Goal: Task Accomplishment & Management: Manage account settings

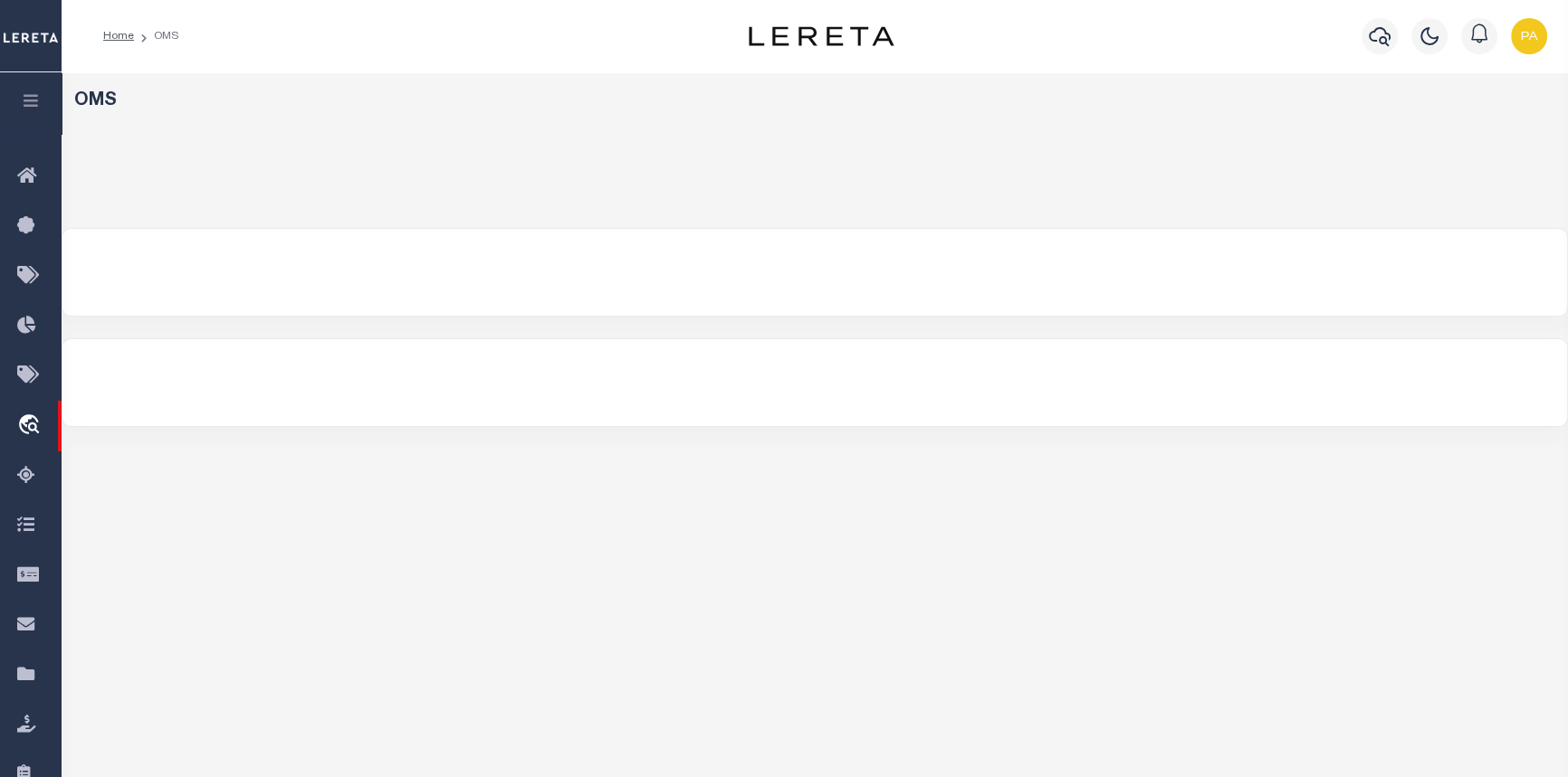
select select "200"
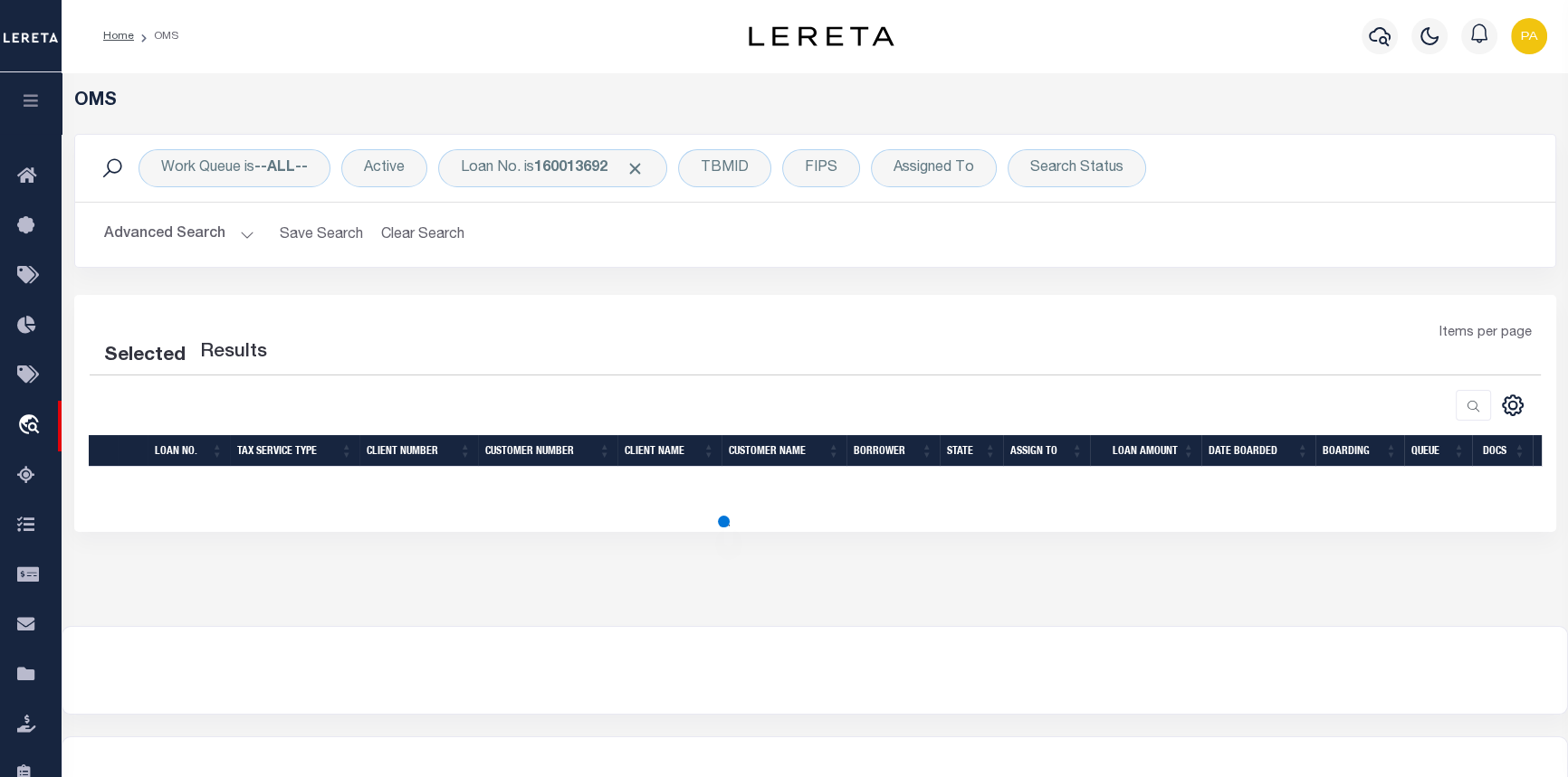
select select "200"
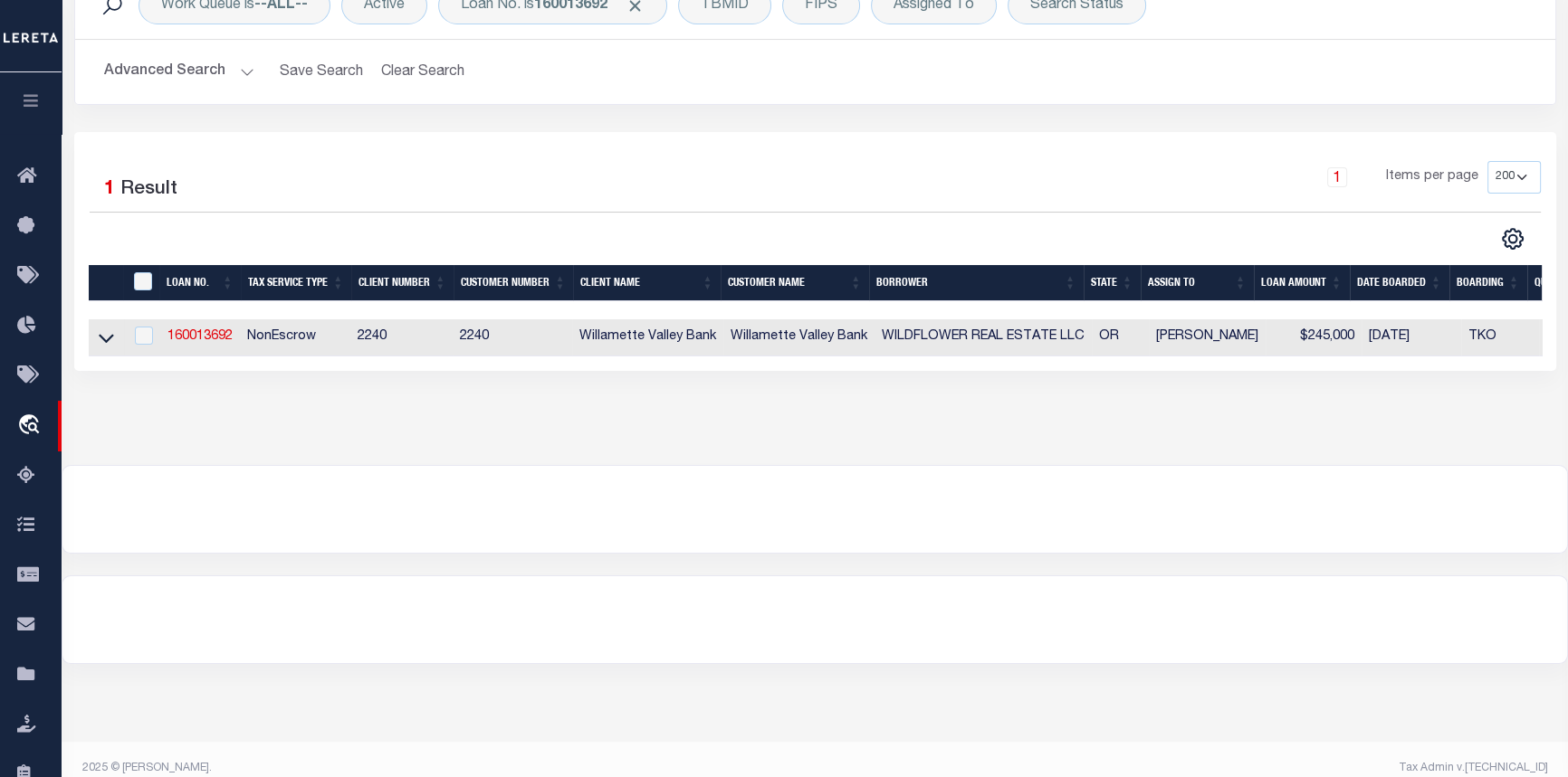
scroll to position [181, 0]
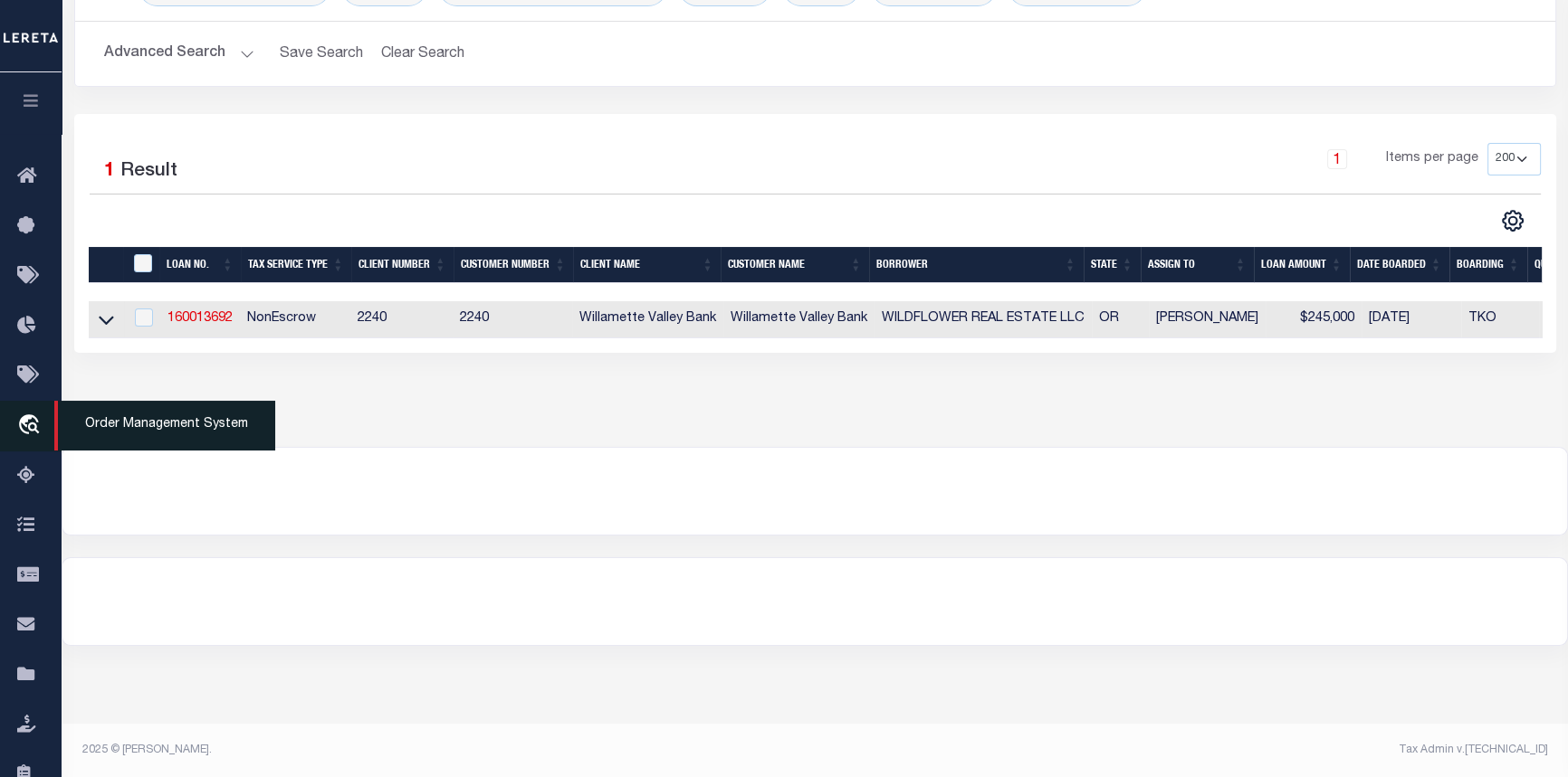
click at [130, 429] on span "Order Management System" at bounding box center [165, 425] width 221 height 50
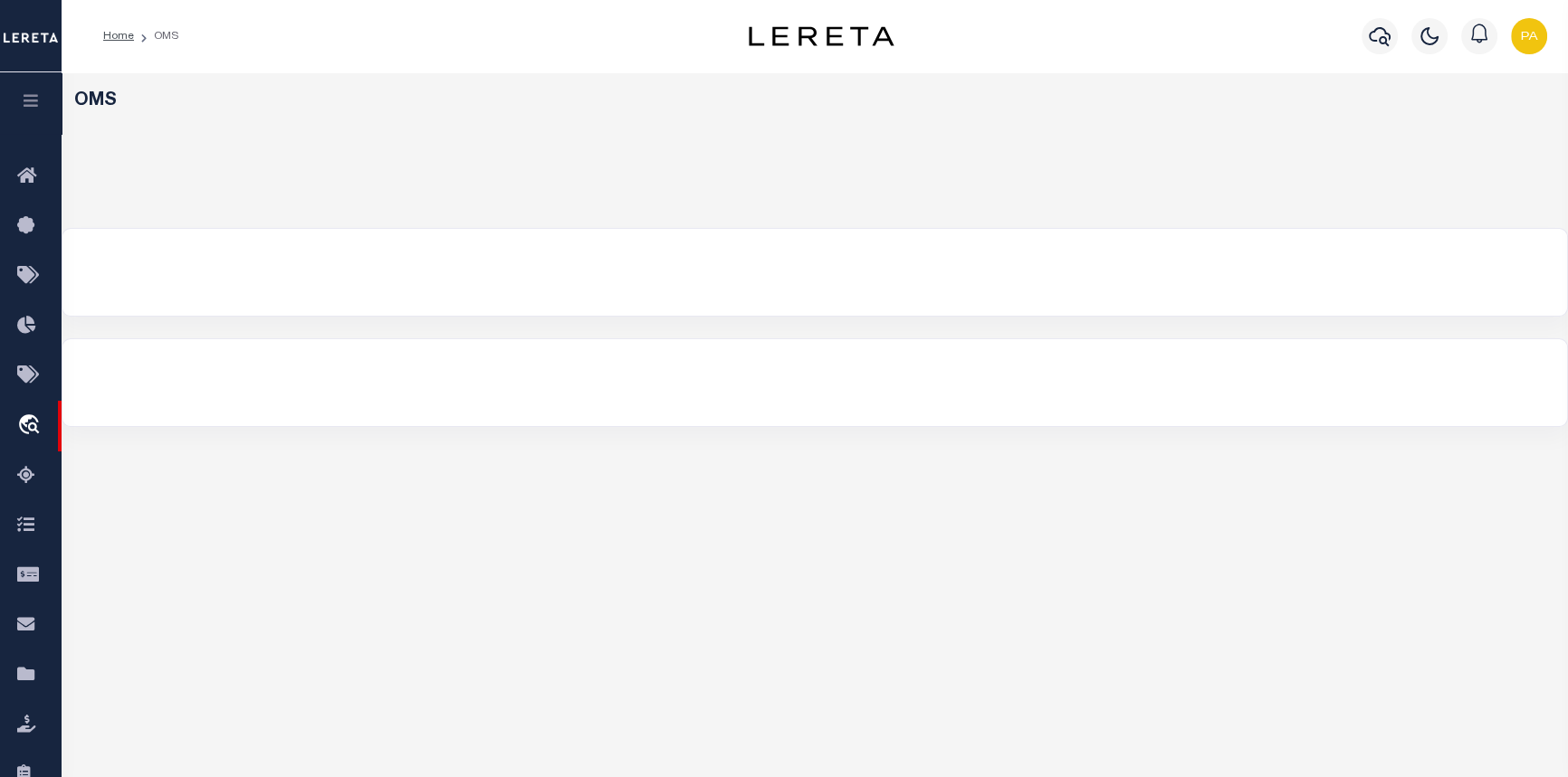
select select "200"
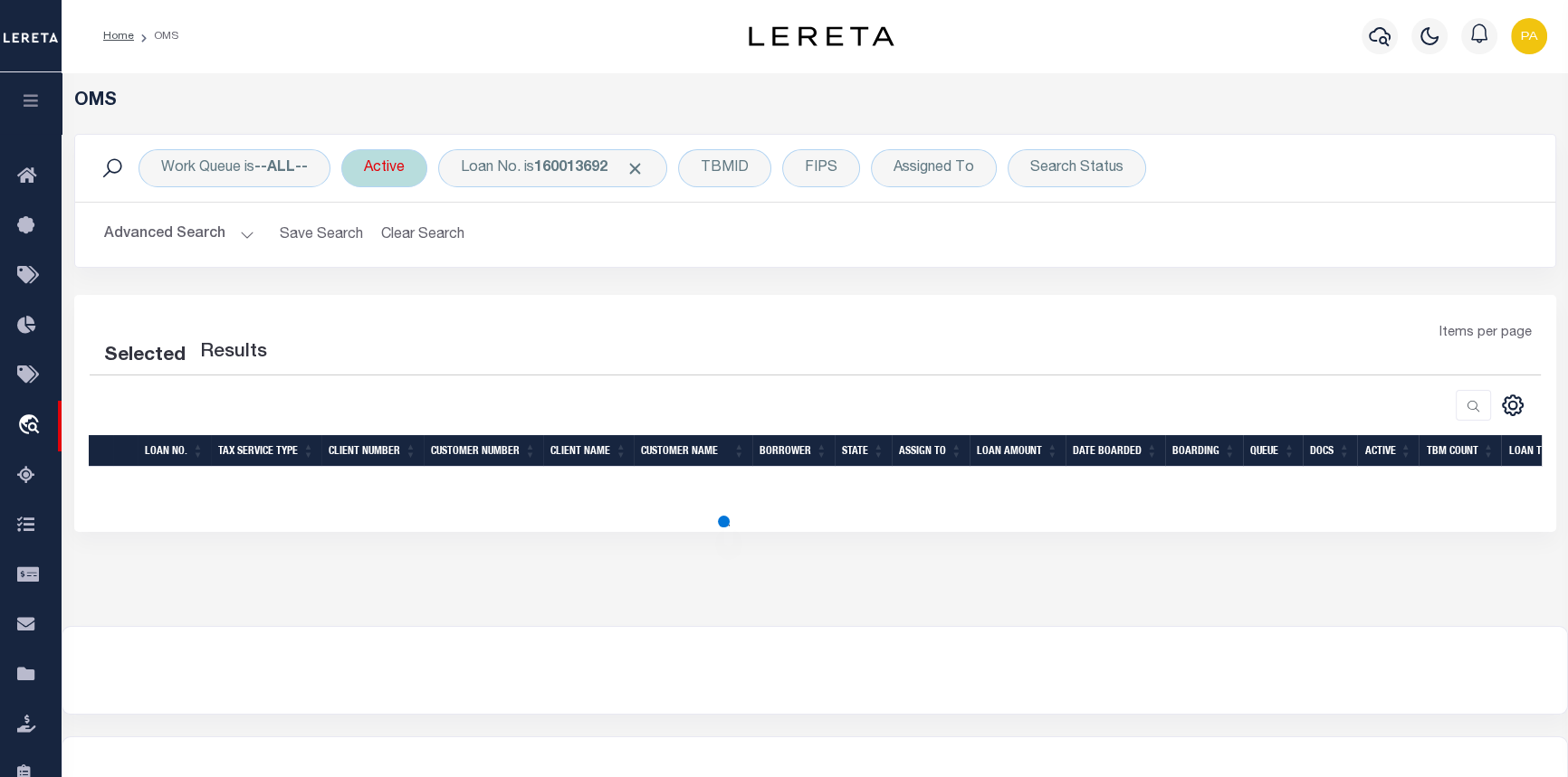
select select "200"
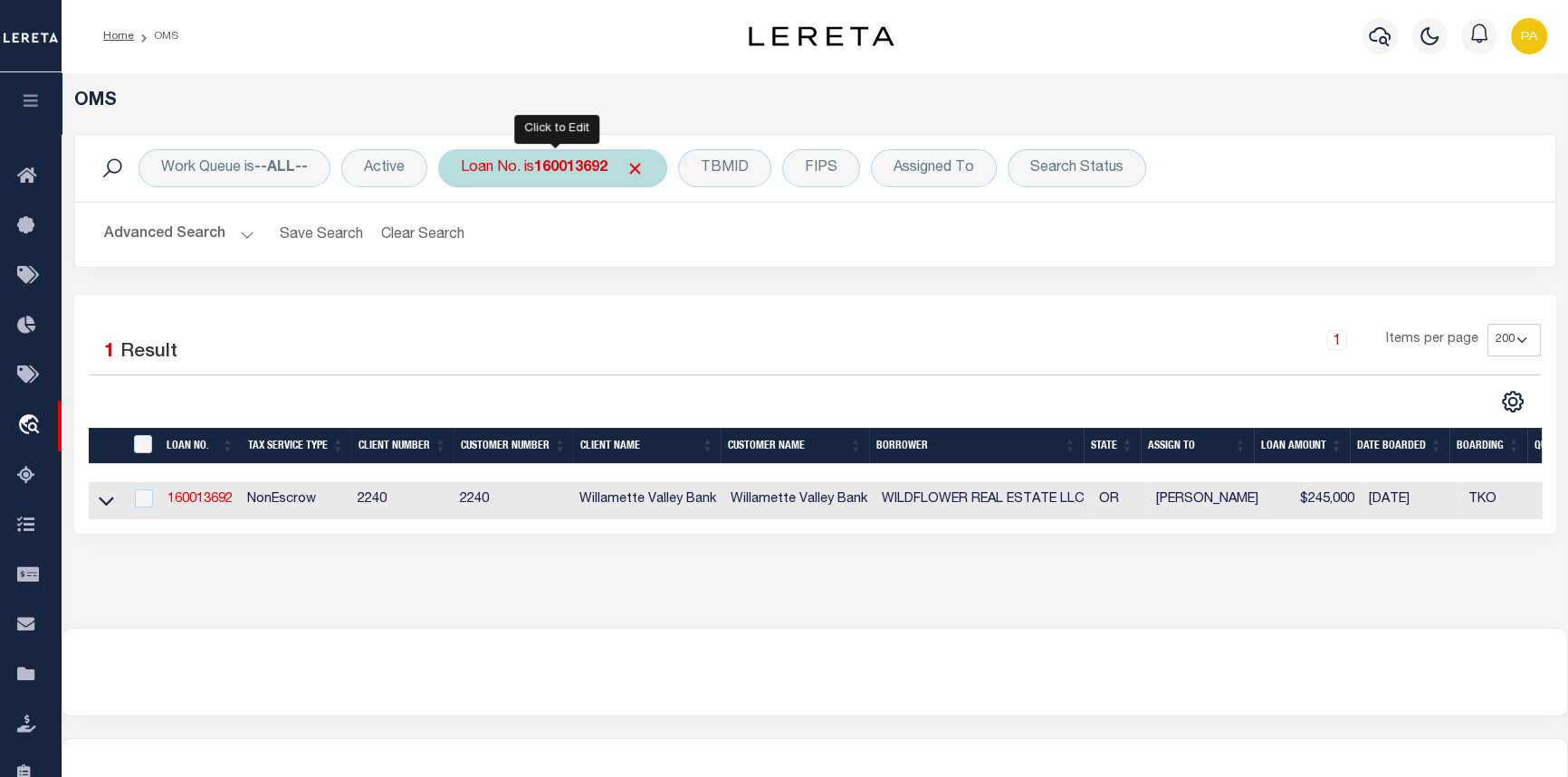
click at [541, 163] on b "160013692" at bounding box center [571, 168] width 74 height 14
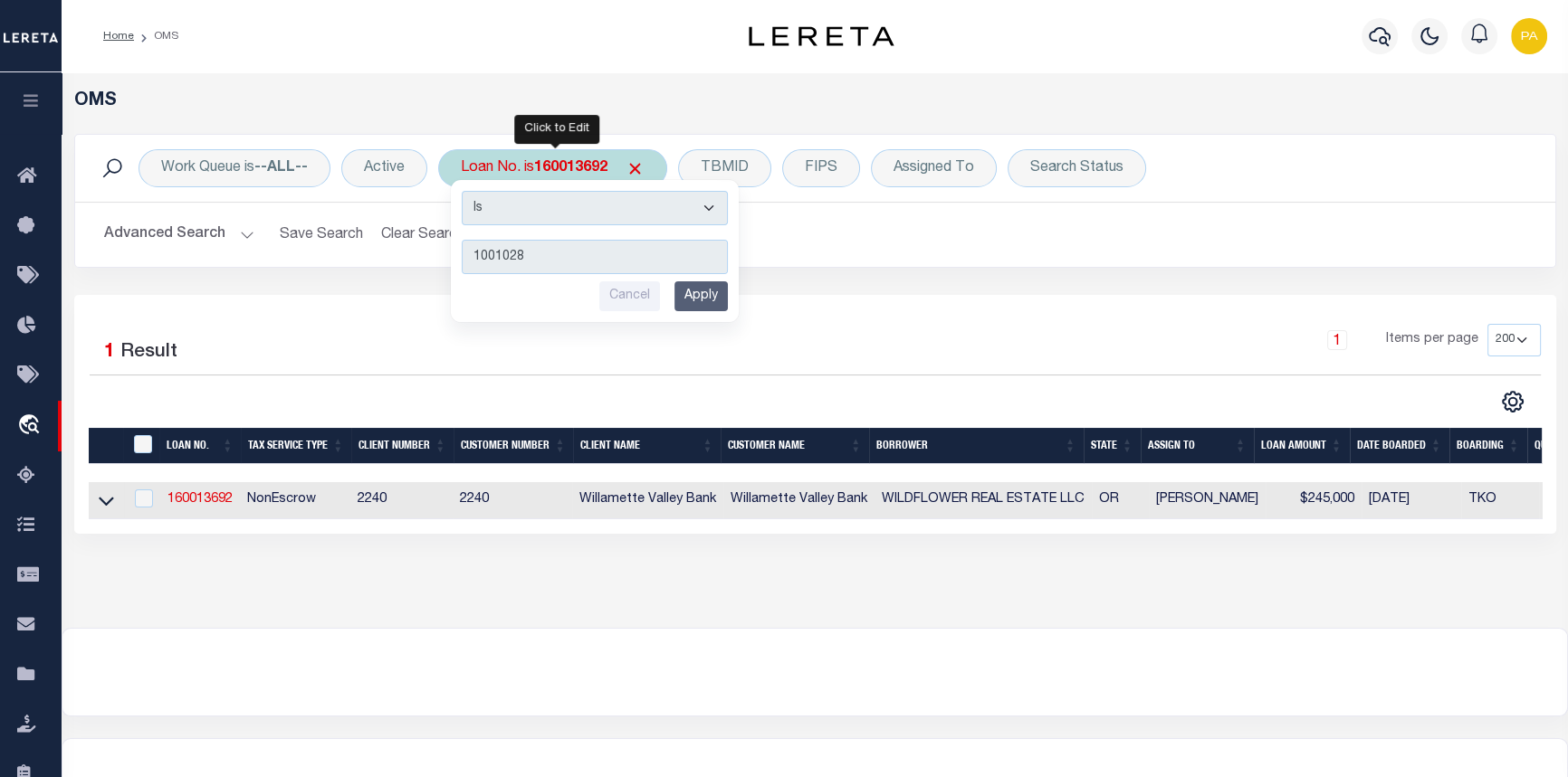
type input "10010285"
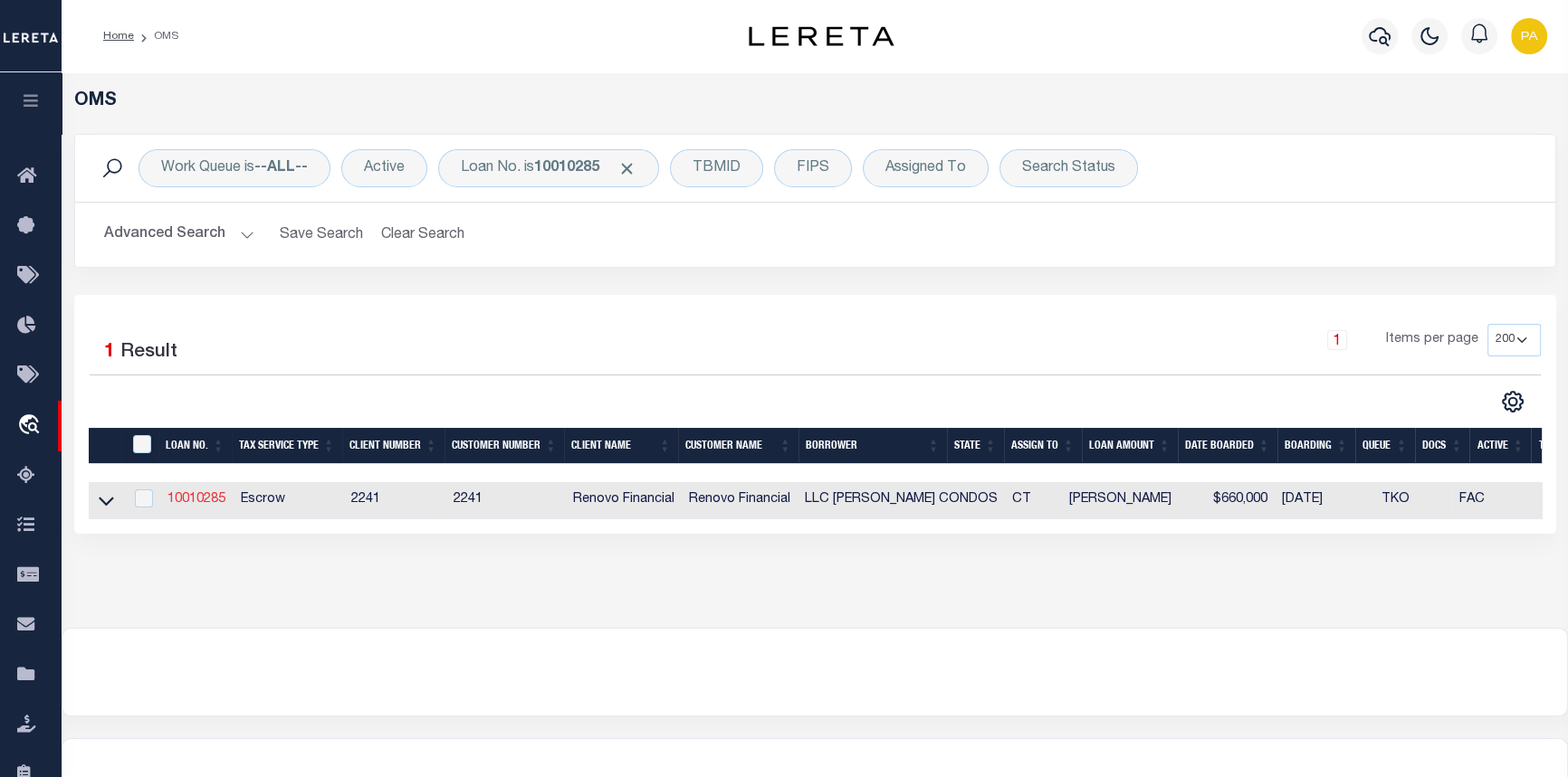
click at [195, 496] on link "10010285" at bounding box center [196, 499] width 58 height 12
type input "10010285"
type input "LLC MARTIN CONDOS"
select select "False"
select select
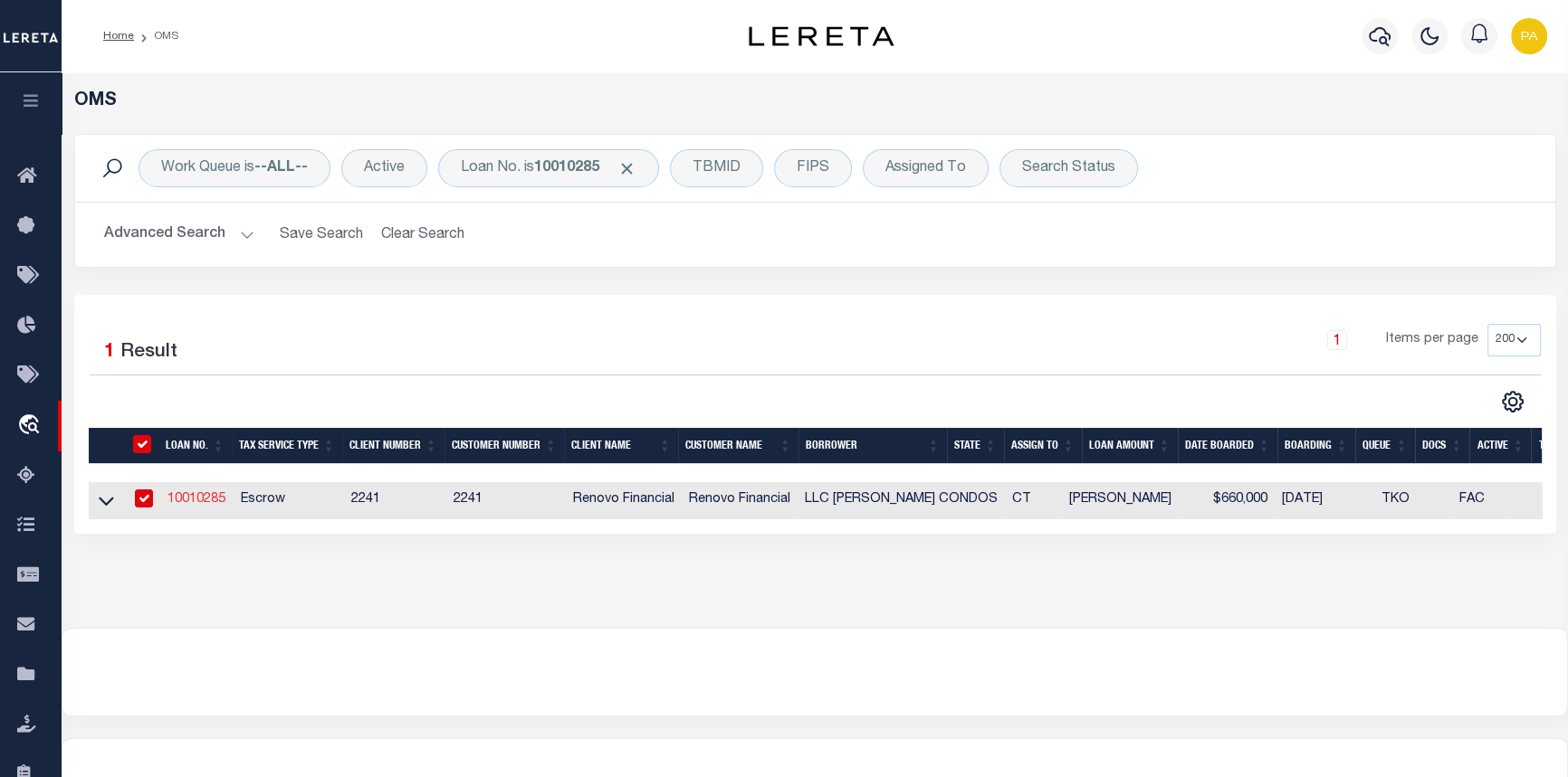
select select
select select "Escrow"
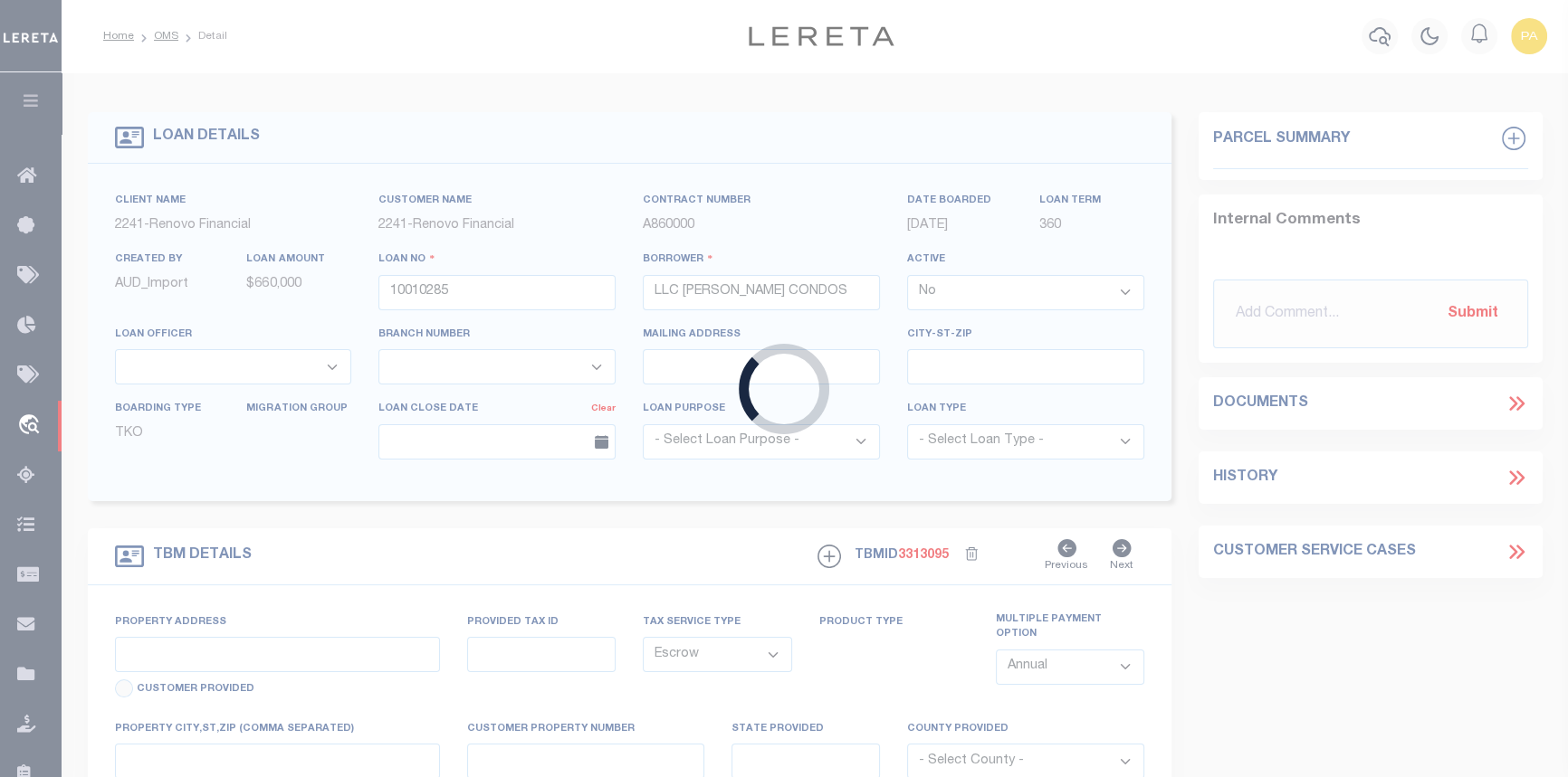
type input "151 -161 MARTIN ST"
type input "239111008"
type input "HARTFORD CT 06120"
type input "CT"
select select
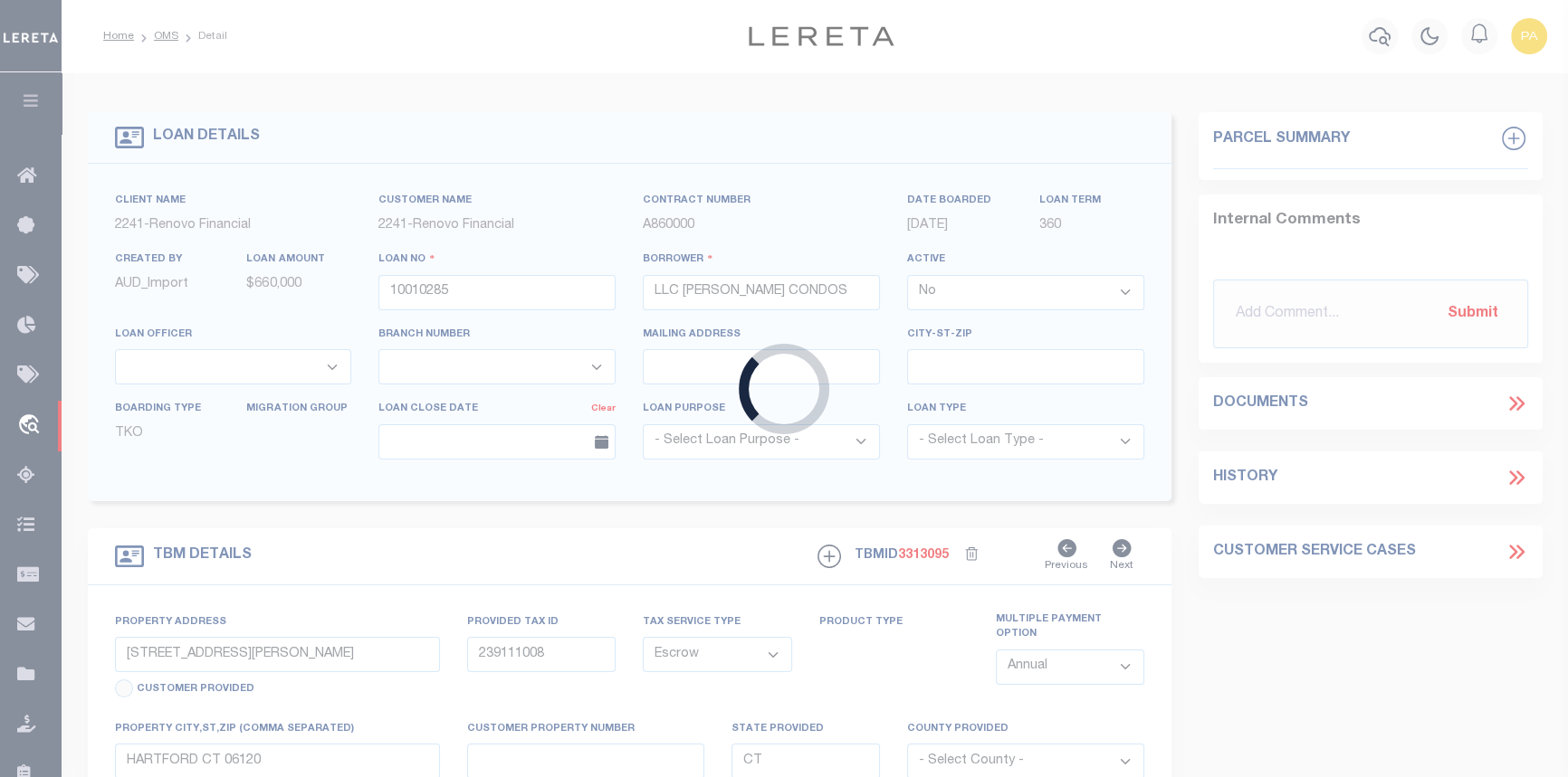
select select "25067"
select select
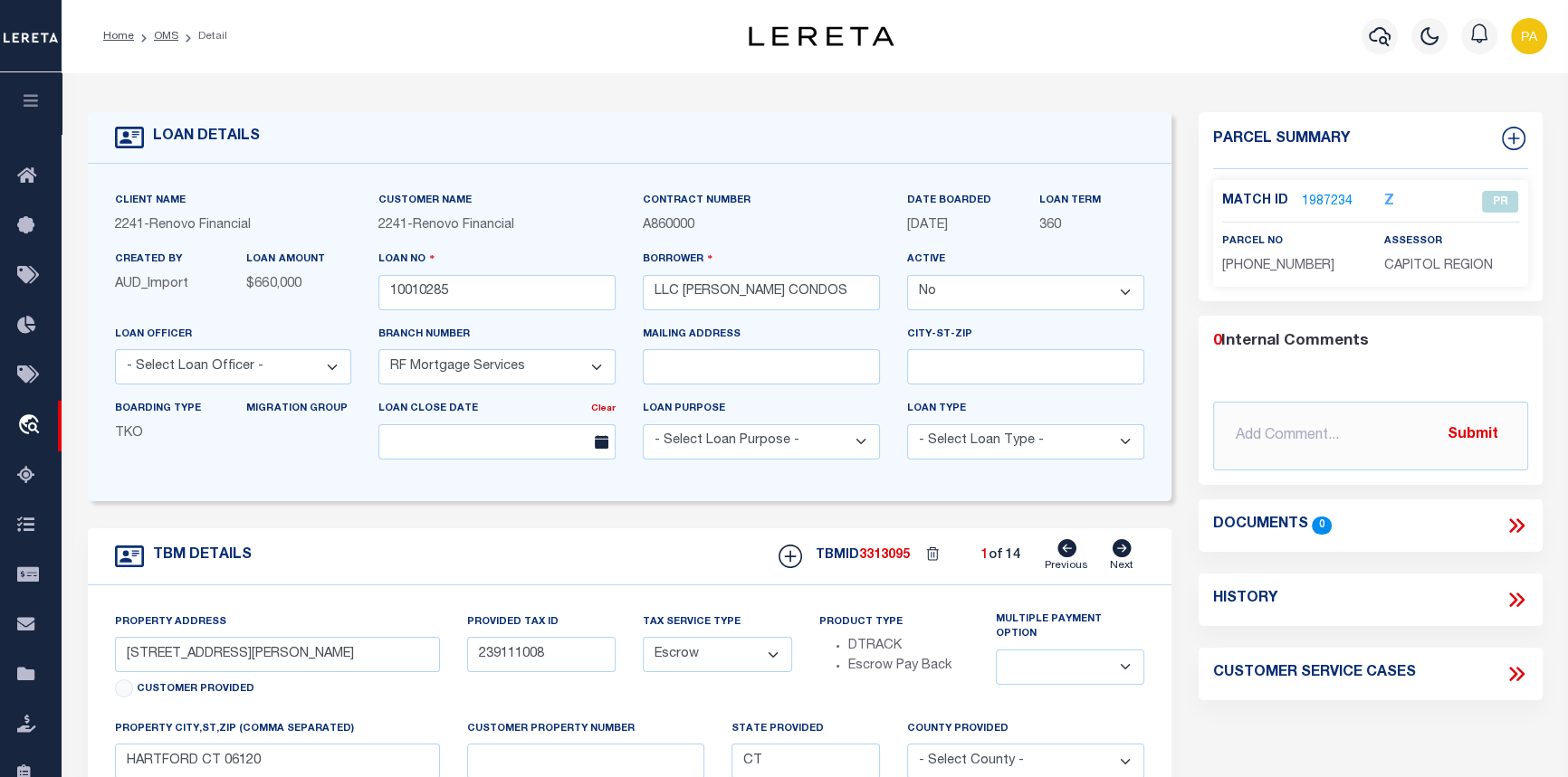
click at [1123, 550] on icon at bounding box center [1122, 548] width 20 height 18
type input "239111009"
select select
click at [1123, 550] on icon at bounding box center [1122, 548] width 20 height 18
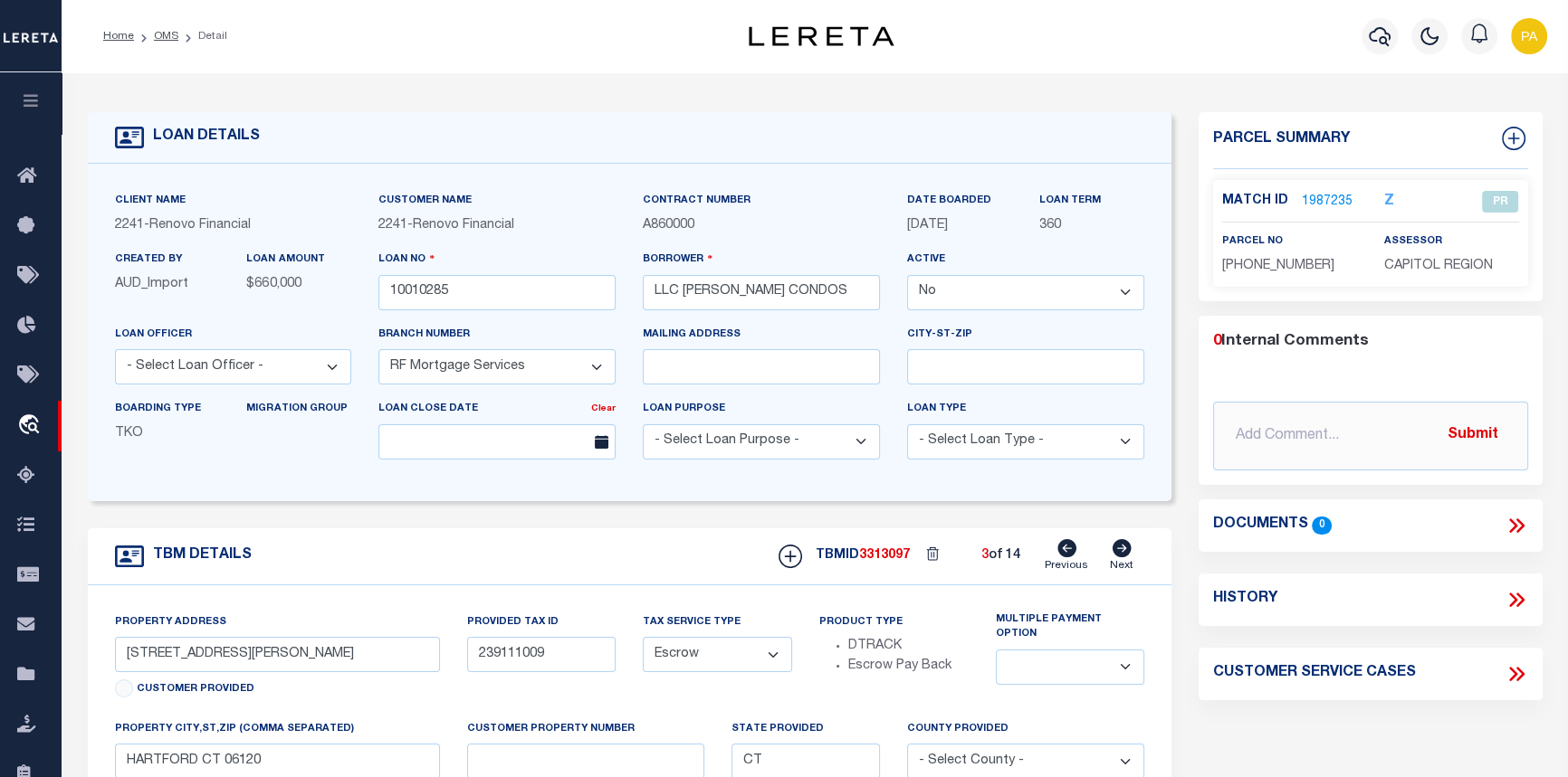
type input "239111010"
select select
click at [1113, 555] on icon at bounding box center [1122, 548] width 20 height 18
type input "239111011"
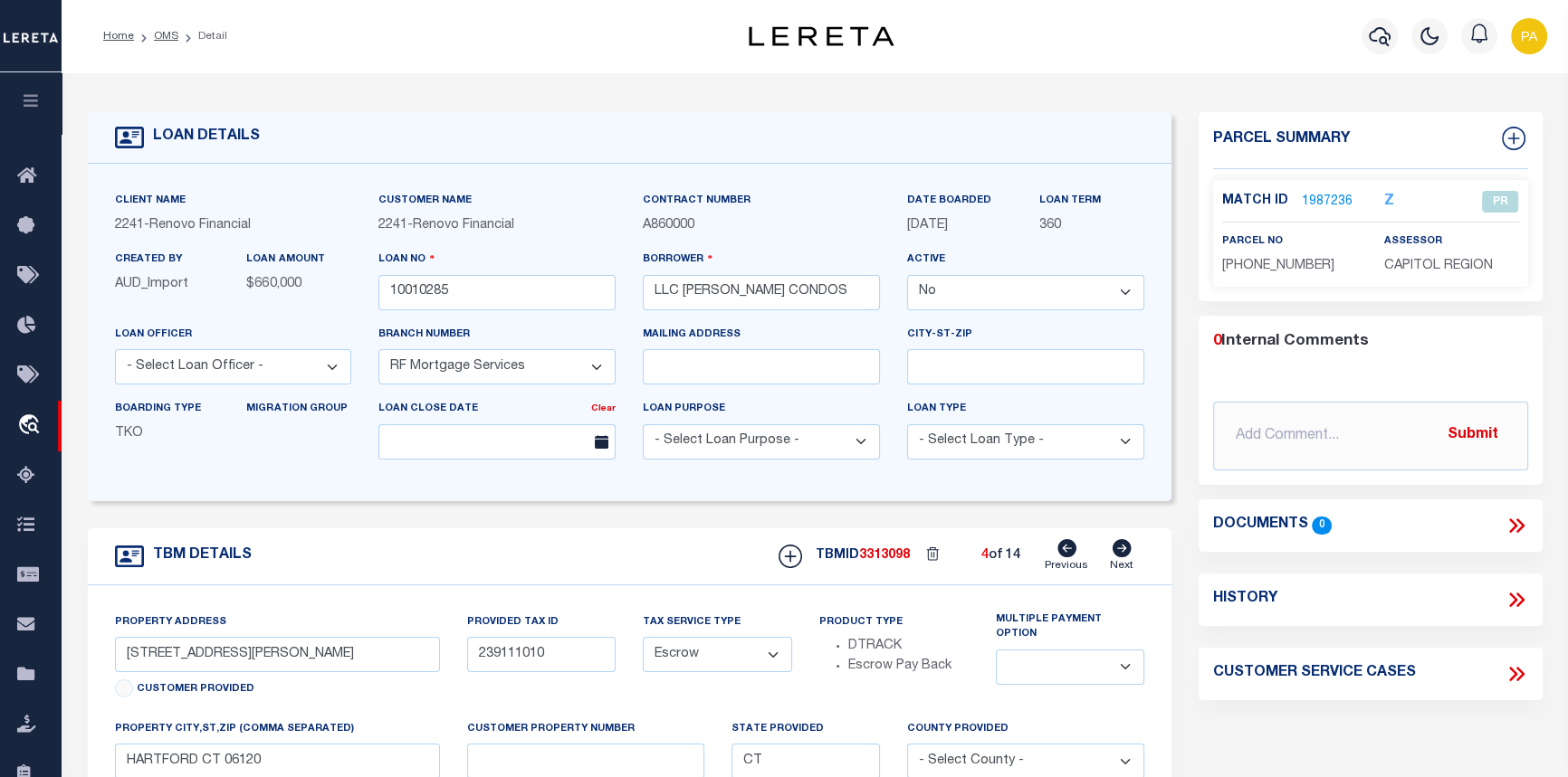
select select
click at [1122, 556] on icon at bounding box center [1123, 548] width 19 height 18
type input "239111012"
select select
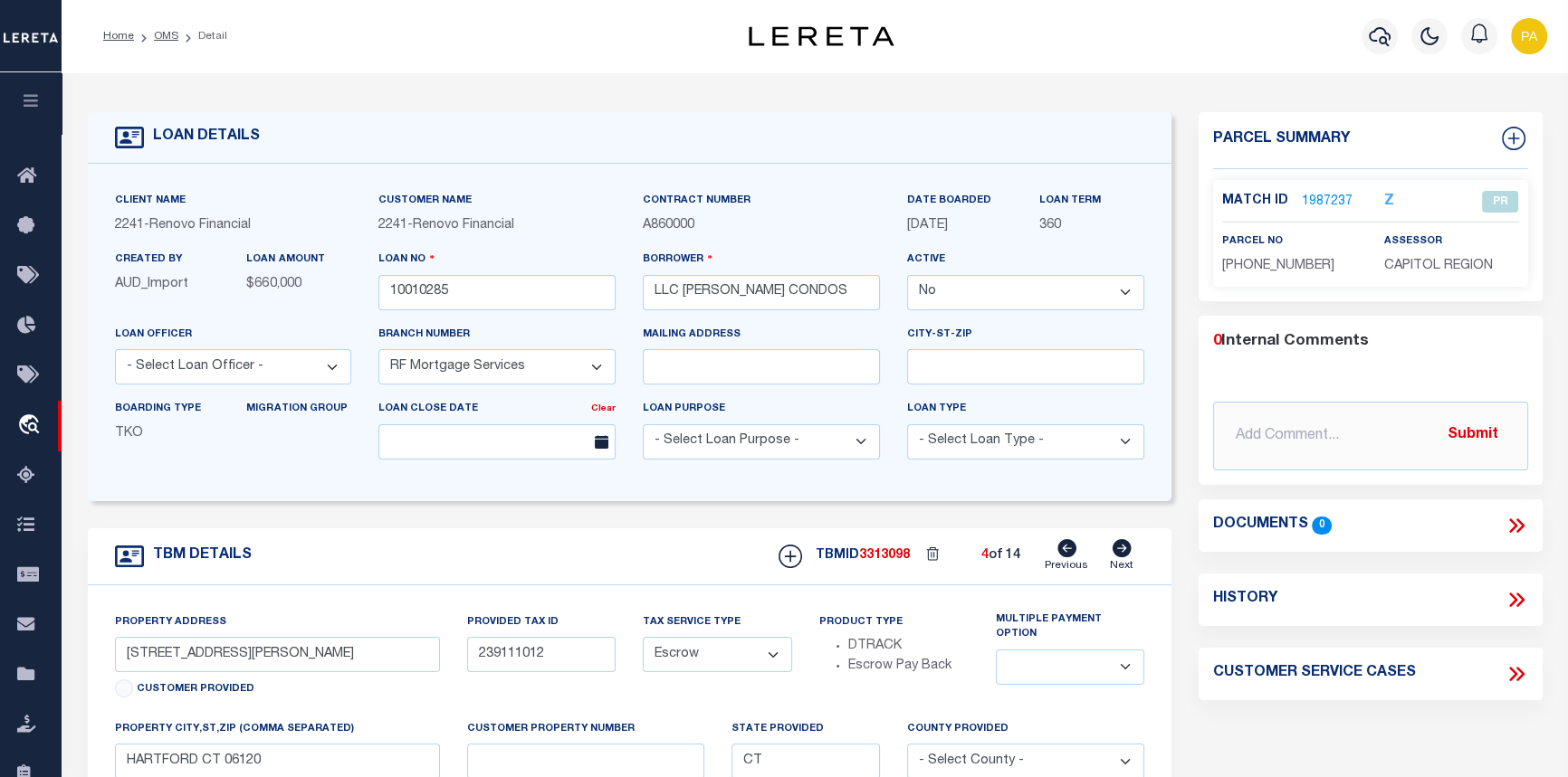
select select
click at [1130, 551] on icon at bounding box center [1123, 548] width 19 height 18
type input "239111013"
select select
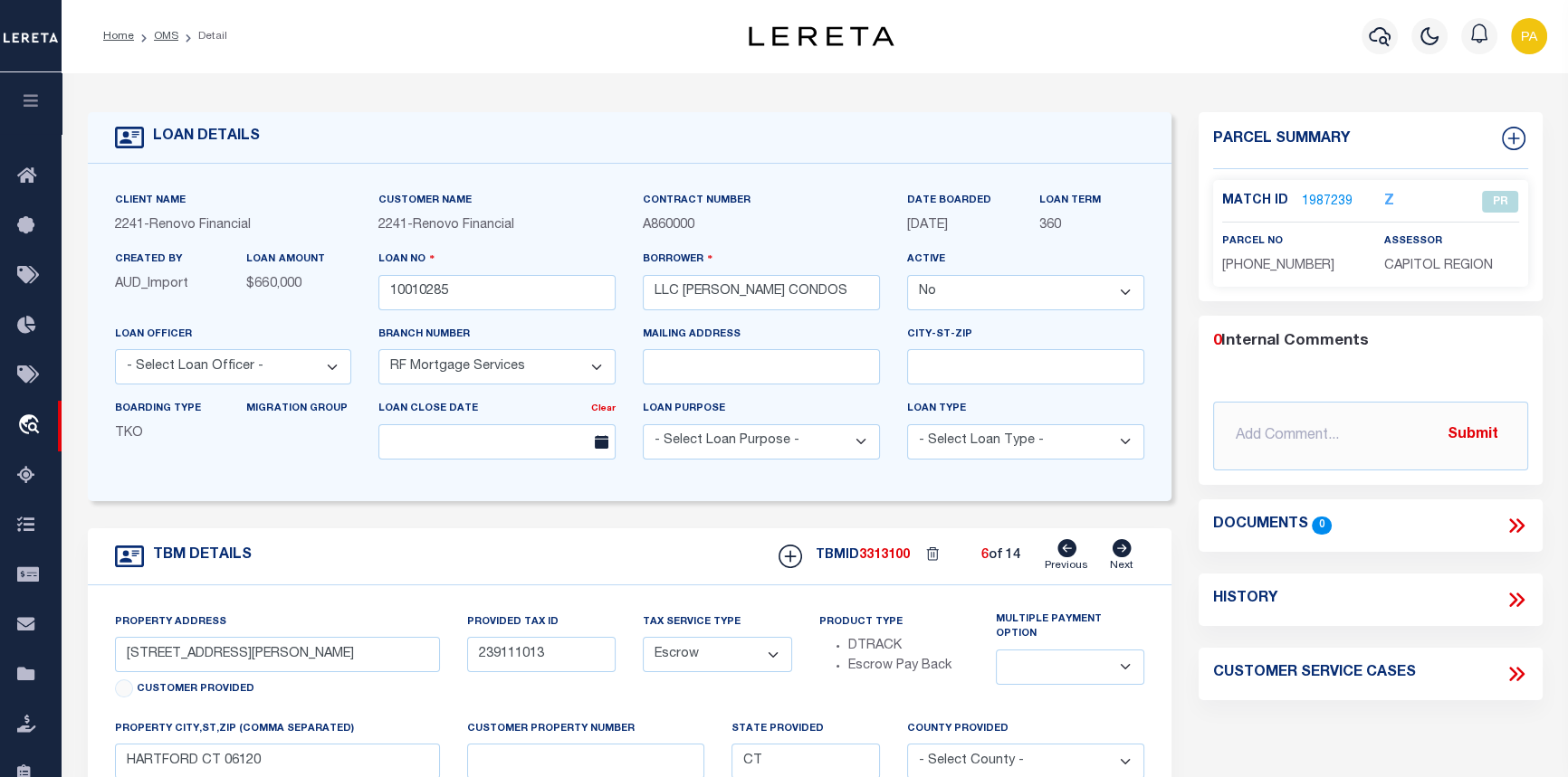
click at [1132, 550] on icon at bounding box center [1122, 548] width 20 height 18
type input "239111014"
select select
click at [1132, 550] on icon at bounding box center [1122, 548] width 20 height 18
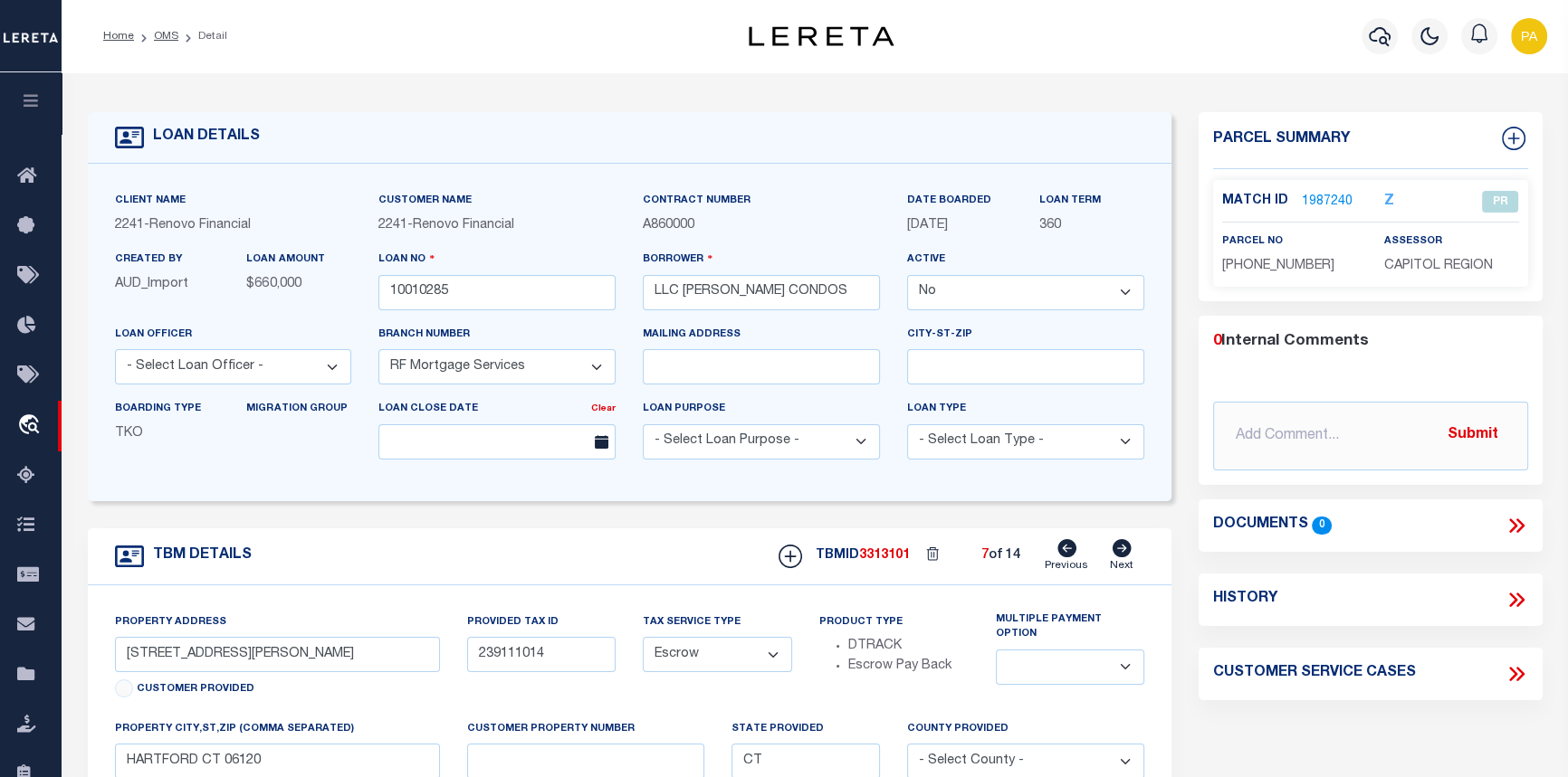
type input "239111015"
select select
click at [1134, 548] on div "TBMID 3313102 8 of 14 Previous Next" at bounding box center [955, 556] width 379 height 34
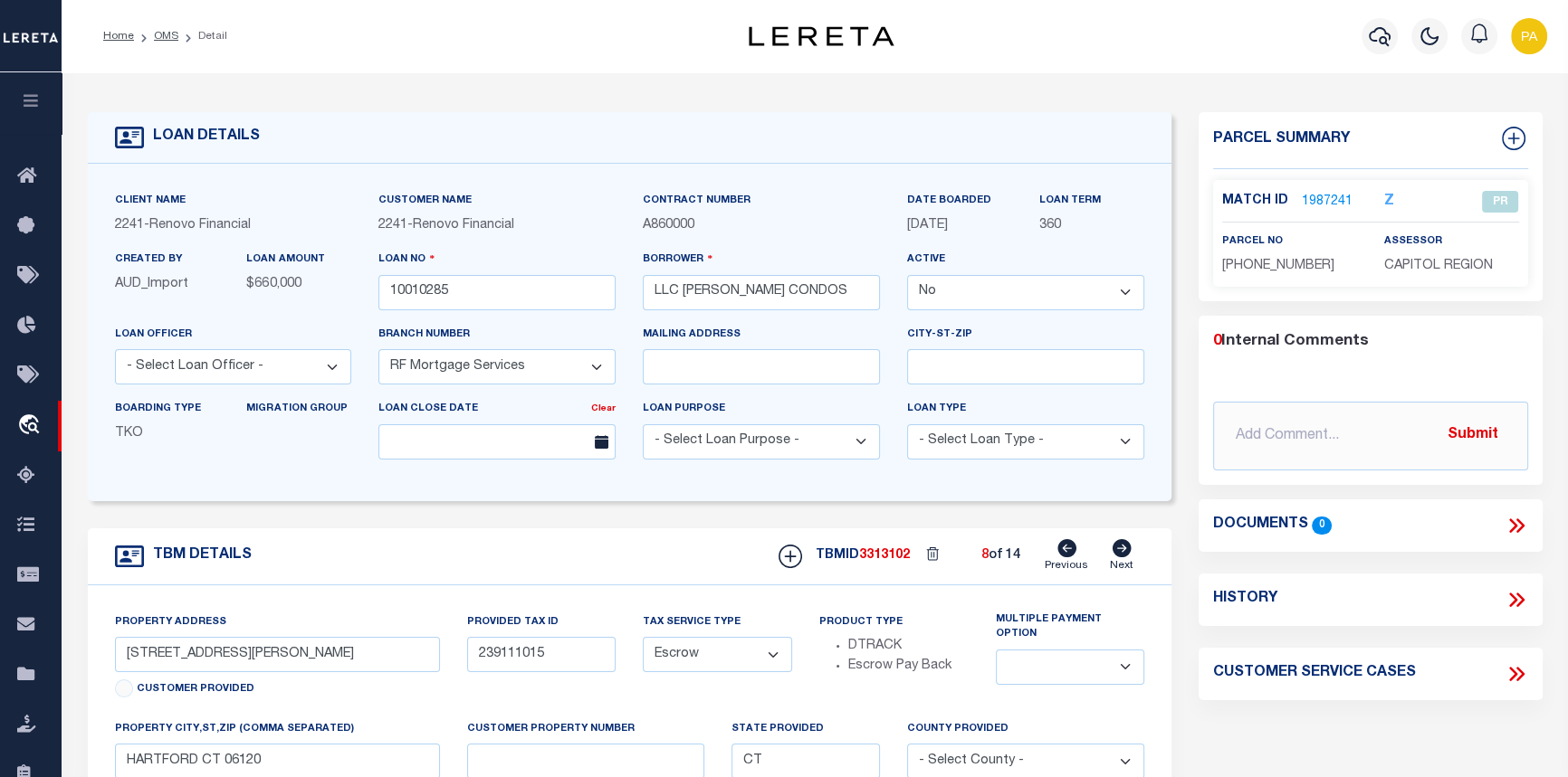
click at [1134, 548] on div "TBMID 3313102 8 of 14 Previous Next" at bounding box center [955, 556] width 379 height 34
click at [1126, 553] on icon at bounding box center [1123, 548] width 19 height 18
type input "239111016"
select select
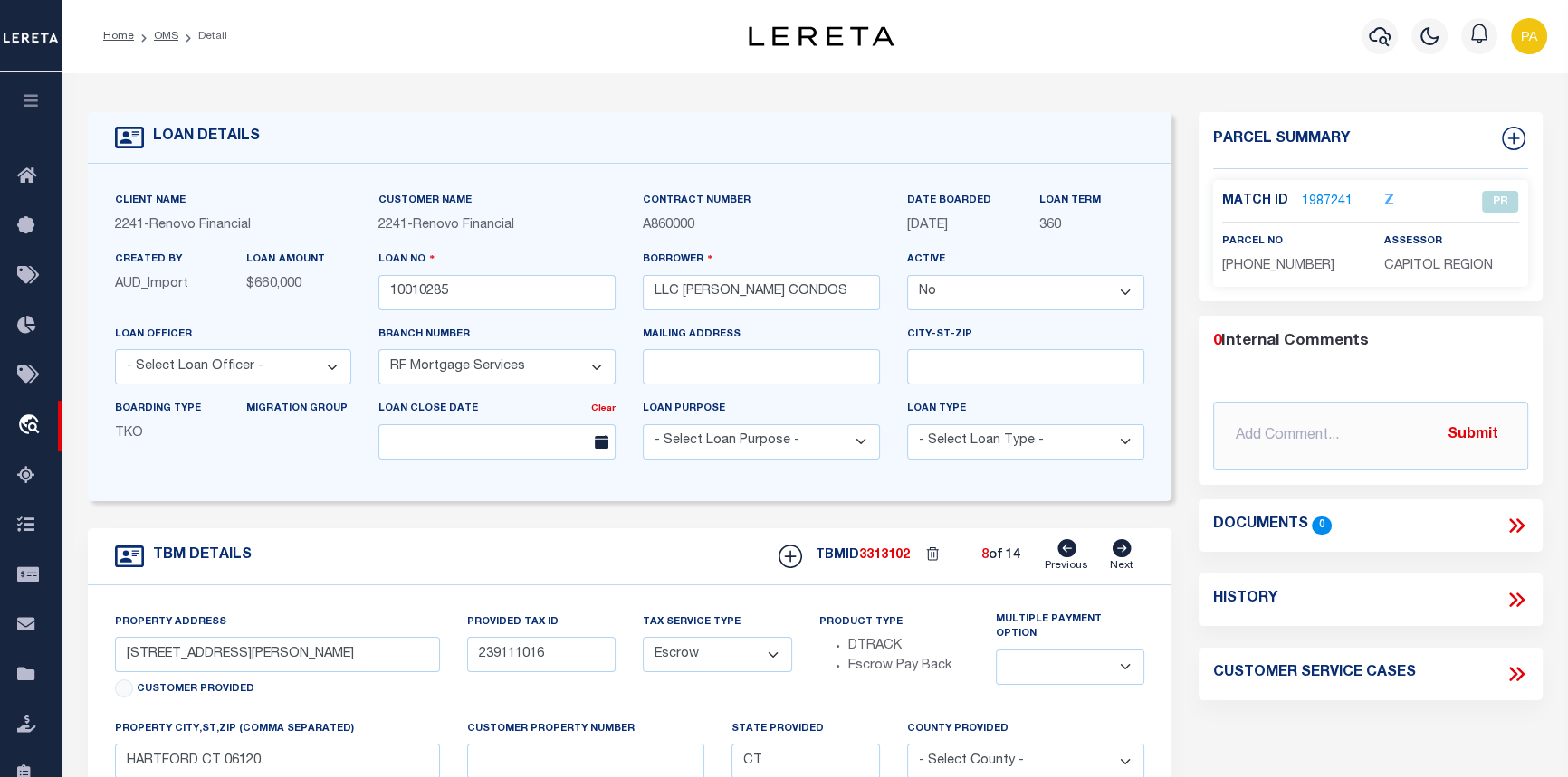
select select
click at [1126, 553] on icon at bounding box center [1123, 548] width 19 height 18
type input "239111017"
select select
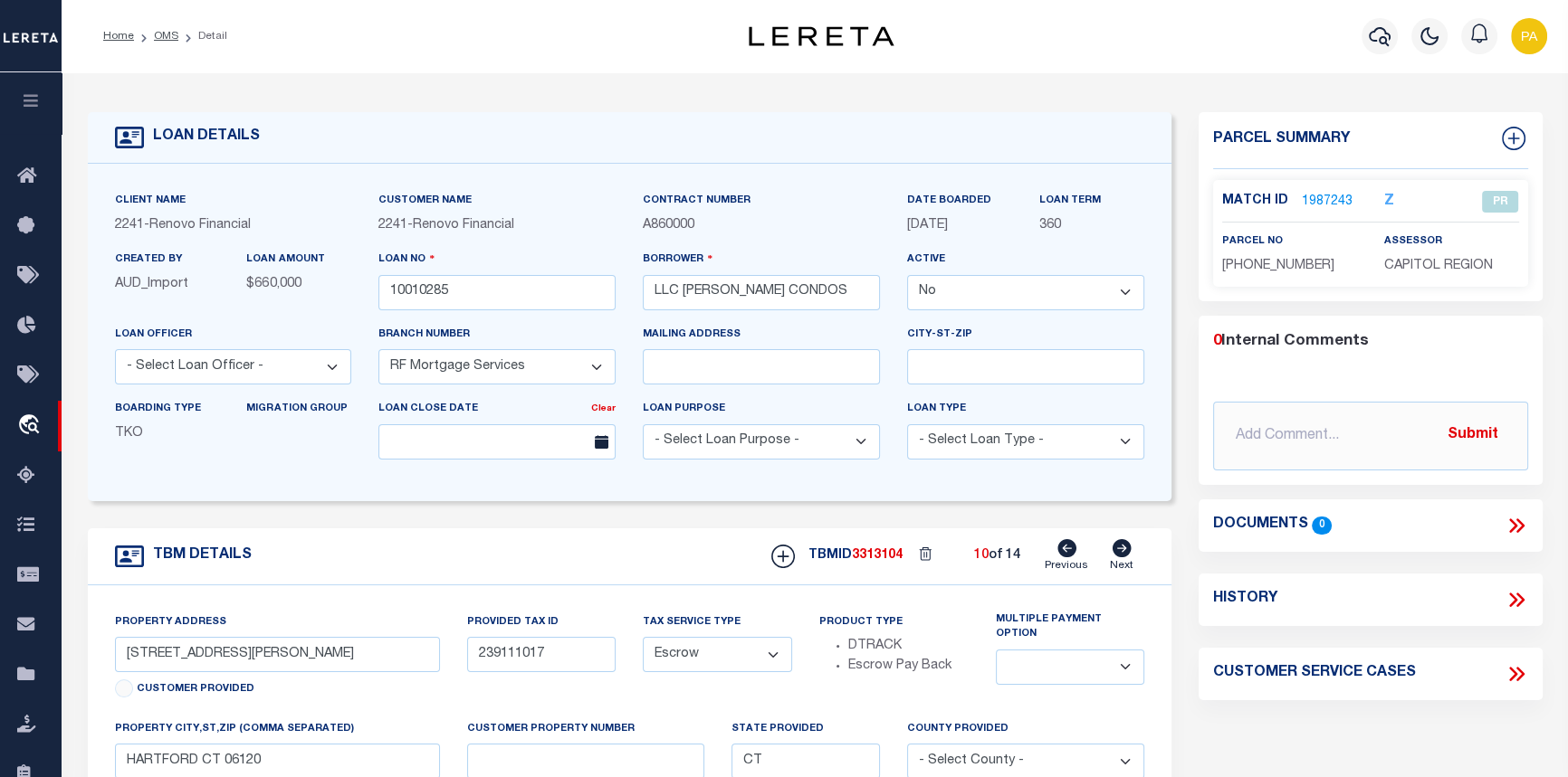
click at [1124, 554] on icon at bounding box center [1122, 548] width 20 height 18
type input "239111018"
select select
click at [1124, 554] on icon at bounding box center [1122, 548] width 20 height 18
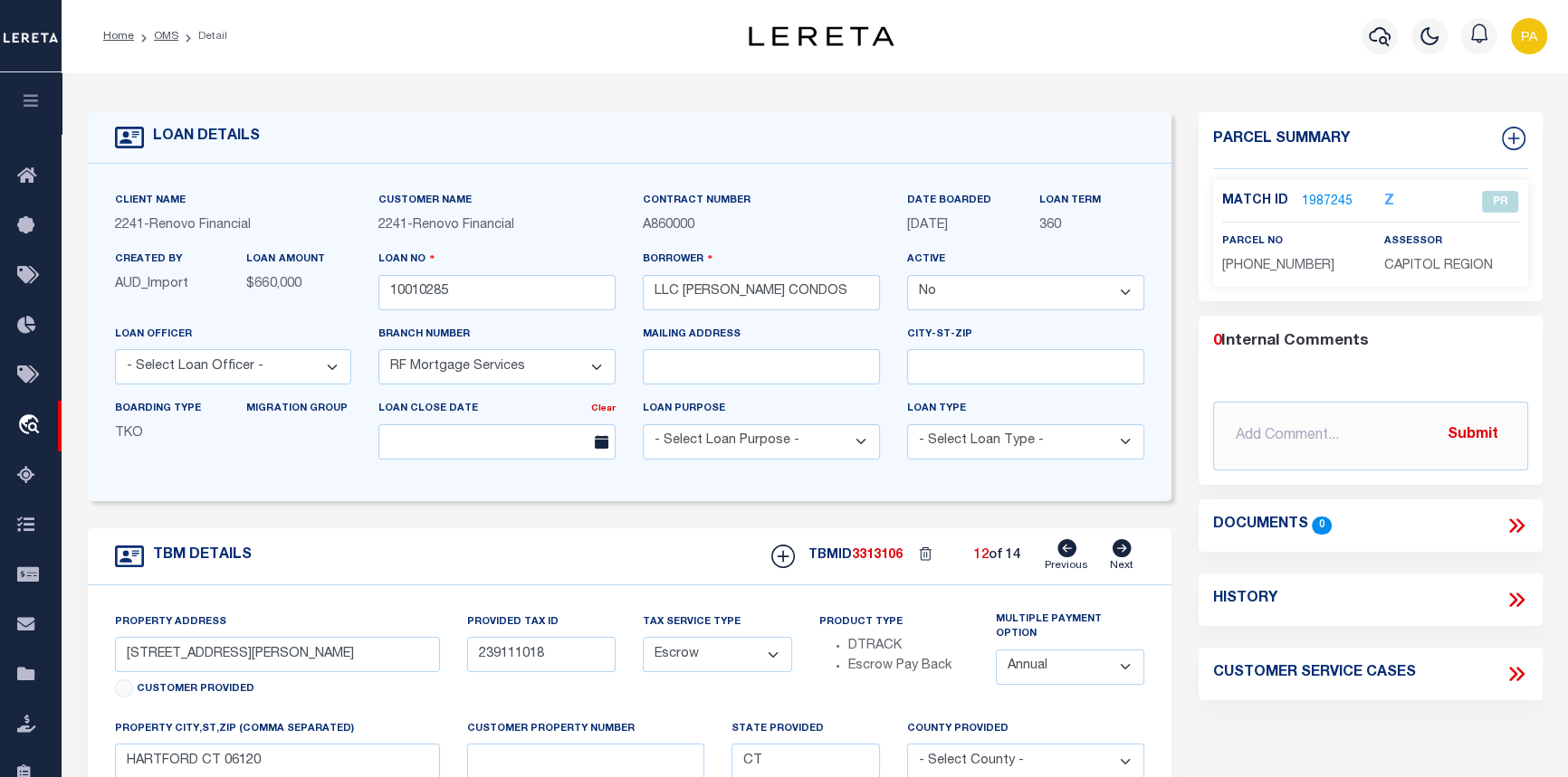
type input "239111019"
select select
click at [1124, 554] on icon at bounding box center [1122, 548] width 20 height 18
type input "239111020"
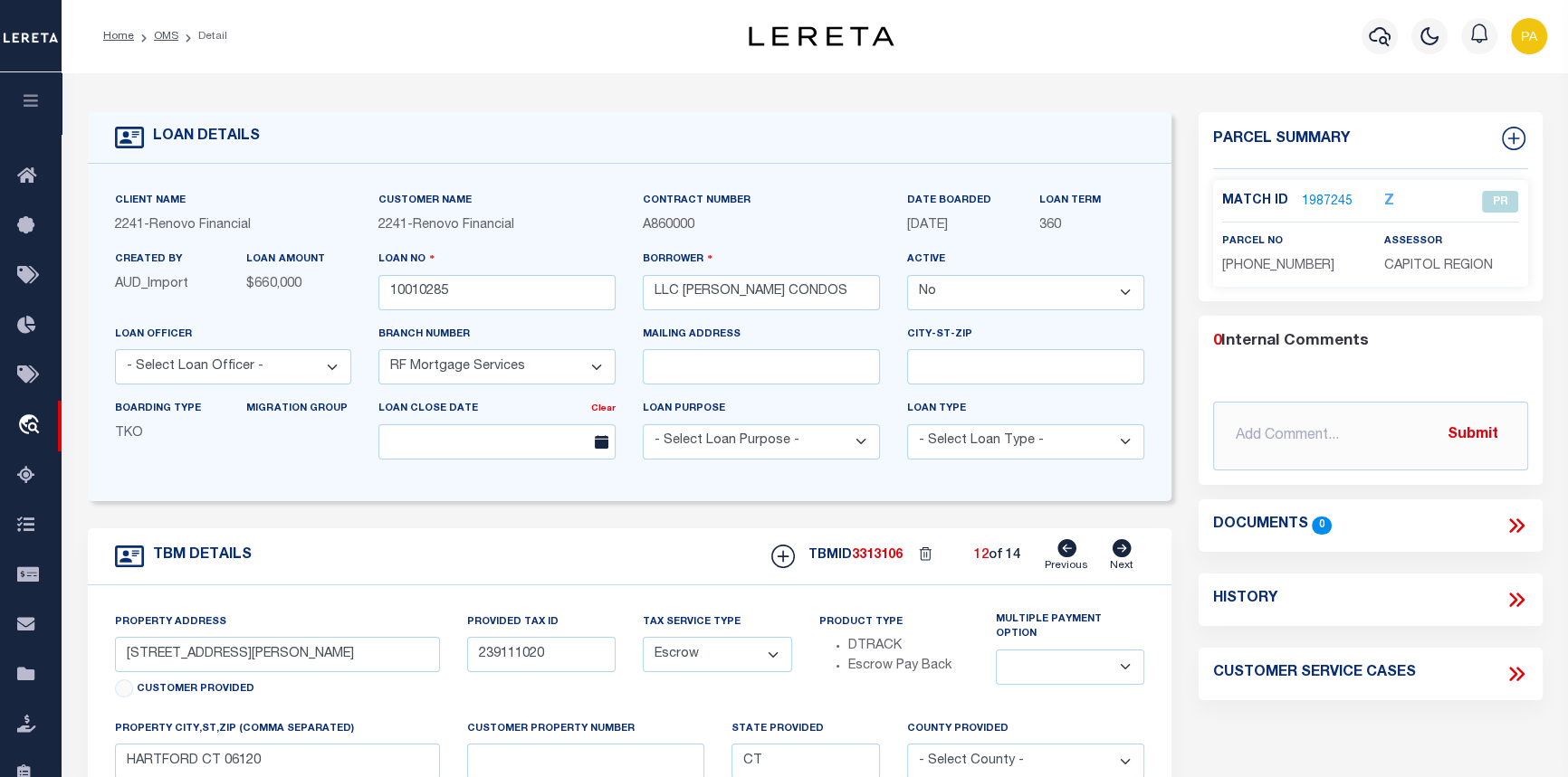
select select
click at [1124, 554] on icon at bounding box center [1122, 548] width 20 height 18
type input "239111021"
select select
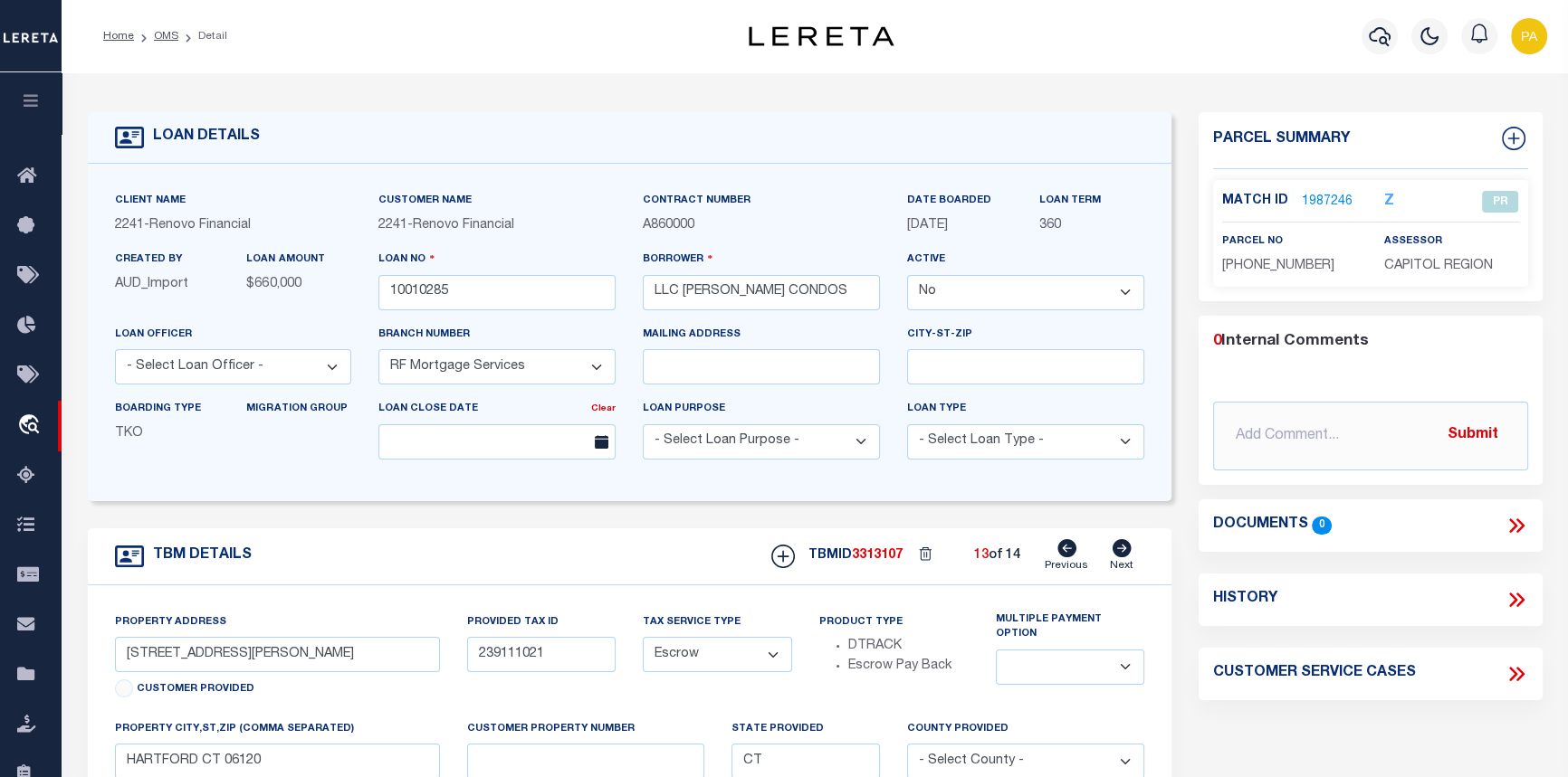
select select
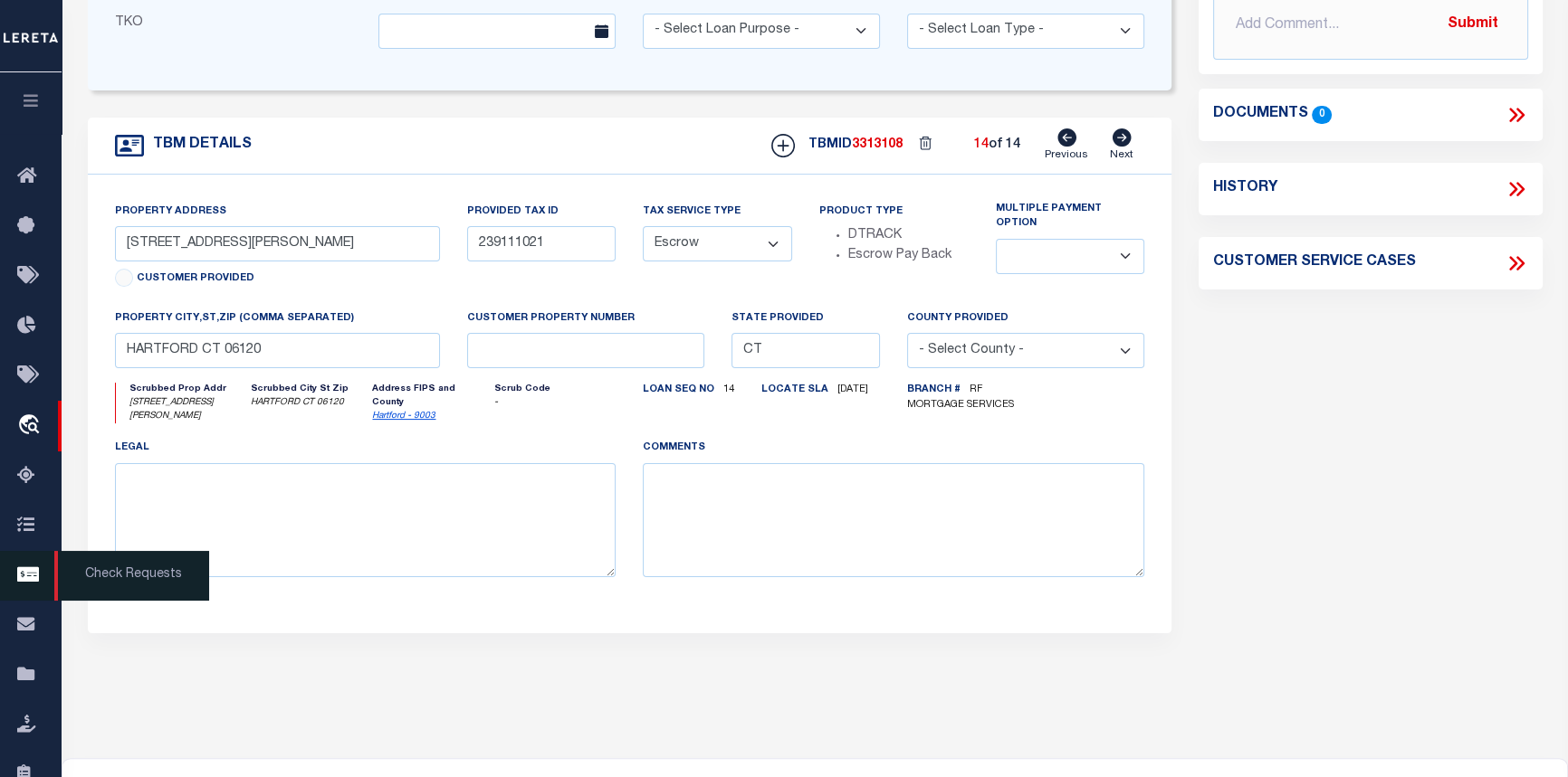
scroll to position [619, 0]
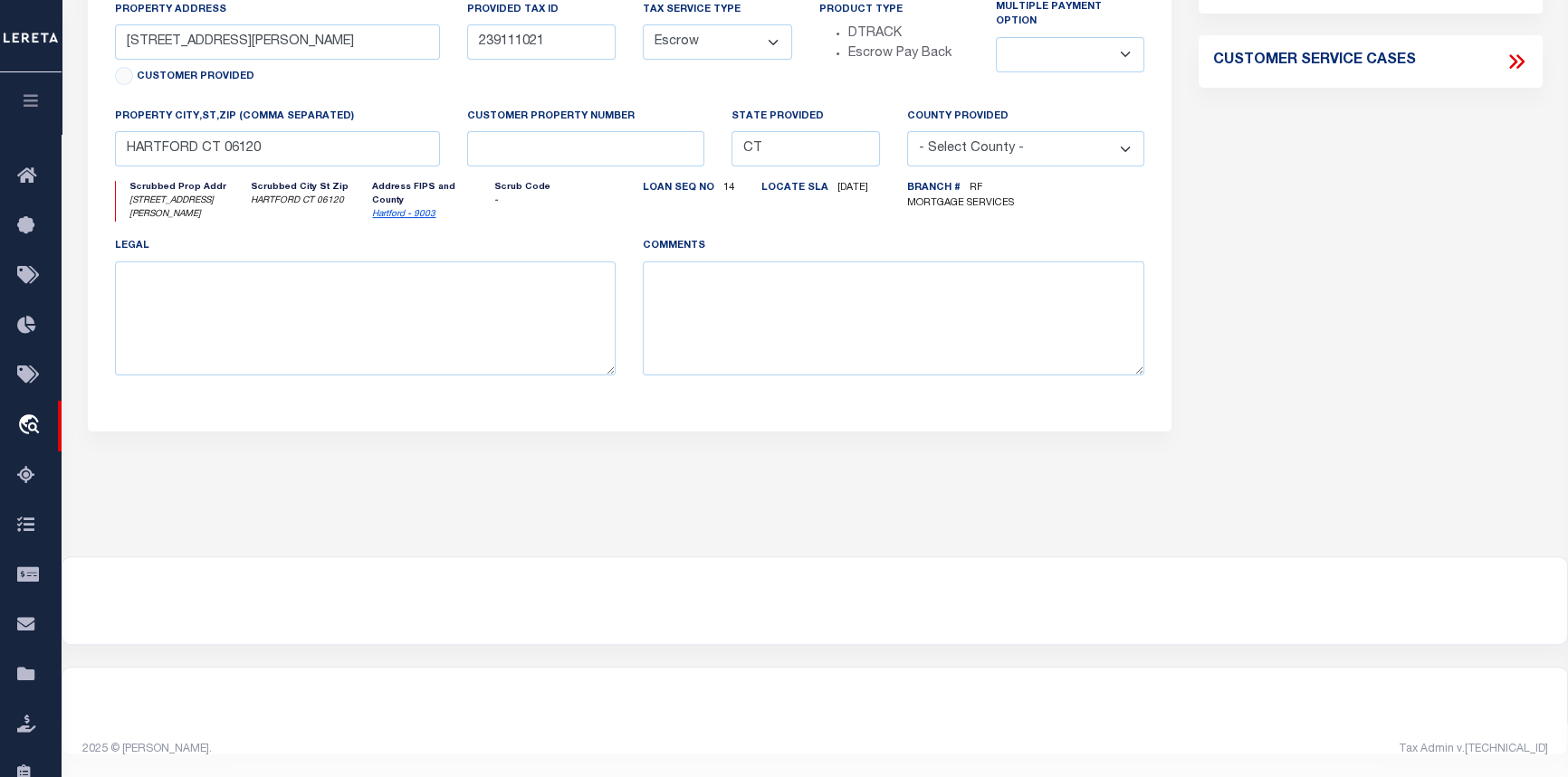
click at [27, 95] on icon "button" at bounding box center [31, 100] width 21 height 16
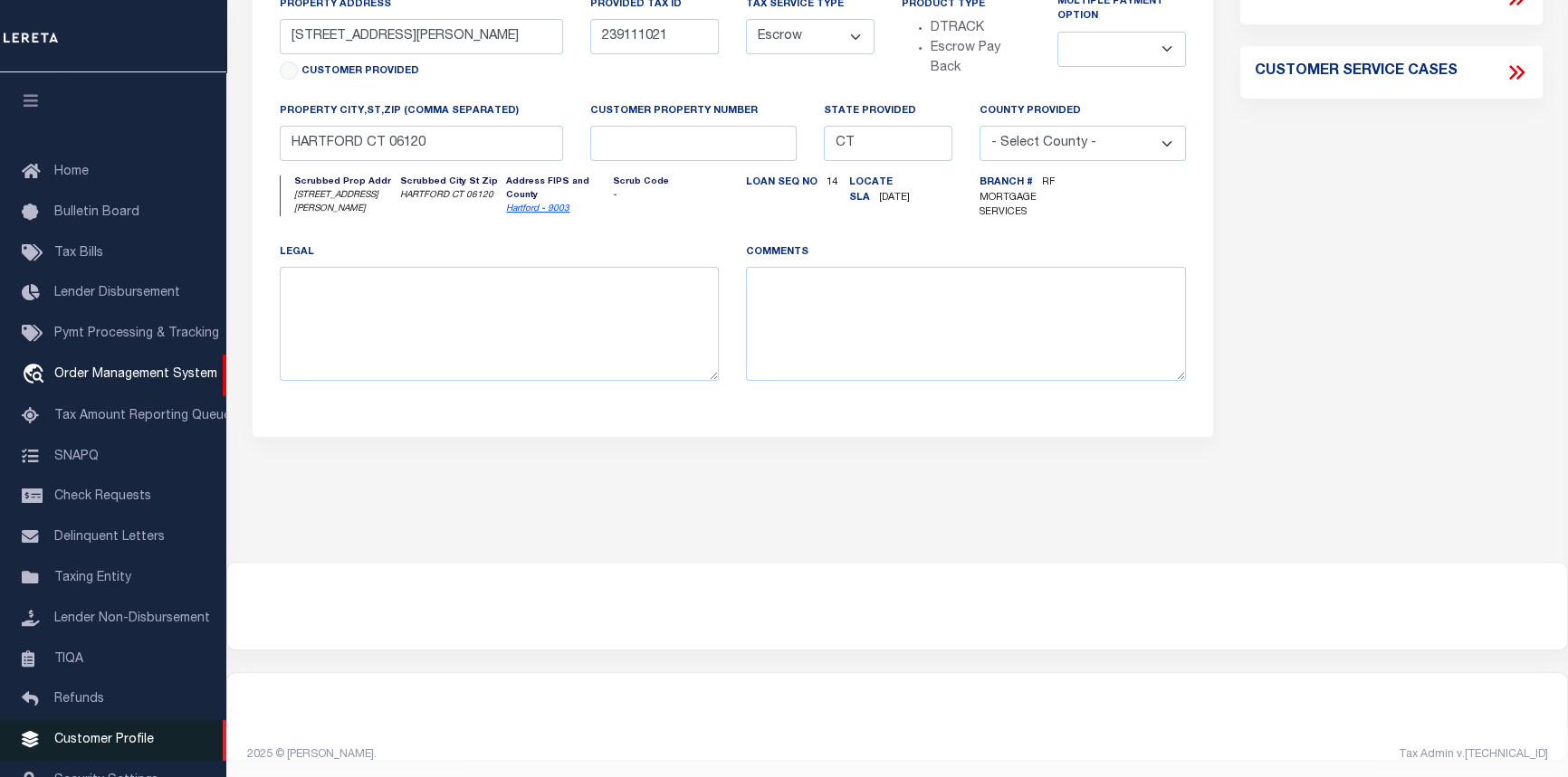
click at [75, 747] on span "Customer Profile" at bounding box center [105, 739] width 100 height 12
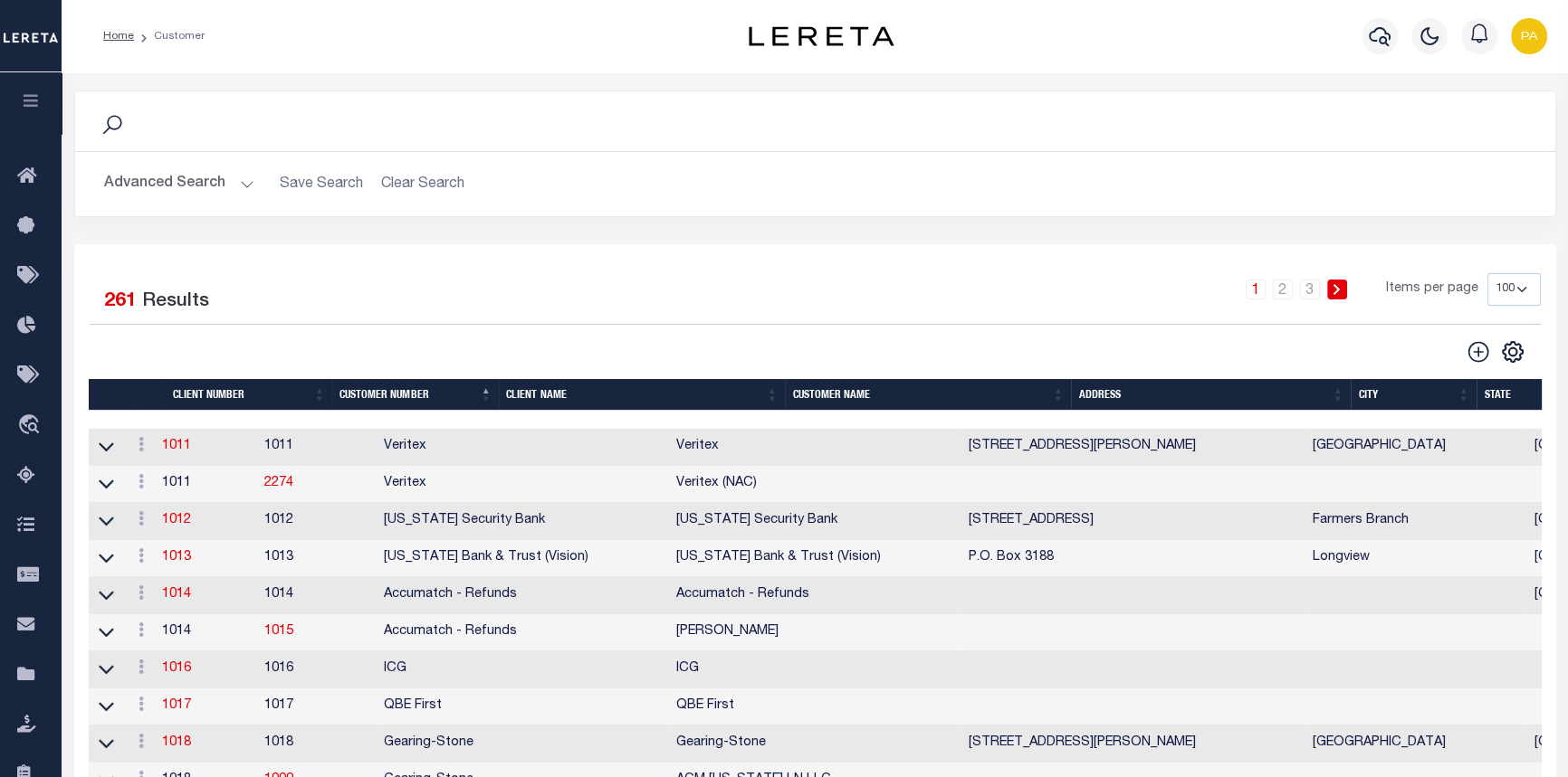
click at [777, 397] on th "Client Name" at bounding box center [642, 395] width 286 height 32
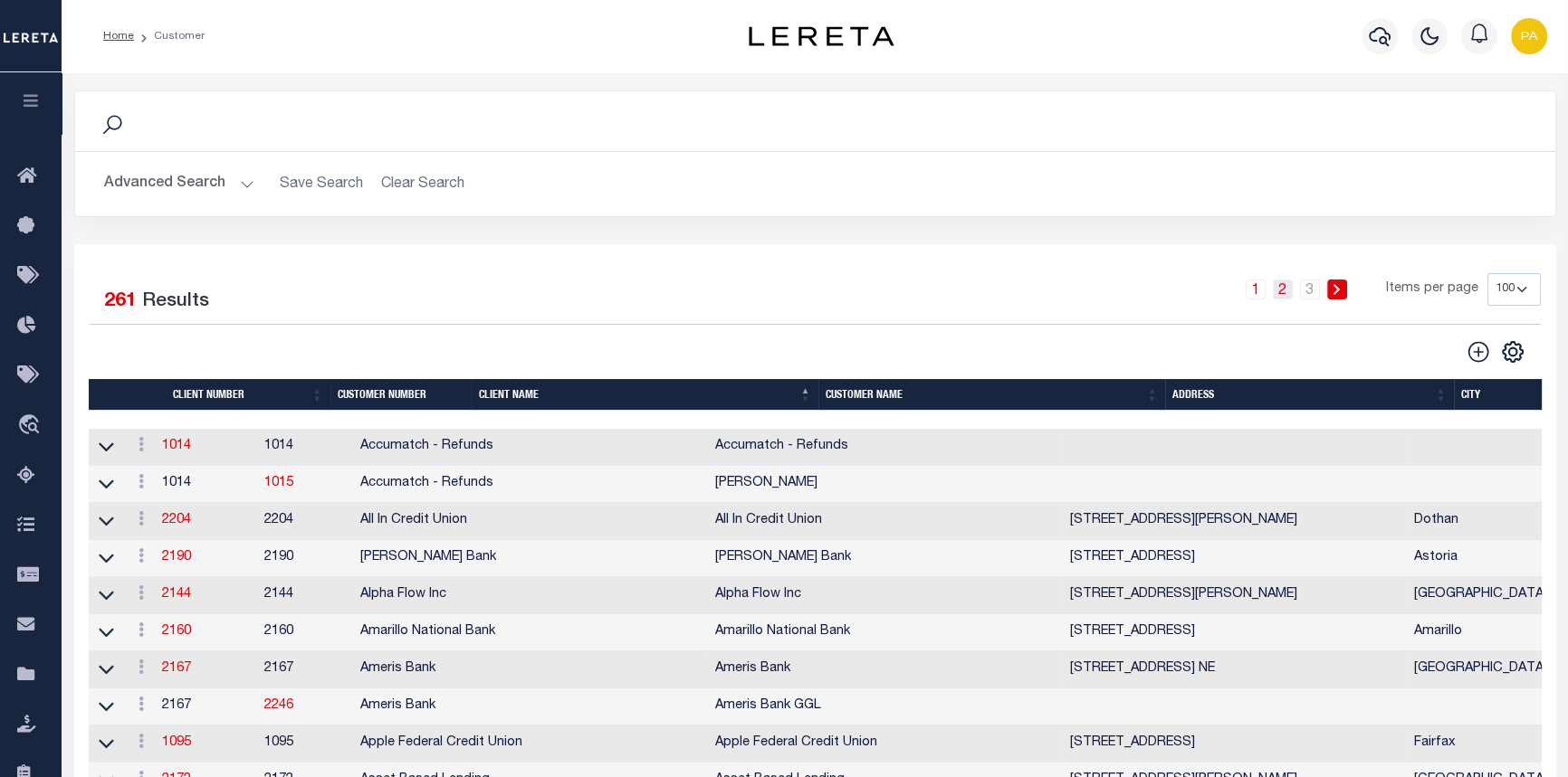
click at [1284, 290] on link "2" at bounding box center [1282, 289] width 20 height 20
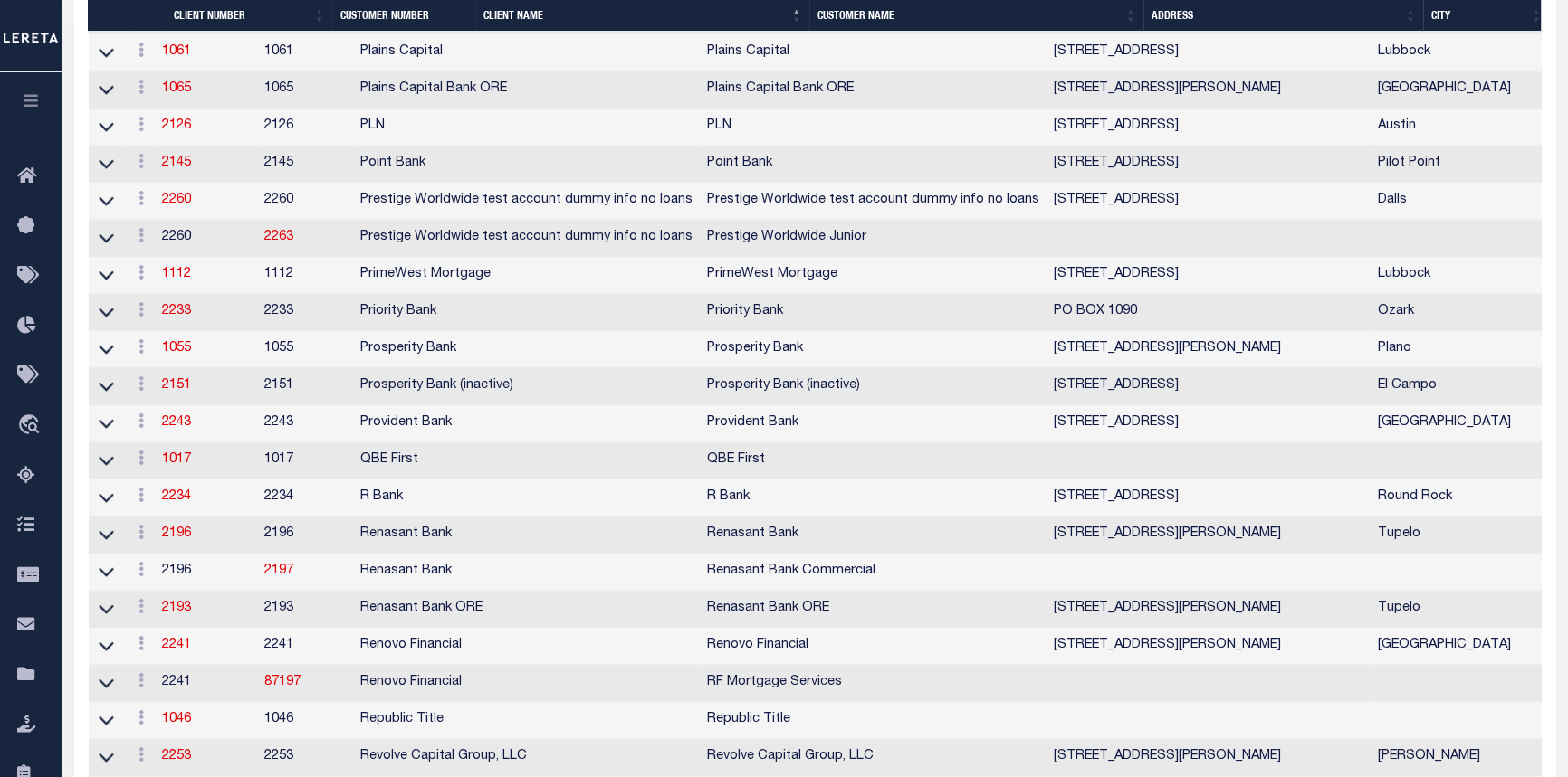
scroll to position [2879, 0]
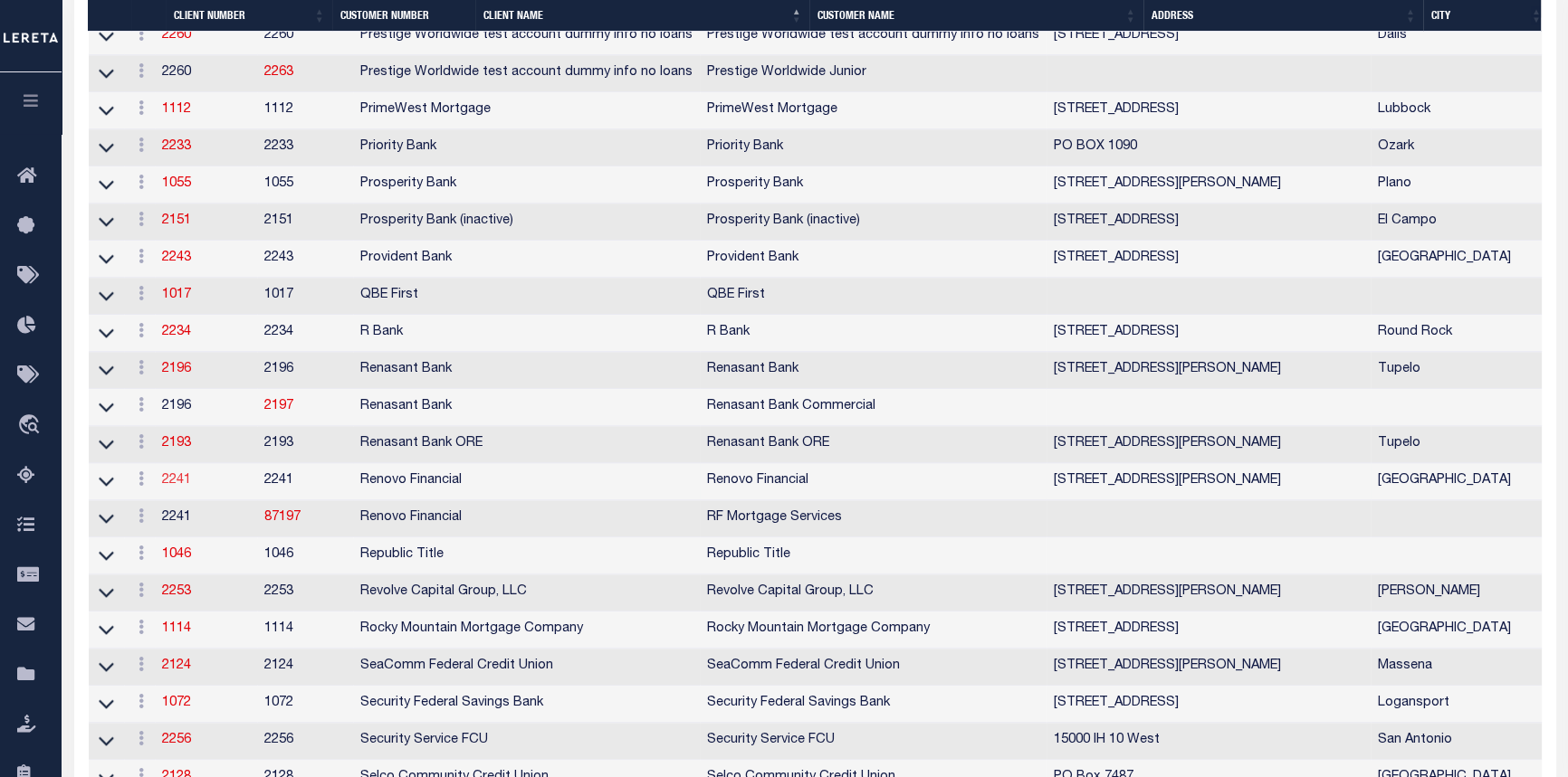
click at [183, 487] on link "2241" at bounding box center [176, 480] width 29 height 12
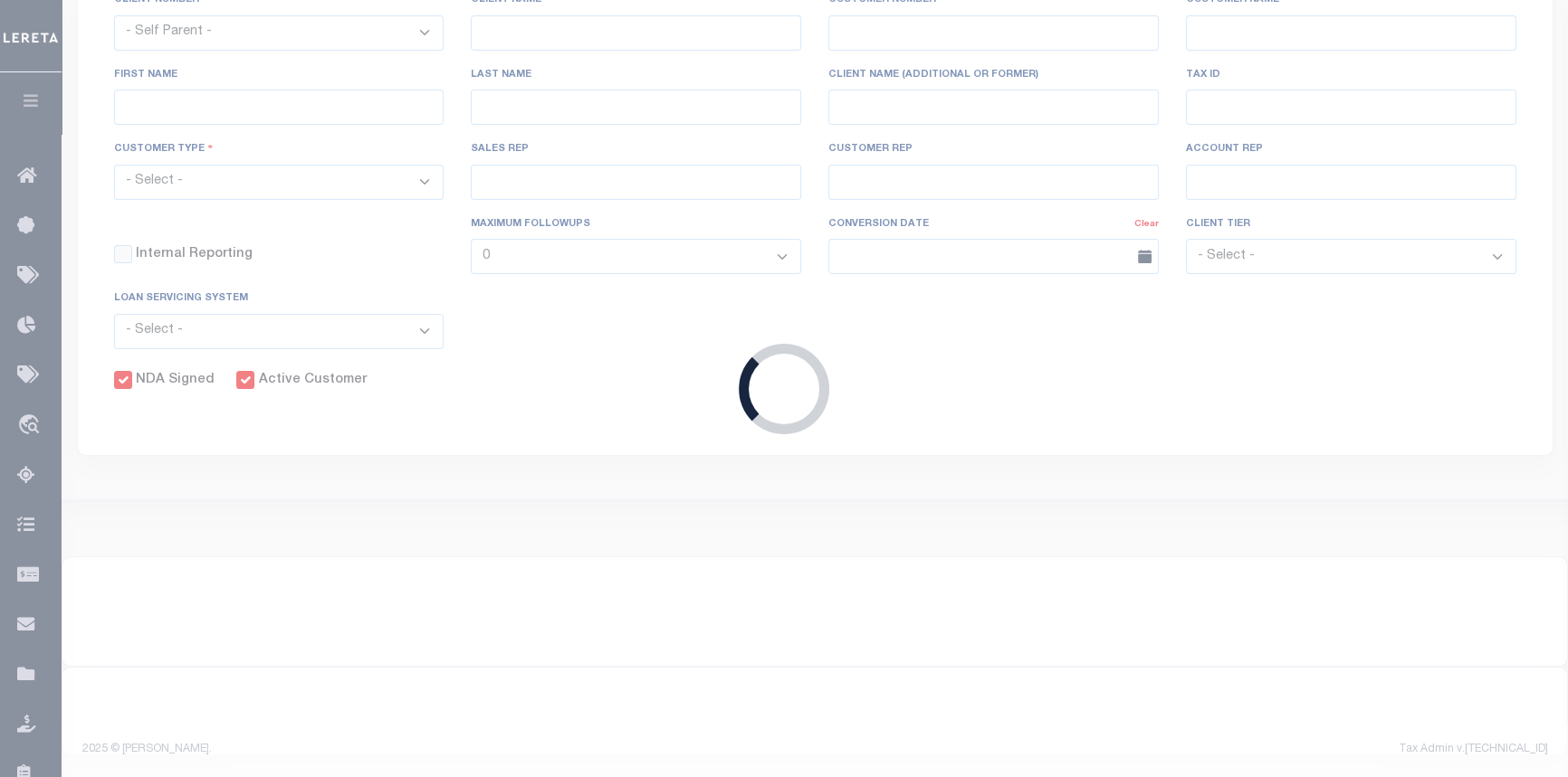
select select
type input "Renovo Financial"
type input "2241"
type input "Renovo Financial"
type input "Steven"
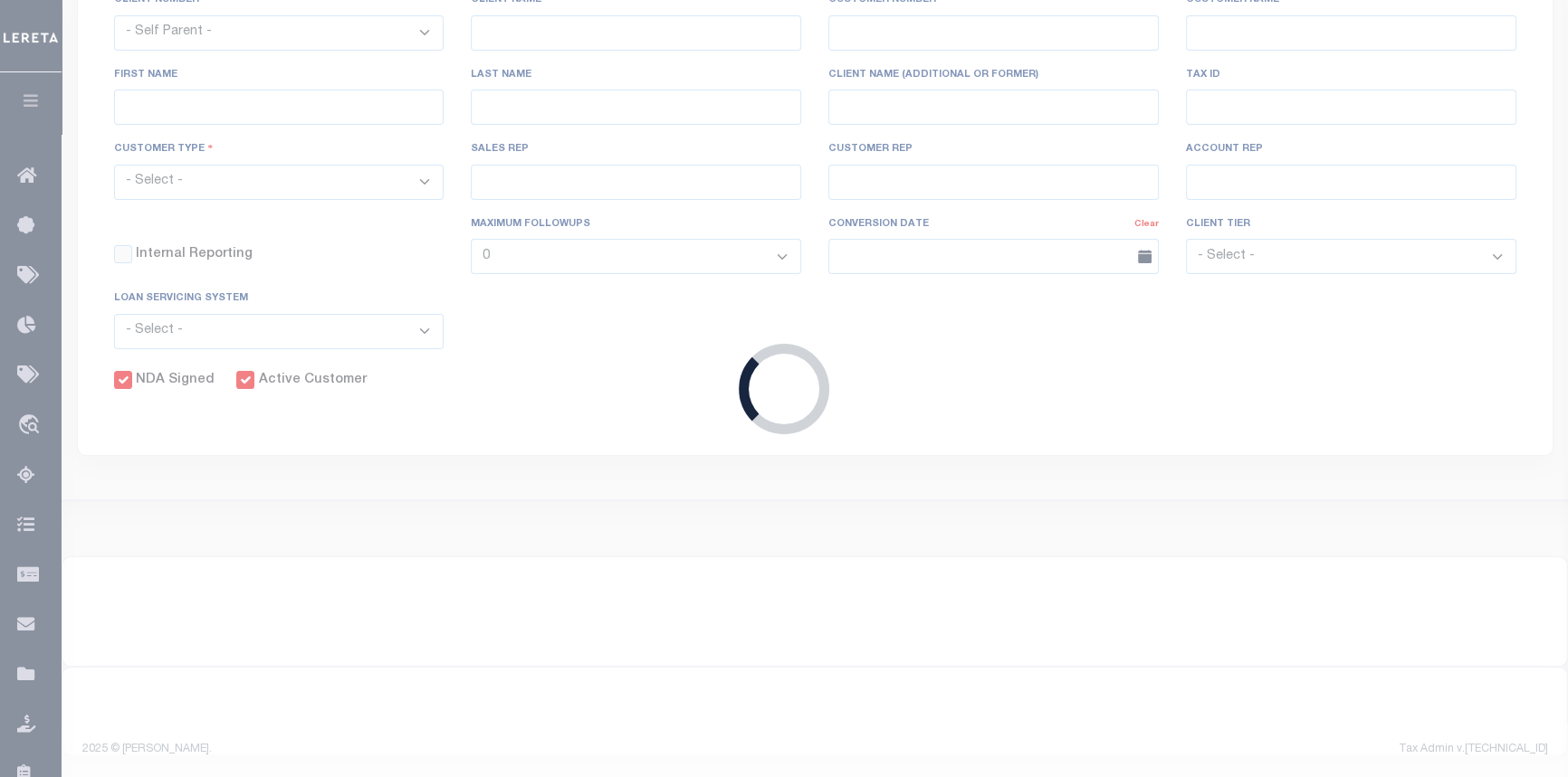
type input "Klemp"
select select "Mixed Portfolio"
type input "Tiffany Stringfellow"
type input "Barbara Kendrick"
type input "Debbie Vecellio"
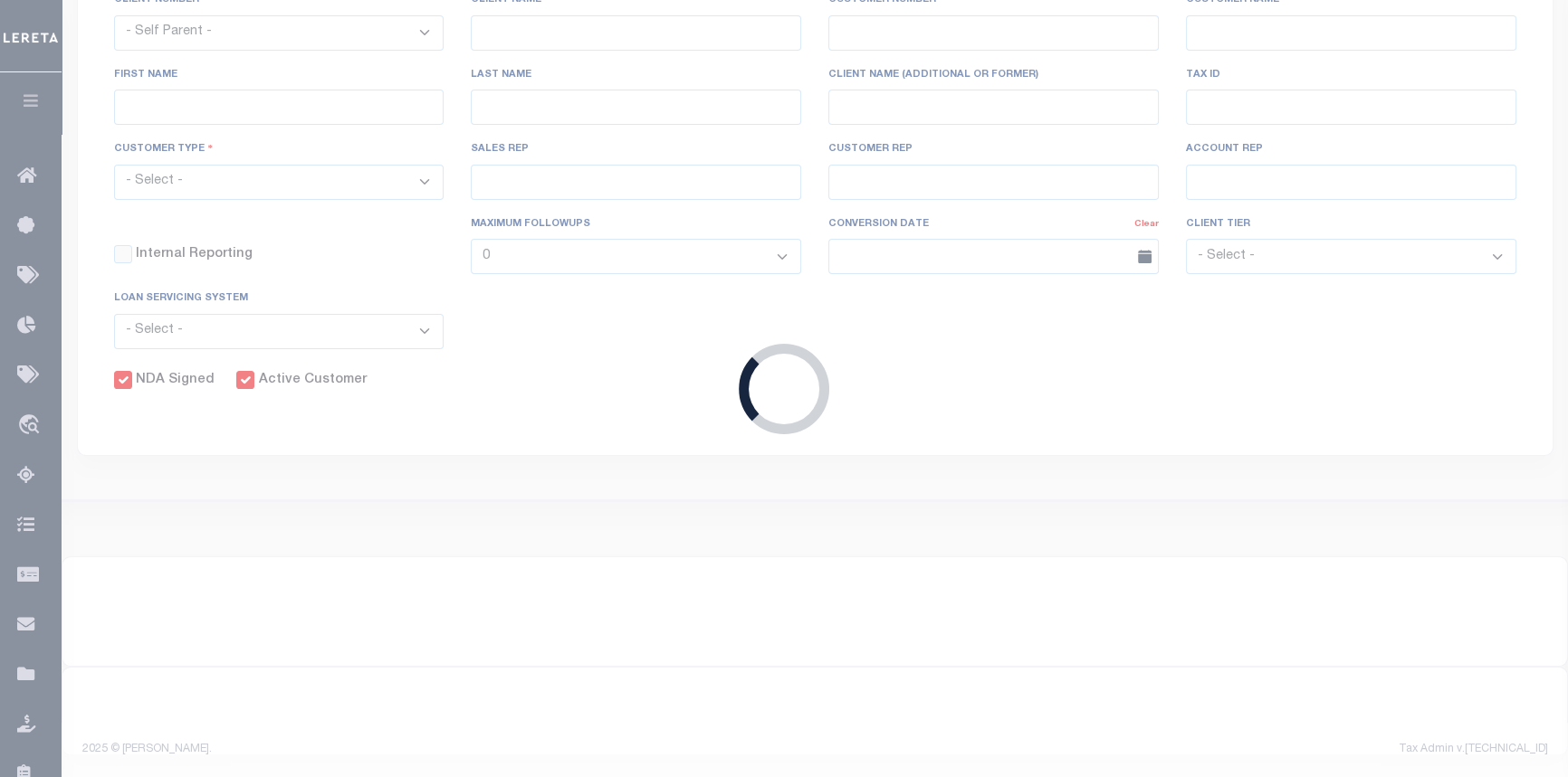
checkbox input "true"
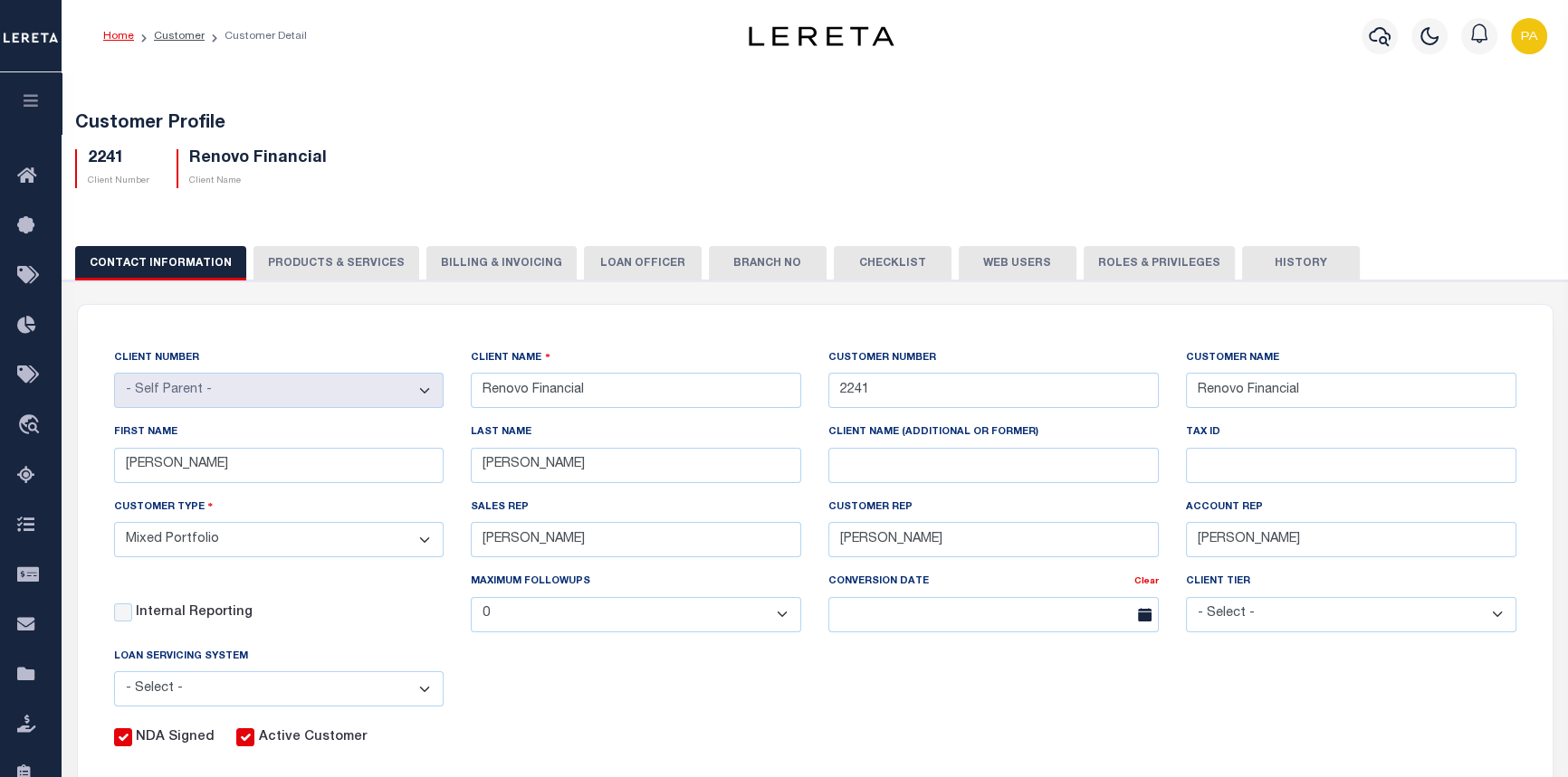
click at [118, 33] on link "Home" at bounding box center [118, 37] width 31 height 11
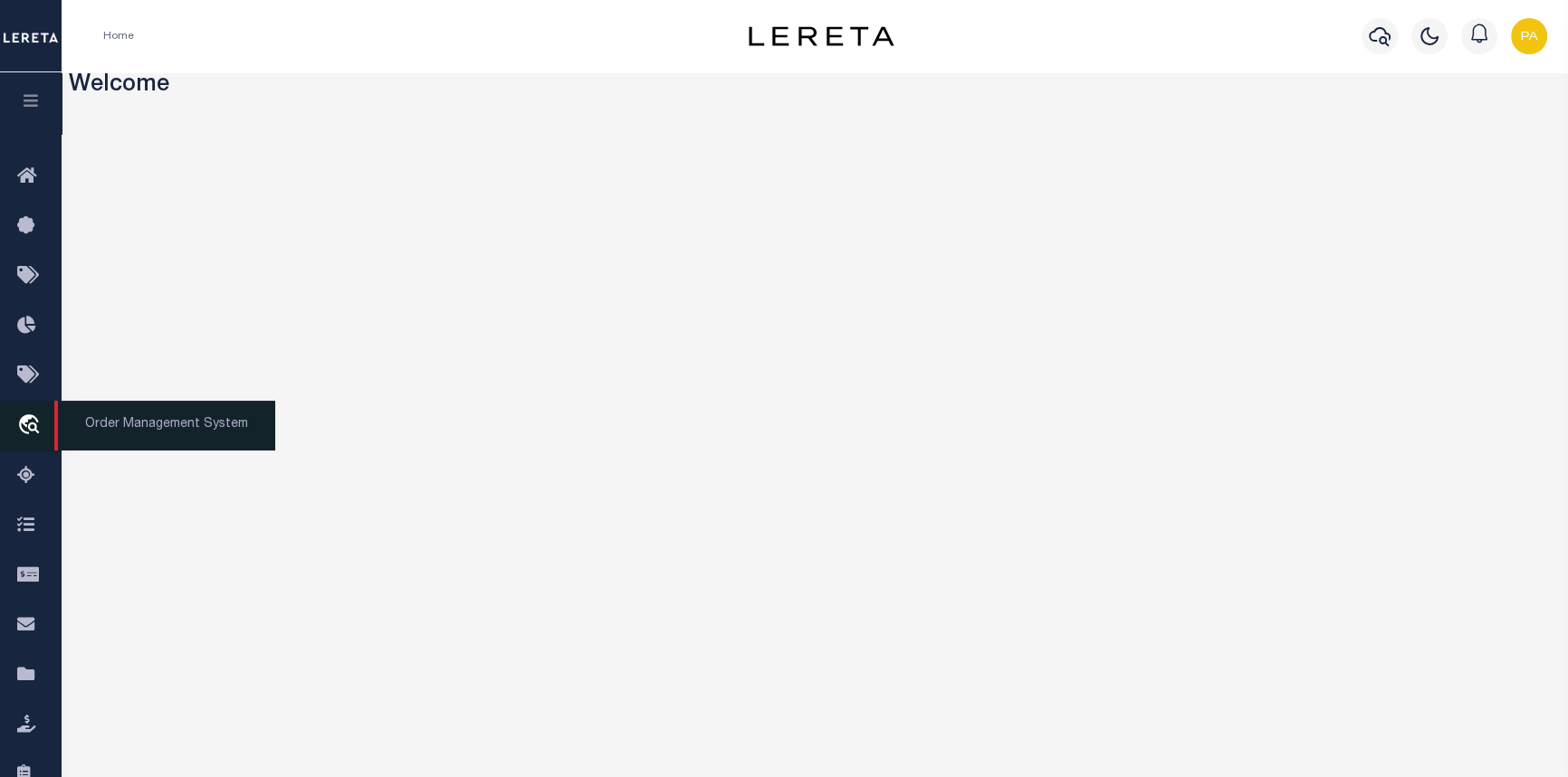
click at [107, 428] on span "Order Management System" at bounding box center [165, 425] width 221 height 50
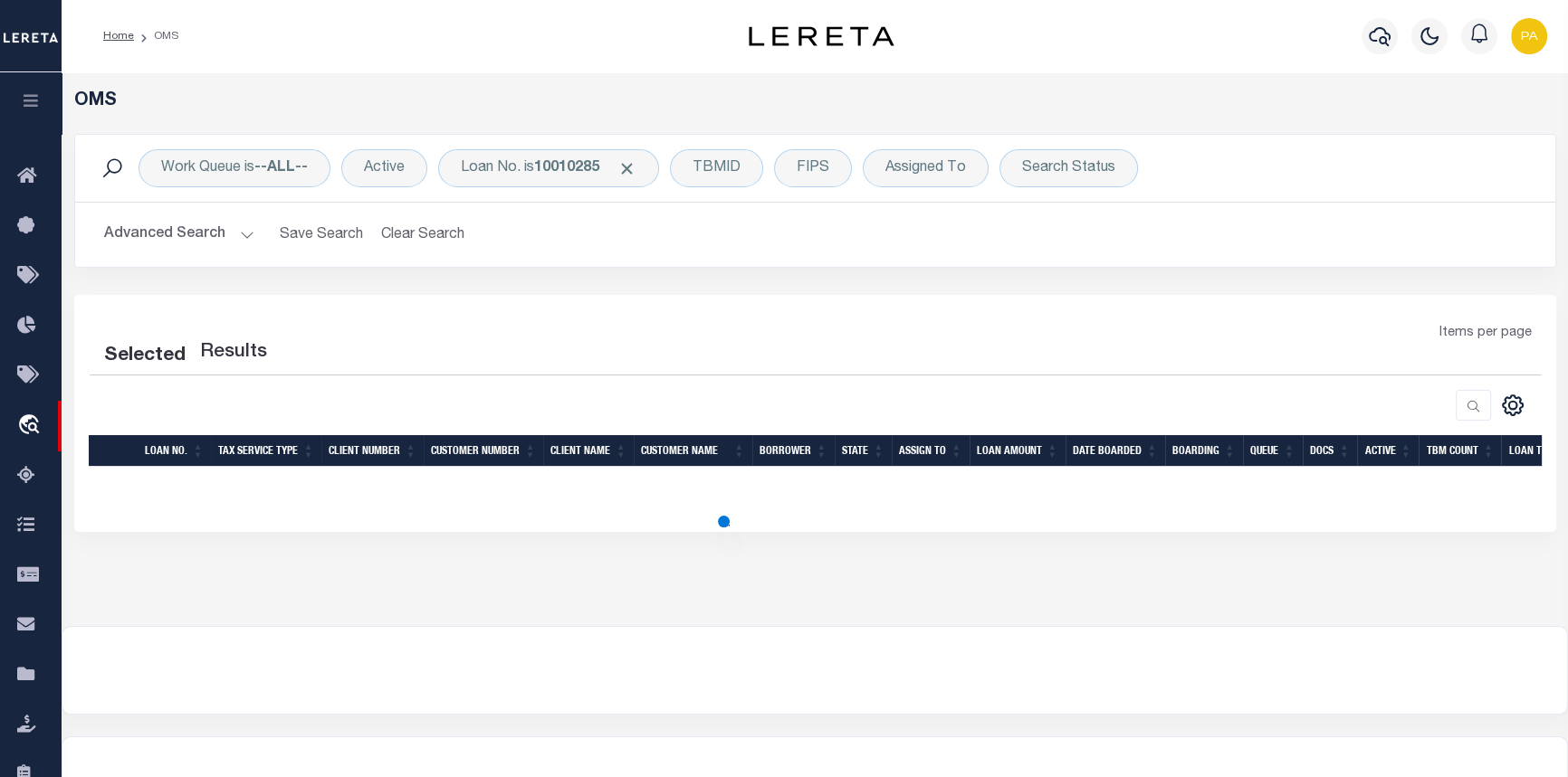
select select "200"
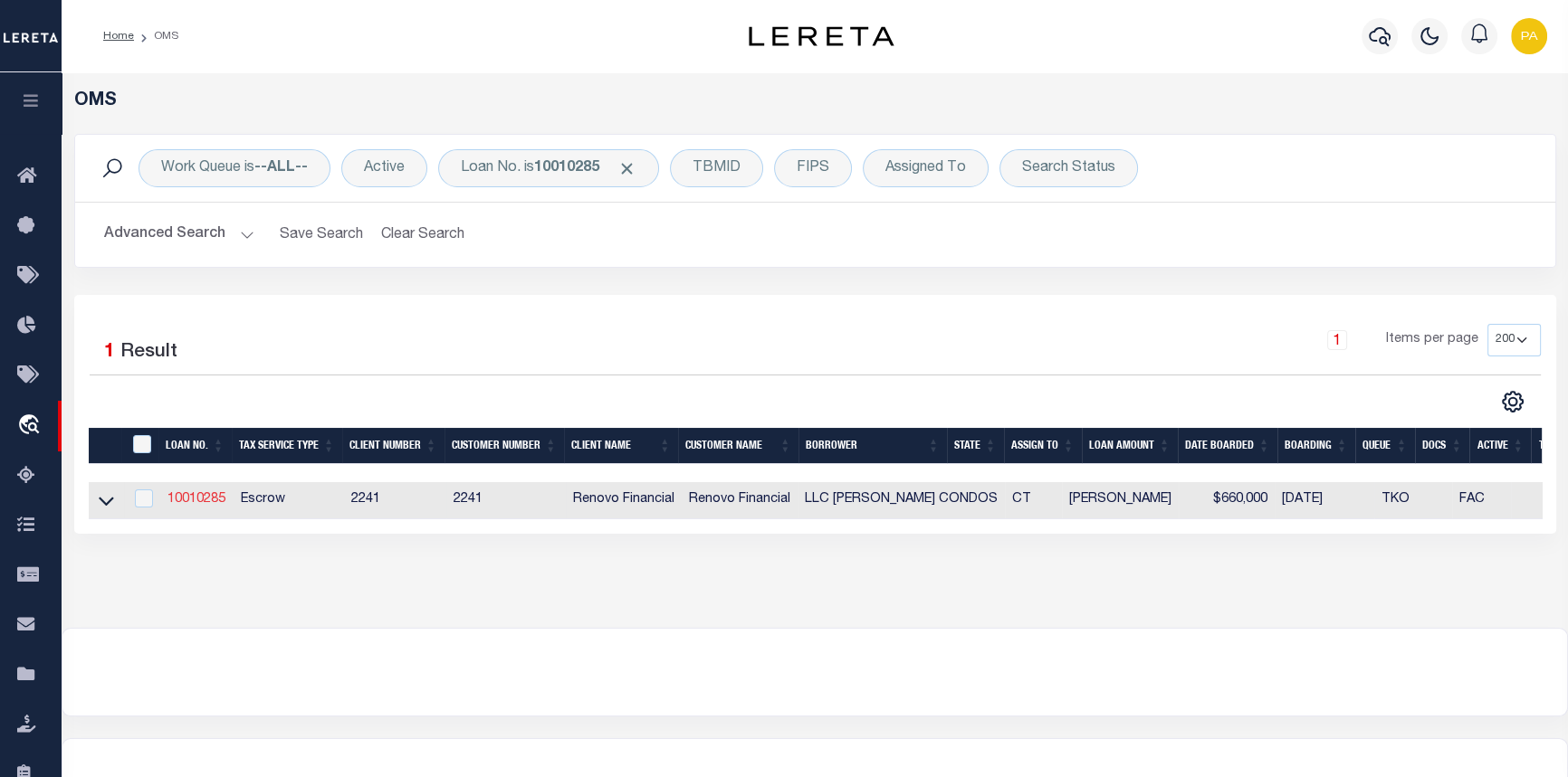
click at [185, 503] on link "10010285" at bounding box center [196, 499] width 58 height 12
type input "10010285"
type input "LLC MARTIN CONDOS"
select select "False"
select select
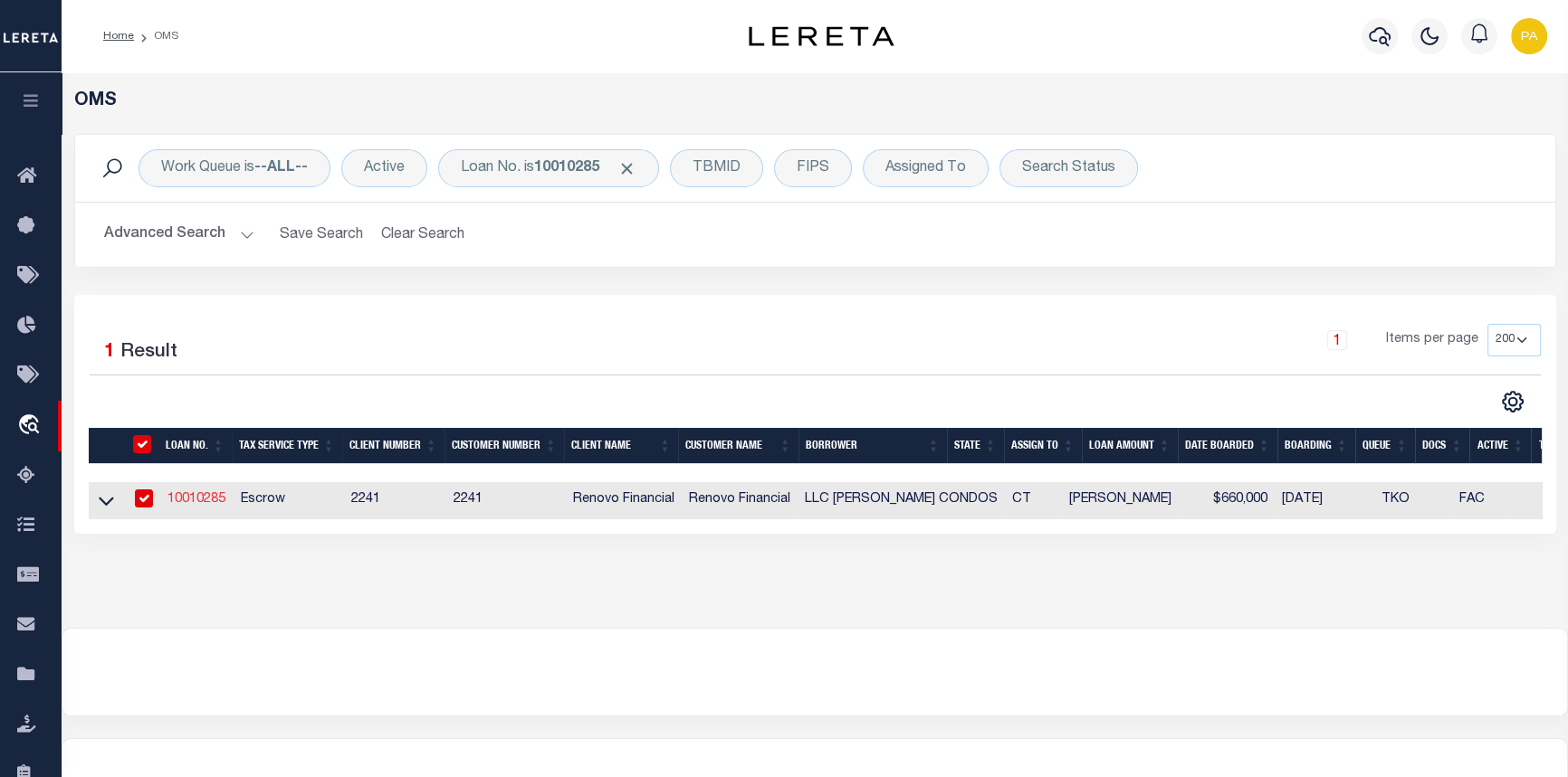
select select
select select "Escrow"
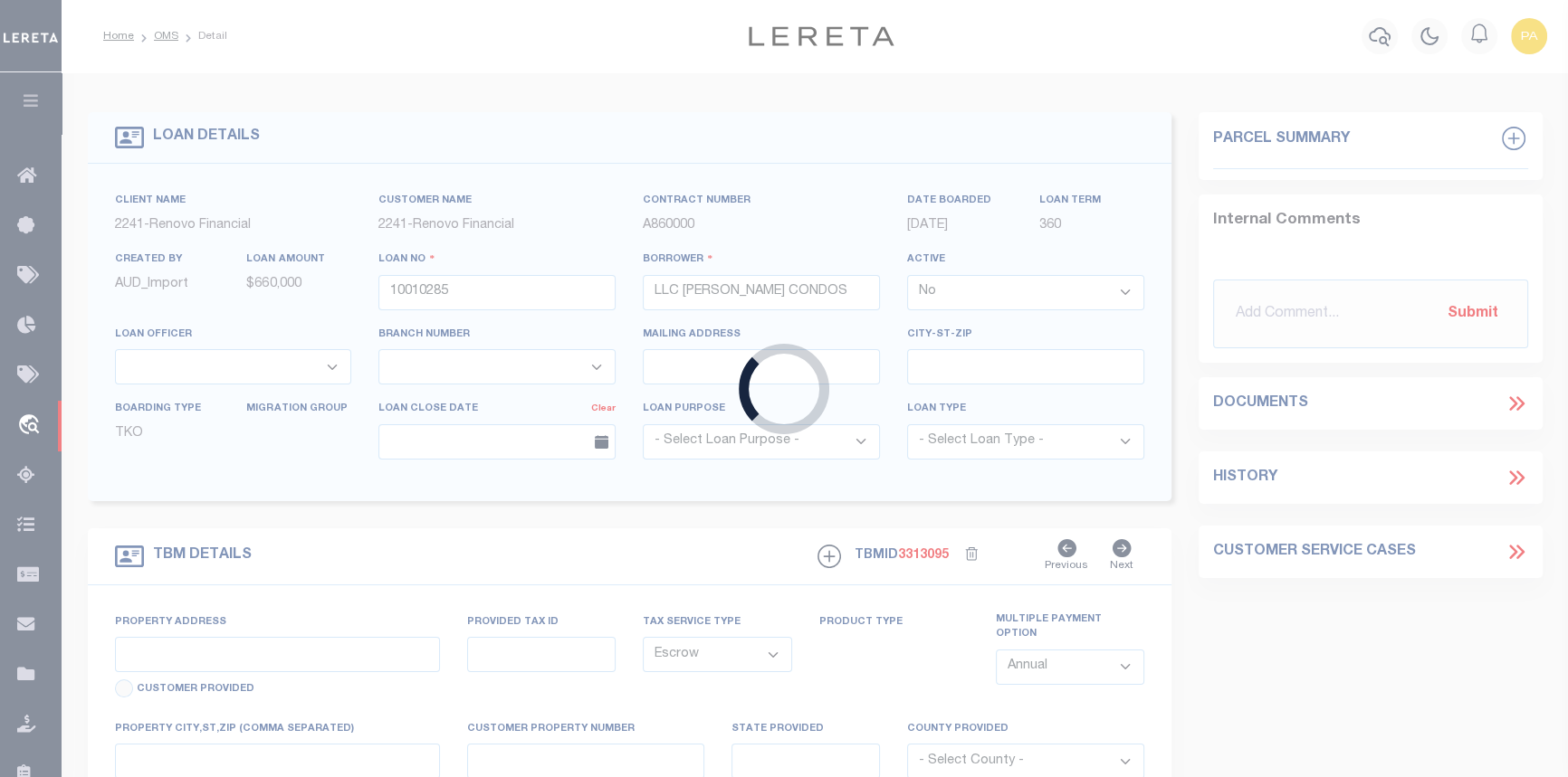
type input "151 -161 MARTIN ST"
type input "239111008"
type input "HARTFORD CT 06120"
type input "CT"
select select
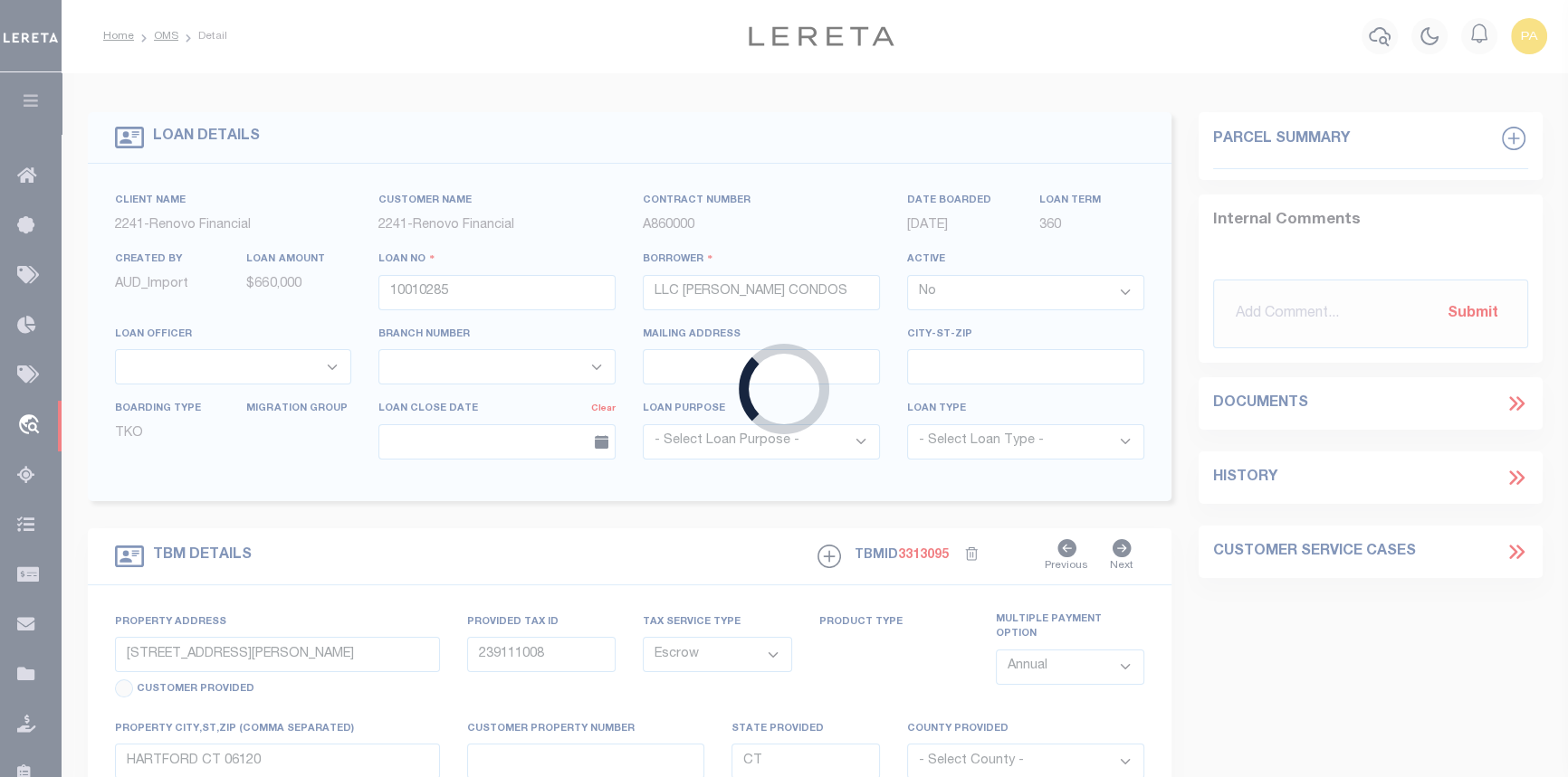
select select "25067"
select select
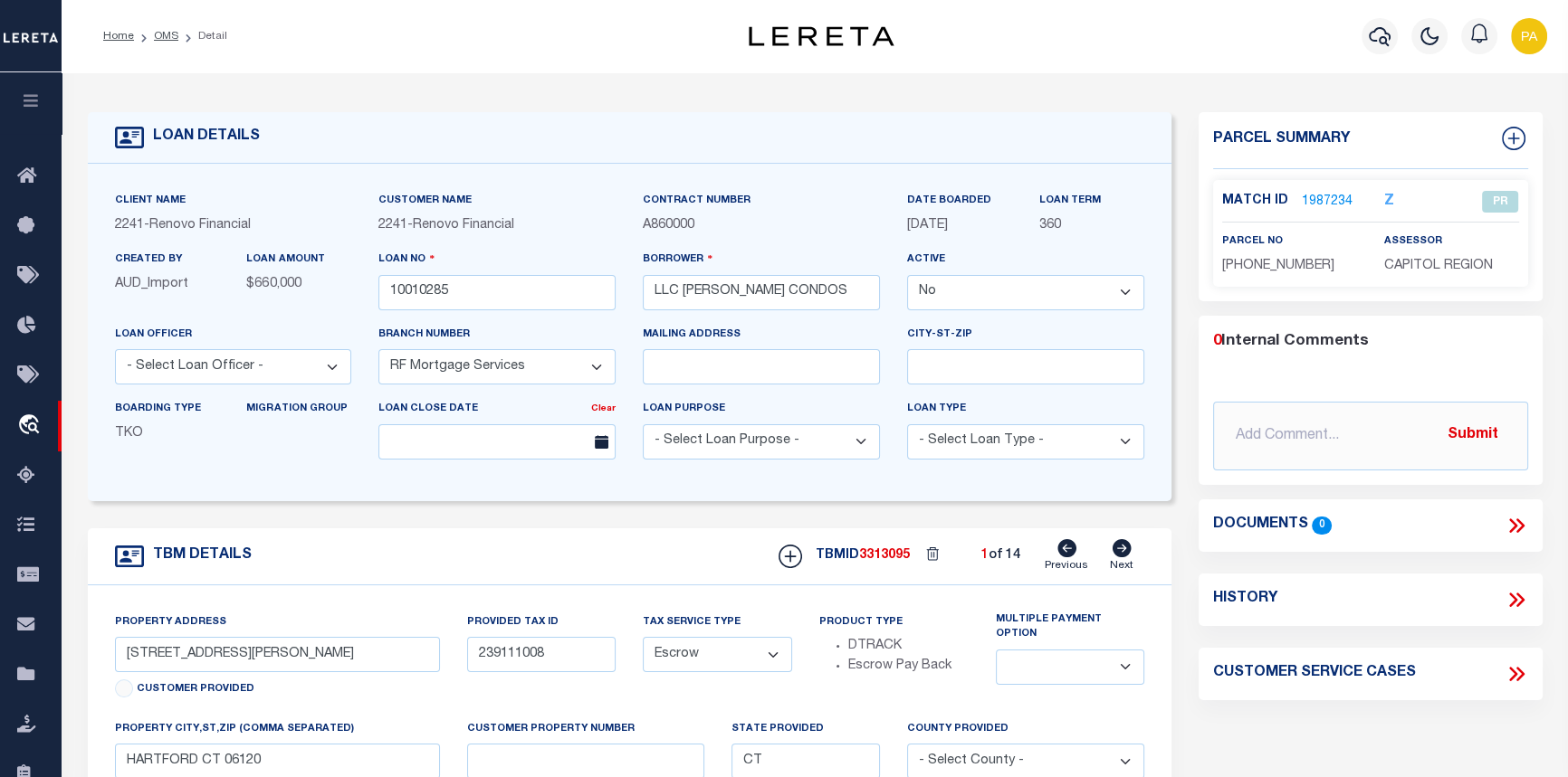
click at [1321, 199] on link "1987234" at bounding box center [1327, 202] width 51 height 19
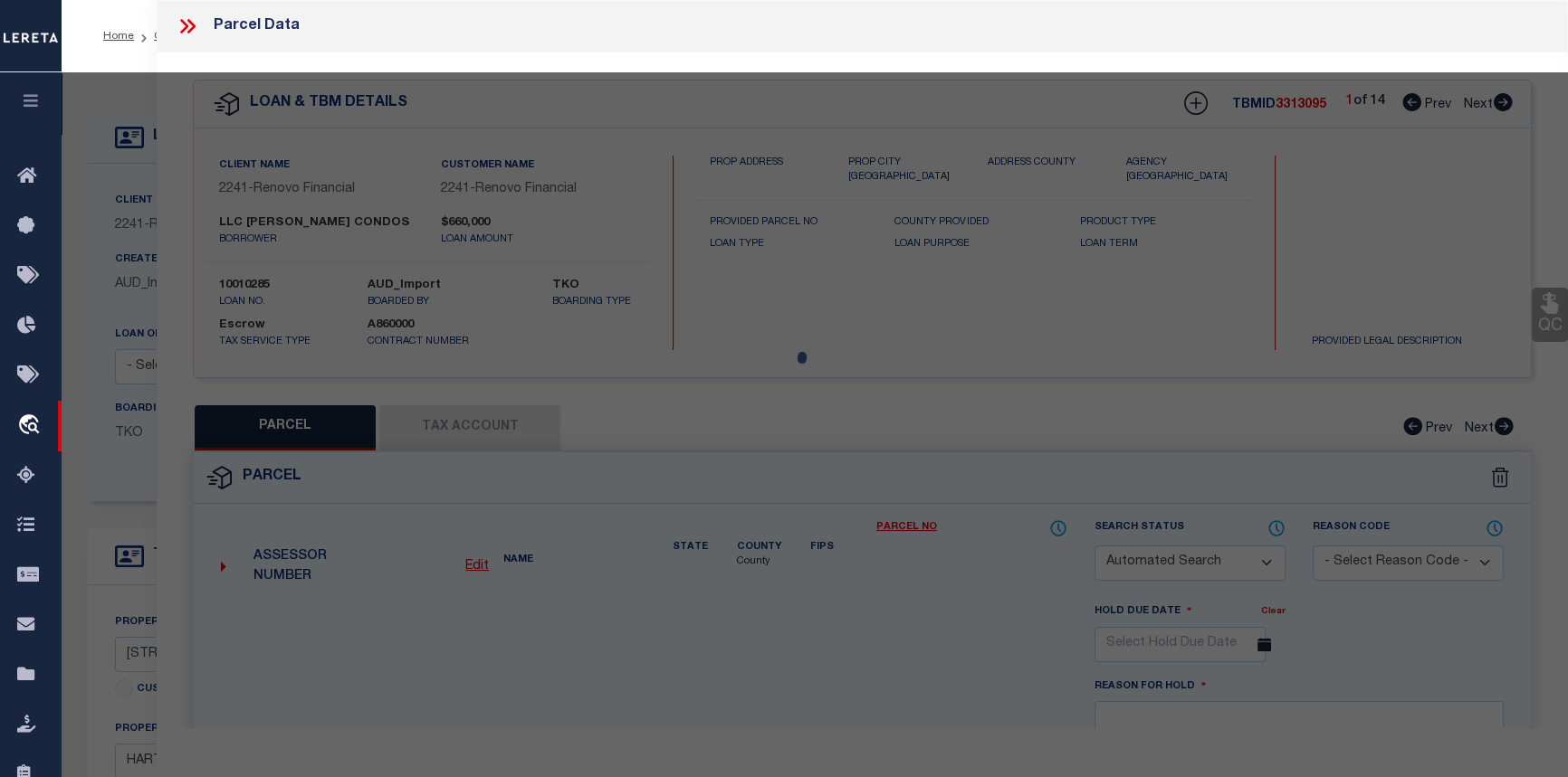
checkbox input "false"
select select "PR"
type input "MARTIN CONDOS LLC"
select select
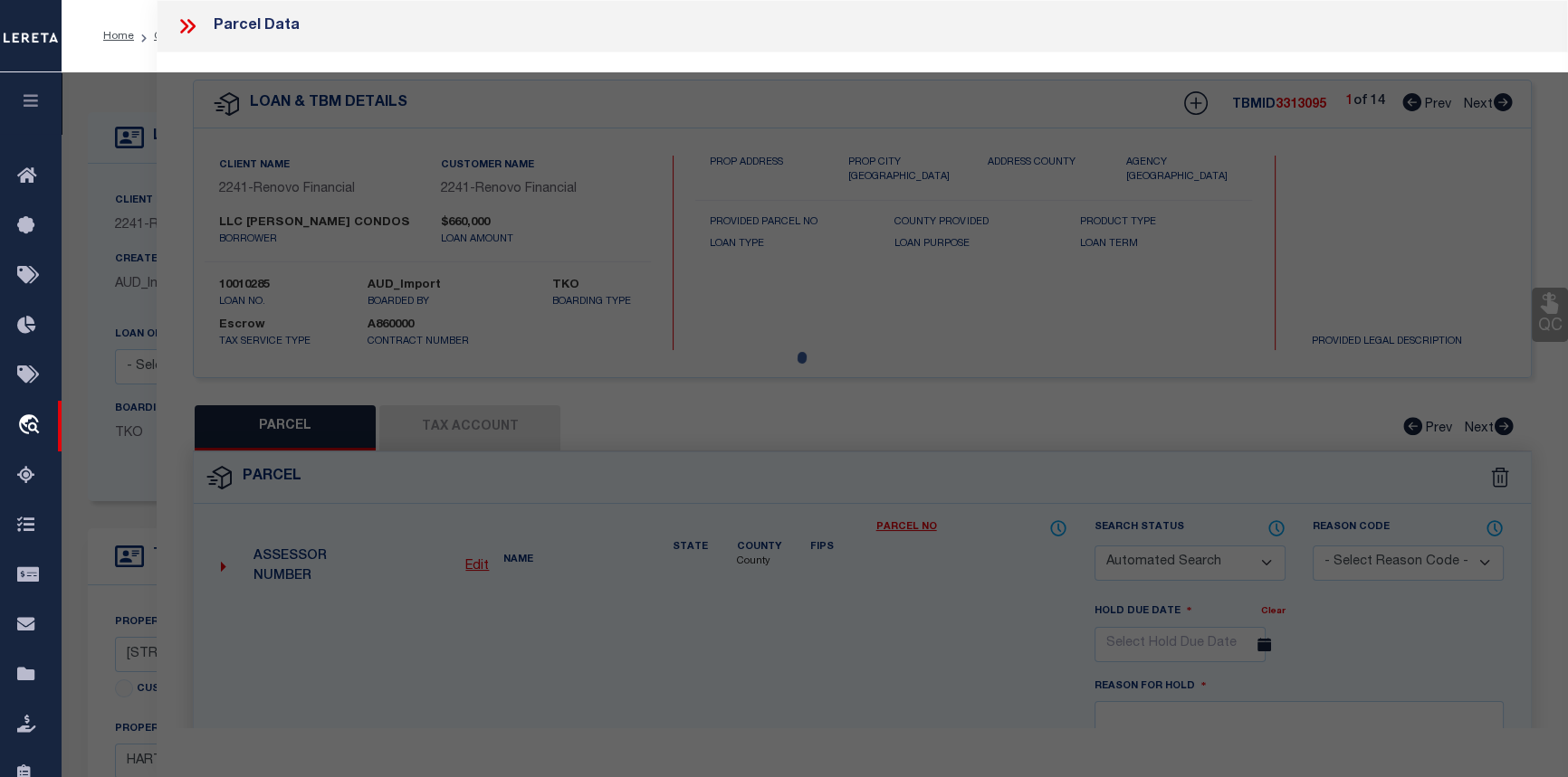
type input "161 MARTIN ST, Unit 1"
type input "HARTFORD CT 06120"
type textarea "Tax ID Special Project"
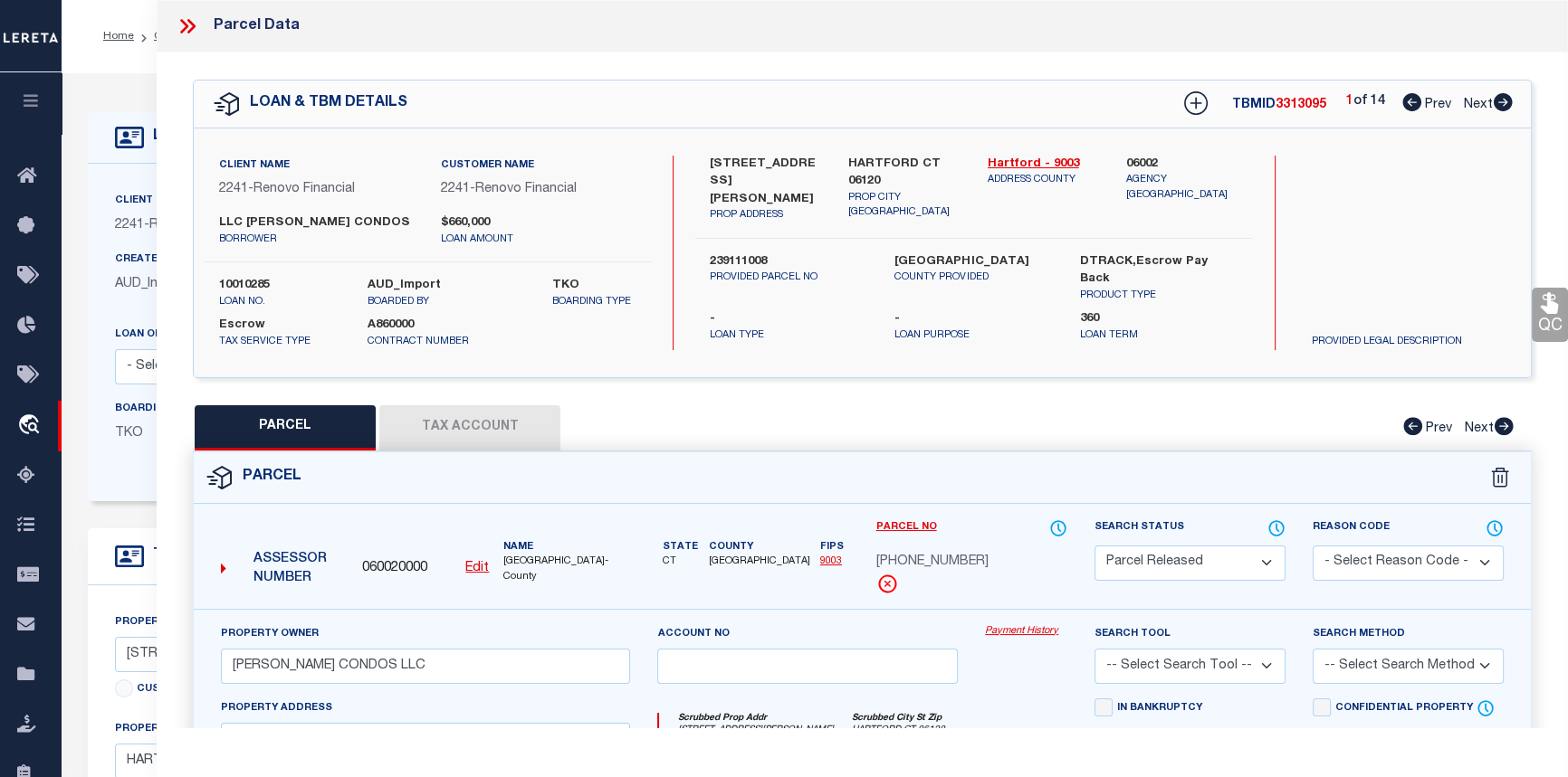
click at [1043, 631] on link "Payment History" at bounding box center [1026, 632] width 82 height 15
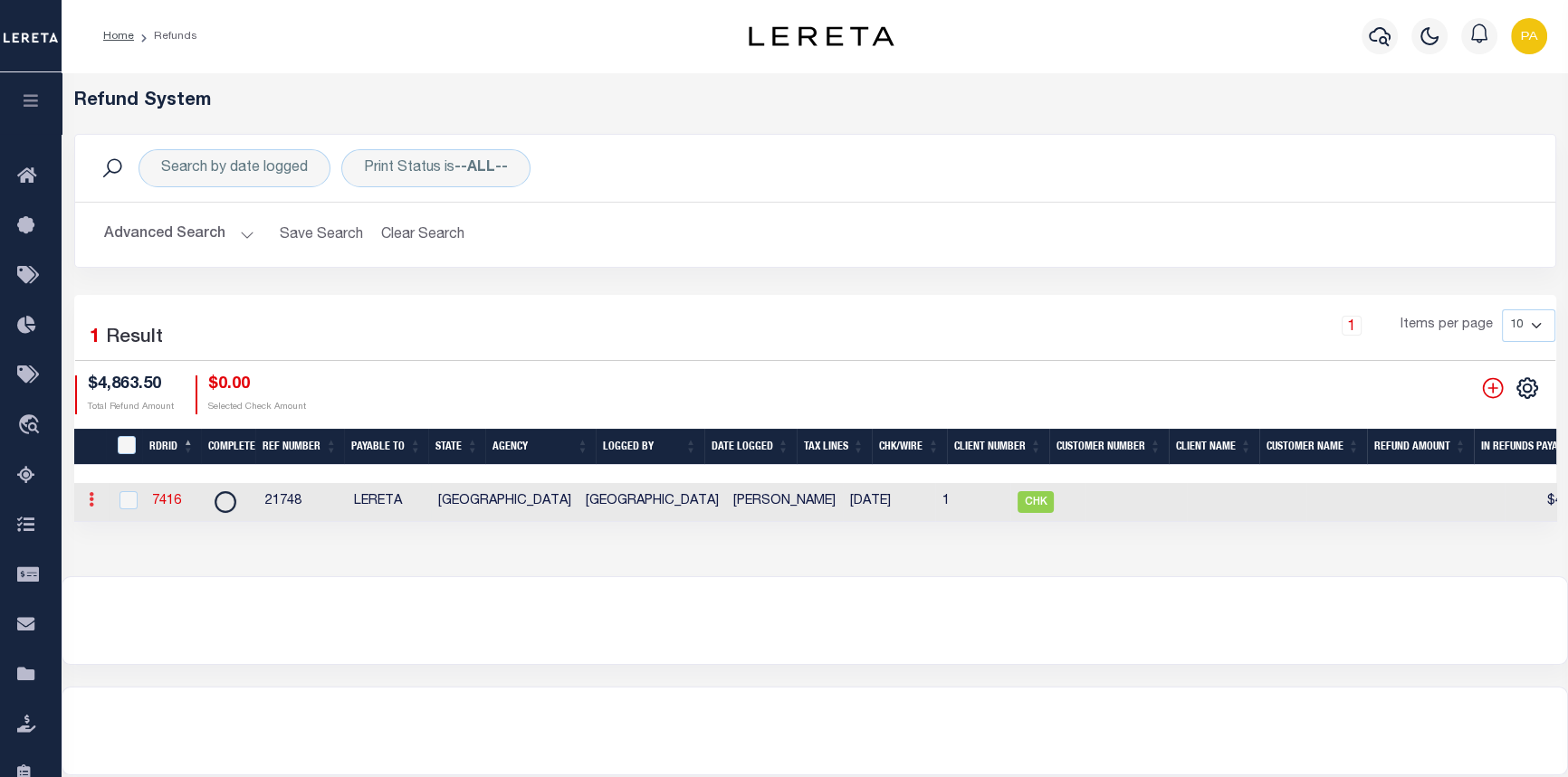
click at [91, 504] on icon at bounding box center [92, 499] width 6 height 14
click at [175, 563] on link "View Refund Detail" at bounding box center [160, 559] width 158 height 30
checkbox input "true"
select select
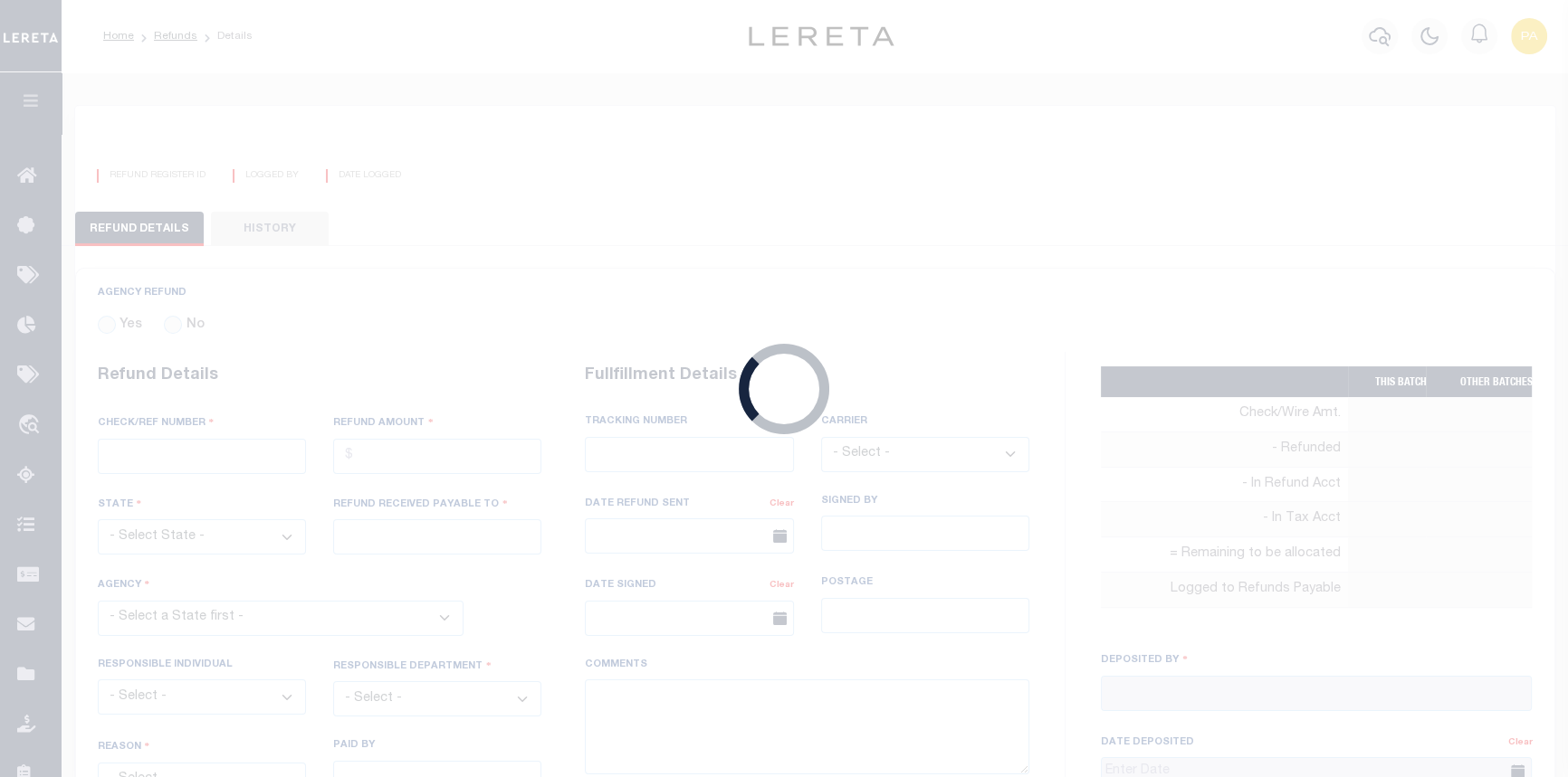
radio input "true"
type input "21748"
type input "$4,863.5"
select select "[GEOGRAPHIC_DATA]"
type input "LERETA"
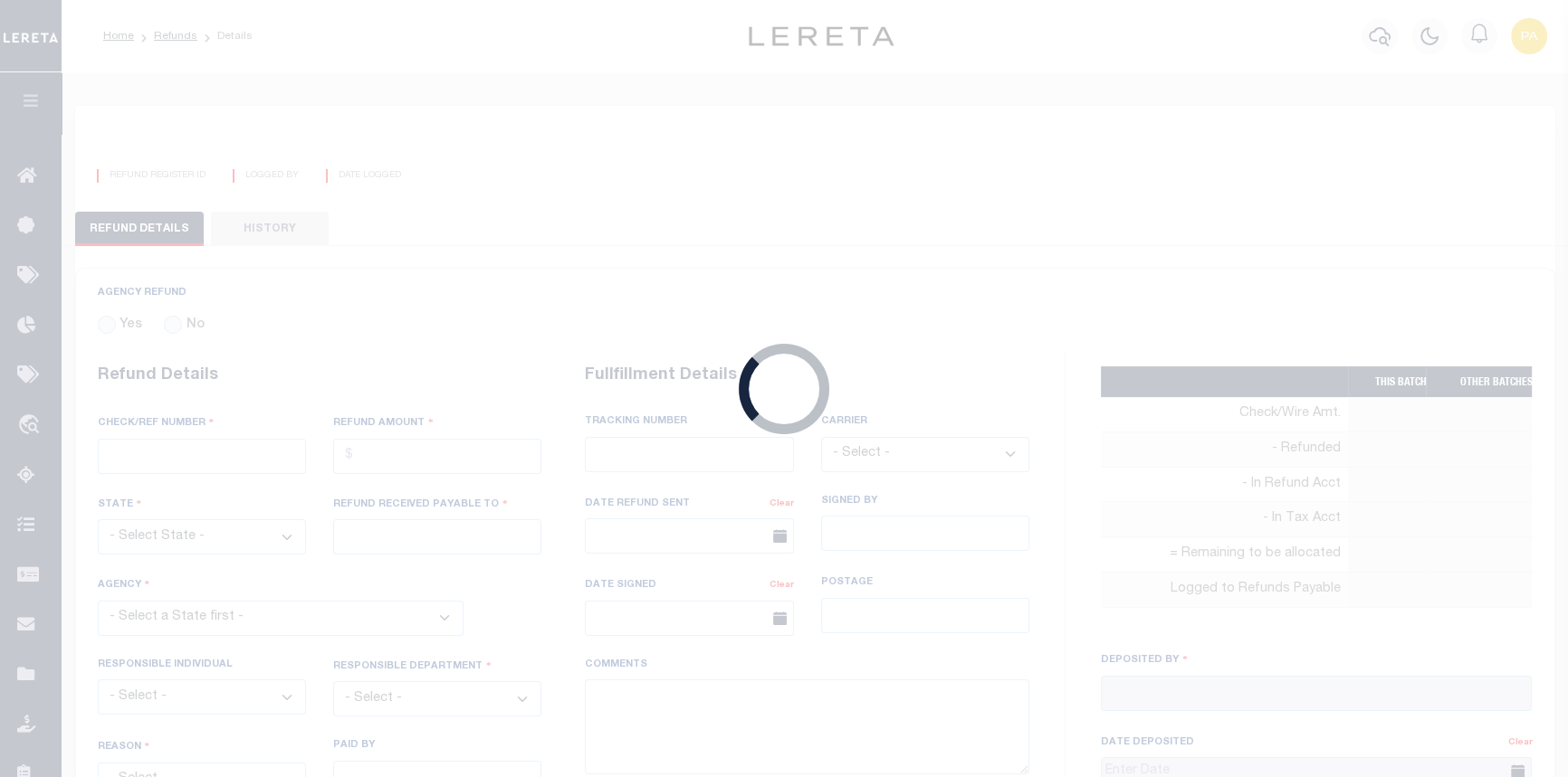
select select
select select "COL"
select select "OVP"
type input "8832 0595 4890"
select select "FDX"
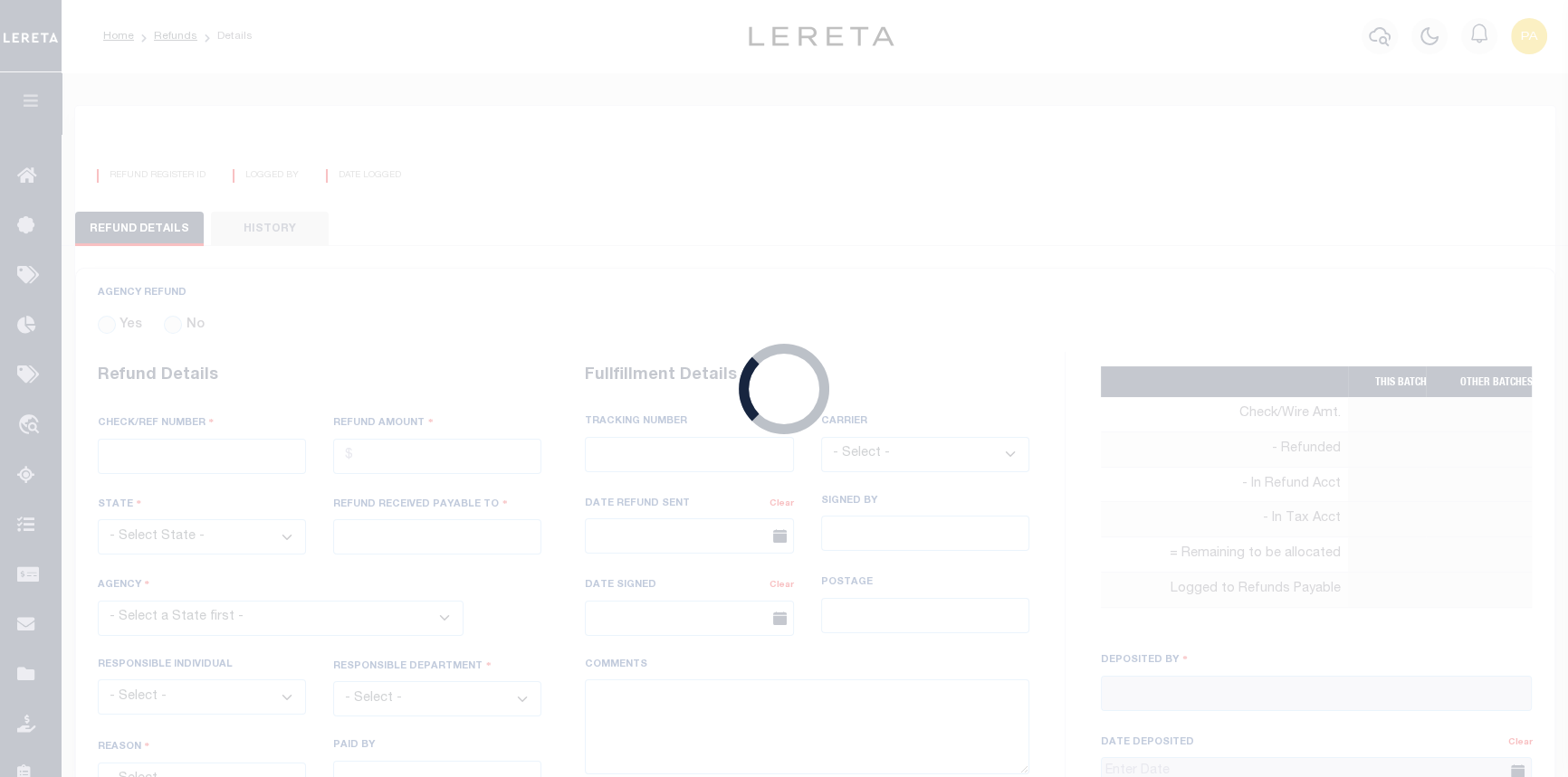
type input "08/01/2025"
type textarea "ENDORSING CK TO LENDER"
type input "Martinez, Myrna"
type input "07/31/2025"
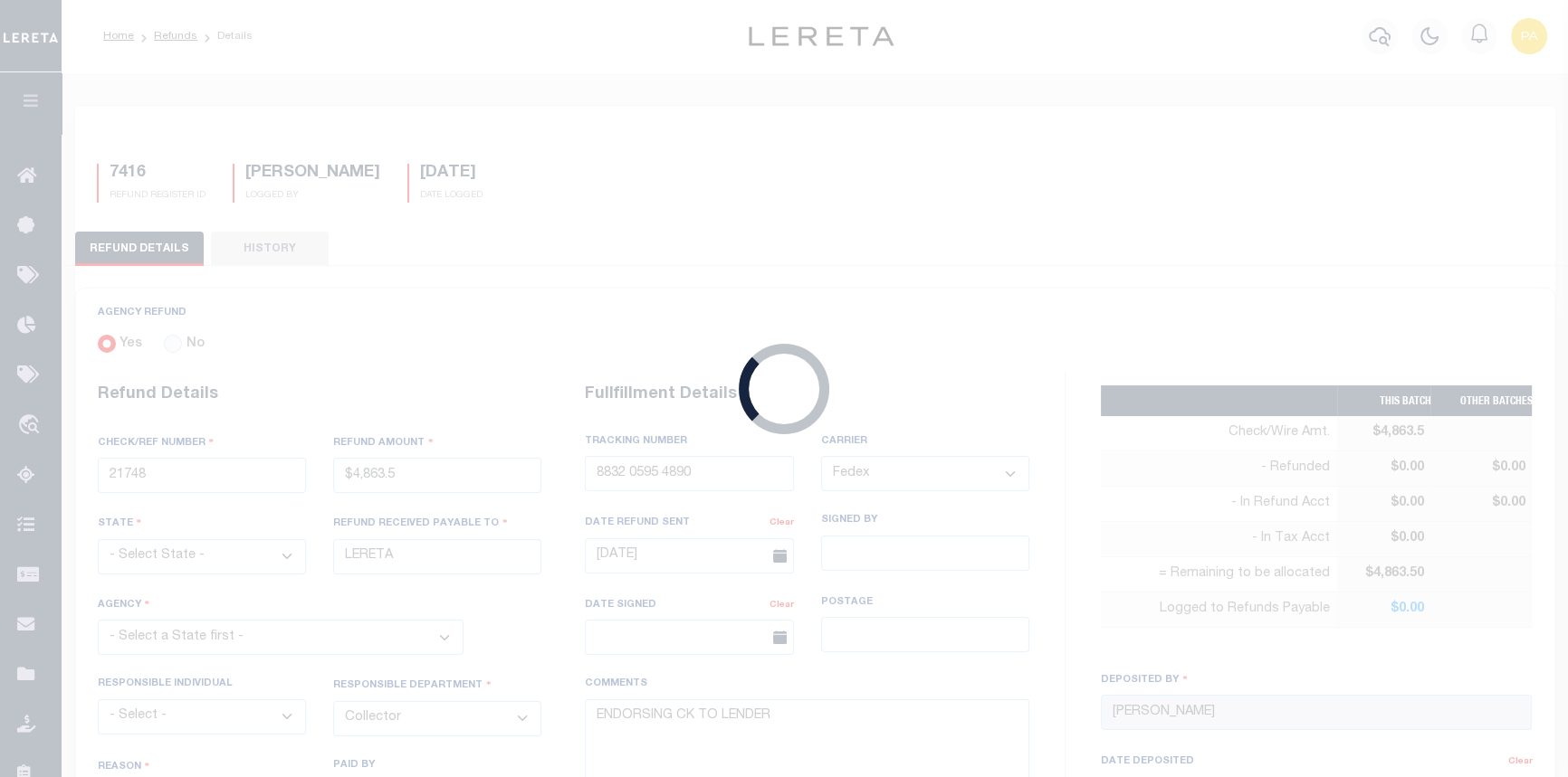
select select "4845700000"
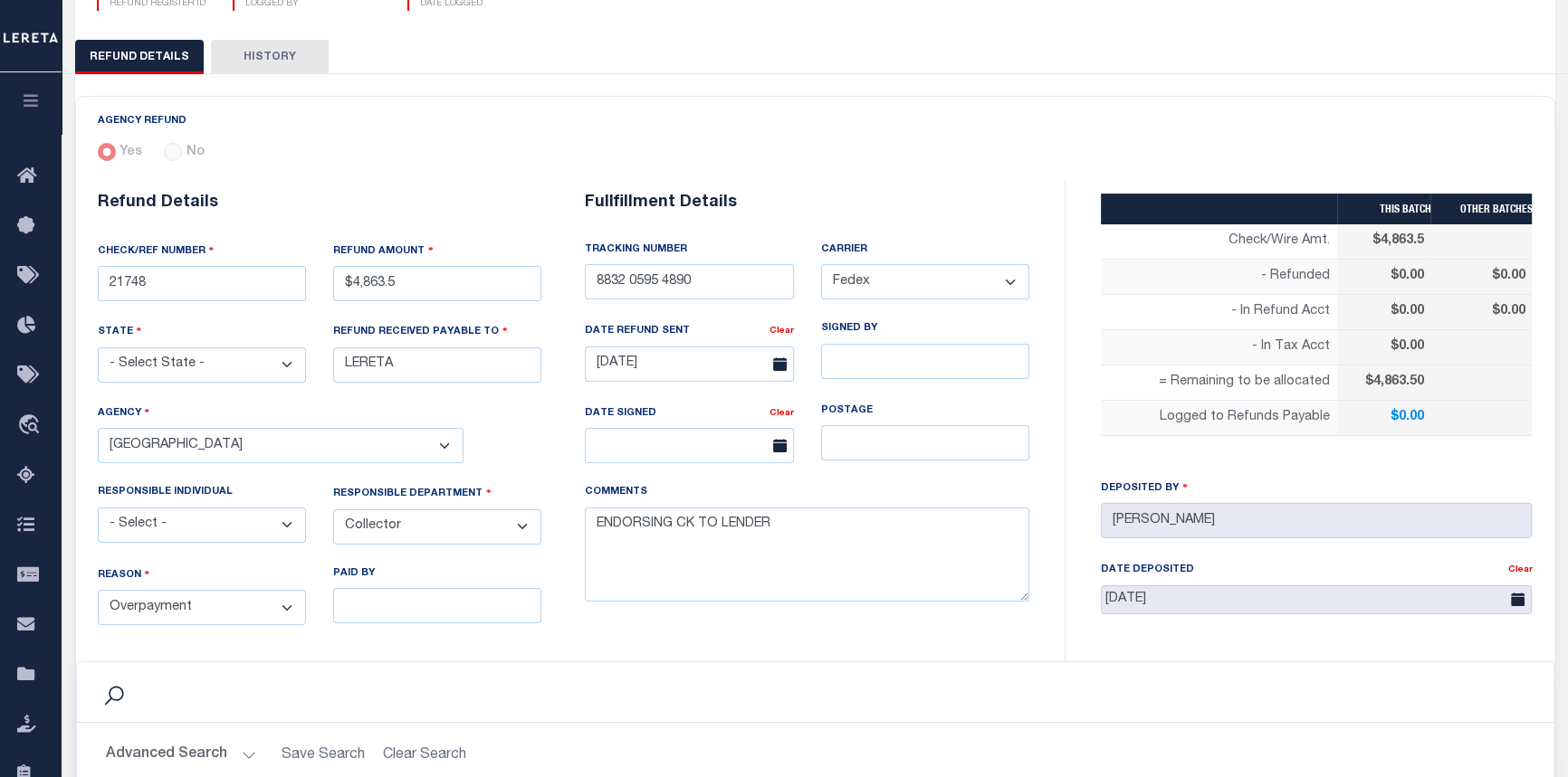
scroll to position [81, 0]
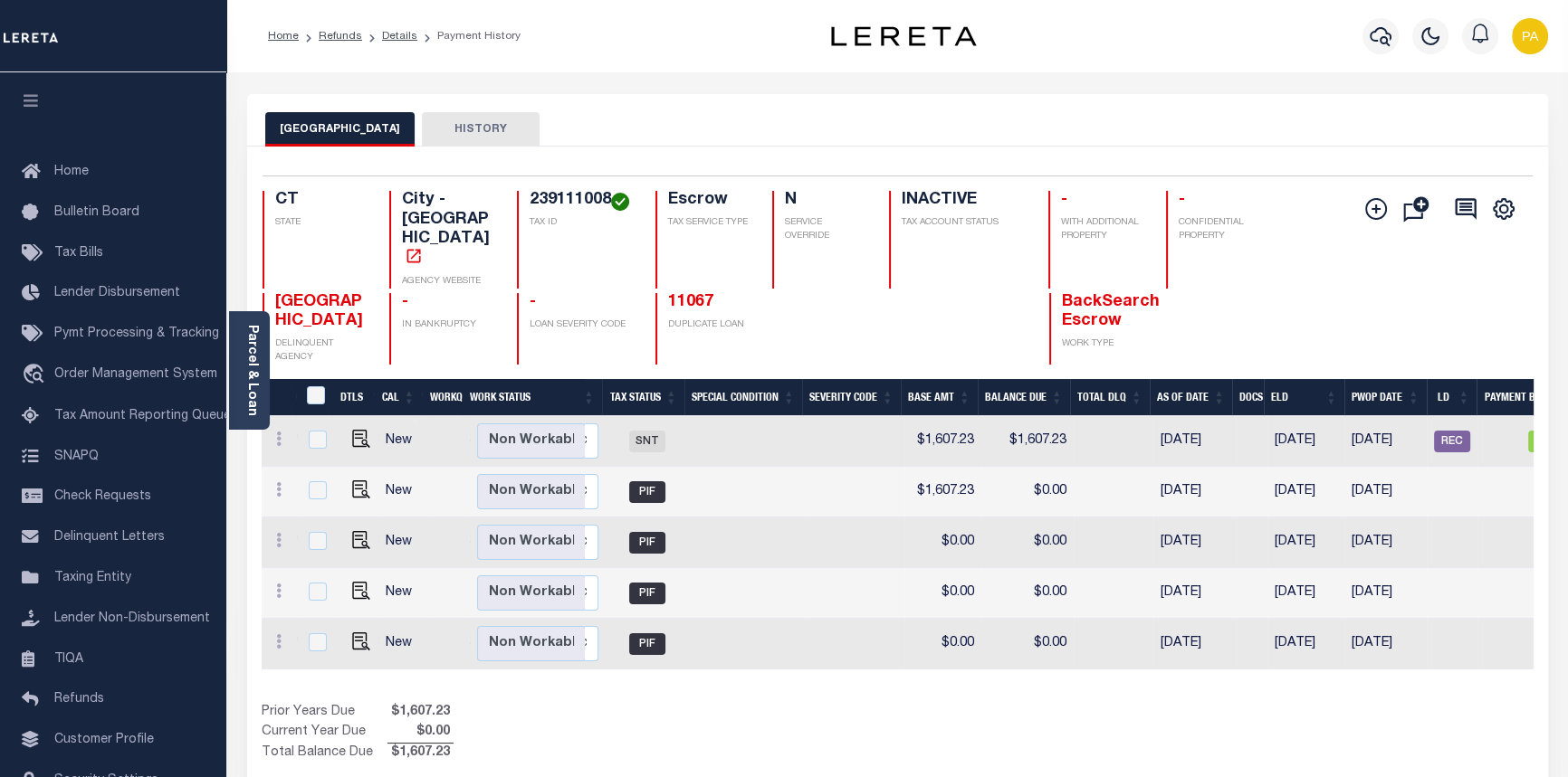
scroll to position [0, 372]
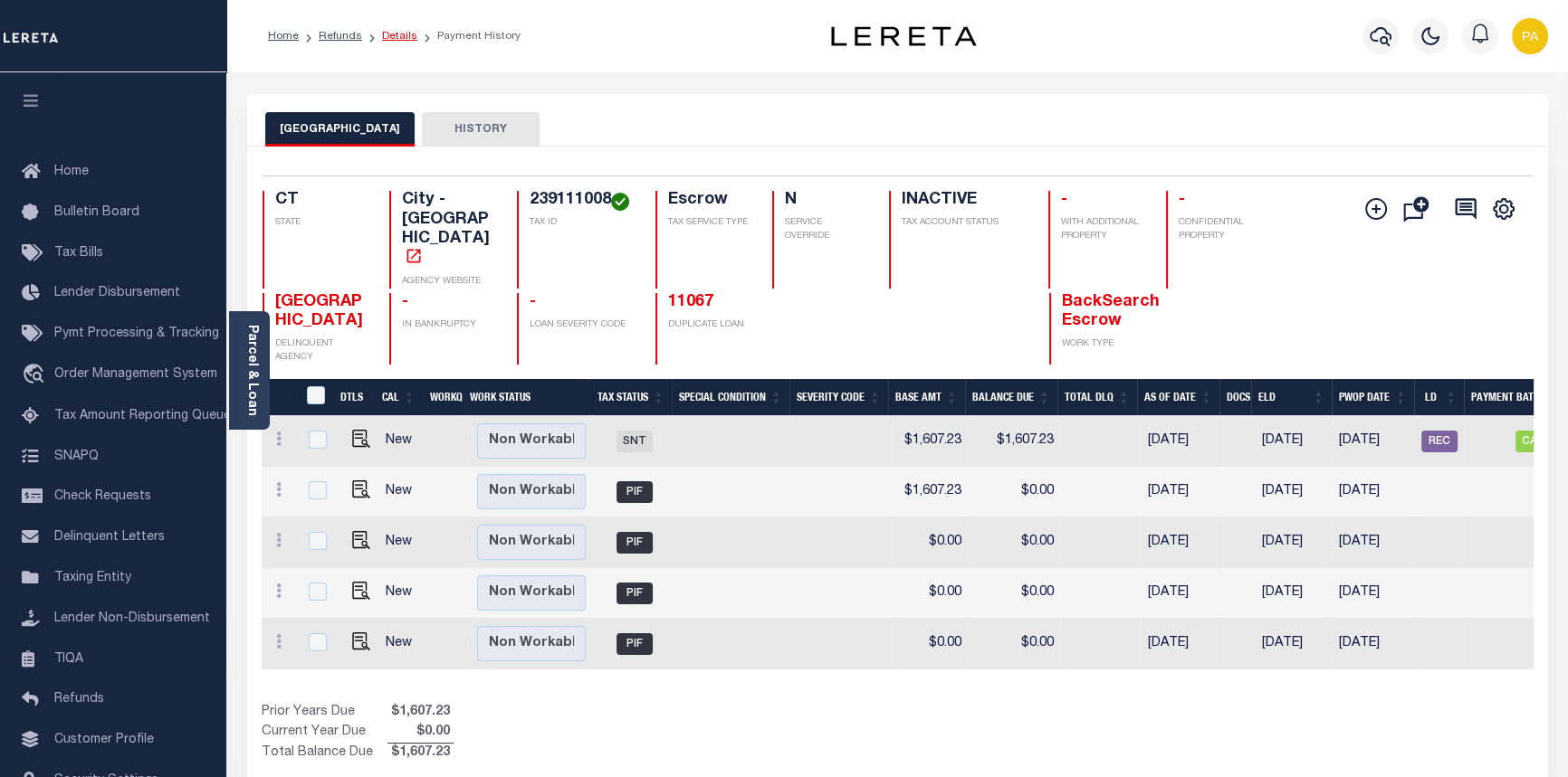
click at [387, 33] on link "Details" at bounding box center [399, 37] width 35 height 11
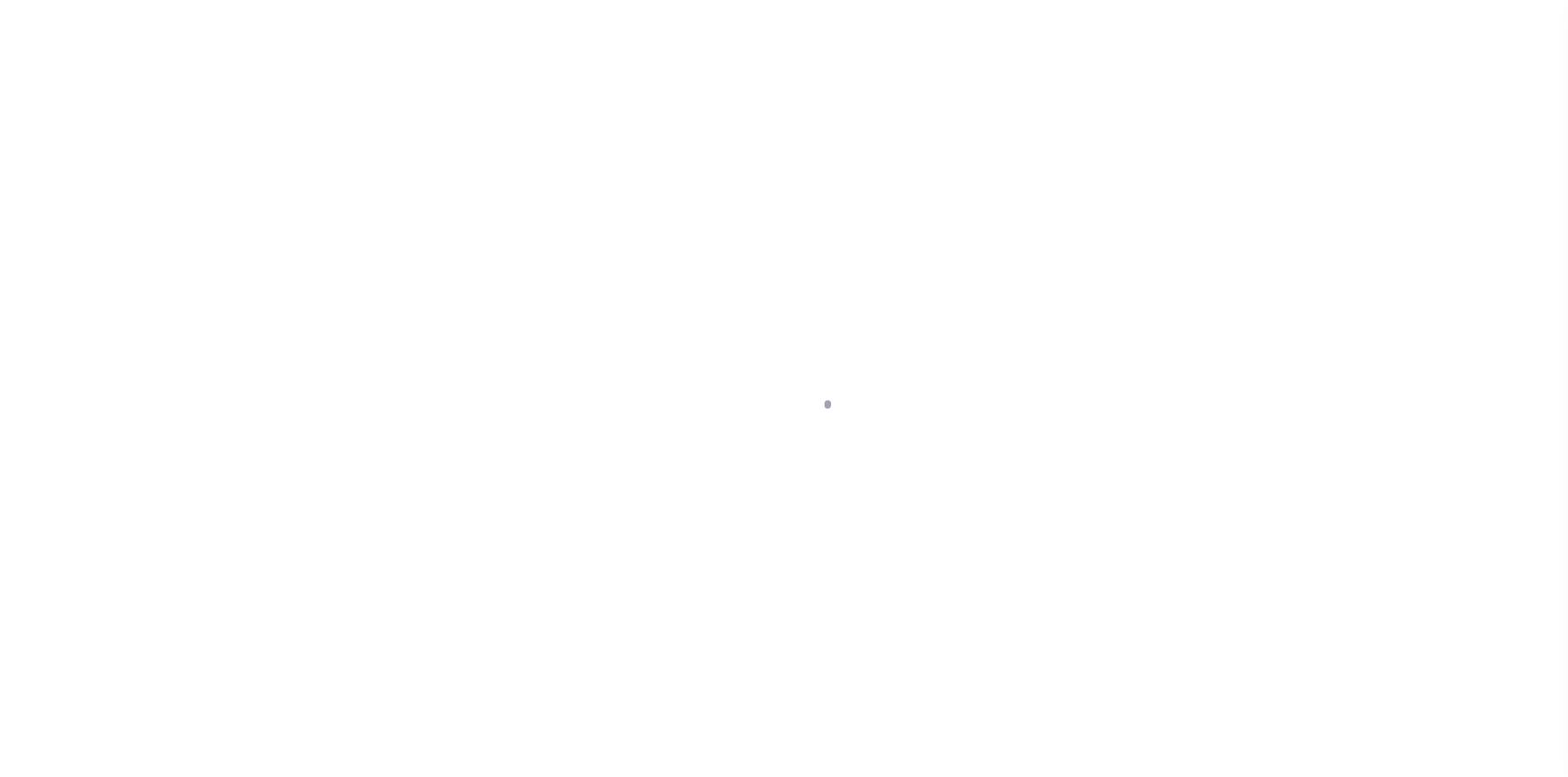
select select "False"
select select "Escrow"
type input "[STREET_ADDRESS][PERSON_NAME]"
type input "239111008"
type input "HARTFORD CT 06120"
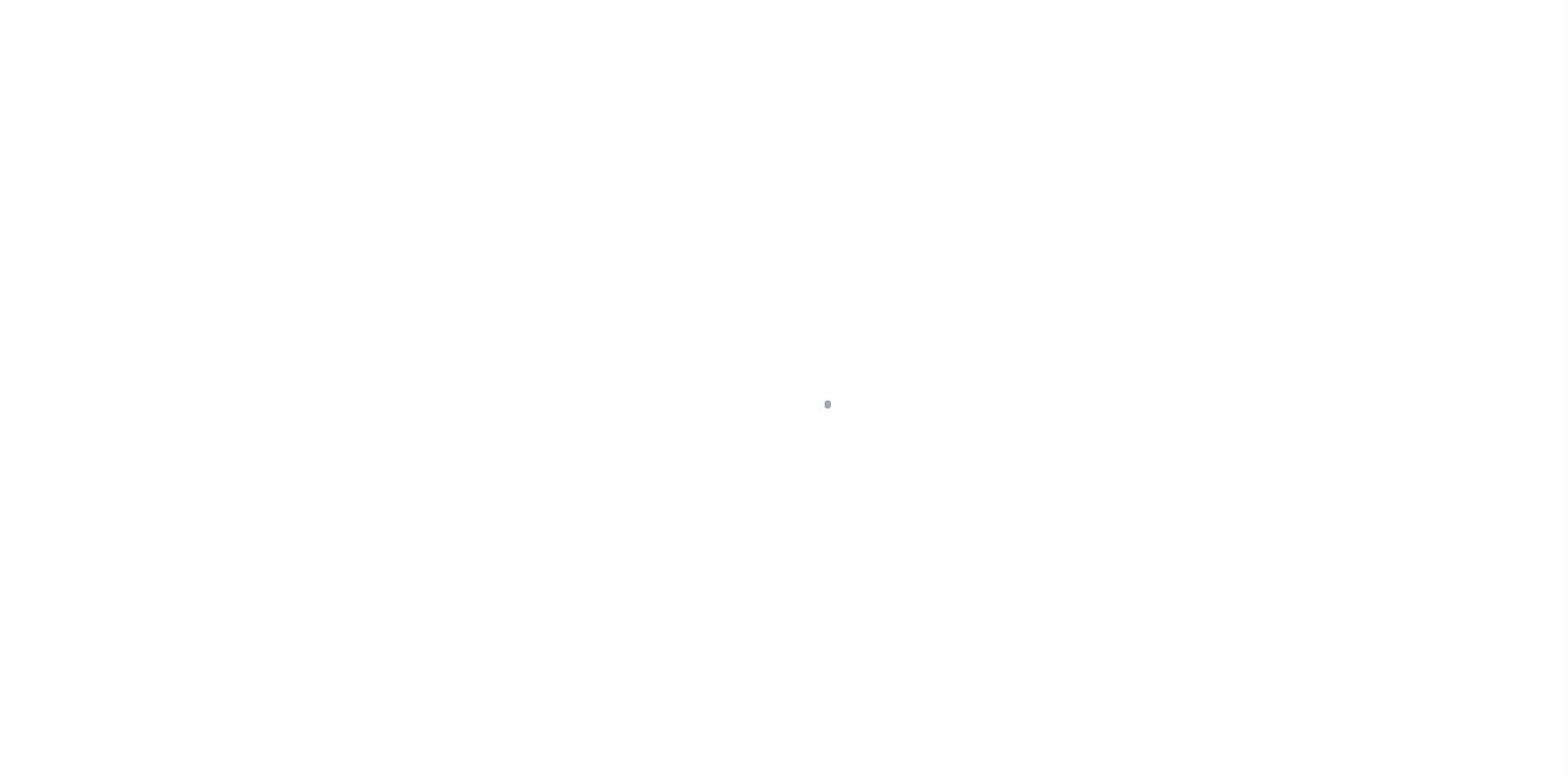
type input "CT"
select select
select select "25067"
select select
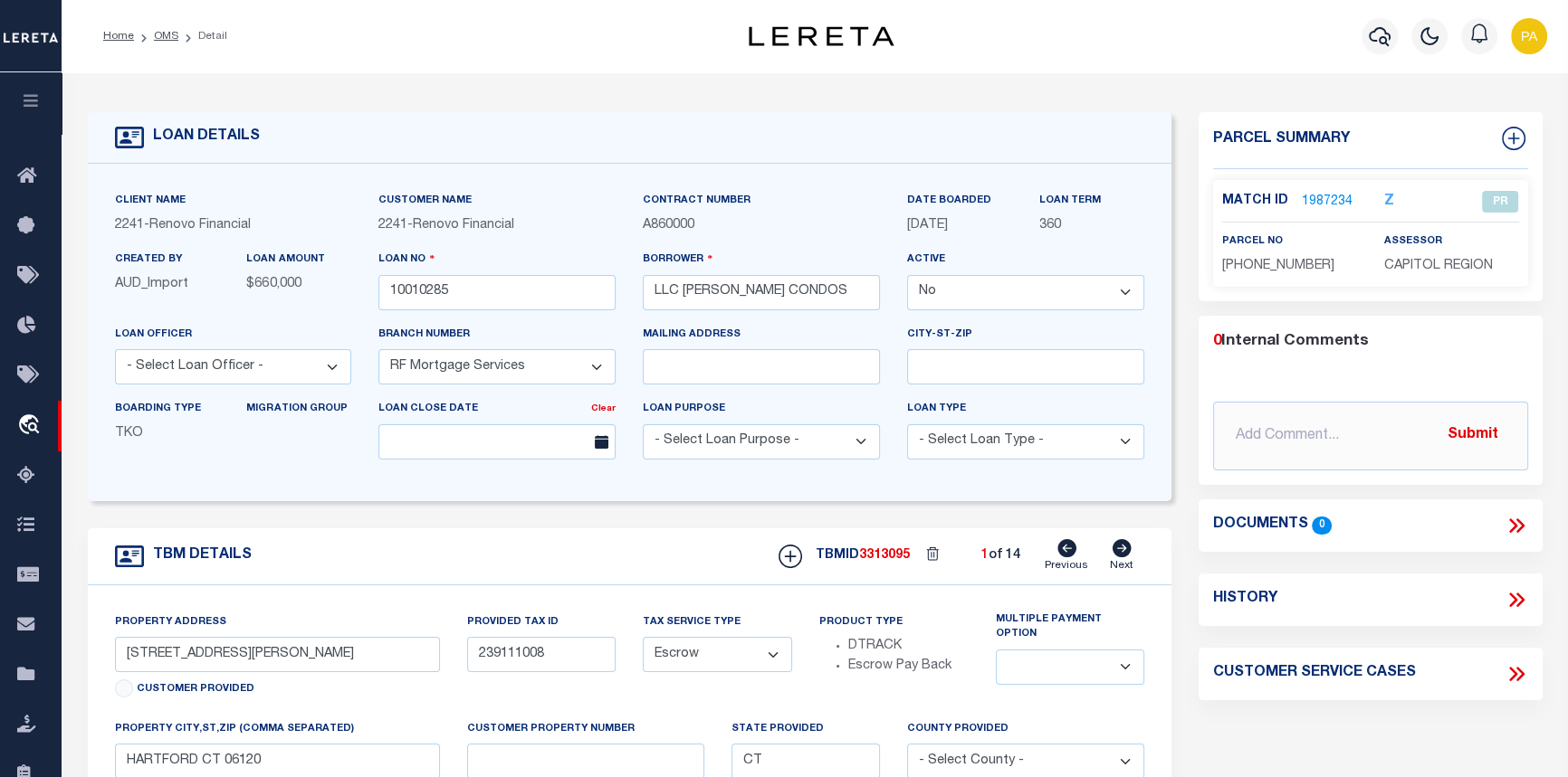
click at [1318, 199] on link "1987234" at bounding box center [1327, 202] width 51 height 19
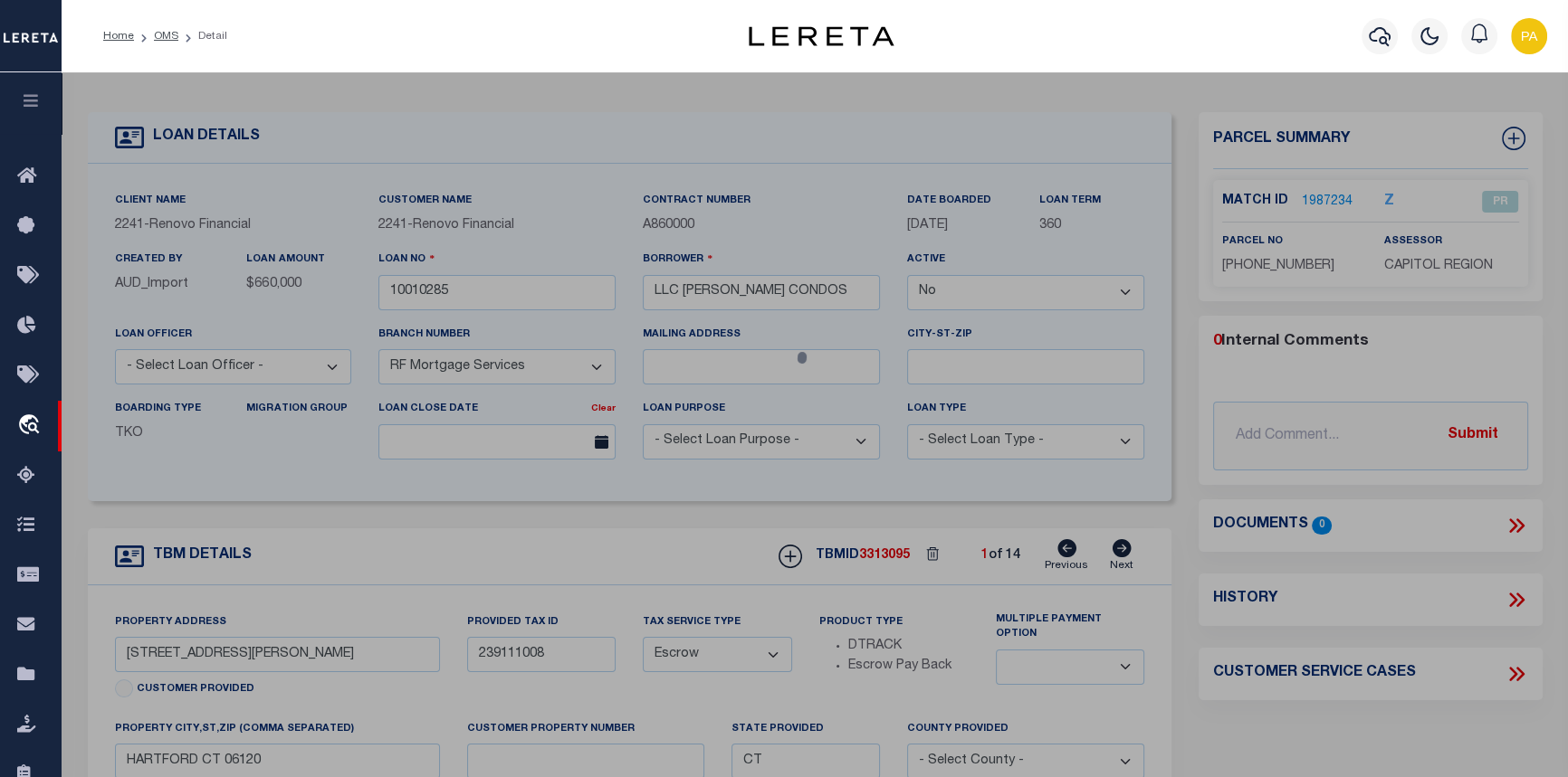
checkbox input "false"
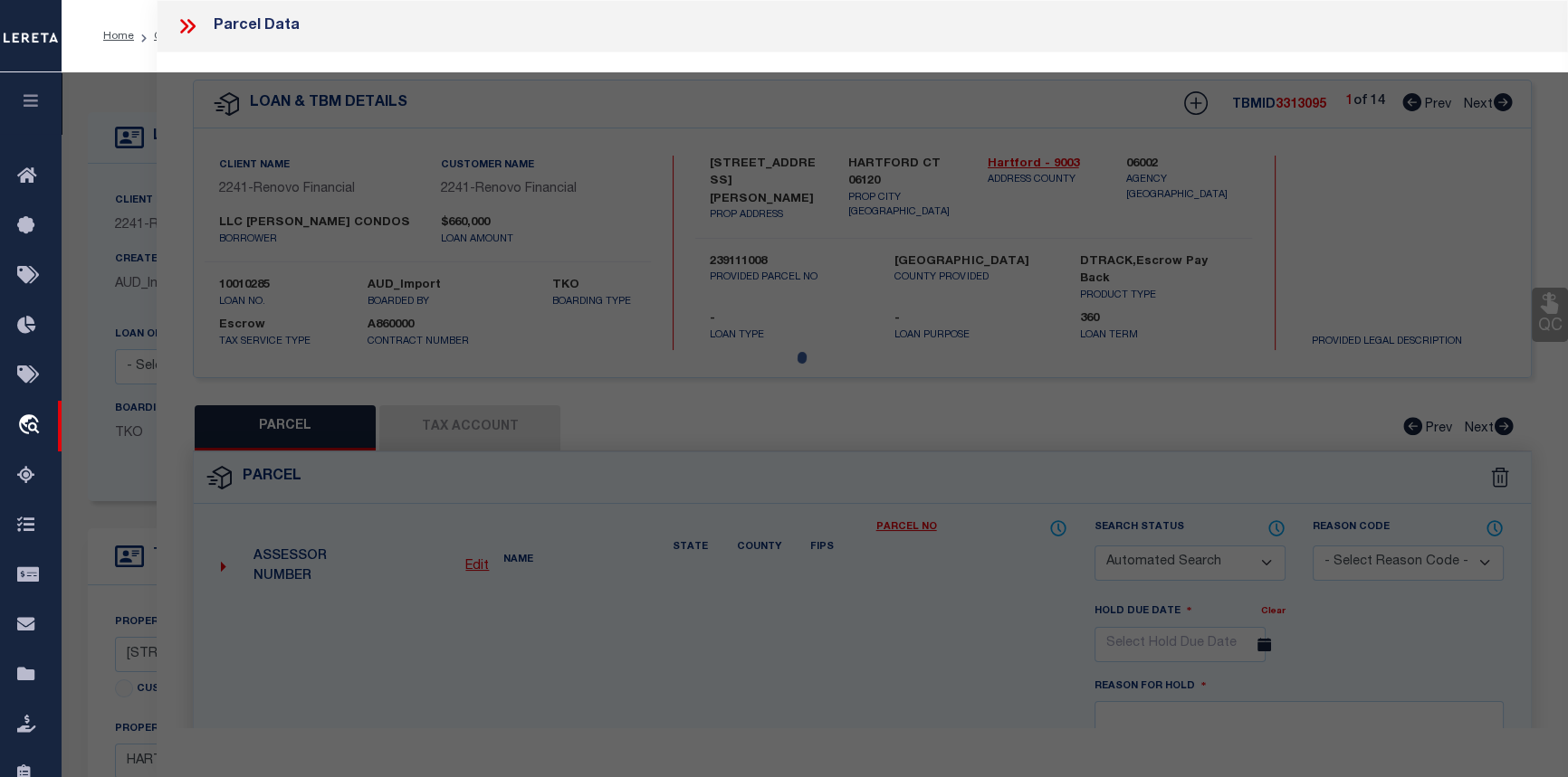
select select "PR"
type input "[PERSON_NAME] CONDOS LLC"
select select
type input "161 MARTIN ST, Unit 1"
type input "HARTFORD CT 06120"
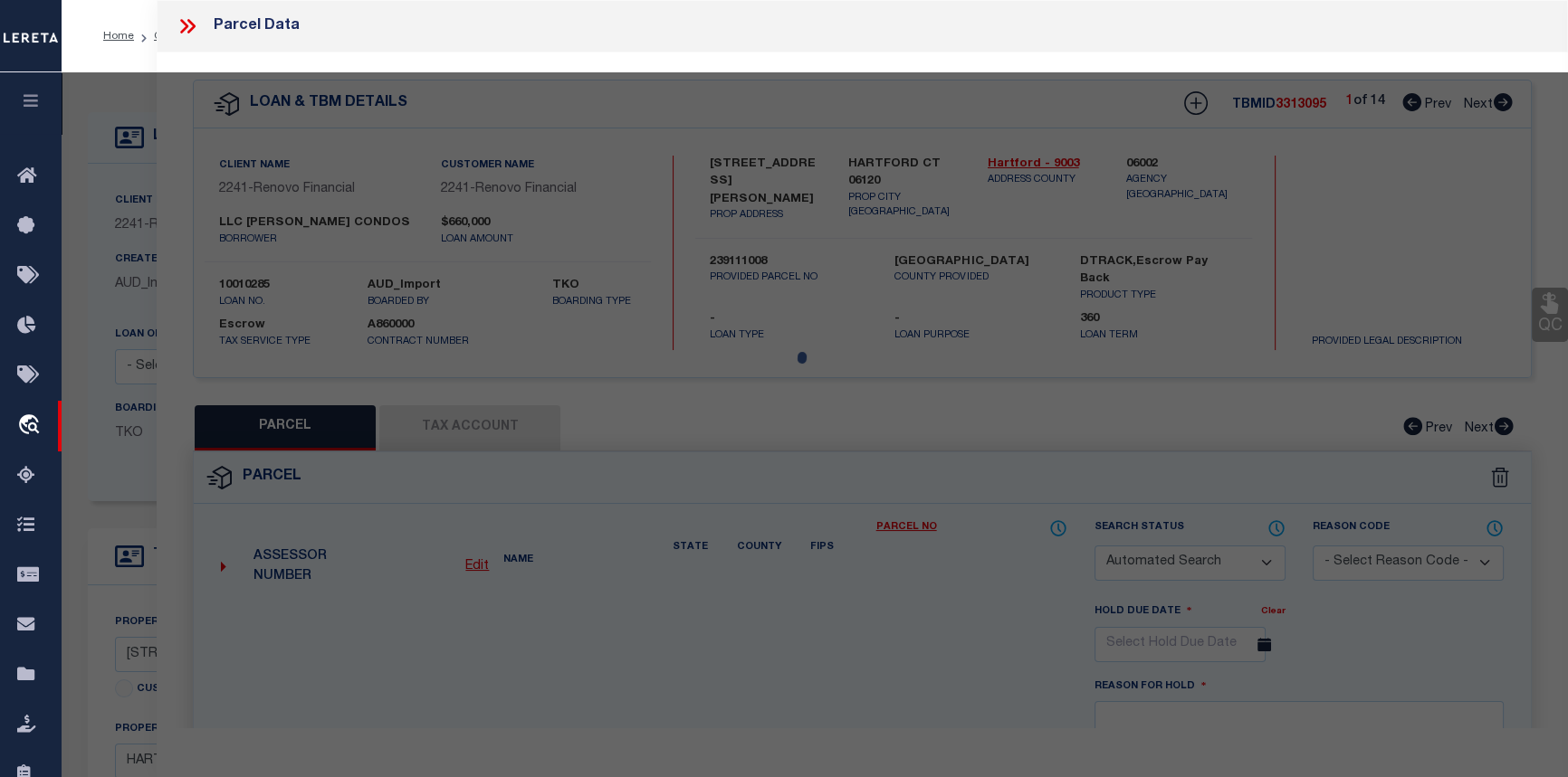
type textarea "Tax ID Special Project"
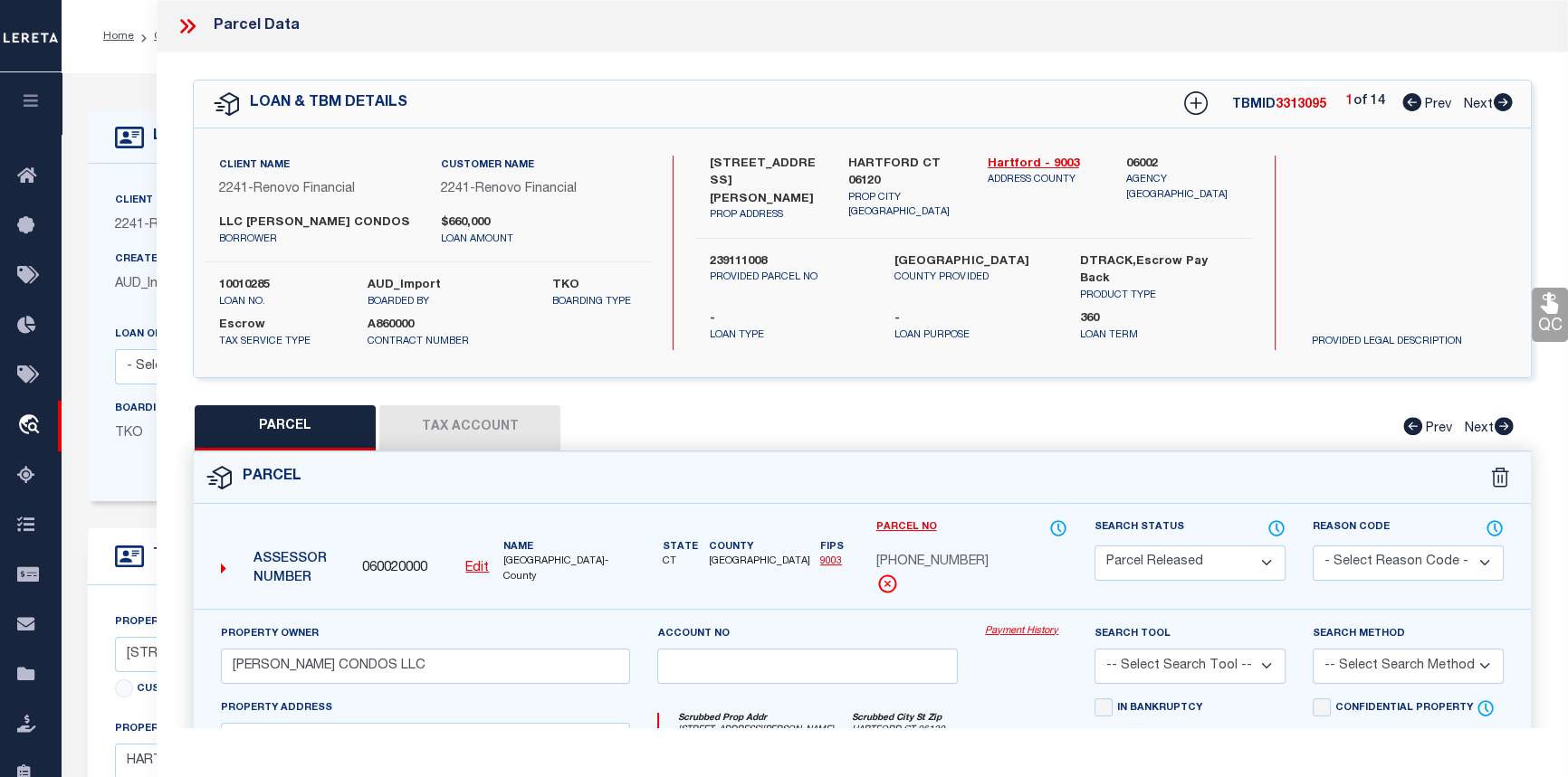
click at [1026, 631] on link "Payment History" at bounding box center [1026, 632] width 82 height 15
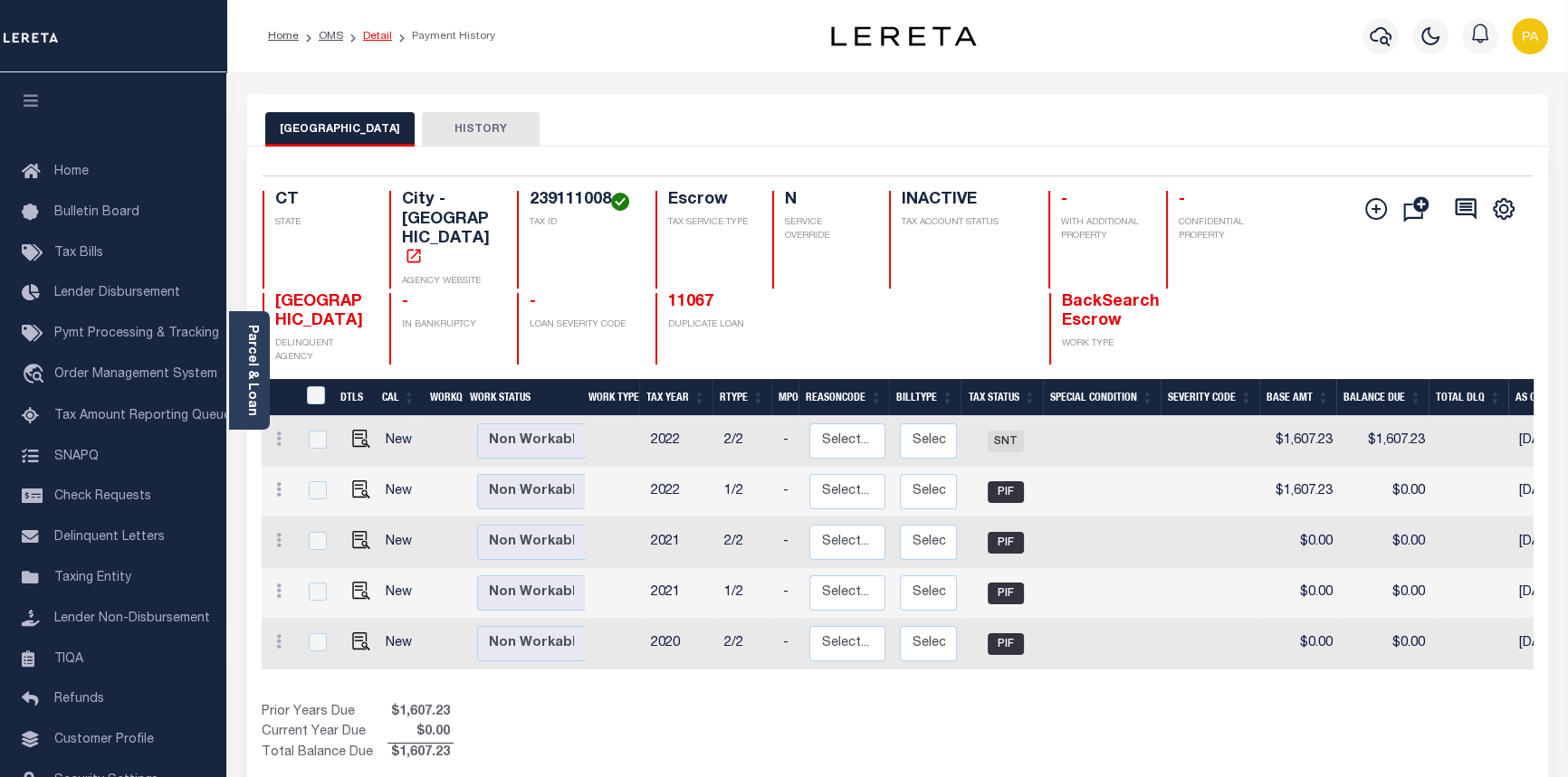
click at [368, 33] on link "Detail" at bounding box center [377, 37] width 29 height 11
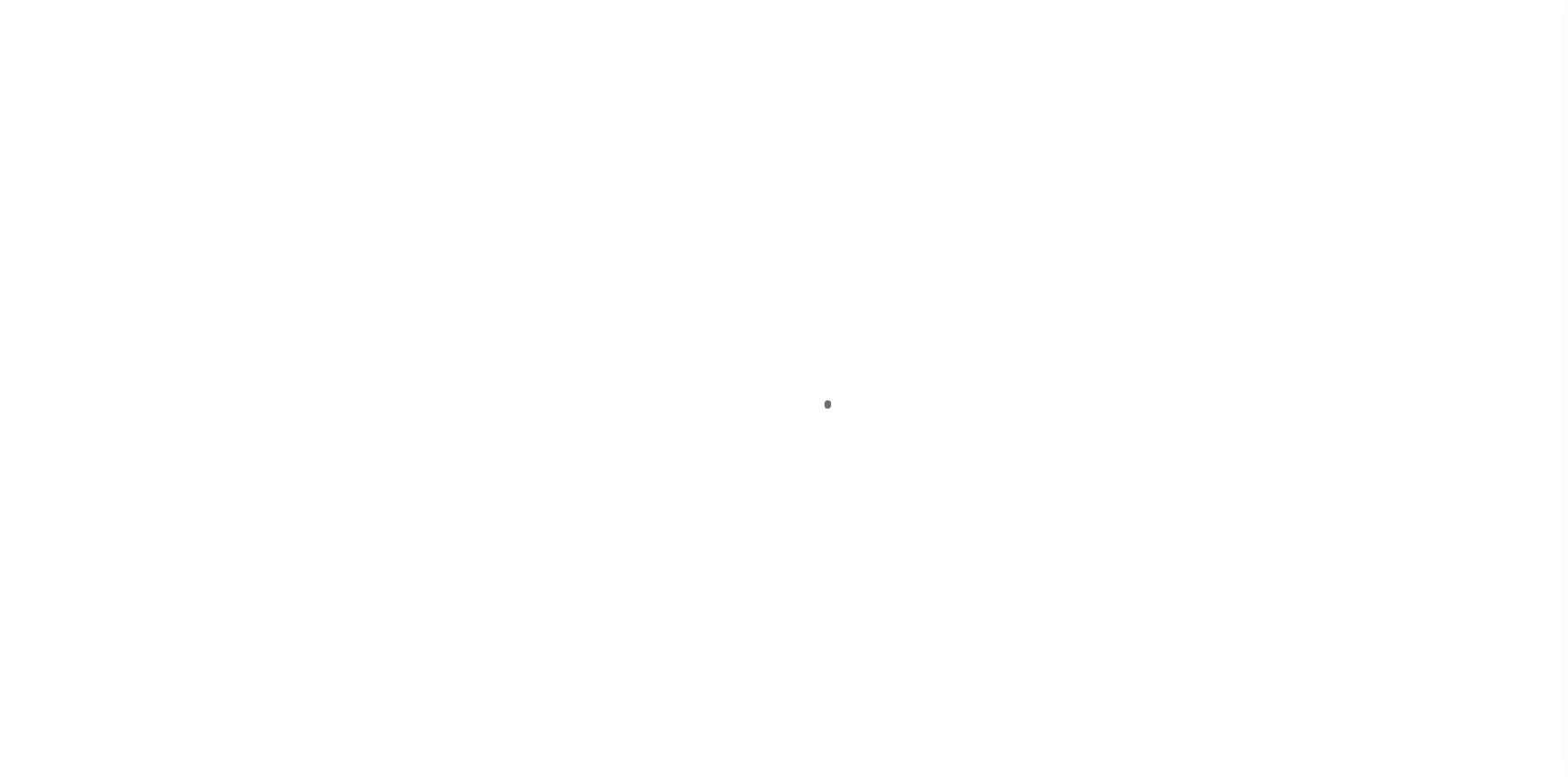
select select "False"
select select "Escrow"
type input "[STREET_ADDRESS][PERSON_NAME]"
type input "239111008"
type input "HARTFORD CT 06120"
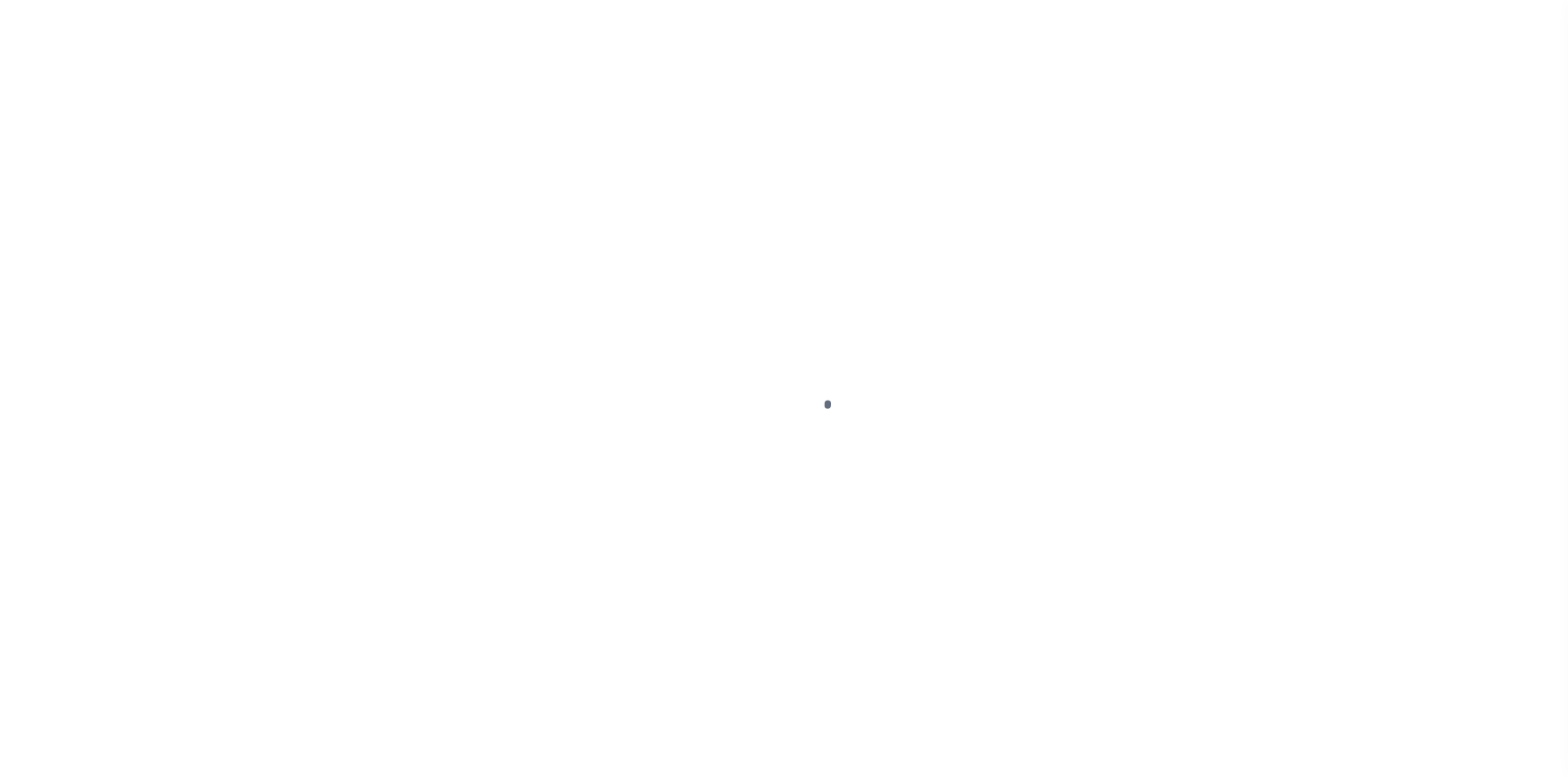
type input "CT"
select select
select select "25067"
select select
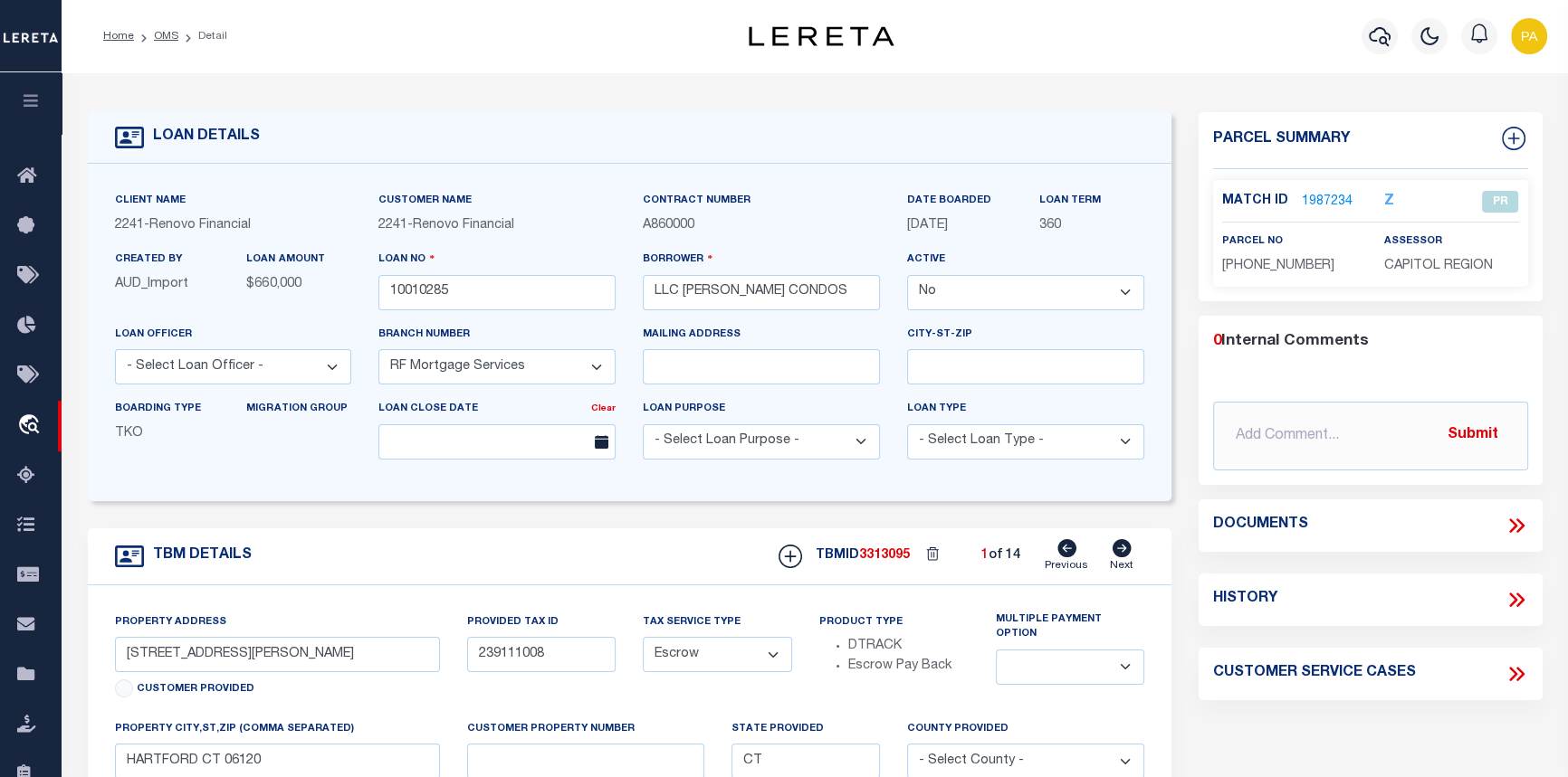
click at [1322, 202] on link "1987234" at bounding box center [1327, 202] width 51 height 19
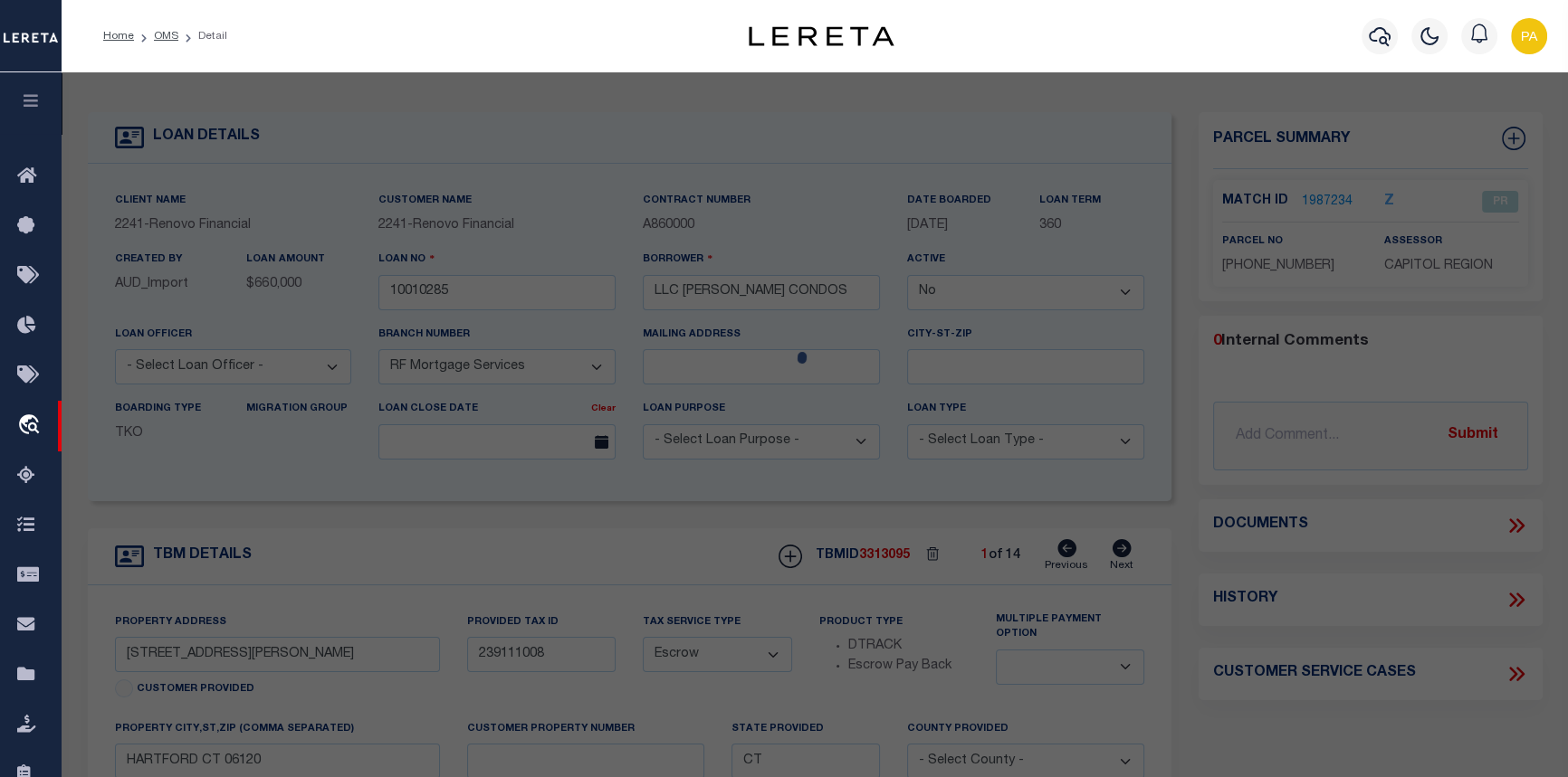
checkbox input "false"
select select "PR"
type input "[PERSON_NAME] CONDOS LLC"
select select
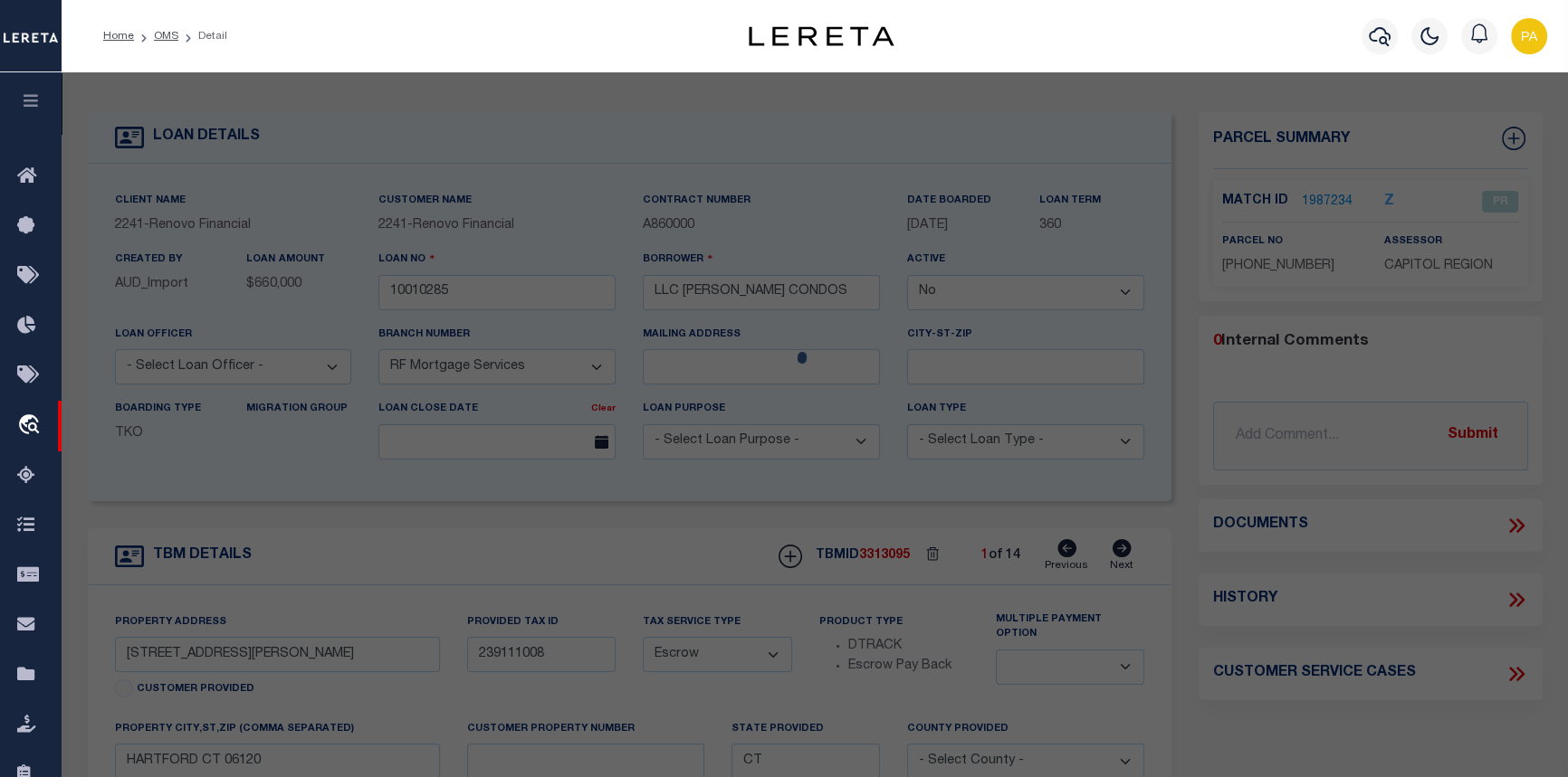
type input "[STREET_ADDRESS][PERSON_NAME]"
type input "HARTFORD CT 06120"
type textarea "Tax ID Special Project"
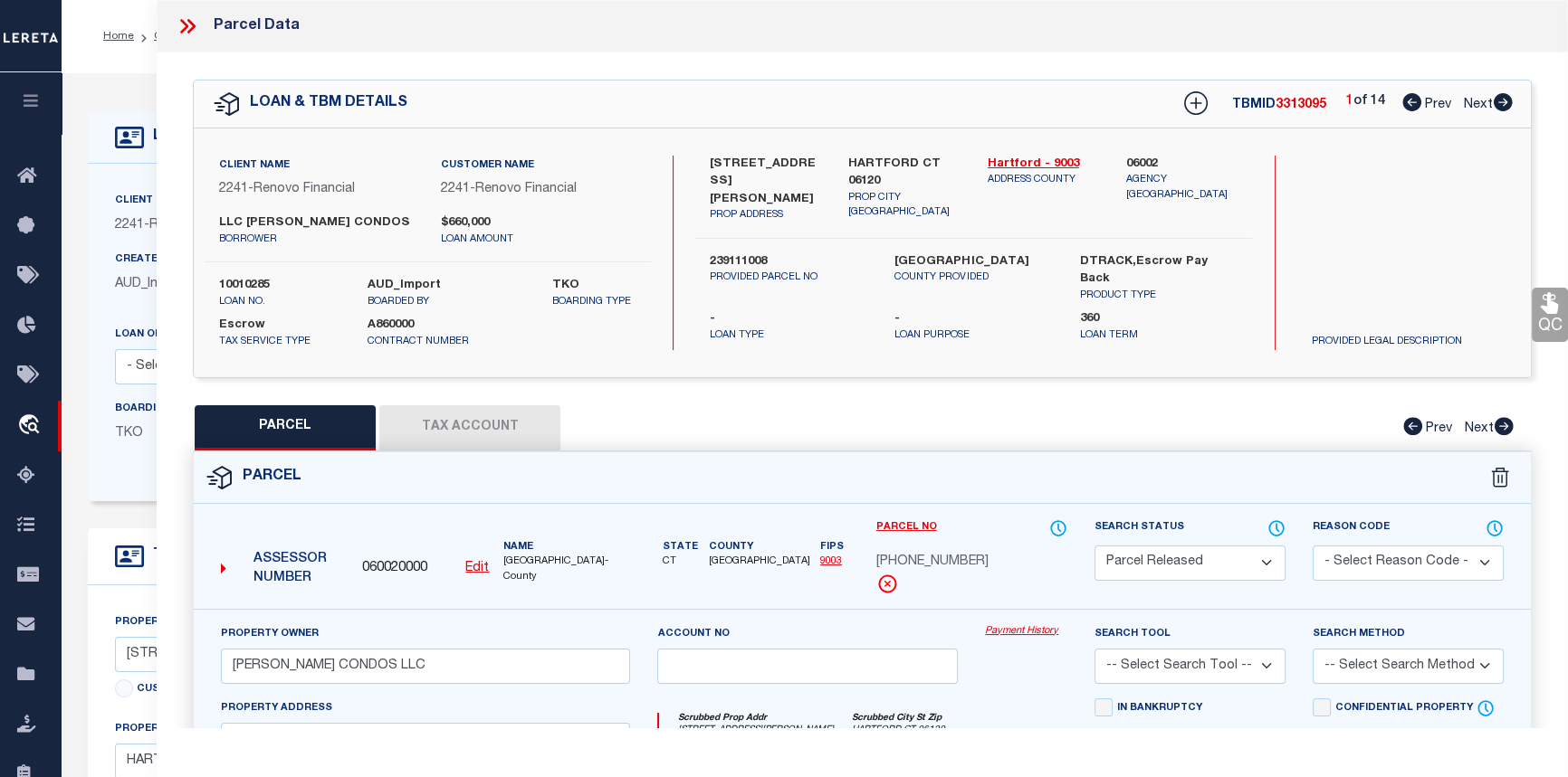
click at [1015, 626] on link "Payment History" at bounding box center [1026, 632] width 82 height 15
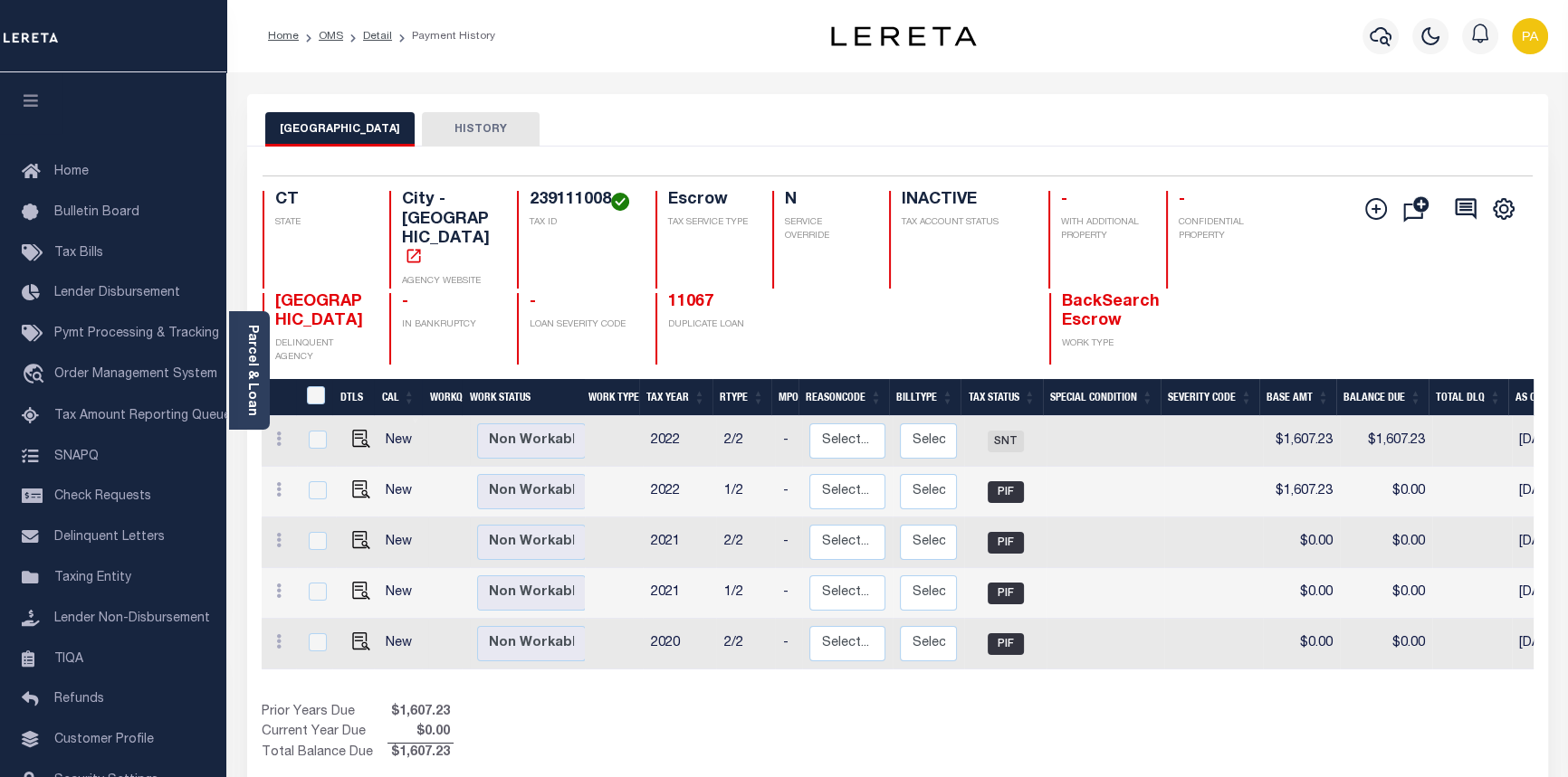
drag, startPoint x: 760, startPoint y: 646, endPoint x: 806, endPoint y: 652, distance: 46.4
click at [806, 652] on div "DTLS CAL WorkQ Work Status Work Type Tax Year RType MPO ReasonCode BillType Tax…" at bounding box center [897, 571] width 1272 height 385
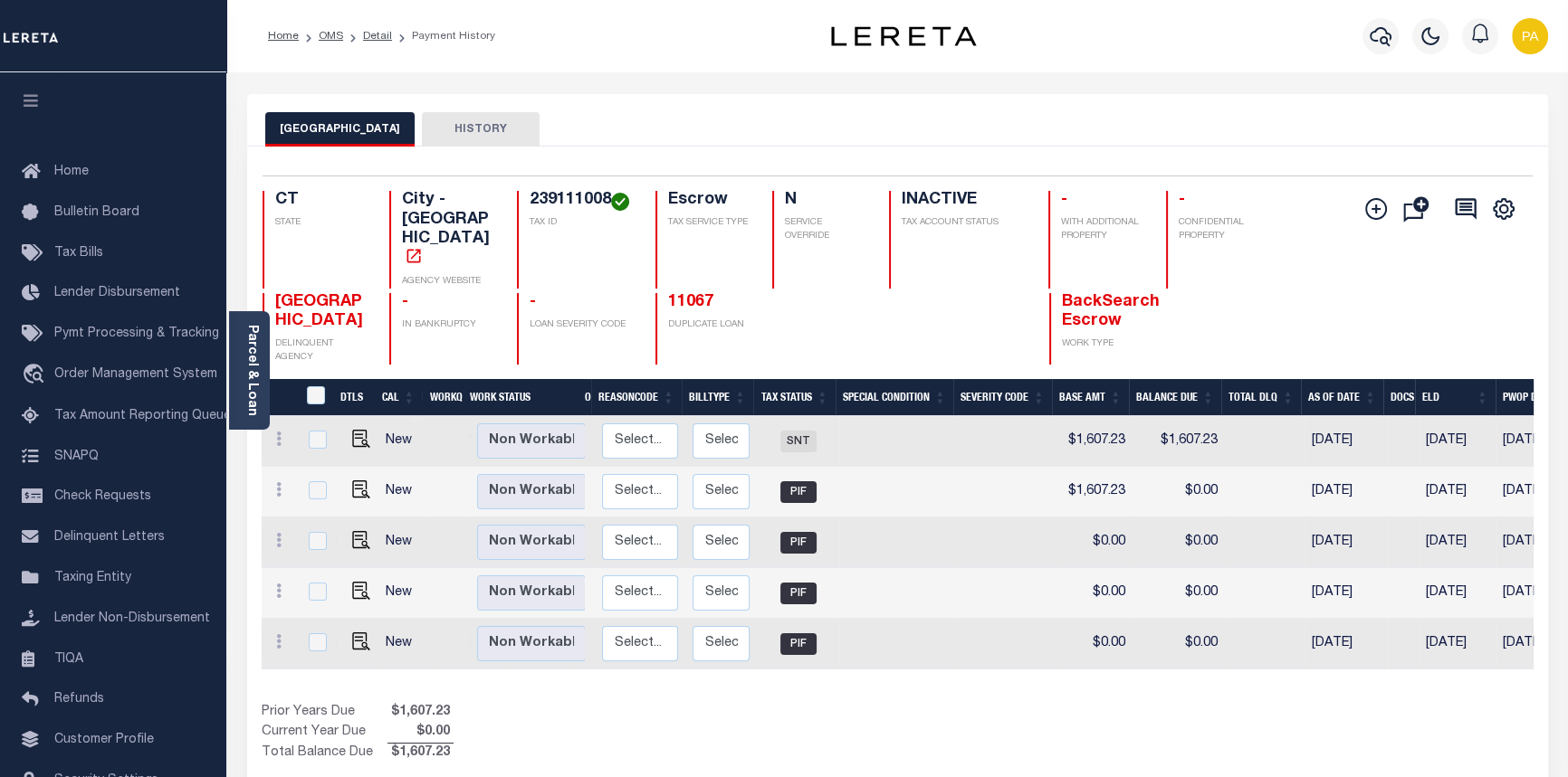
scroll to position [0, 496]
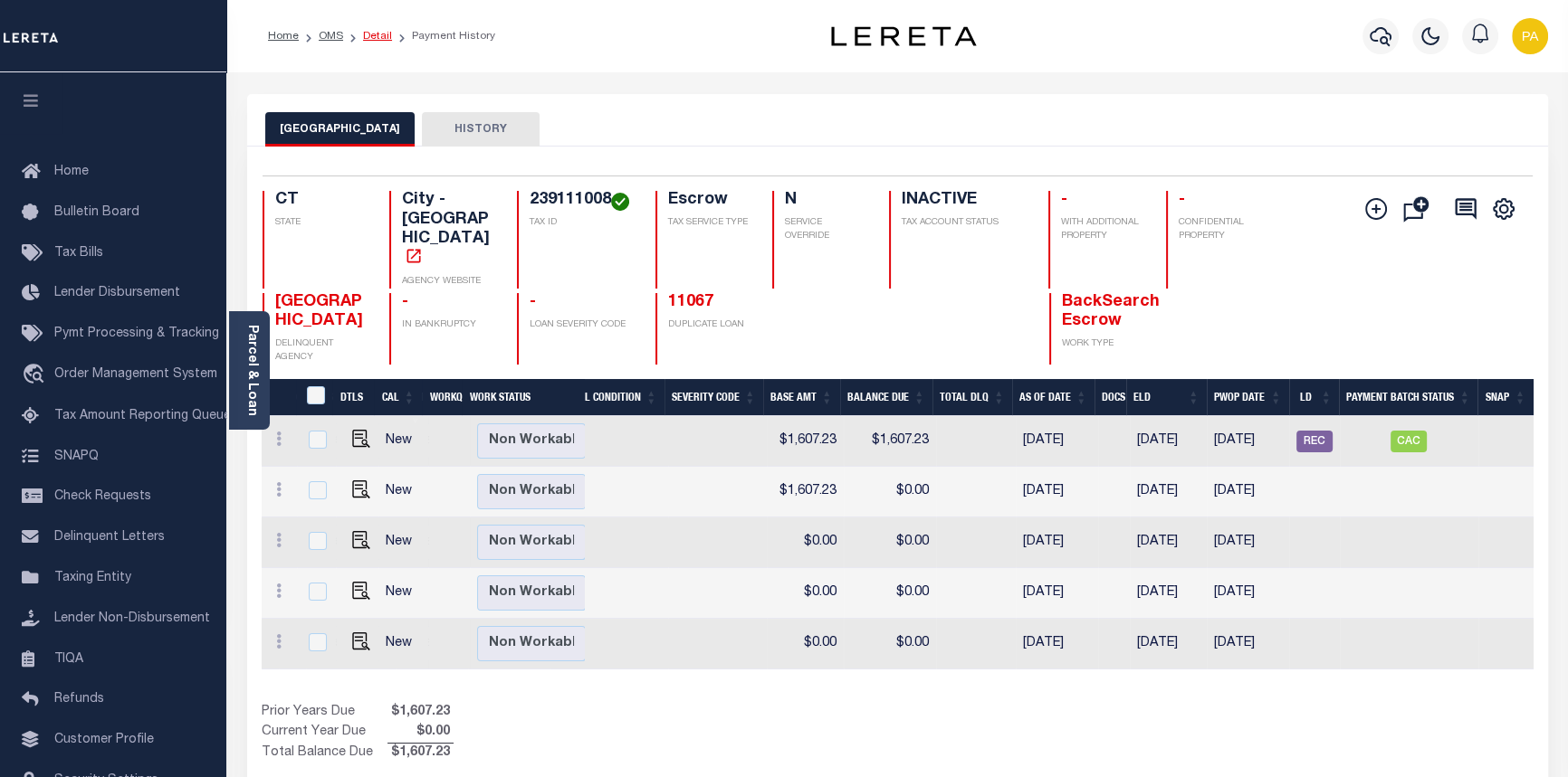
click at [377, 33] on link "Detail" at bounding box center [377, 37] width 29 height 11
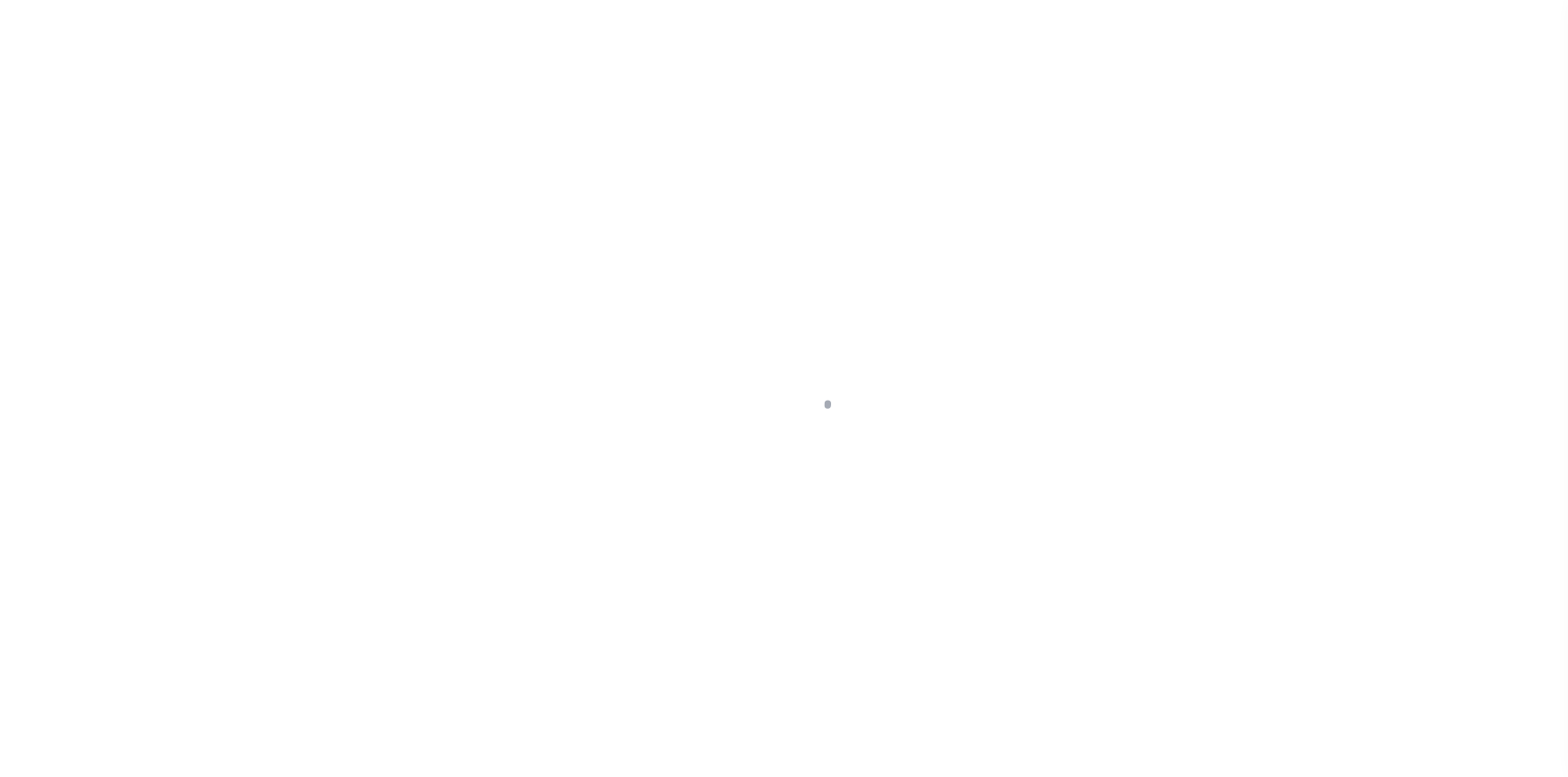
select select "False"
select select "25067"
select select "Escrow"
select select
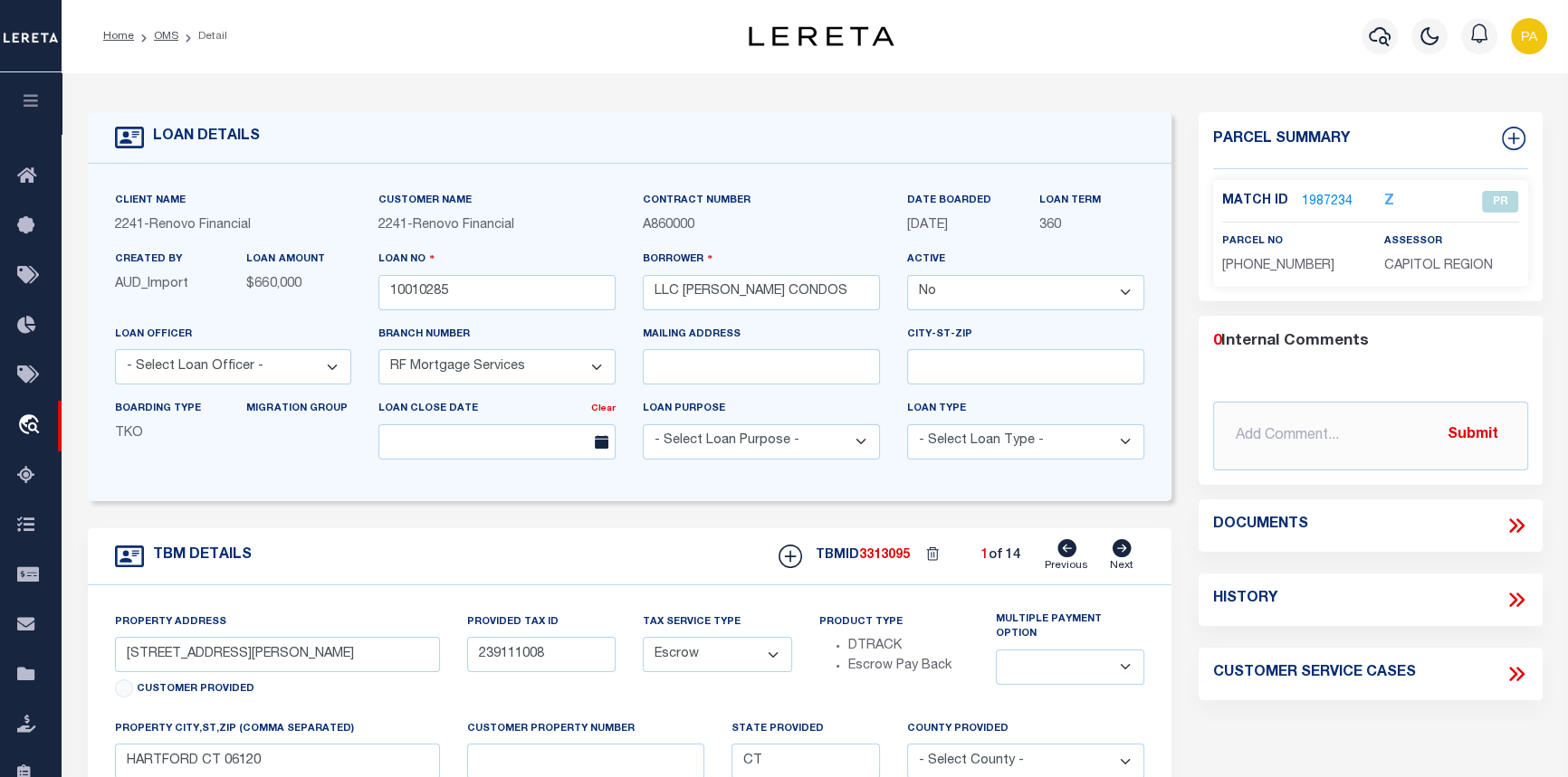
click at [1316, 199] on link "1987234" at bounding box center [1327, 202] width 51 height 19
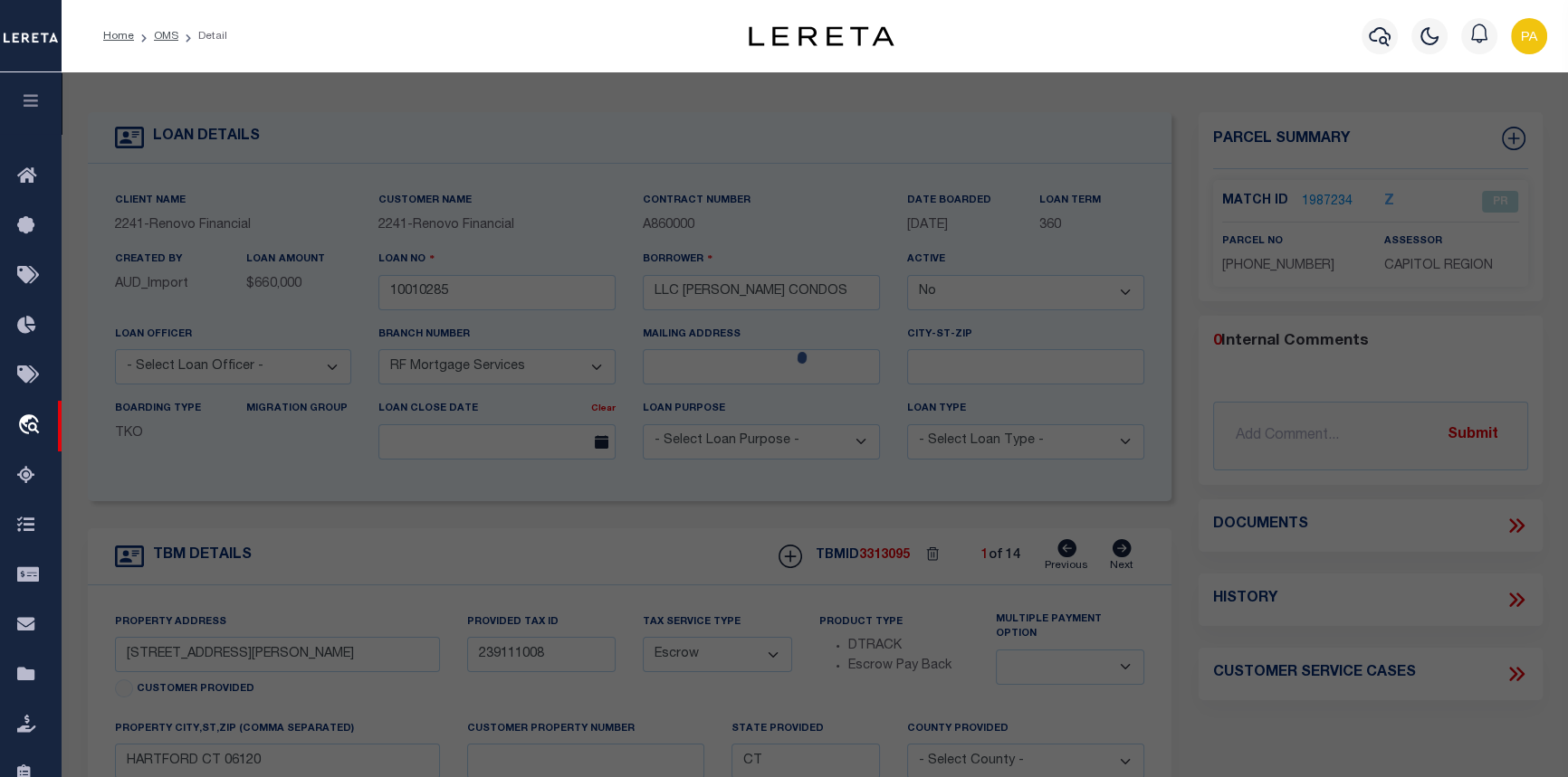
checkbox input "false"
select select "PR"
type input "[PERSON_NAME] CONDOS LLC"
select select
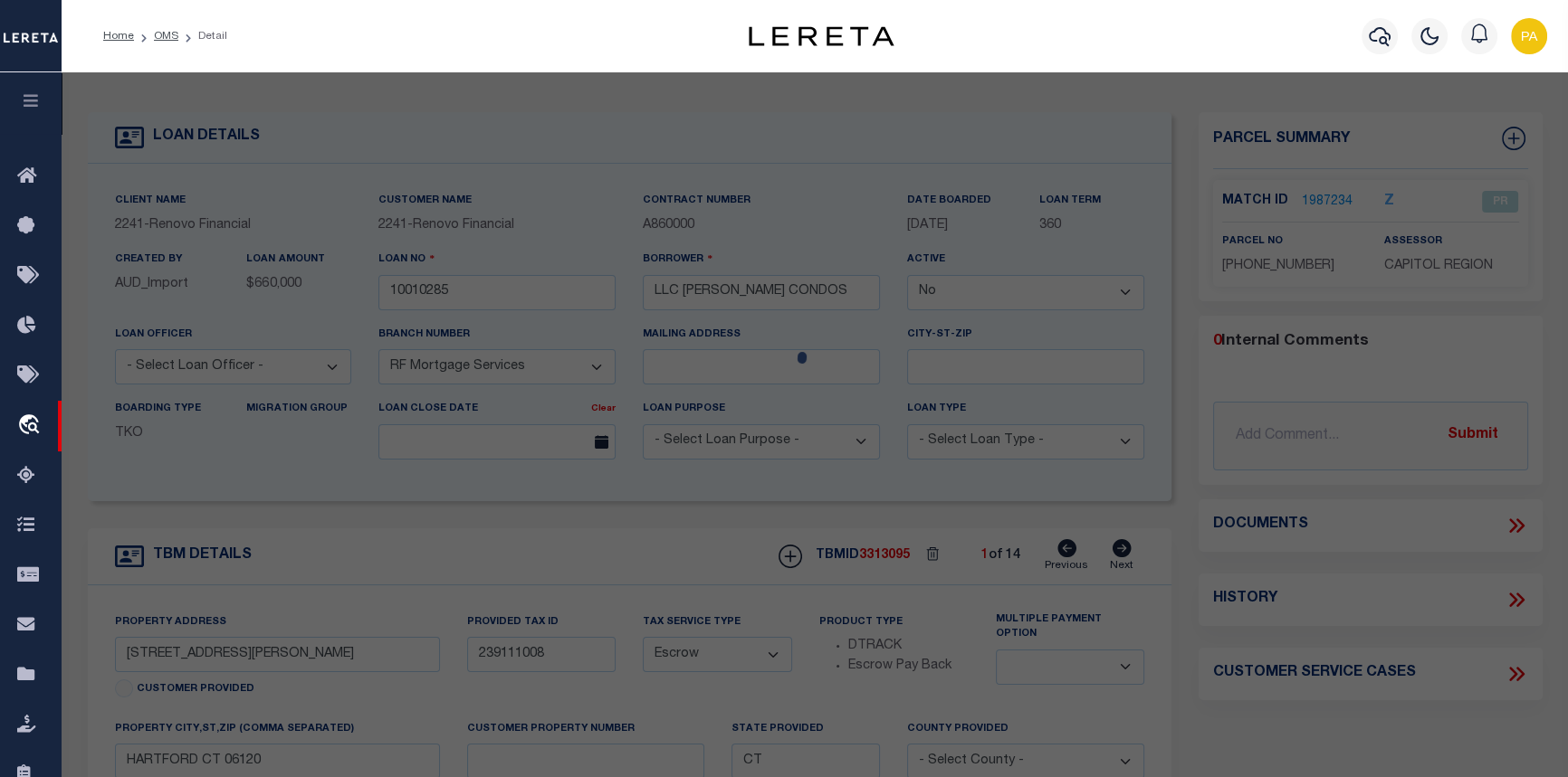
type input "[STREET_ADDRESS][PERSON_NAME]"
type input "HARTFORD CT 06120"
type textarea "Tax ID Special Project"
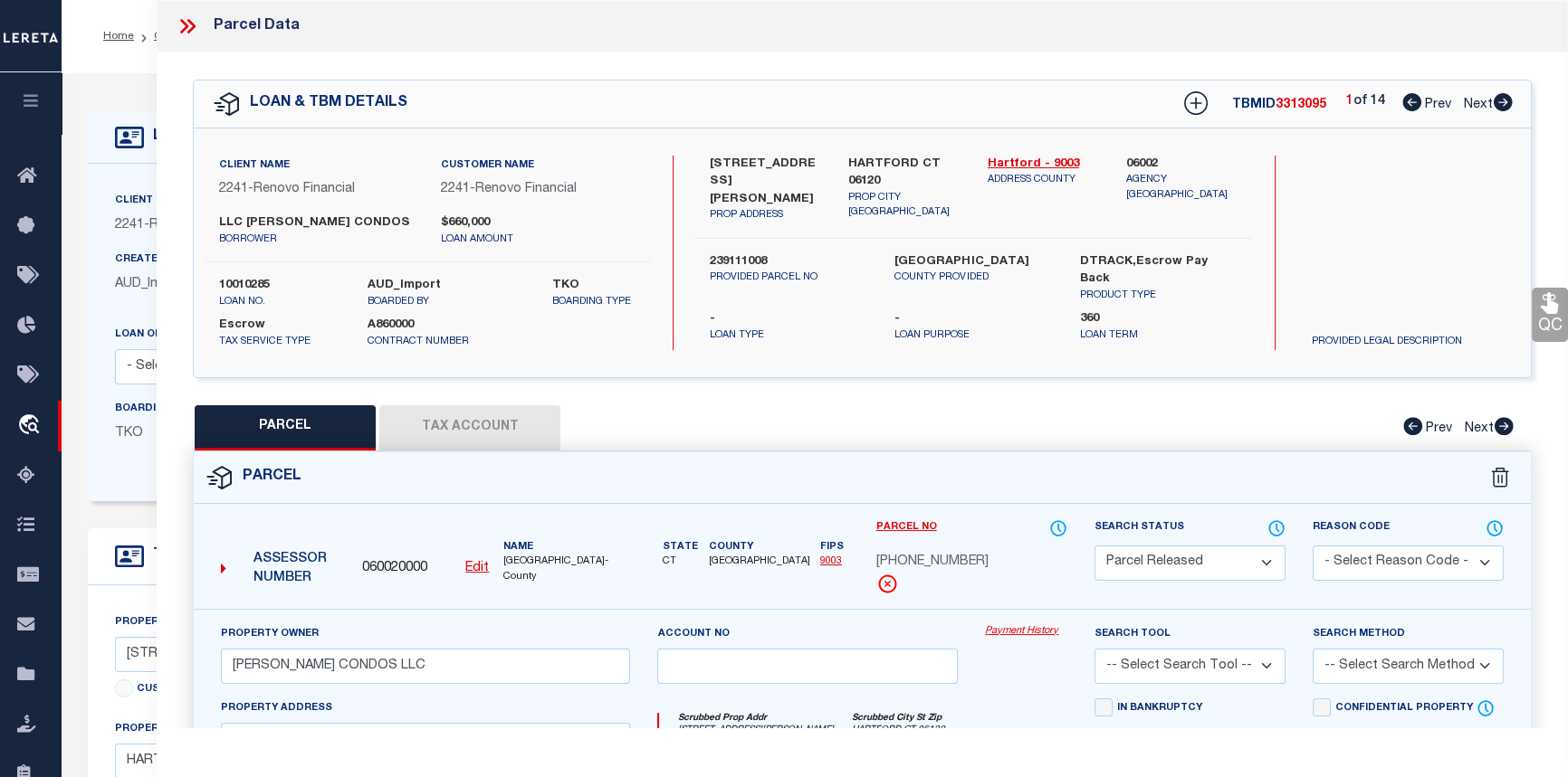
click at [1498, 107] on icon at bounding box center [1504, 102] width 19 height 18
select select "AS"
checkbox input "false"
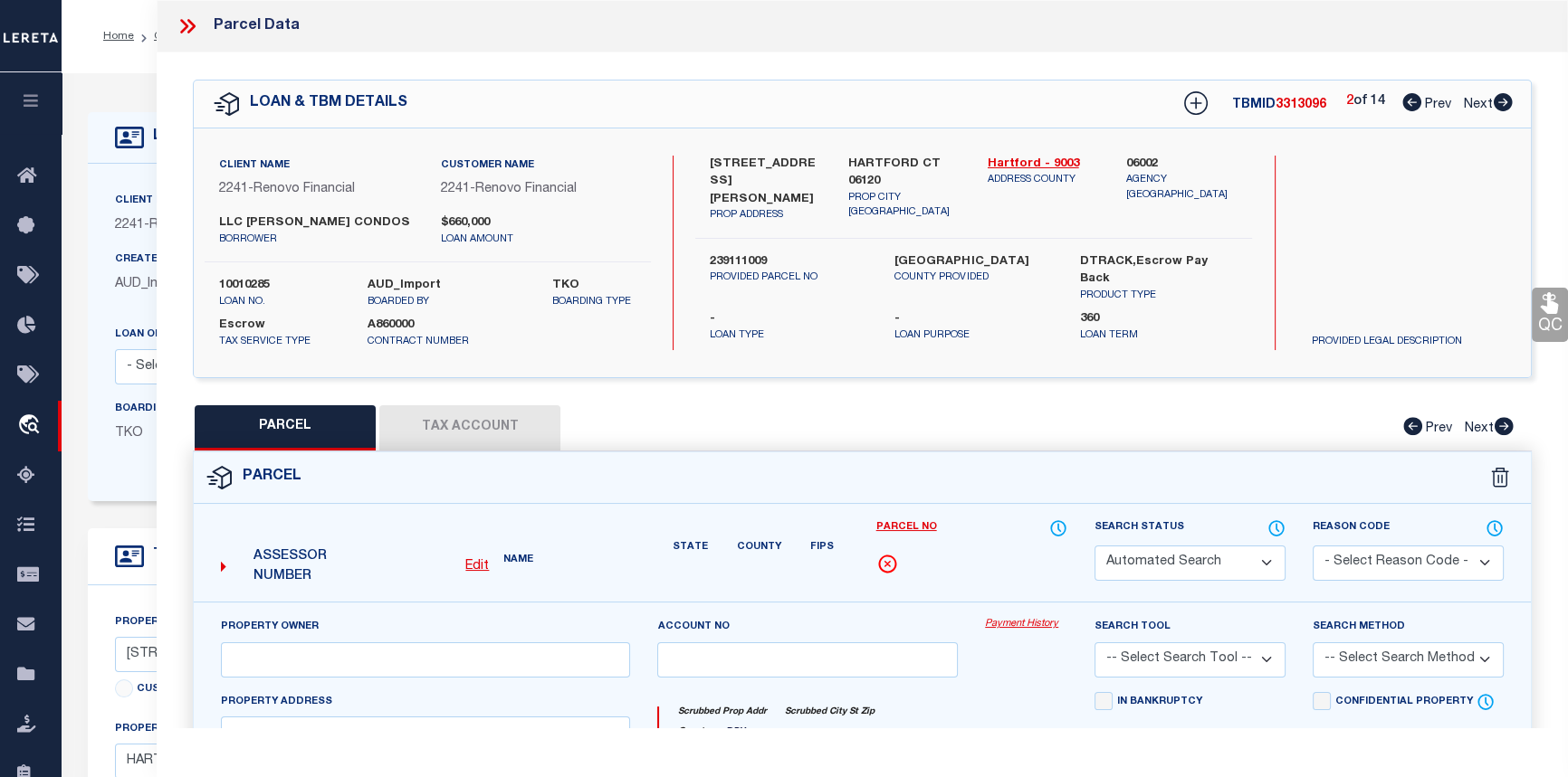
select select "PR"
type input "[PERSON_NAME] CONDOS LLC"
select select
type input "[STREET_ADDRESS][PERSON_NAME]"
type input "HARTFORD CT 06120"
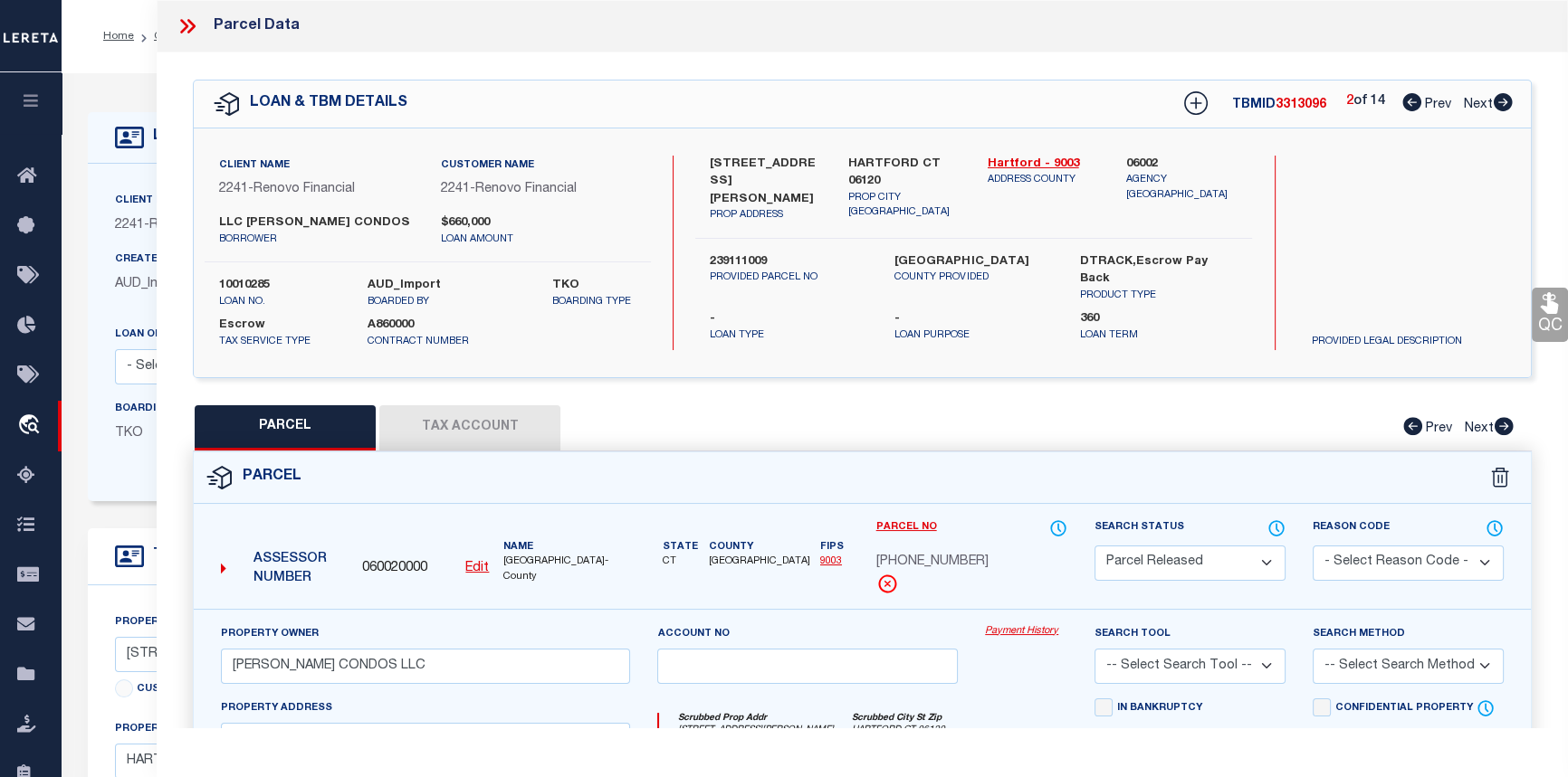
click at [1406, 102] on icon at bounding box center [1412, 102] width 19 height 18
select select "AS"
checkbox input "false"
select select "PR"
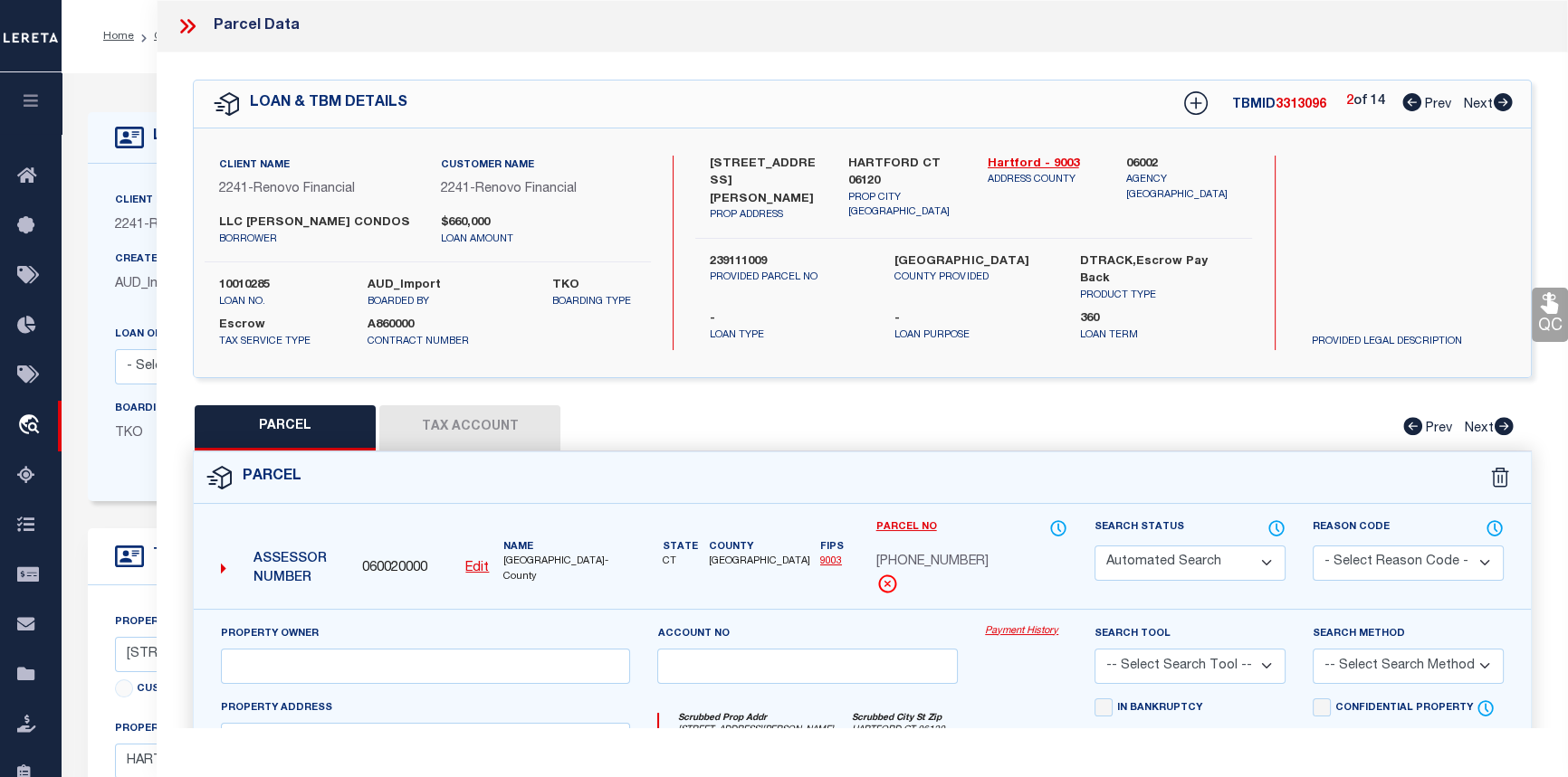
type input "MARTIN CONDOS LLC"
select select
type input "161 MARTIN ST, Unit 1"
type input "HARTFORD CT 06120"
type textarea "Tax ID Special Project"
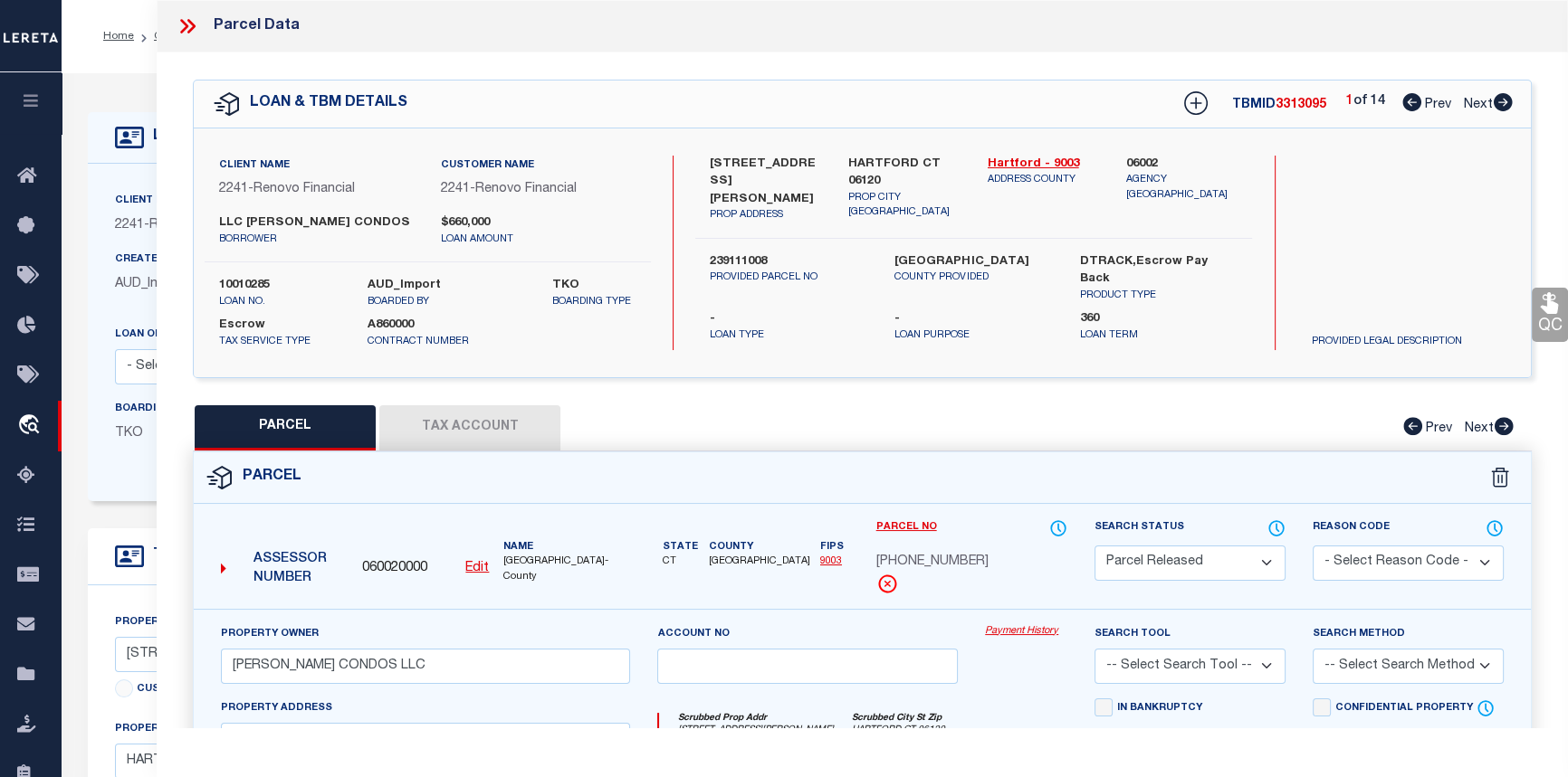
click at [1508, 108] on icon at bounding box center [1504, 102] width 19 height 18
select select "AS"
checkbox input "false"
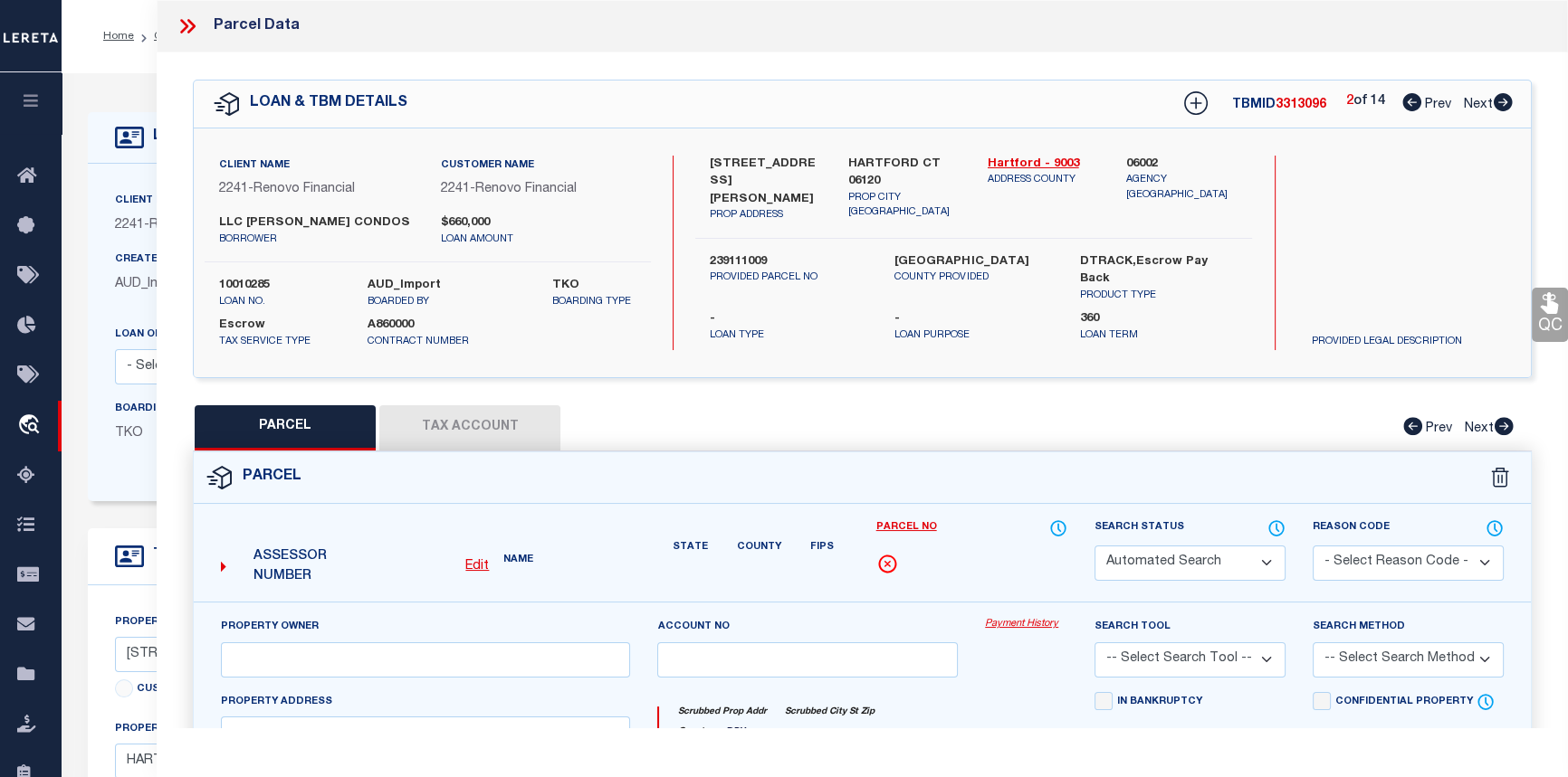
select select "PR"
type input "MARTIN CONDOS LLC"
select select
type input "161 MARTIN ST, Unit 2"
type input "HARTFORD CT 06120"
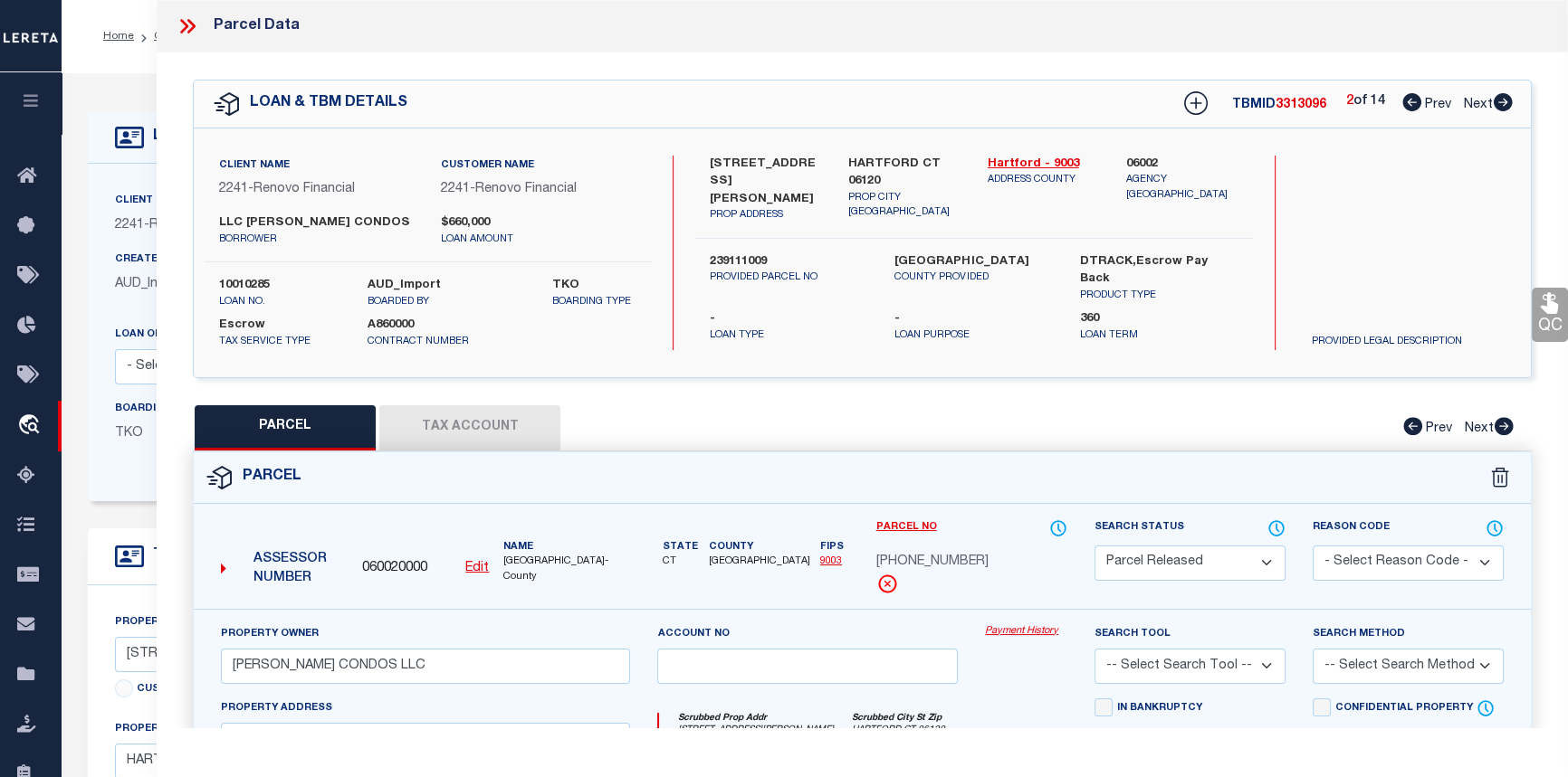
click at [1031, 627] on link "Payment History" at bounding box center [1026, 632] width 82 height 15
click at [1503, 101] on icon at bounding box center [1504, 102] width 19 height 18
select select "AS"
checkbox input "false"
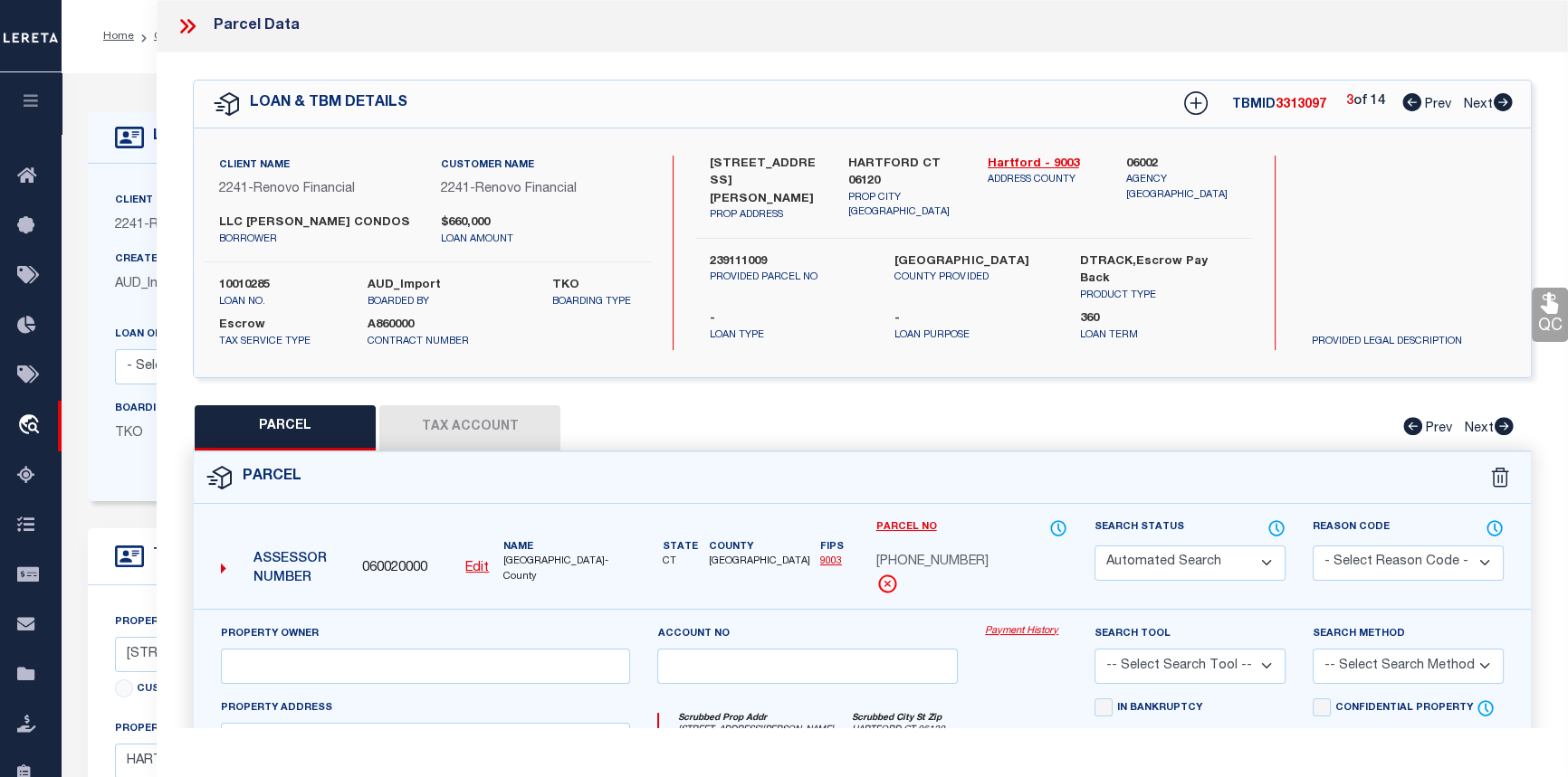
select select "PR"
type input "MARTIN CONDOS LLC"
select select
type input "161 MARTIN ST, Unit 3"
checkbox input "false"
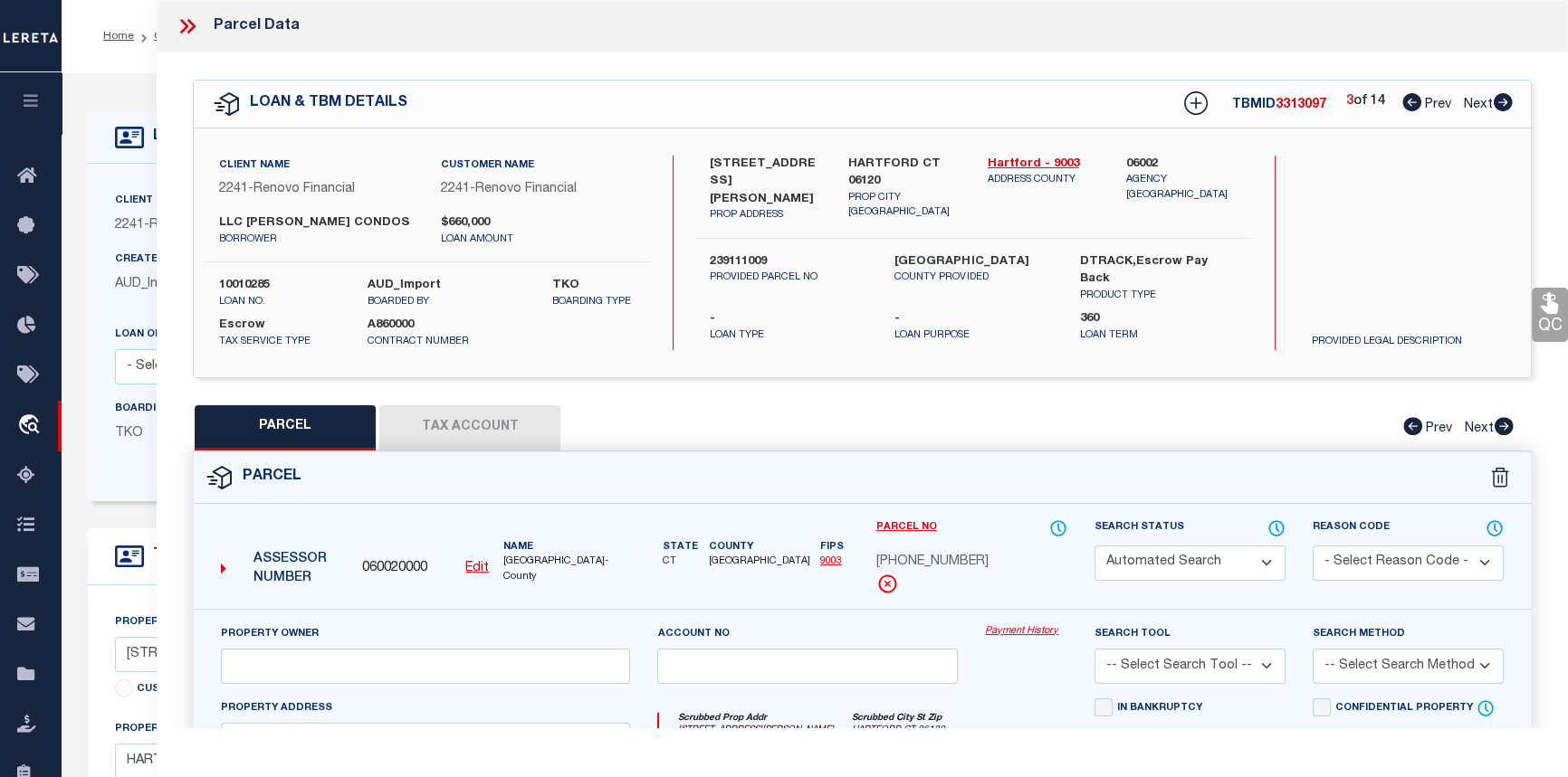
type input "HARTFORD CT 06120"
type textarea "Tax ID Special Project"
click at [1014, 625] on link "Payment History" at bounding box center [1026, 632] width 82 height 15
click at [1503, 105] on icon at bounding box center [1504, 102] width 19 height 18
select select "AS"
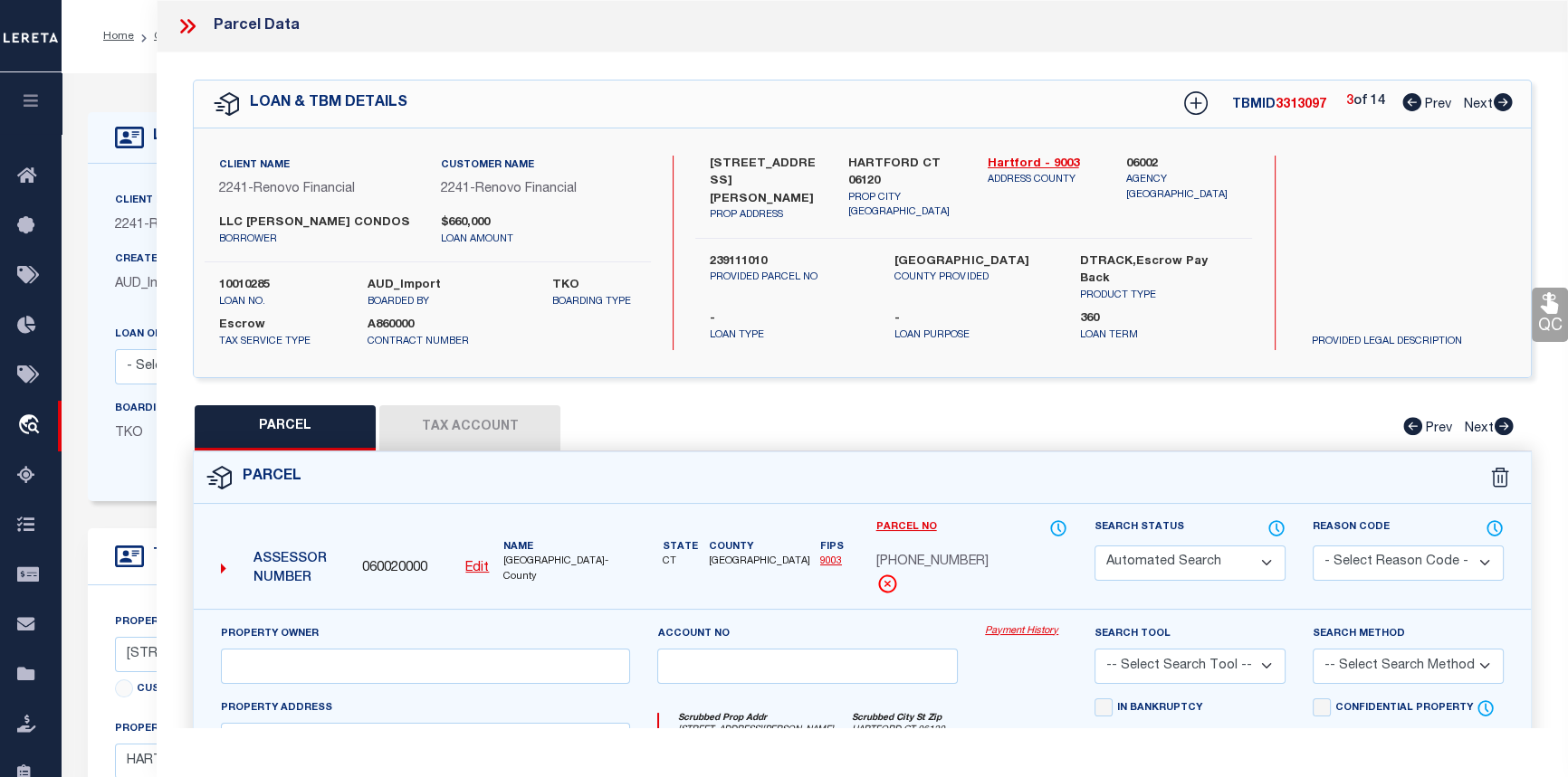
checkbox input "false"
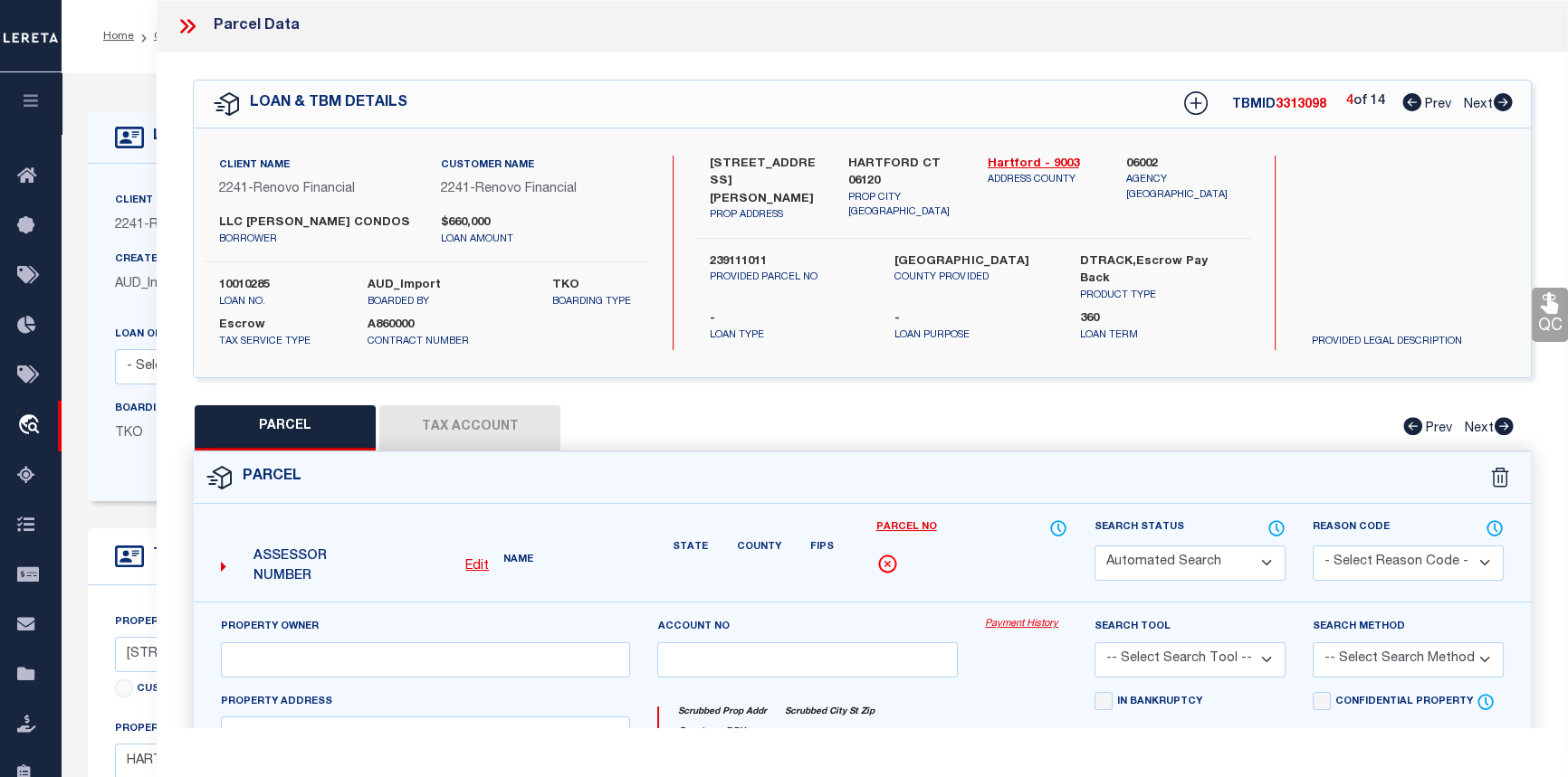
select select "PR"
type input "[PERSON_NAME] CONDOS LLC"
select select
type input "[STREET_ADDRESS][PERSON_NAME]"
type input "HARTFORD CT 06120"
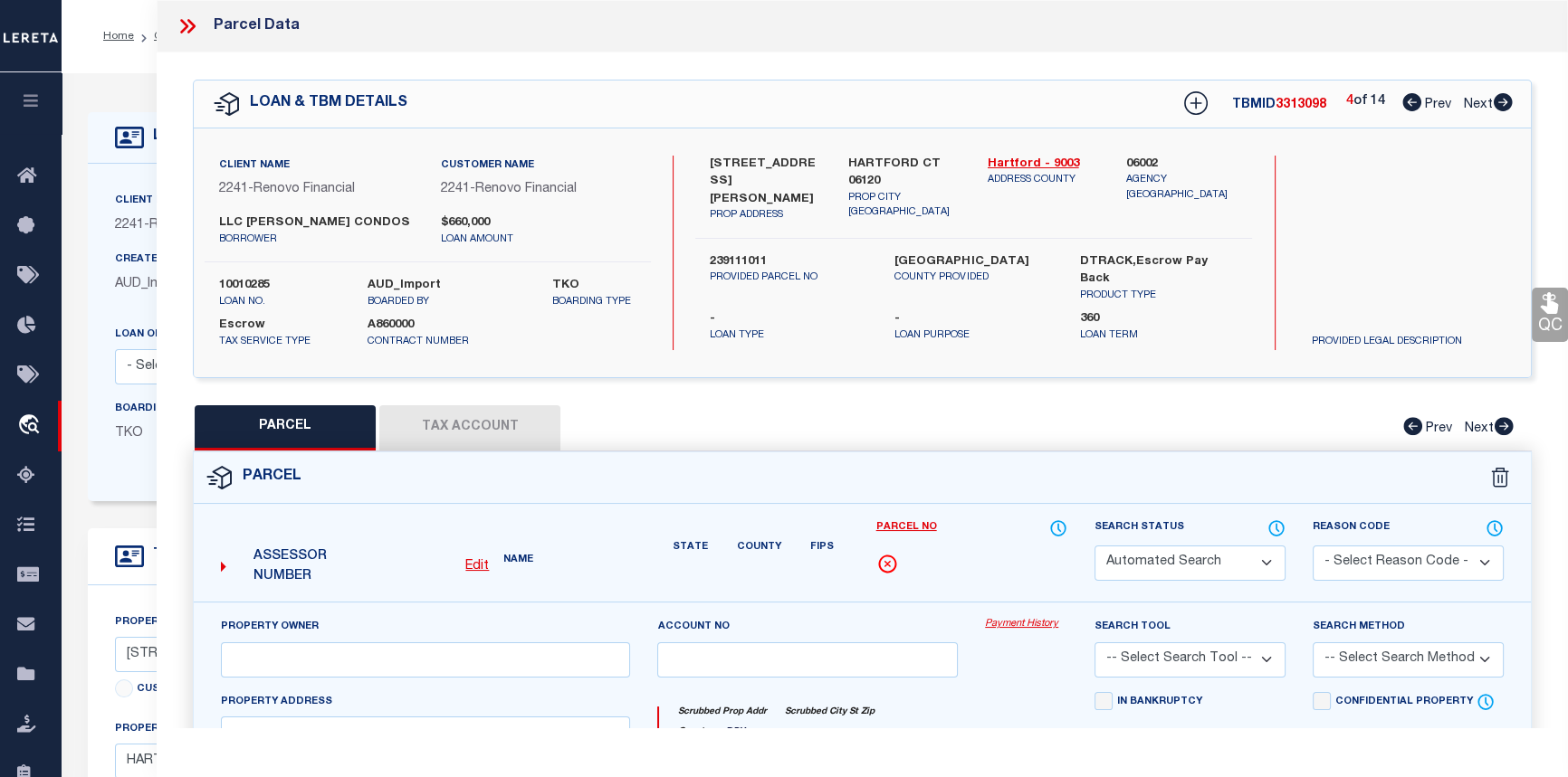
type textarea "Tax ID Special Project"
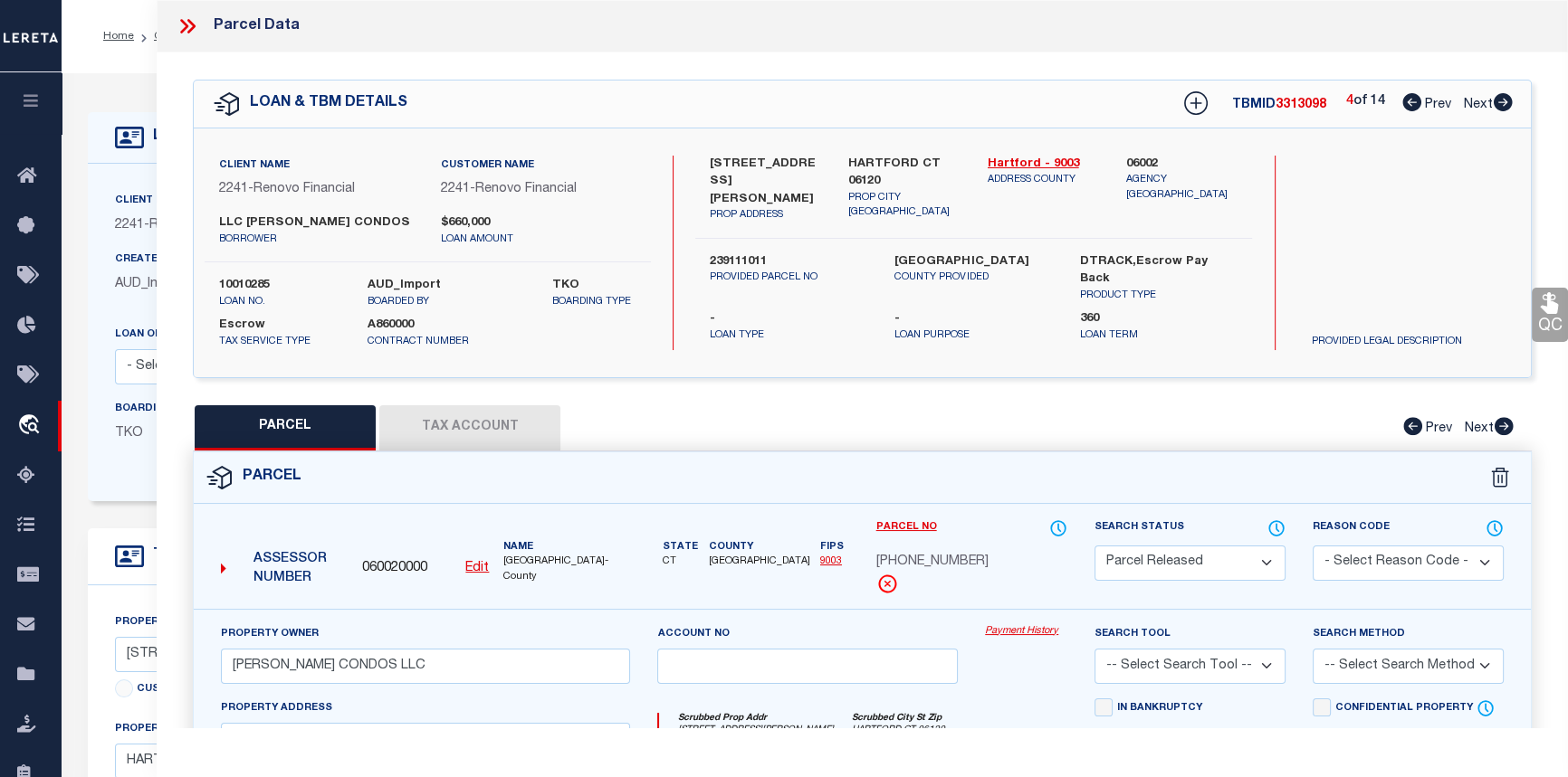
click at [1024, 624] on link "Payment History" at bounding box center [1026, 632] width 82 height 15
click at [1500, 92] on div "4 of 14 Prev Next" at bounding box center [1429, 104] width 167 height 24
click at [1502, 100] on icon at bounding box center [1504, 102] width 19 height 18
select select "AS"
checkbox input "false"
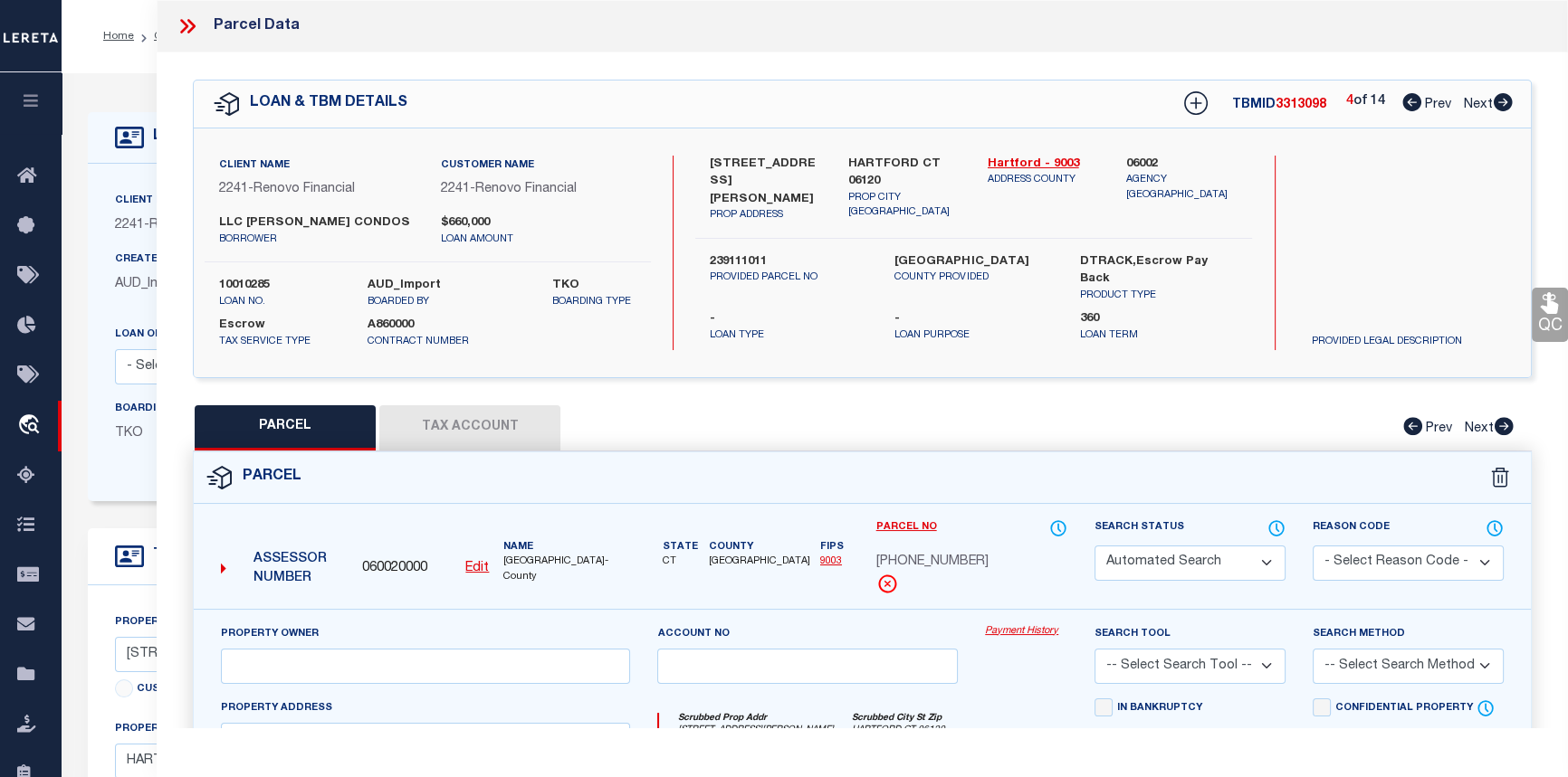
checkbox input "false"
select select "PR"
type input "[PERSON_NAME] CONDOS LLC"
select select
type input "[STREET_ADDRESS][PERSON_NAME]"
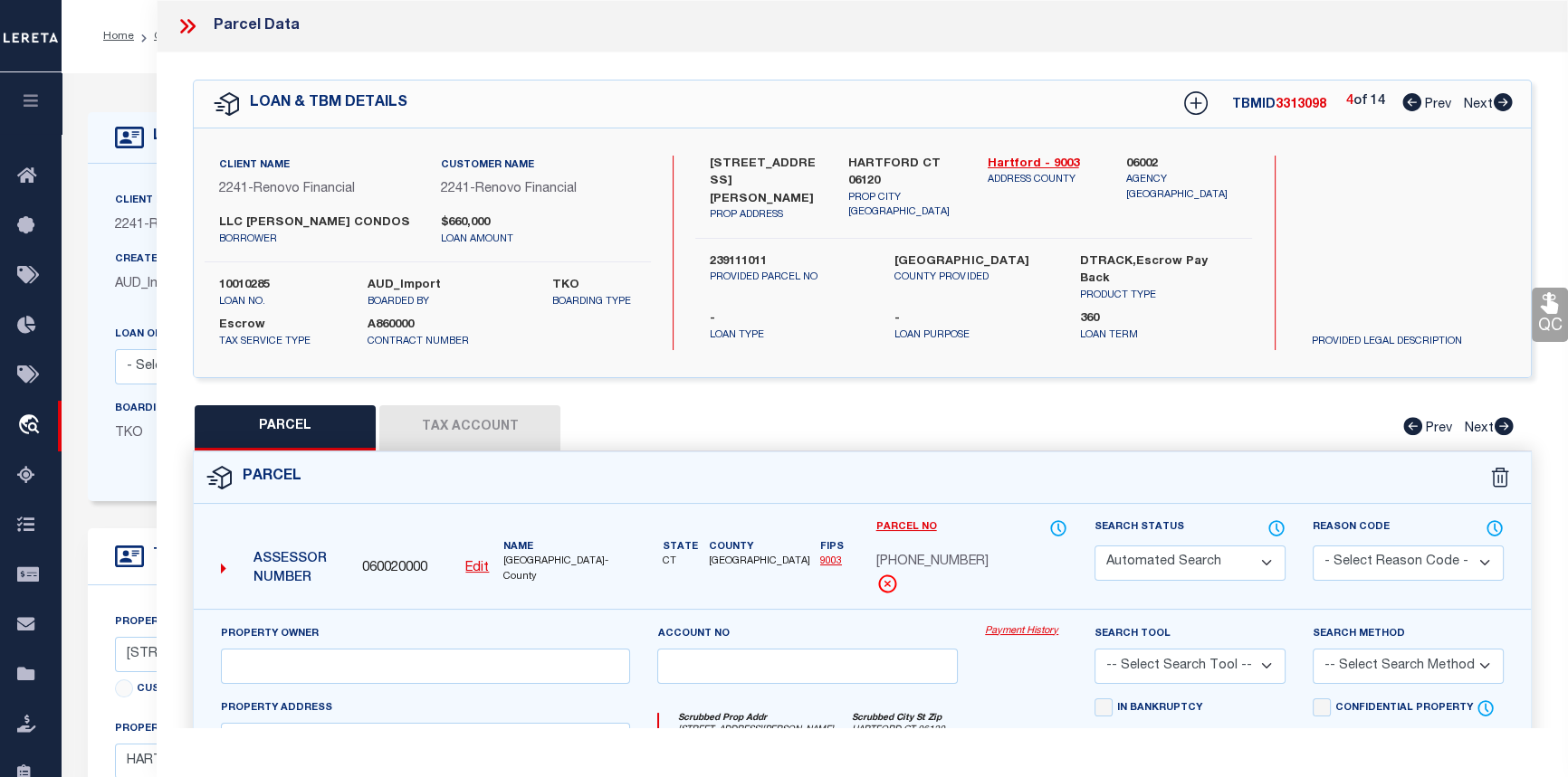
type input "HARTFORD CT 06120"
type textarea "Tax ID Special Project"
click at [1043, 628] on link "Payment History" at bounding box center [1026, 632] width 82 height 15
click at [1505, 107] on icon at bounding box center [1504, 102] width 19 height 18
select select "AS"
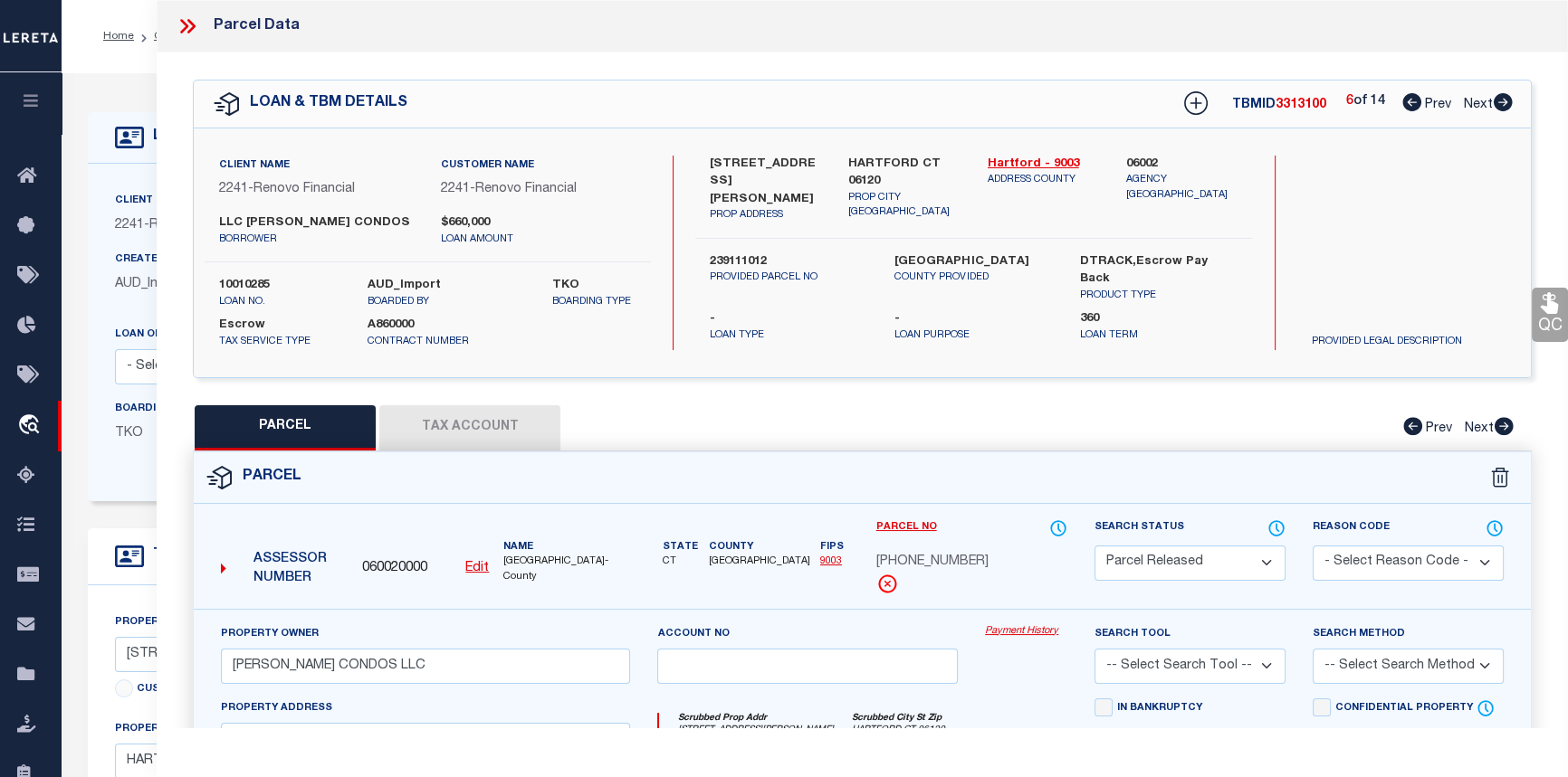
checkbox input "false"
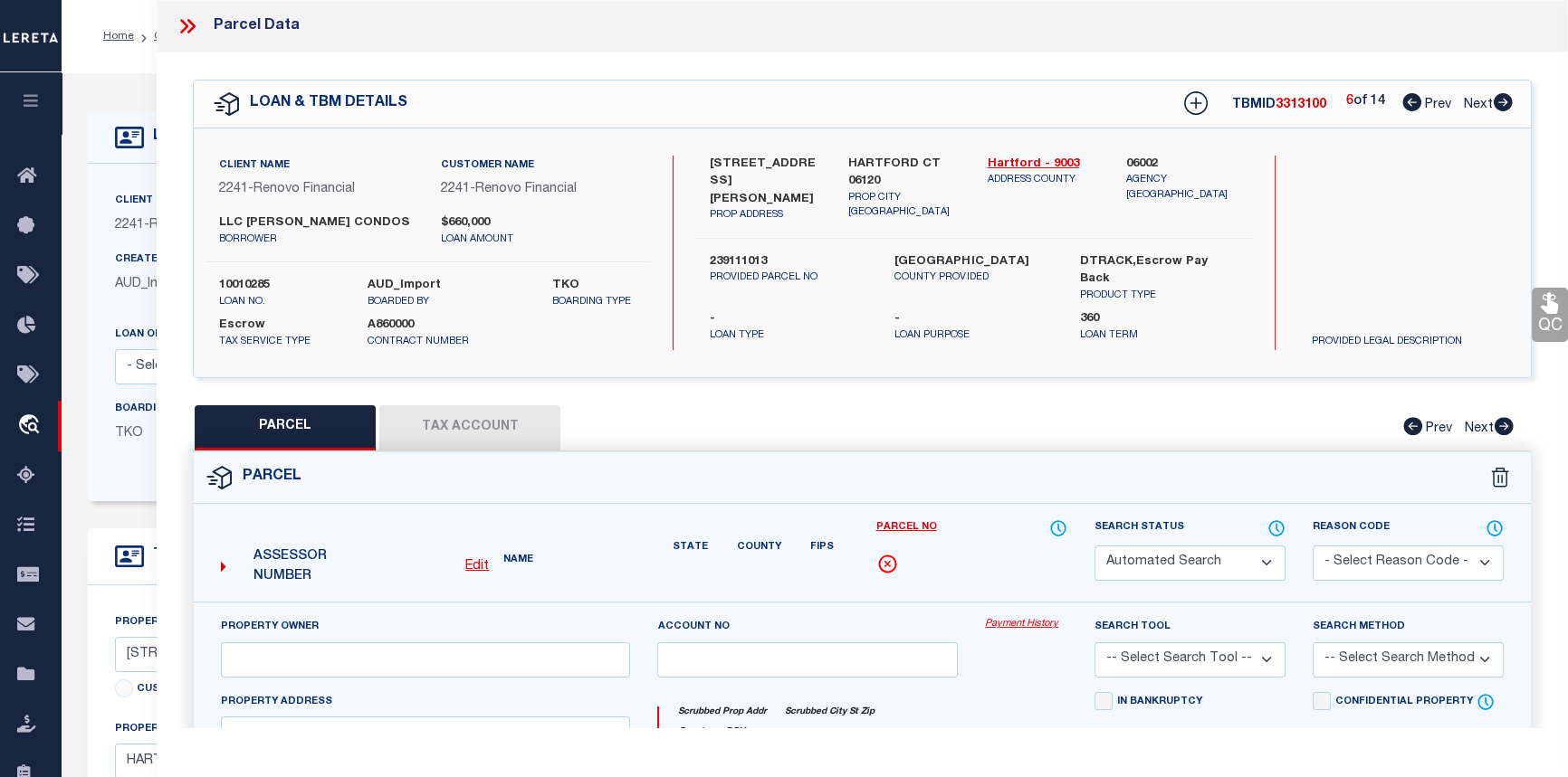
select select "PR"
type input "MARTIN CONDOS LLC"
select select
type input "161 MARTIN ST, Unit 6"
type input "HARTFORD CT 06120"
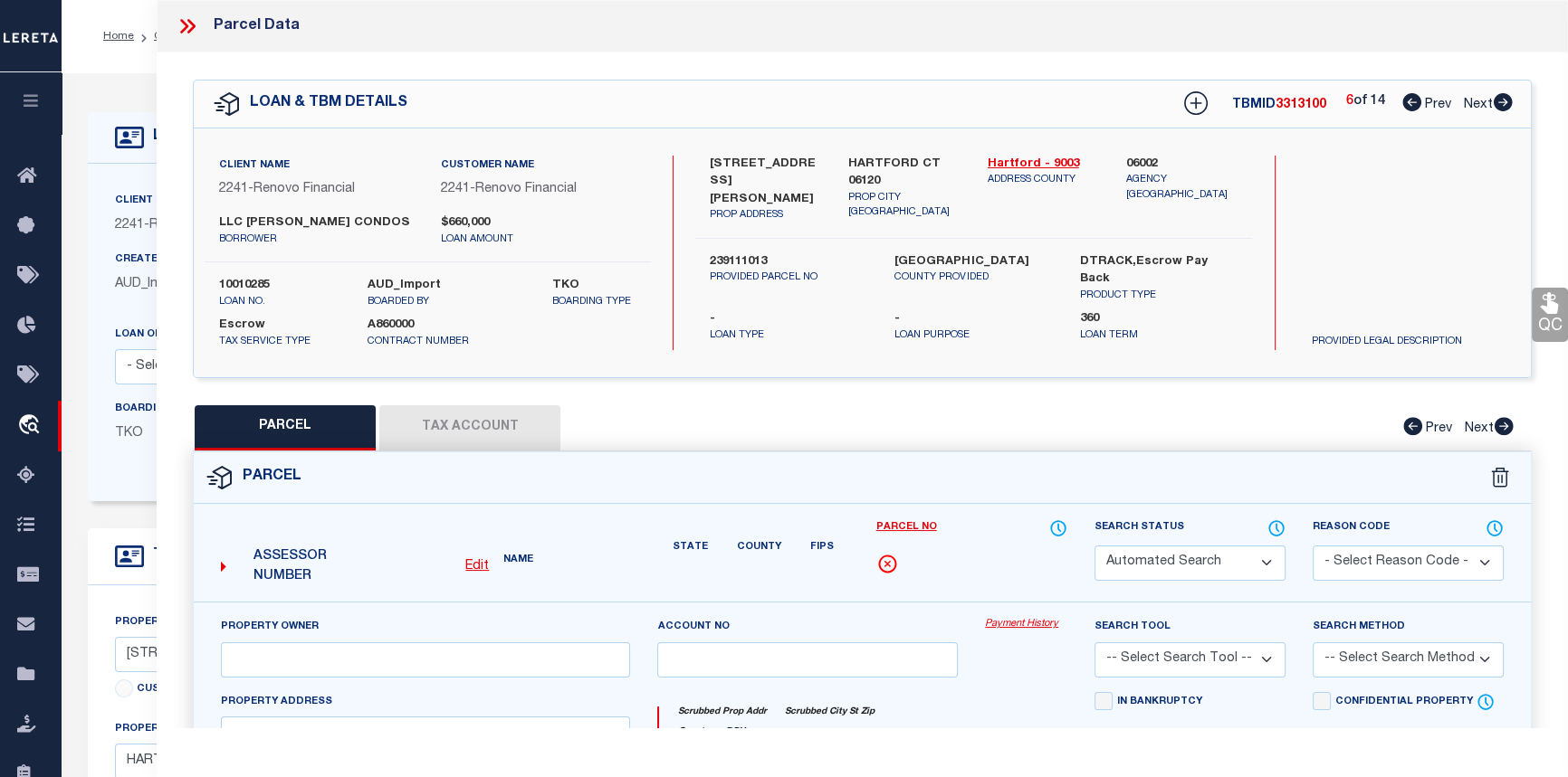
type textarea "Tax ID Special Project"
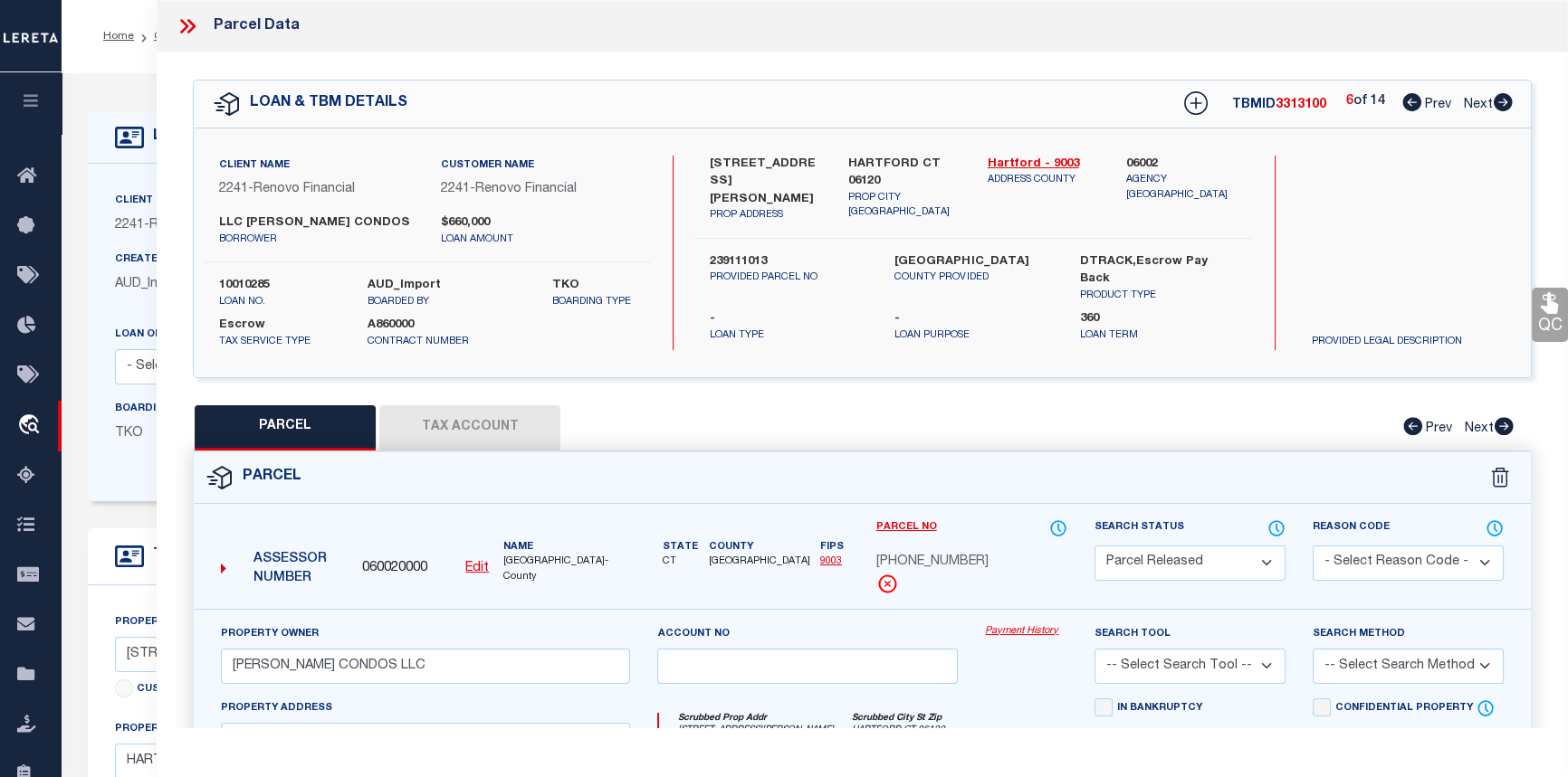
click at [1013, 631] on link "Payment History" at bounding box center [1026, 632] width 82 height 15
click at [1499, 107] on icon at bounding box center [1504, 102] width 19 height 18
select select "AS"
checkbox input "false"
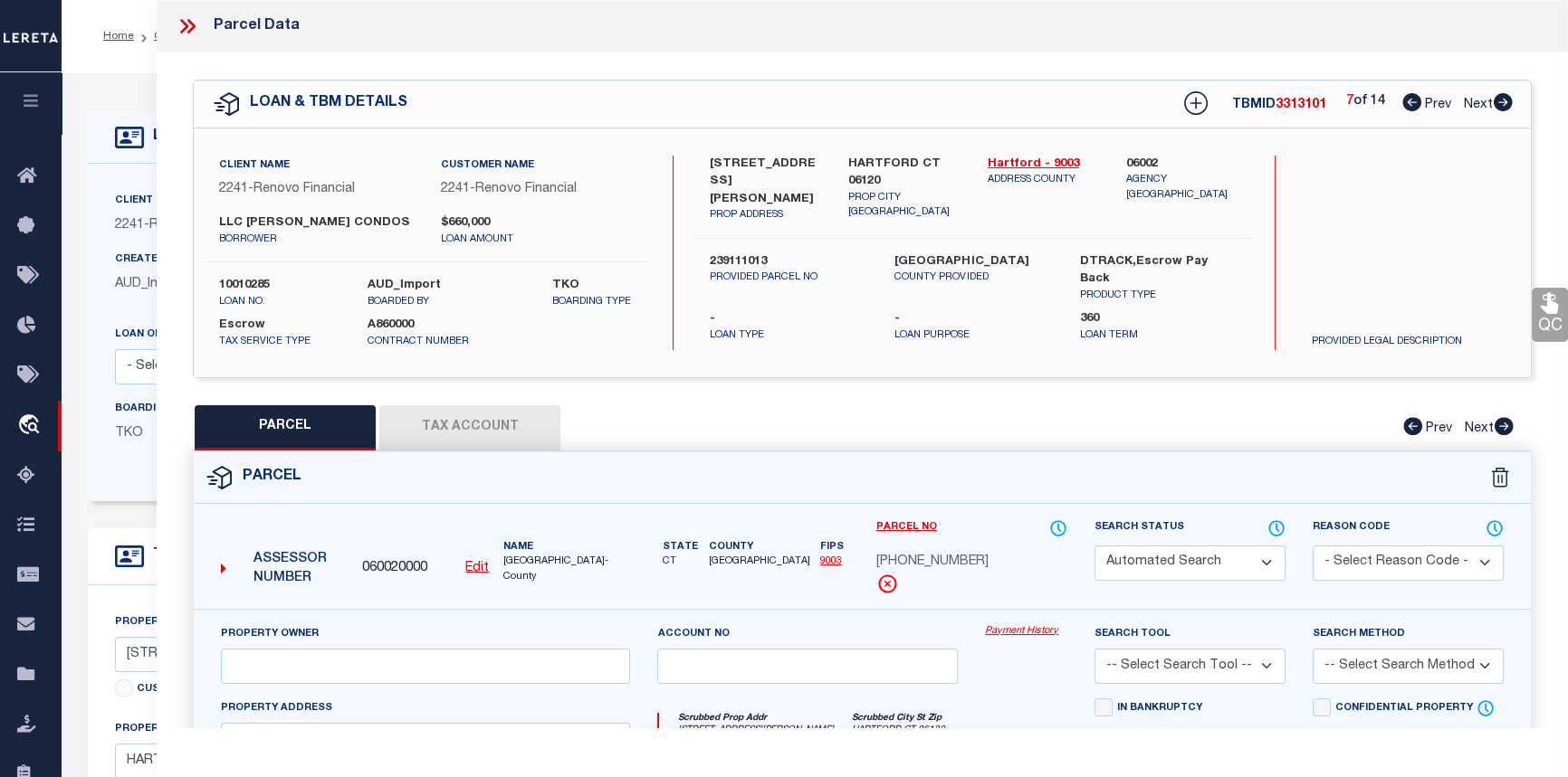
select select "PR"
type input "MARTIN CONDOS LLC"
select select
type input "161 MARTIN ST, Unit 7"
type input "HARTFORD CT 06120"
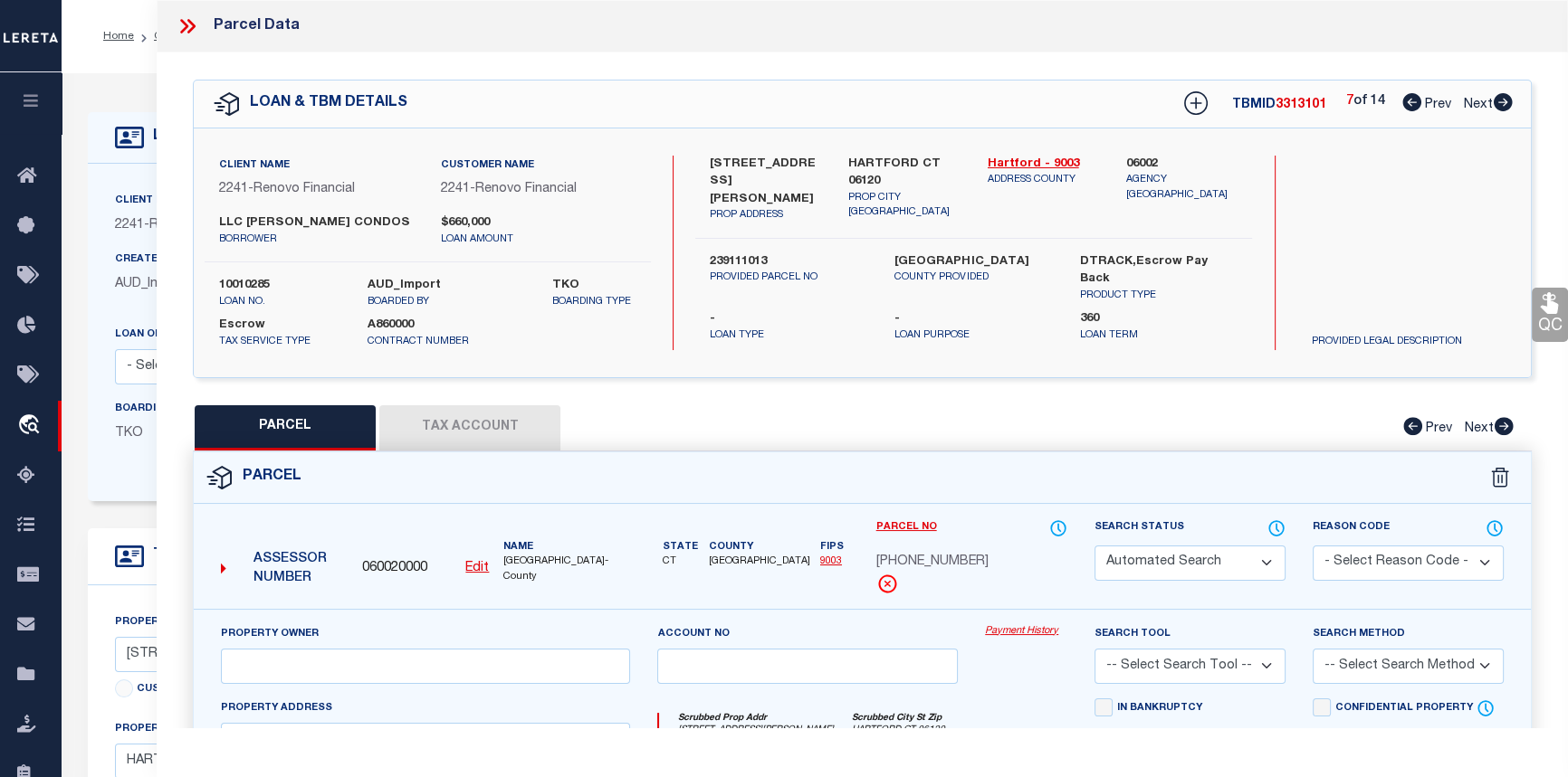
type textarea "Tax ID Special Project"
click at [1030, 629] on link "Payment History" at bounding box center [1026, 632] width 82 height 15
click at [1519, 103] on div "LOAN & TBM DETAILS TBMID 3313101 7 of 14 Prev Next" at bounding box center [862, 104] width 1338 height 47
click at [1506, 104] on icon at bounding box center [1503, 102] width 20 height 18
select select "AS"
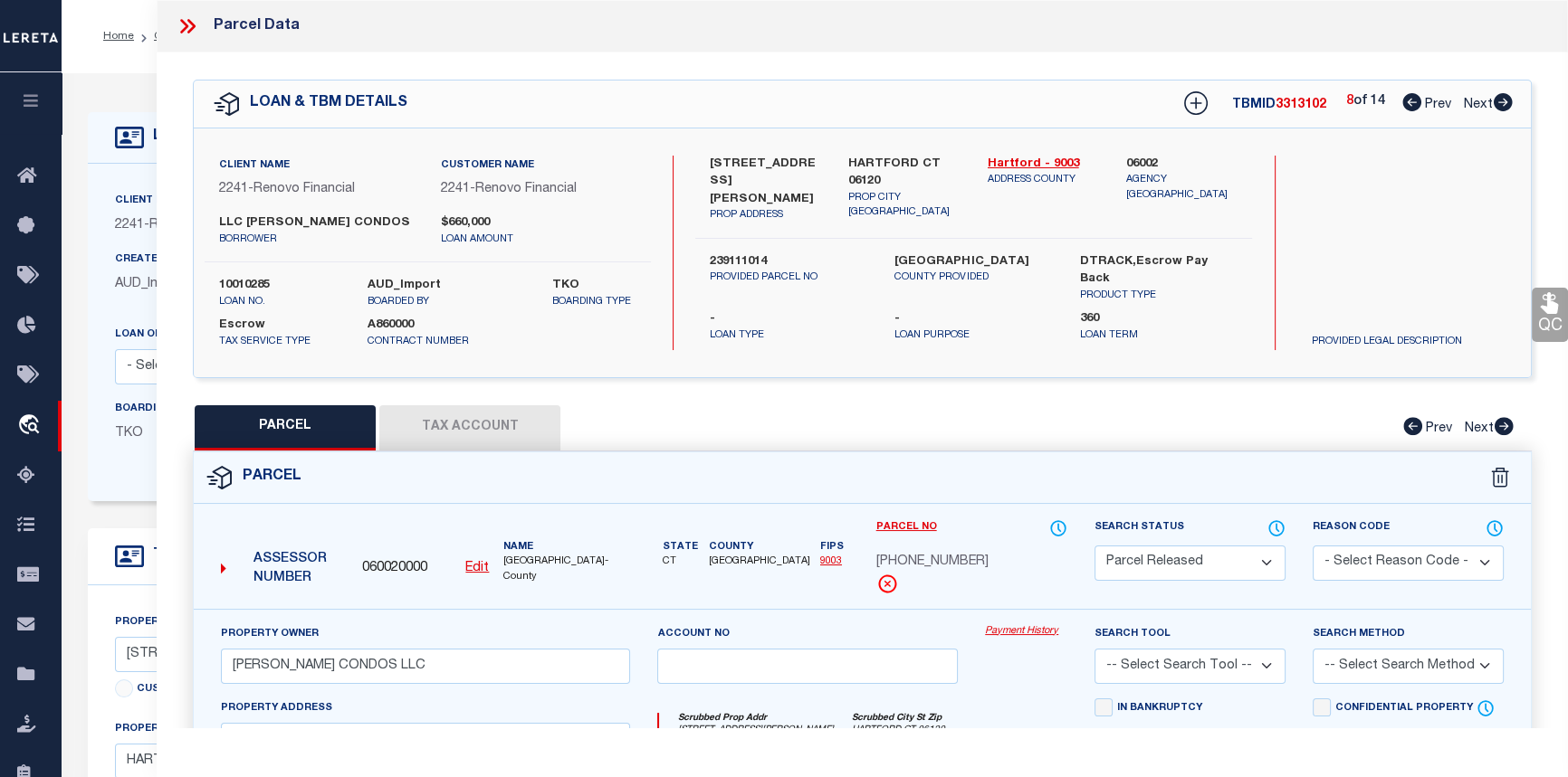
checkbox input "false"
select select "PR"
type input "MARTIN CONDOS LLC"
select select
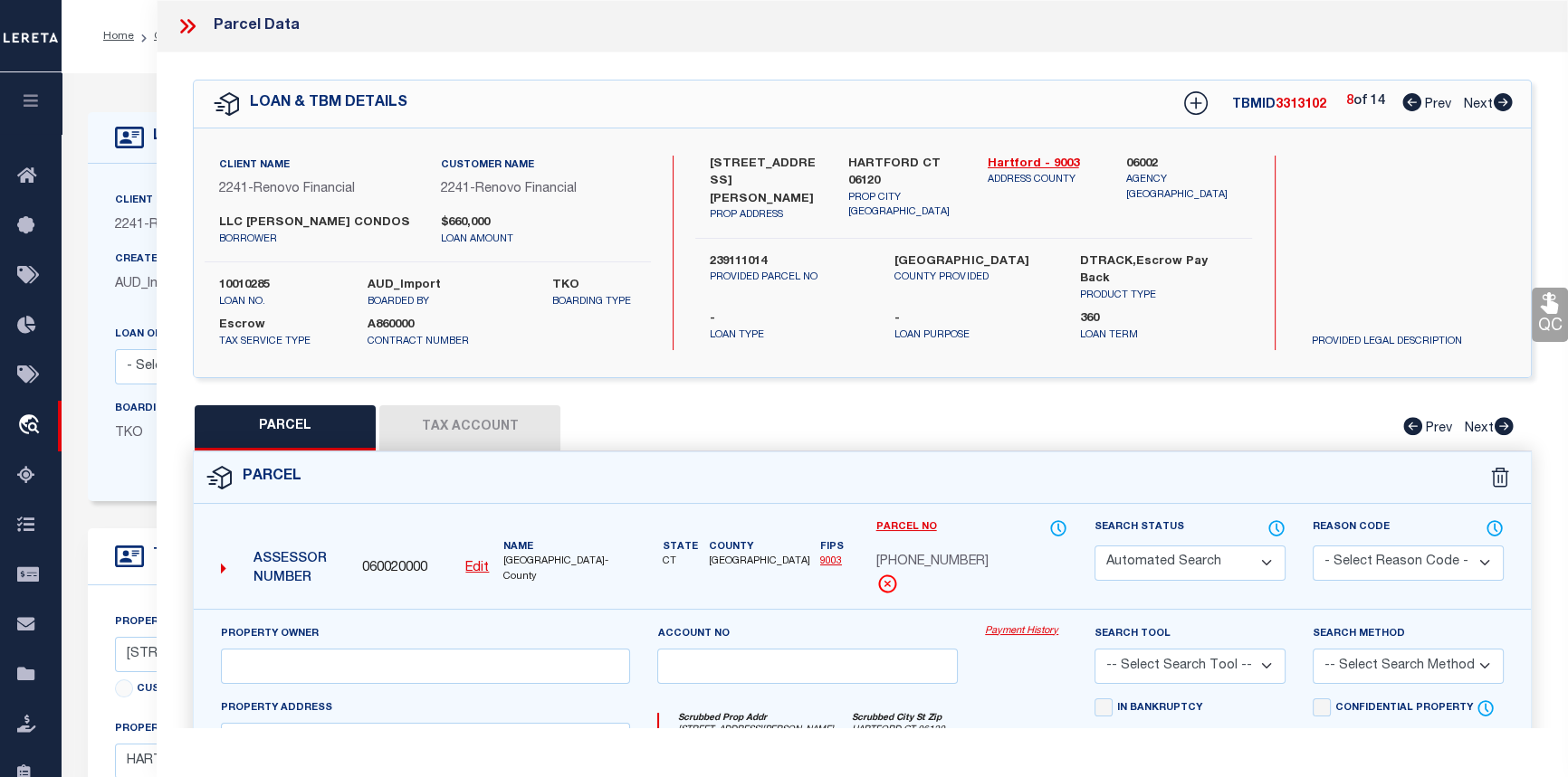
type input "161 MARTIN ST, Unit 8"
type input "HARTFORD CT 06120"
type textarea "Tax ID Special Project"
click at [995, 625] on link "Payment History" at bounding box center [1026, 632] width 82 height 15
click at [1499, 99] on icon at bounding box center [1504, 102] width 19 height 18
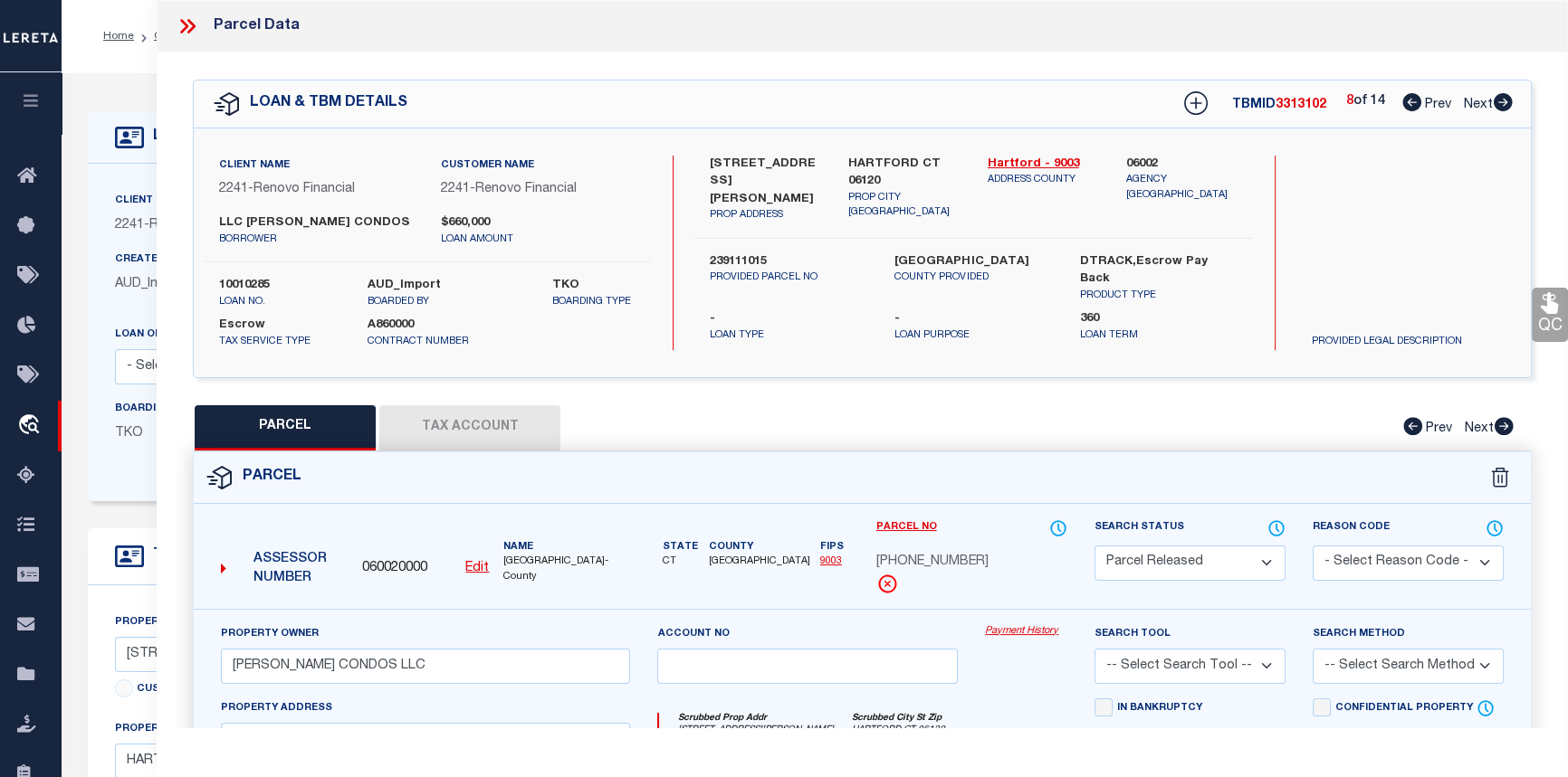
select select "AS"
checkbox input "false"
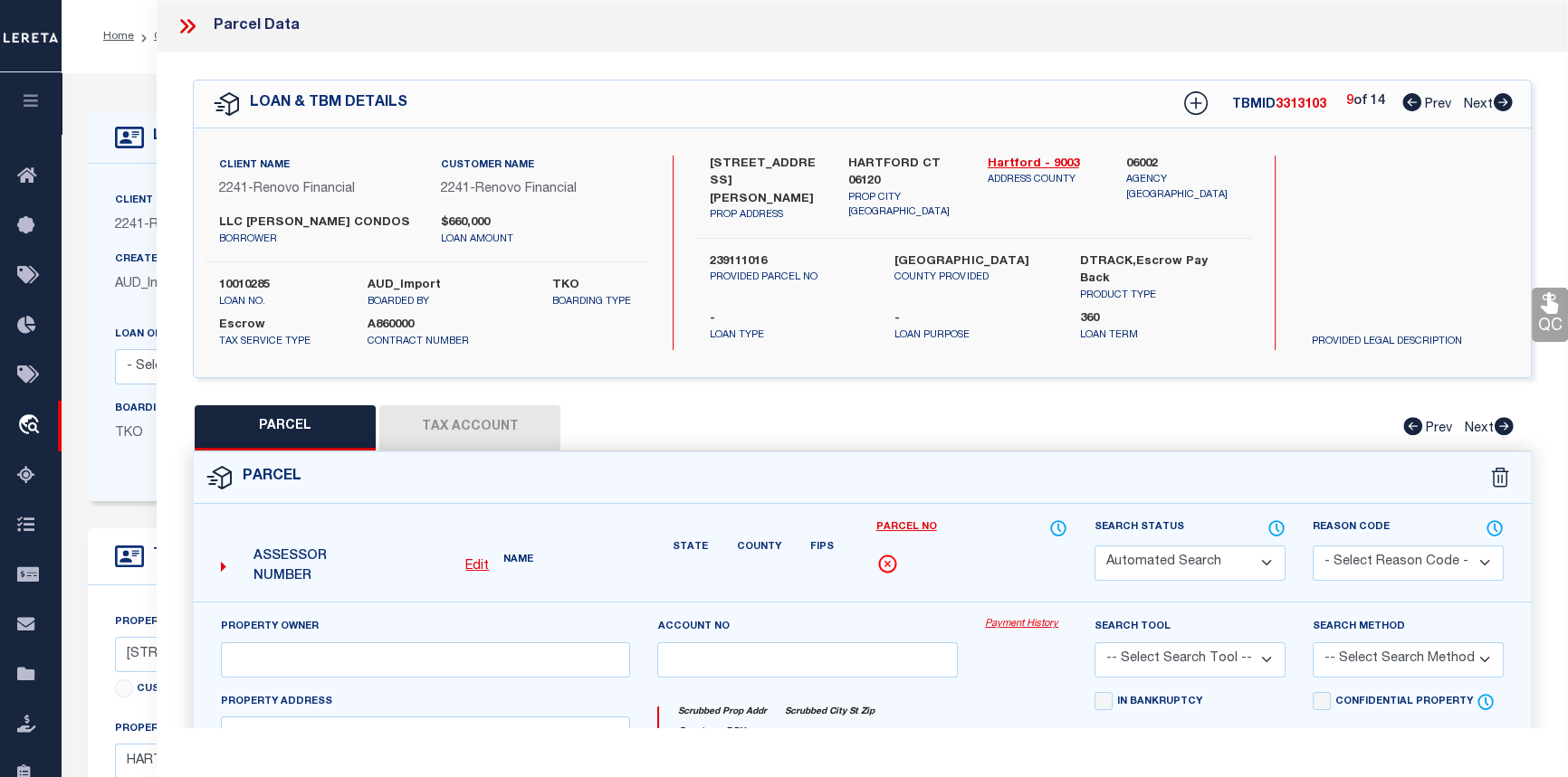
select select "PR"
type input "MARTIN CONDOS LLC"
select select
type input "161 MARTIN ST, Unit 9"
type input "HARTFORD CT 06120"
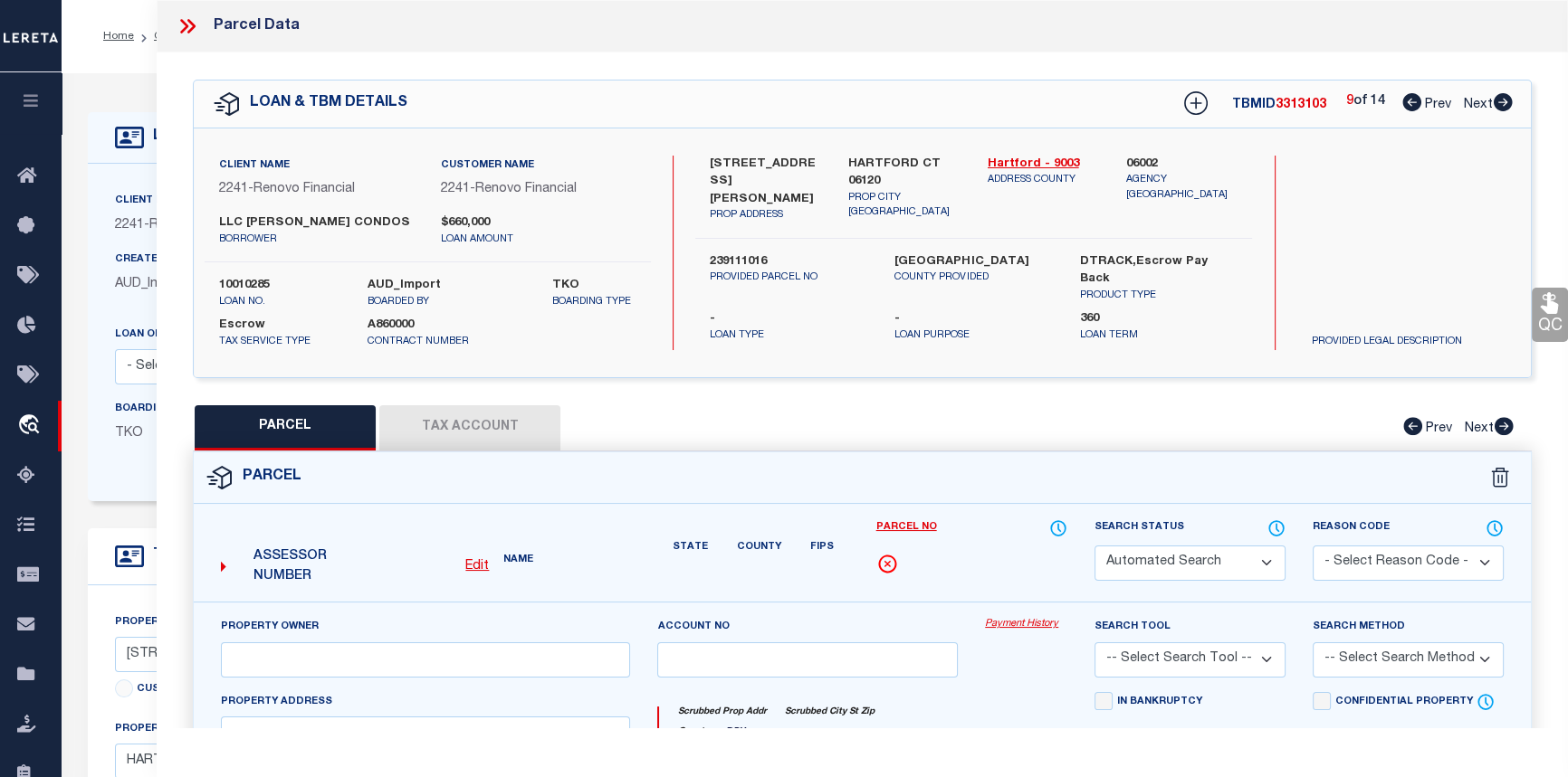
type textarea "Tax ID Special Project"
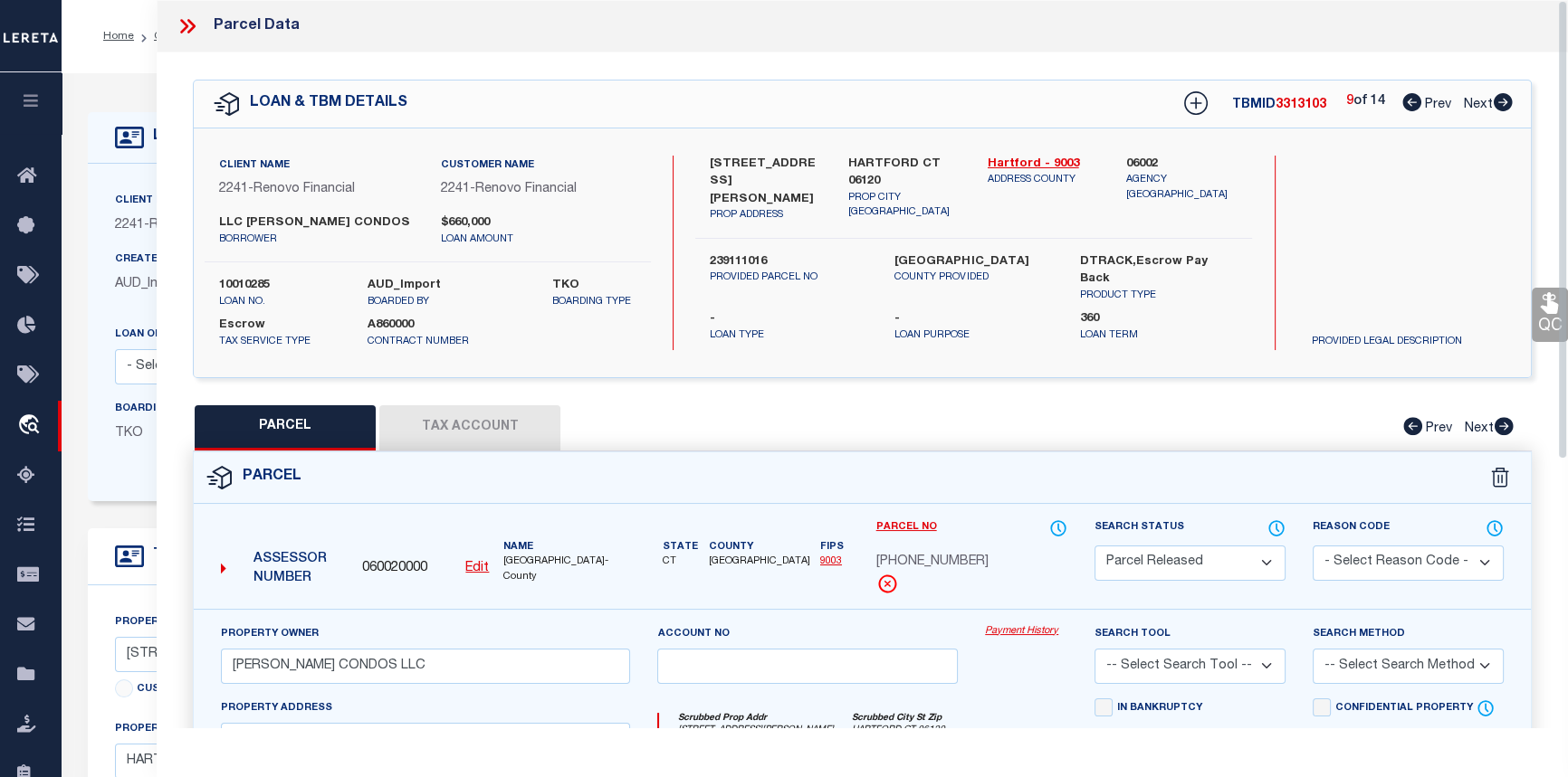
click at [1022, 629] on link "Payment History" at bounding box center [1026, 632] width 82 height 15
click at [1501, 103] on icon at bounding box center [1503, 102] width 20 height 18
select select "AS"
checkbox input "false"
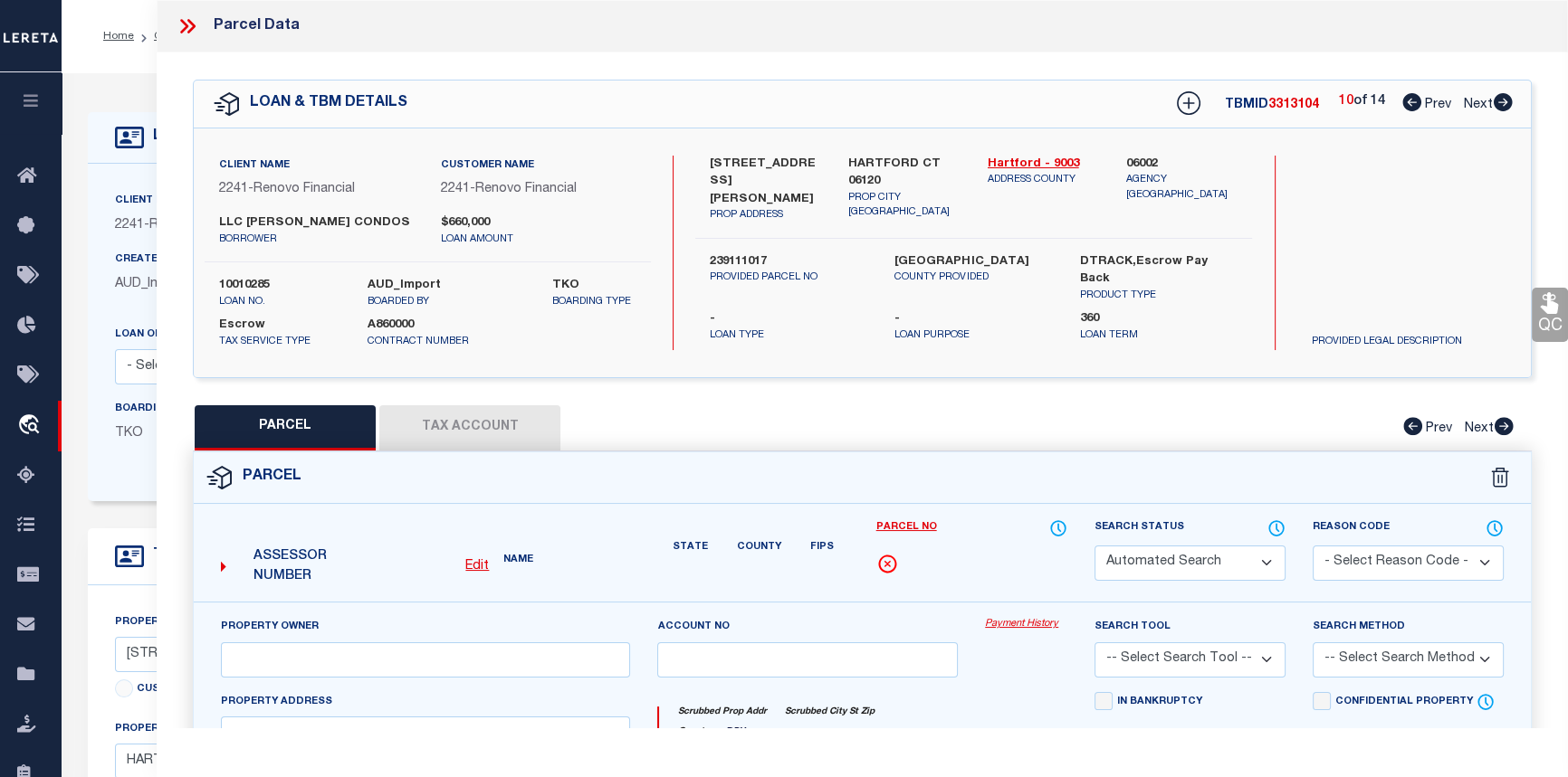
select select "PR"
type input "MARTIN CONDOS LLC"
select select
type input "161 MARTIN ST, Unit 10"
type input "HARTFORD CT 06120"
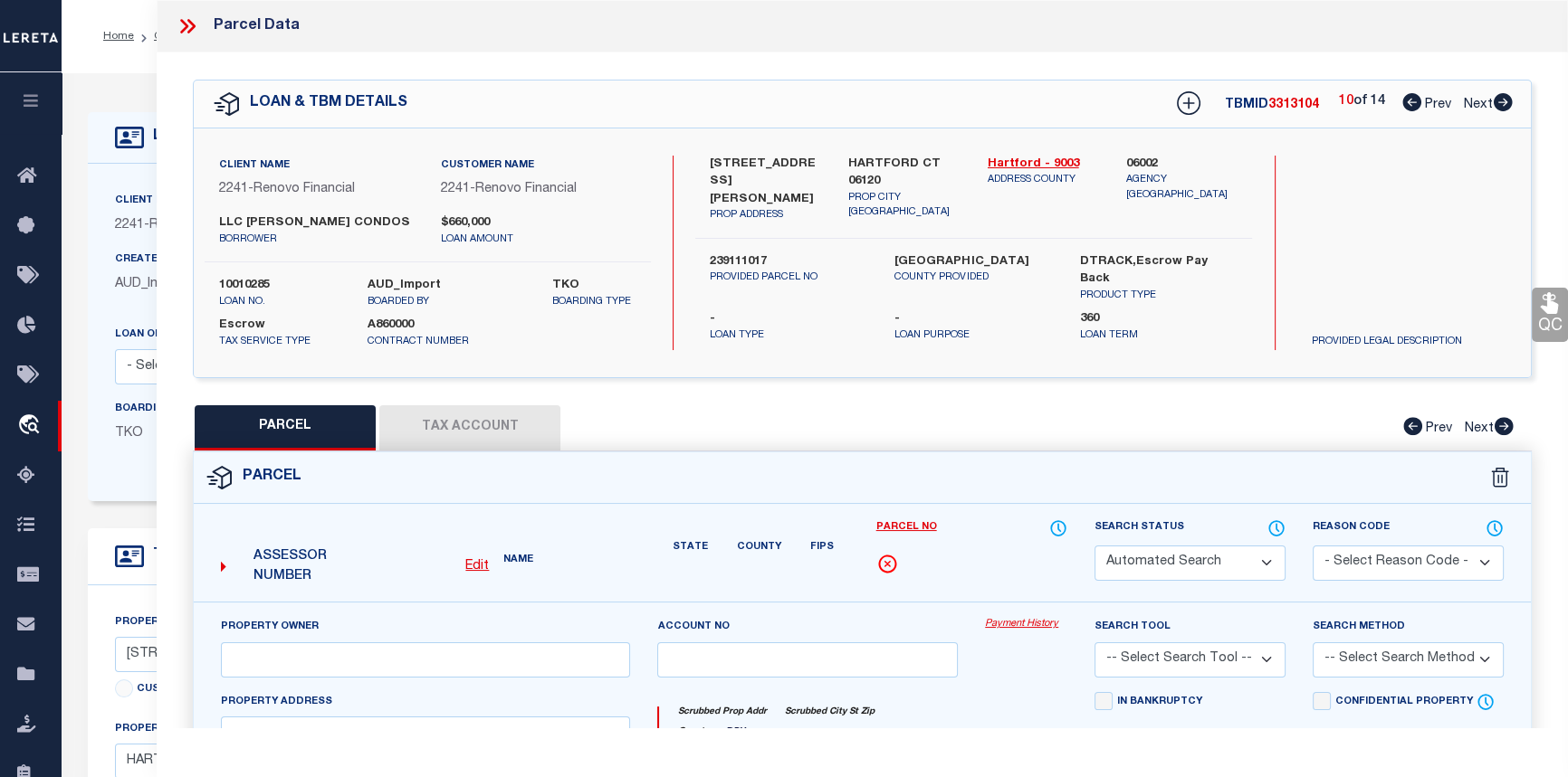
type textarea "Tax ID Special Project"
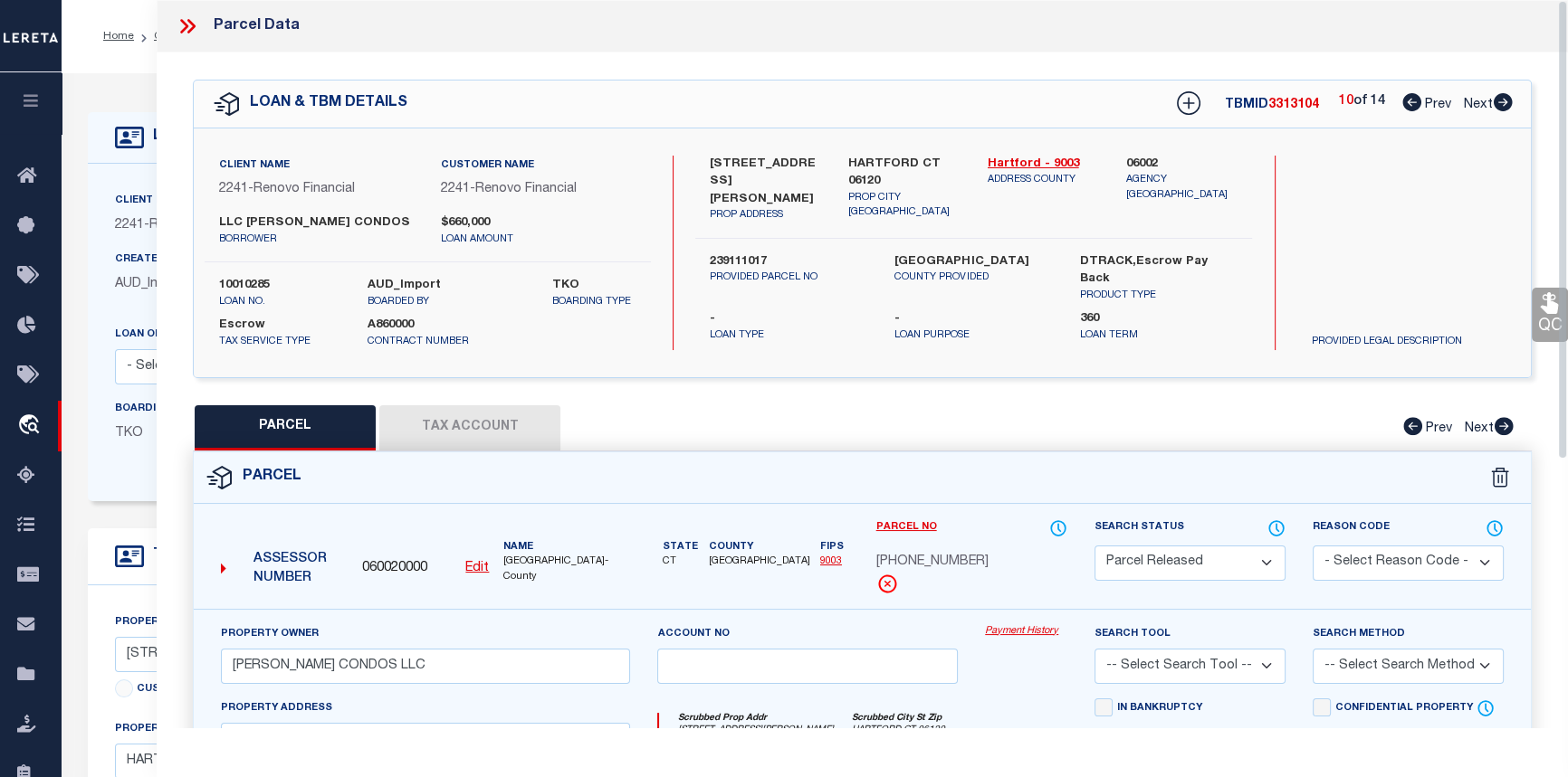
click at [1024, 624] on link "Payment History" at bounding box center [1026, 632] width 82 height 15
click at [1501, 107] on icon at bounding box center [1504, 102] width 19 height 18
select select "AS"
checkbox input "false"
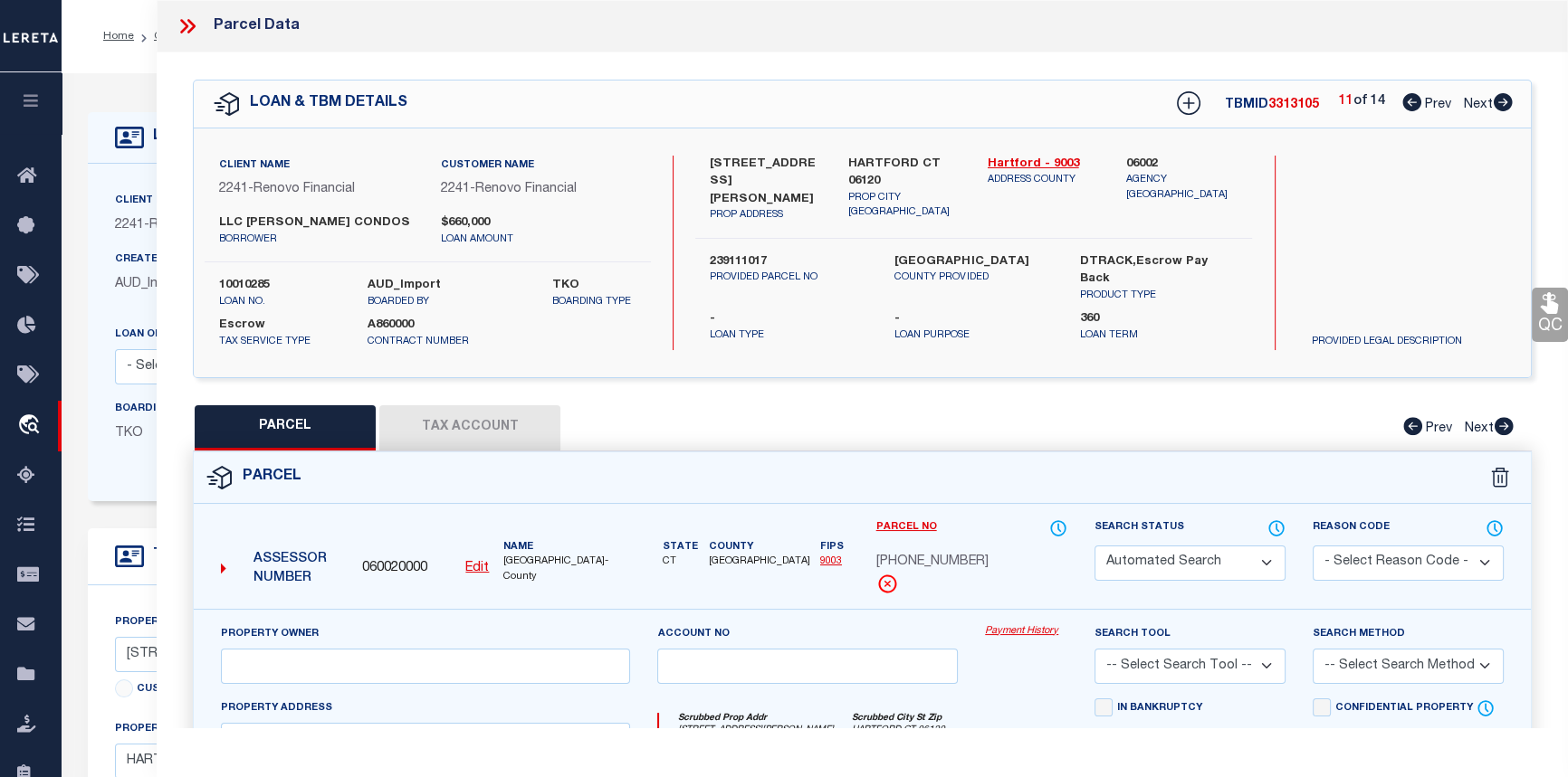
select select "PR"
type input "MARTIN CONDOS LLC"
select select
type input "161 MARTIN ST, Unit 11"
type input "HARTFORD CT 06120"
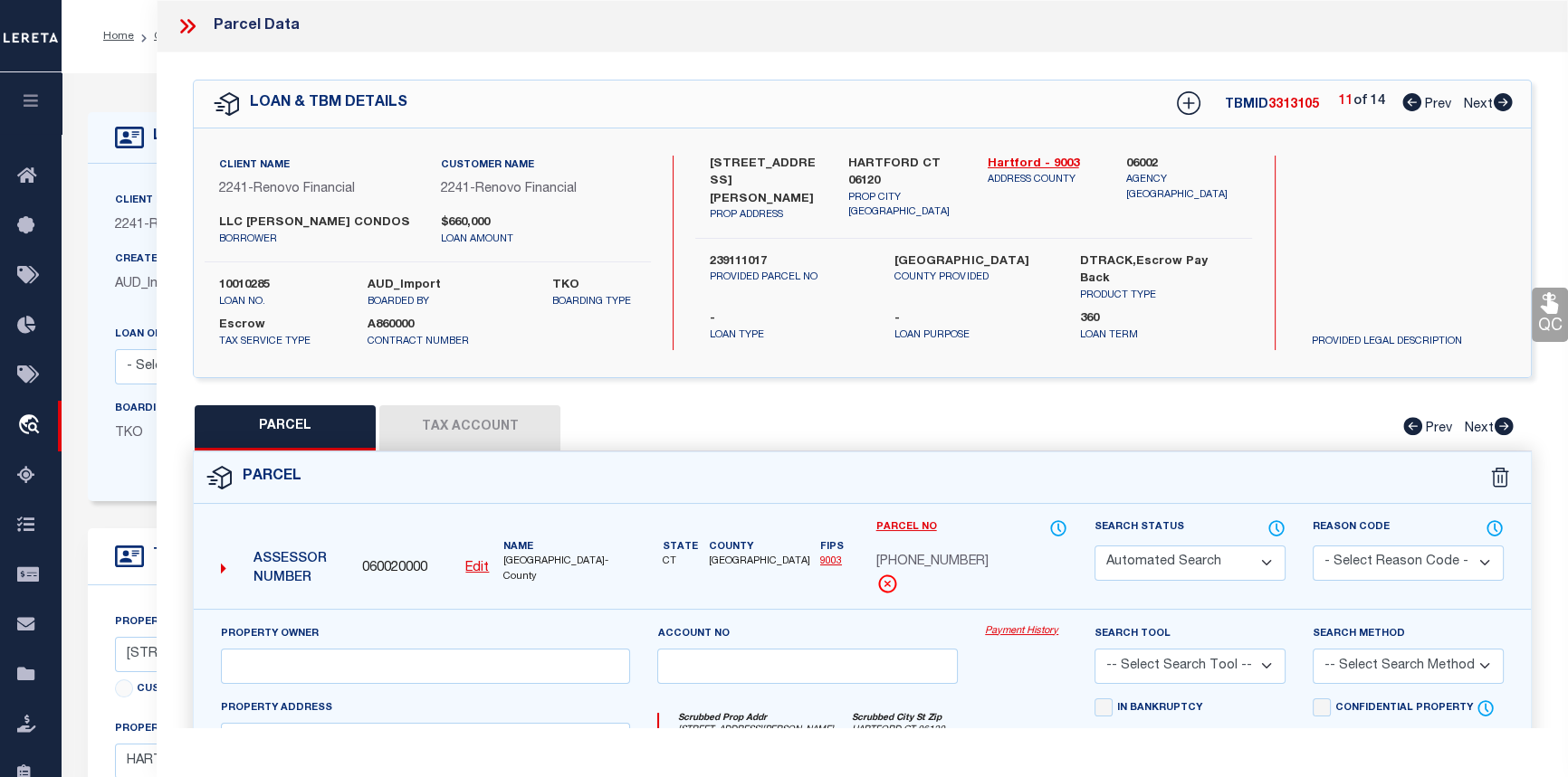
type textarea "Tax ID Special Project"
click at [1011, 626] on link "Payment History" at bounding box center [1026, 632] width 82 height 15
click at [1504, 99] on icon at bounding box center [1504, 102] width 19 height 18
select select "AS"
checkbox input "false"
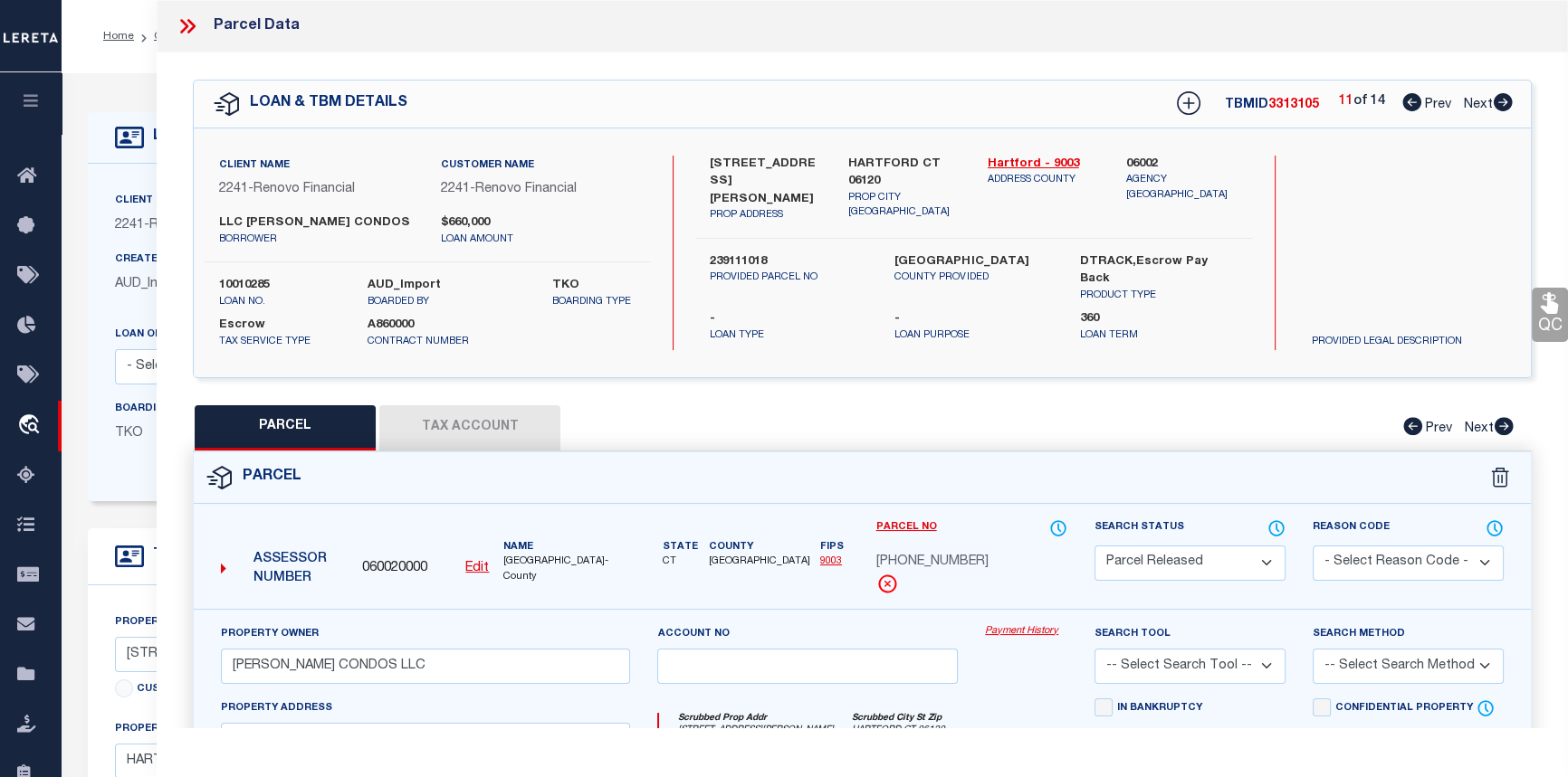
checkbox input "false"
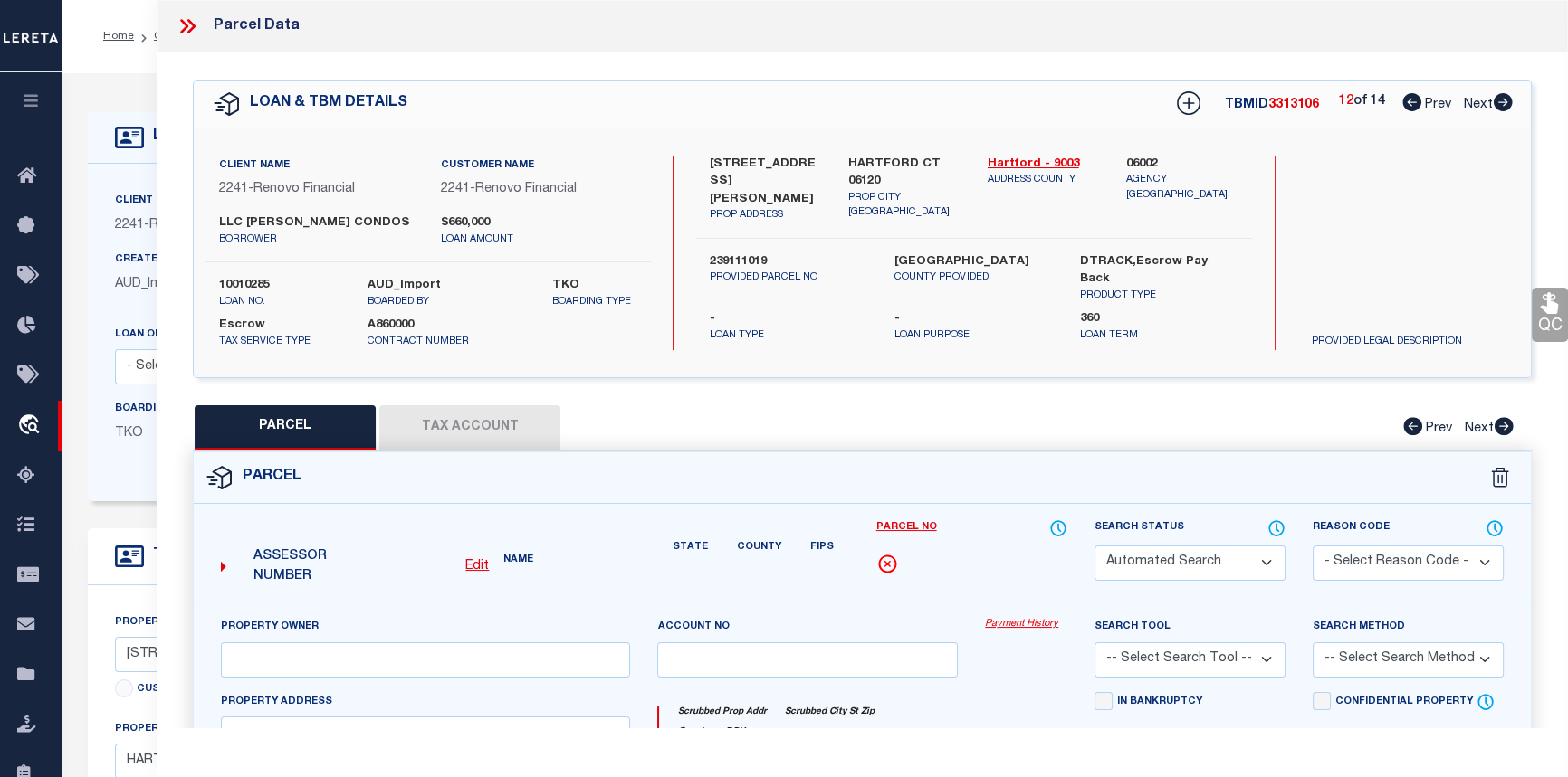
select select "PR"
type input "MARTIN CONDOS LLC"
select select
type input "161 MARTIN ST, Unit 12"
type input "HARTFORD CT 06120"
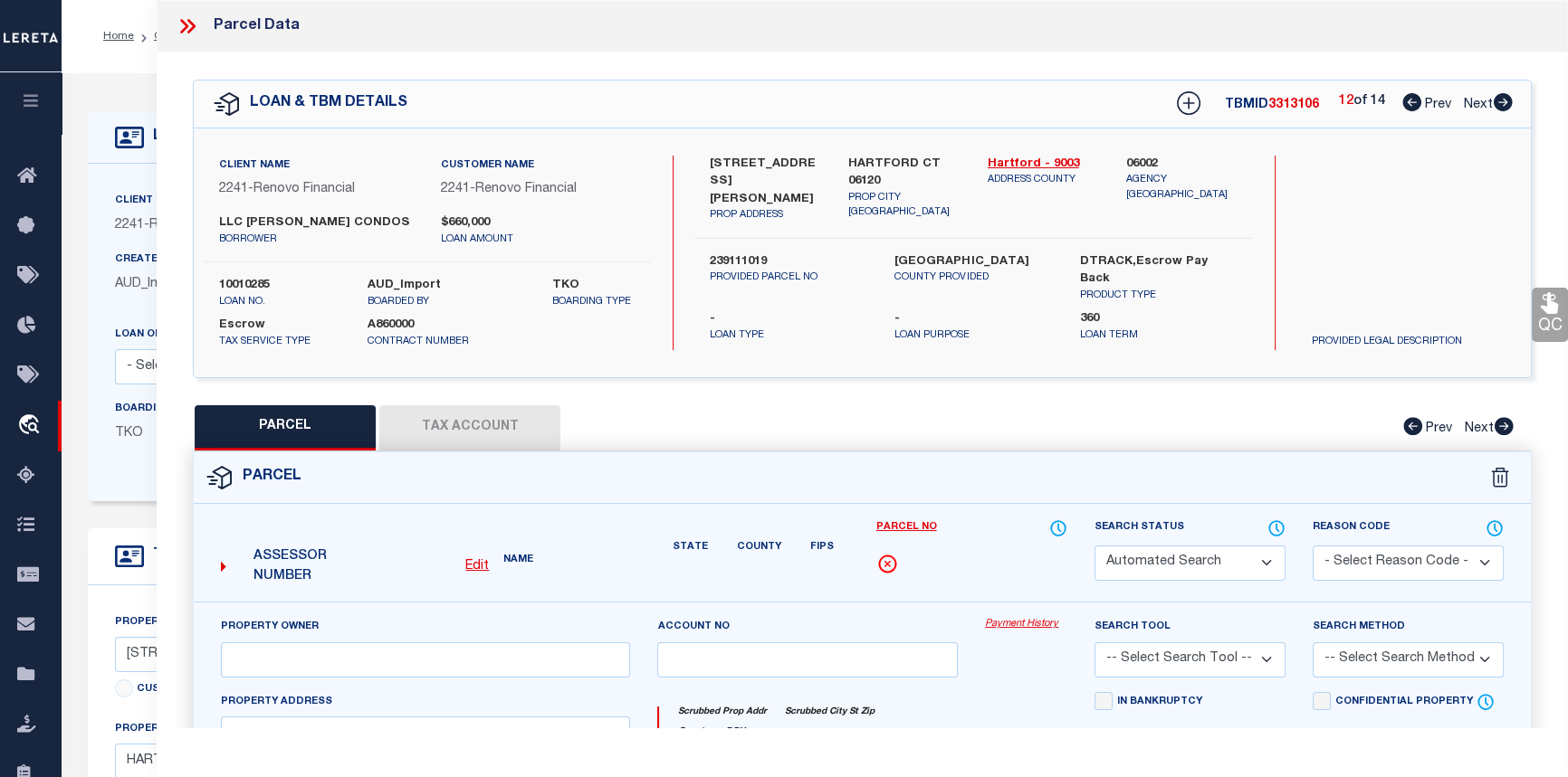
type textarea "Tax ID Special Project"
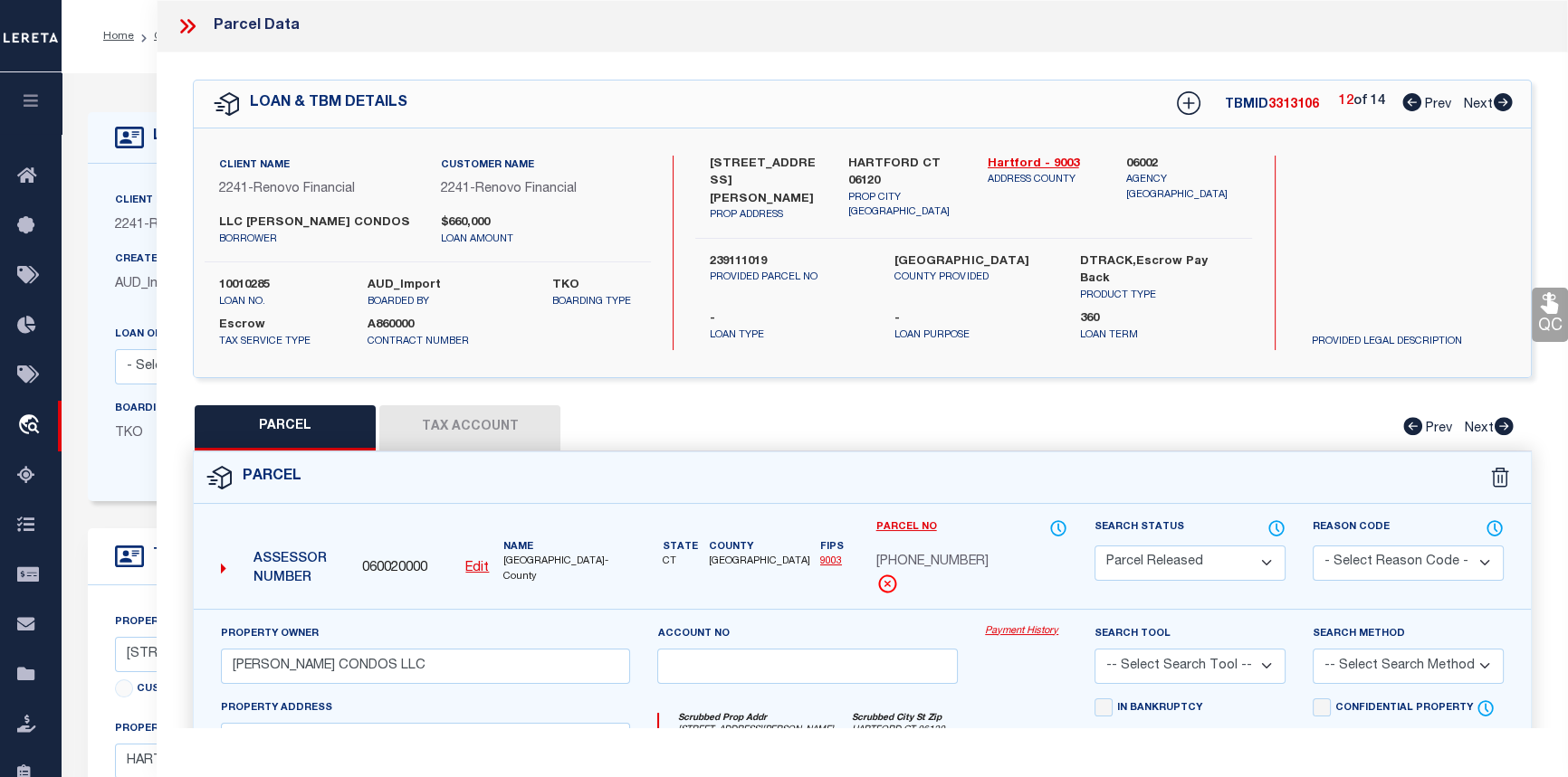
click at [1026, 631] on link "Payment History" at bounding box center [1026, 632] width 82 height 15
click at [1508, 104] on icon at bounding box center [1504, 102] width 19 height 18
select select "AS"
checkbox input "false"
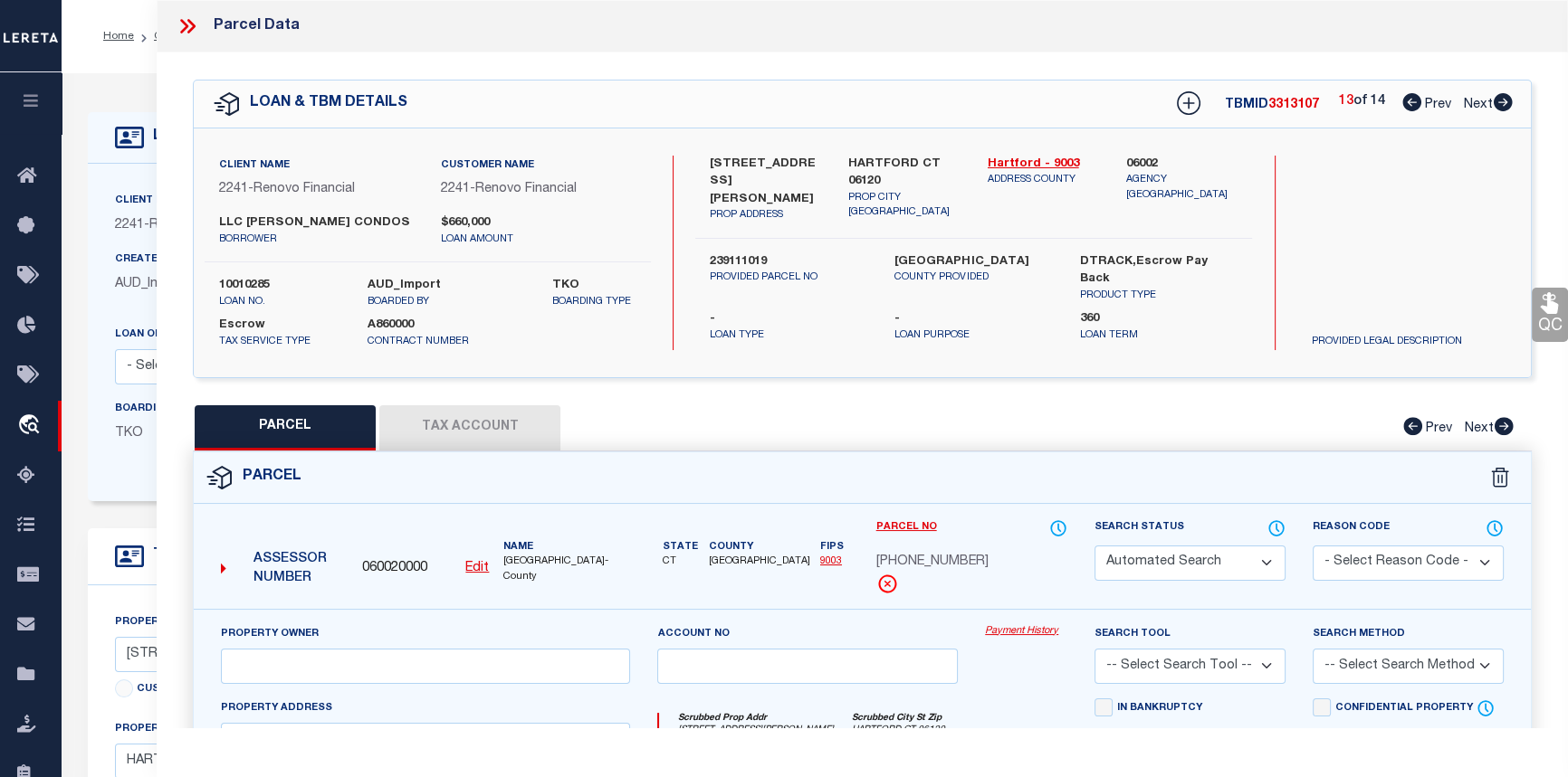
select select "PR"
type input "MARTIN CONDOS LLC"
select select
type input "151-H MARTIN ST, Unit 1"
type input "HARTFORD CT 06120"
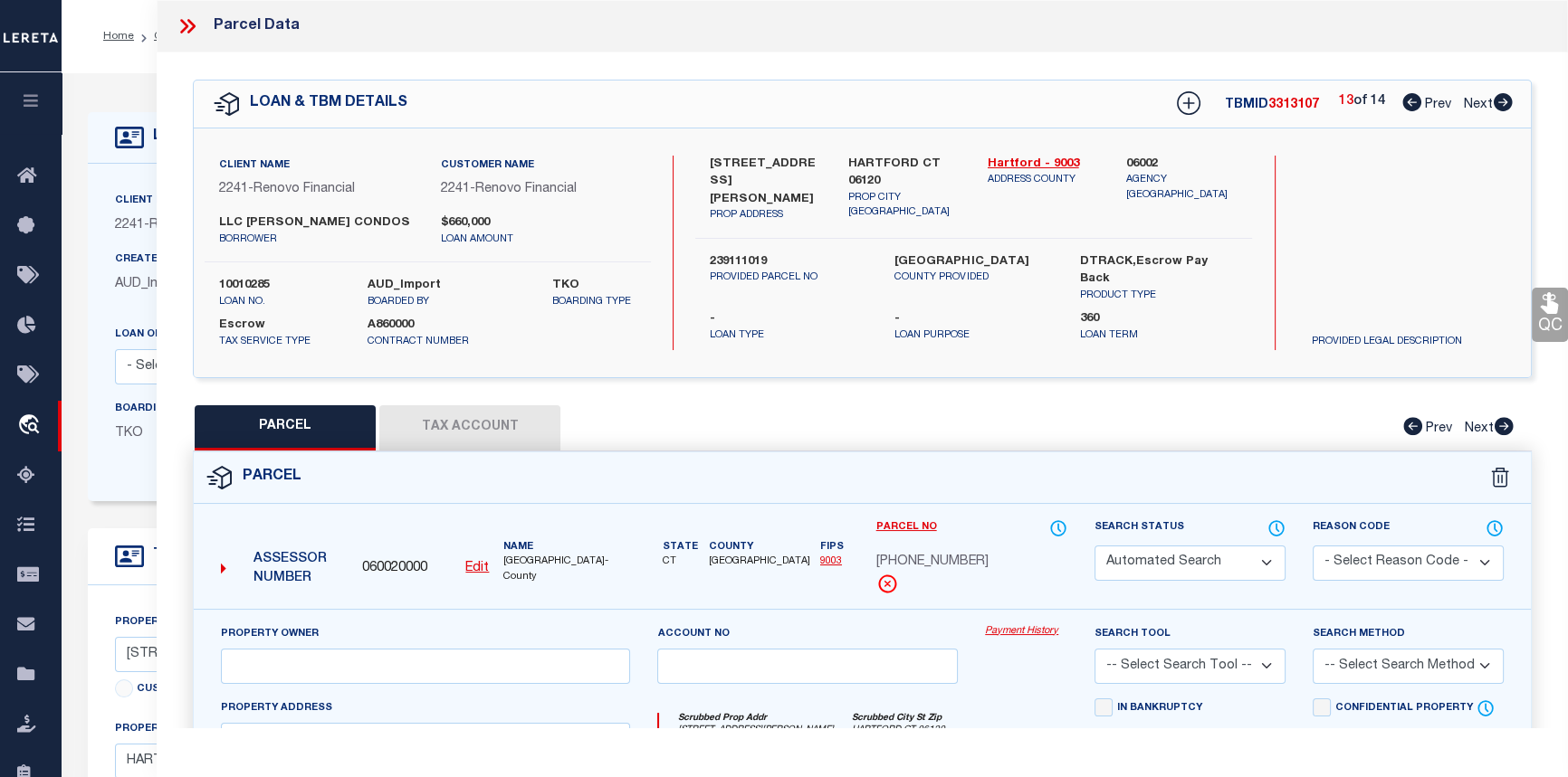
type textarea "Tax ID Special Project"
click at [1016, 627] on link "Payment History" at bounding box center [1026, 632] width 82 height 15
click at [1503, 99] on icon at bounding box center [1504, 102] width 19 height 18
select select "AS"
checkbox input "false"
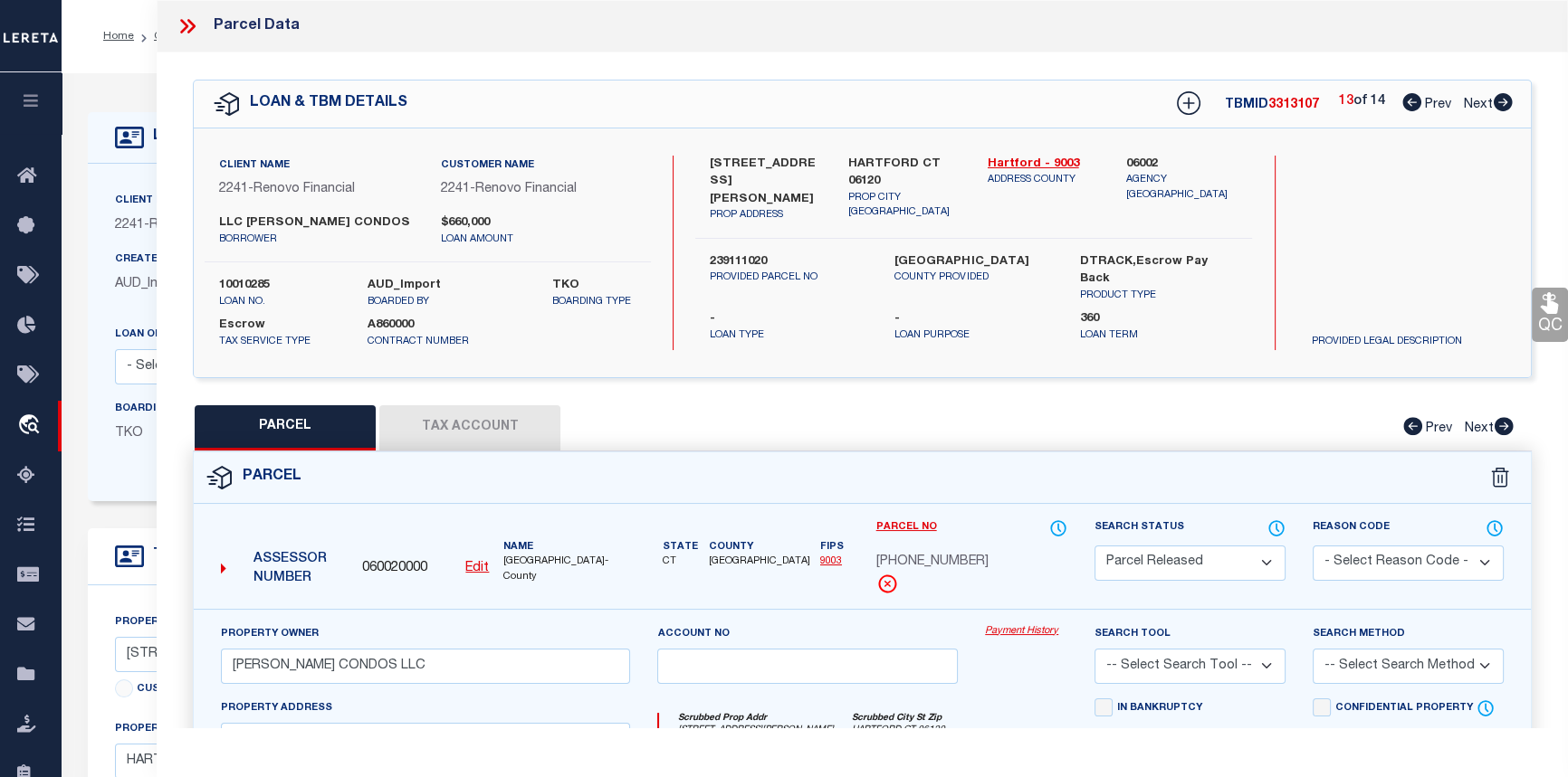
checkbox input "false"
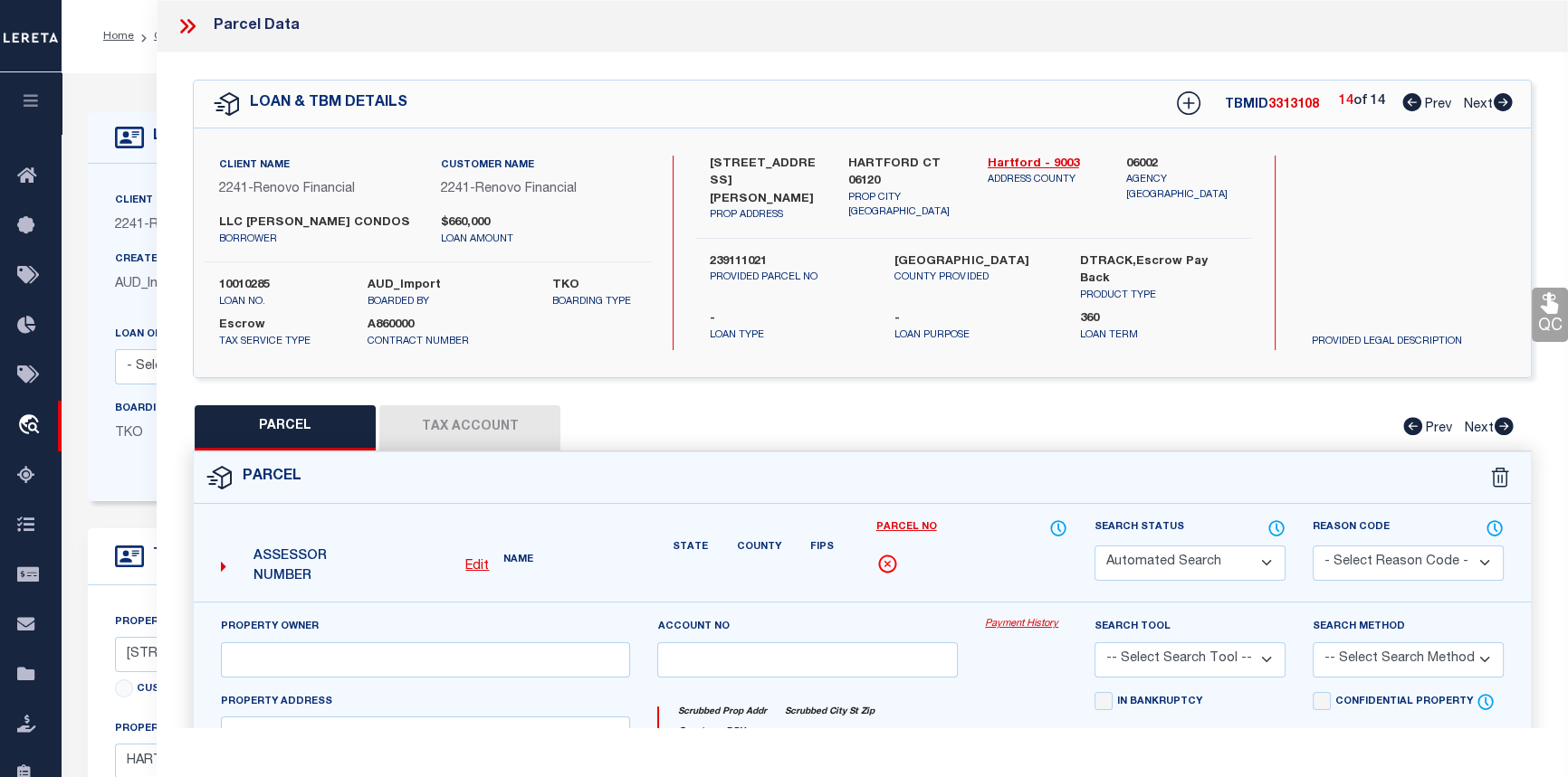
select select "PR"
type input "MARTIN CONDOS LLC"
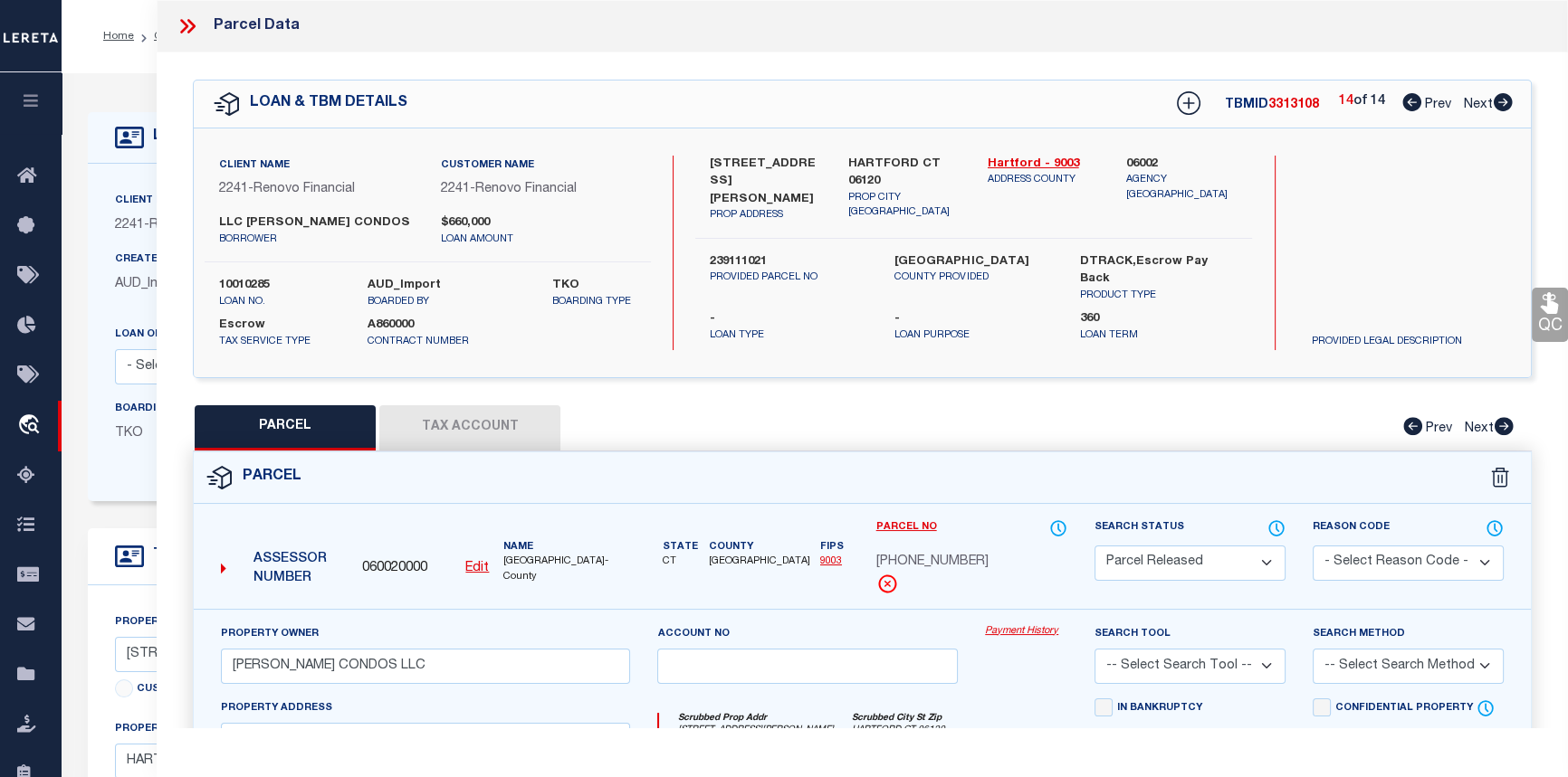
click at [1047, 630] on link "Payment History" at bounding box center [1026, 632] width 82 height 15
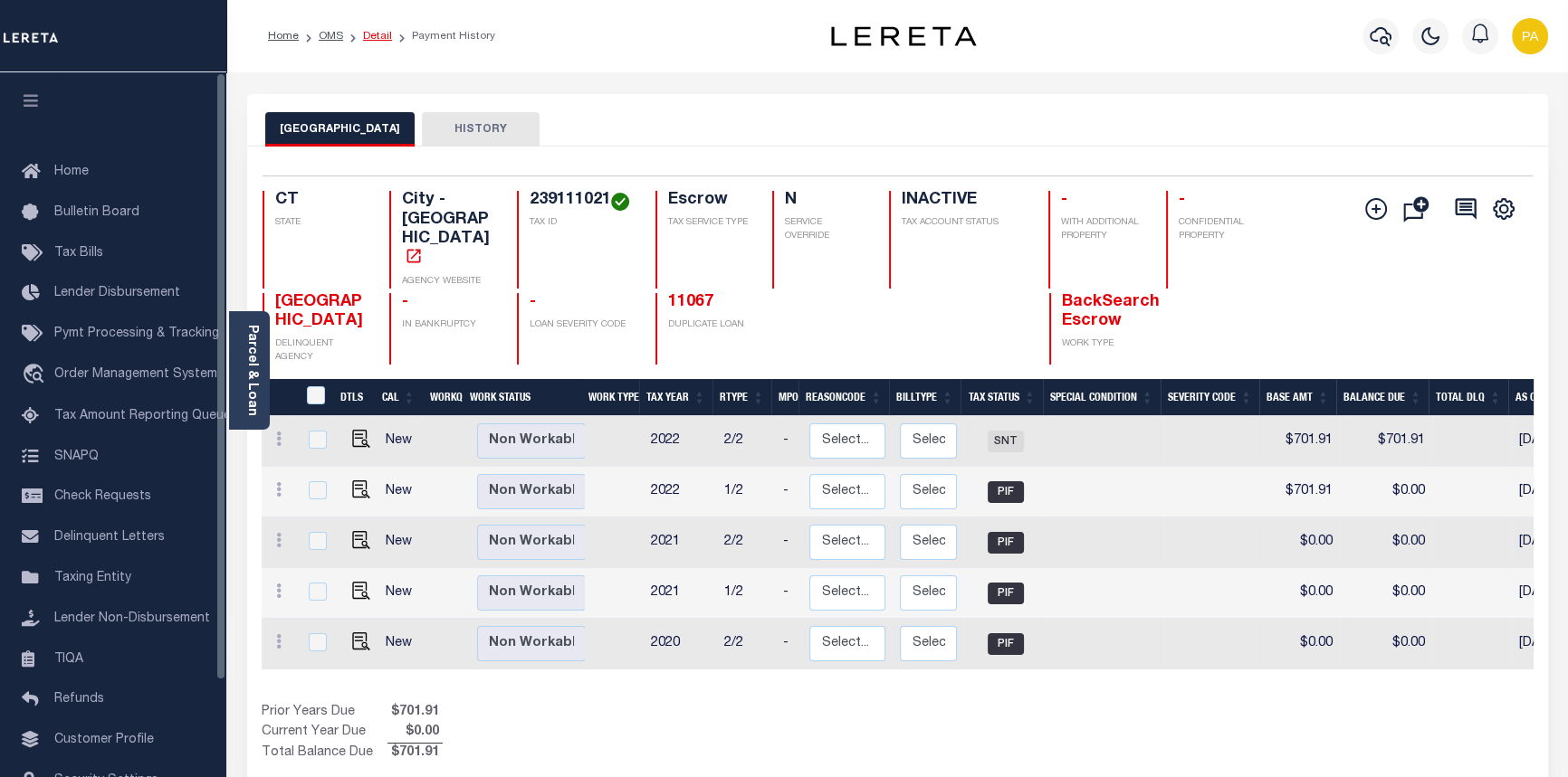
click at [374, 33] on link "Detail" at bounding box center [377, 37] width 29 height 11
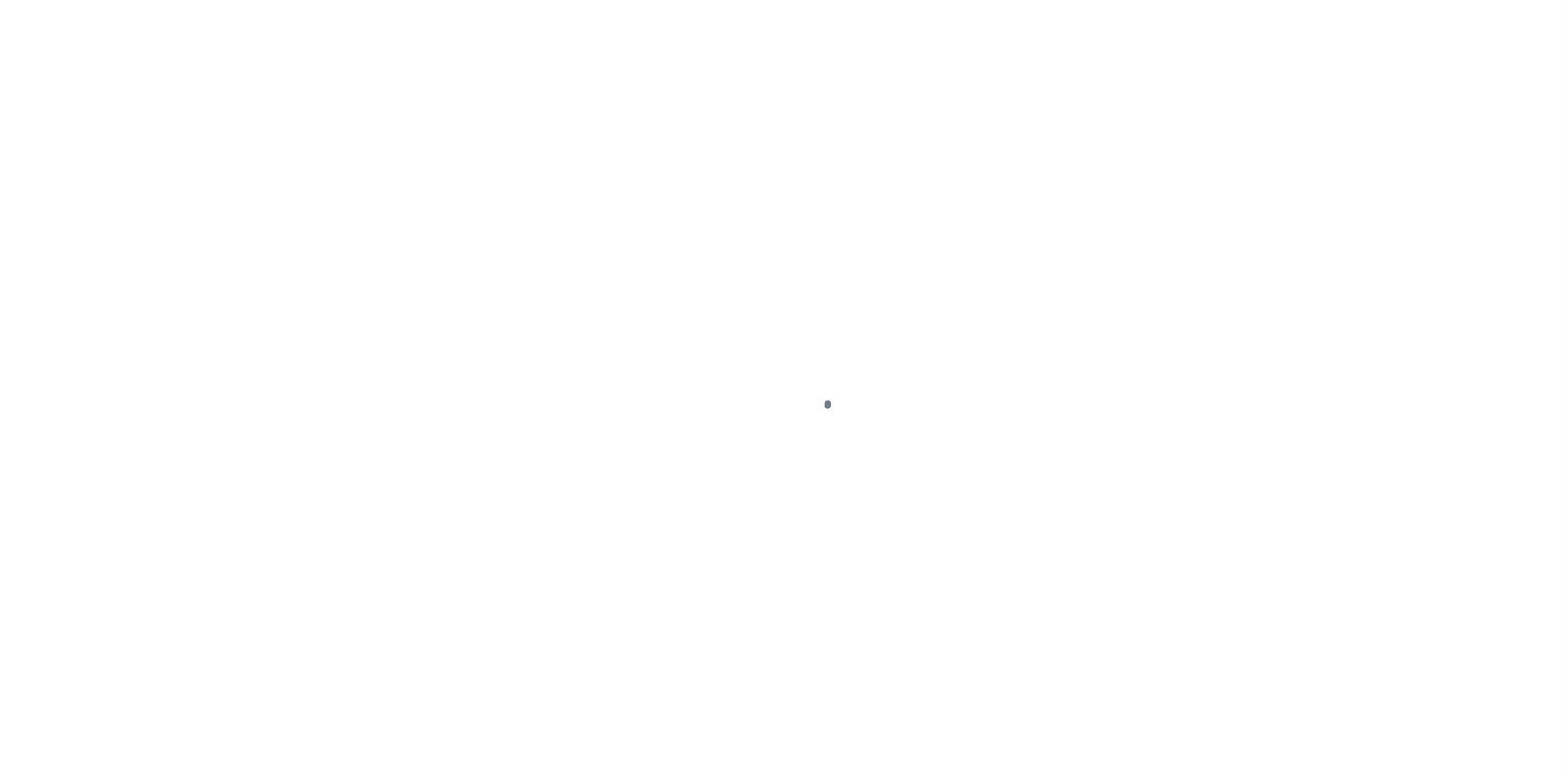
select select "False"
select select "Escrow"
type input "[STREET_ADDRESS][PERSON_NAME]"
type input "239111021"
type input "HARTFORD CT 06120"
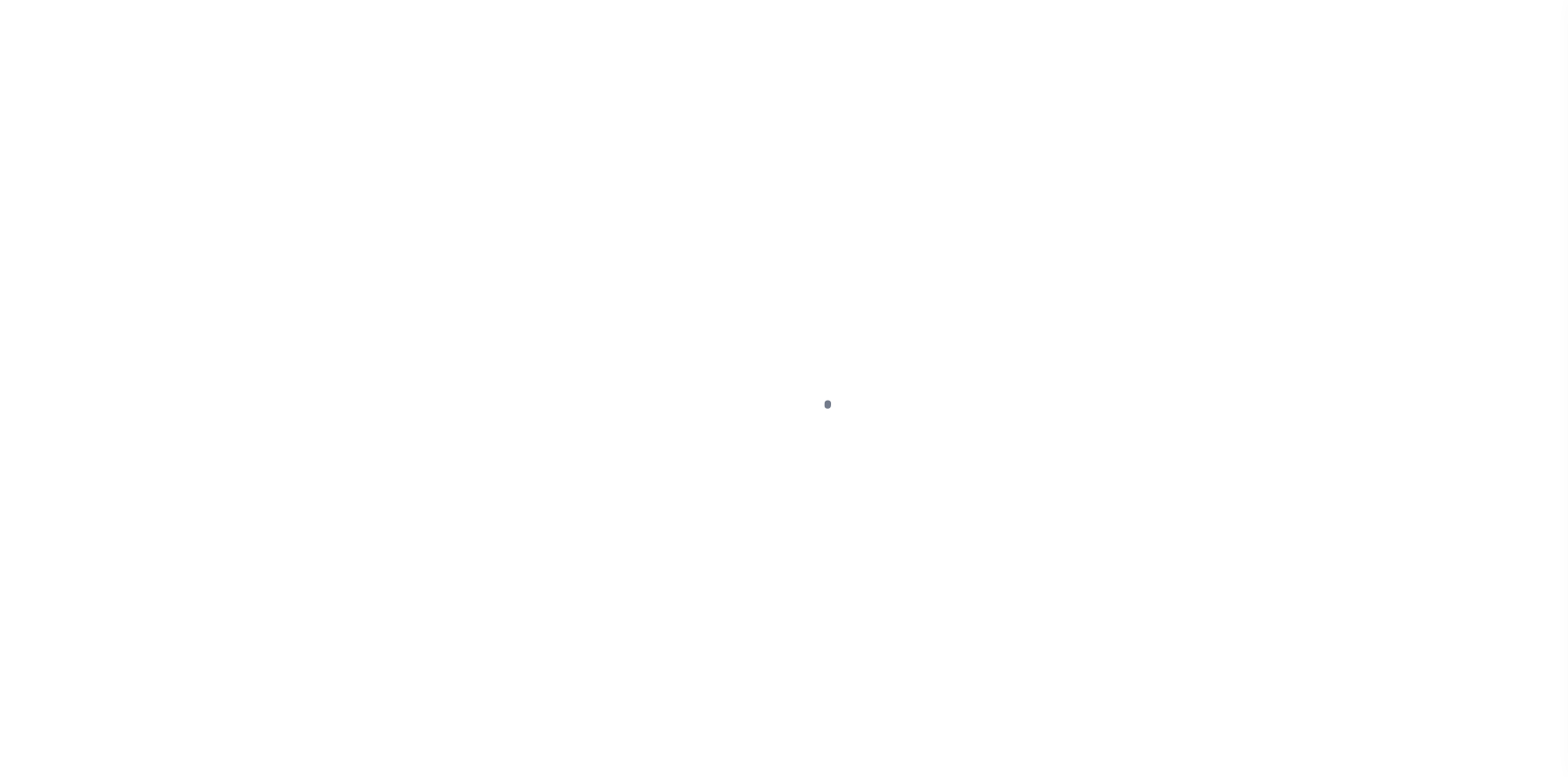
type input "CT"
select select
select select "25067"
select select
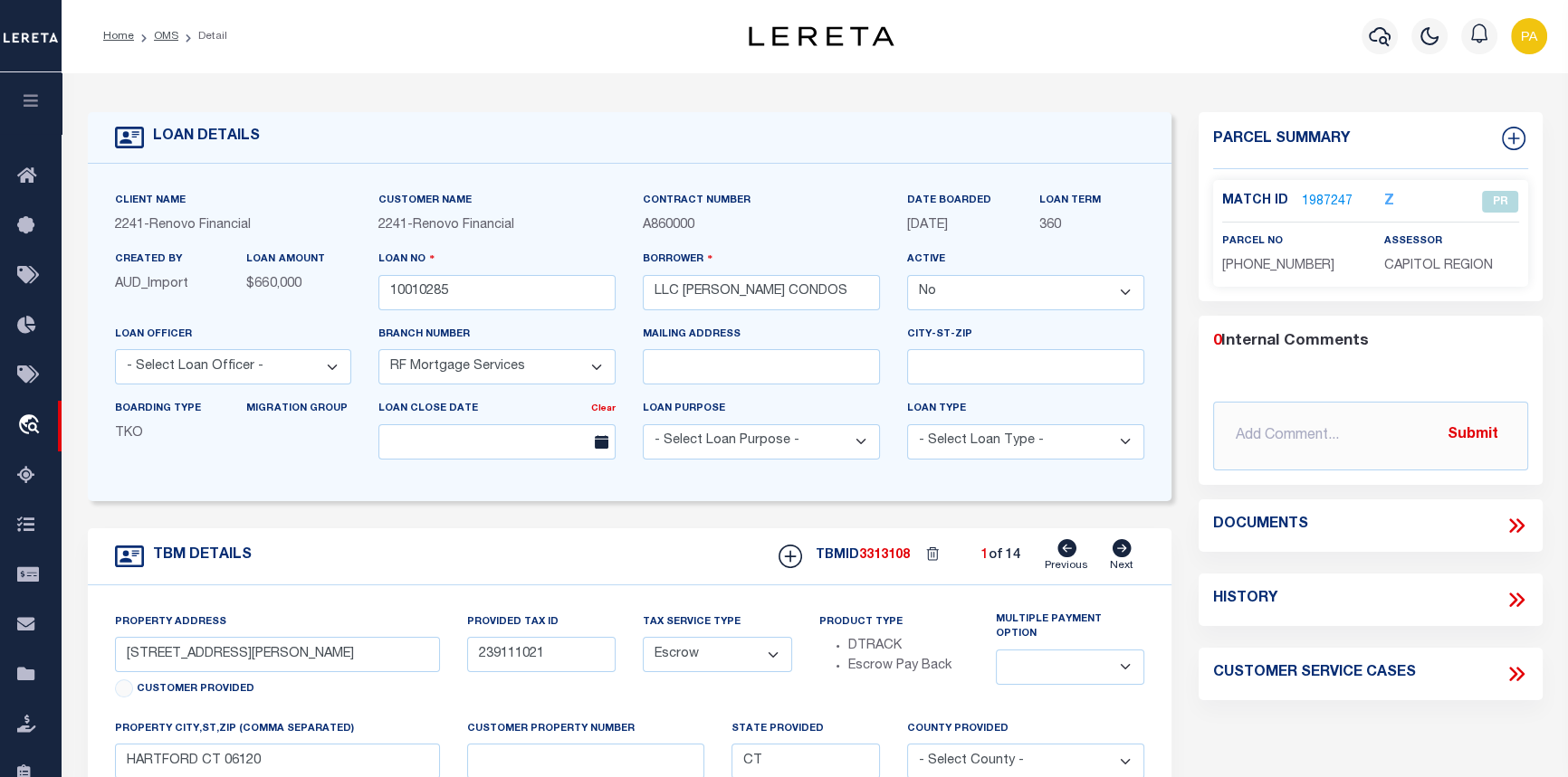
click at [1274, 597] on h4 "History" at bounding box center [1245, 600] width 64 height 17
click at [1521, 600] on icon at bounding box center [1516, 600] width 24 height 24
select select "100"
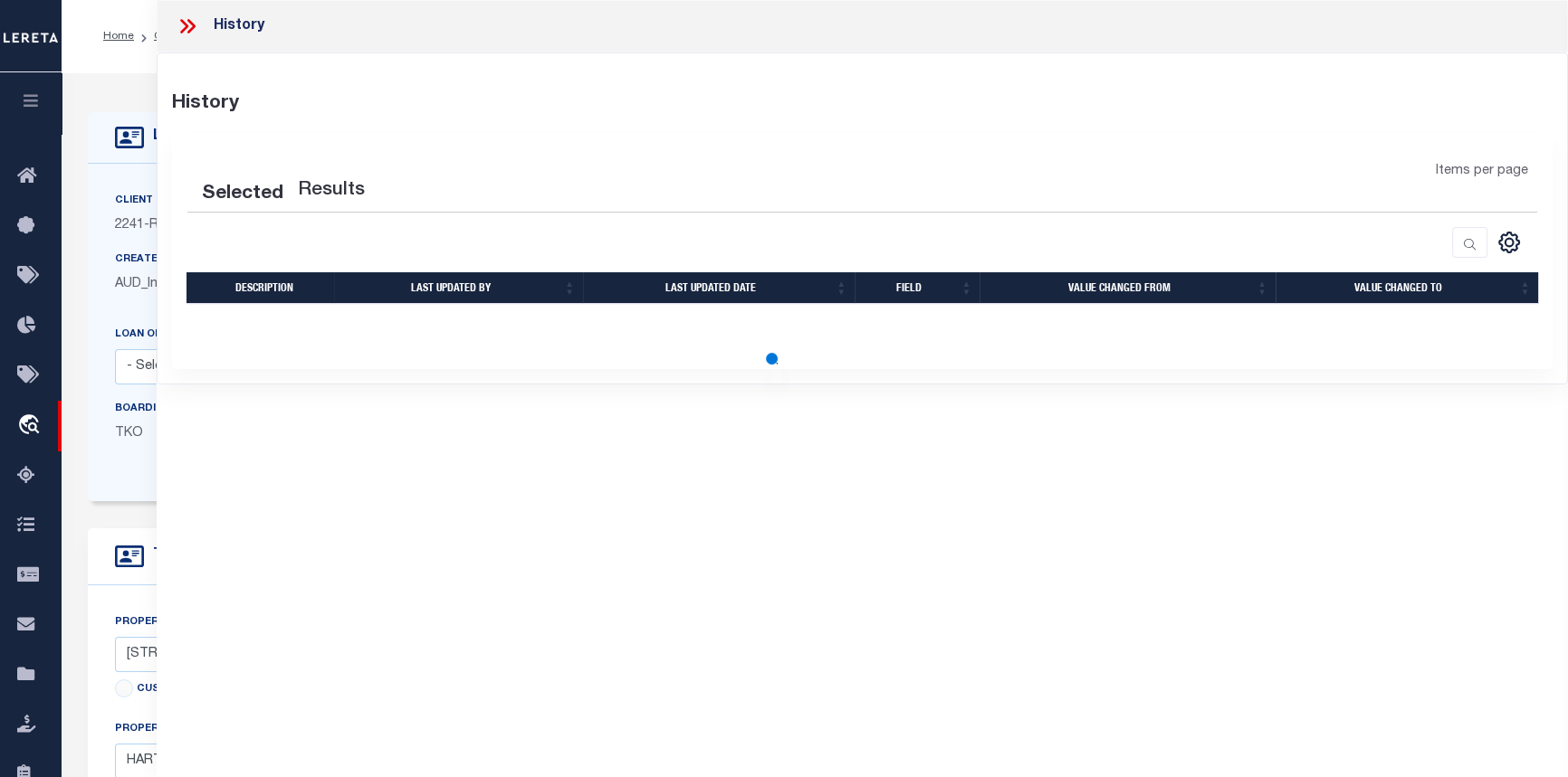
select select "100"
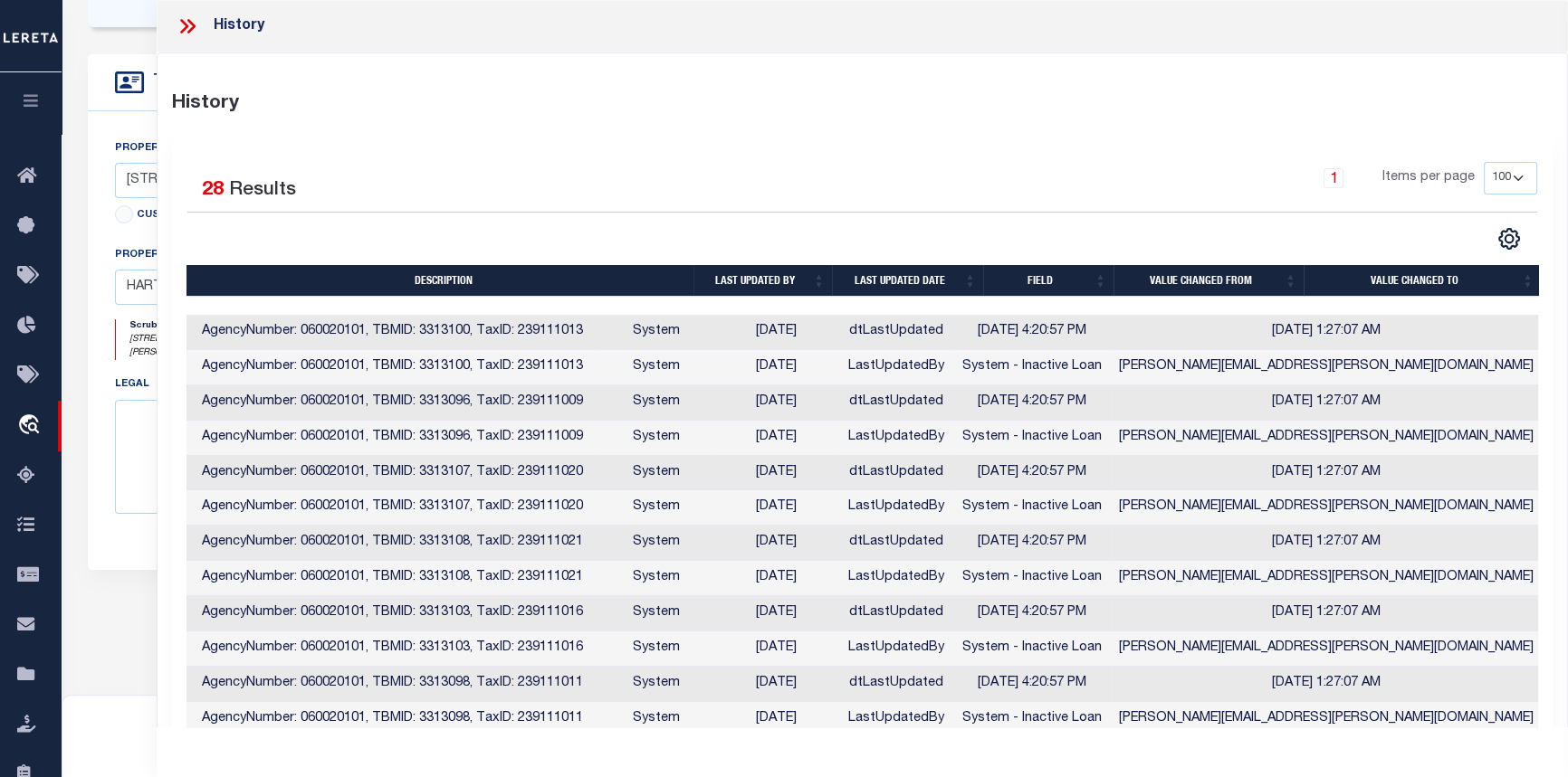
scroll to position [372, 0]
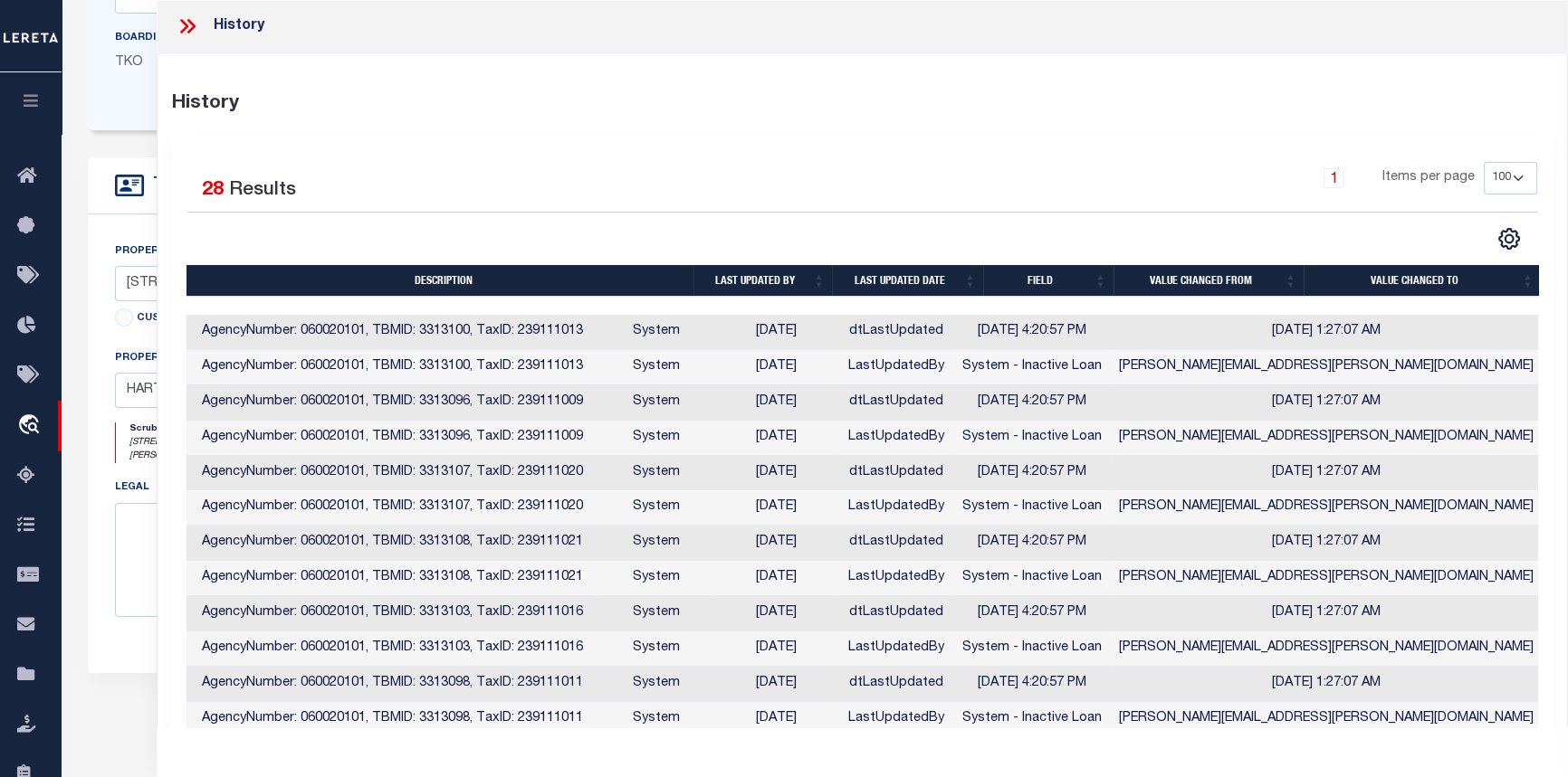
click at [186, 23] on icon at bounding box center [184, 25] width 8 height 14
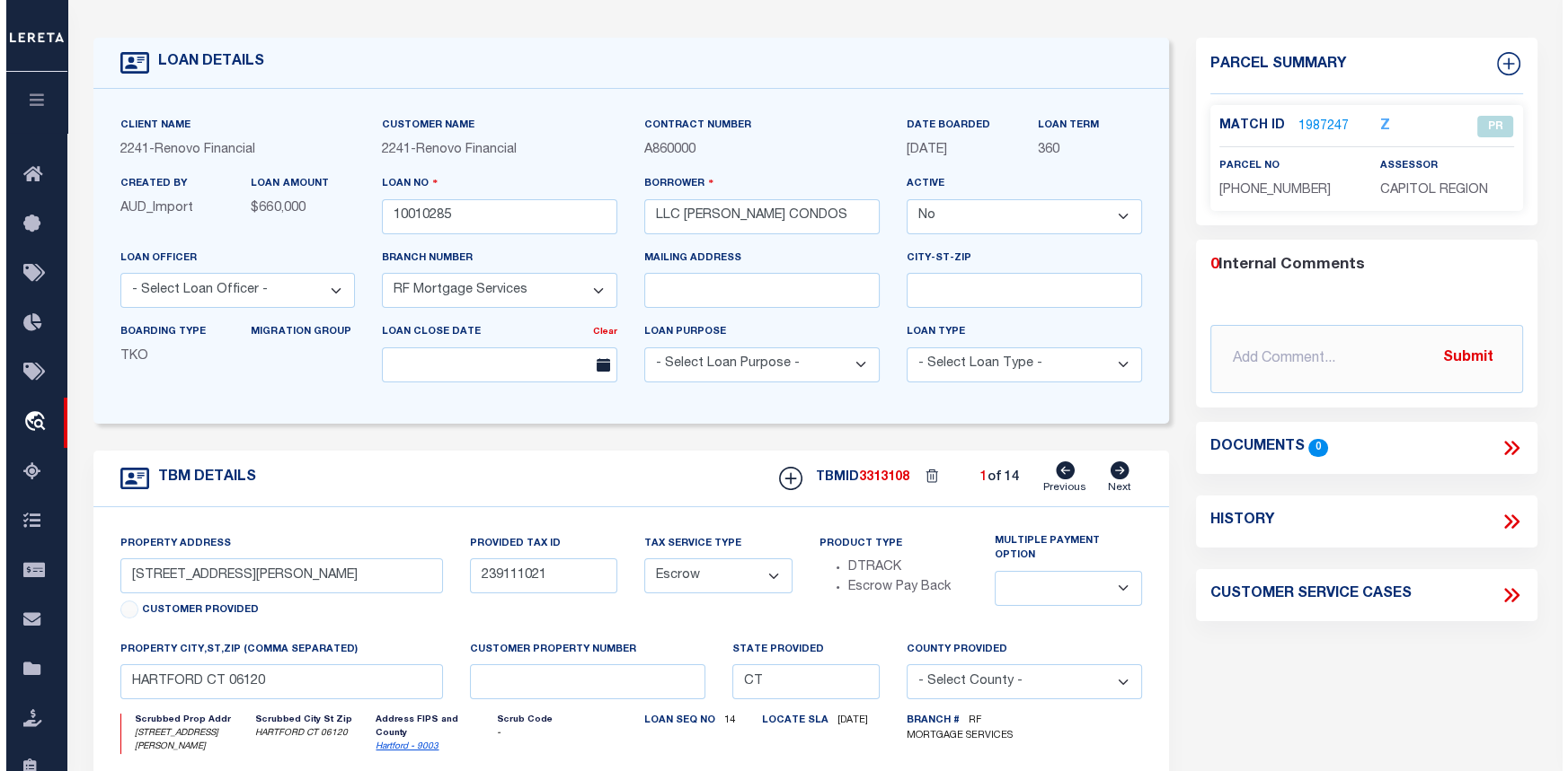
scroll to position [0, 0]
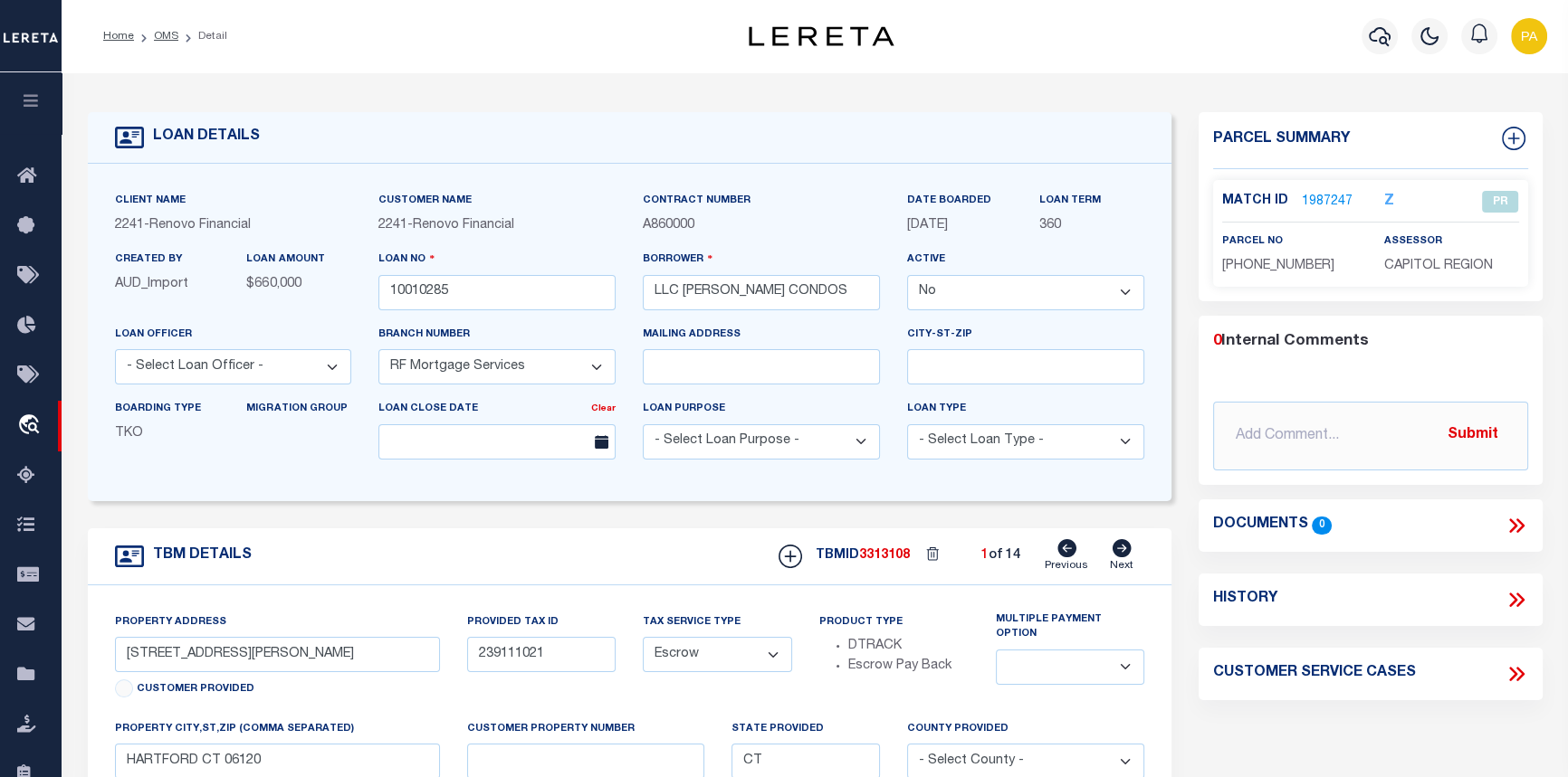
click at [1312, 195] on link "1987247" at bounding box center [1327, 202] width 51 height 19
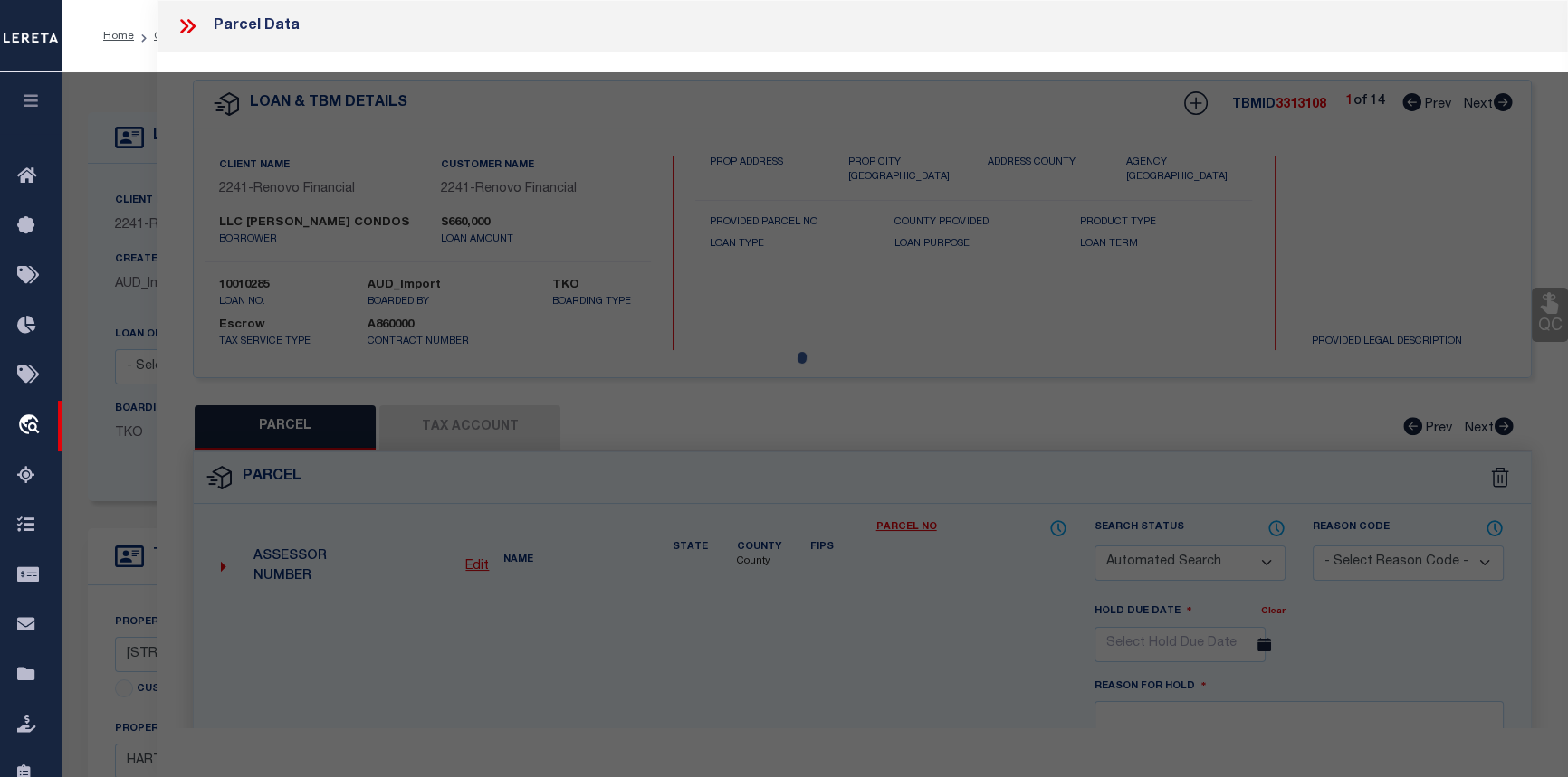
checkbox input "false"
select select "PR"
type input "[PERSON_NAME] CONDOS LLC"
select select
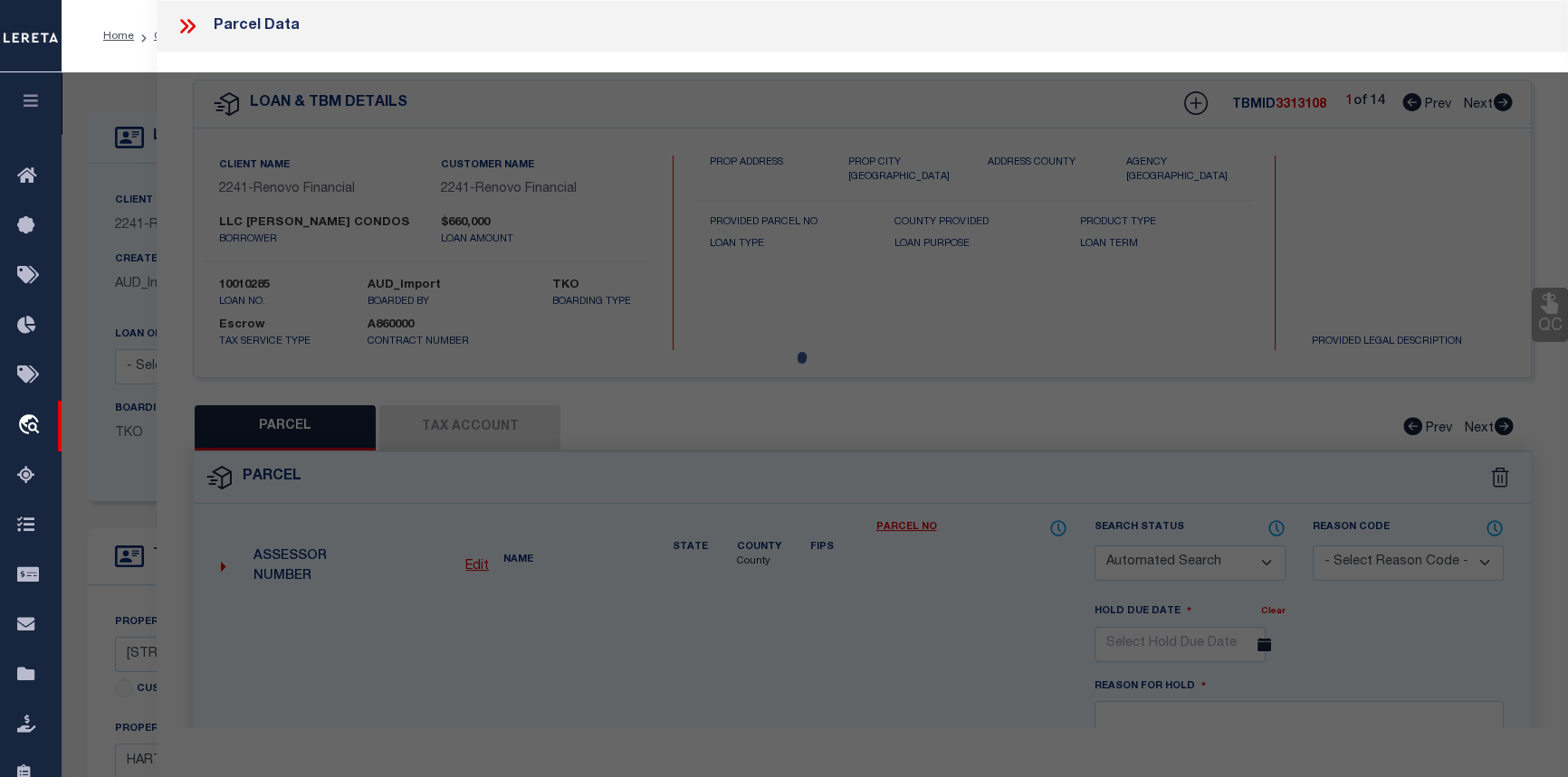
type input "[STREET_ADDRESS][PERSON_NAME]"
type input "HARTFORD CT 06120"
type textarea "Tax ID Special Project"
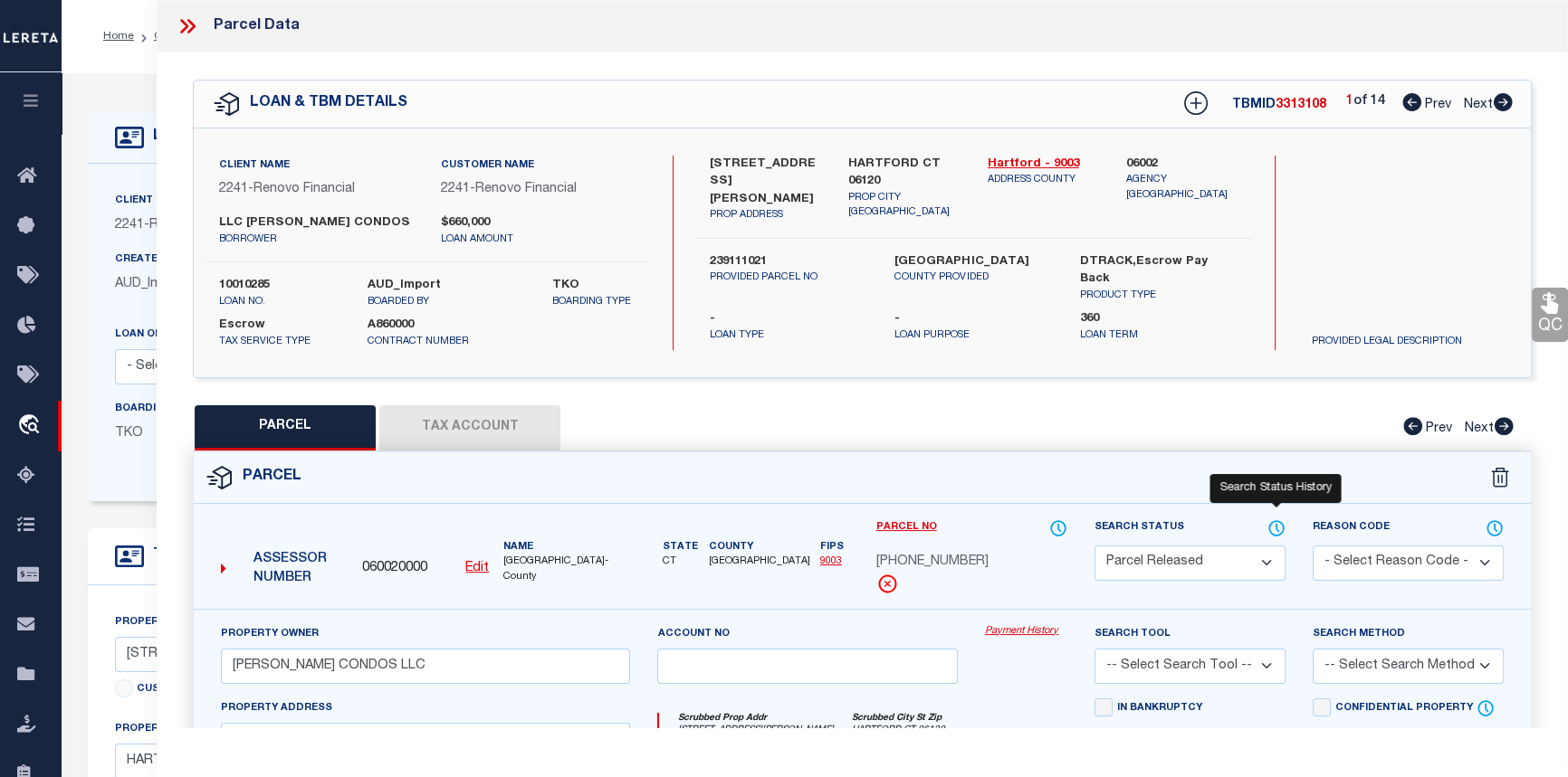
click at [1280, 525] on icon at bounding box center [1276, 528] width 18 height 20
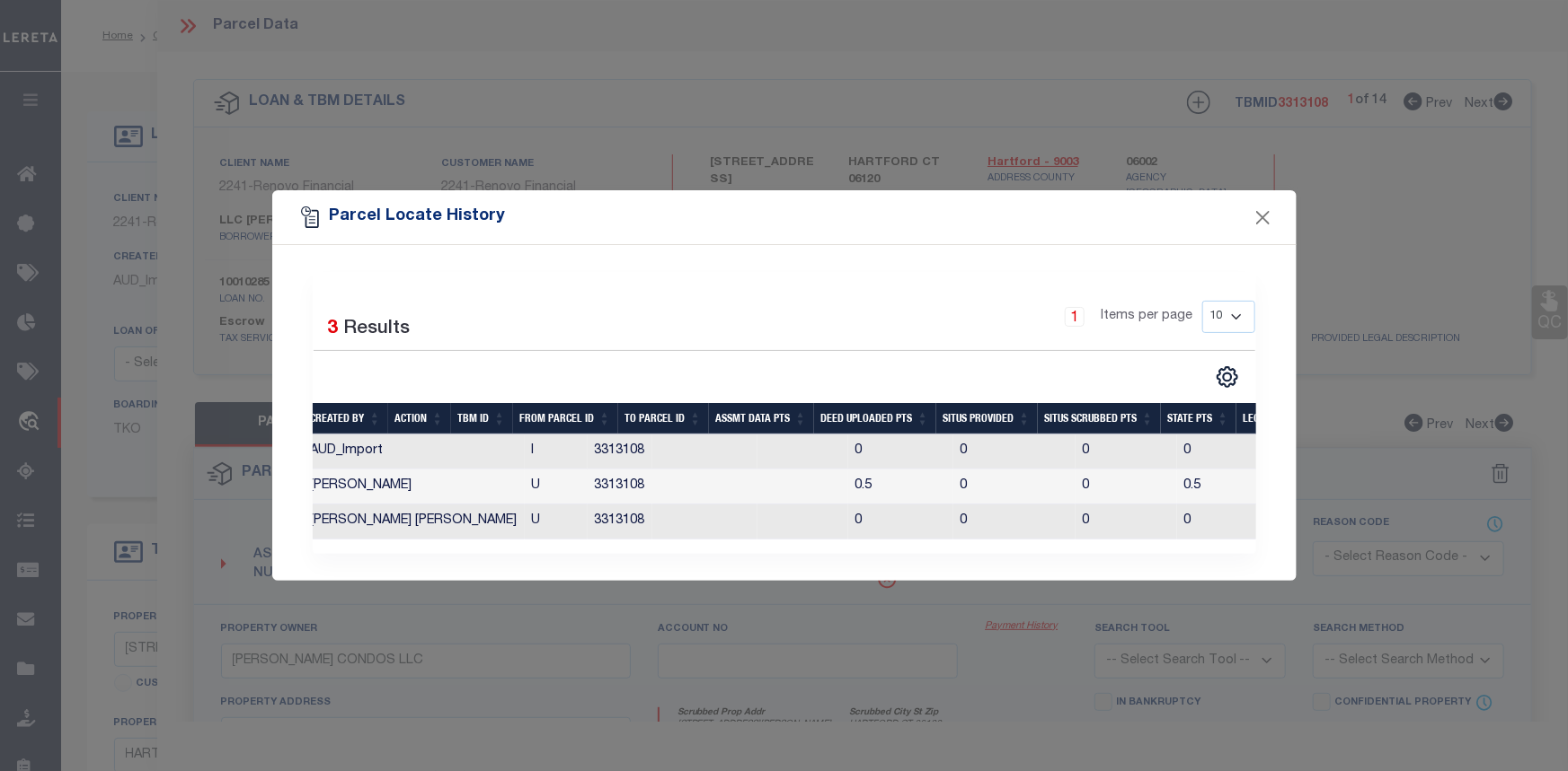
scroll to position [0, 424]
click at [1260, 212] on button "Close" at bounding box center [1262, 217] width 23 height 23
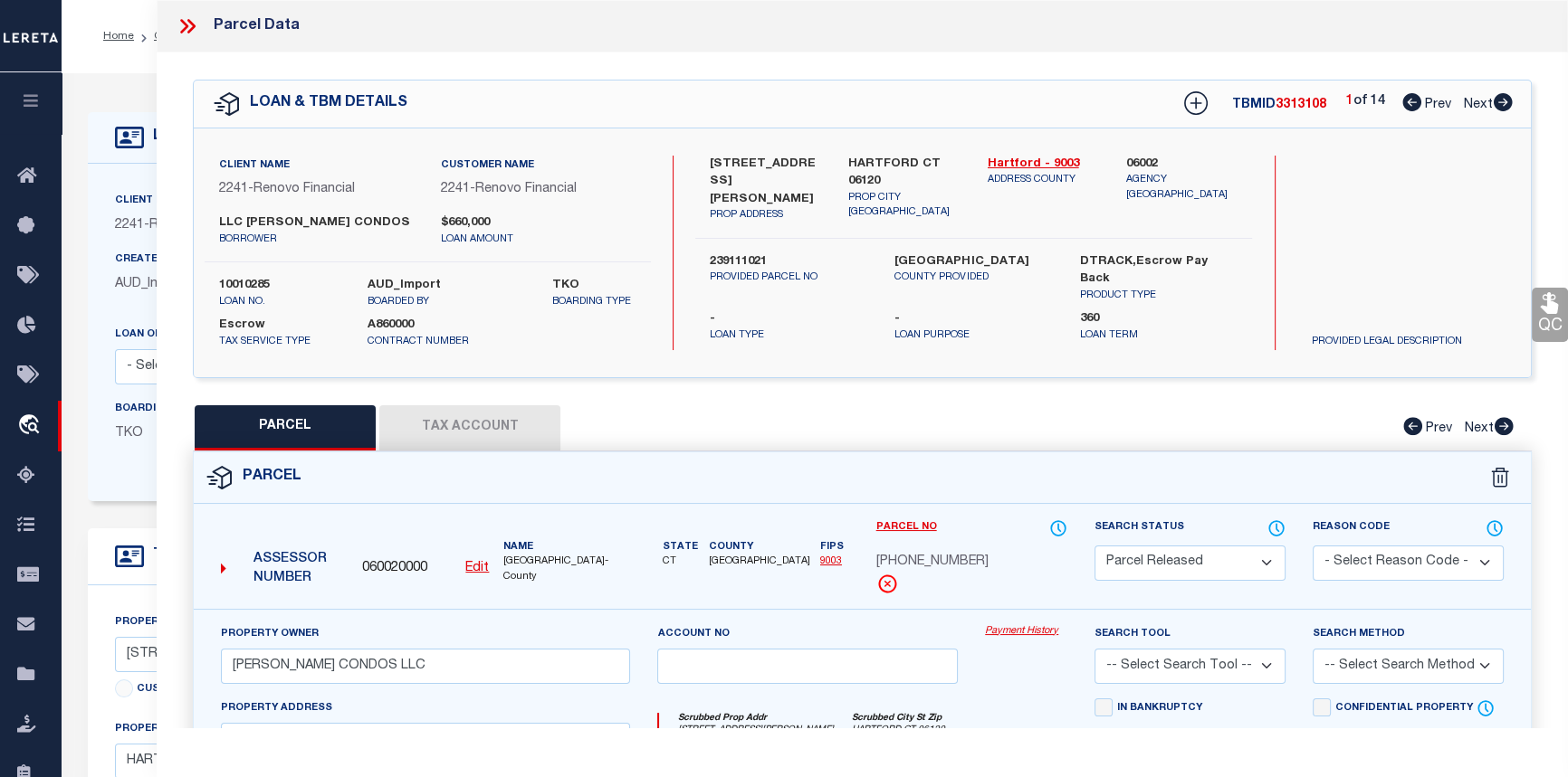
click at [1500, 100] on icon at bounding box center [1504, 102] width 19 height 18
select select "AS"
checkbox input "false"
select select "PR"
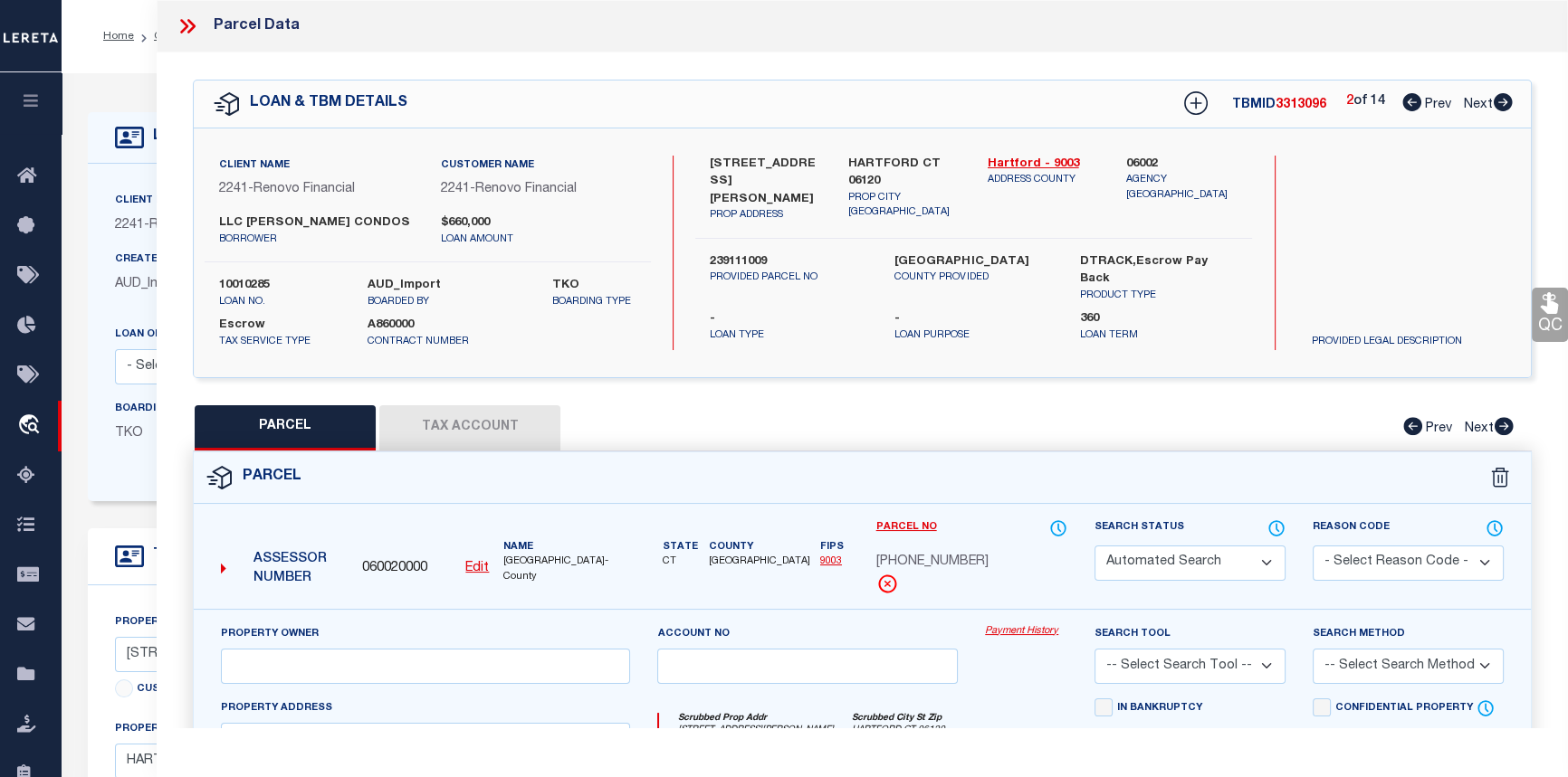
type input "MARTIN CONDOS LLC"
select select
type input "161 MARTIN ST, Unit 2"
type input "HARTFORD CT 06120"
click at [1500, 100] on icon at bounding box center [1504, 102] width 19 height 18
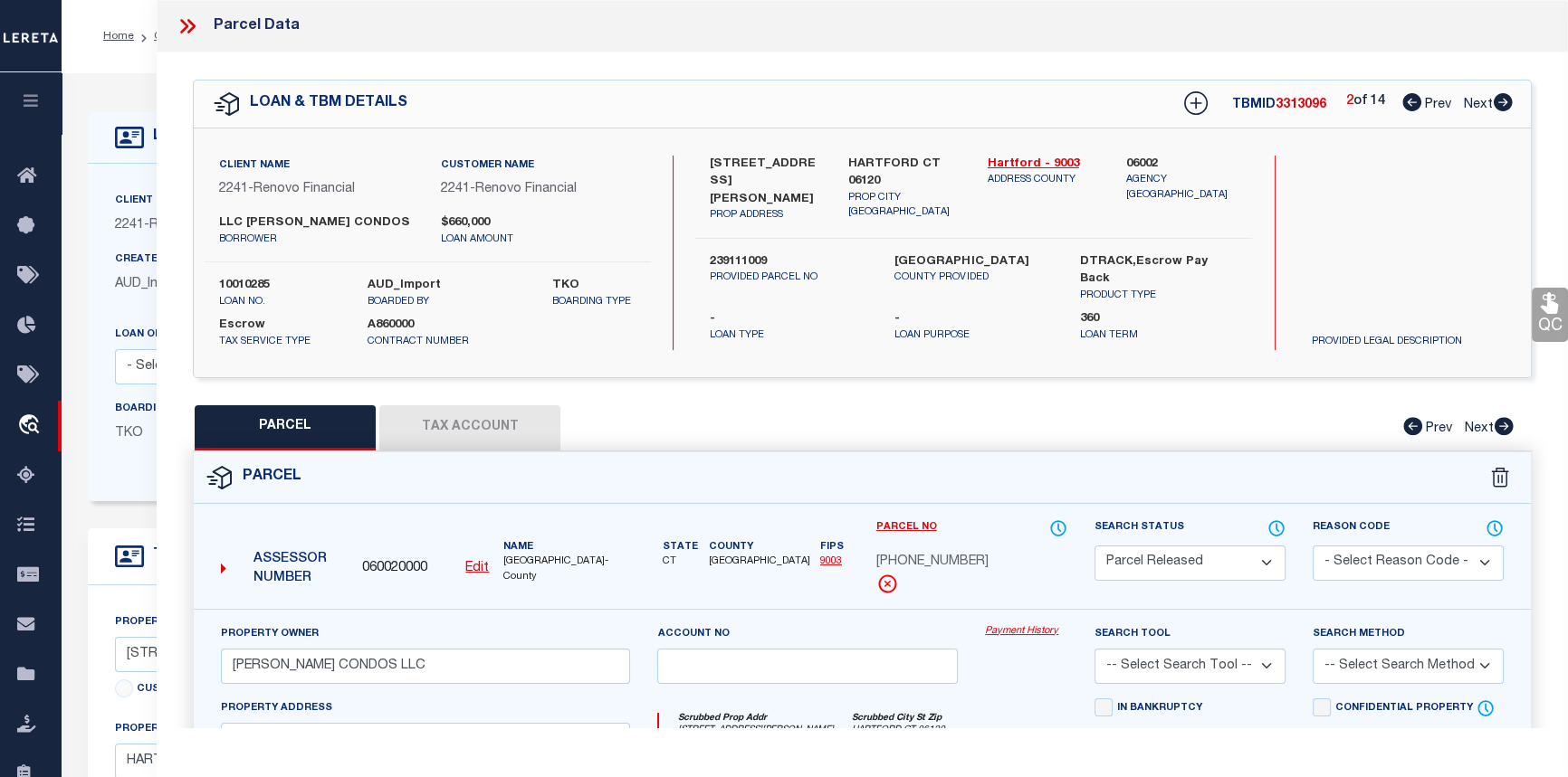
select select "AS"
checkbox input "false"
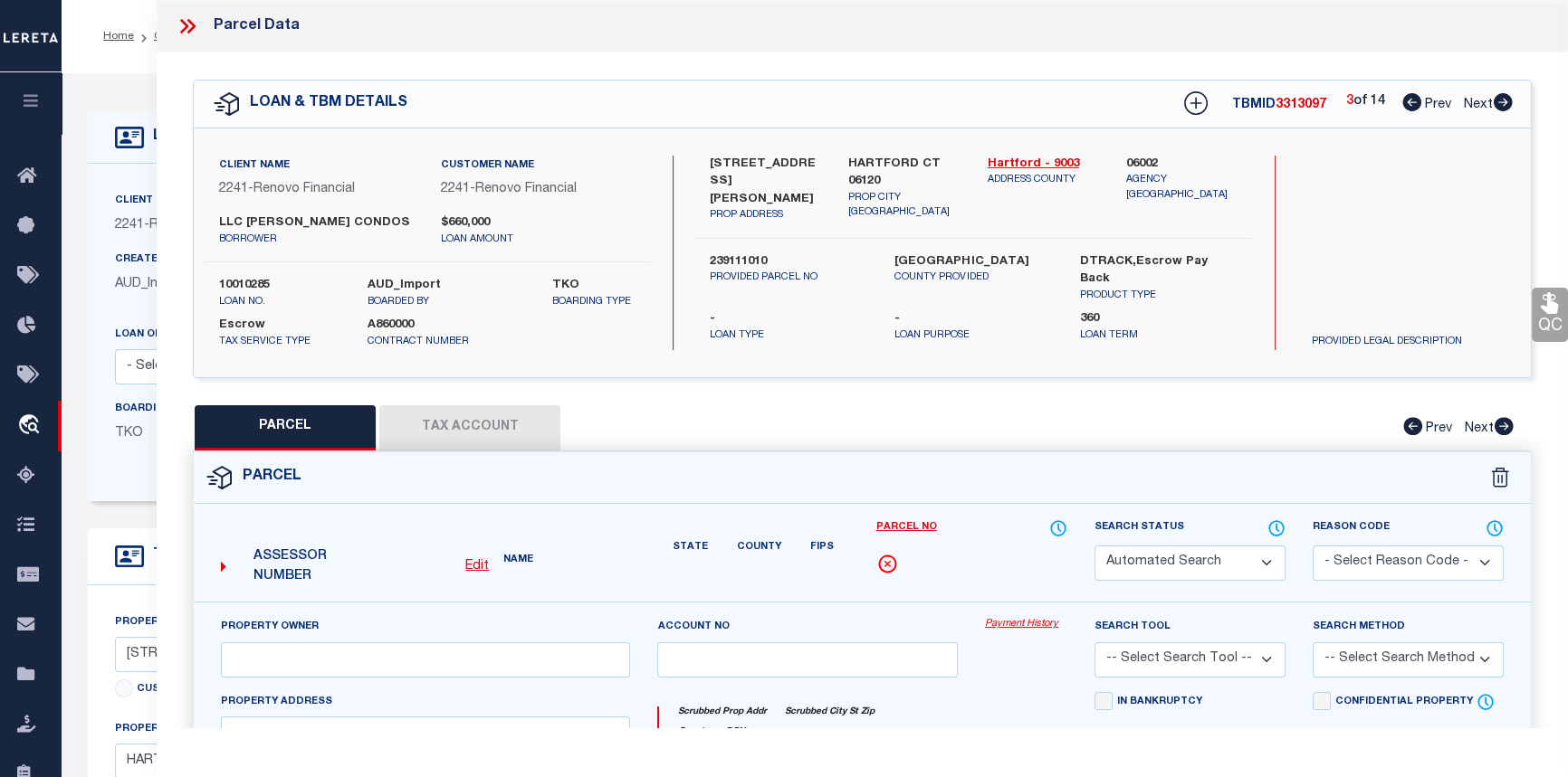
select select "PR"
type input "MARTIN CONDOS LLC"
select select
type input "161 MARTIN ST, Unit 3"
checkbox input "false"
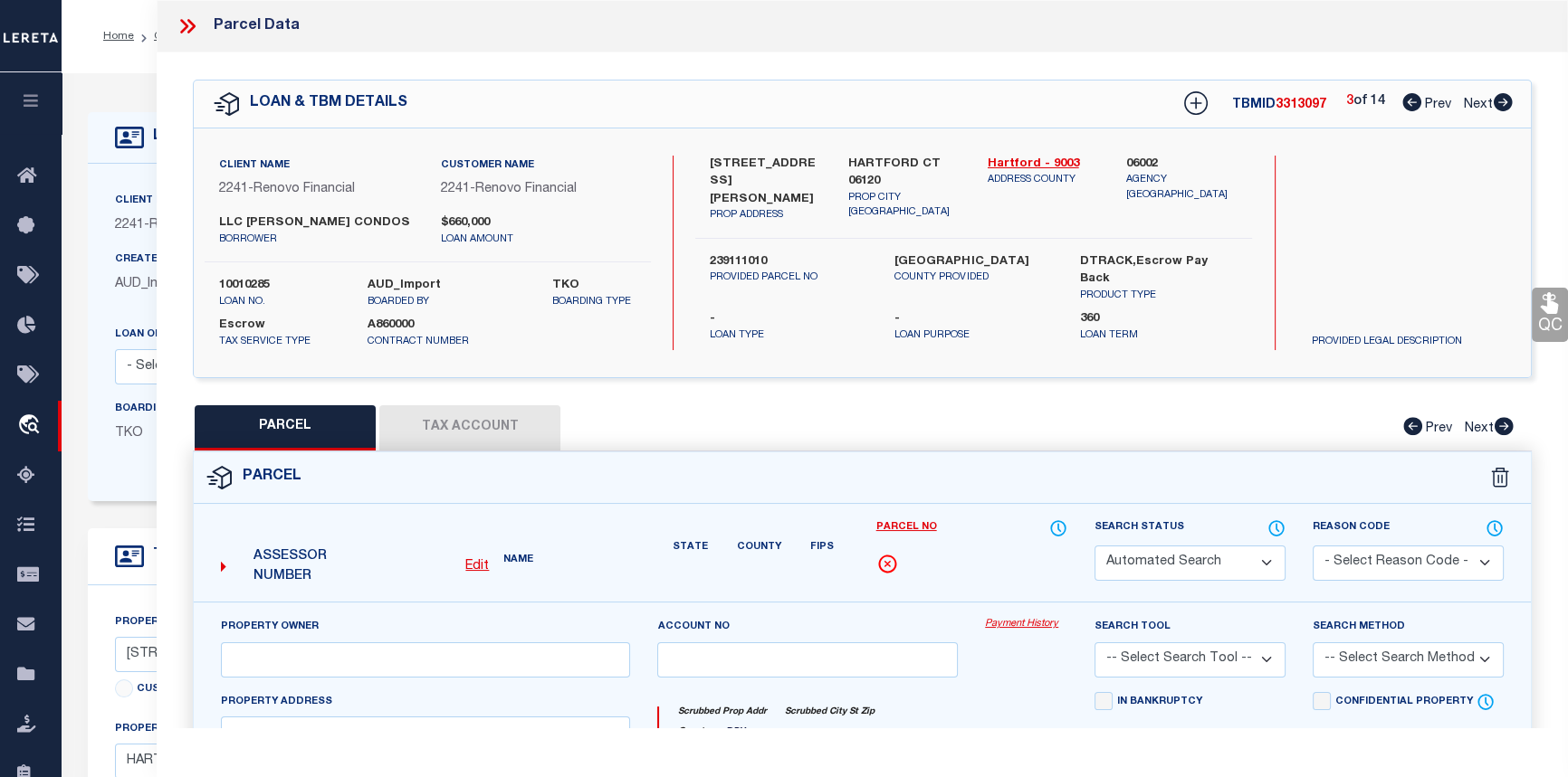
type input "HARTFORD CT 06120"
type textarea "Tax ID Special Project"
click at [1500, 100] on icon at bounding box center [1504, 102] width 19 height 18
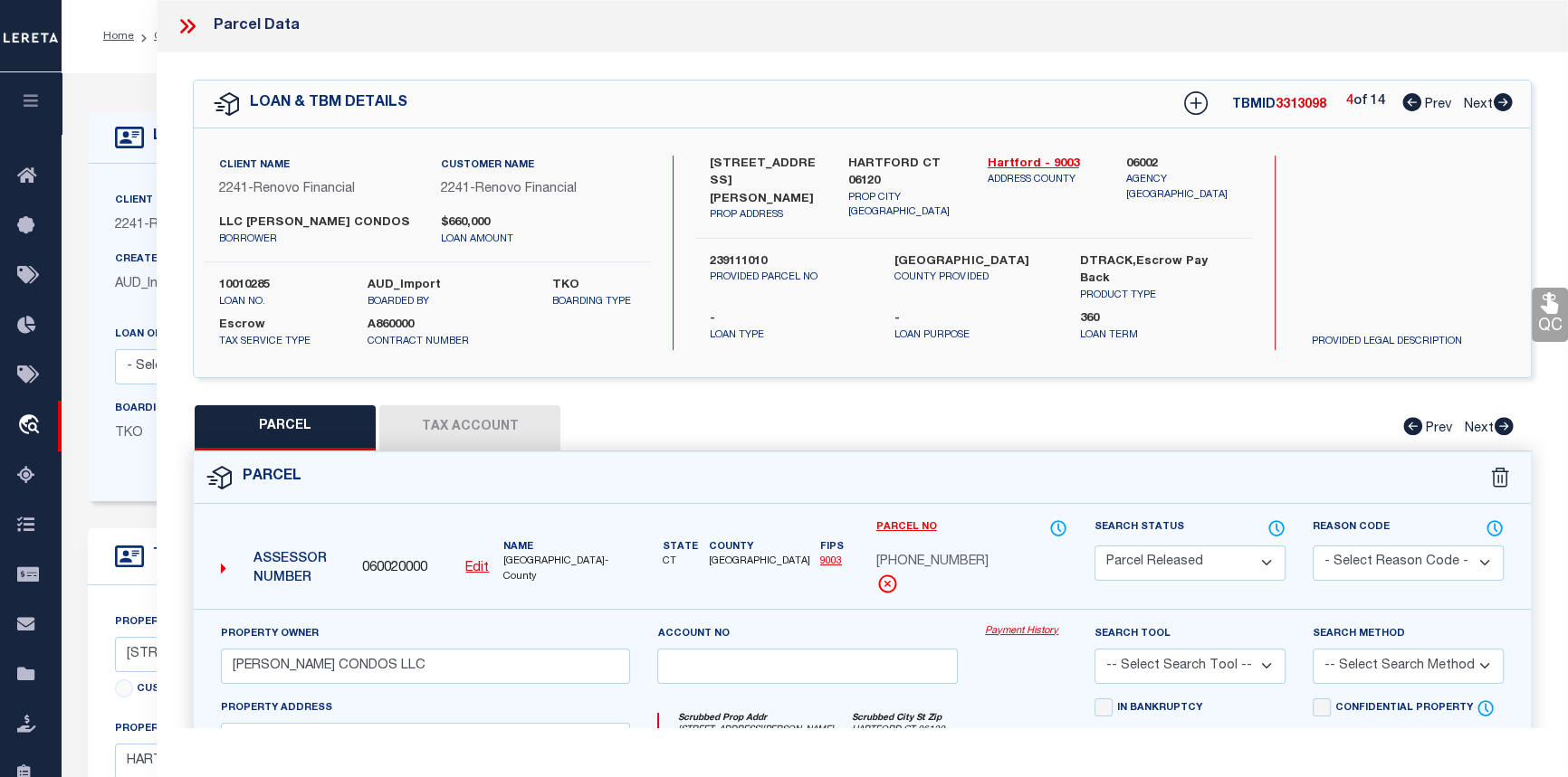
select select "AS"
checkbox input "false"
select select "PR"
type input "MARTIN CONDOS LLC"
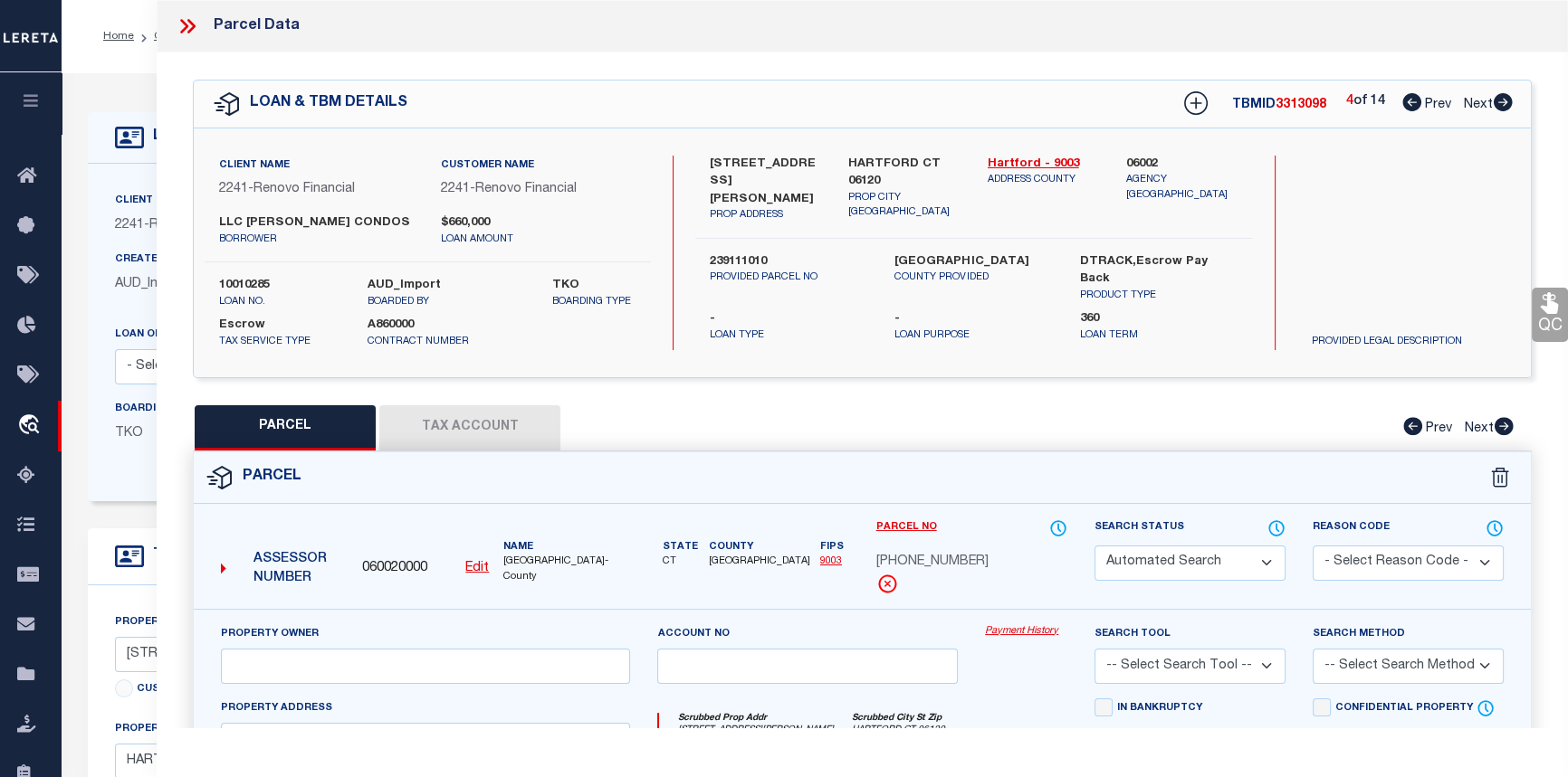
select select
type input "161 MARTIN ST, Unit 4"
type input "HARTFORD CT 06120"
type textarea "Tax ID Special Project"
click at [1278, 524] on icon at bounding box center [1276, 528] width 18 height 20
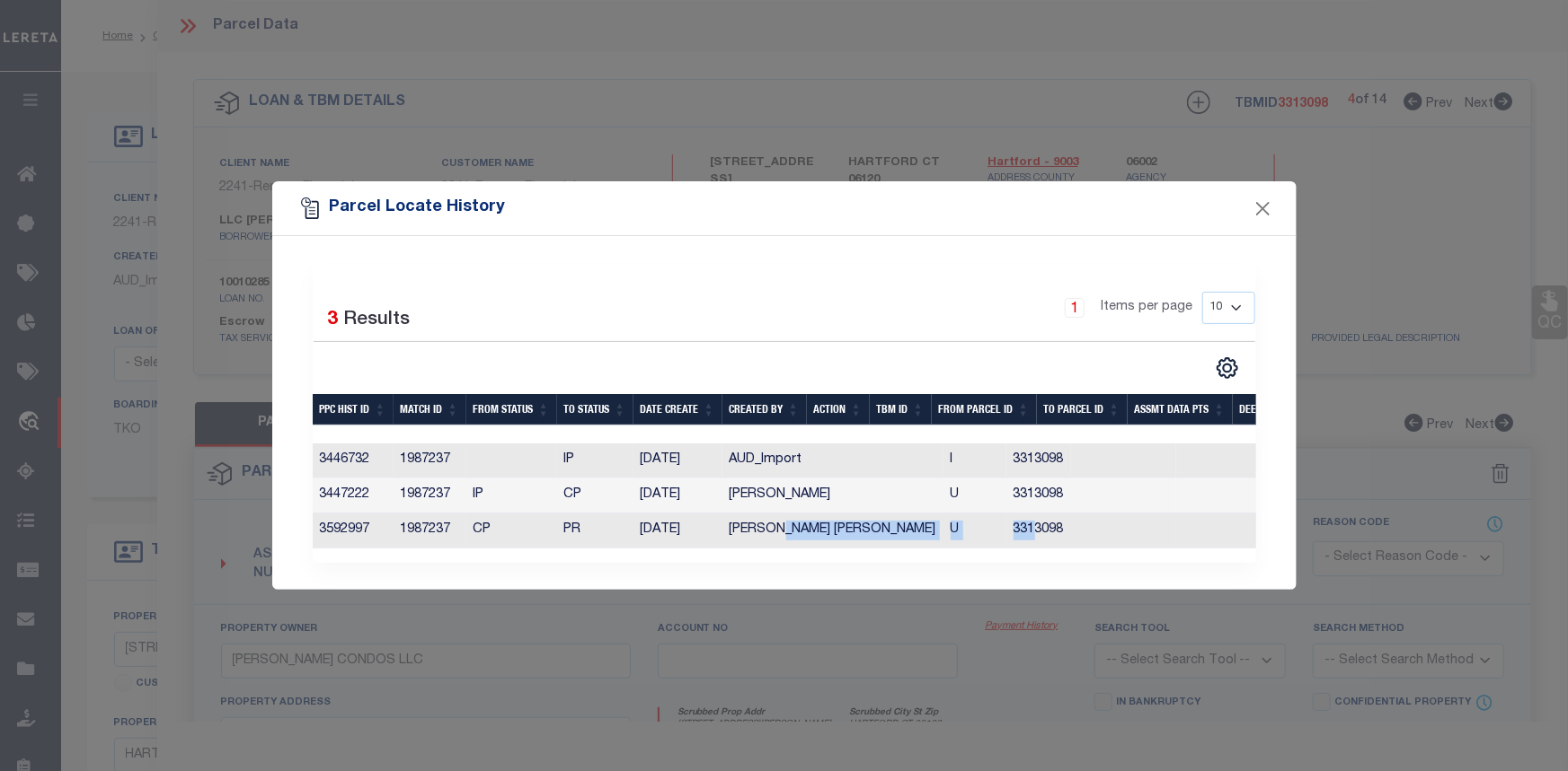
drag, startPoint x: 781, startPoint y: 536, endPoint x: 944, endPoint y: 531, distance: 163.1
click at [944, 531] on tr "3592997 1987237 CP PR 04/22/2024 Mandy Lynn Combs U 3313098 0 0 0 0 0 0 0 0" at bounding box center [1175, 531] width 1725 height 35
click at [771, 576] on div "Selected 3 Results 1 Items per page 10 25 50 100" at bounding box center [784, 413] width 1024 height 354
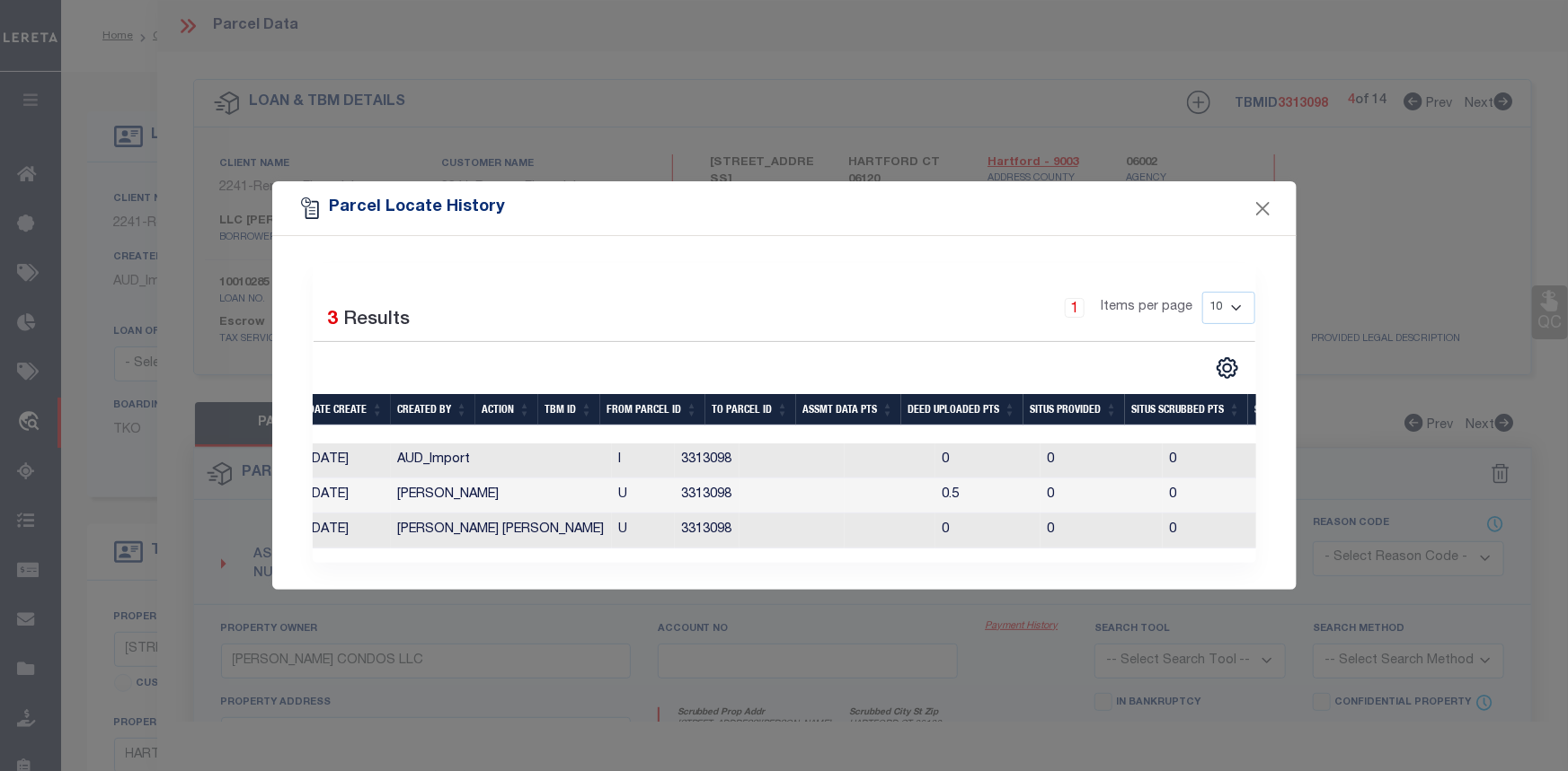
scroll to position [0, 0]
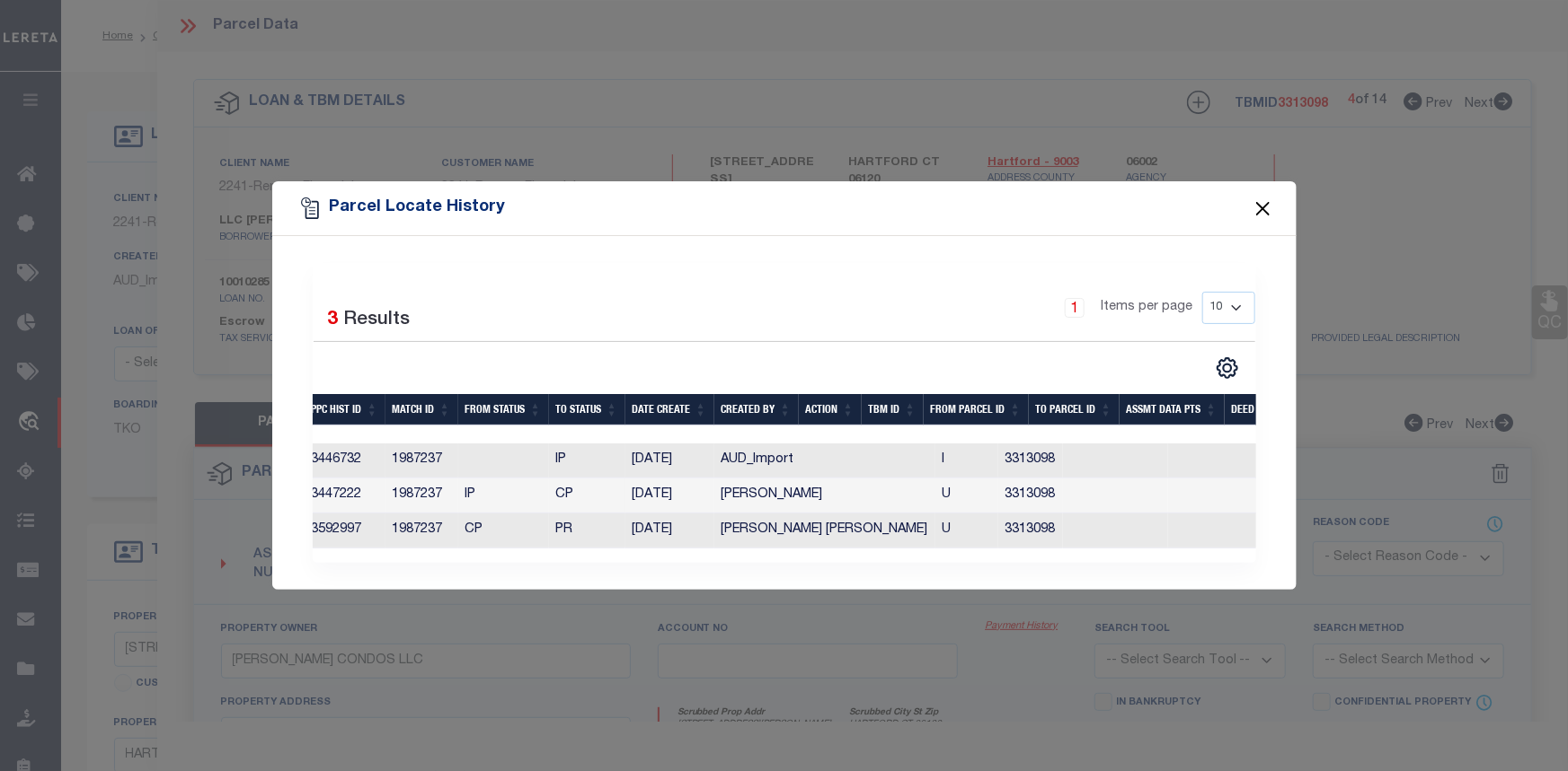
click at [1263, 199] on button "Close" at bounding box center [1262, 208] width 23 height 23
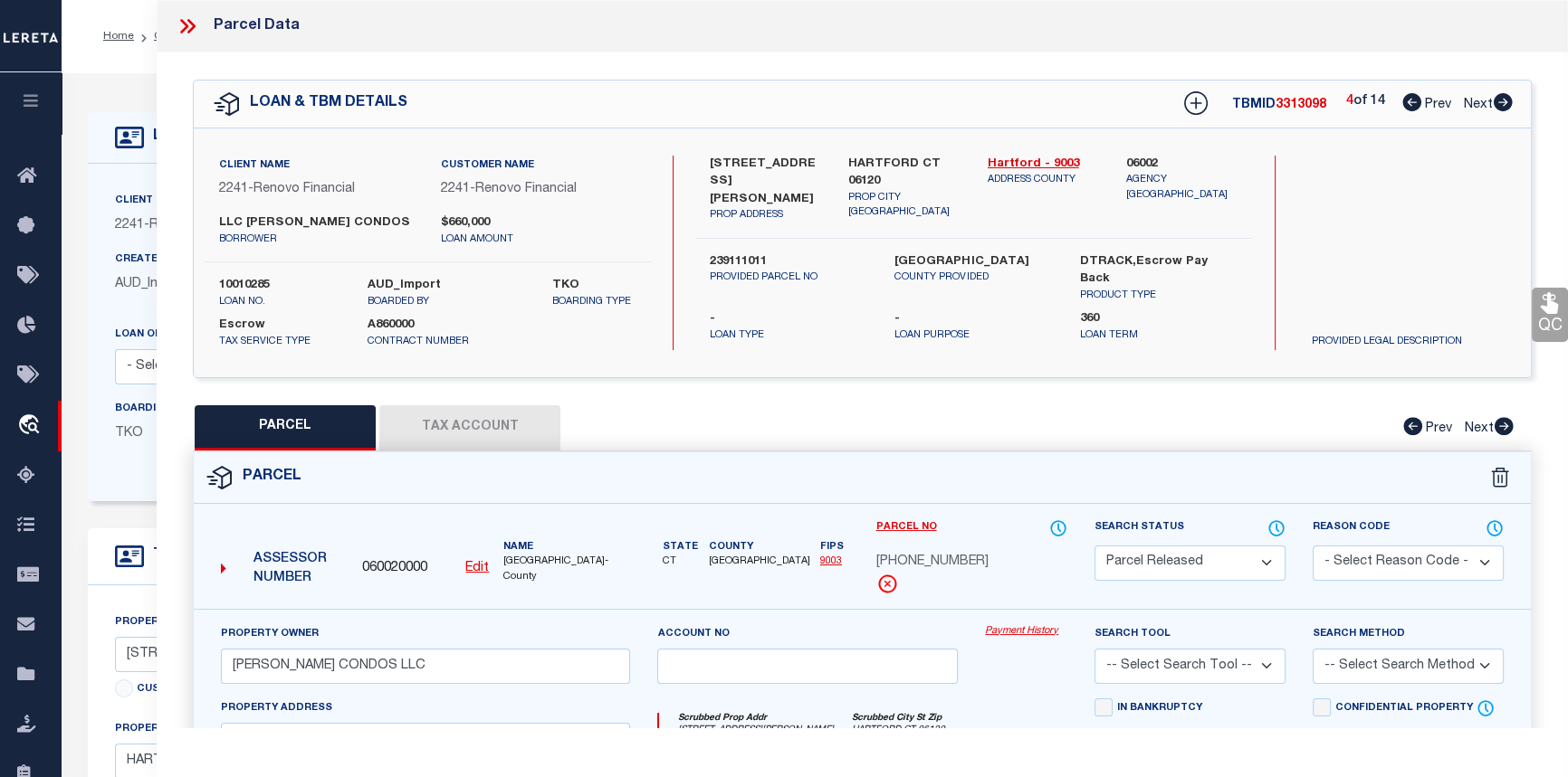
click at [1501, 99] on icon at bounding box center [1504, 102] width 19 height 18
select select "AS"
checkbox input "false"
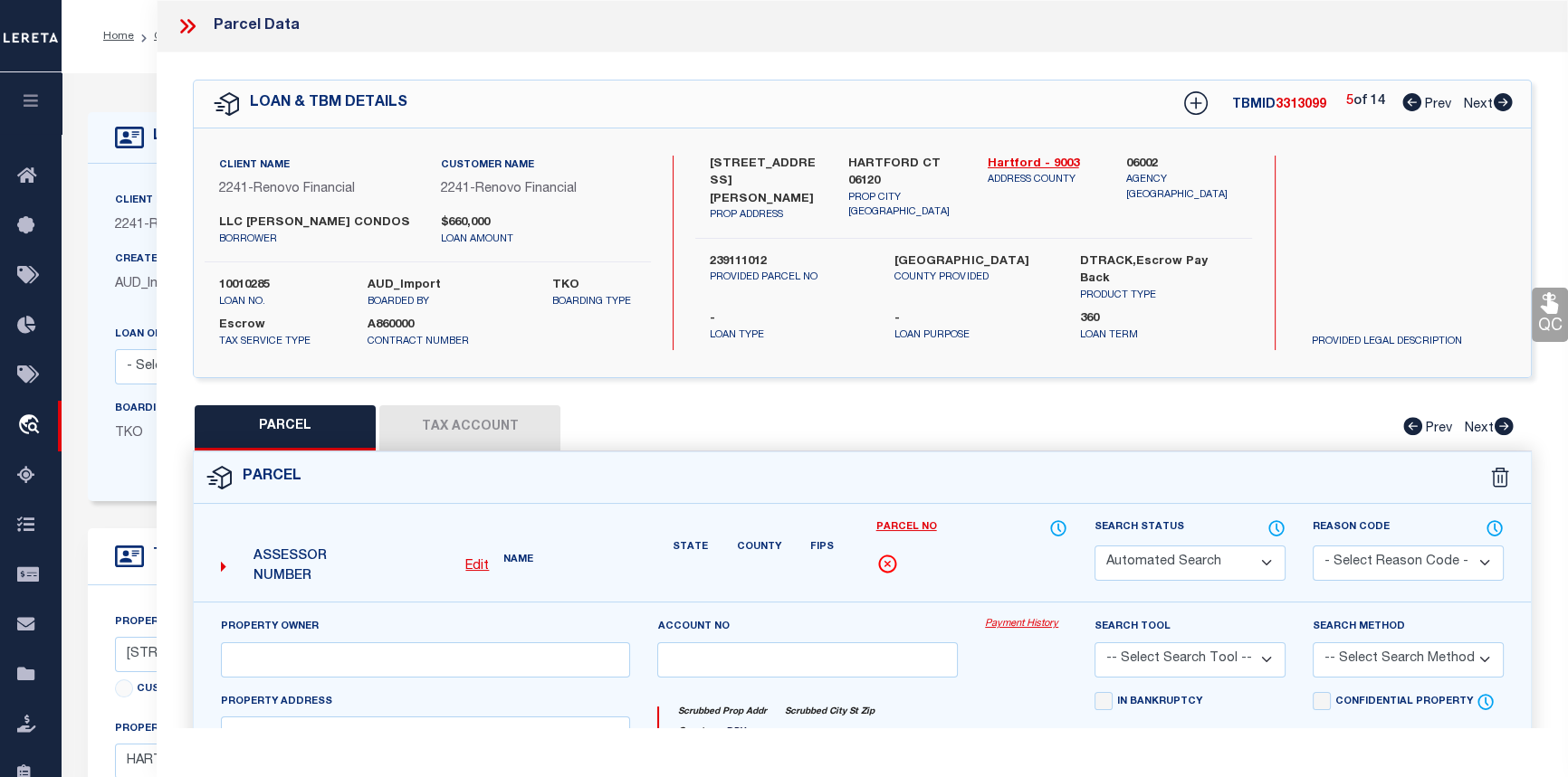
select select "PR"
type input "MARTIN CONDOS LLC"
select select
type input "161 MARTIN ST, Unit 5"
type input "HARTFORD CT 06120"
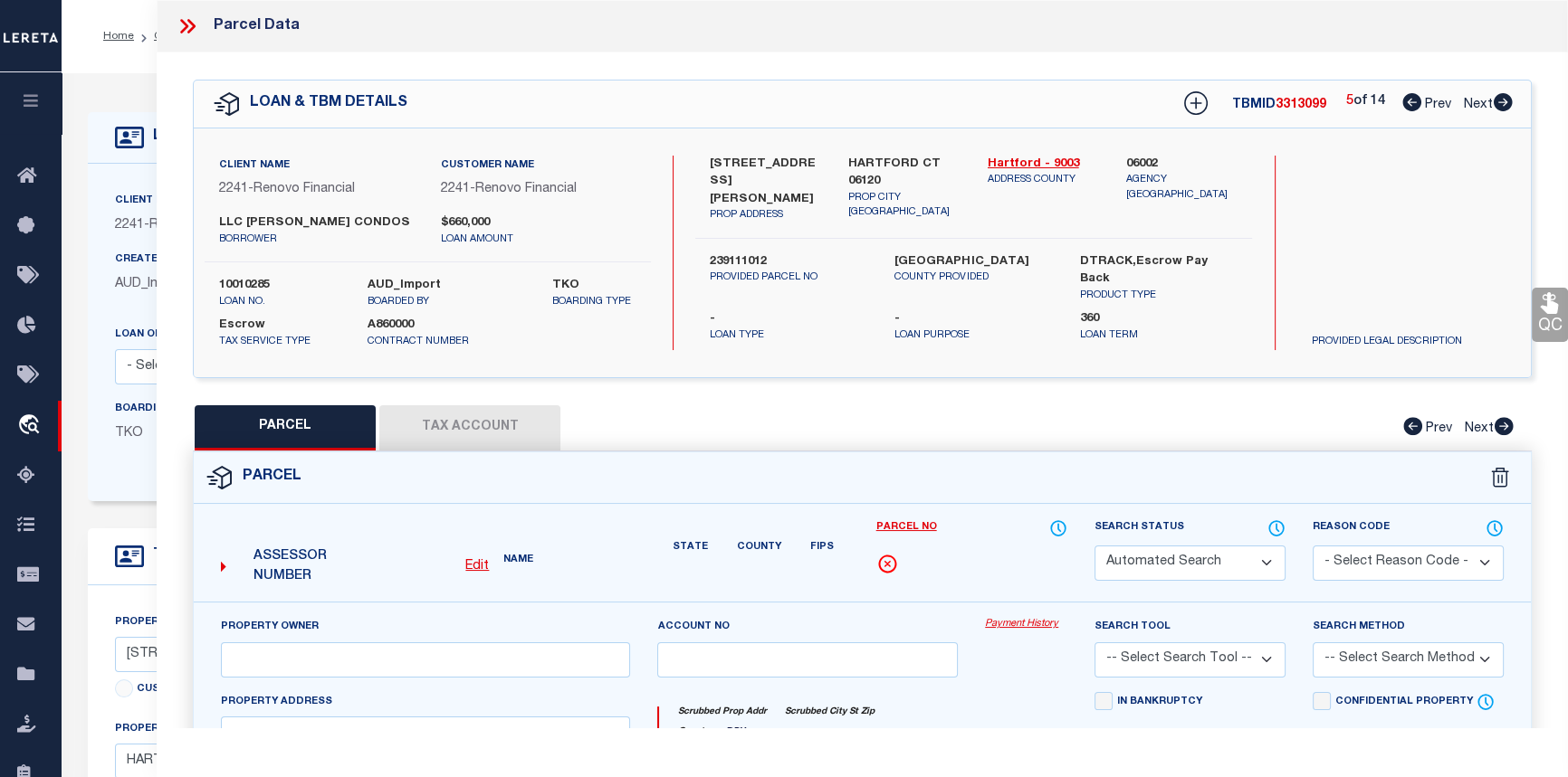
type textarea "Tax ID Special Project"
click at [1501, 99] on icon at bounding box center [1504, 102] width 19 height 18
select select "AS"
checkbox input "false"
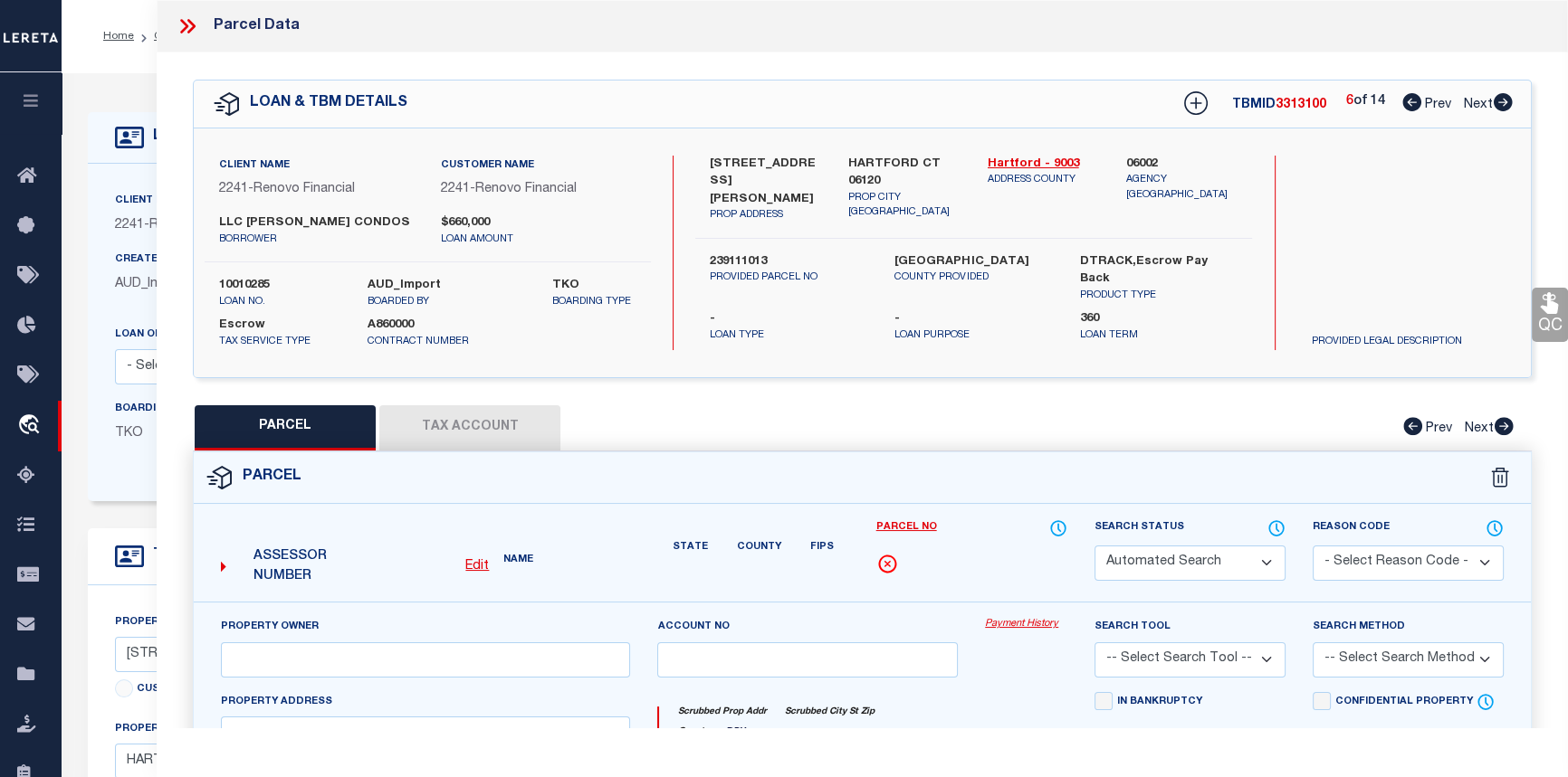
select select "PR"
type input "MARTIN CONDOS LLC"
select select
type input "161 MARTIN ST, Unit 6"
type input "HARTFORD CT 06120"
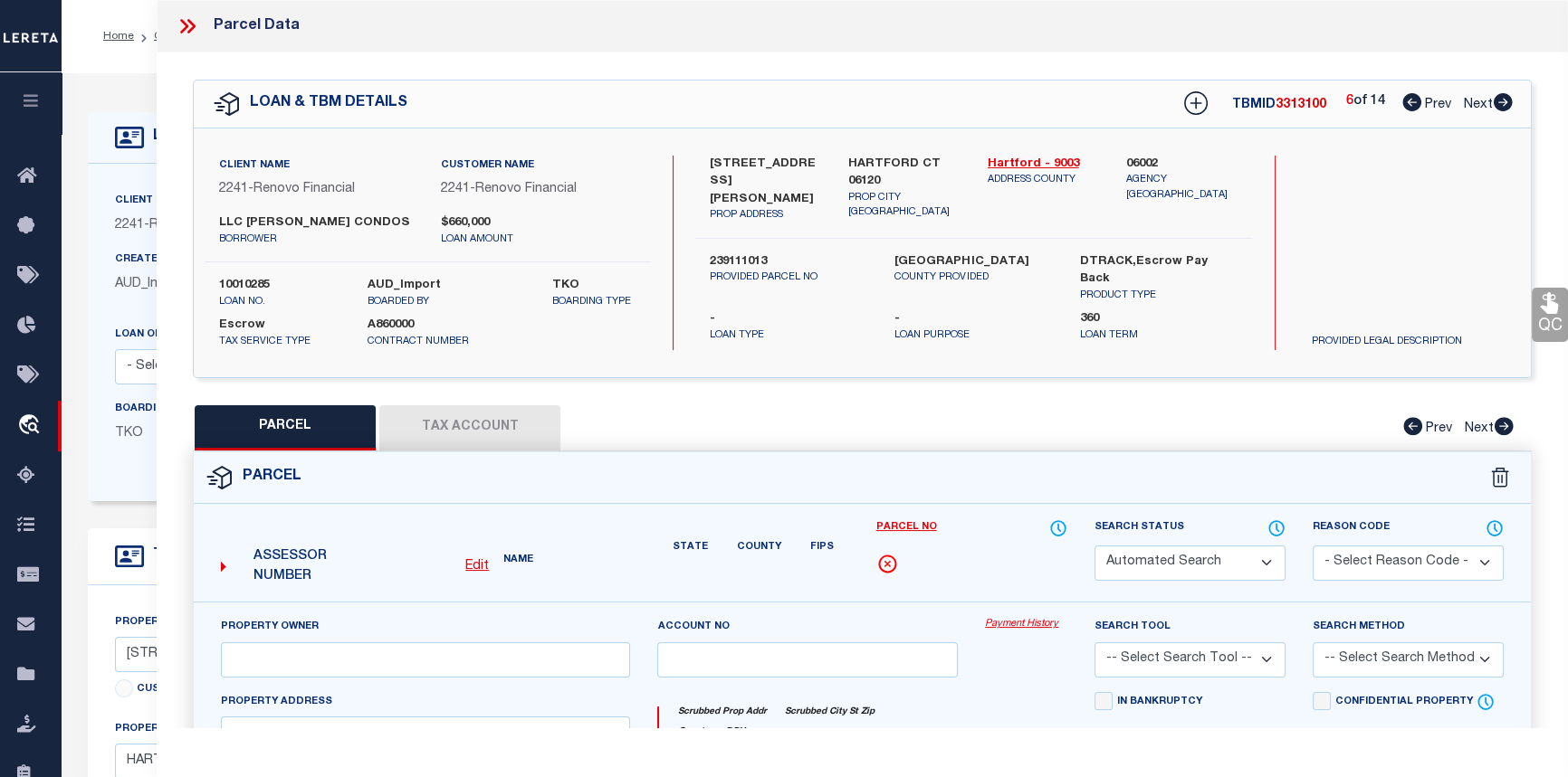
type textarea "Tax ID Special Project"
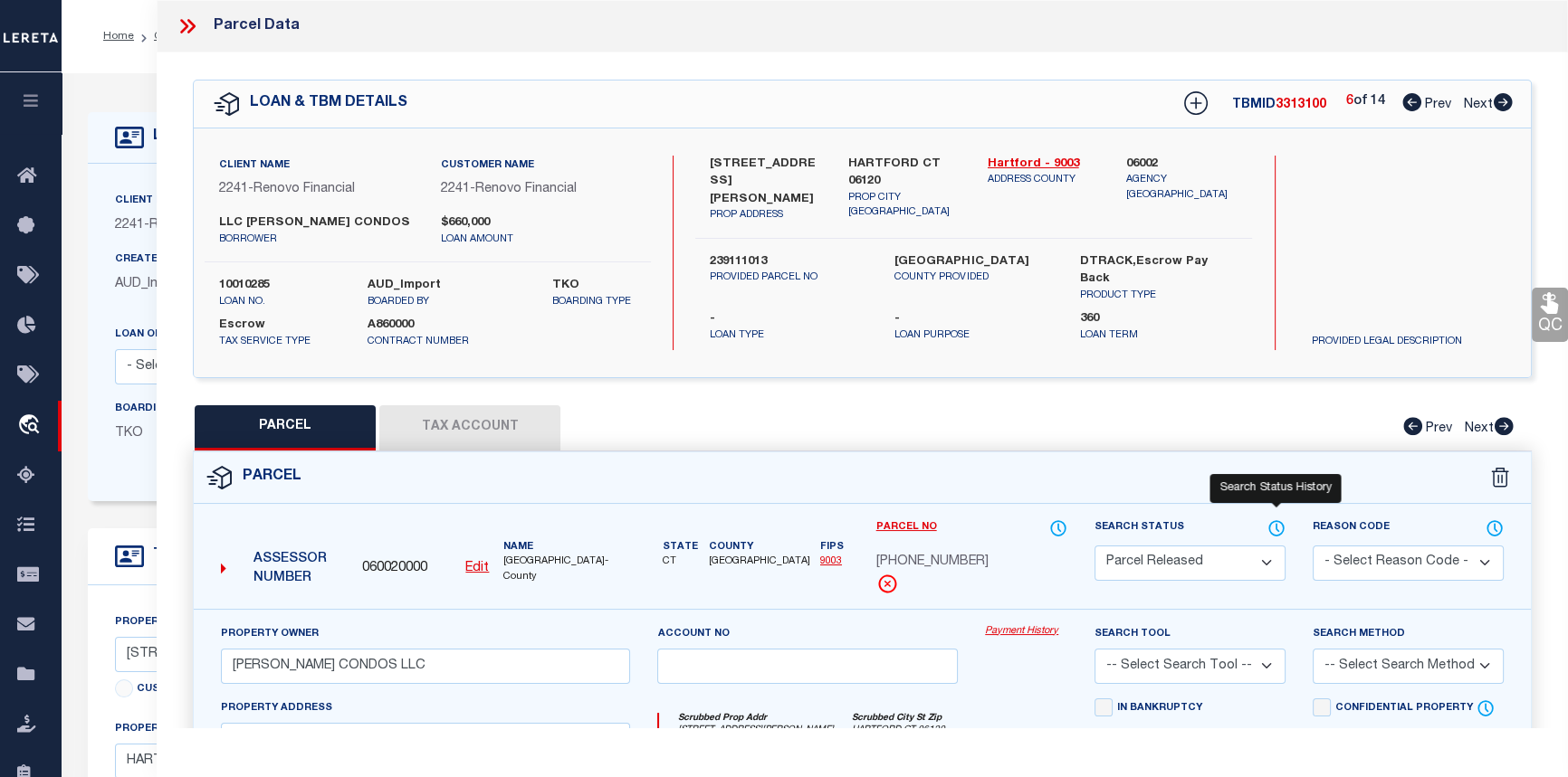
click at [1278, 522] on icon at bounding box center [1276, 528] width 18 height 20
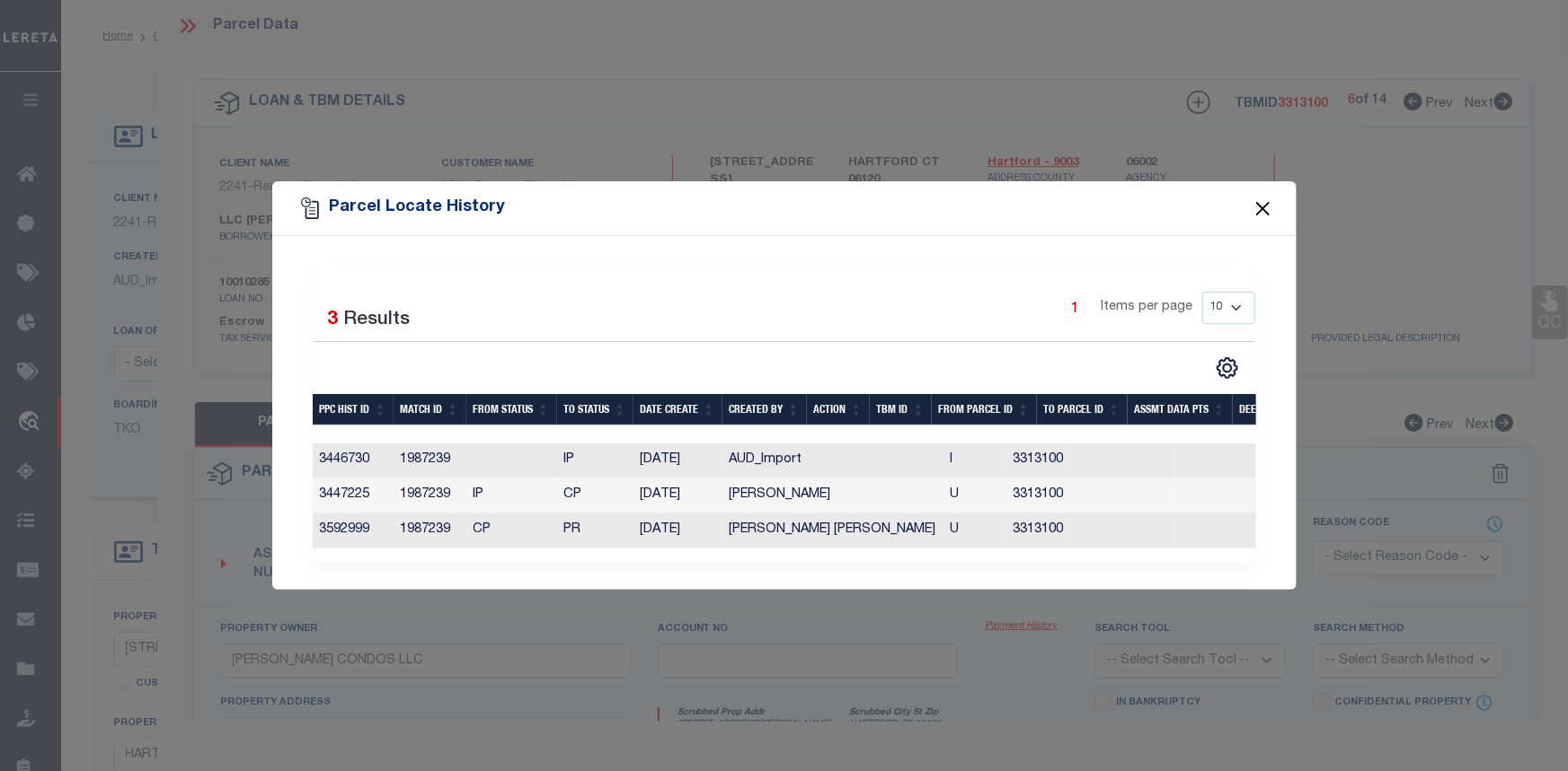
click at [1262, 203] on button "Close" at bounding box center [1262, 208] width 23 height 23
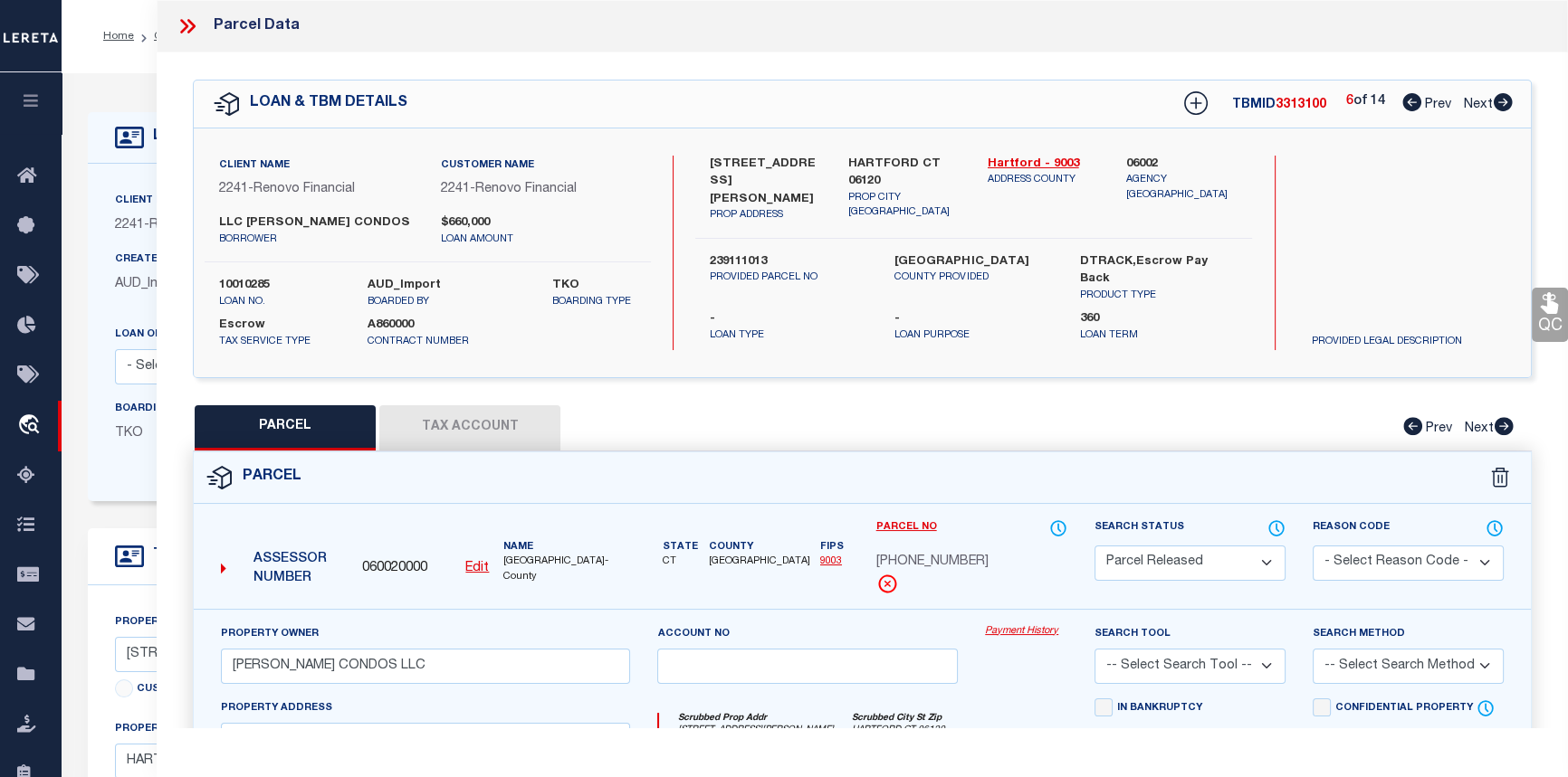
click at [1409, 103] on icon at bounding box center [1412, 102] width 19 height 18
select select "AS"
checkbox input "false"
select select "PR"
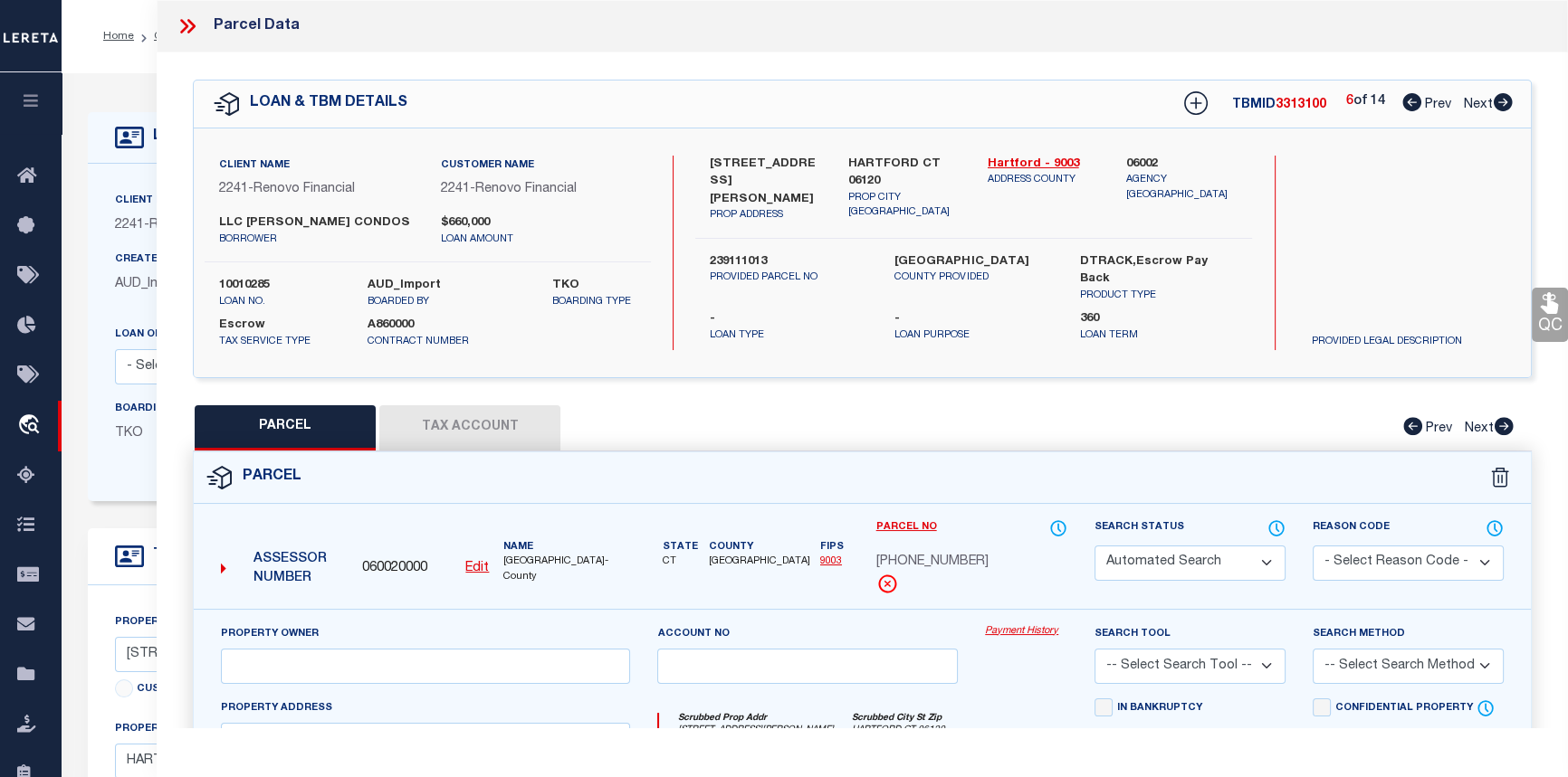
type input "MARTIN CONDOS LLC"
select select
type input "161 MARTIN ST, Unit 5"
type input "HARTFORD CT 06120"
type textarea "Tax ID Special Project"
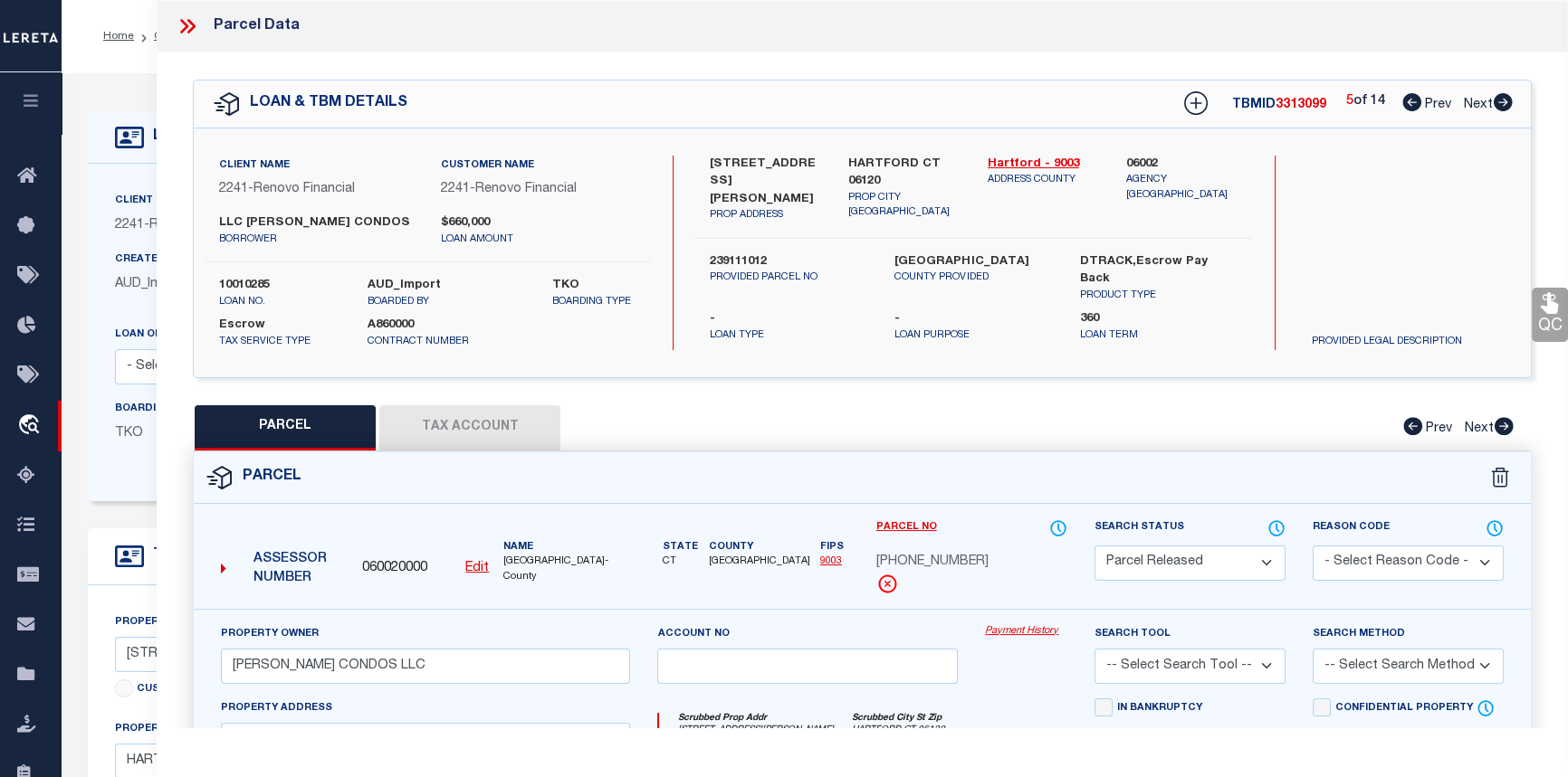
click at [1409, 103] on icon at bounding box center [1412, 102] width 19 height 18
select select "AS"
checkbox input "false"
select select "PR"
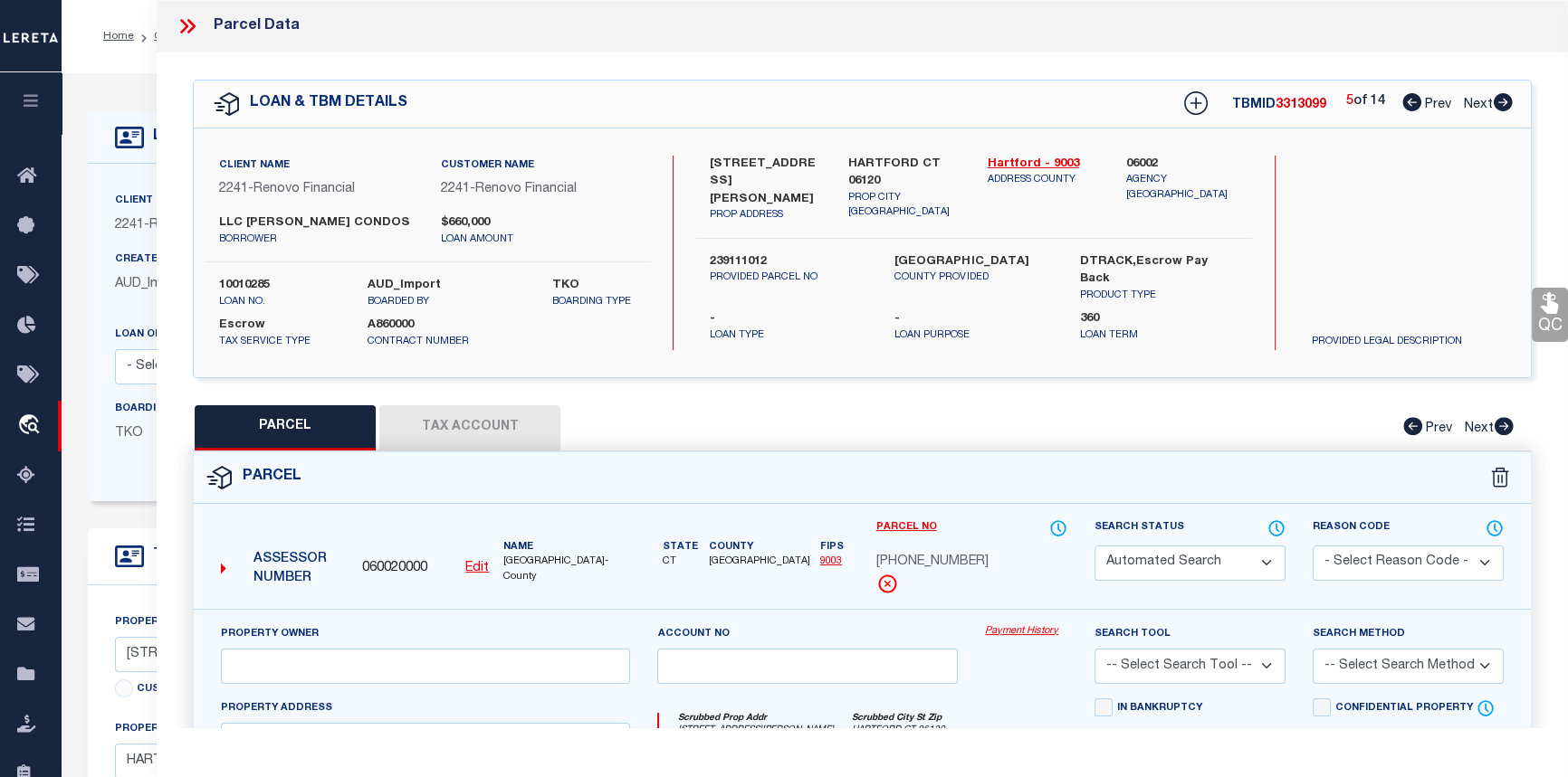
type input "MARTIN CONDOS LLC"
select select
type input "161 MARTIN ST, Unit 4"
type input "HARTFORD CT 06120"
type textarea "Tax ID Special Project"
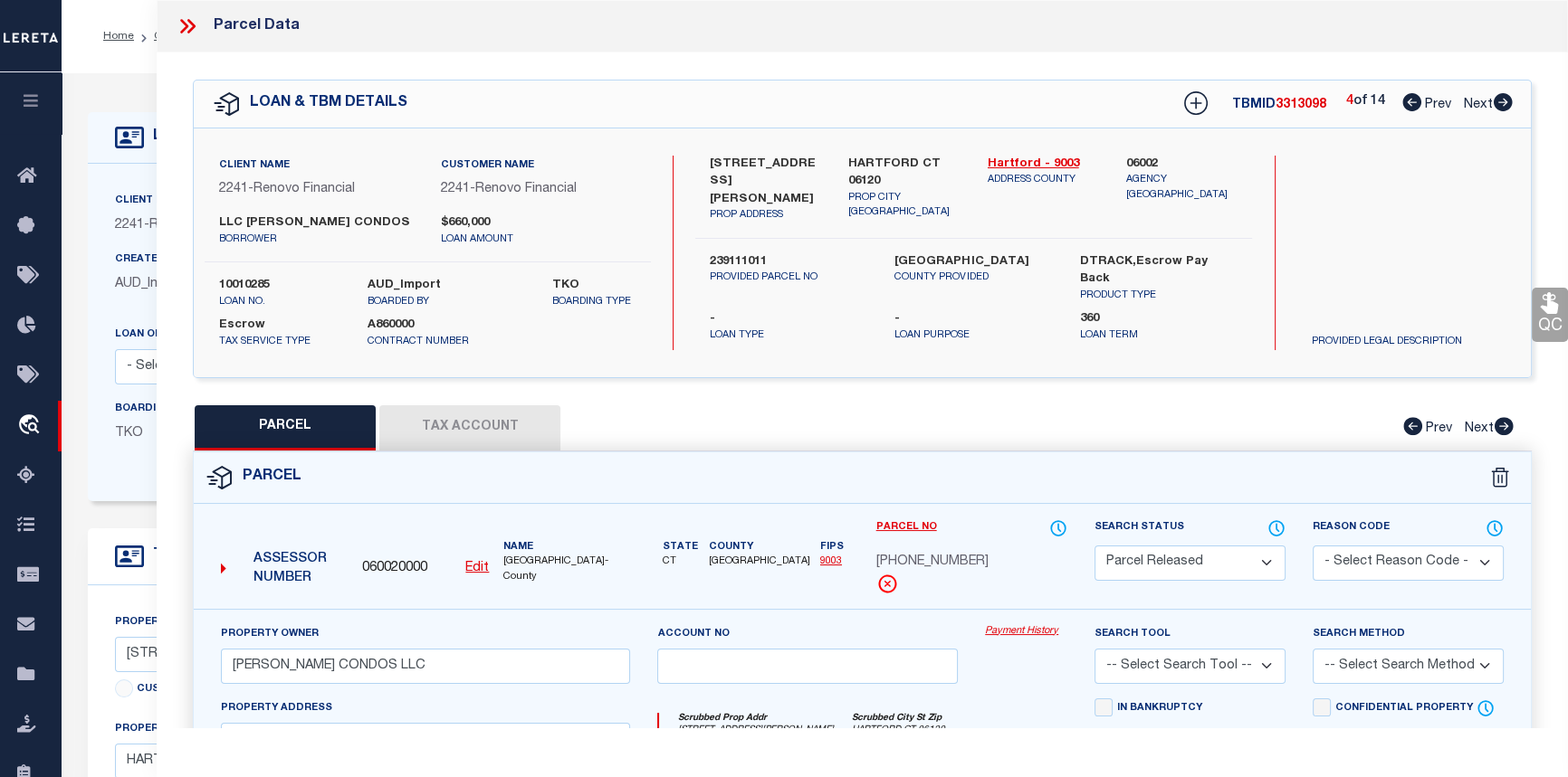
click at [1409, 103] on icon at bounding box center [1412, 102] width 19 height 18
select select "AS"
checkbox input "false"
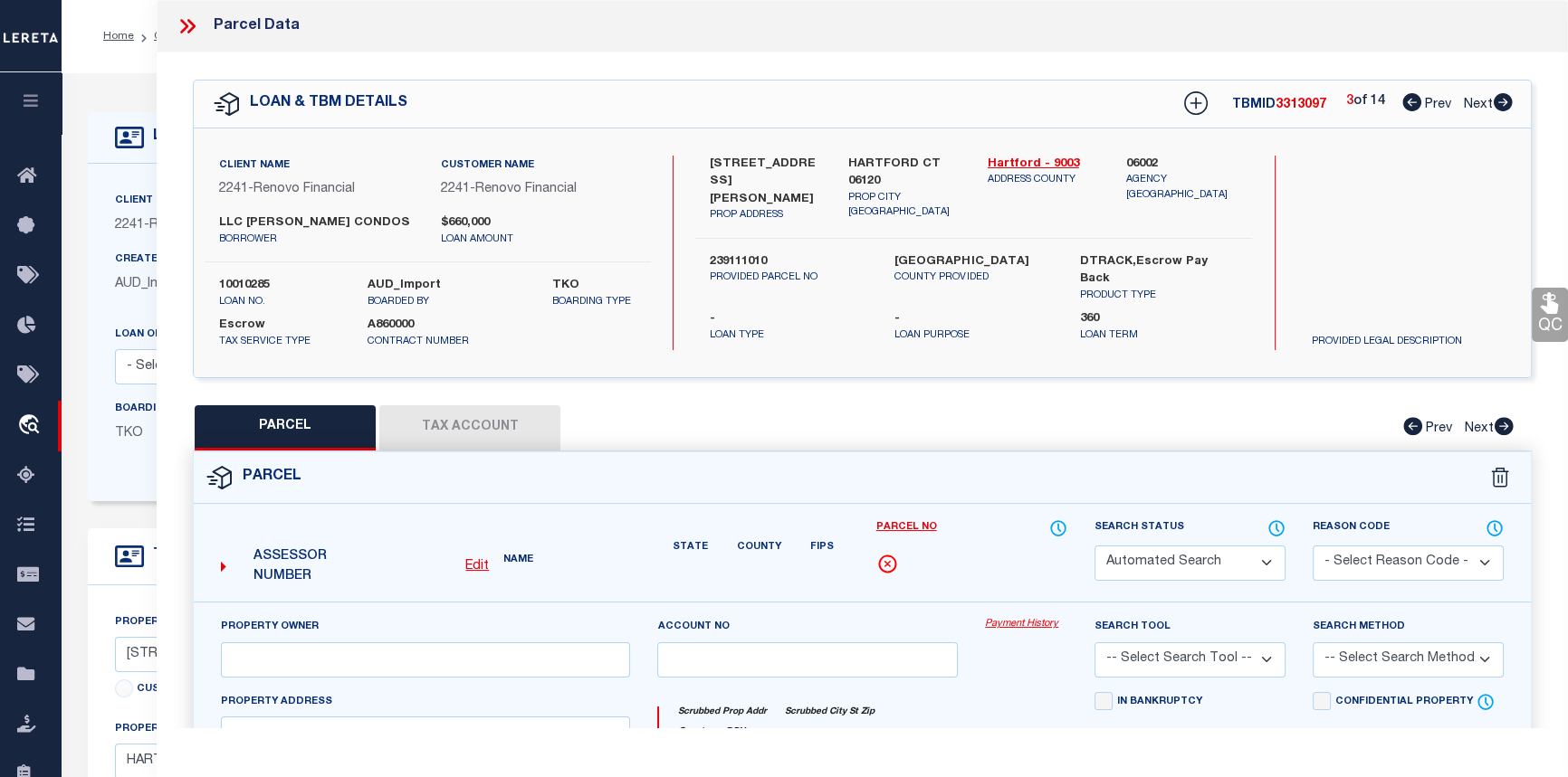
select select "PR"
type input "MARTIN CONDOS LLC"
select select
type input "161 MARTIN ST, Unit 3"
checkbox input "false"
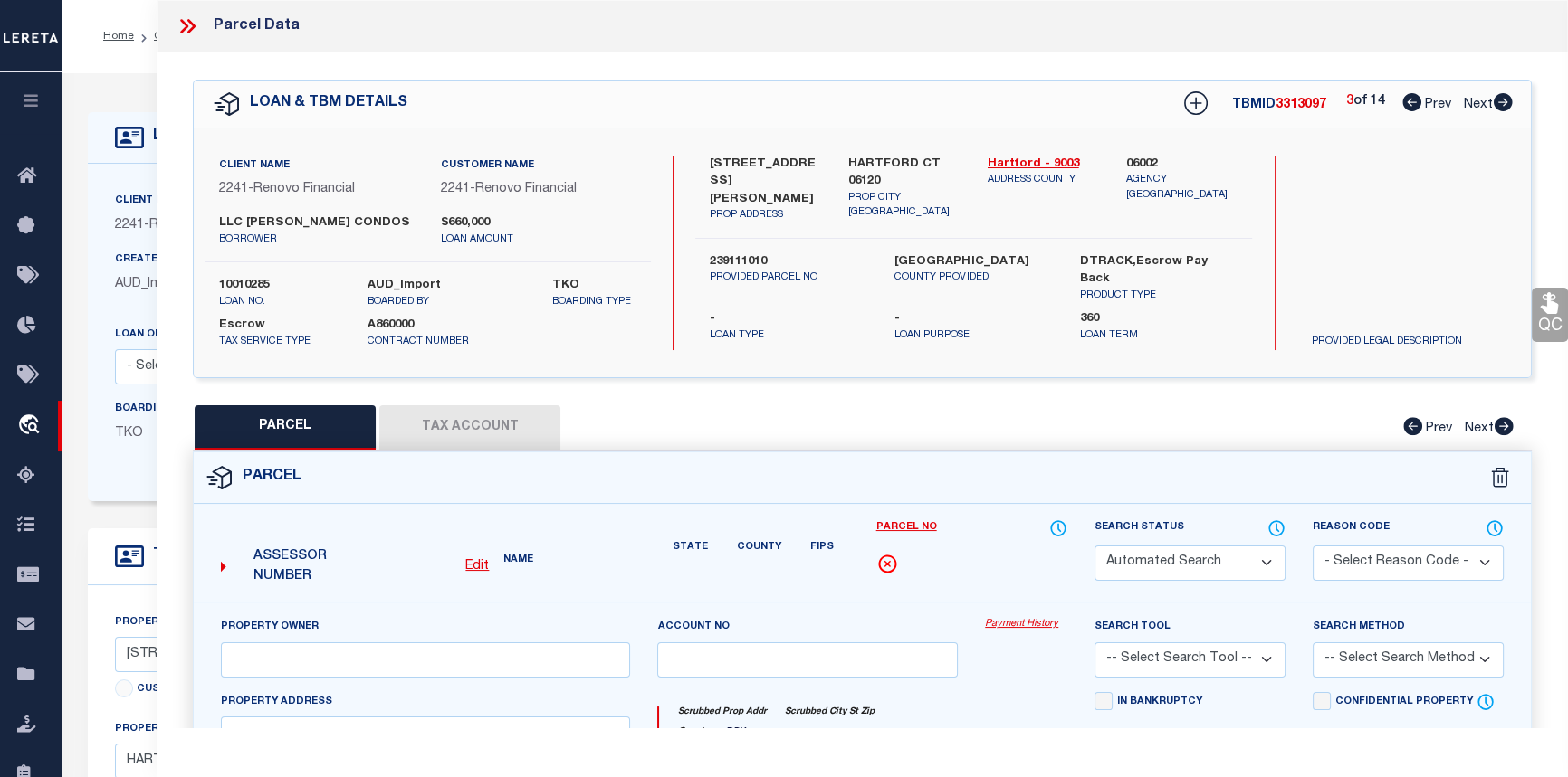
type input "HARTFORD CT 06120"
type textarea "Tax ID Special Project"
click at [1409, 103] on icon at bounding box center [1412, 102] width 19 height 18
select select "AS"
checkbox input "false"
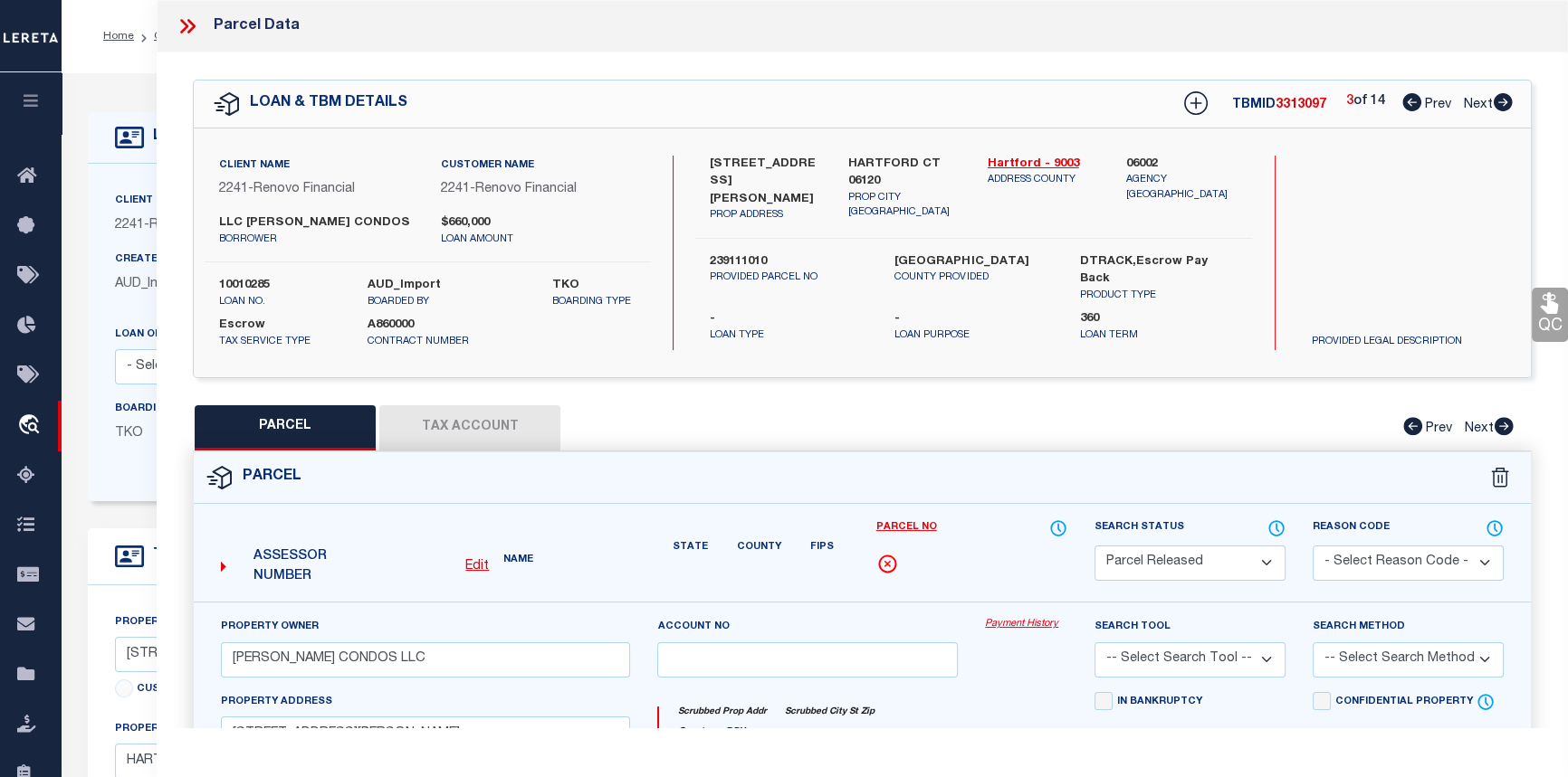
checkbox input "false"
select select "PR"
type input "MARTIN CONDOS LLC"
select select
type input "161 MARTIN ST, Unit 2"
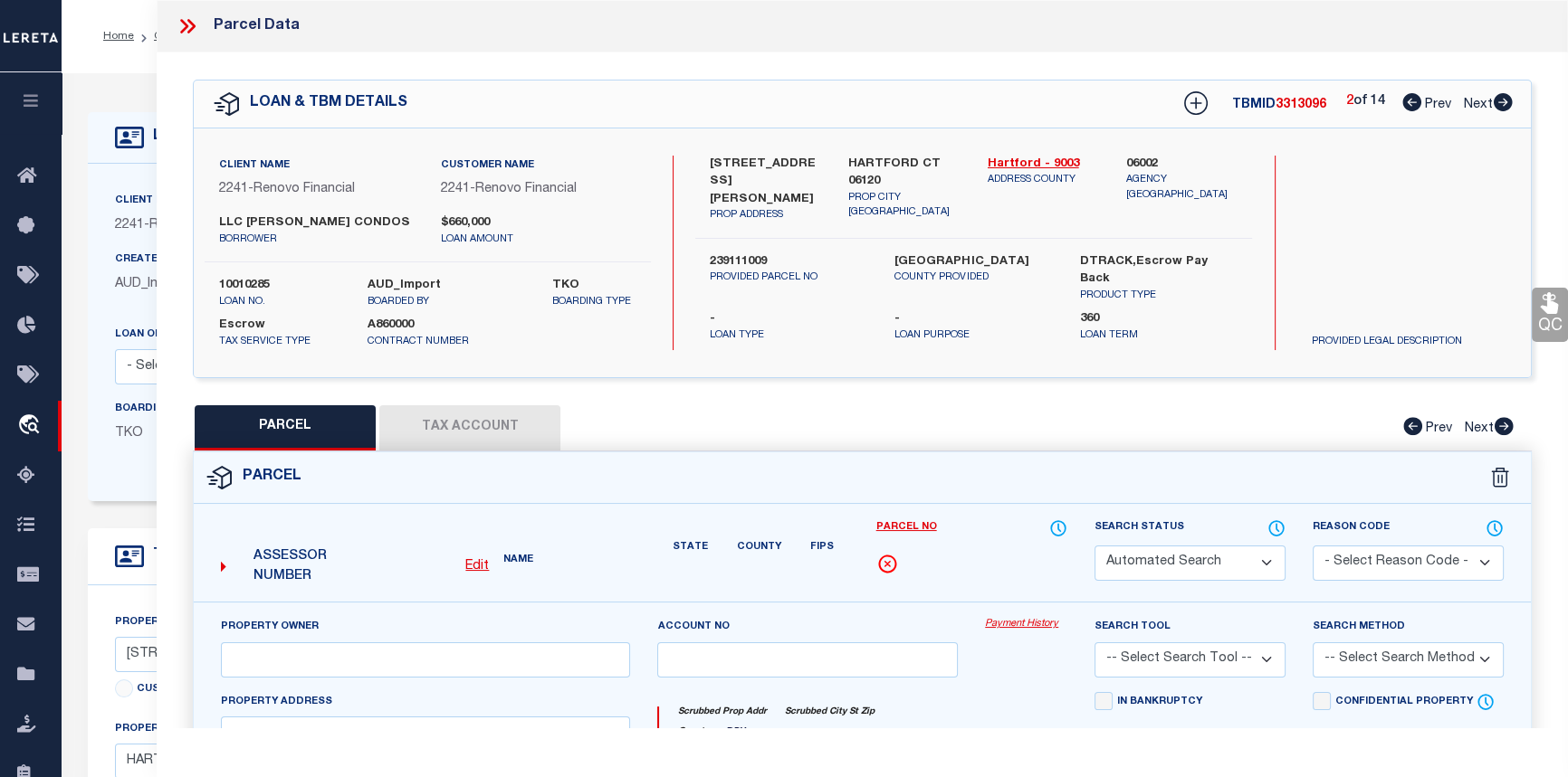
type input "HARTFORD CT 06120"
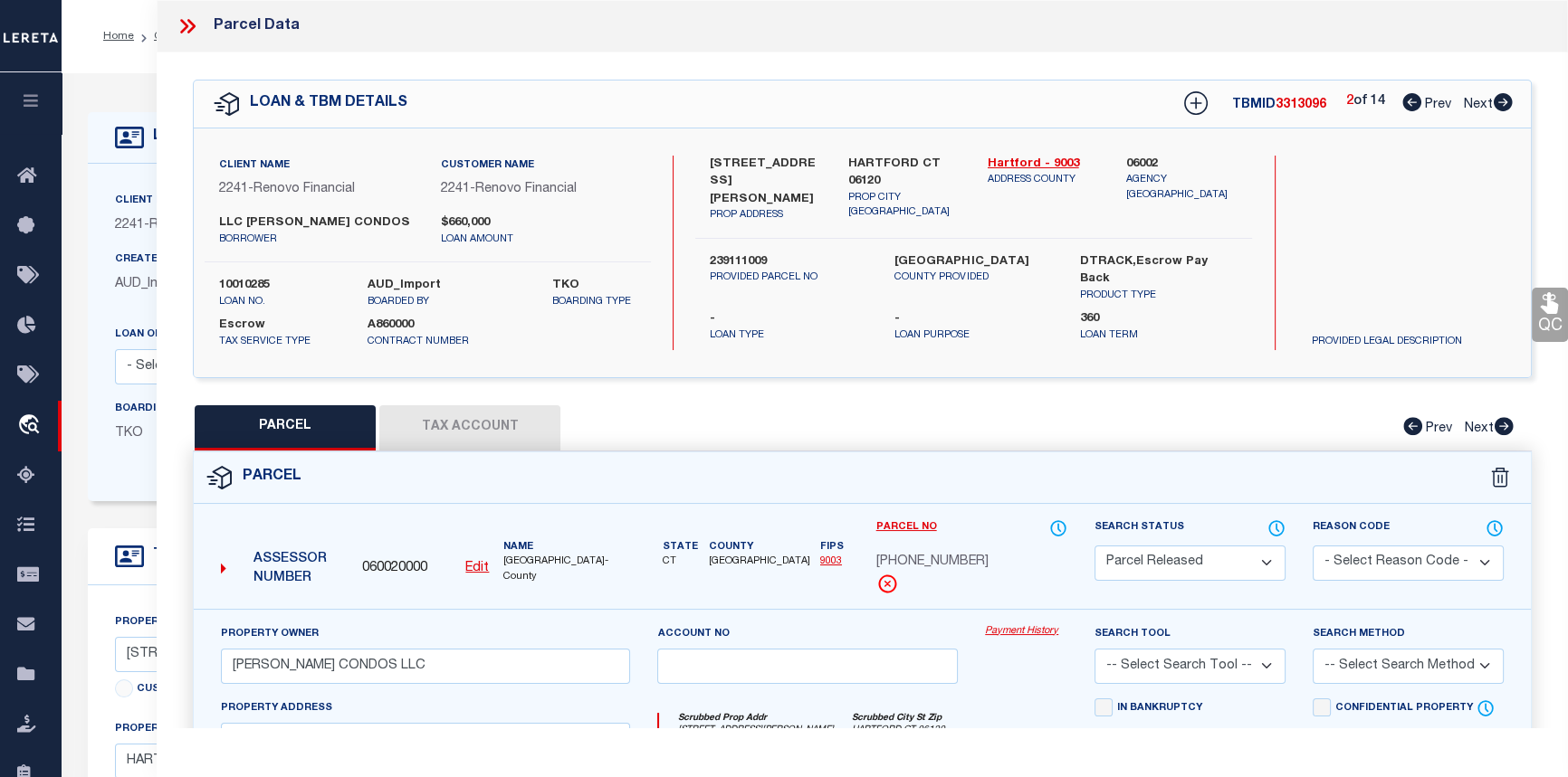
click at [1409, 103] on icon at bounding box center [1412, 102] width 19 height 18
select select "AS"
checkbox input "false"
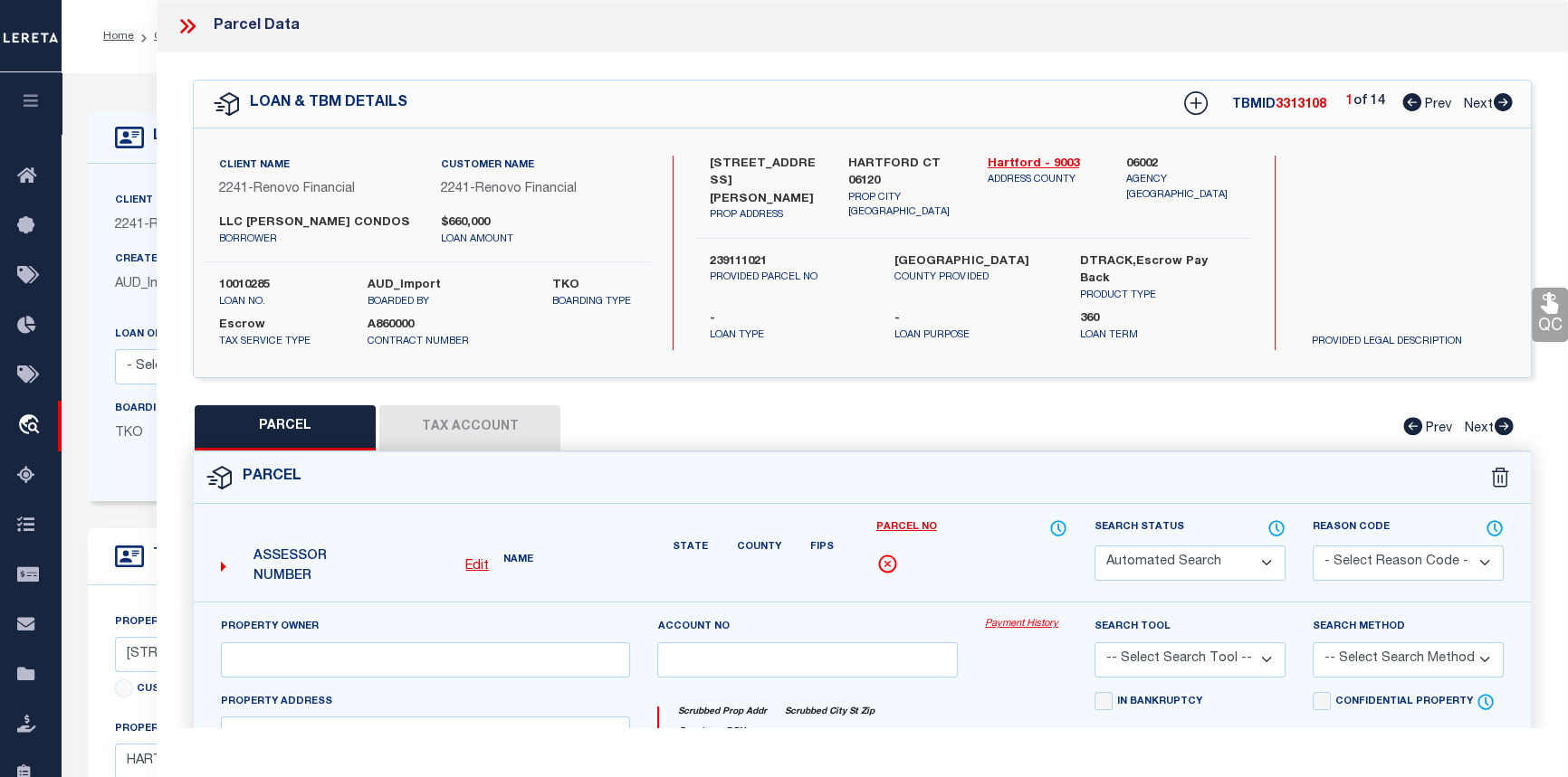
select select "PR"
type input "MARTIN CONDOS LLC"
select select
type input "151-H MARTIN ST, Unit 2"
type input "HARTFORD CT 06120"
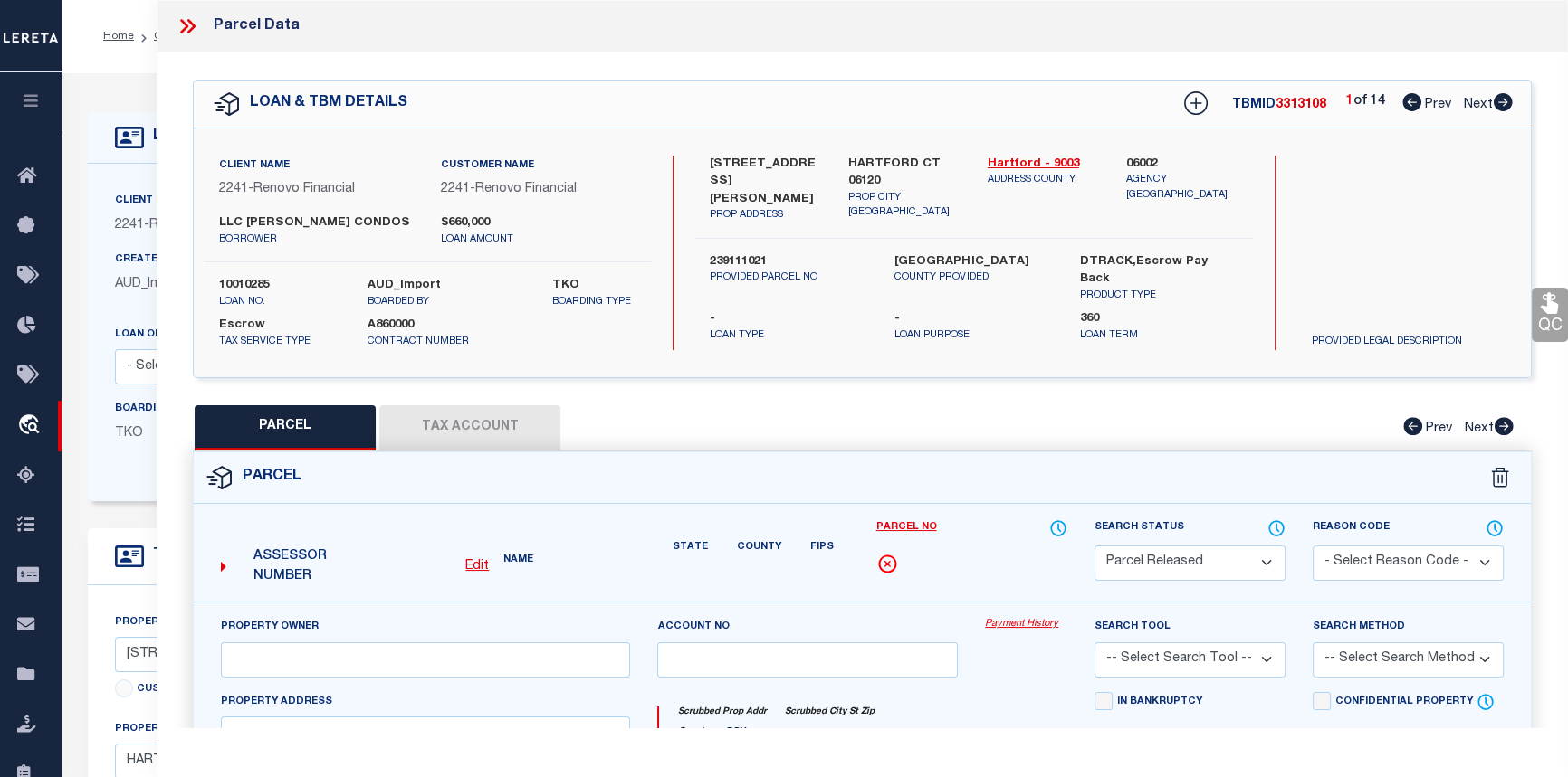
type textarea "Tax ID Special Project"
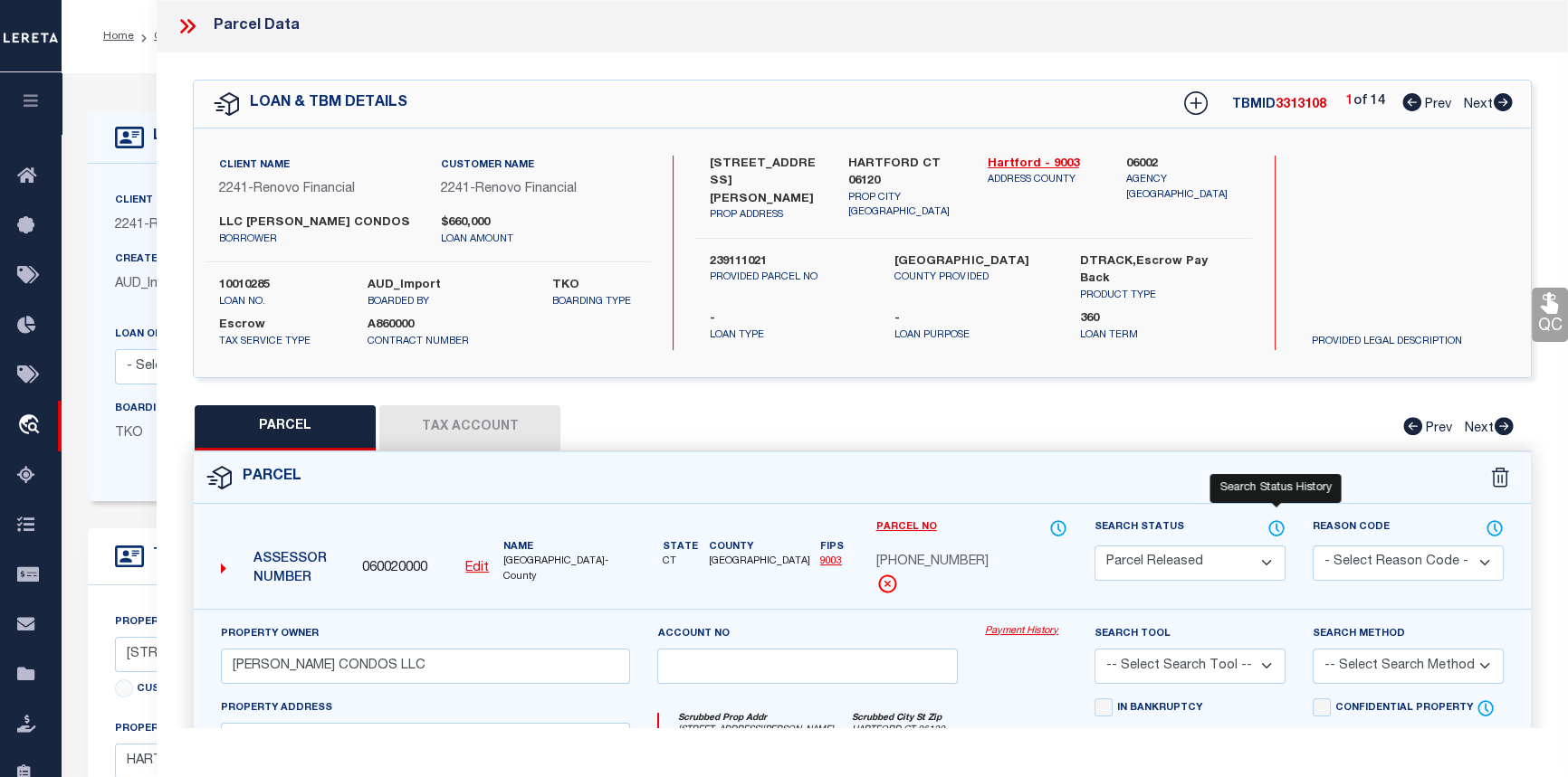
click at [1275, 519] on icon at bounding box center [1276, 528] width 18 height 20
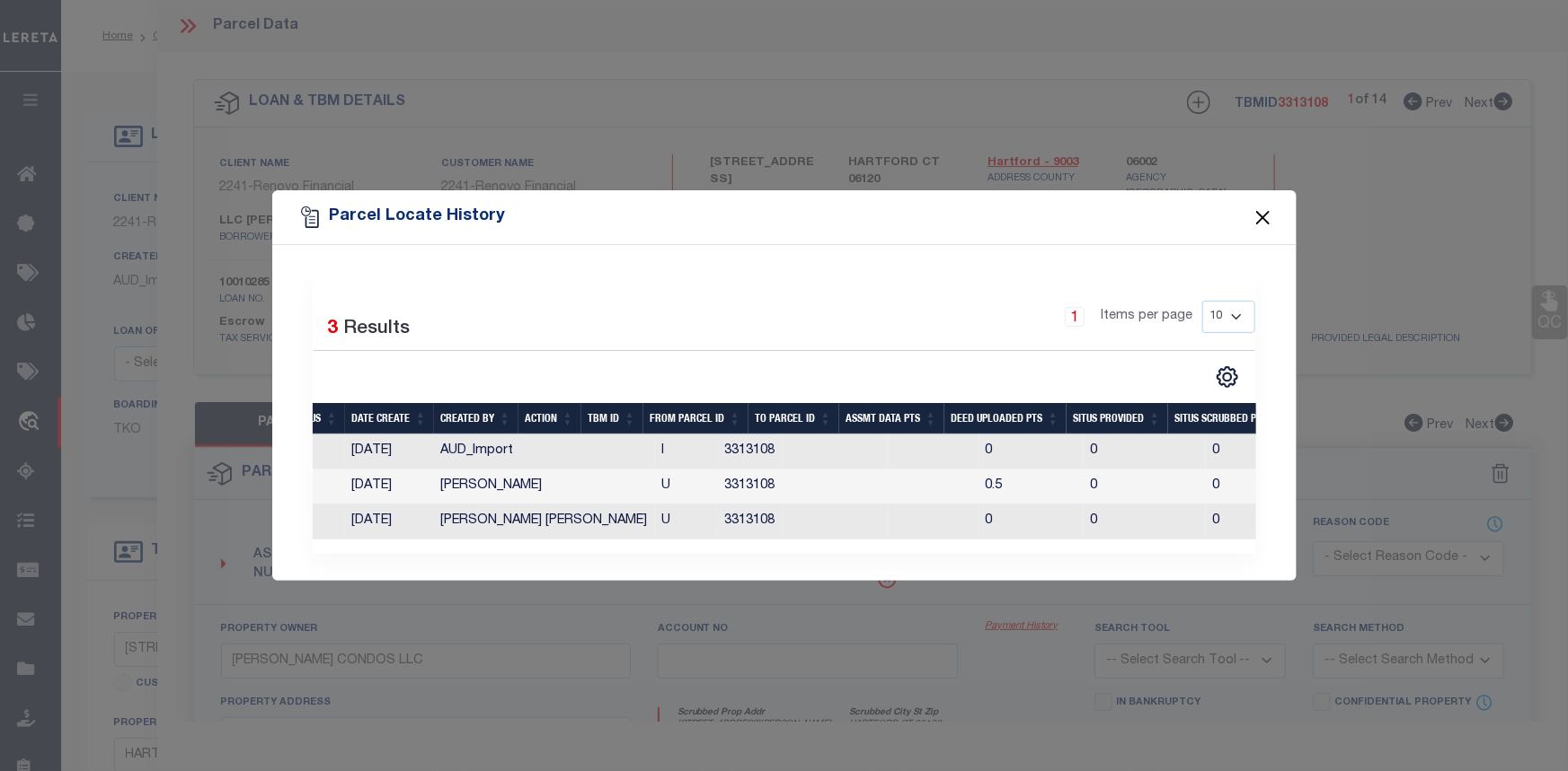
click at [1262, 207] on button "Close" at bounding box center [1262, 217] width 23 height 23
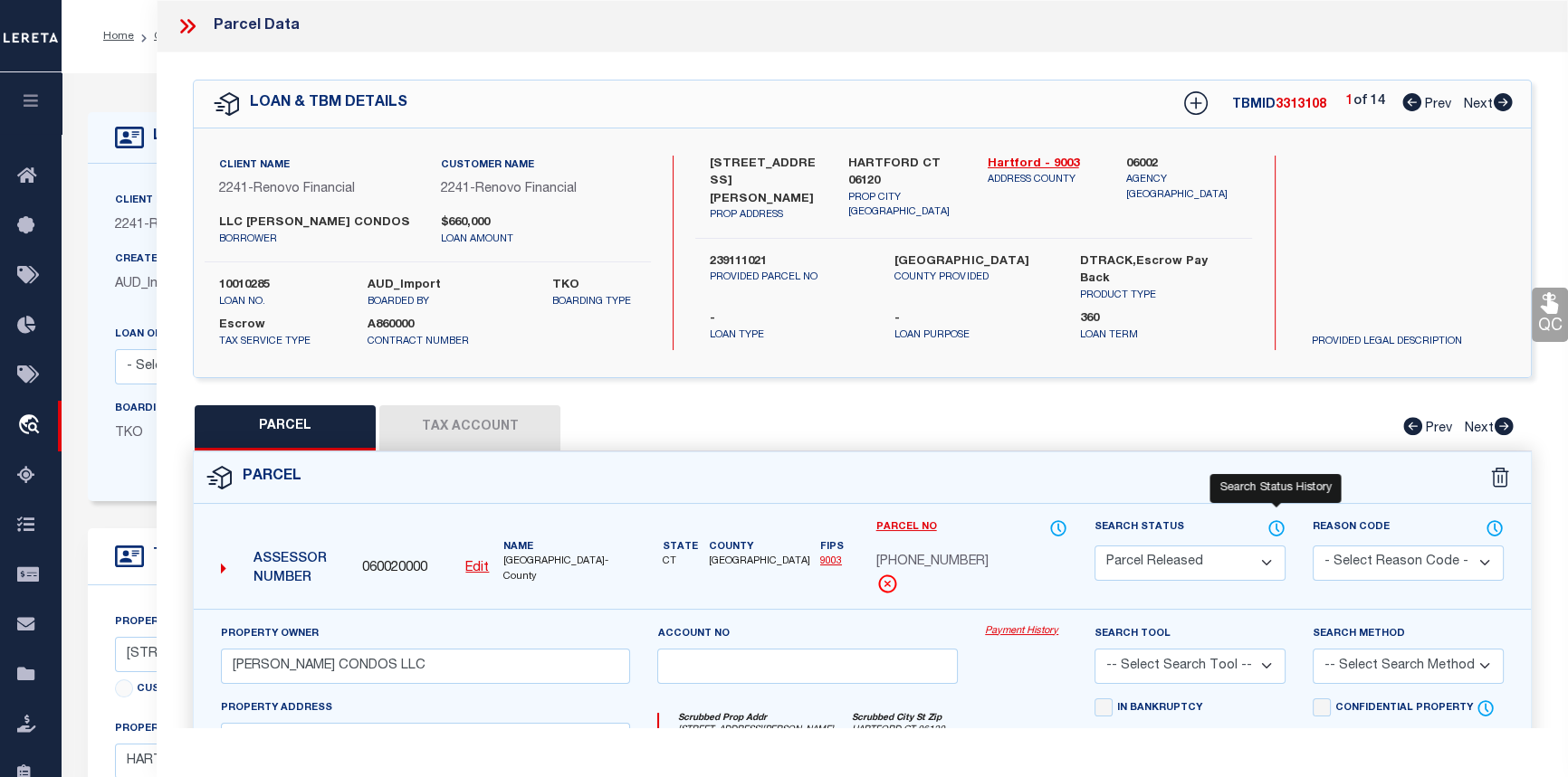
click at [1276, 527] on icon at bounding box center [1276, 528] width 18 height 20
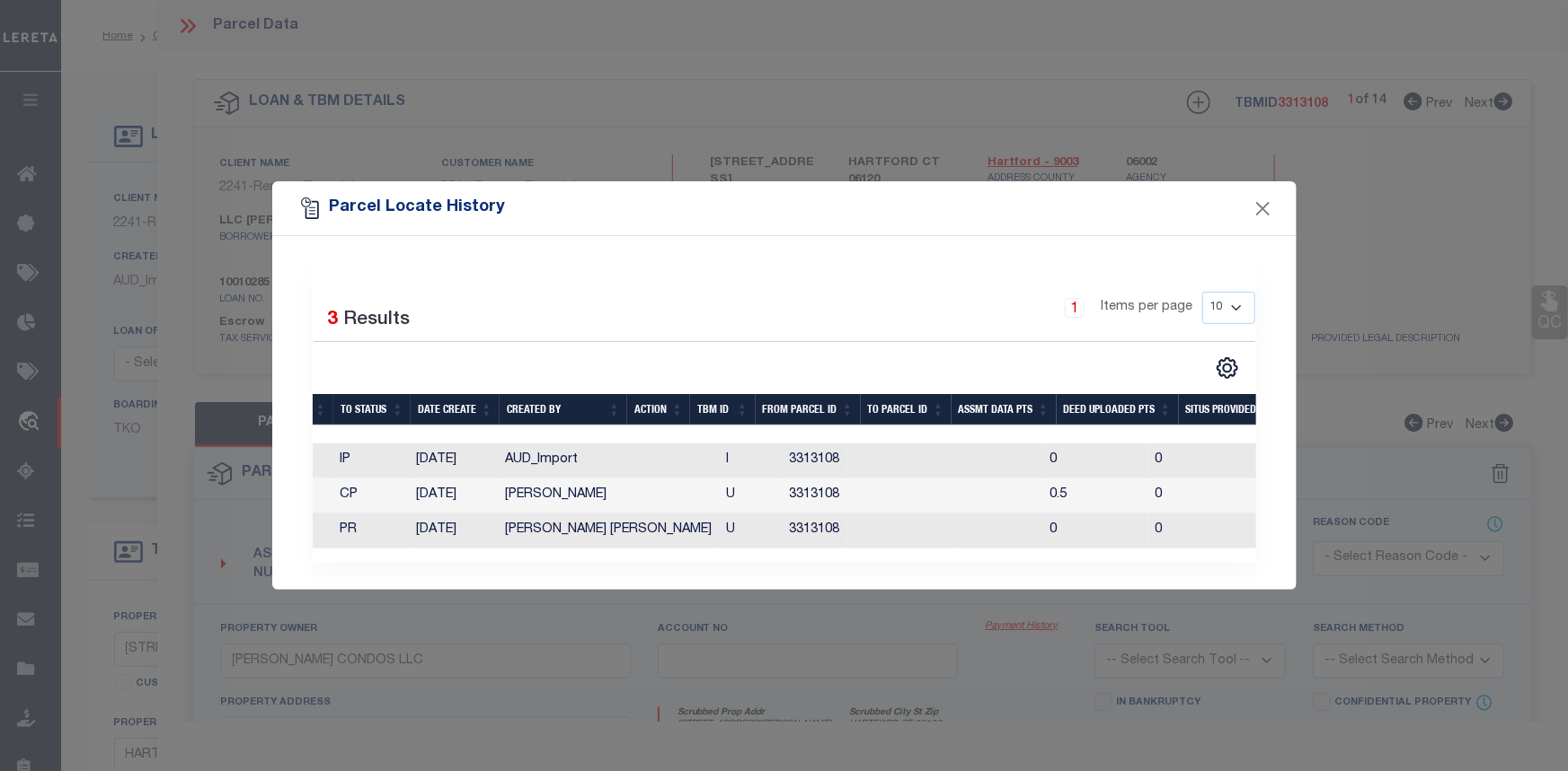
scroll to position [0, 297]
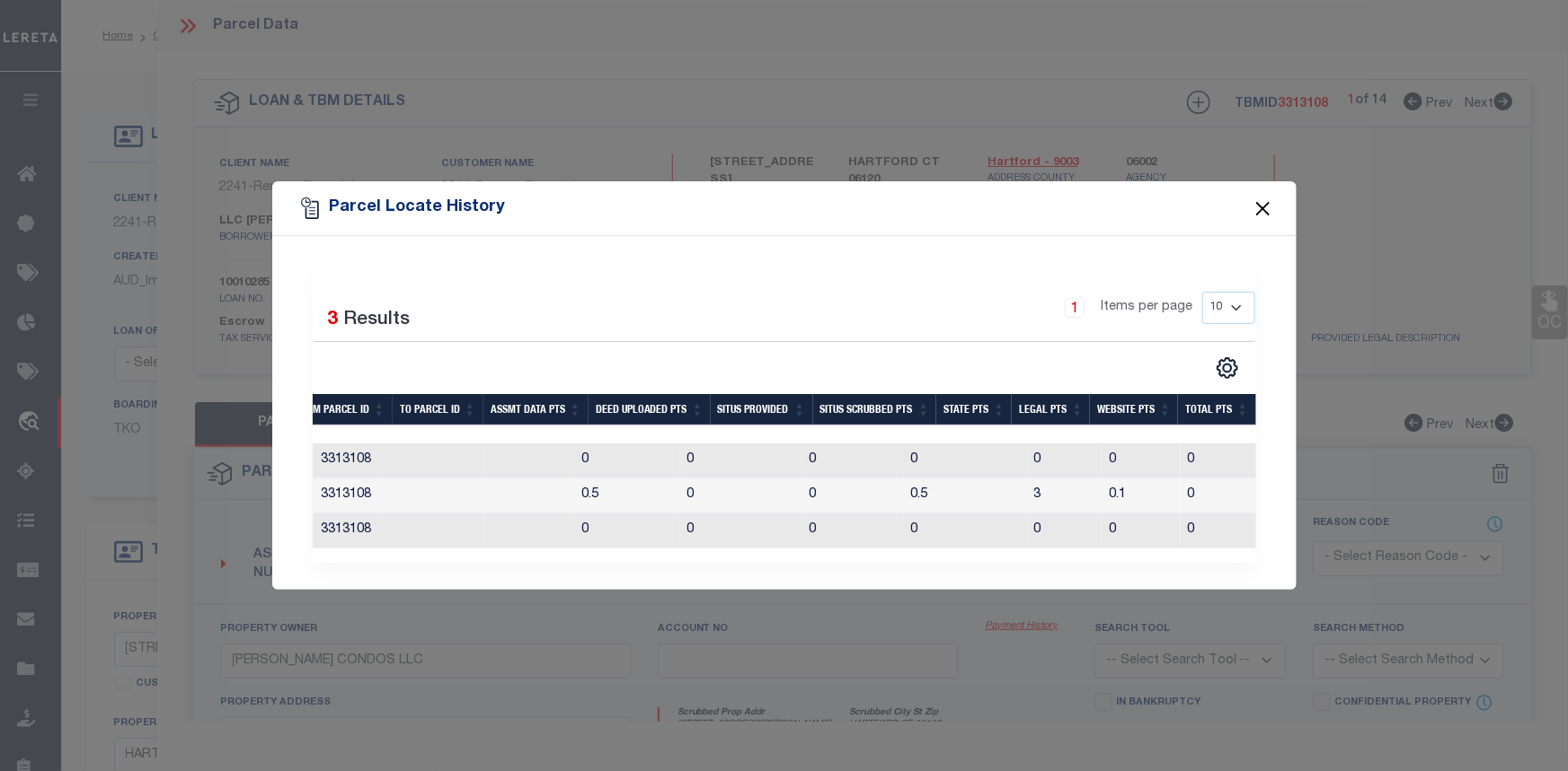
click at [1262, 196] on button "Close" at bounding box center [1262, 208] width 23 height 23
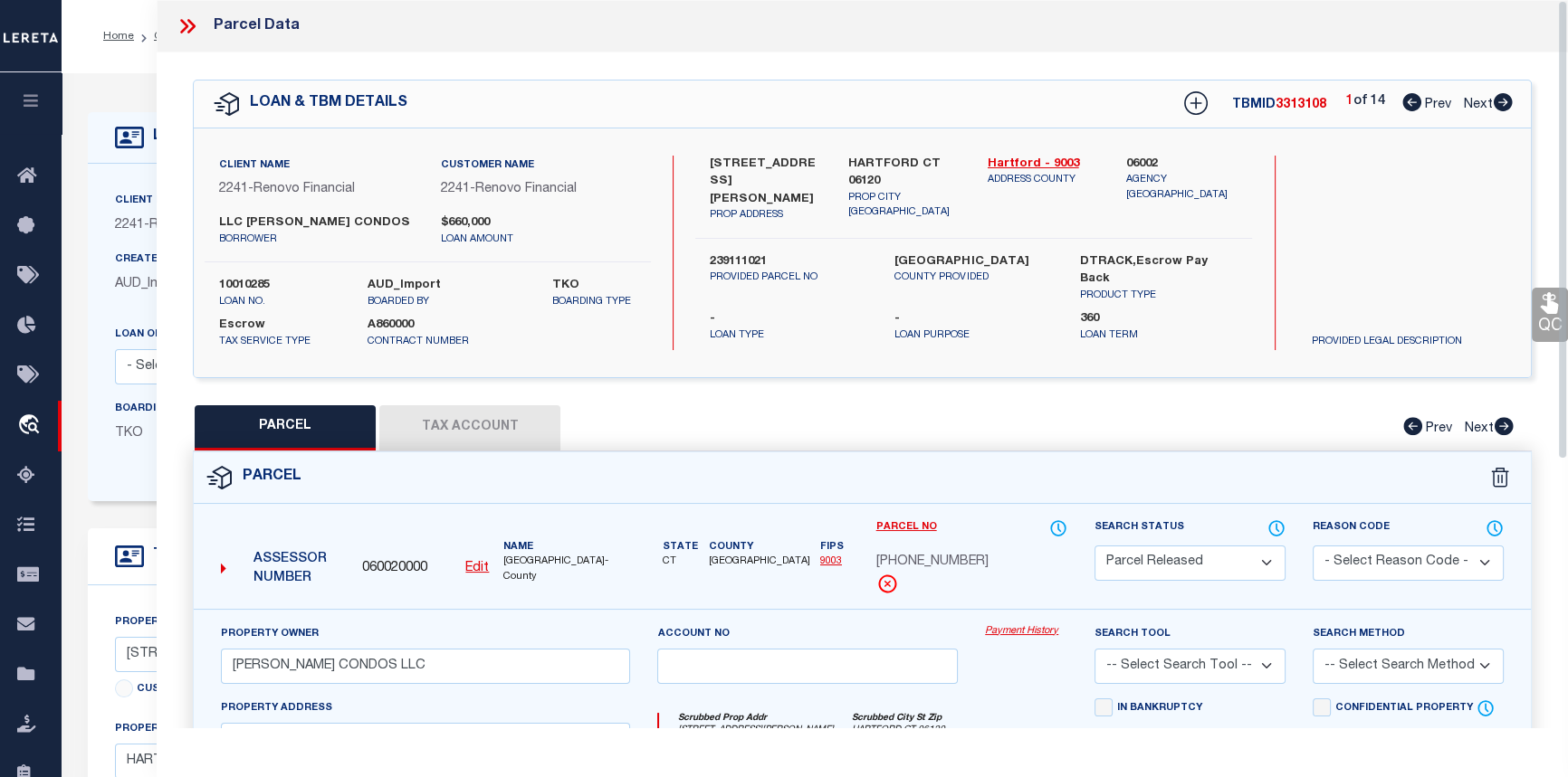
click at [192, 27] on icon at bounding box center [192, 25] width 8 height 14
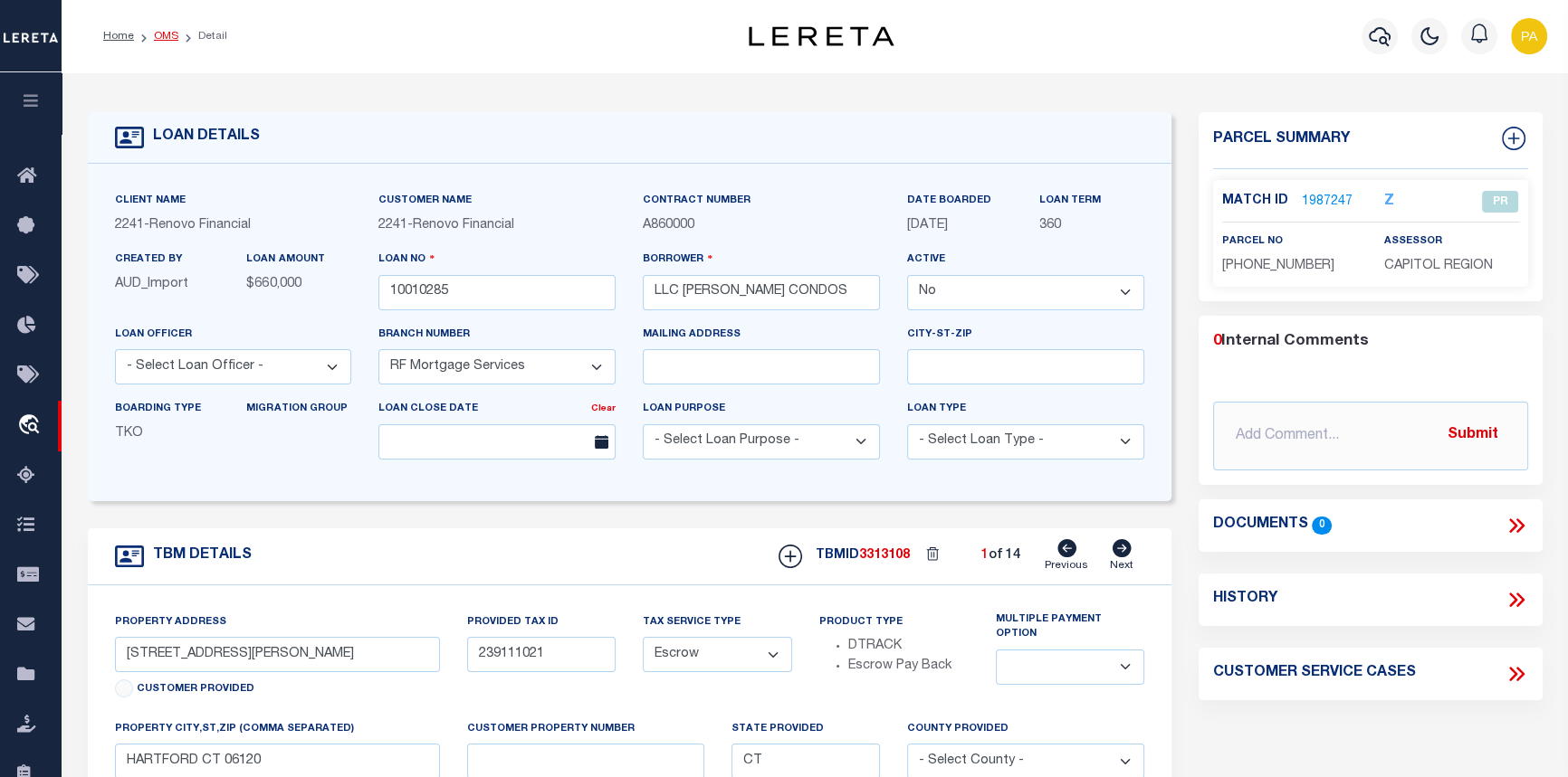
click at [157, 37] on link "OMS" at bounding box center [166, 37] width 25 height 11
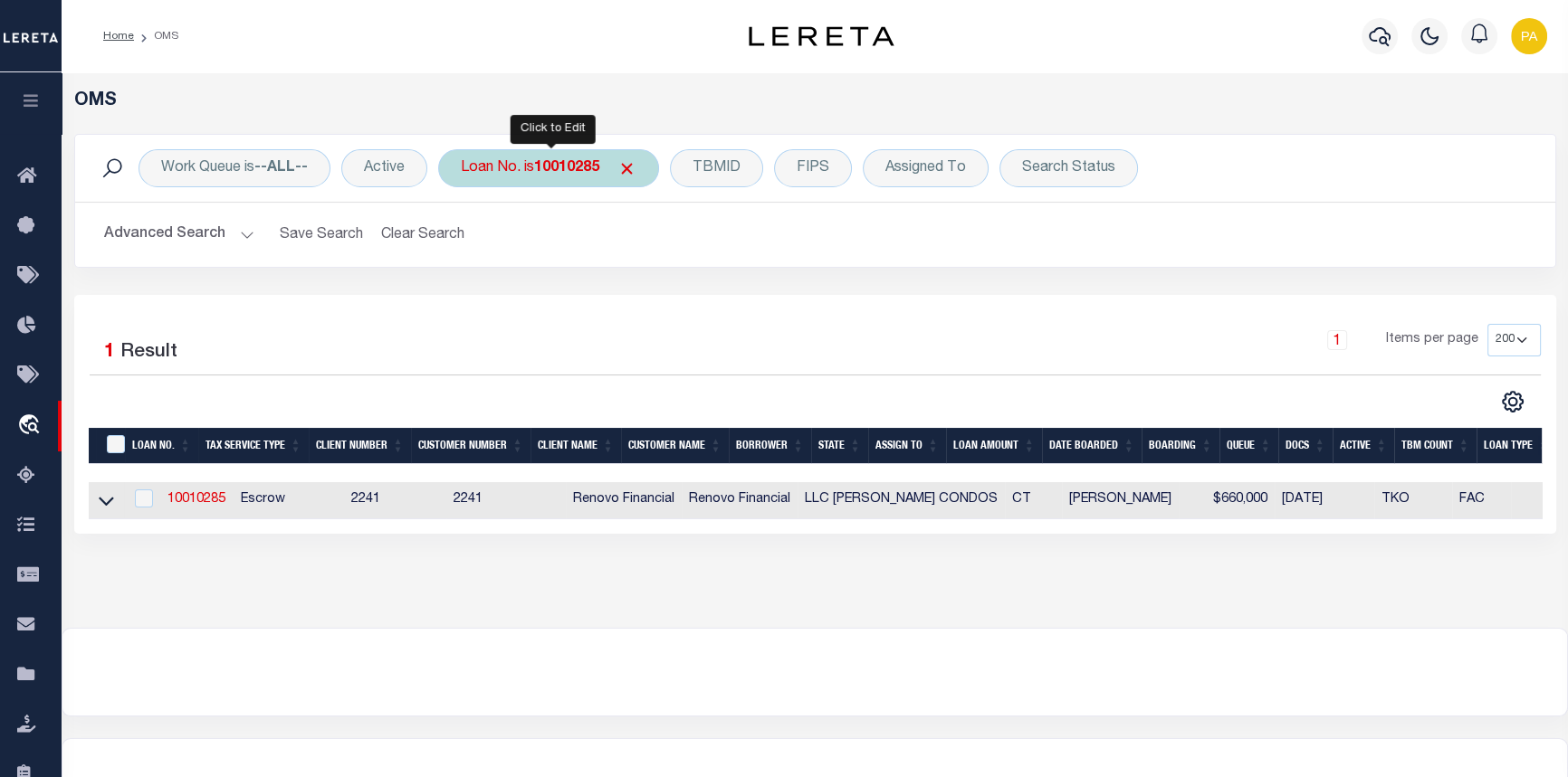
click at [544, 165] on b "10010285" at bounding box center [566, 168] width 65 height 14
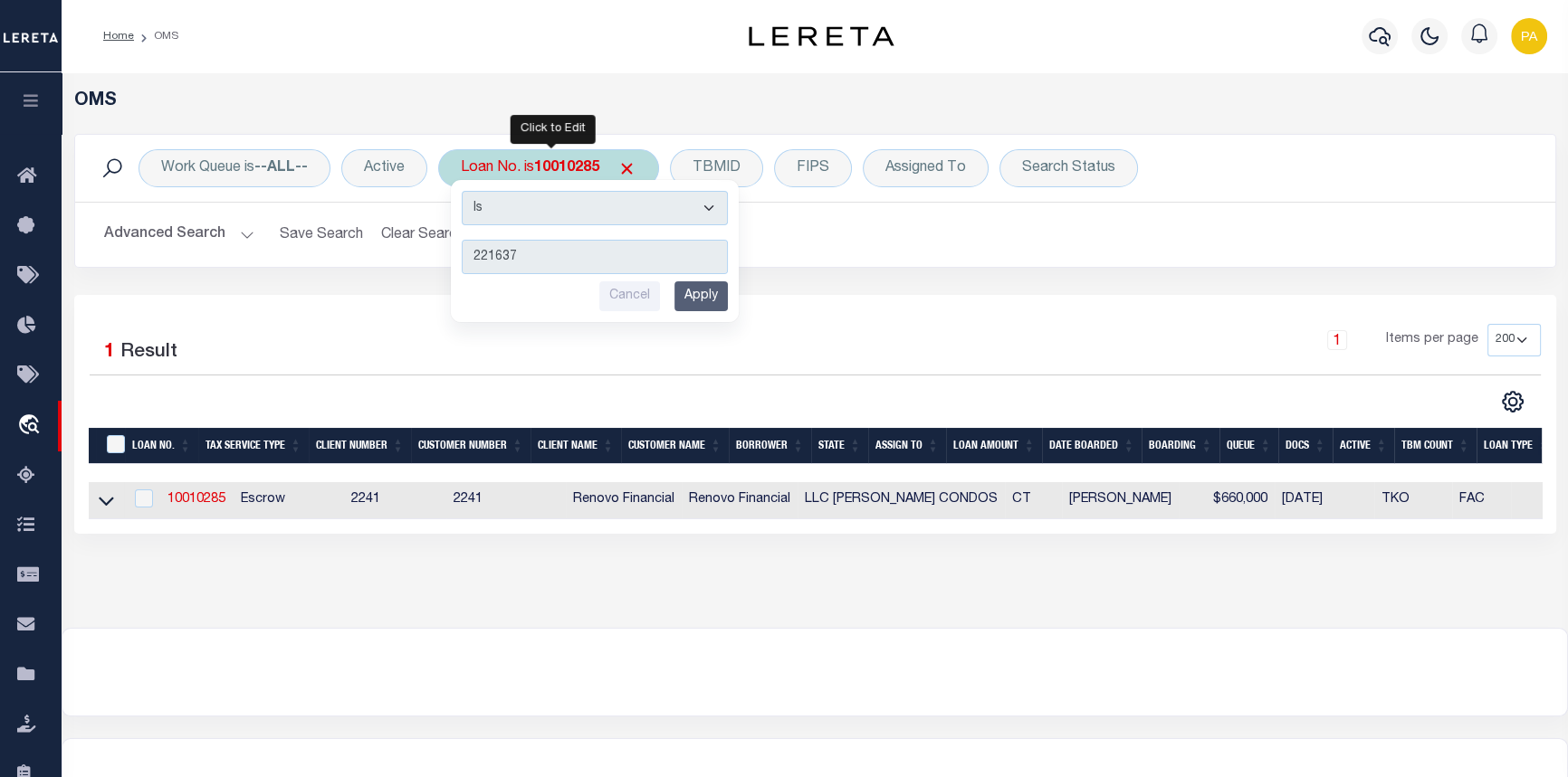
type input "2216372"
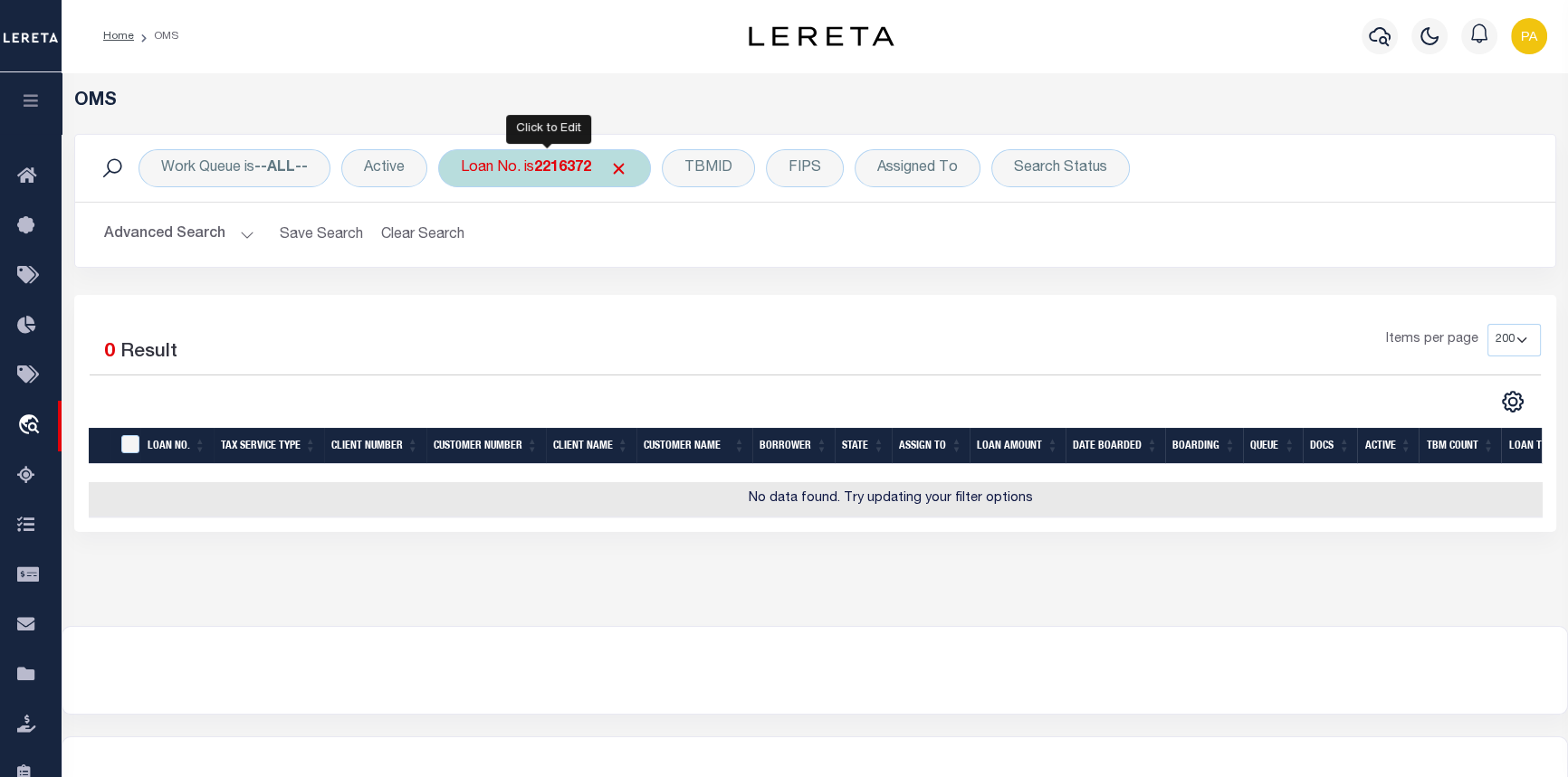
click at [553, 167] on b "2216372" at bounding box center [562, 168] width 57 height 14
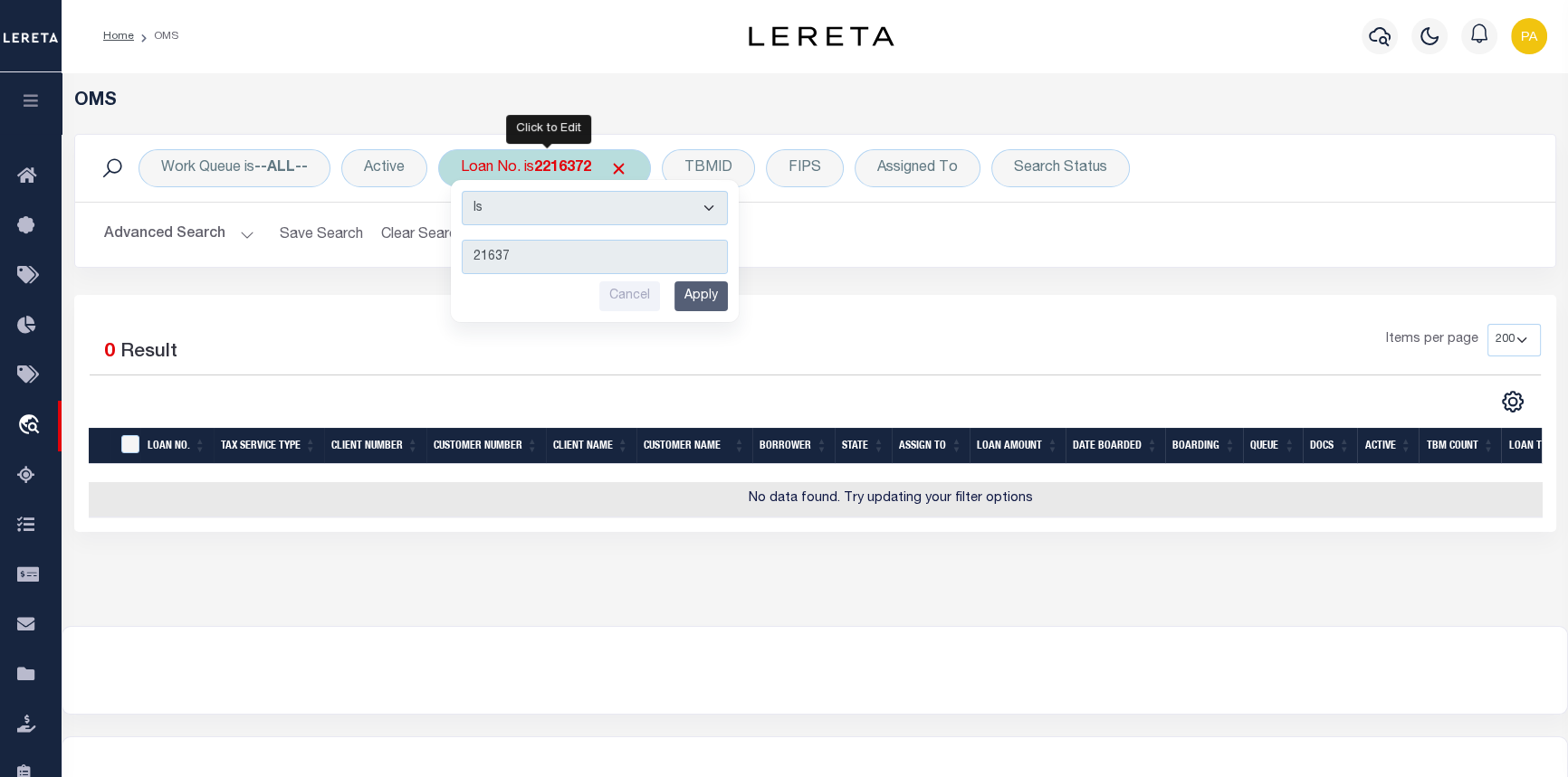
type input "216372"
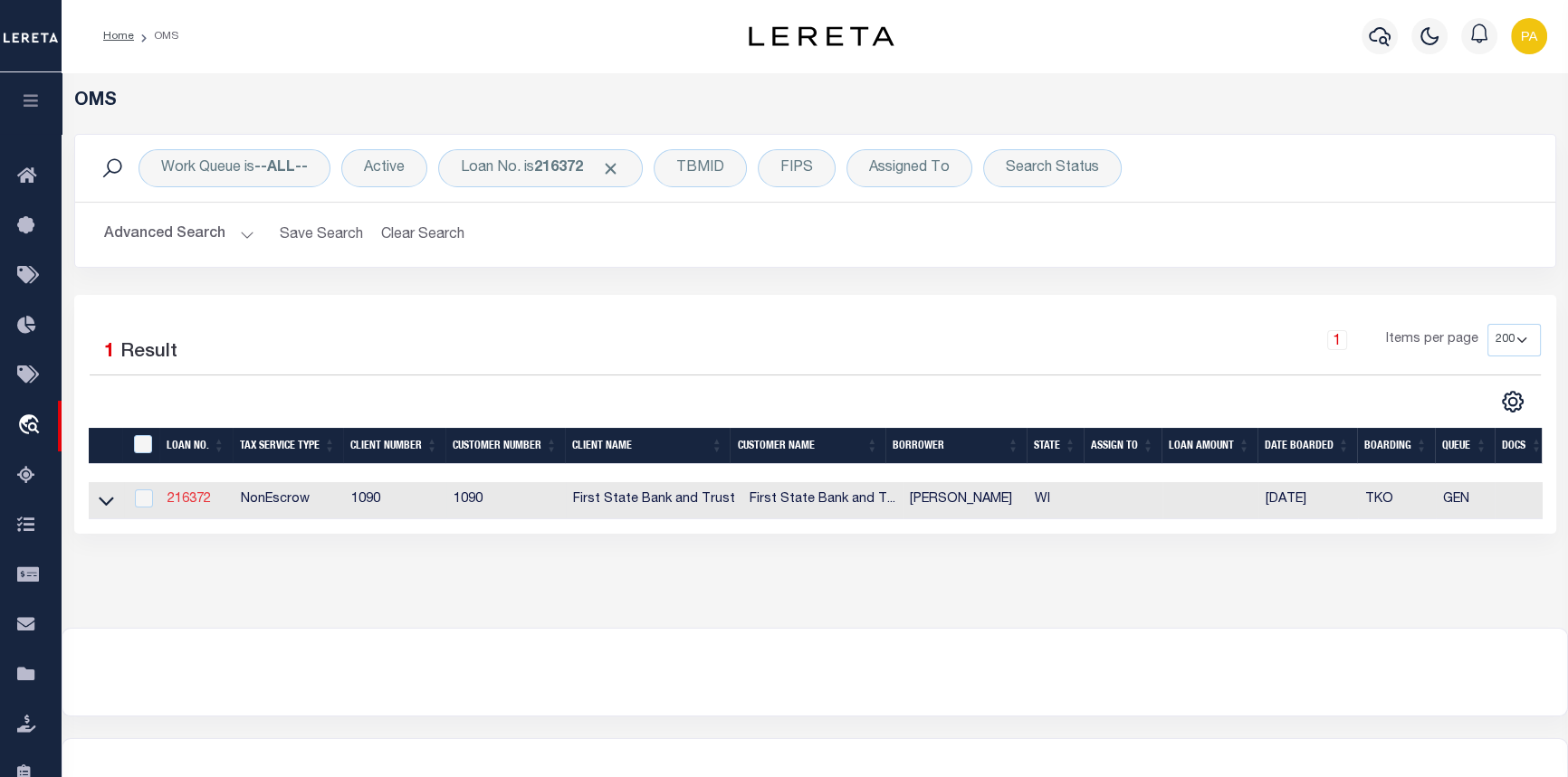
click at [192, 496] on link "216372" at bounding box center [190, 499] width 43 height 12
type input "216372"
type input "CHARLES J HANSEN"
select select "True"
select select
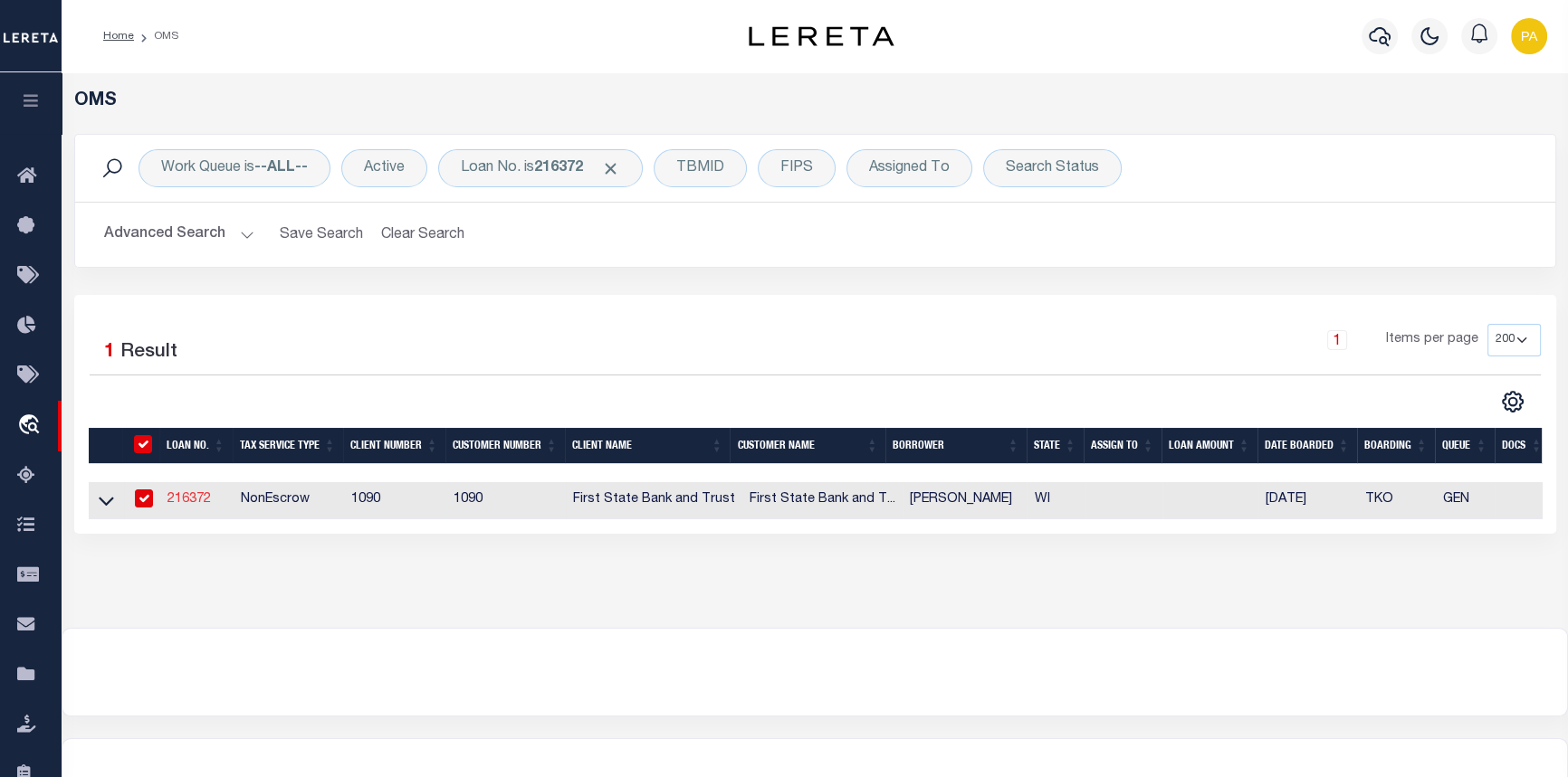
select select "NonEscrow"
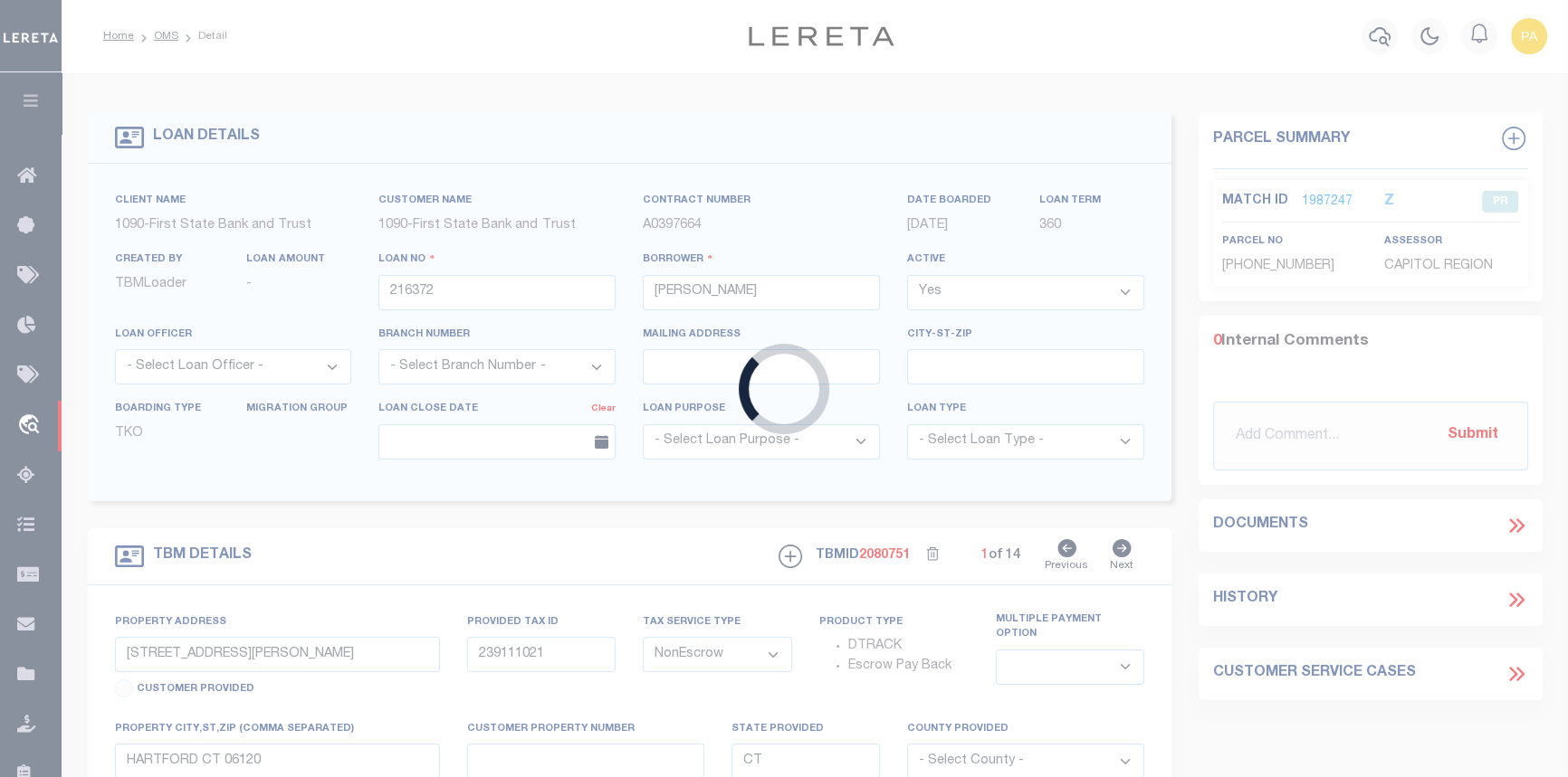
select select "1206"
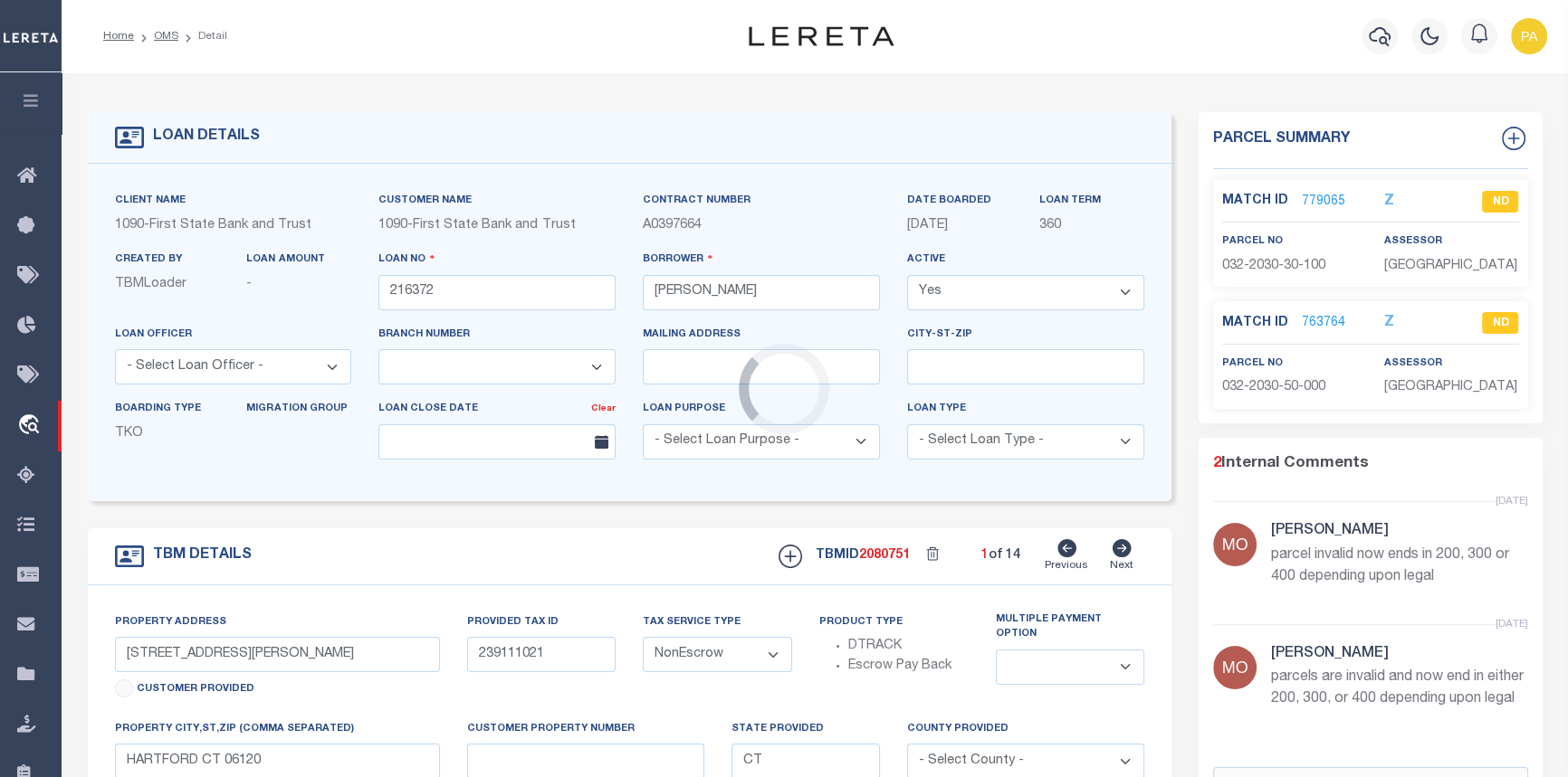
type input "1670 50TH ST"
select select
type input "Somerset WI"
type input "WI"
type textarea "TAX ID Update last comment: tax id project"
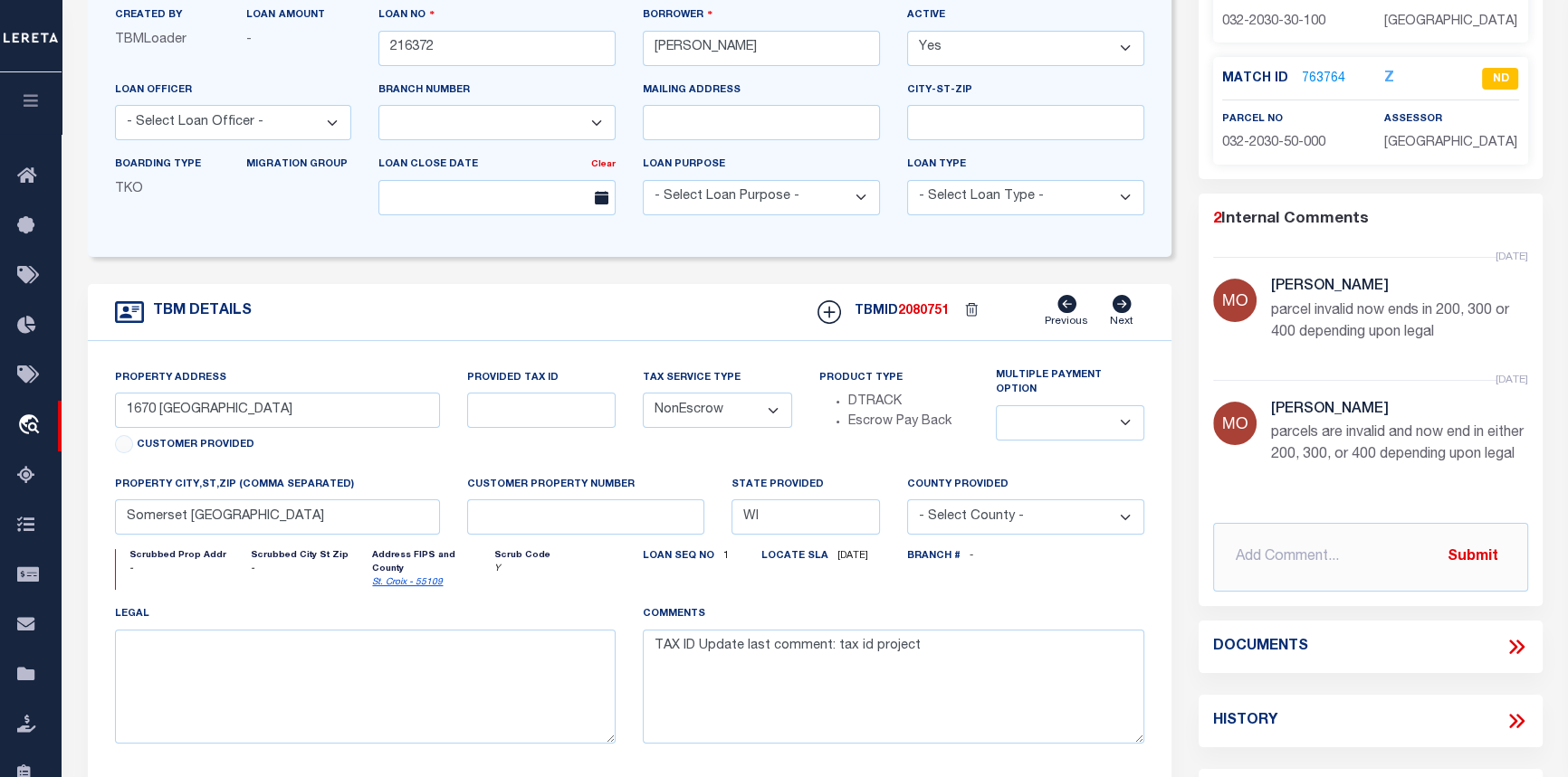
scroll to position [246, 0]
click at [1513, 643] on icon at bounding box center [1513, 646] width 8 height 14
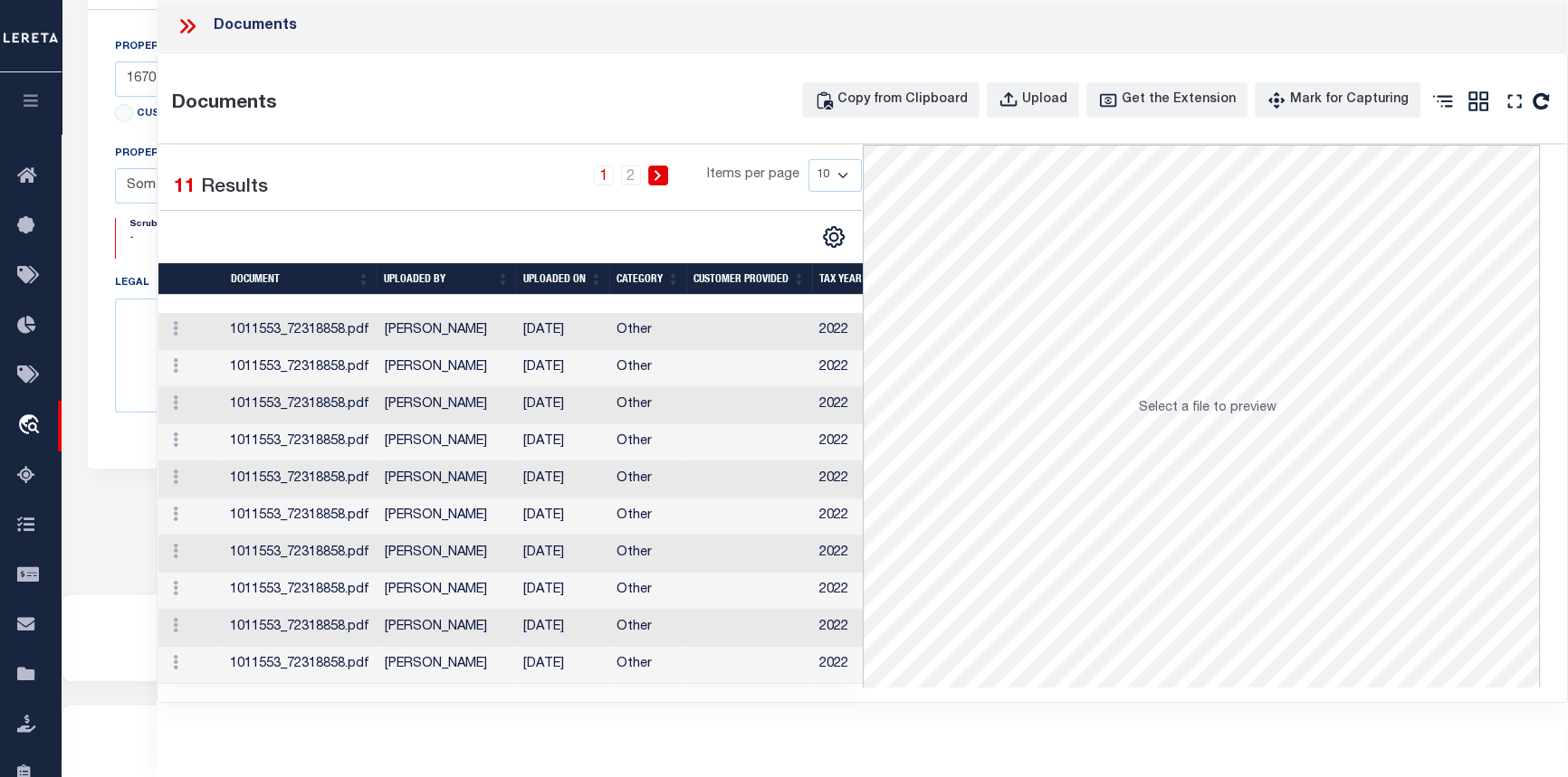
scroll to position [193, 0]
click at [636, 183] on link "2" at bounding box center [630, 175] width 20 height 20
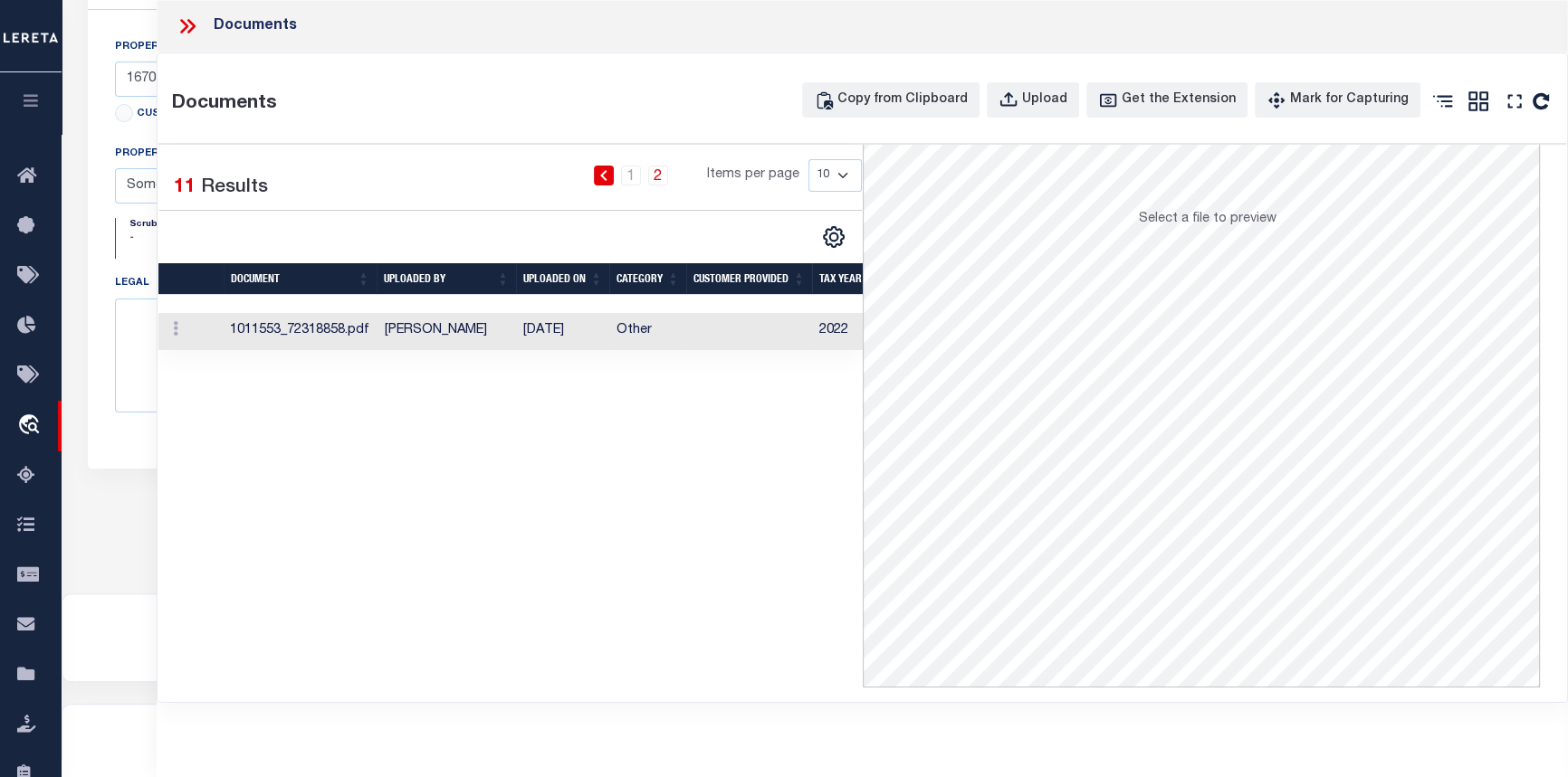
click at [191, 28] on icon at bounding box center [187, 25] width 24 height 24
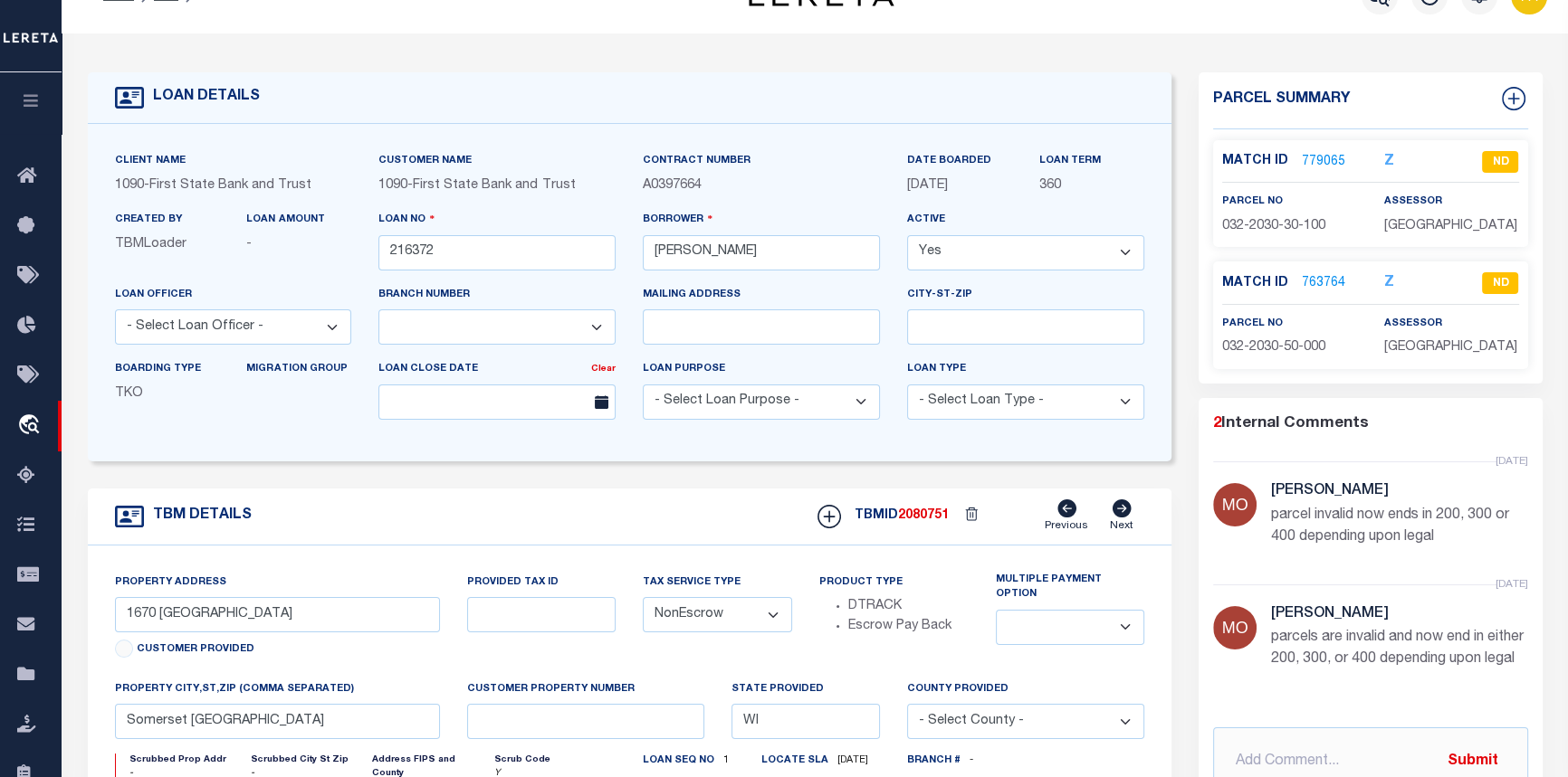
scroll to position [0, 0]
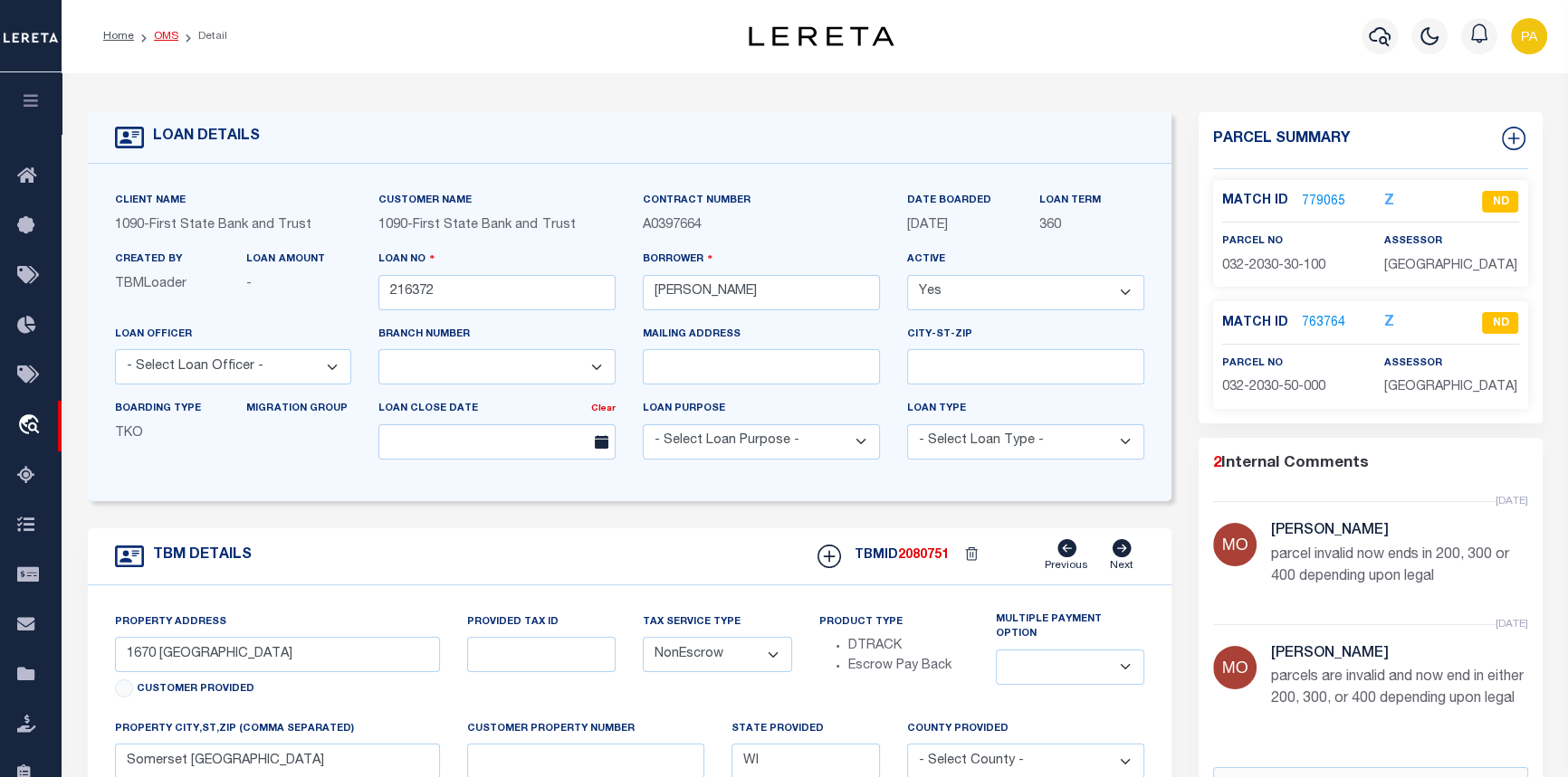
click at [168, 34] on link "OMS" at bounding box center [166, 37] width 25 height 11
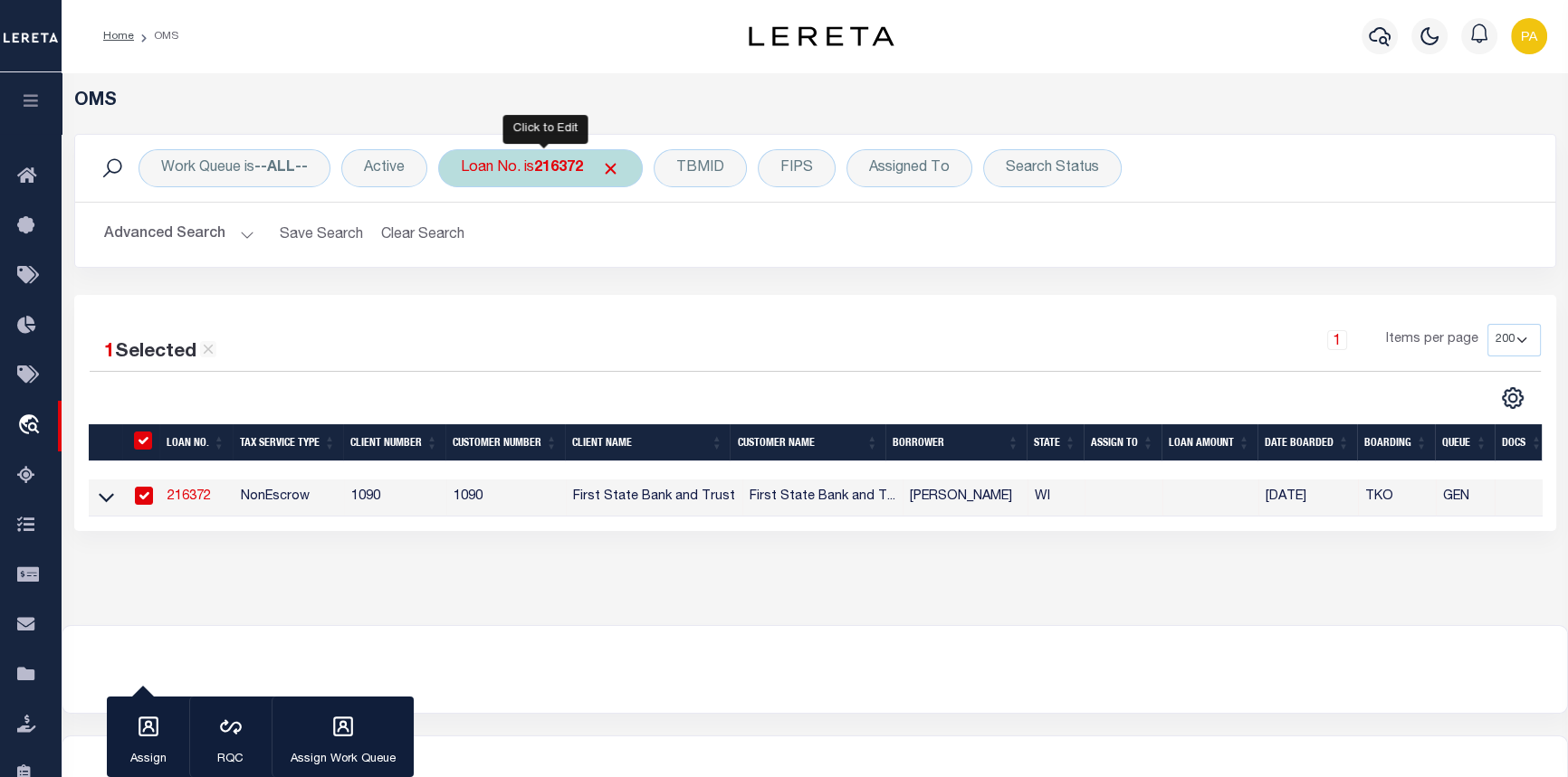
click at [552, 175] on b "216372" at bounding box center [559, 168] width 49 height 14
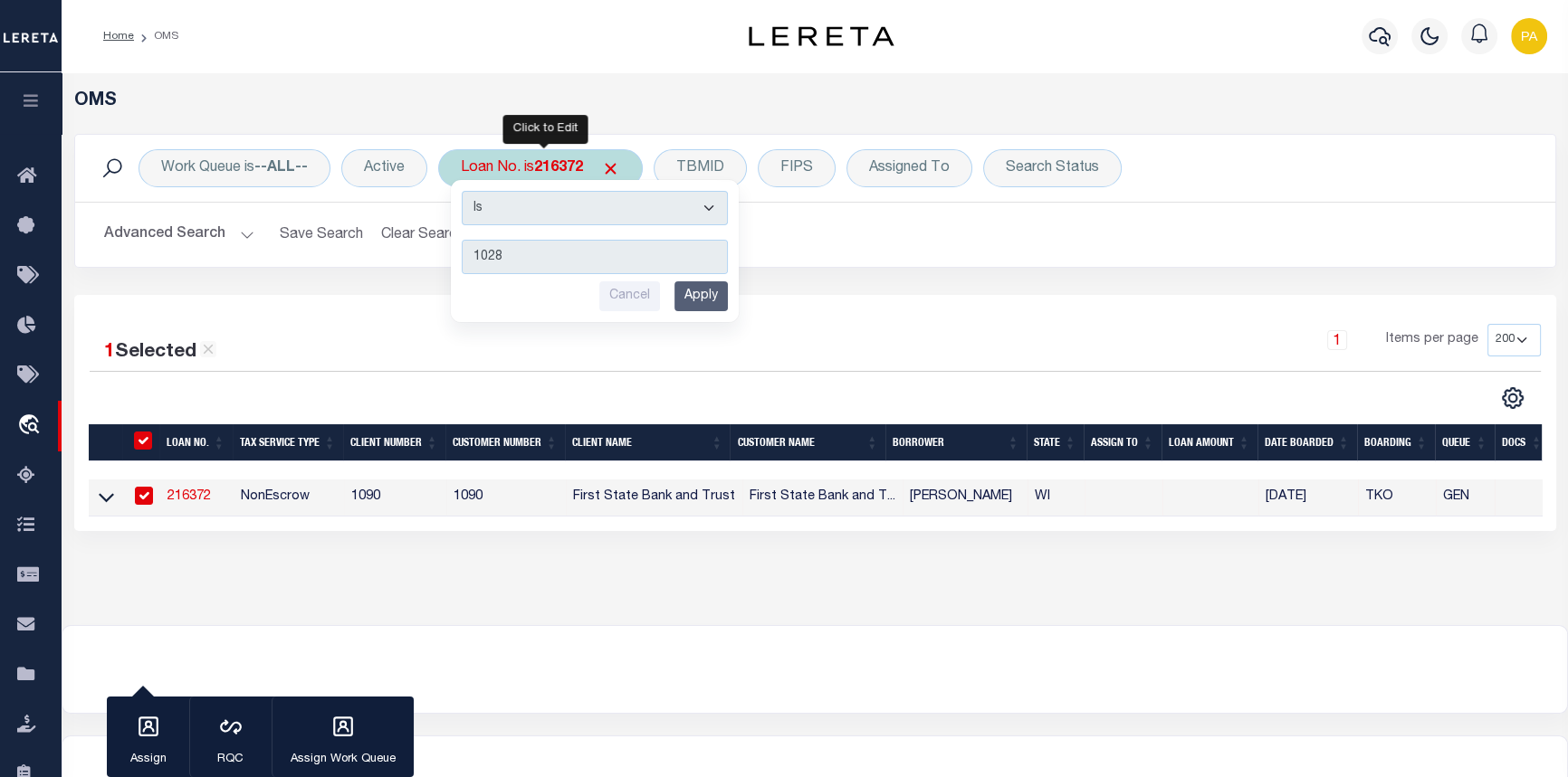
type input "10282"
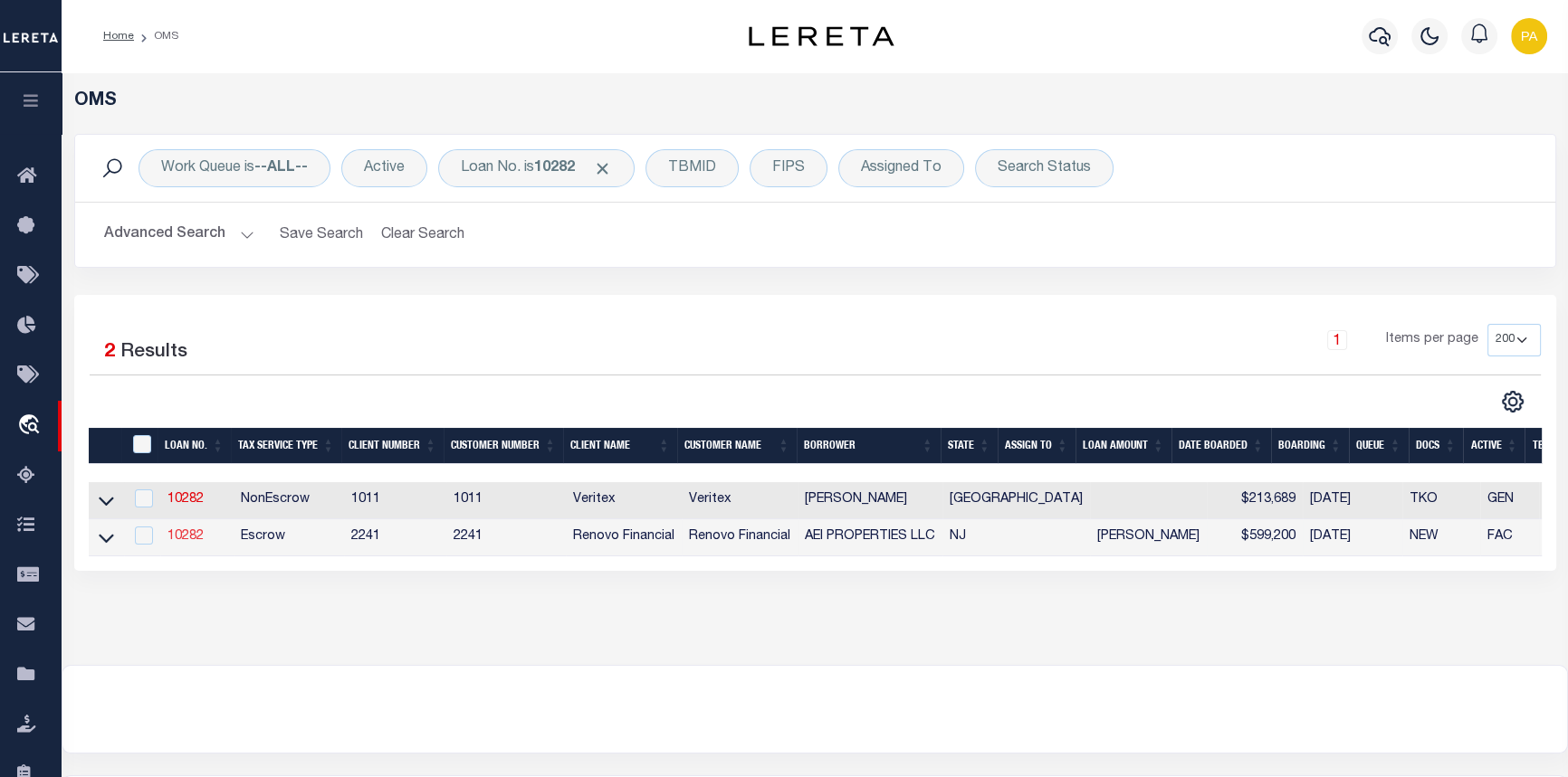
click at [179, 539] on link "10282" at bounding box center [186, 536] width 36 height 12
type input "10282"
type input "AEI PROPERTIES LLC"
select select
type input "12474 Robin Ave"
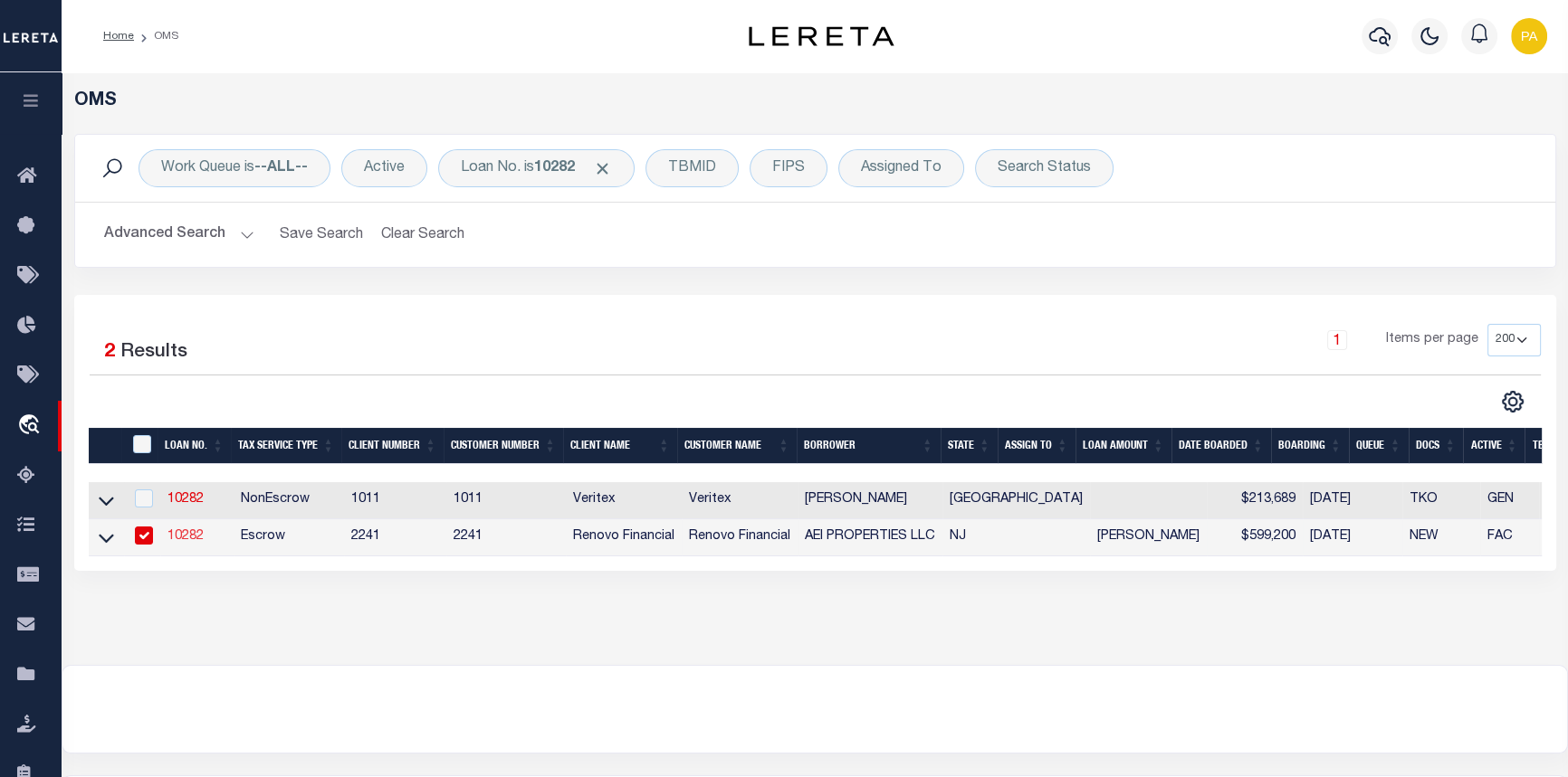
type input "Brooksville FL 34614"
select select "Escrow"
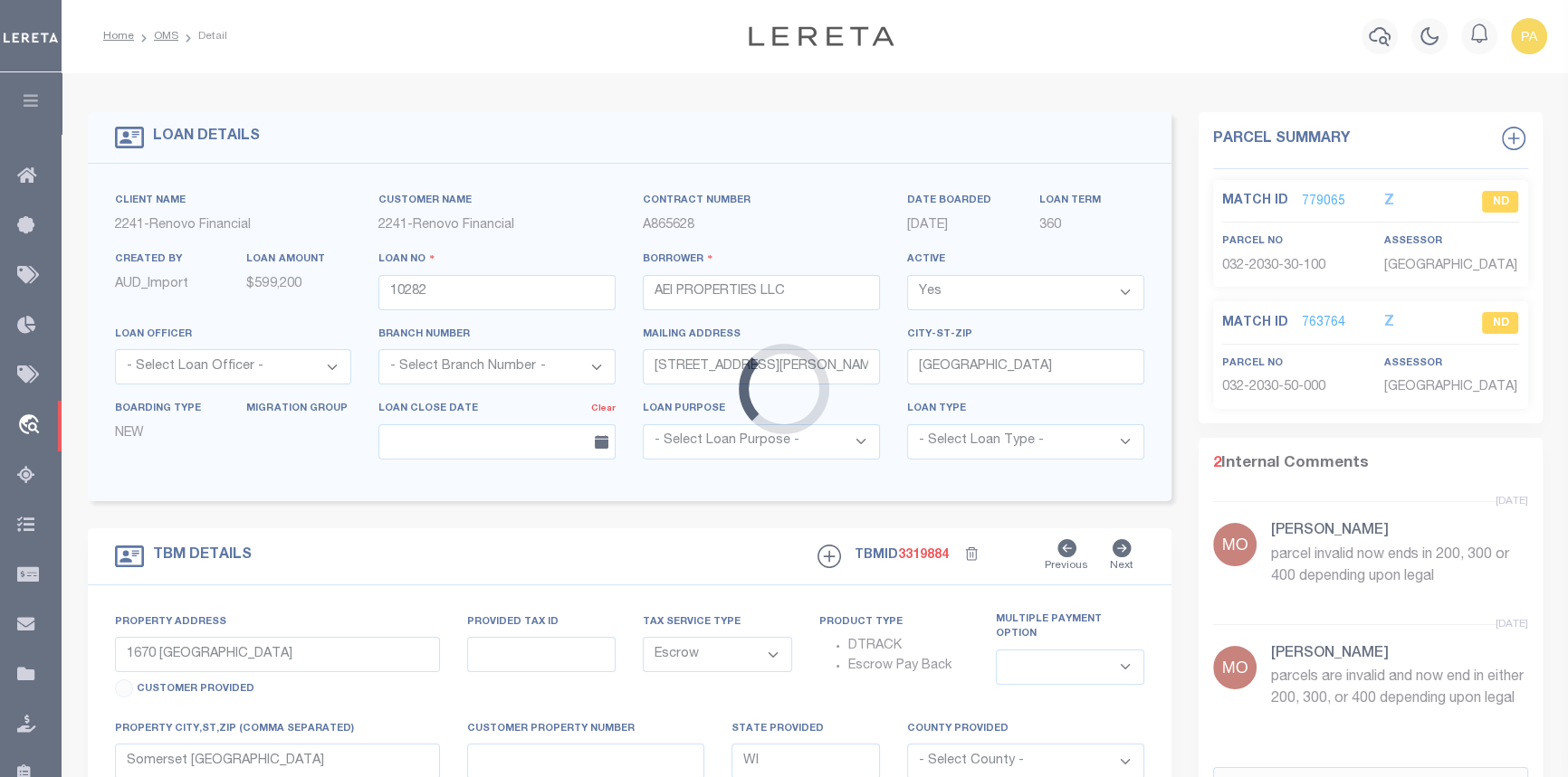
type input "1 Green Street West"
select select
type input "Millville, NJ 08332"
type input "a0k8Y00000jIMq8"
type input "NJ"
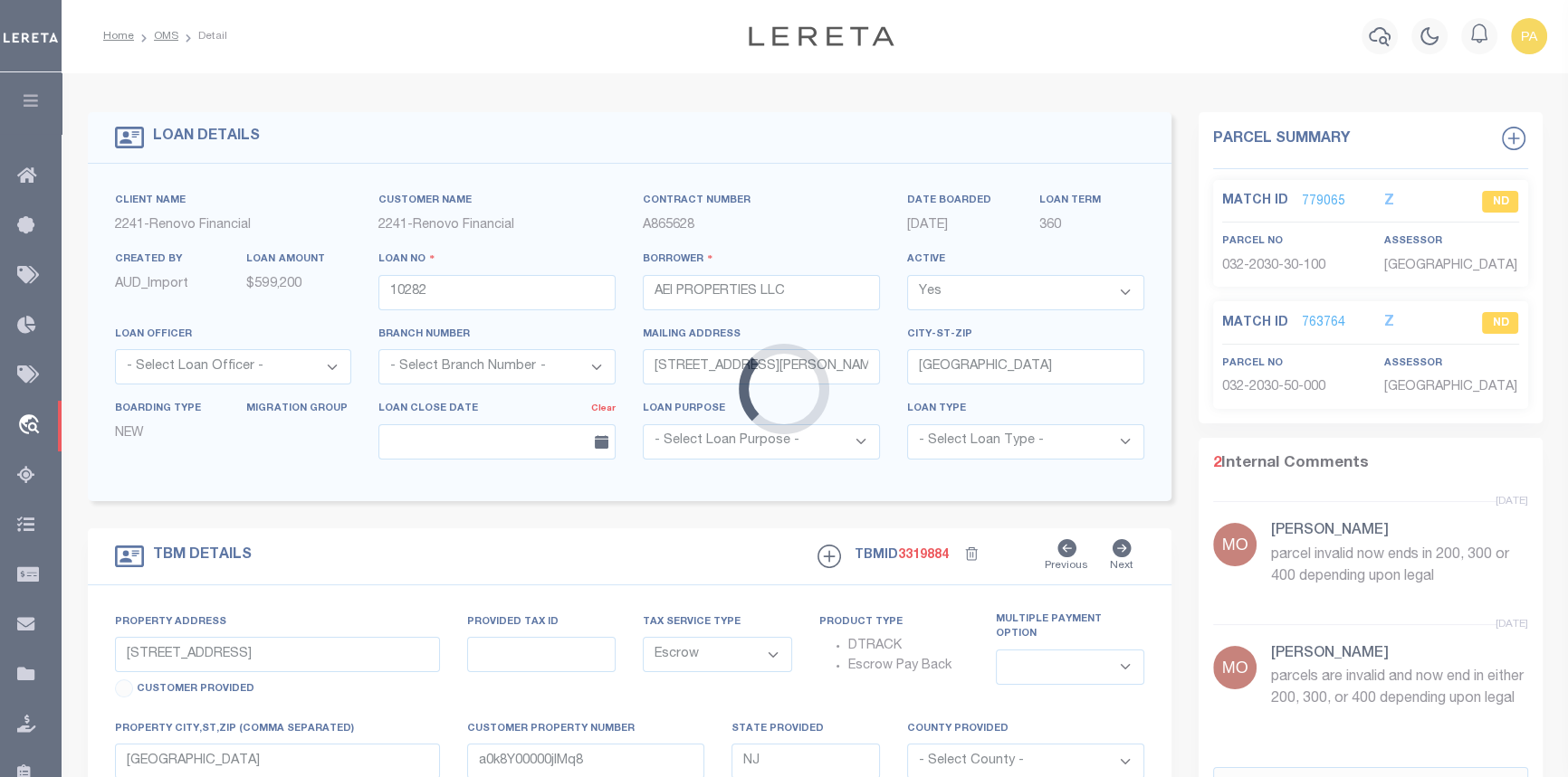
select select
type textarea "LEGAL REQUIRED"
select select "25066"
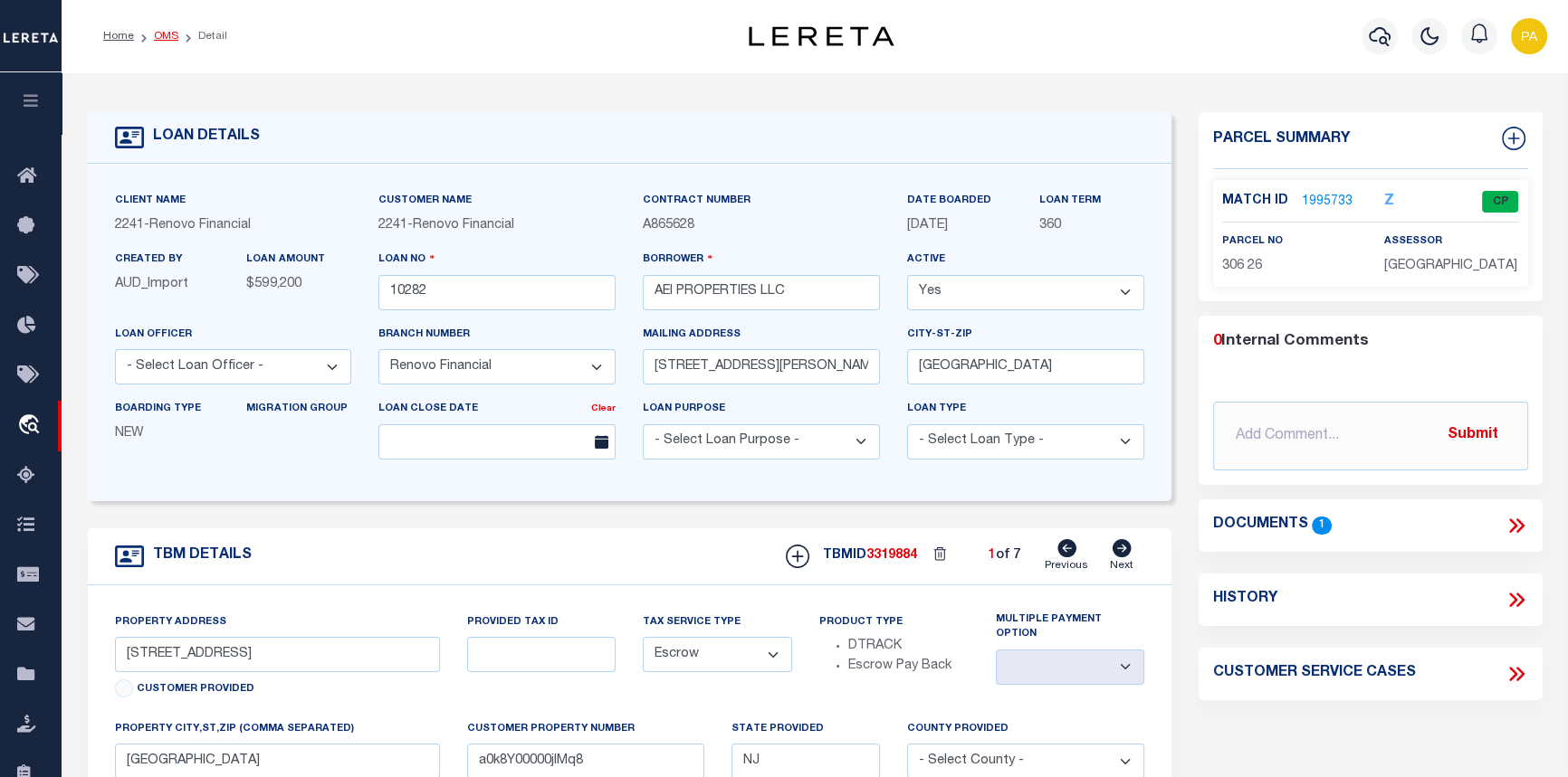
click at [162, 38] on link "OMS" at bounding box center [166, 37] width 25 height 11
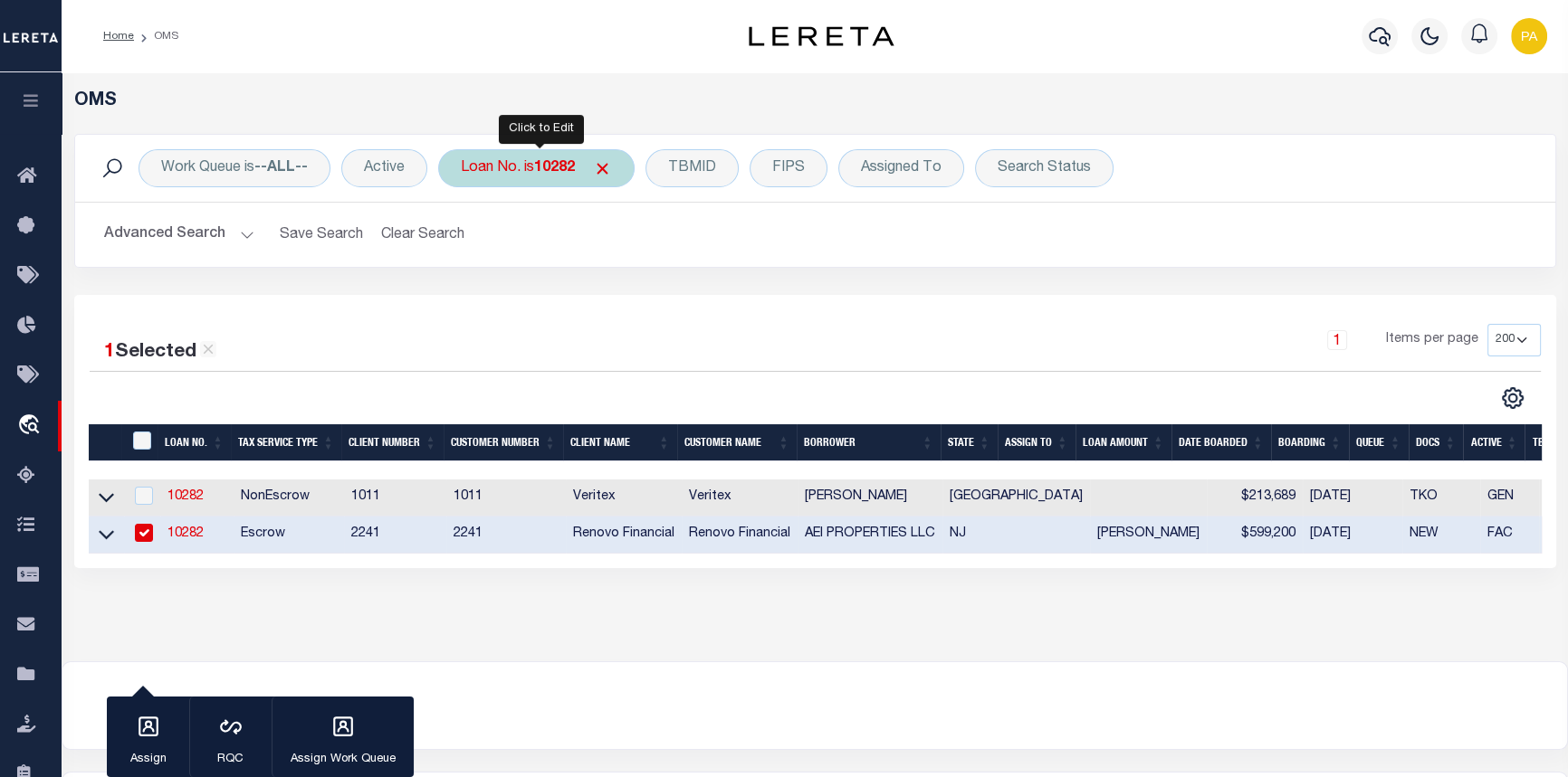
click at [557, 171] on b "10282" at bounding box center [554, 168] width 41 height 14
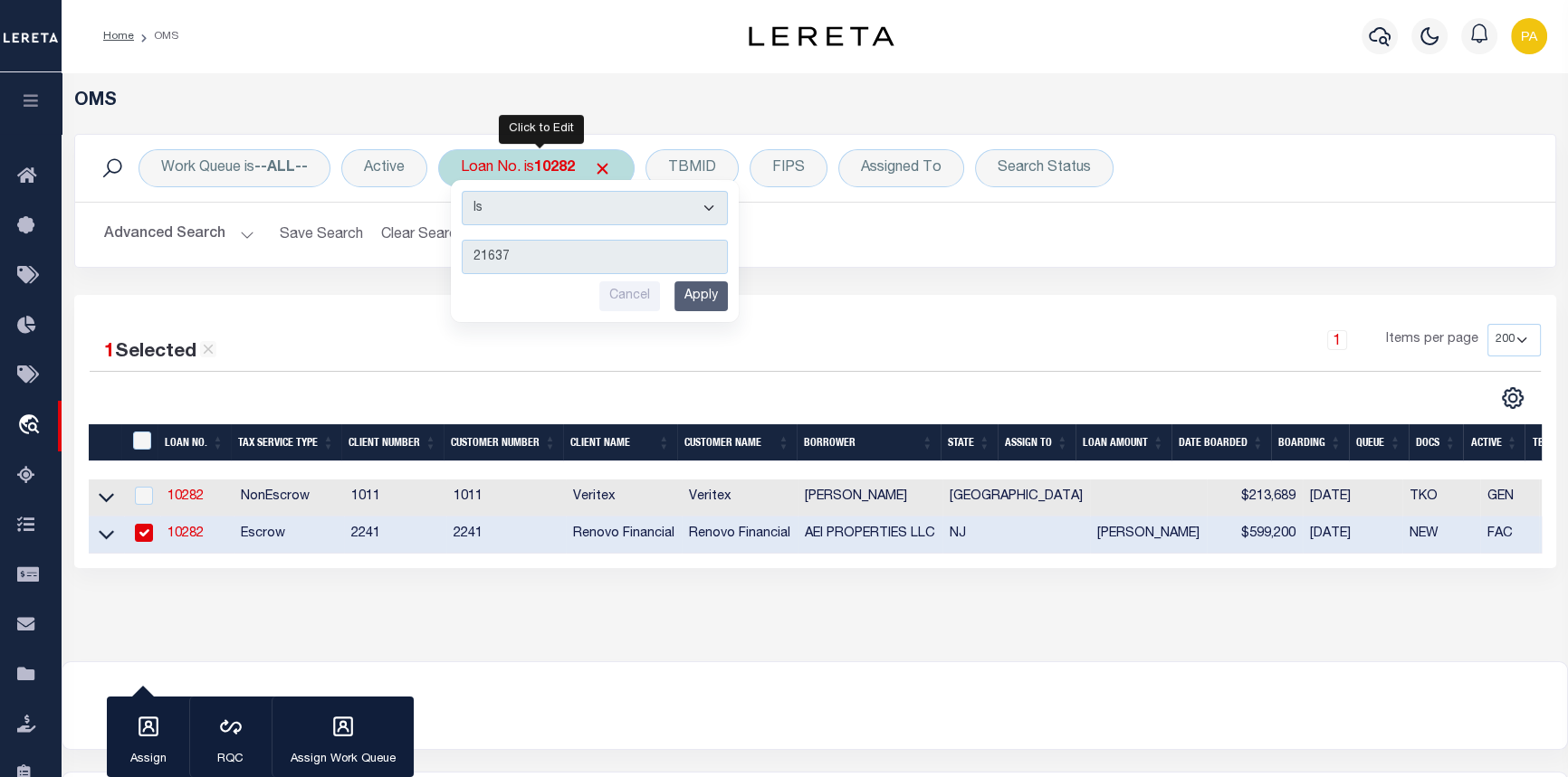
type input "216372"
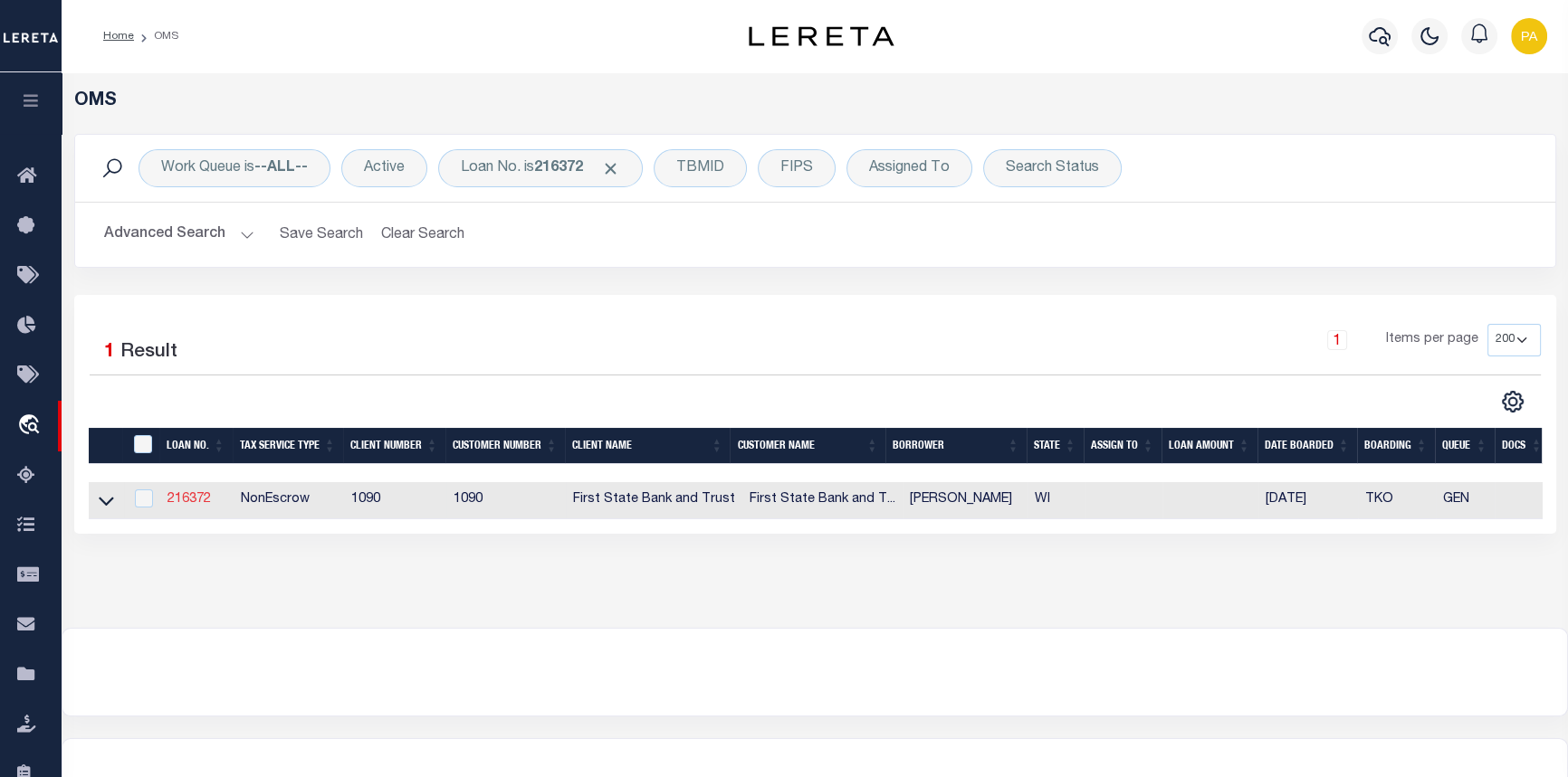
click at [177, 499] on link "216372" at bounding box center [190, 499] width 43 height 12
type input "216372"
type input "CHARLES J HANSEN"
select select
select select "NonEscrow"
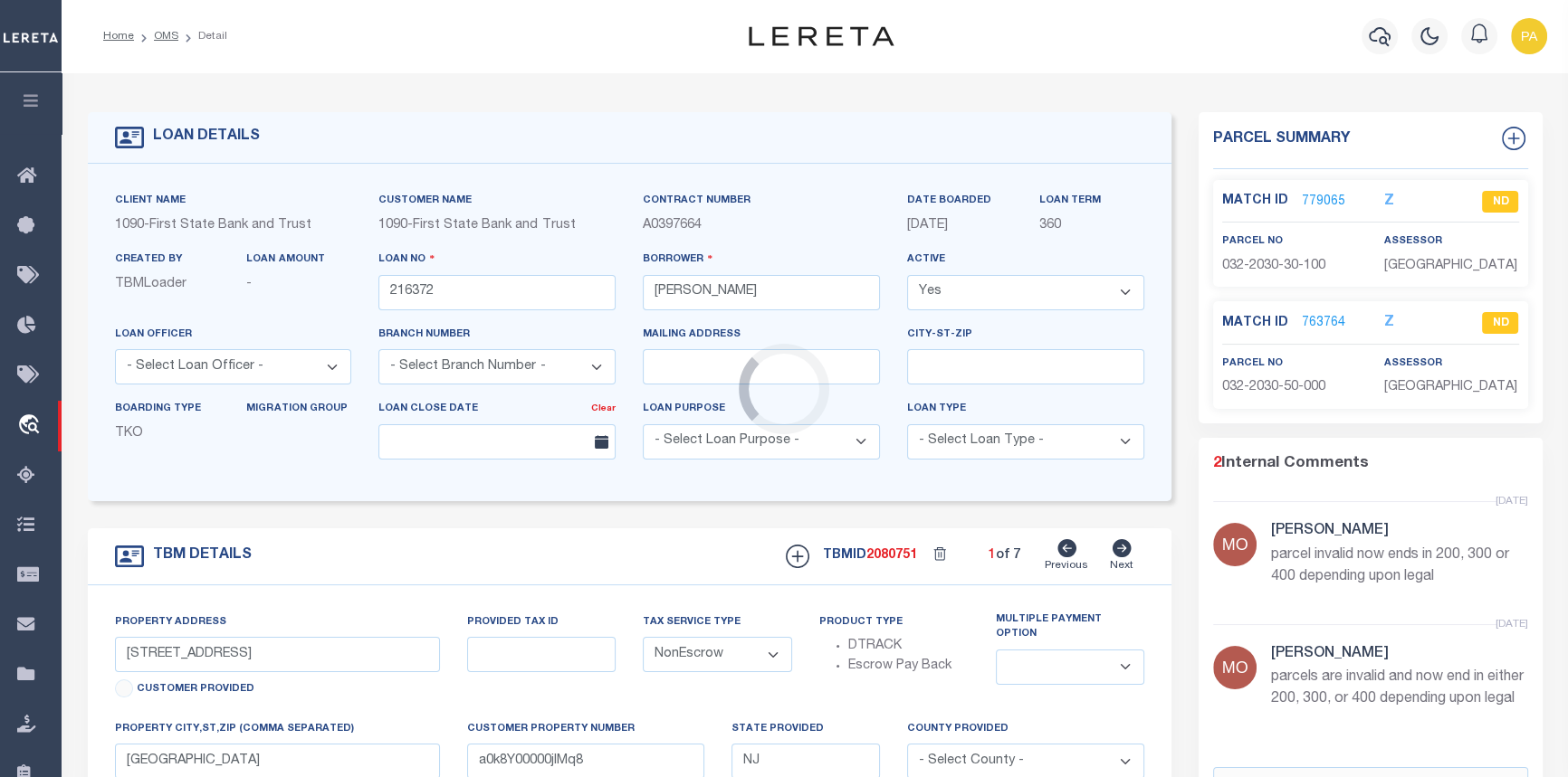
select select "1206"
type input "1670 50TH ST"
select select
type input "Somerset WI"
type input "WI"
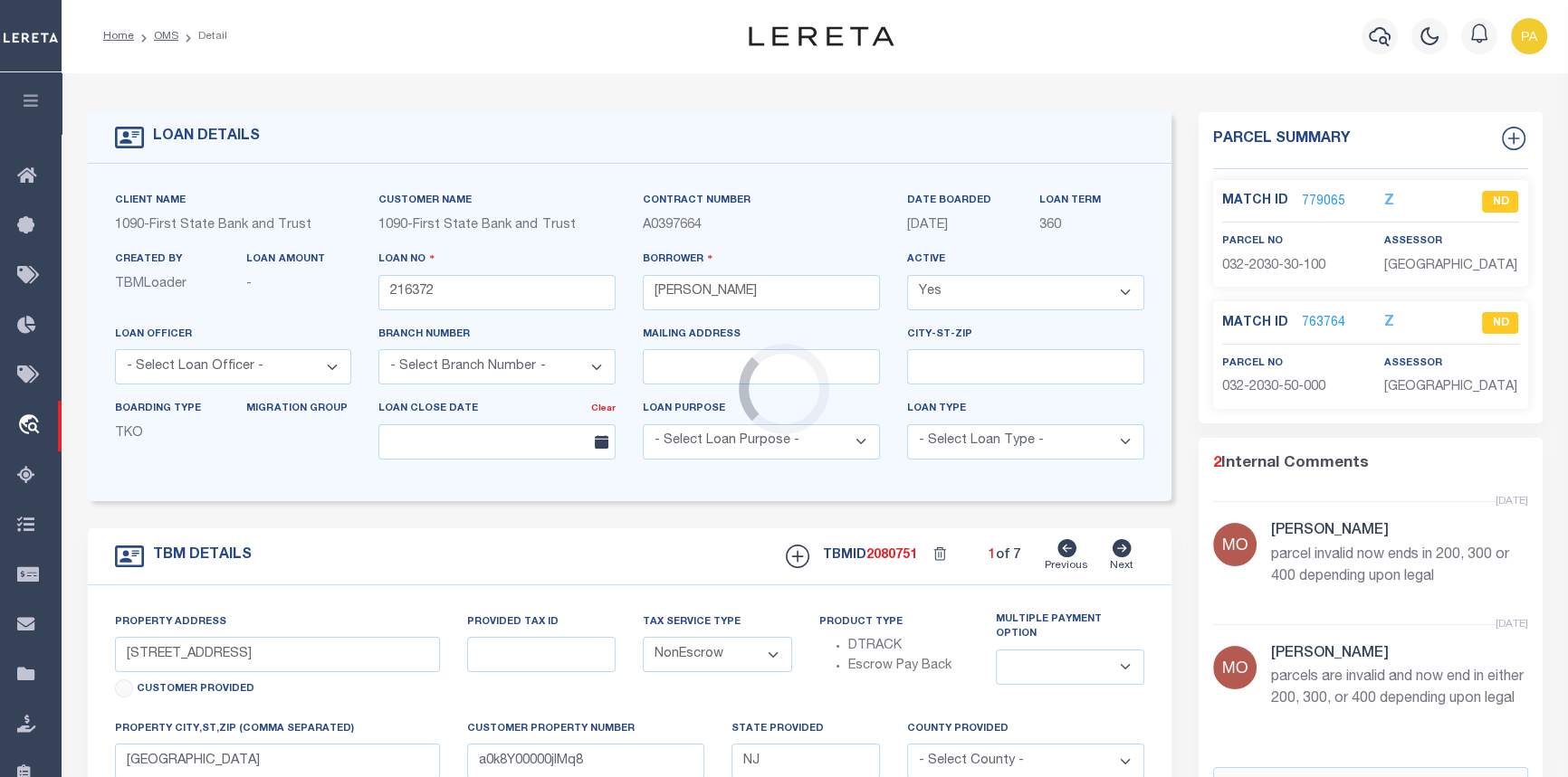
type textarea "TAX ID Update last comment: tax id project"
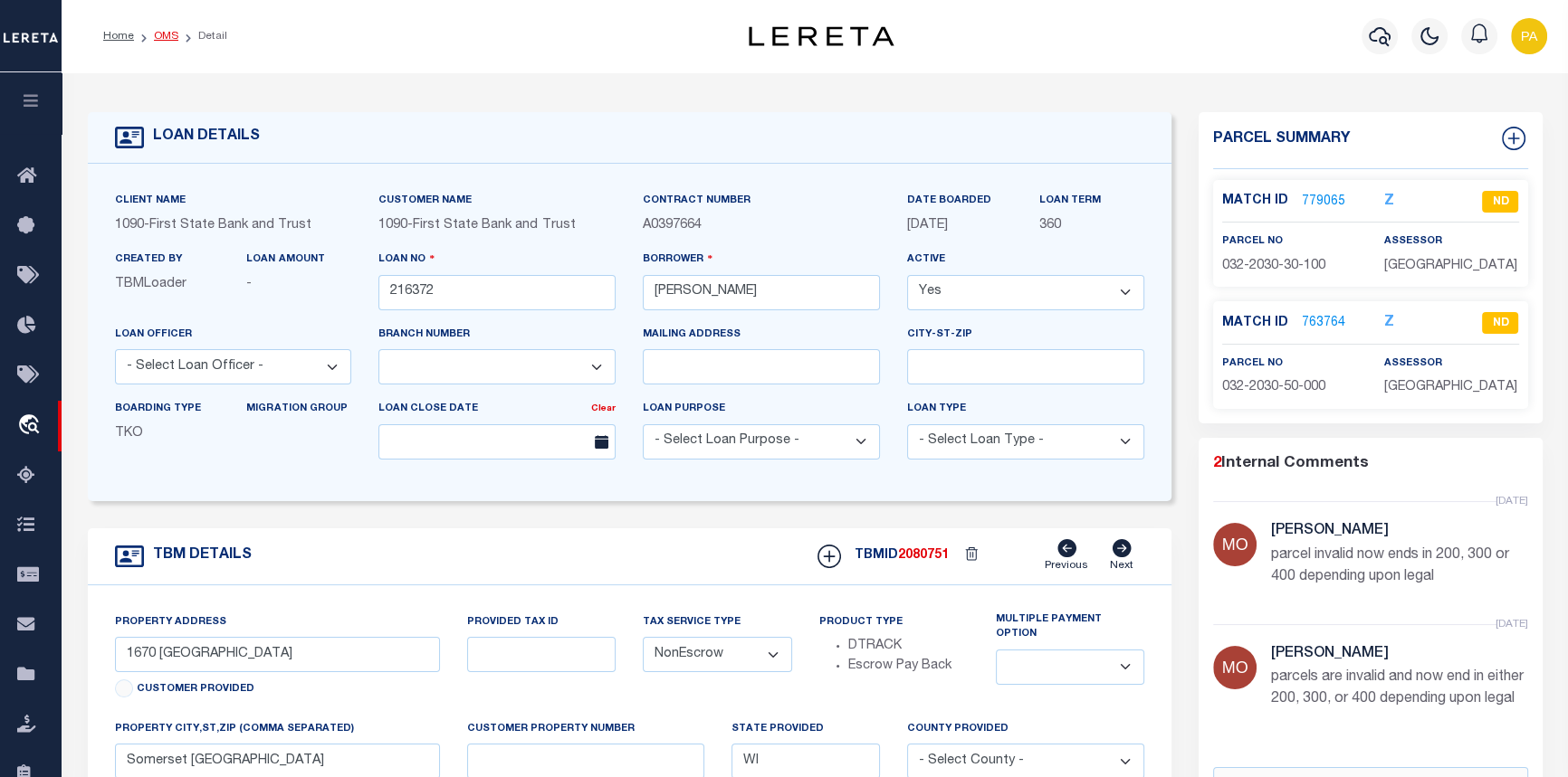
click at [165, 36] on link "OMS" at bounding box center [166, 37] width 25 height 11
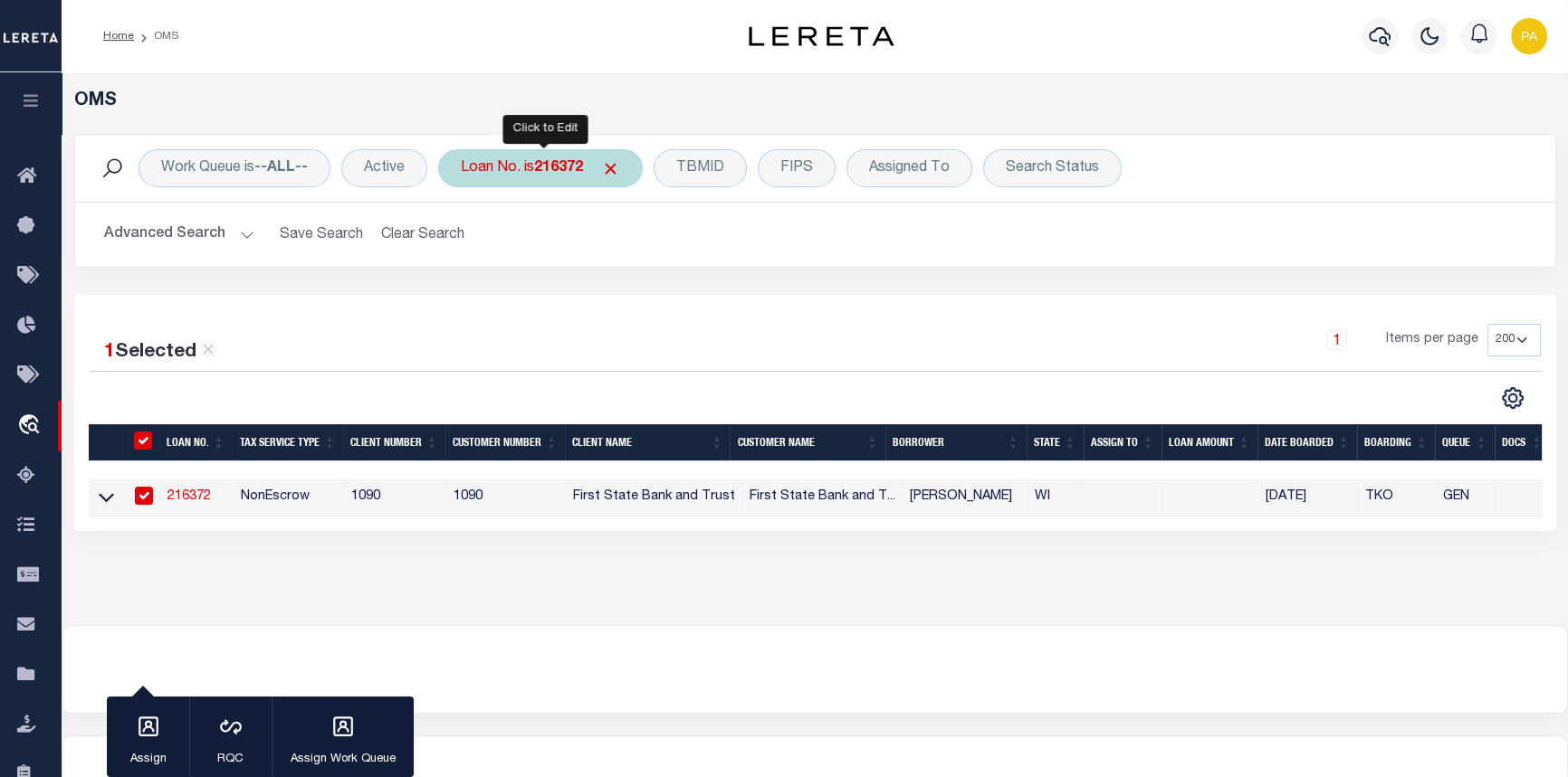
click at [547, 172] on b "216372" at bounding box center [559, 168] width 49 height 14
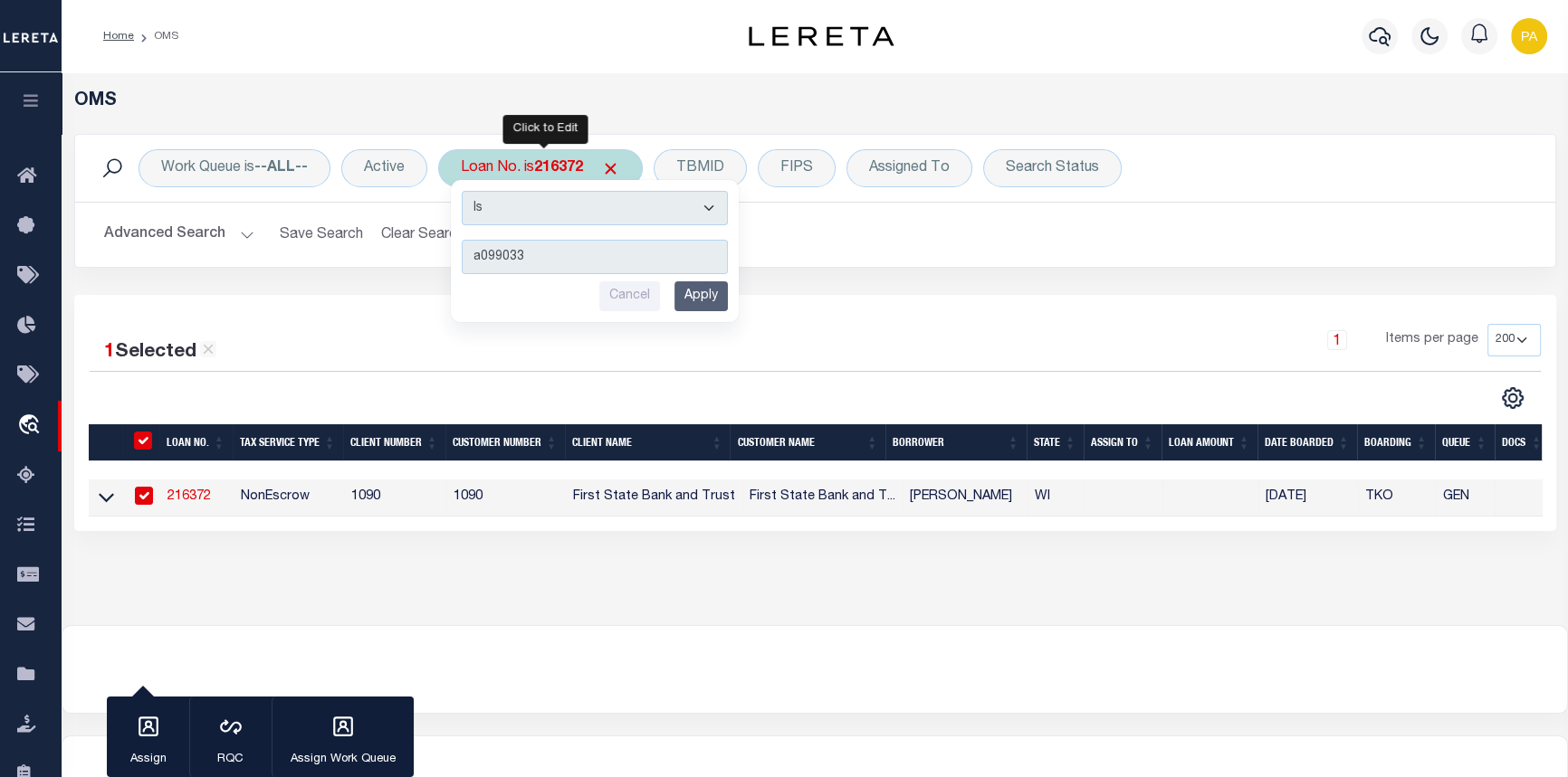
type input "a0990337"
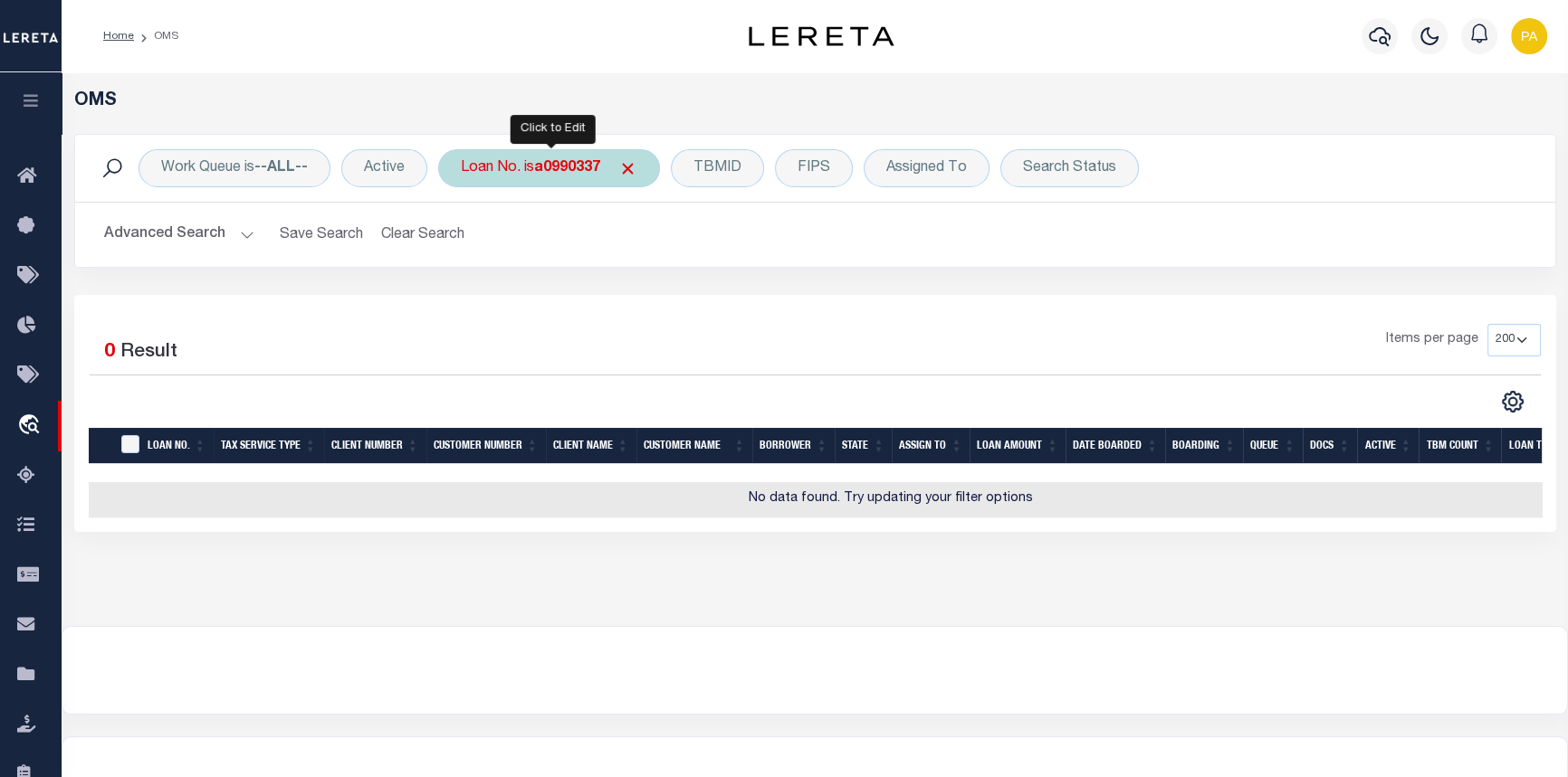
click at [536, 169] on div "Loan No. is a0990337" at bounding box center [549, 168] width 222 height 38
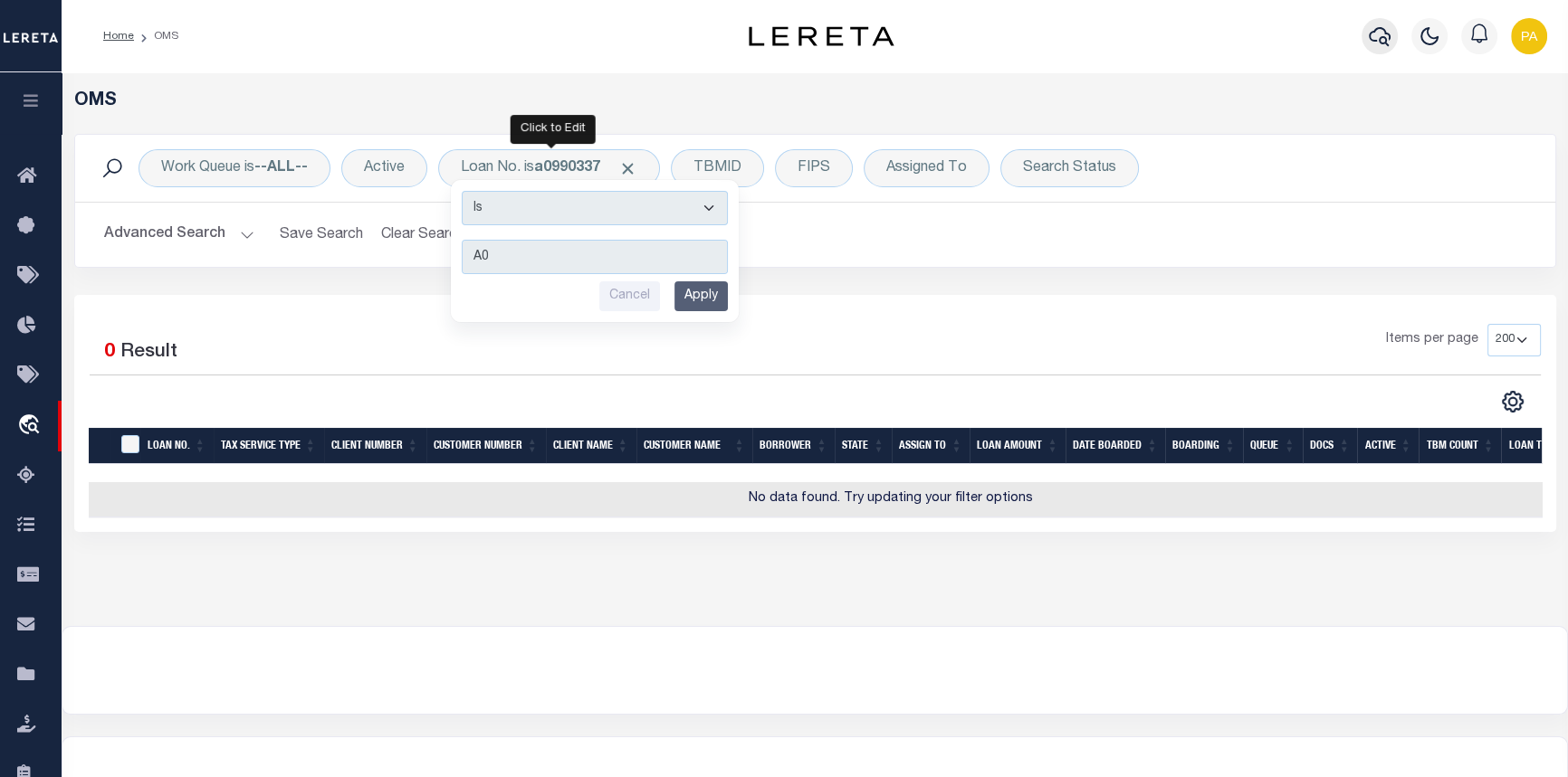
type input "A0"
click at [1379, 36] on icon "button" at bounding box center [1379, 36] width 22 height 22
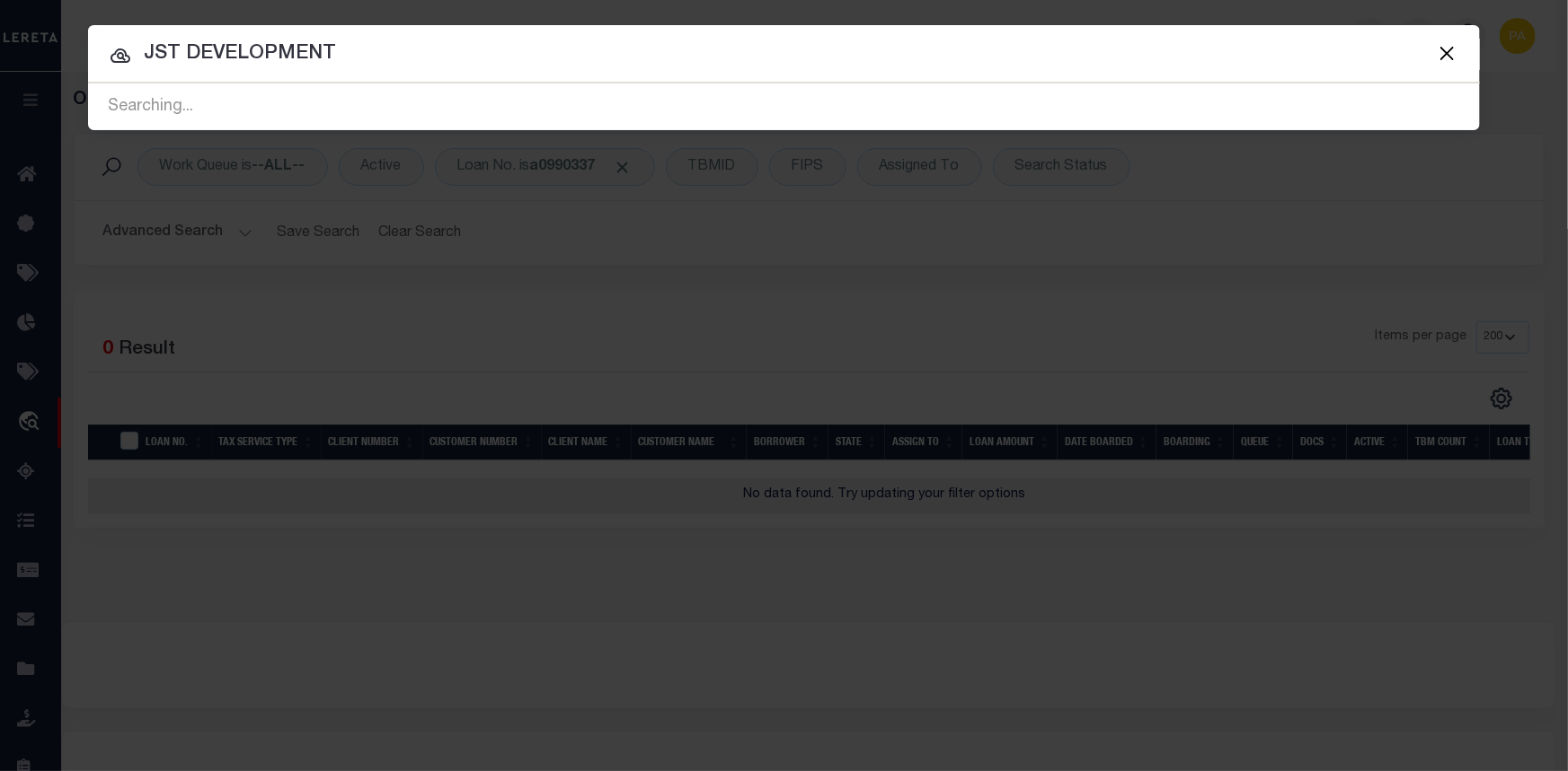
type input "JST DEVELOPMENT"
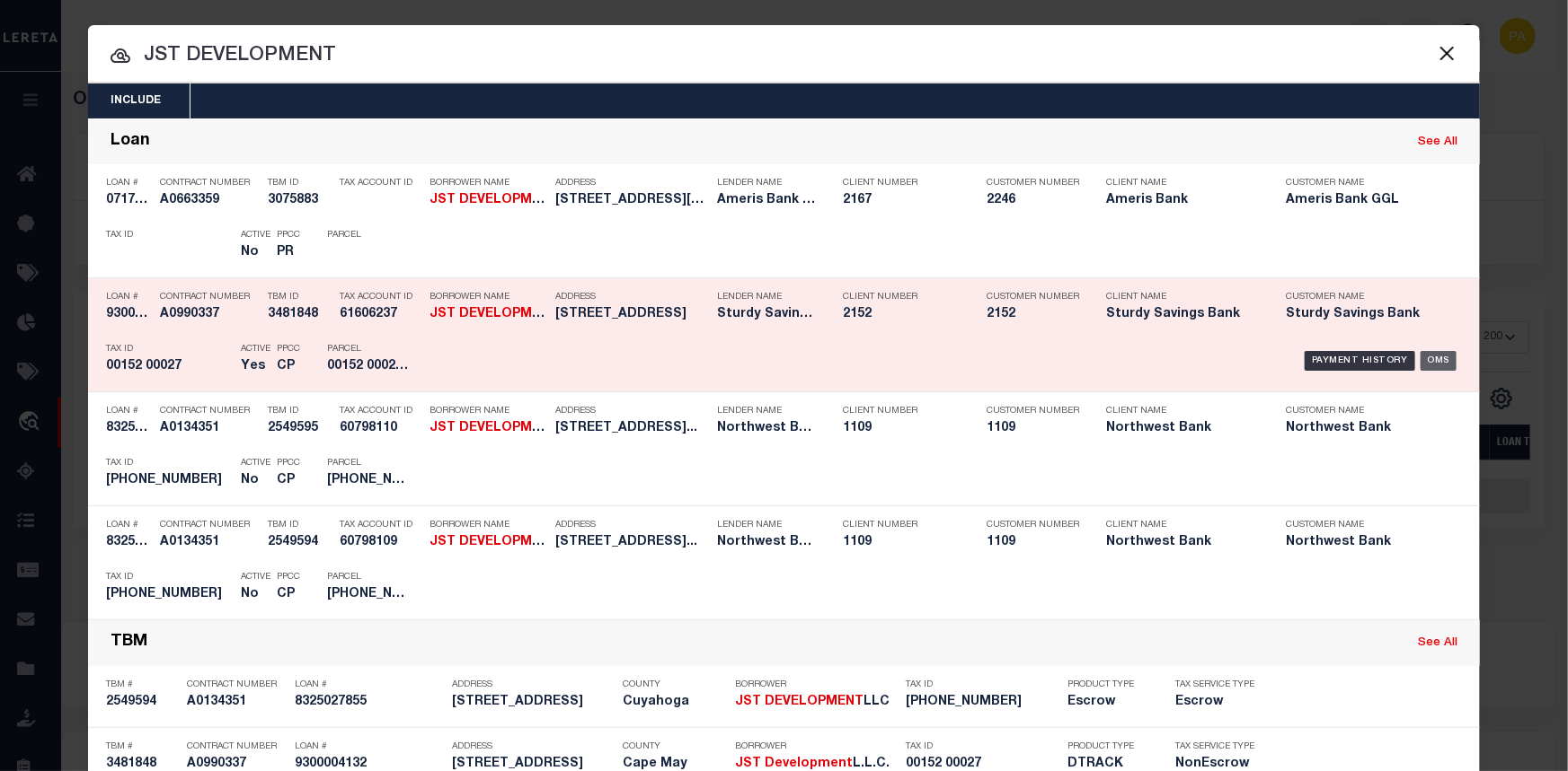
click at [1428, 363] on div "OMS" at bounding box center [1438, 360] width 37 height 20
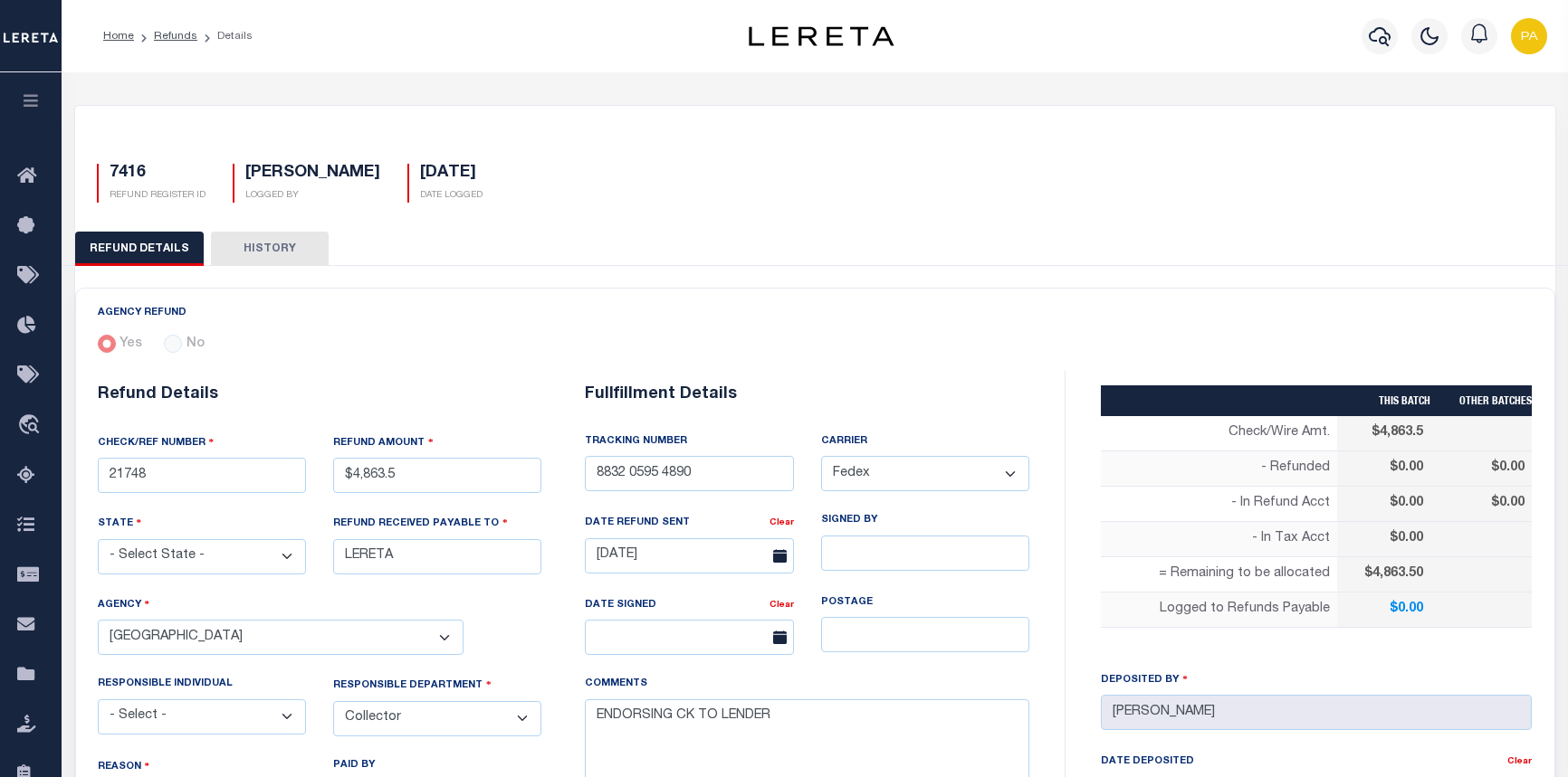
select select "[GEOGRAPHIC_DATA]"
select select "COL"
select select "OVP"
select select "FDX"
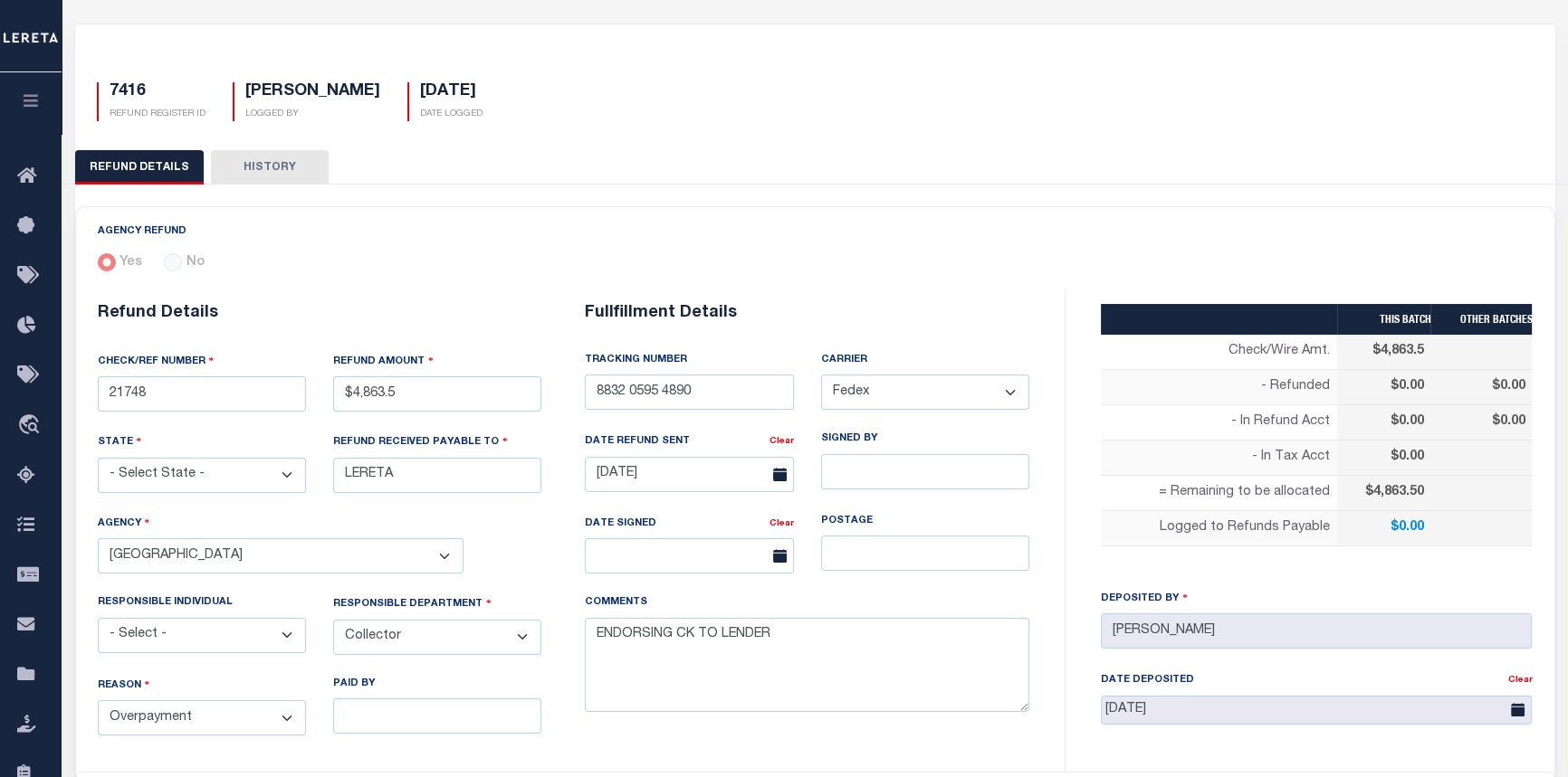
scroll to position [0, 144]
click at [29, 106] on icon "button" at bounding box center [31, 100] width 21 height 16
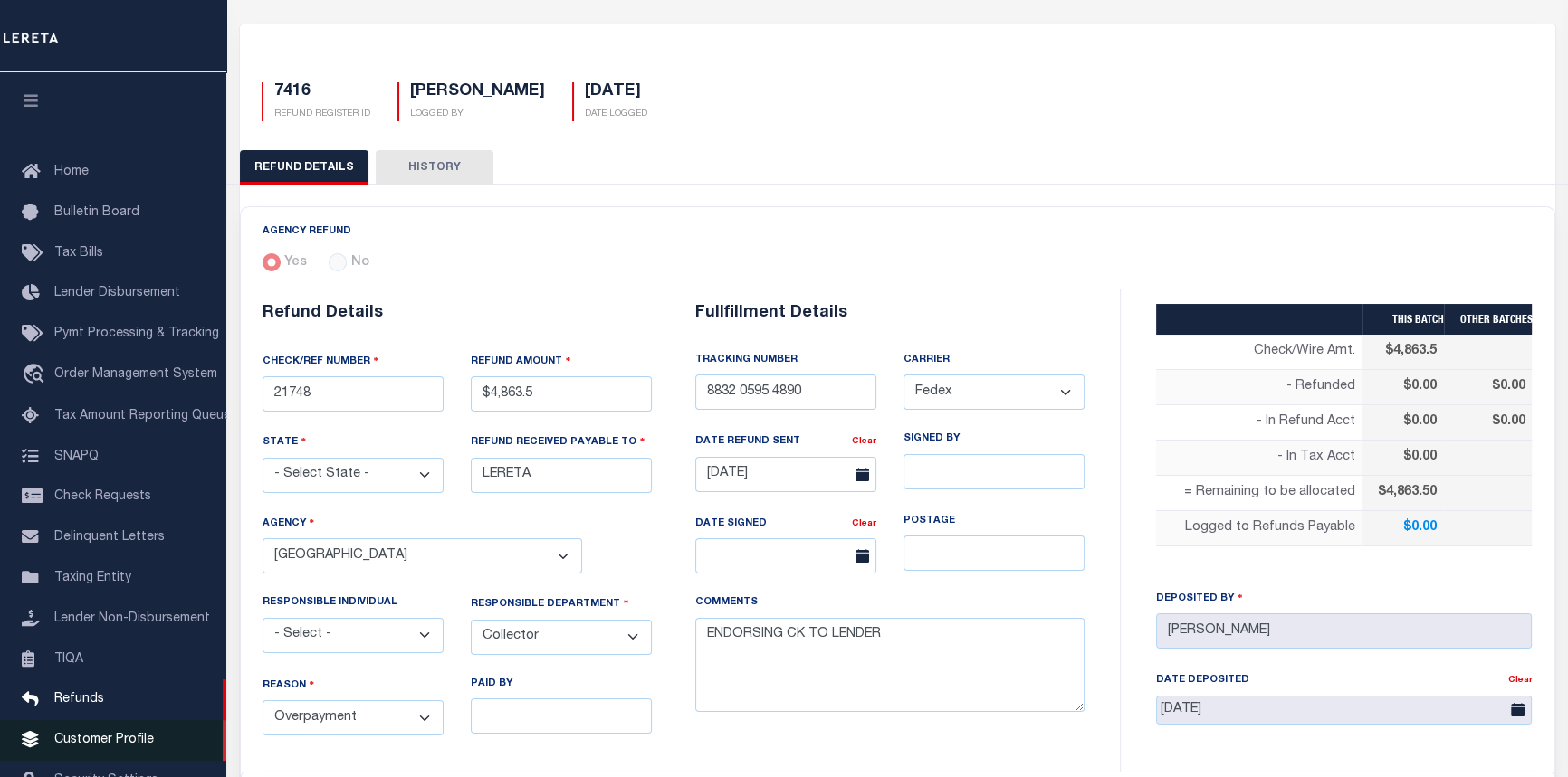
click at [78, 747] on span "Customer Profile" at bounding box center [105, 739] width 100 height 12
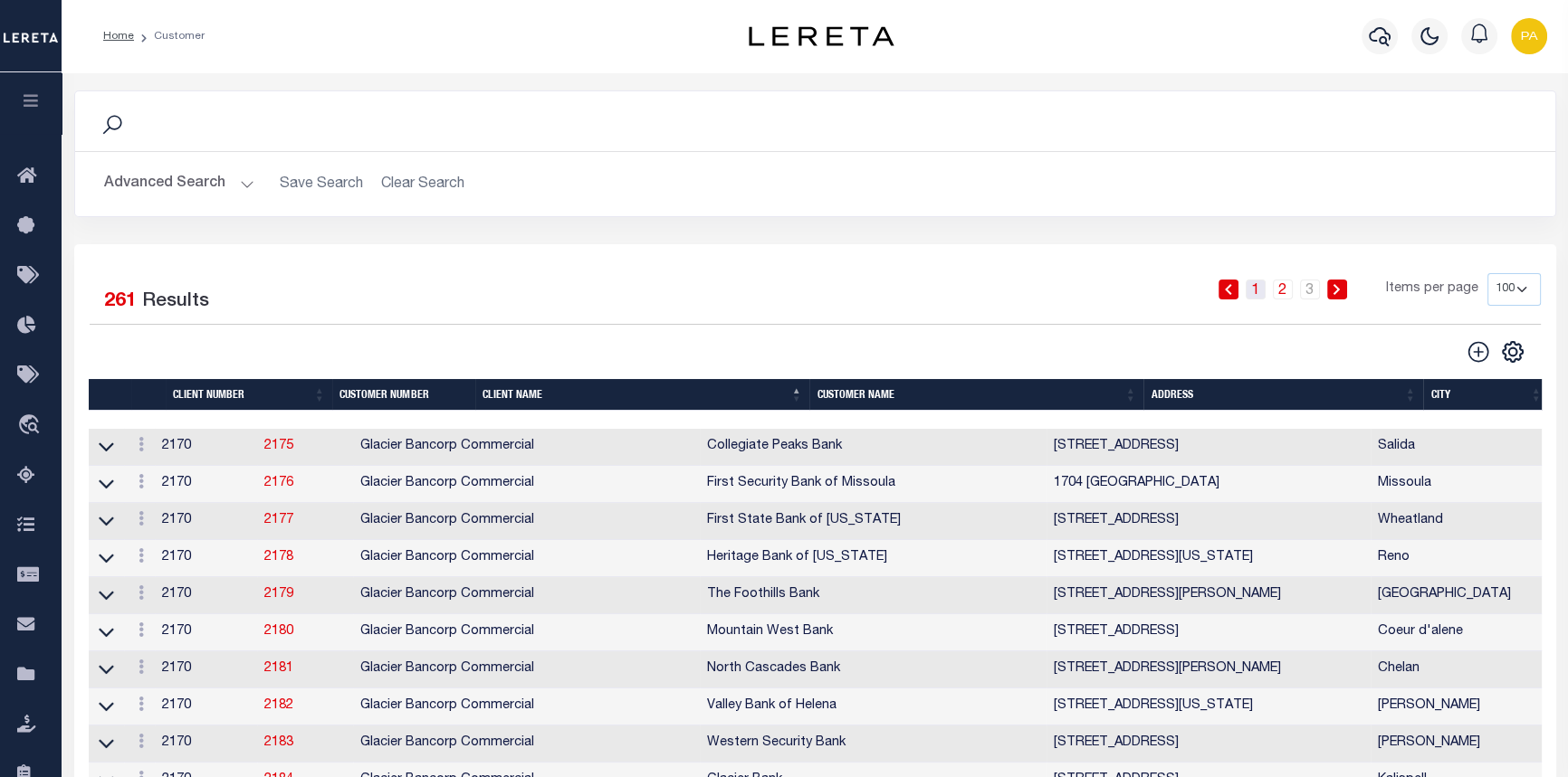
click at [1253, 289] on link "1" at bounding box center [1256, 289] width 20 height 20
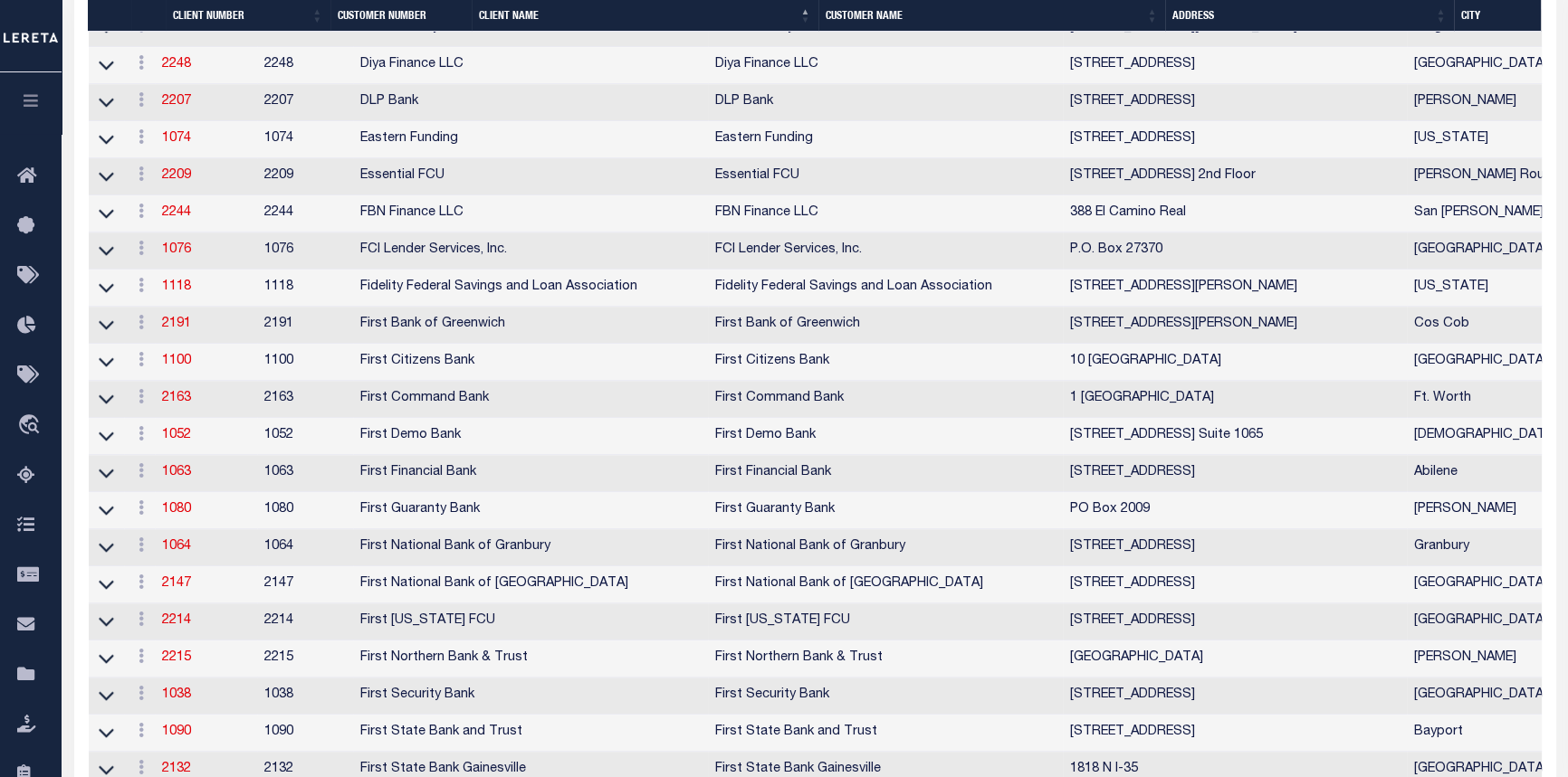
scroll to position [2468, 0]
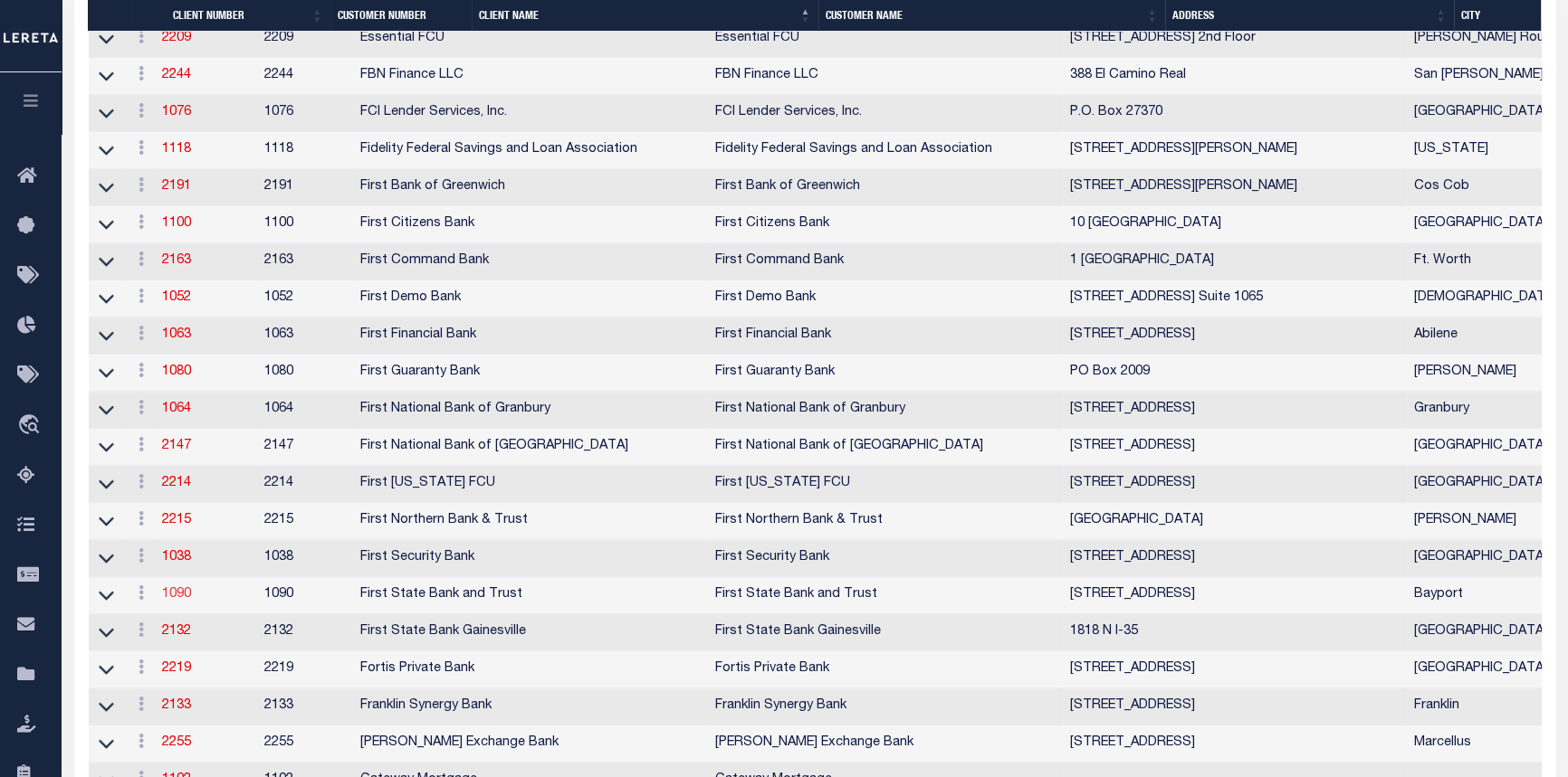
click at [191, 601] on link "1090" at bounding box center [176, 594] width 29 height 12
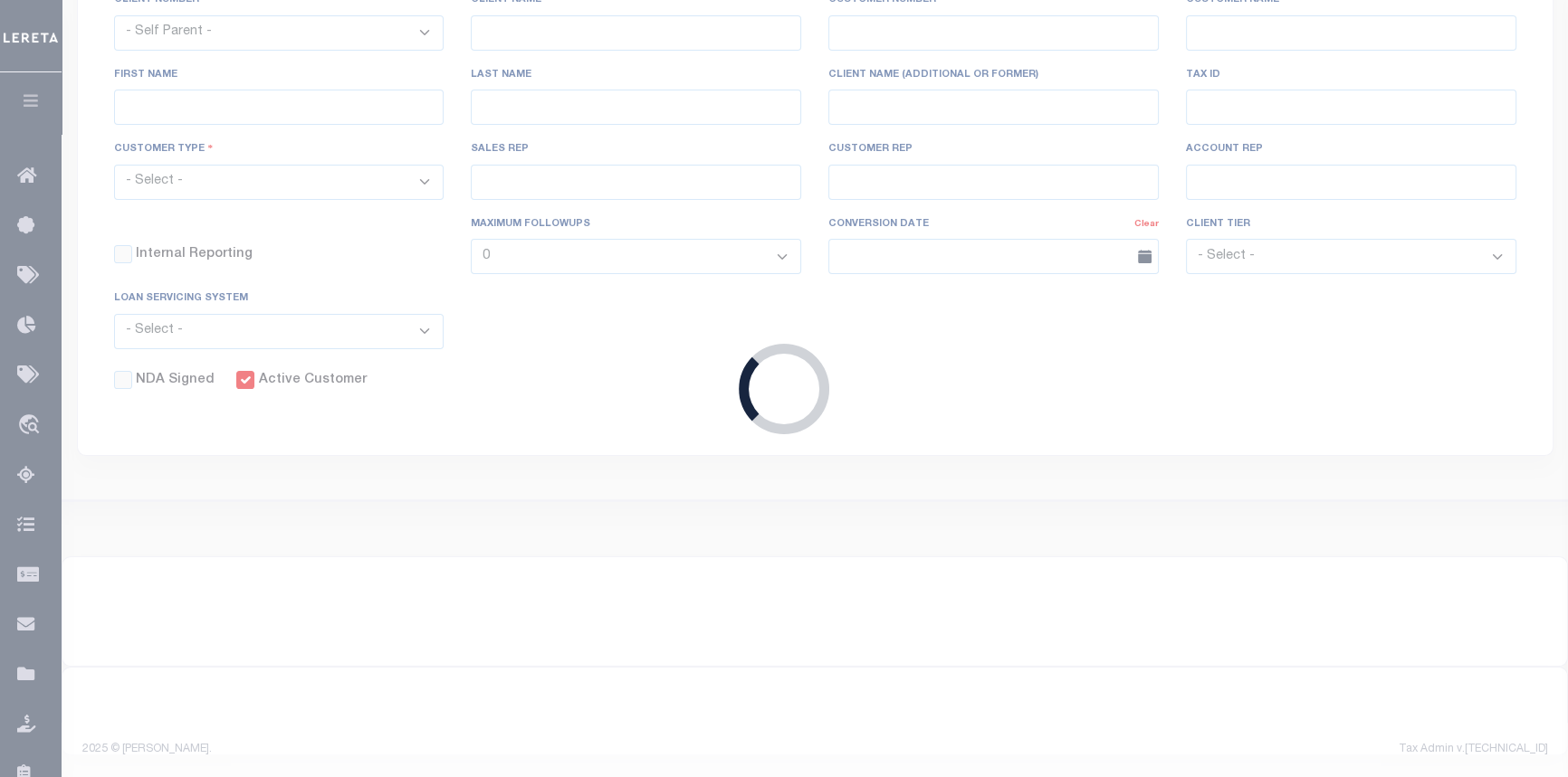
select select
type input "First State Bank and Trust"
type input "1090"
type input "First State Bank and Trust"
type input "[PERSON_NAME]"
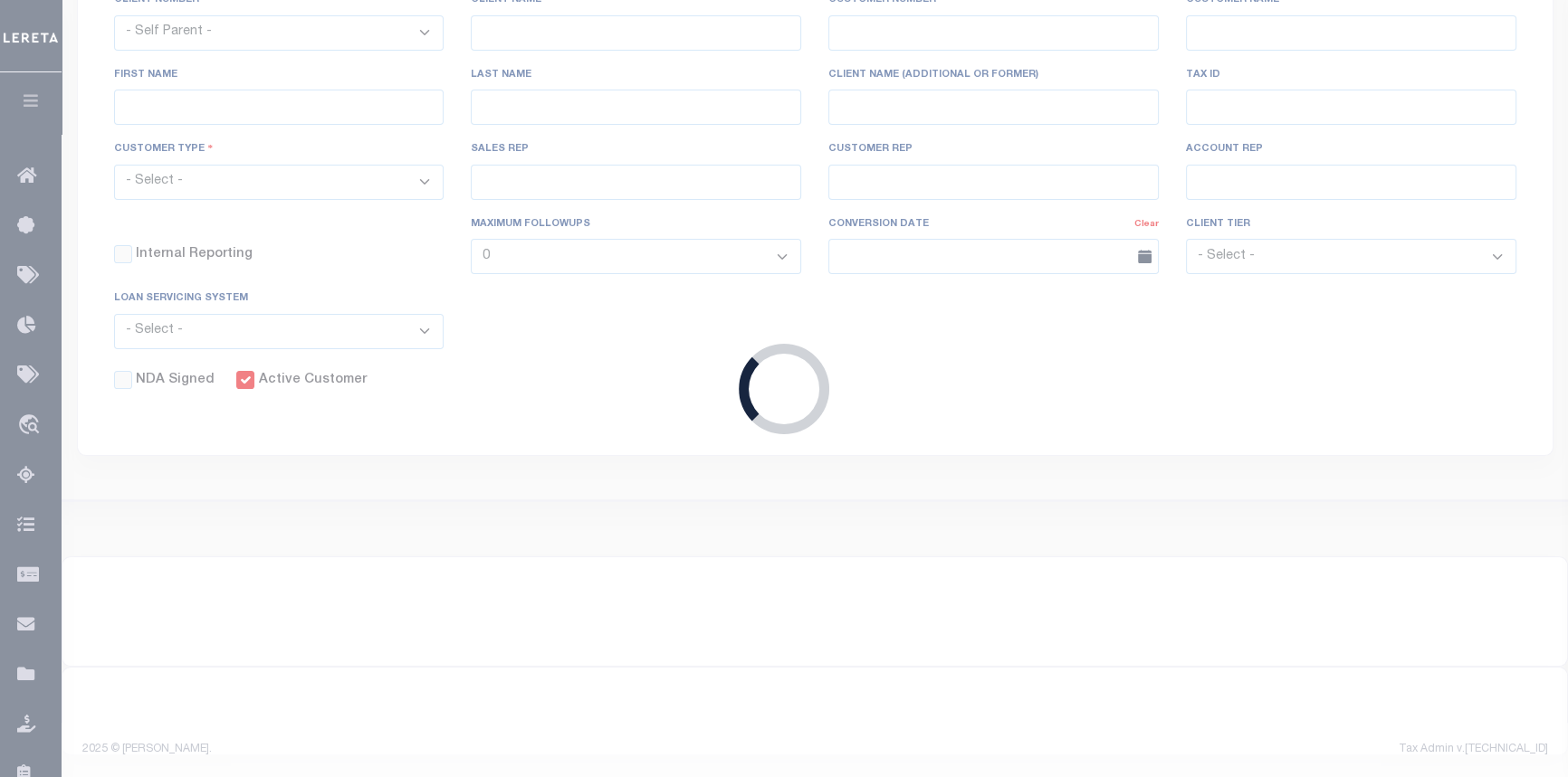
type input "[PERSON_NAME]"
select select "Mixed Portfolio"
type input "[PERSON_NAME]"
checkbox input "true"
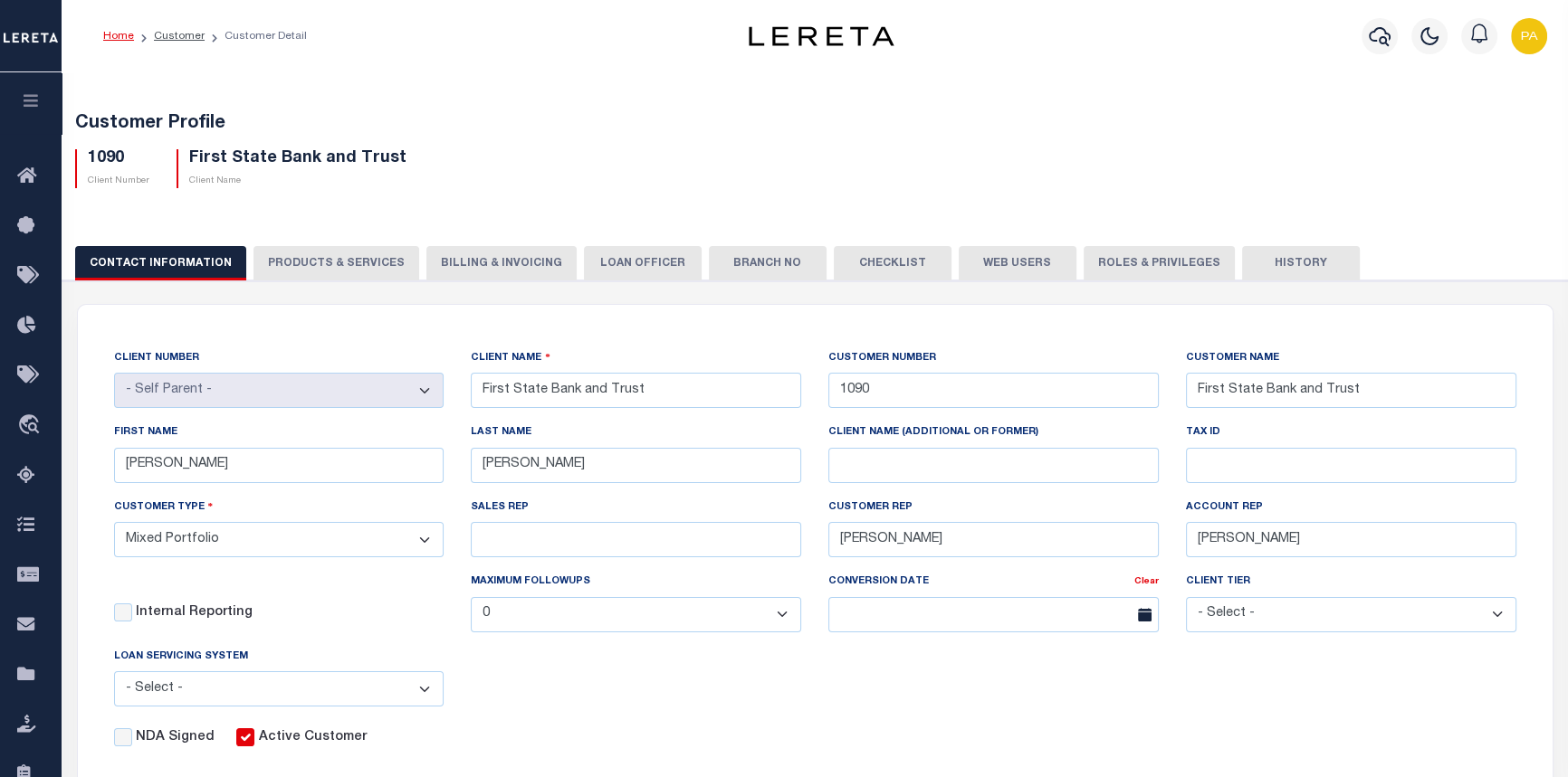
click at [995, 260] on button "Web Users" at bounding box center [1017, 263] width 118 height 34
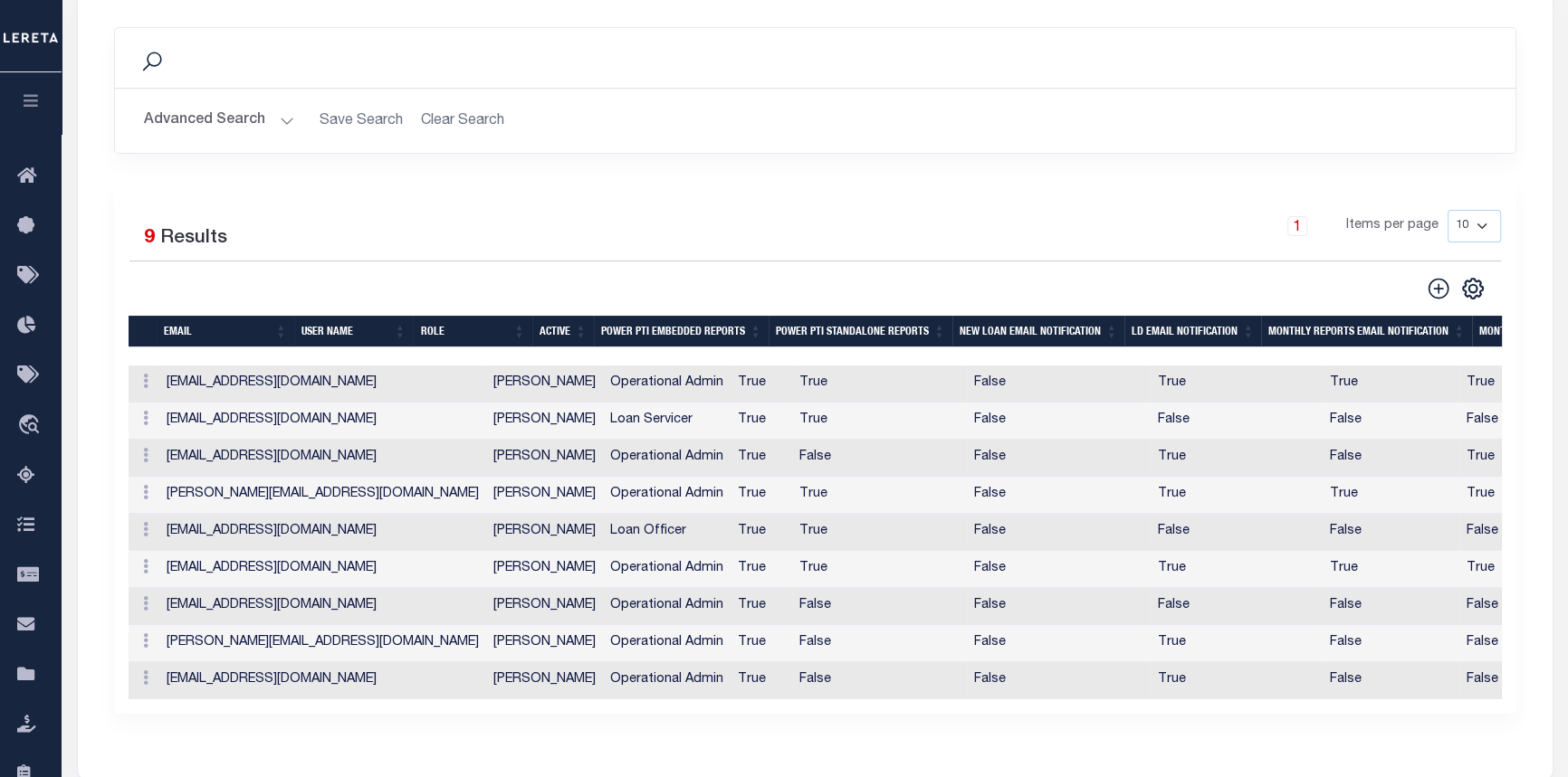
scroll to position [328, 0]
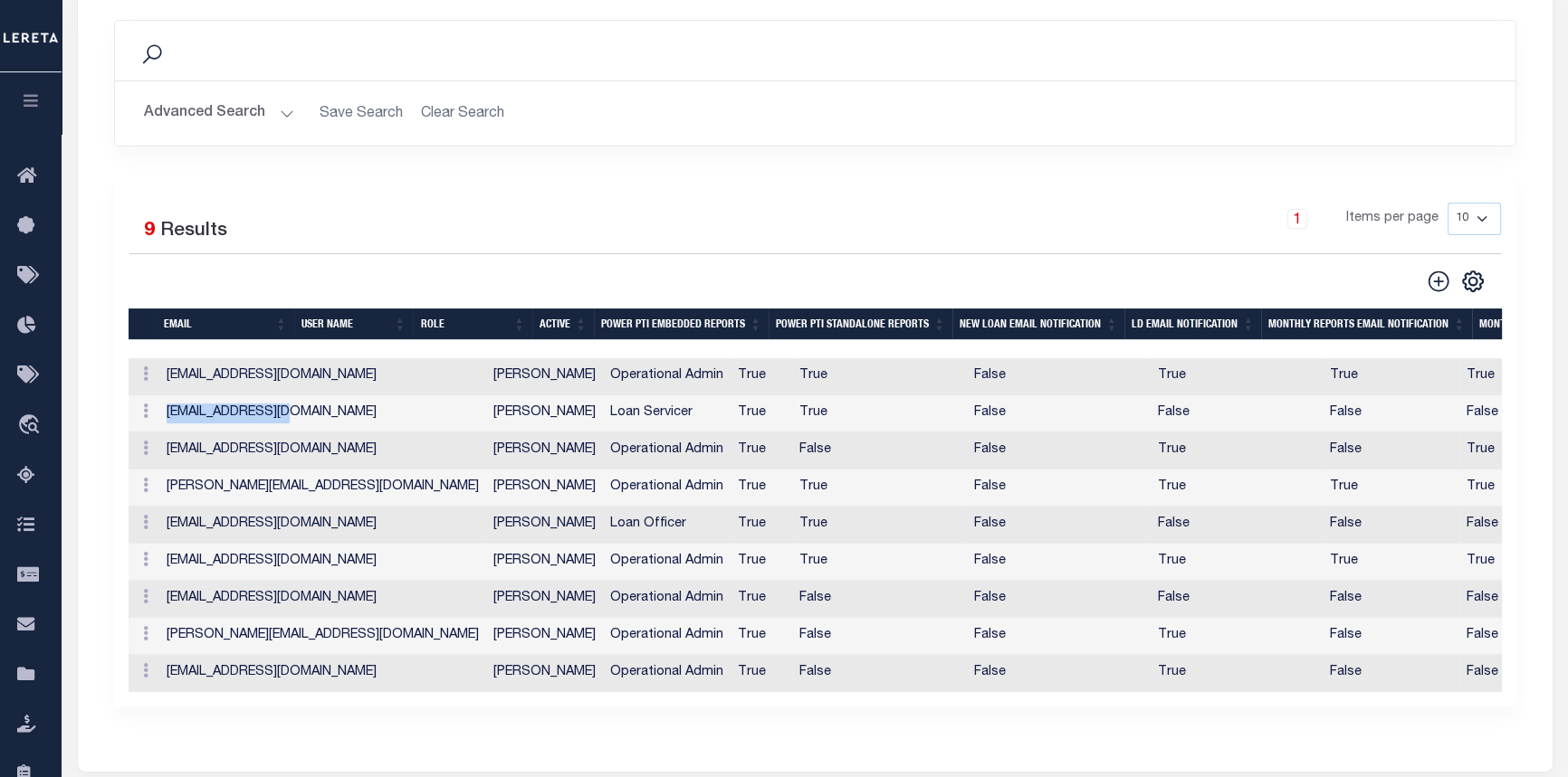
drag, startPoint x: 163, startPoint y: 411, endPoint x: 284, endPoint y: 417, distance: 121.1
click at [284, 417] on td "ecrowder@fsbt.com" at bounding box center [323, 413] width 326 height 37
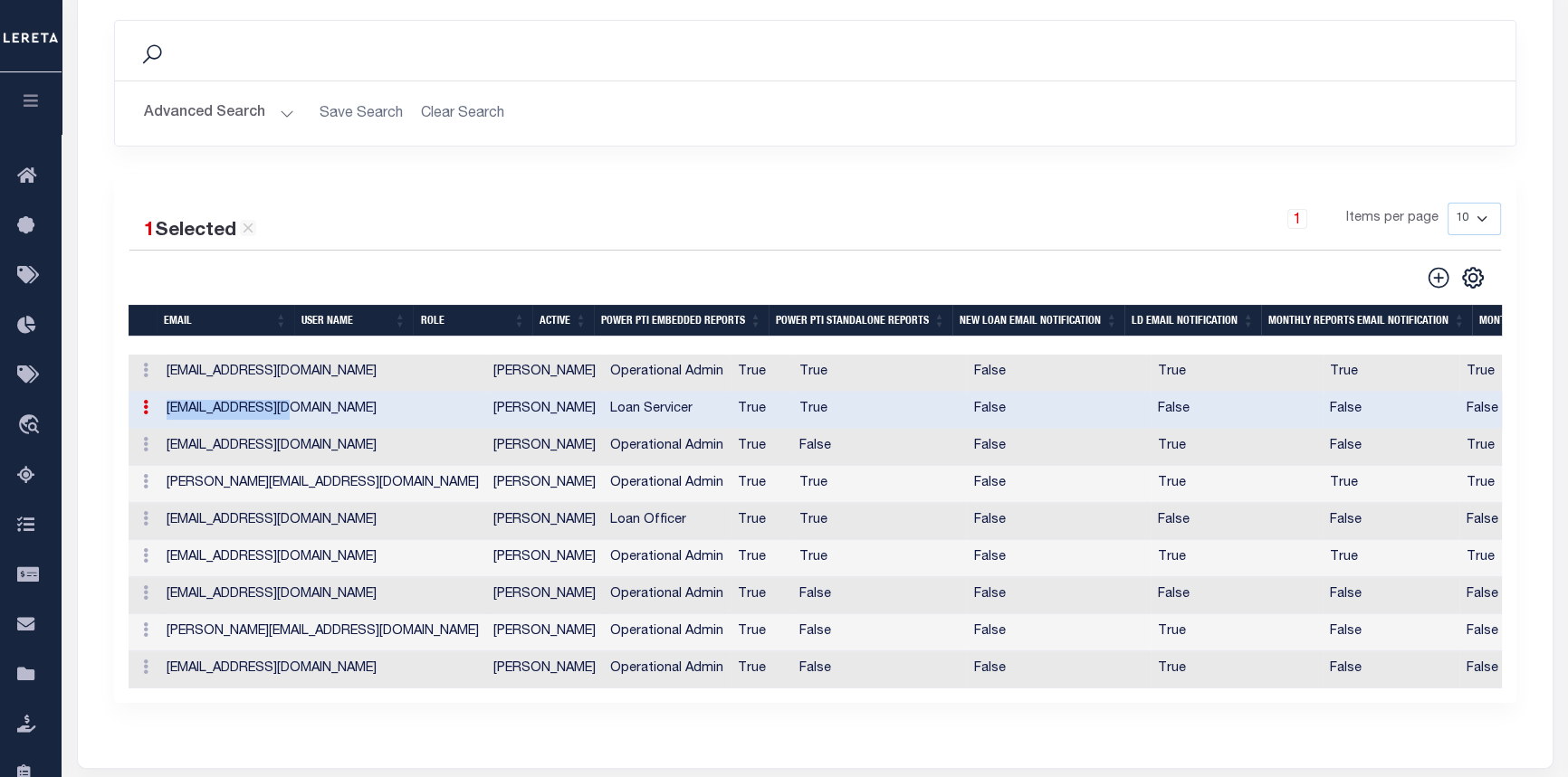
copy td "ecrowder@fsbt.com"
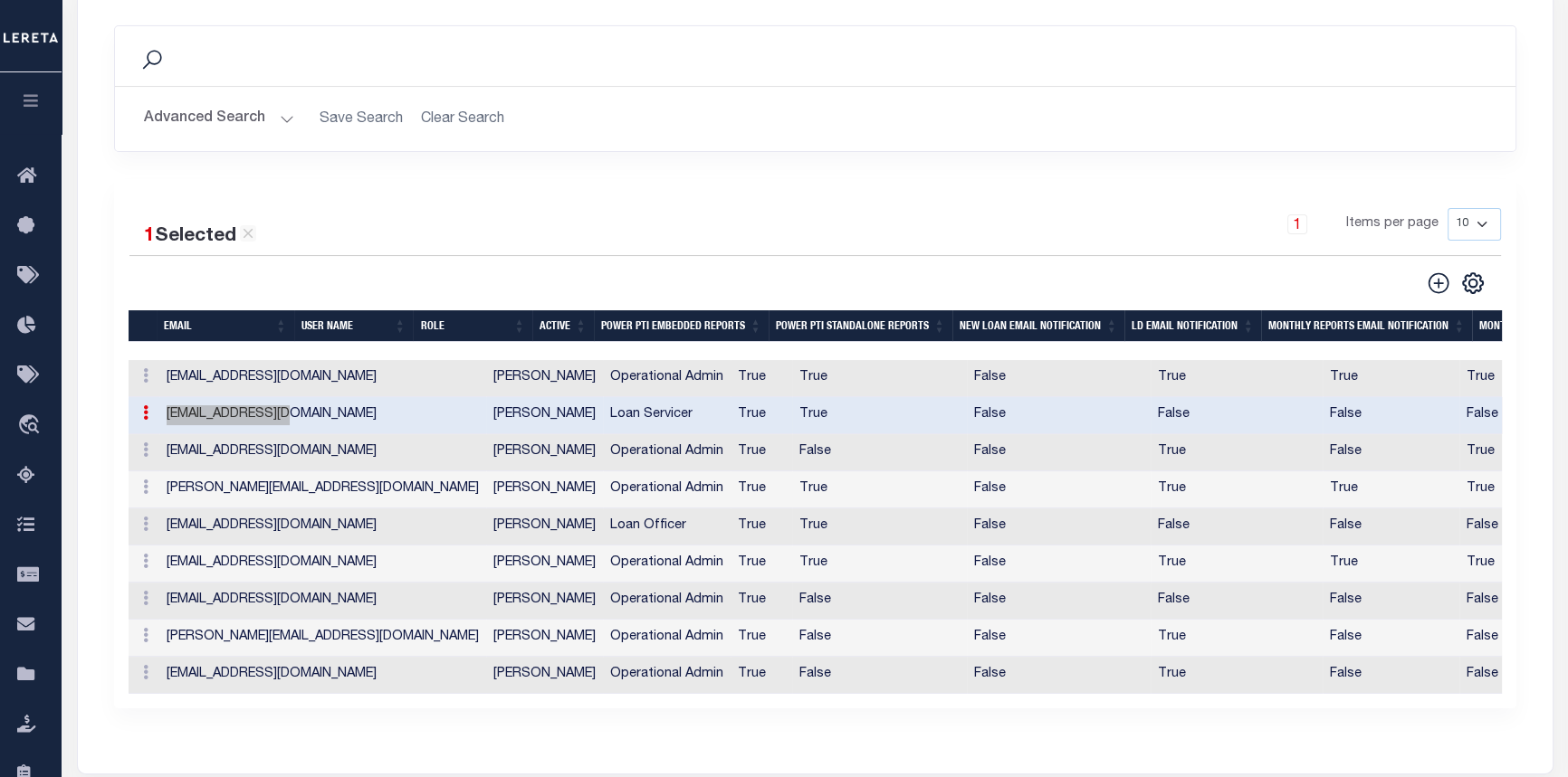
scroll to position [493, 0]
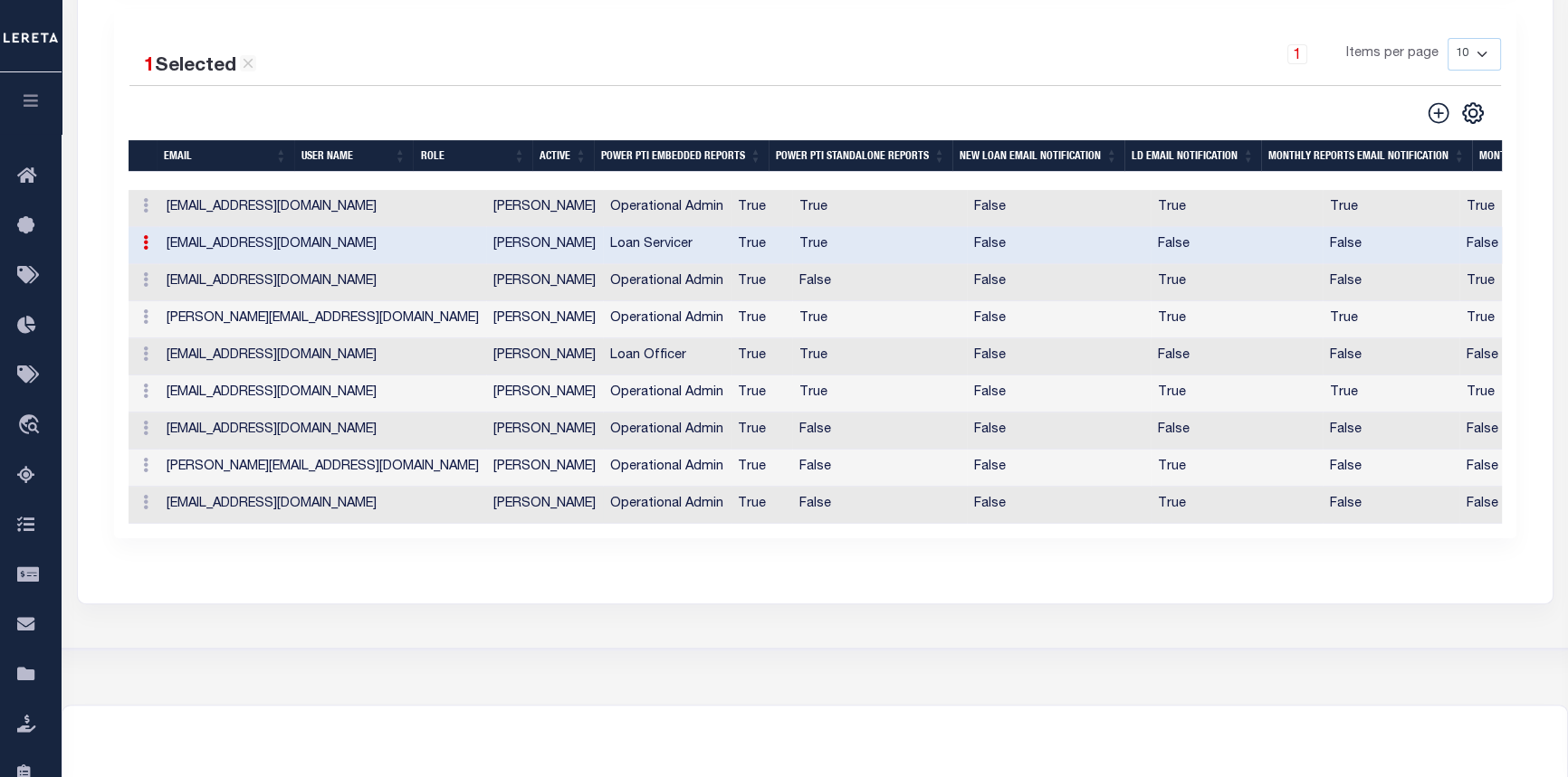
click at [967, 523] on td "False" at bounding box center [1059, 504] width 184 height 37
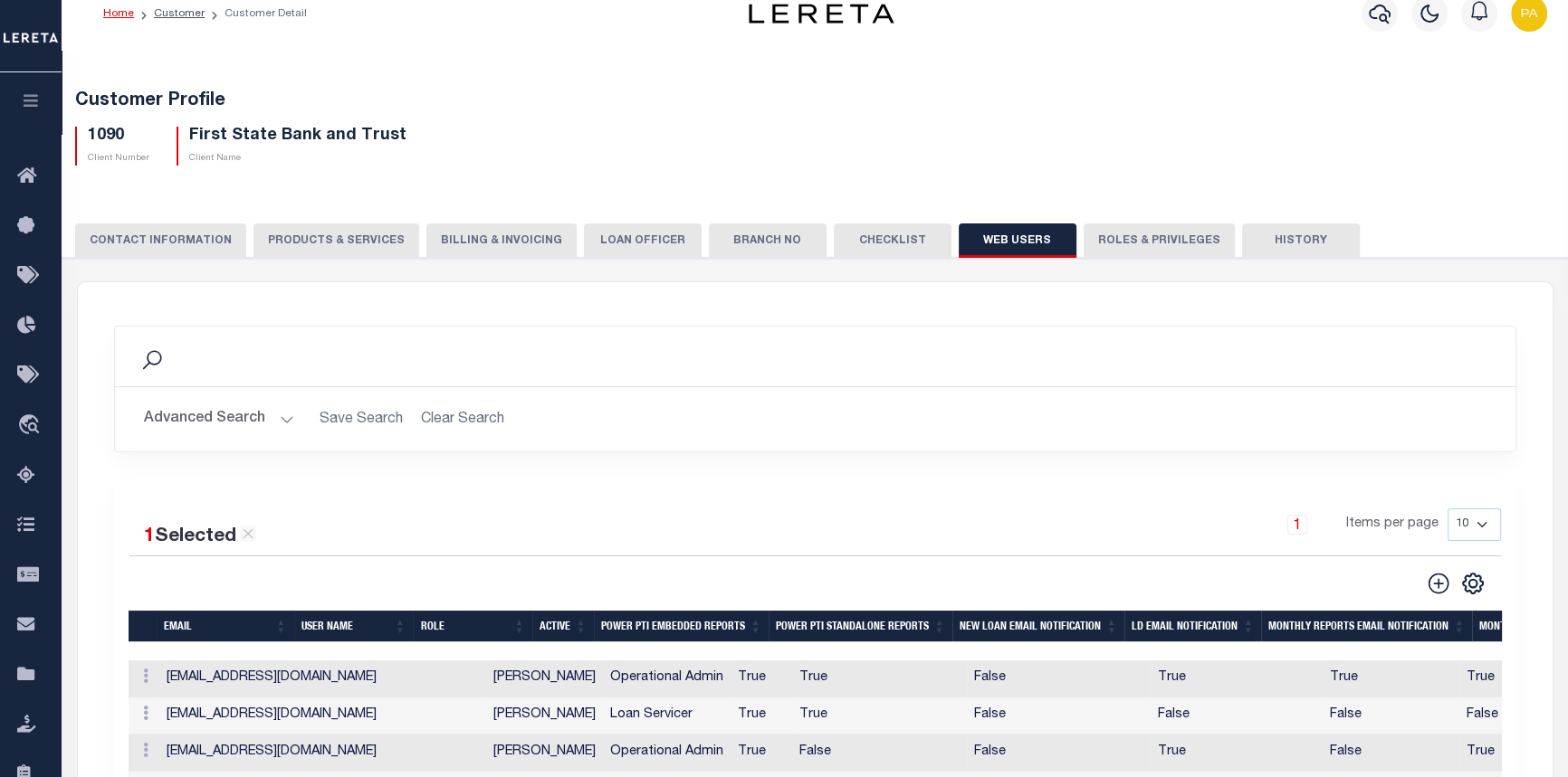
scroll to position [0, 0]
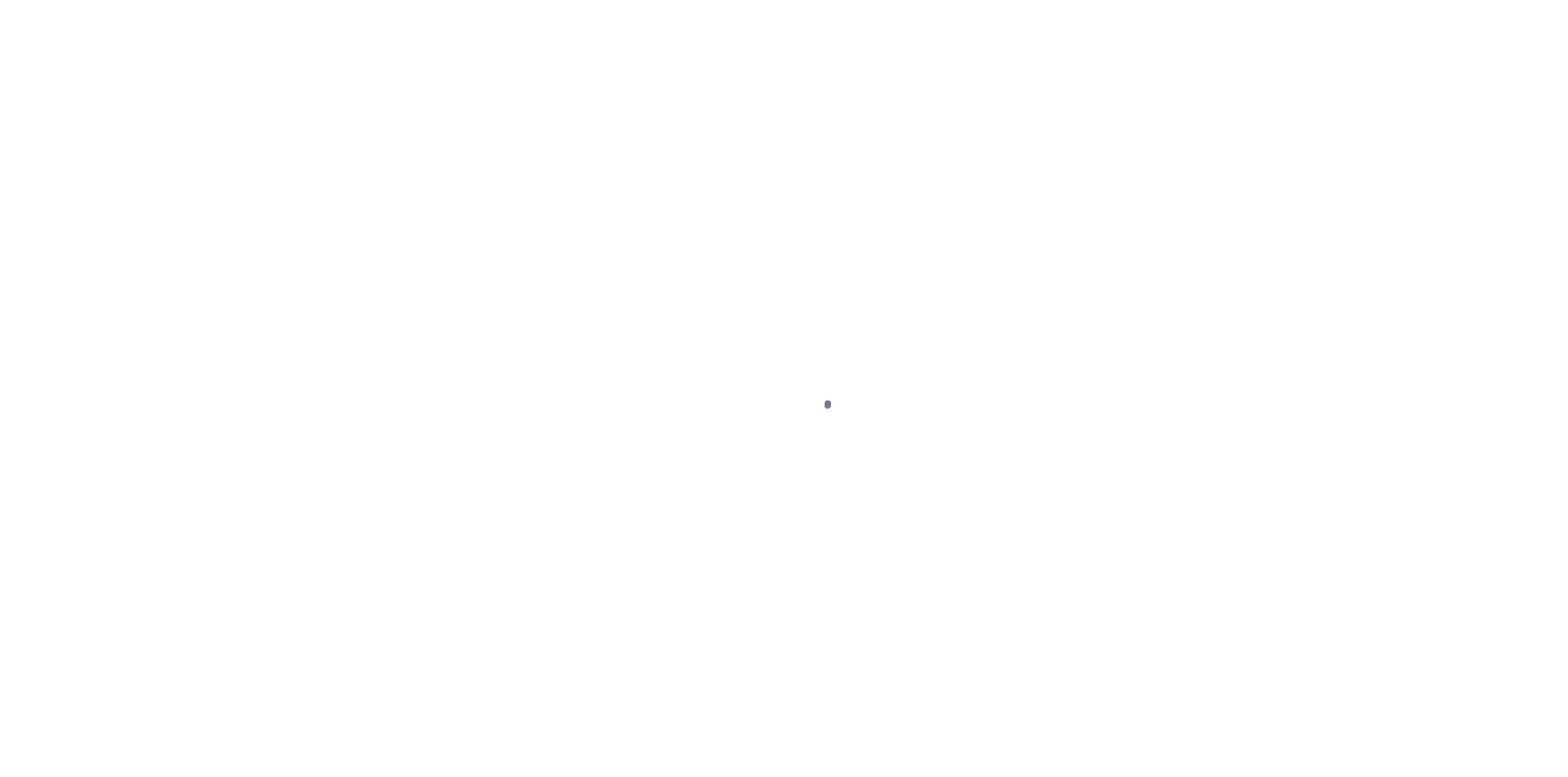
select select "9432"
select select "100"
select select "NonEscrow"
type input "[STREET_ADDRESS]"
select select
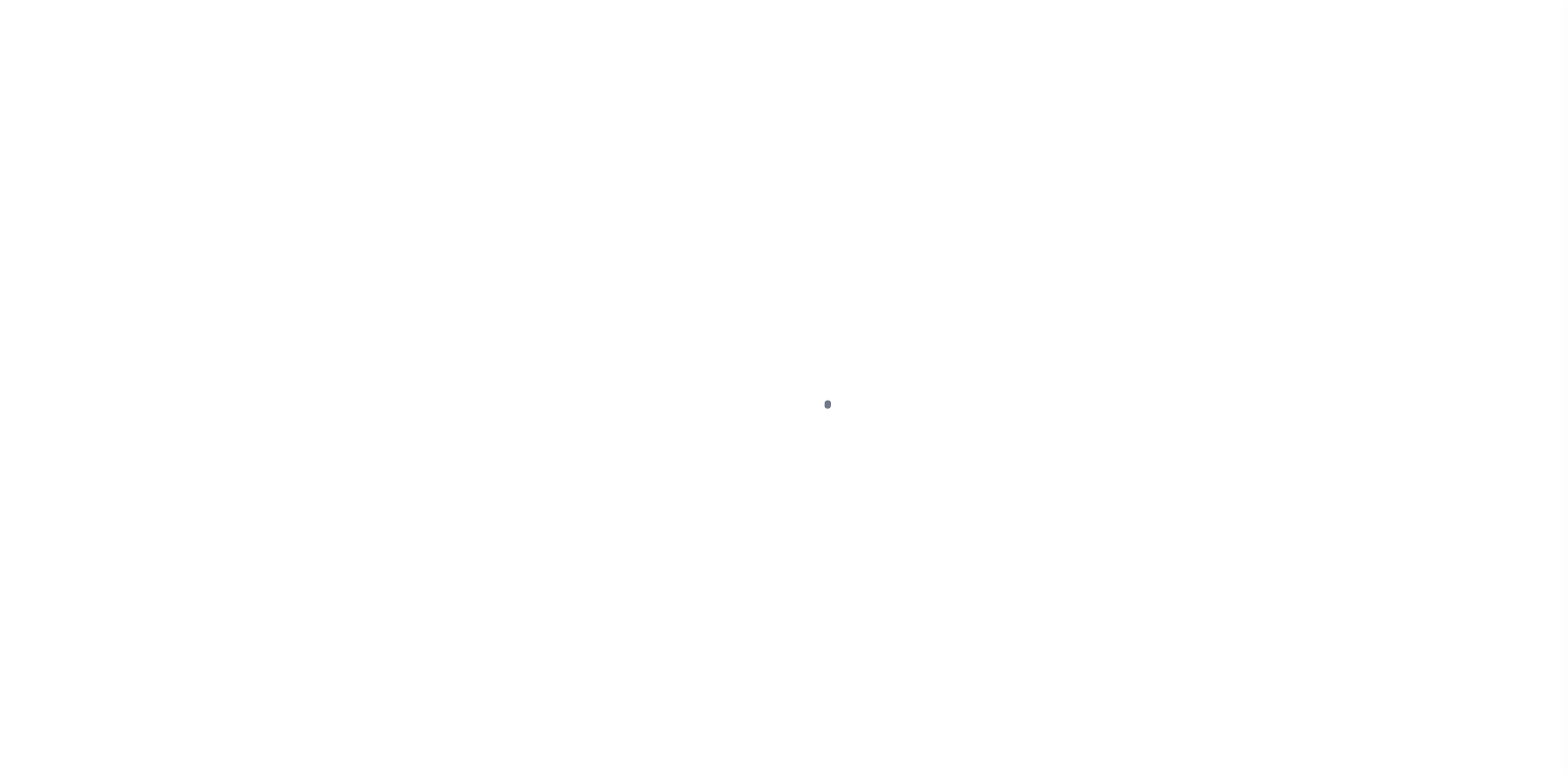
type input "[GEOGRAPHIC_DATA]"
type input "NJ"
select select
type textarea "Blk 152 Lts 27 28"
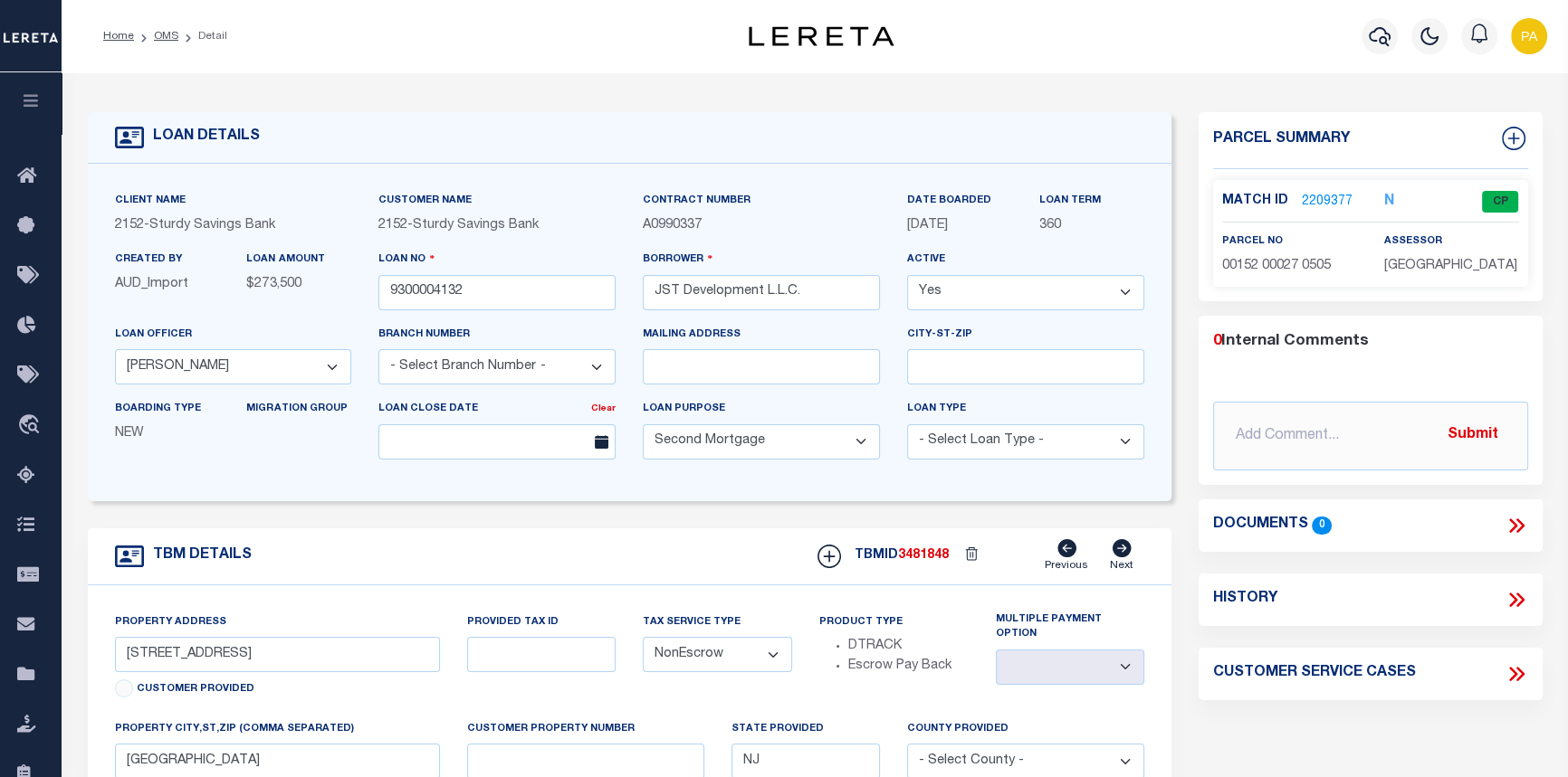
click at [1312, 198] on link "2209377" at bounding box center [1327, 202] width 51 height 19
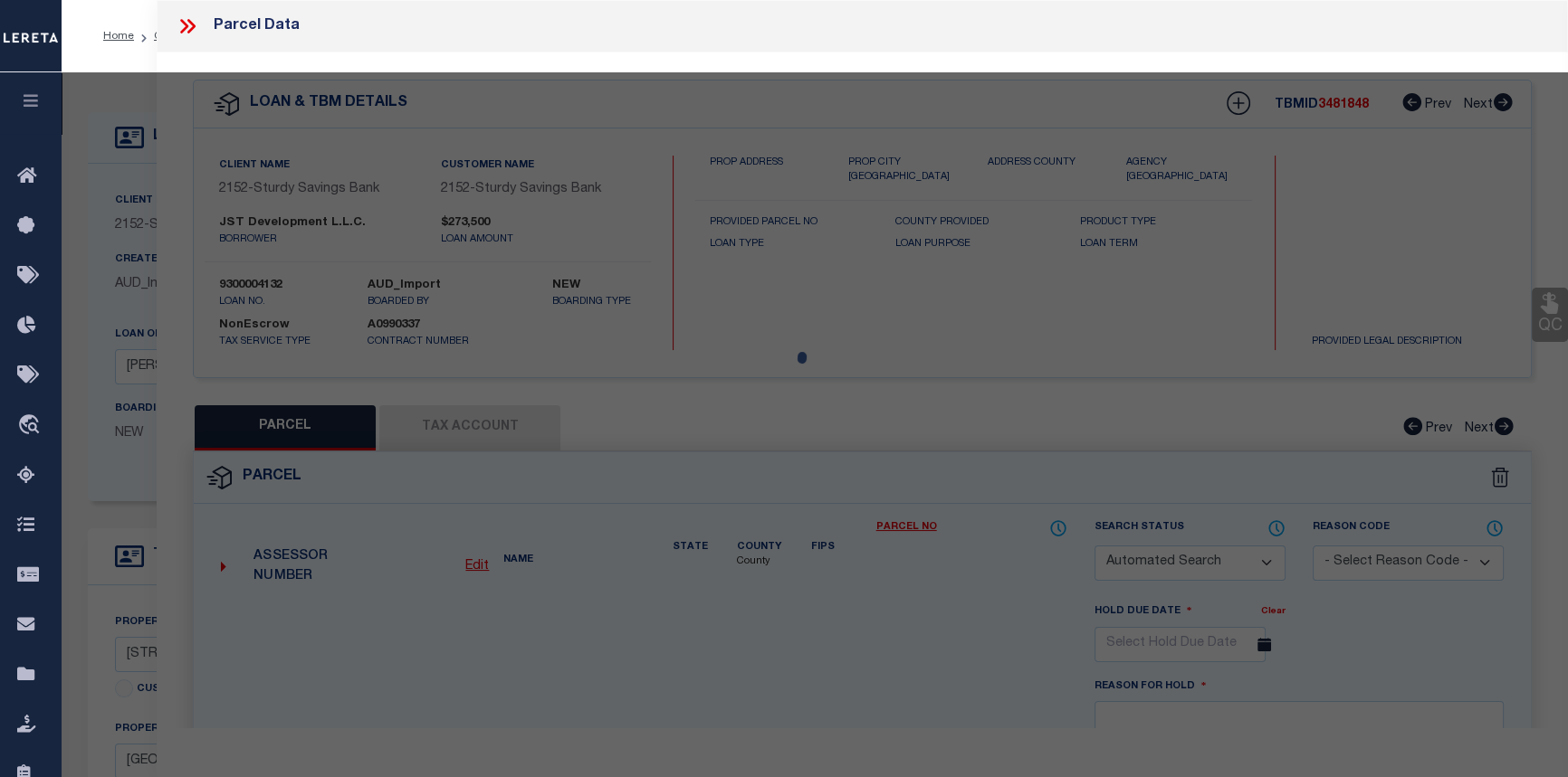
checkbox input "false"
select select "CP"
type input "CW SUNRAY ENTS LLC"
select select "ATL"
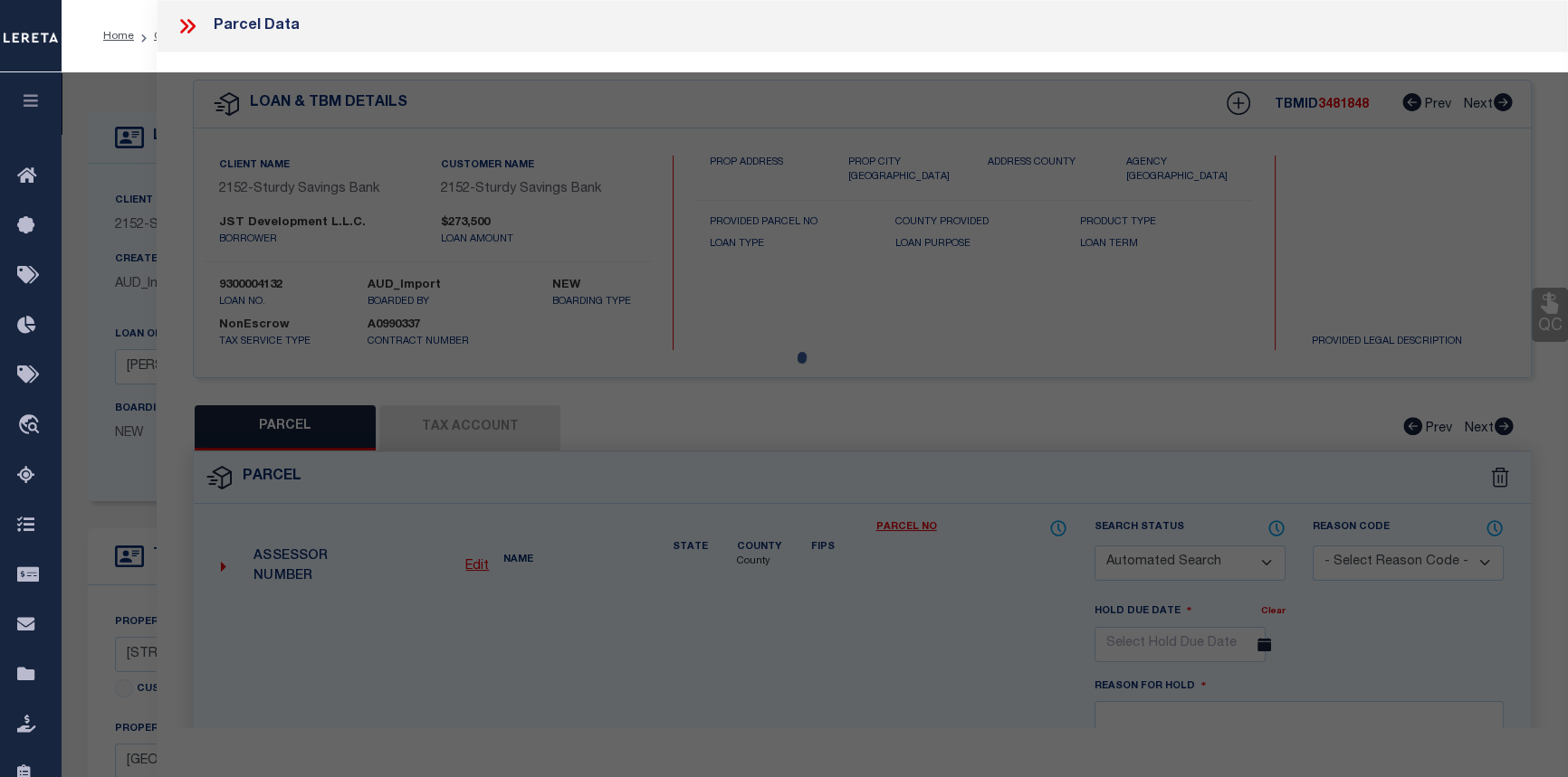
select select "ADD"
type input "[STREET_ADDRESS]"
checkbox input "false"
type input "[GEOGRAPHIC_DATA]"
type textarea "ADDITIONAL LOTS: L28"
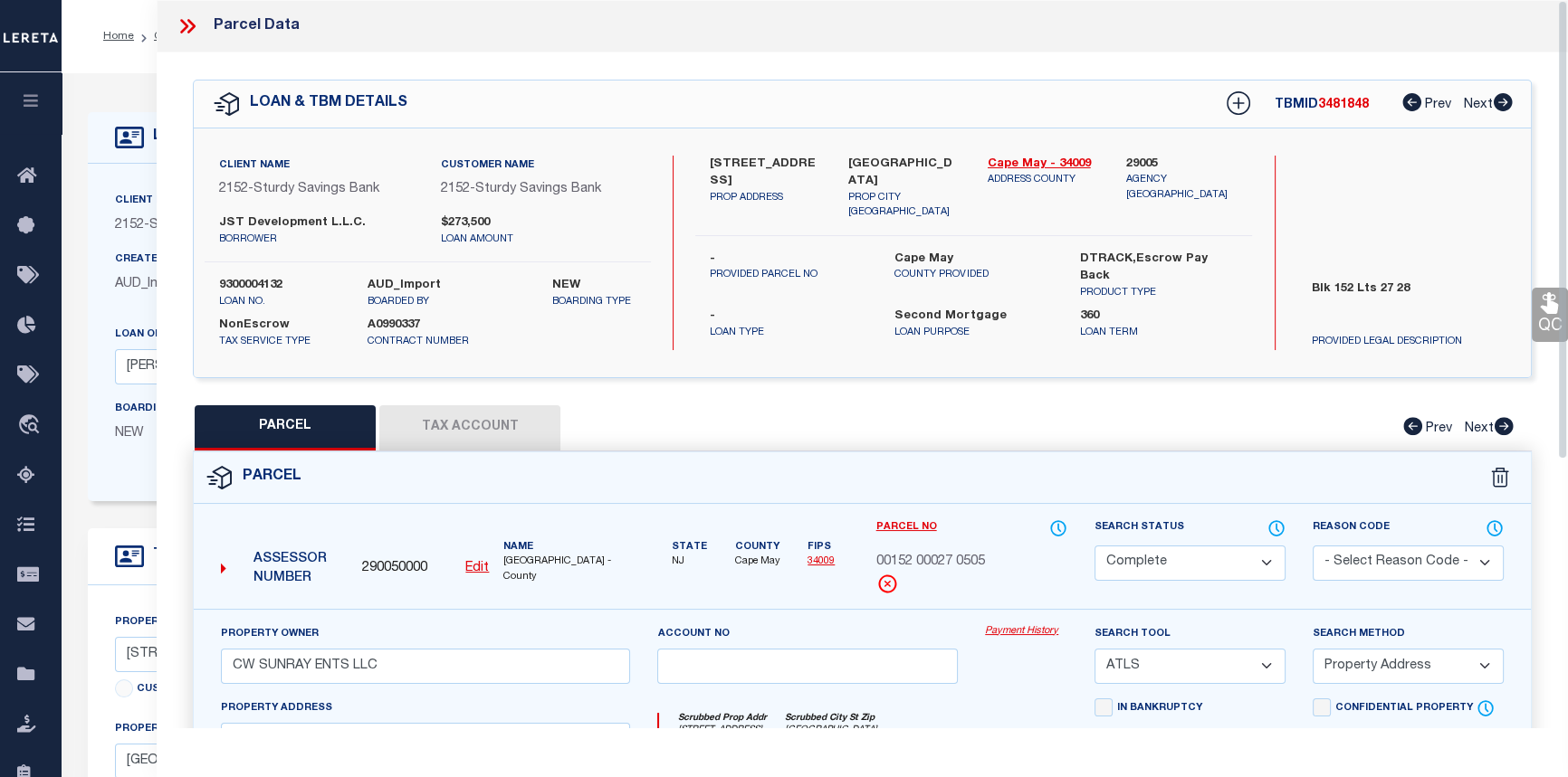
drag, startPoint x: 190, startPoint y: 27, endPoint x: 231, endPoint y: 48, distance: 46.1
click at [190, 27] on icon at bounding box center [187, 25] width 24 height 24
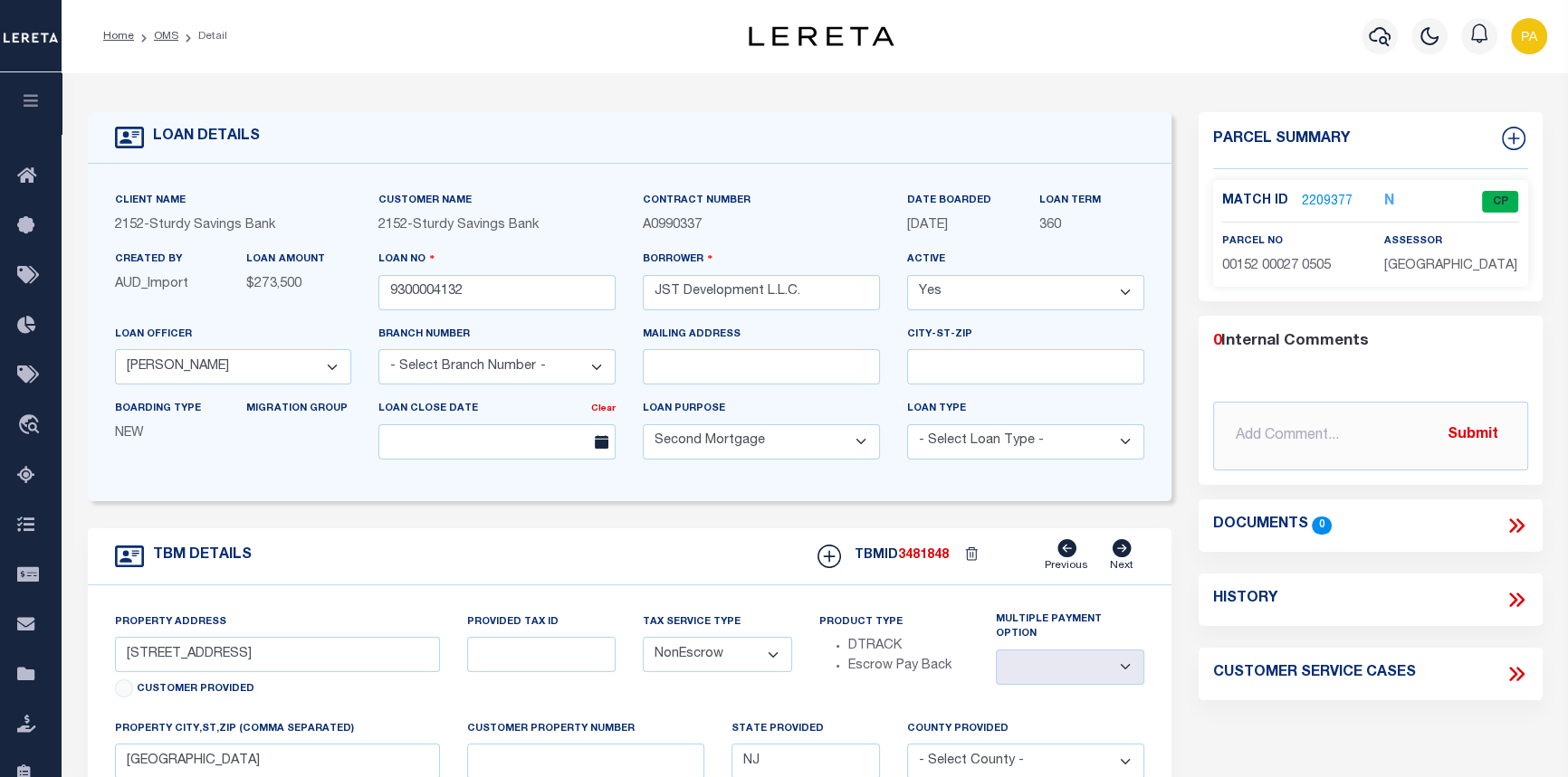
click at [1513, 524] on icon at bounding box center [1513, 525] width 8 height 14
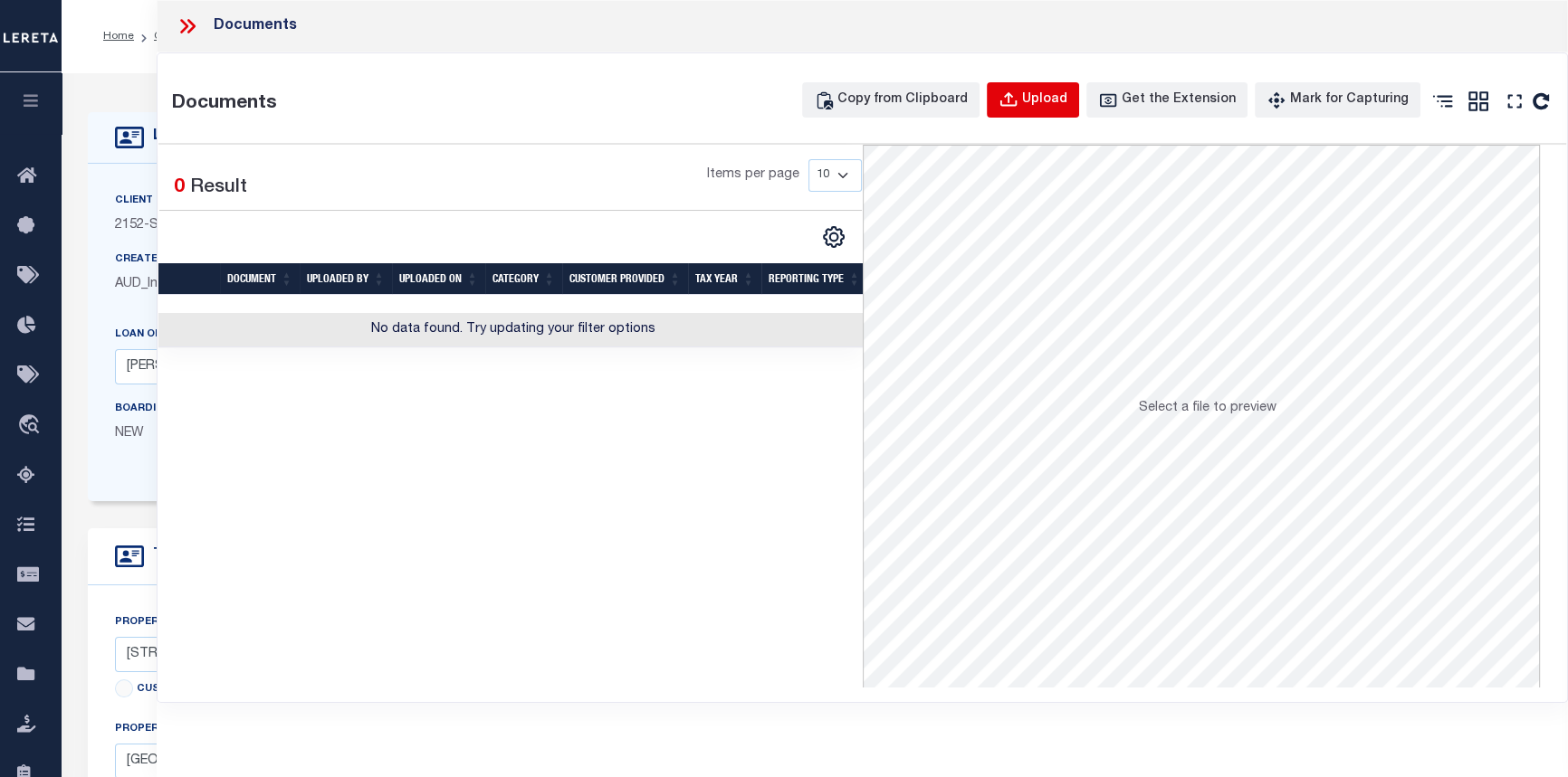
click at [1057, 99] on div "Upload" at bounding box center [1045, 100] width 45 height 20
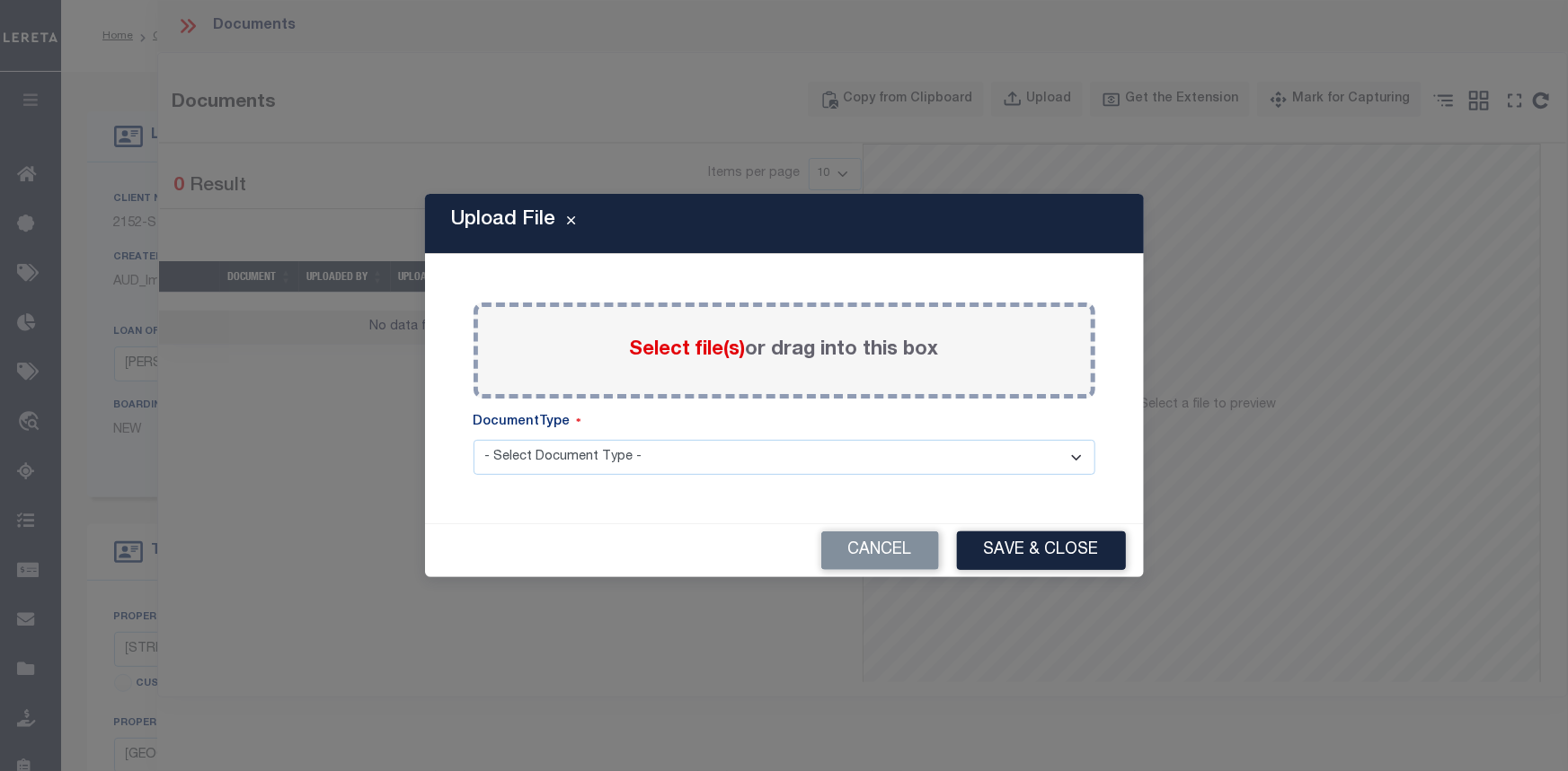
click at [677, 350] on span "Select file(s)" at bounding box center [688, 350] width 116 height 20
click at [0, 0] on input "Select file(s) or drag into this box" at bounding box center [0, 0] width 0 height 0
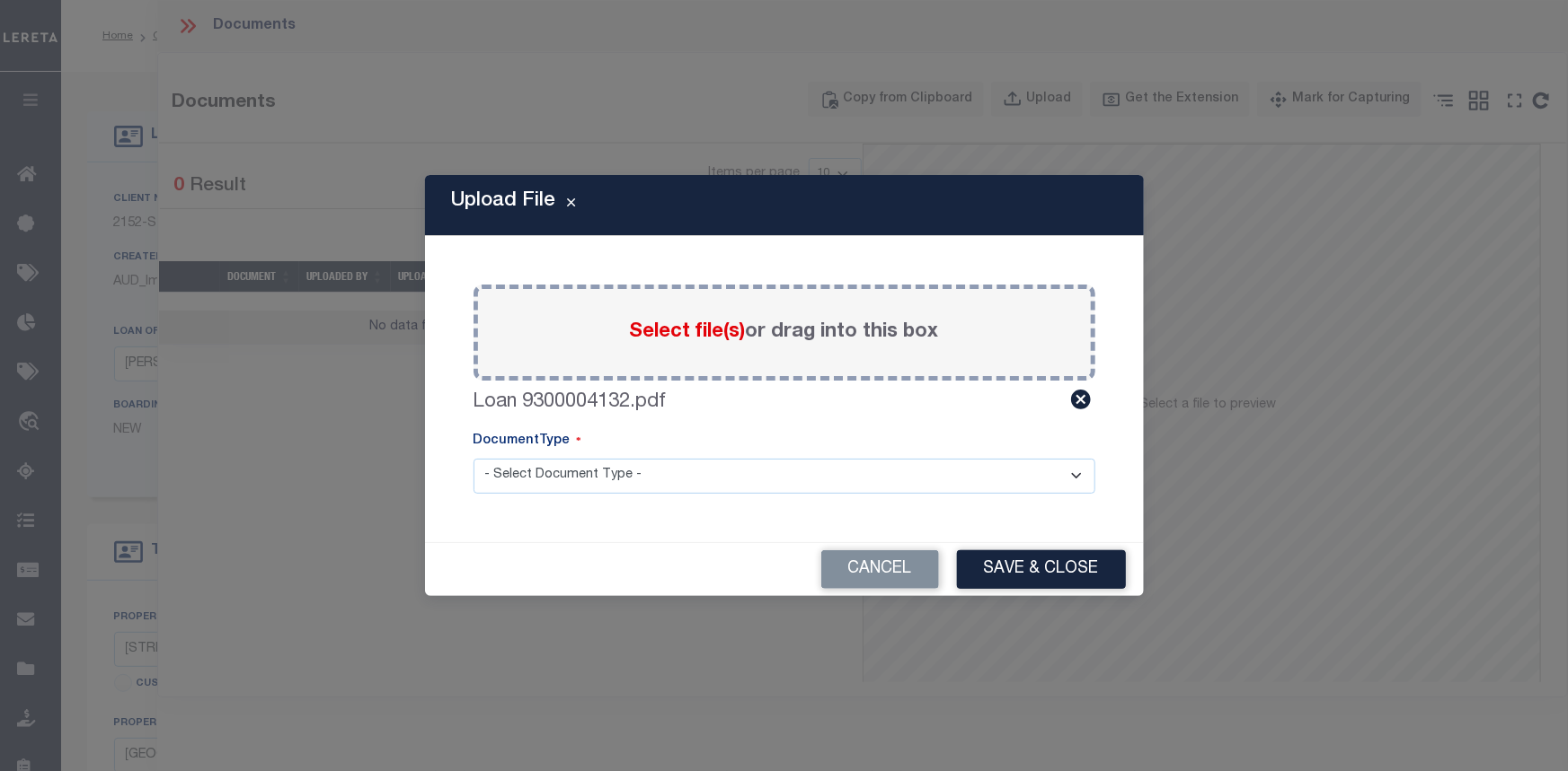
click at [536, 476] on select "- Select Document Type - Tax Service Documents" at bounding box center [784, 475] width 622 height 35
select select "TAX"
click at [474, 458] on select "- Select Document Type - Tax Service Documents" at bounding box center [784, 475] width 622 height 35
click at [1044, 575] on button "Save & Close" at bounding box center [1041, 569] width 169 height 38
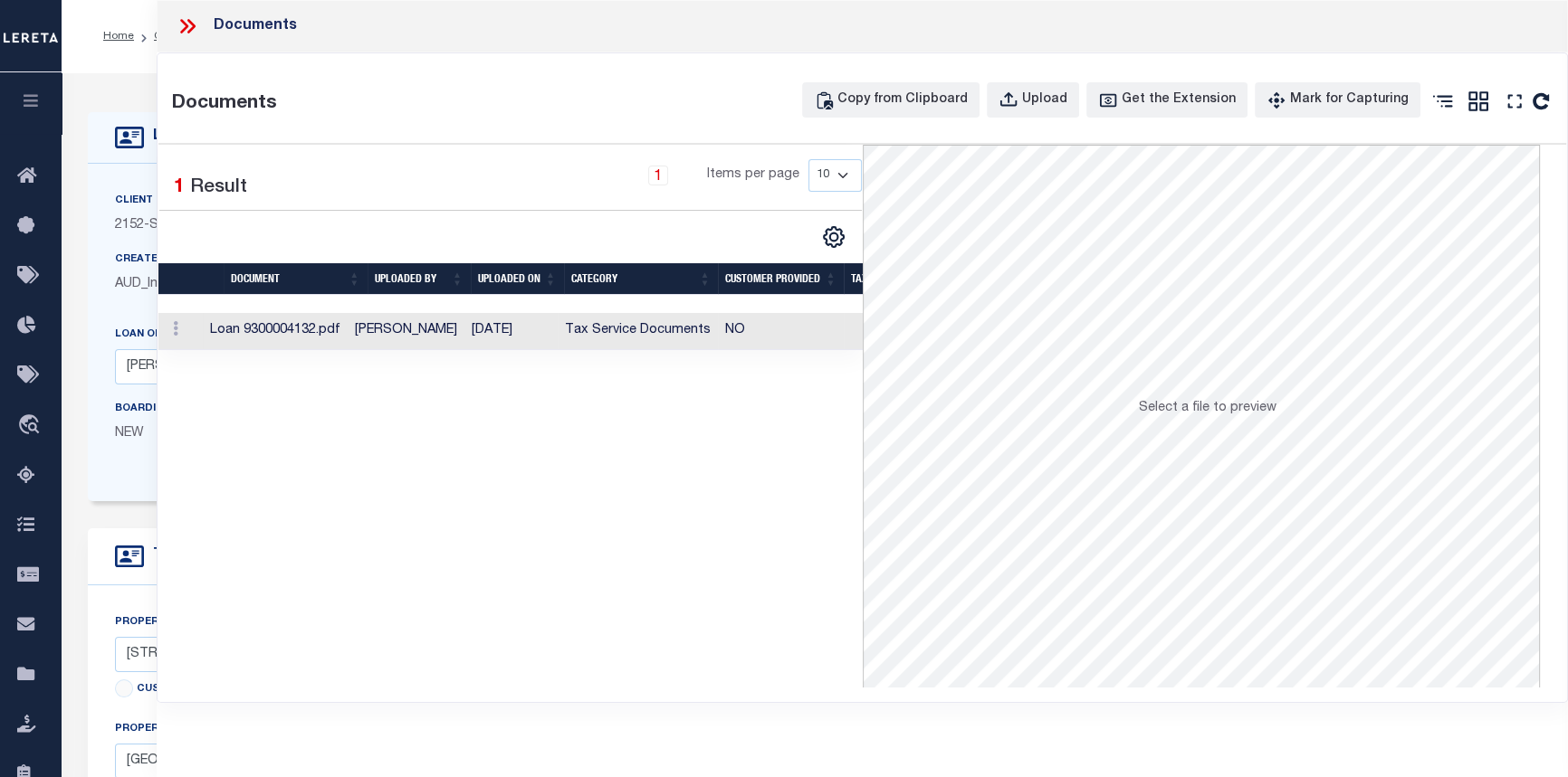
click at [183, 27] on icon at bounding box center [187, 25] width 24 height 24
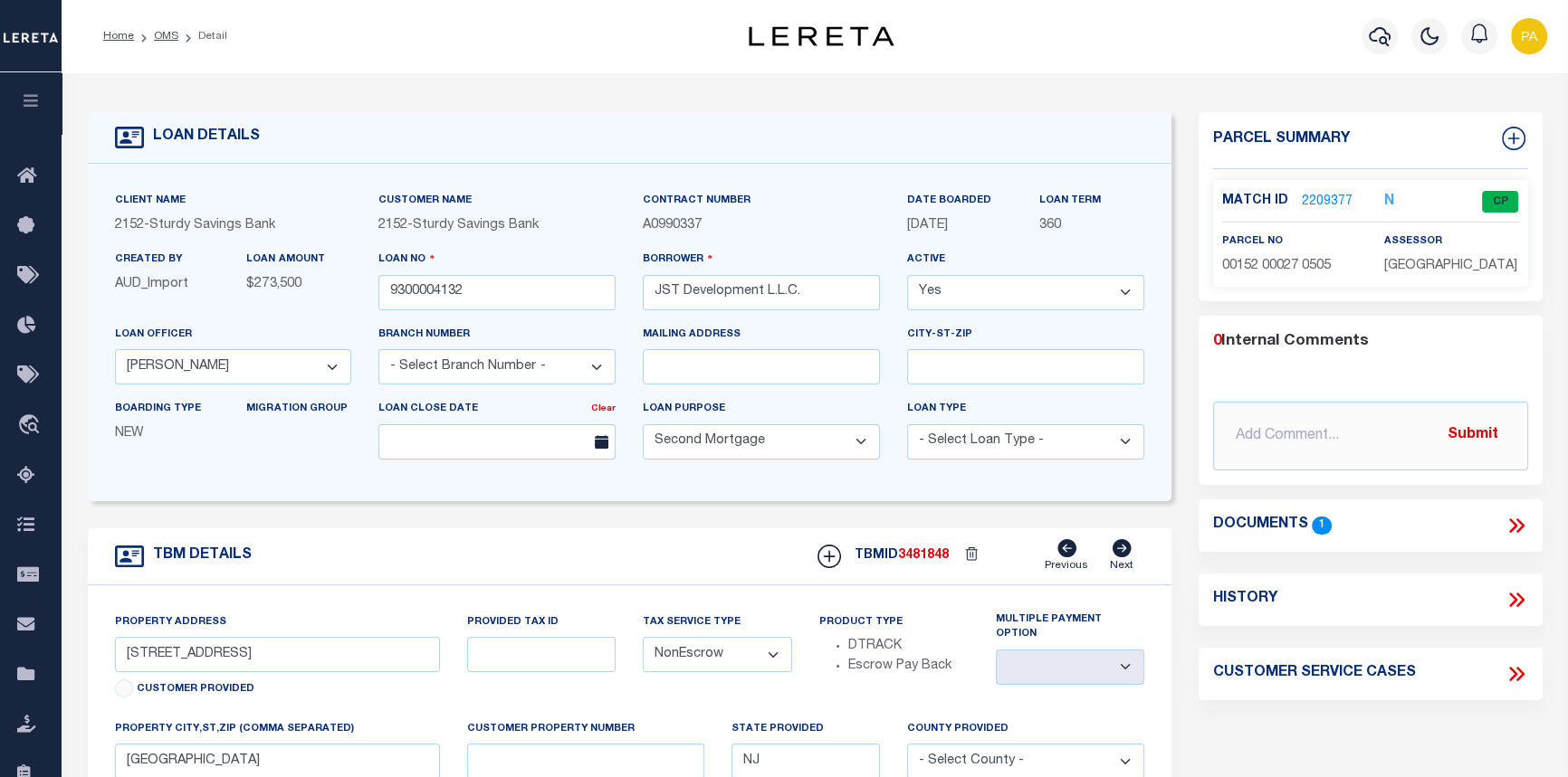
click at [154, 37] on link "OMS" at bounding box center [166, 37] width 25 height 11
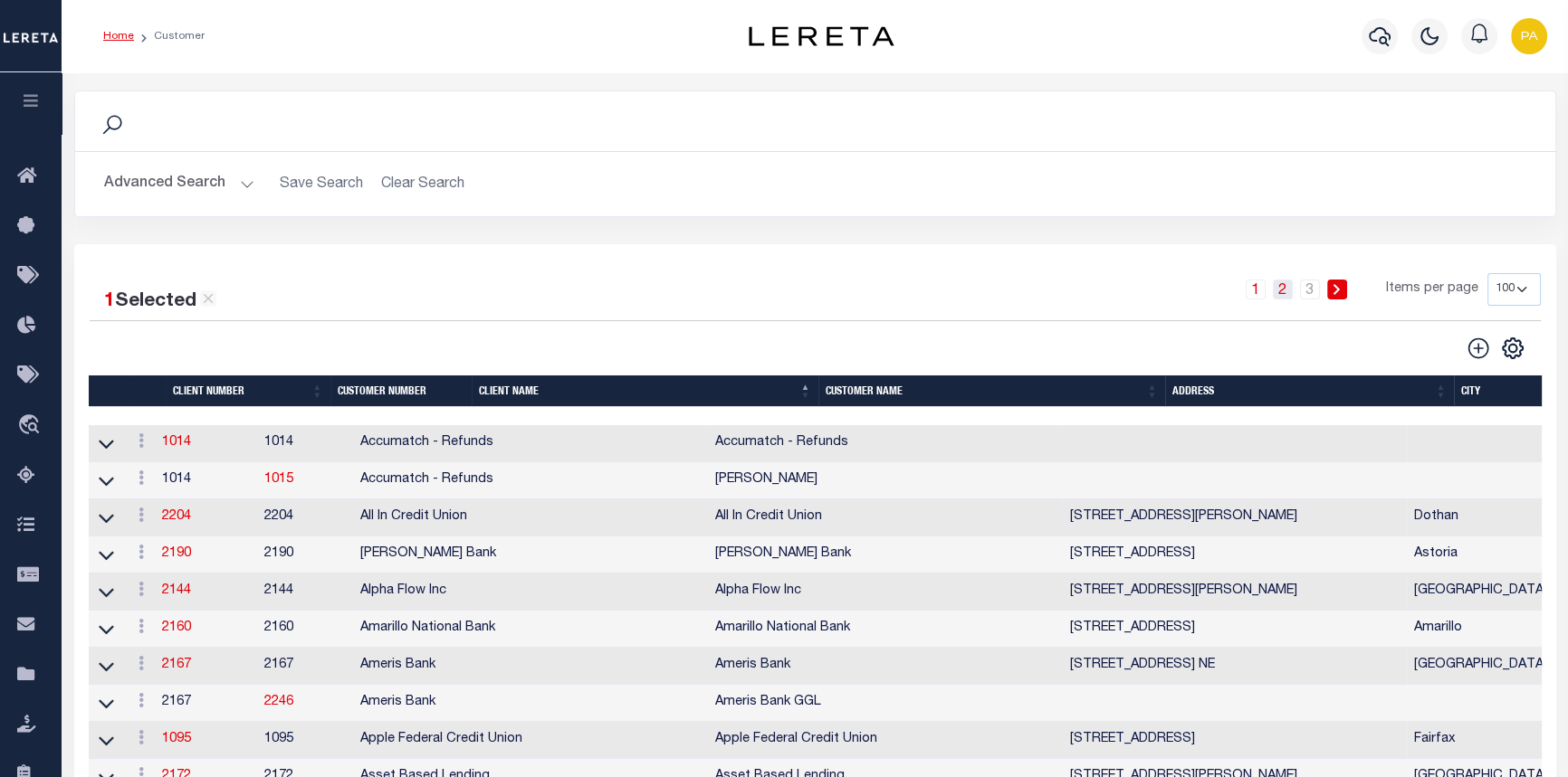
click at [1291, 287] on link "2" at bounding box center [1282, 289] width 20 height 20
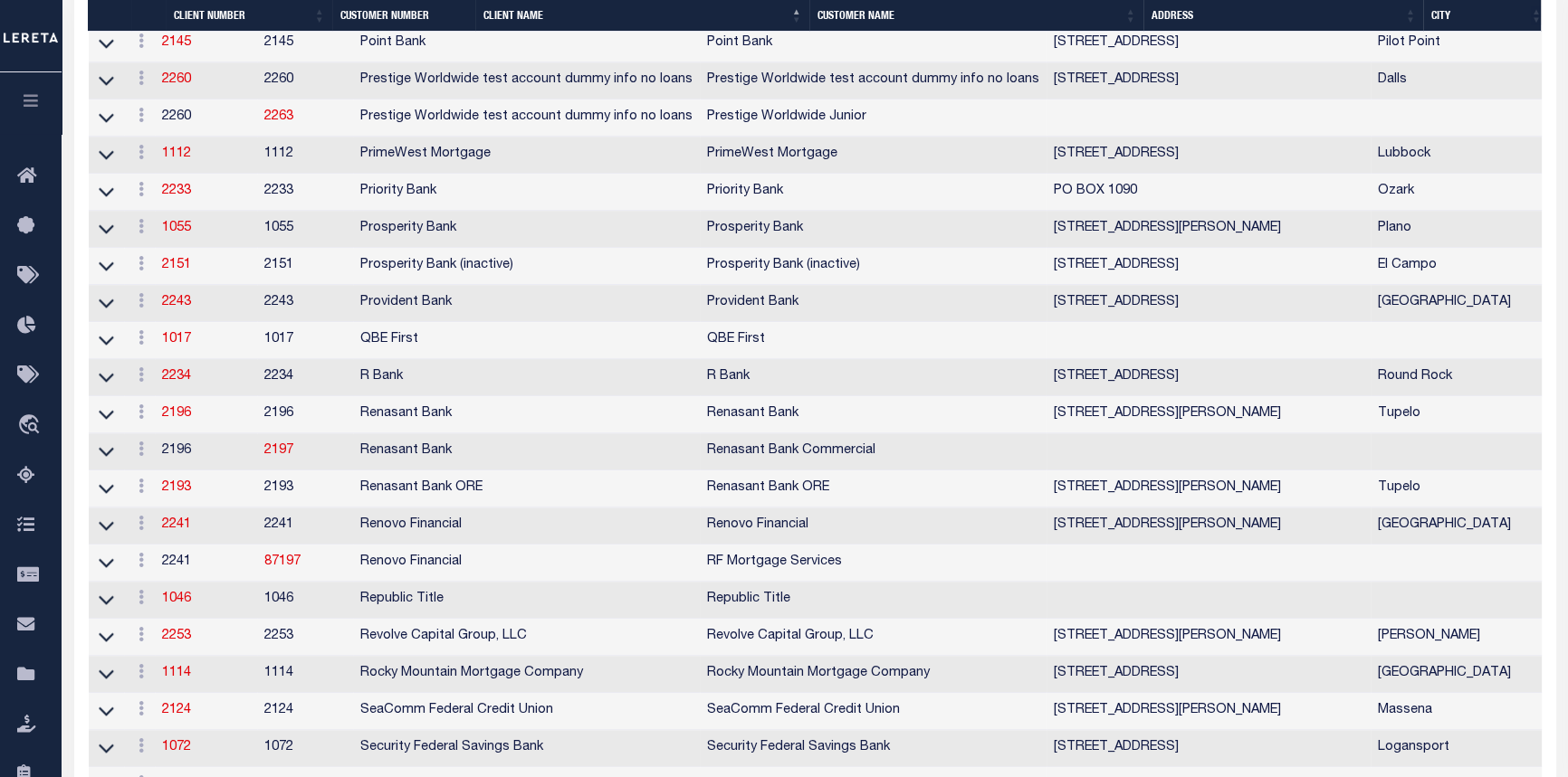
scroll to position [2879, 0]
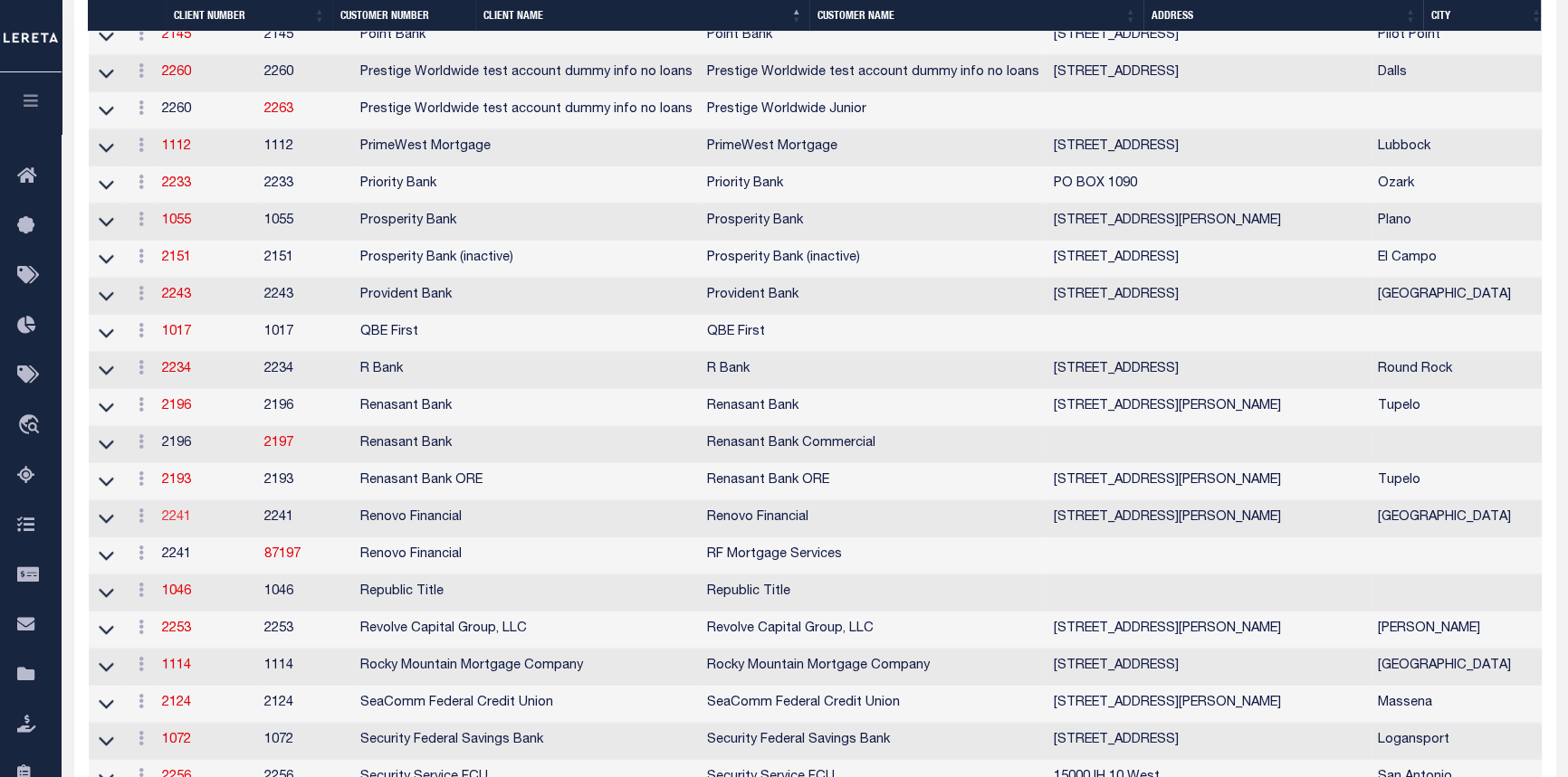
click at [178, 524] on link "2241" at bounding box center [176, 517] width 29 height 12
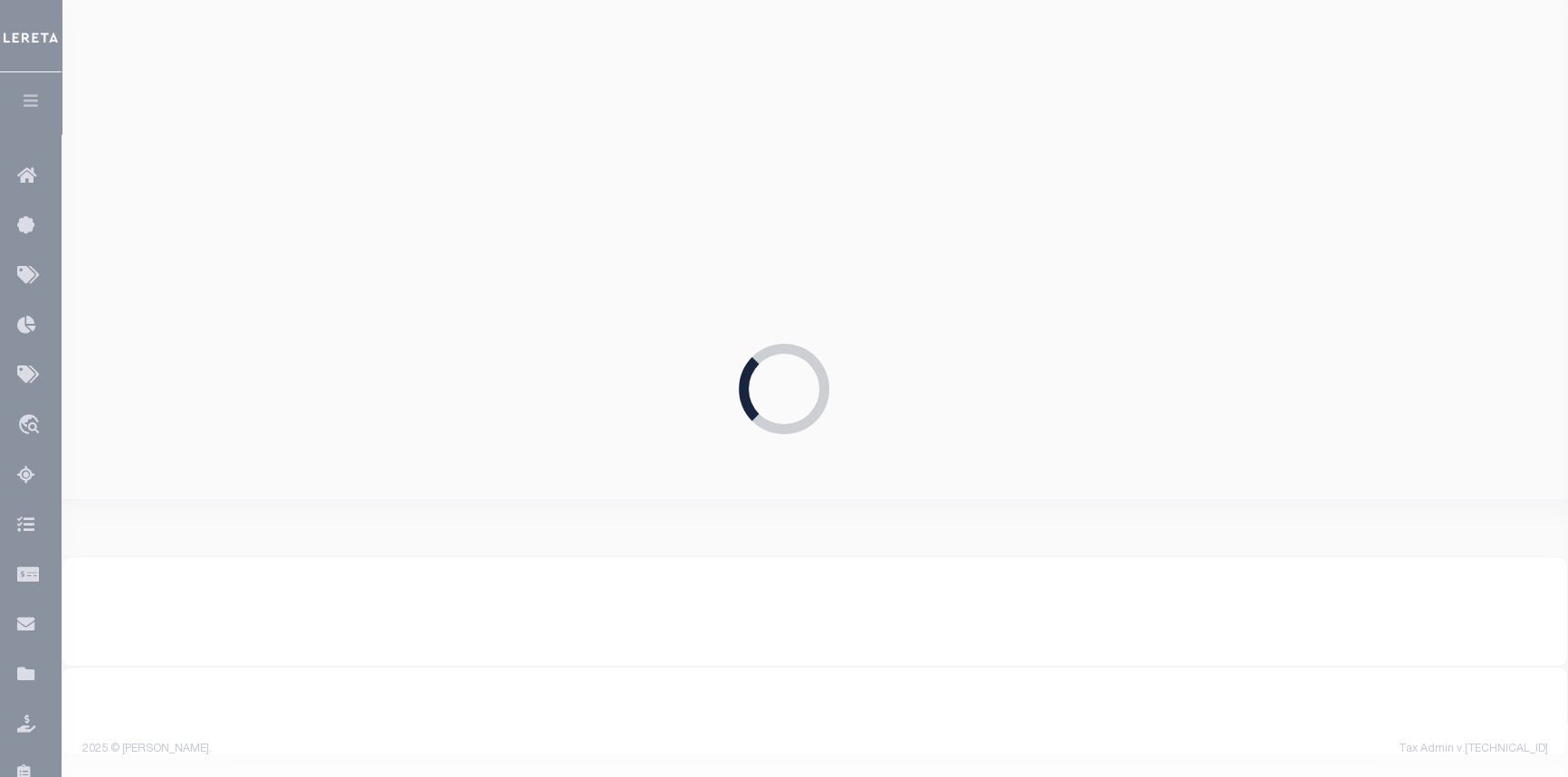
select select "2241"
type input "Renovo Financial"
type input "2241"
type input "Renovo Financial"
type input "[PERSON_NAME]"
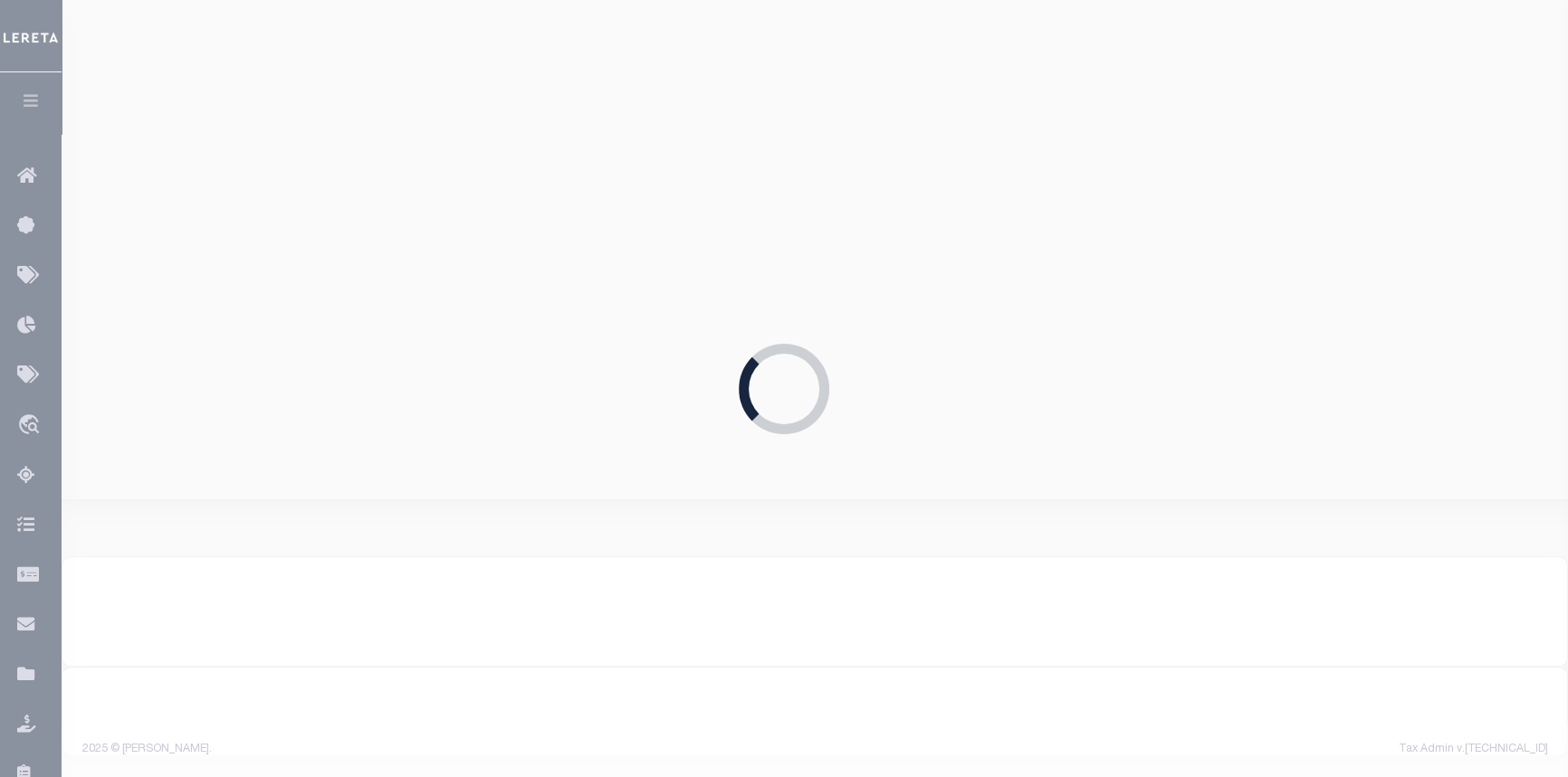
type input "[PERSON_NAME]"
checkbox input "true"
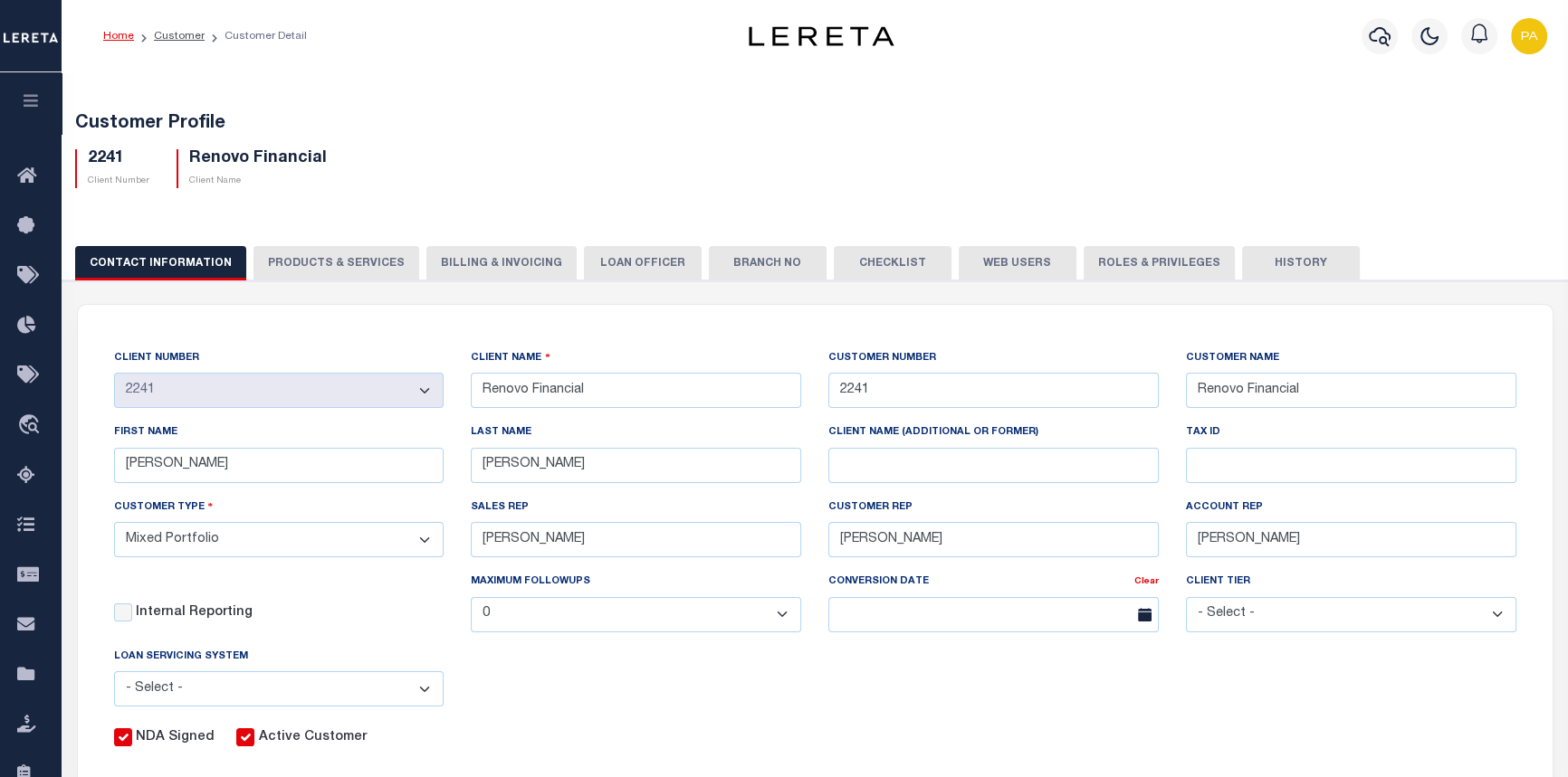
click at [983, 262] on button "Web Users" at bounding box center [1017, 263] width 118 height 34
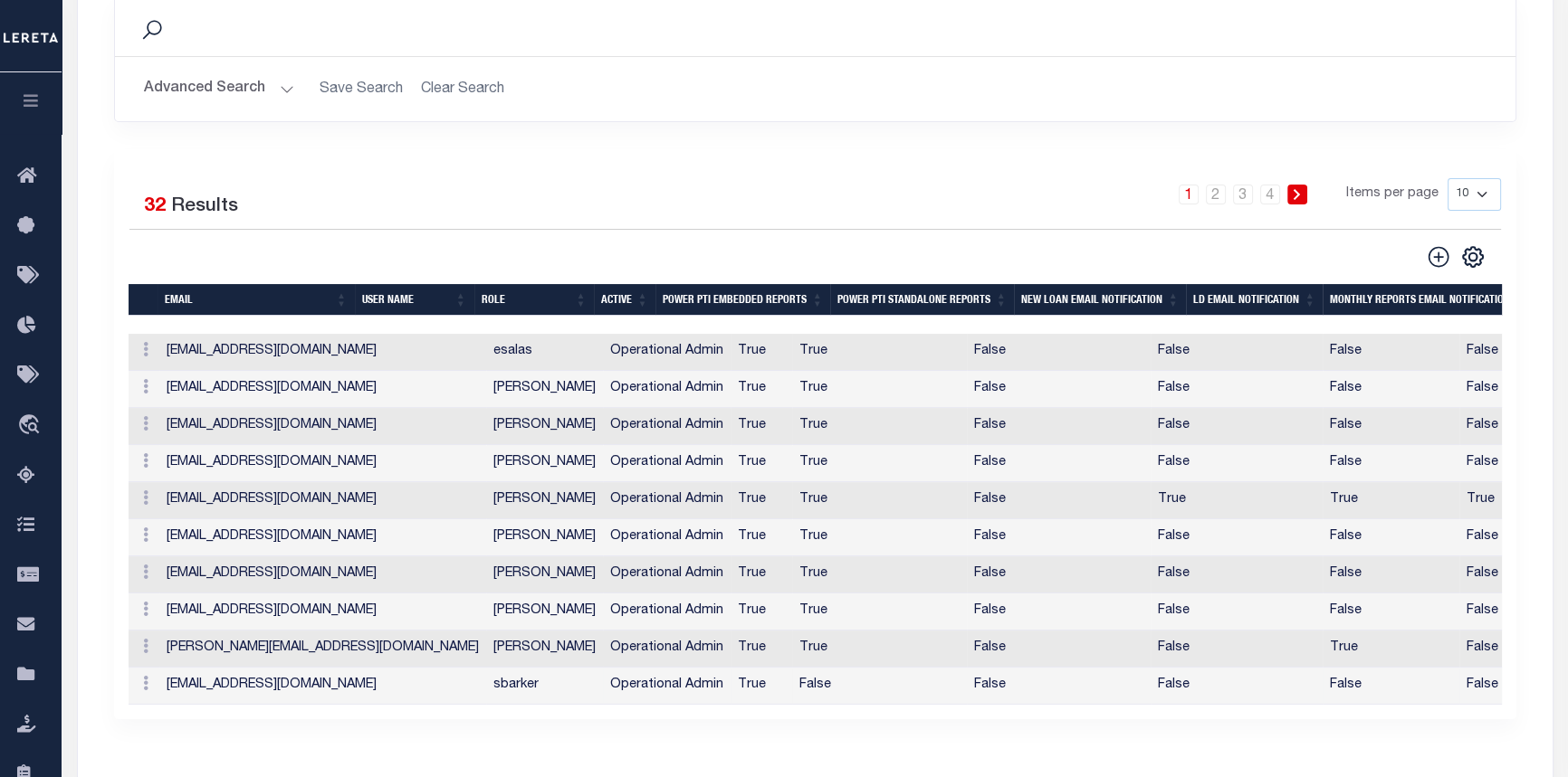
scroll to position [411, 0]
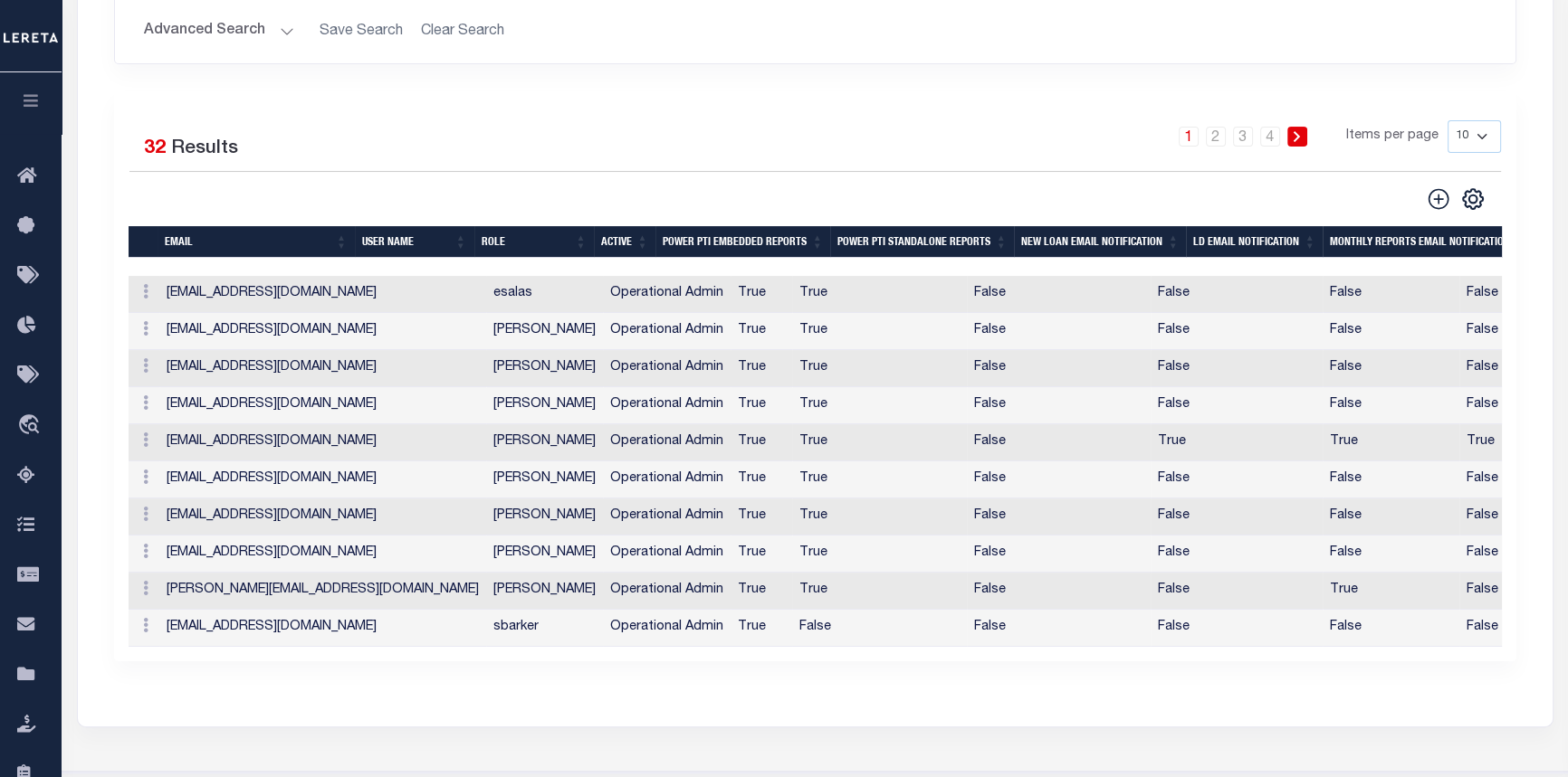
click at [350, 243] on th "EMAIL" at bounding box center [256, 242] width 197 height 32
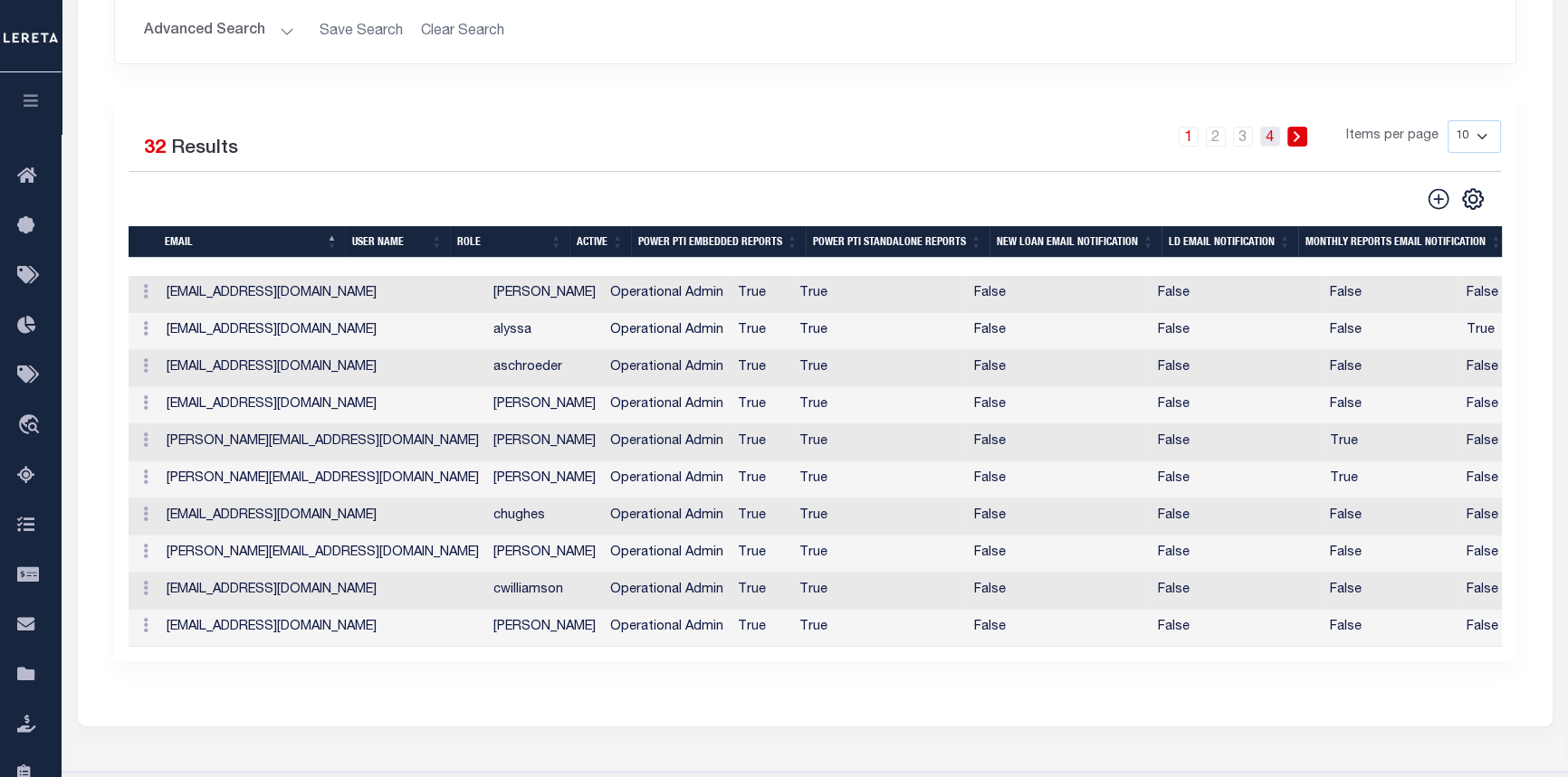
click at [1268, 139] on link "4" at bounding box center [1270, 136] width 20 height 20
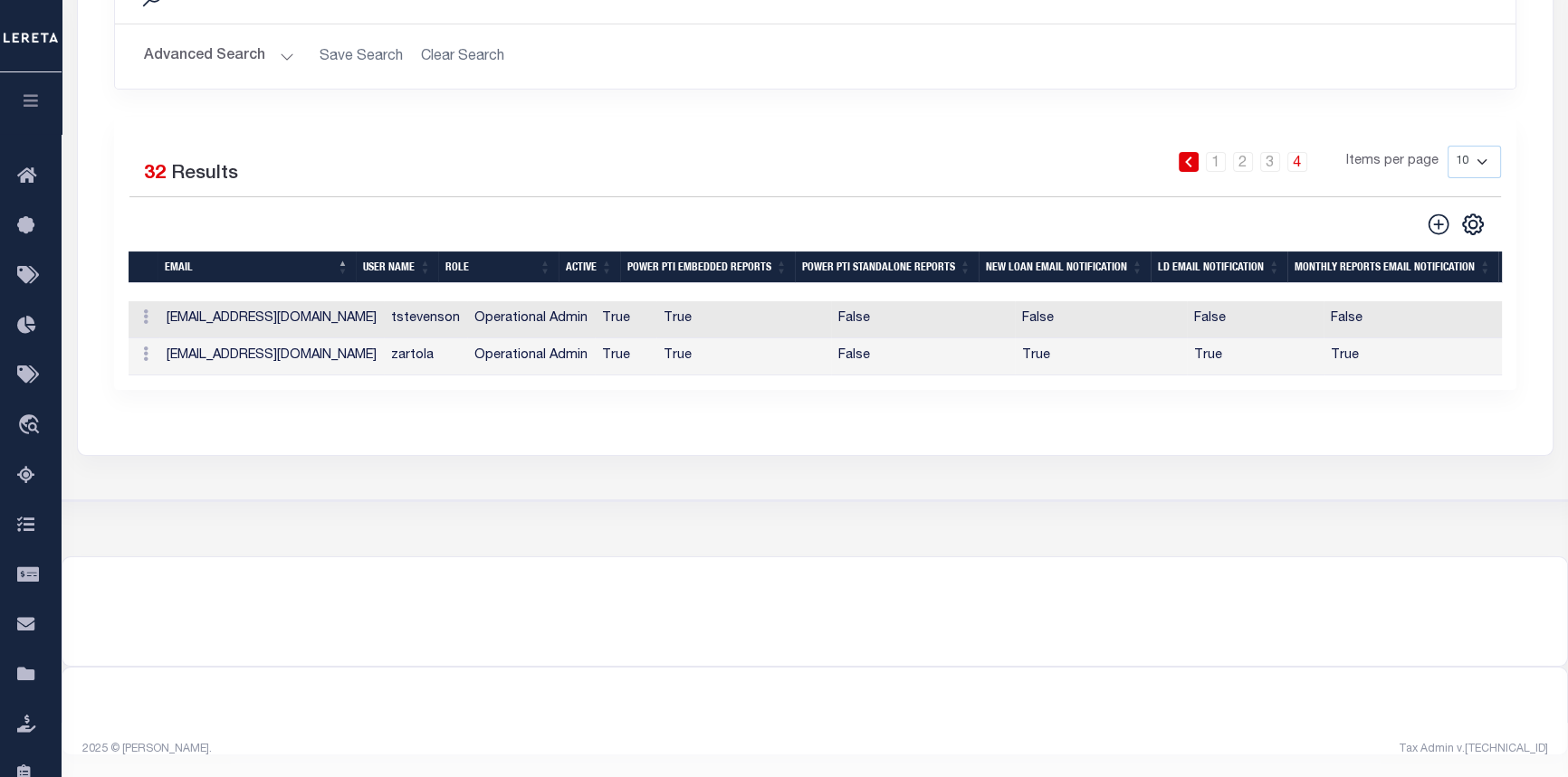
scroll to position [397, 0]
drag, startPoint x: 513, startPoint y: 362, endPoint x: 988, endPoint y: 361, distance: 475.0
click at [700, 361] on tr "ACTIONS Edit Delete zartola@rfmsc.com zartola Operational Admin True True False…" at bounding box center [1072, 356] width 1888 height 37
click at [959, 396] on div "Search Advanced Search Save Search Clear Search Is Is" at bounding box center [815, 176] width 1475 height 514
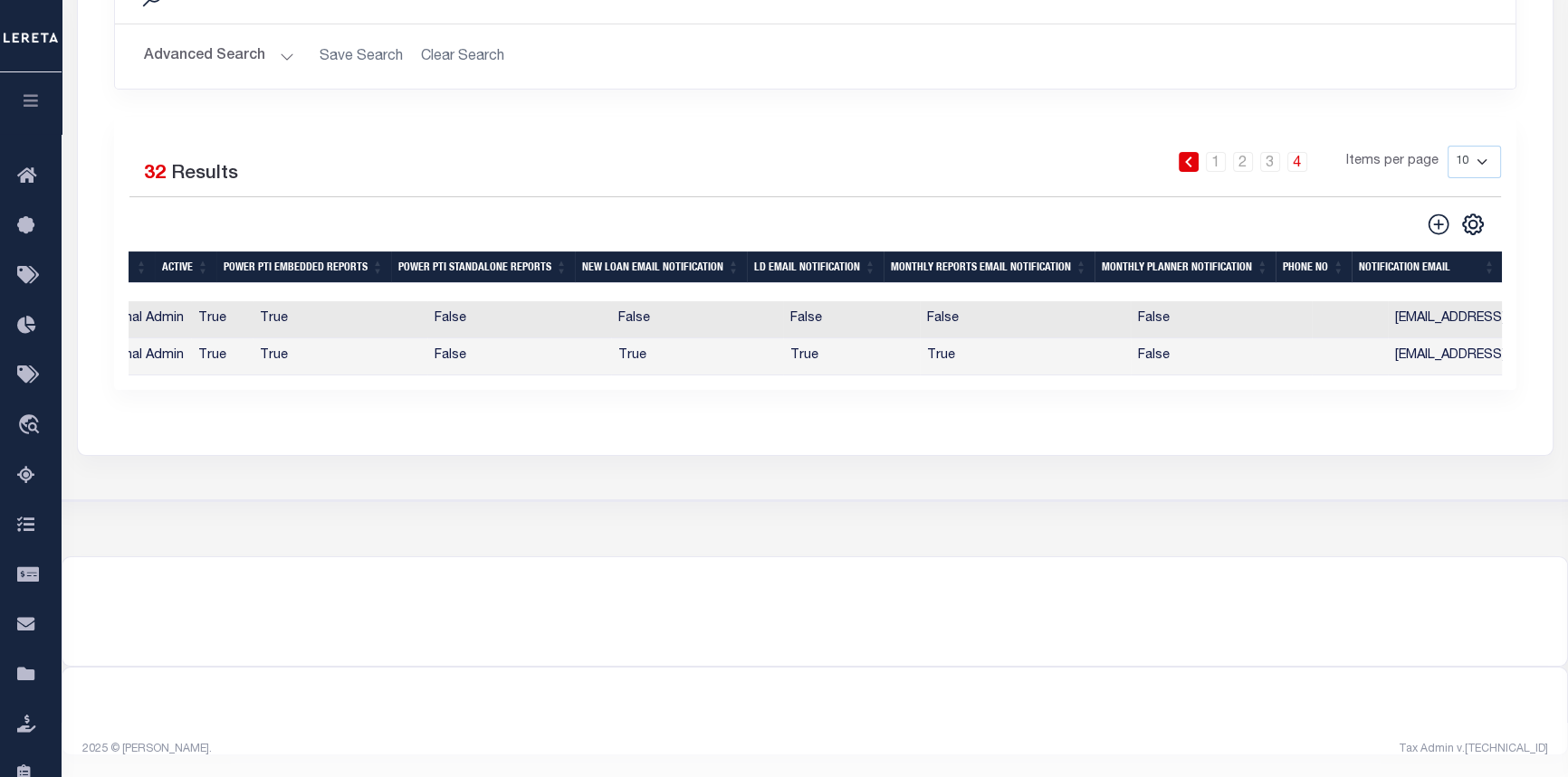
scroll to position [0, 0]
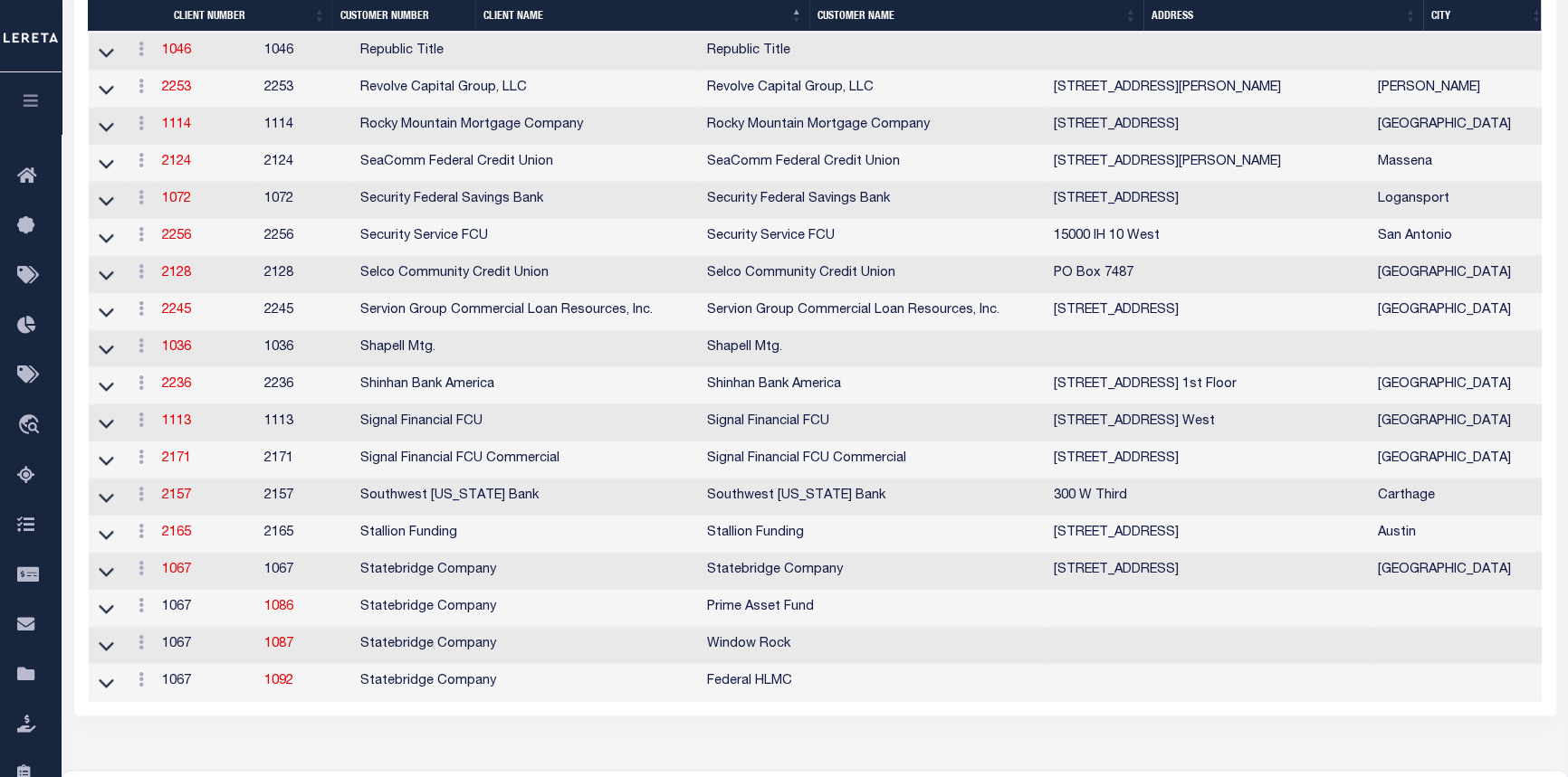
scroll to position [3243, 0]
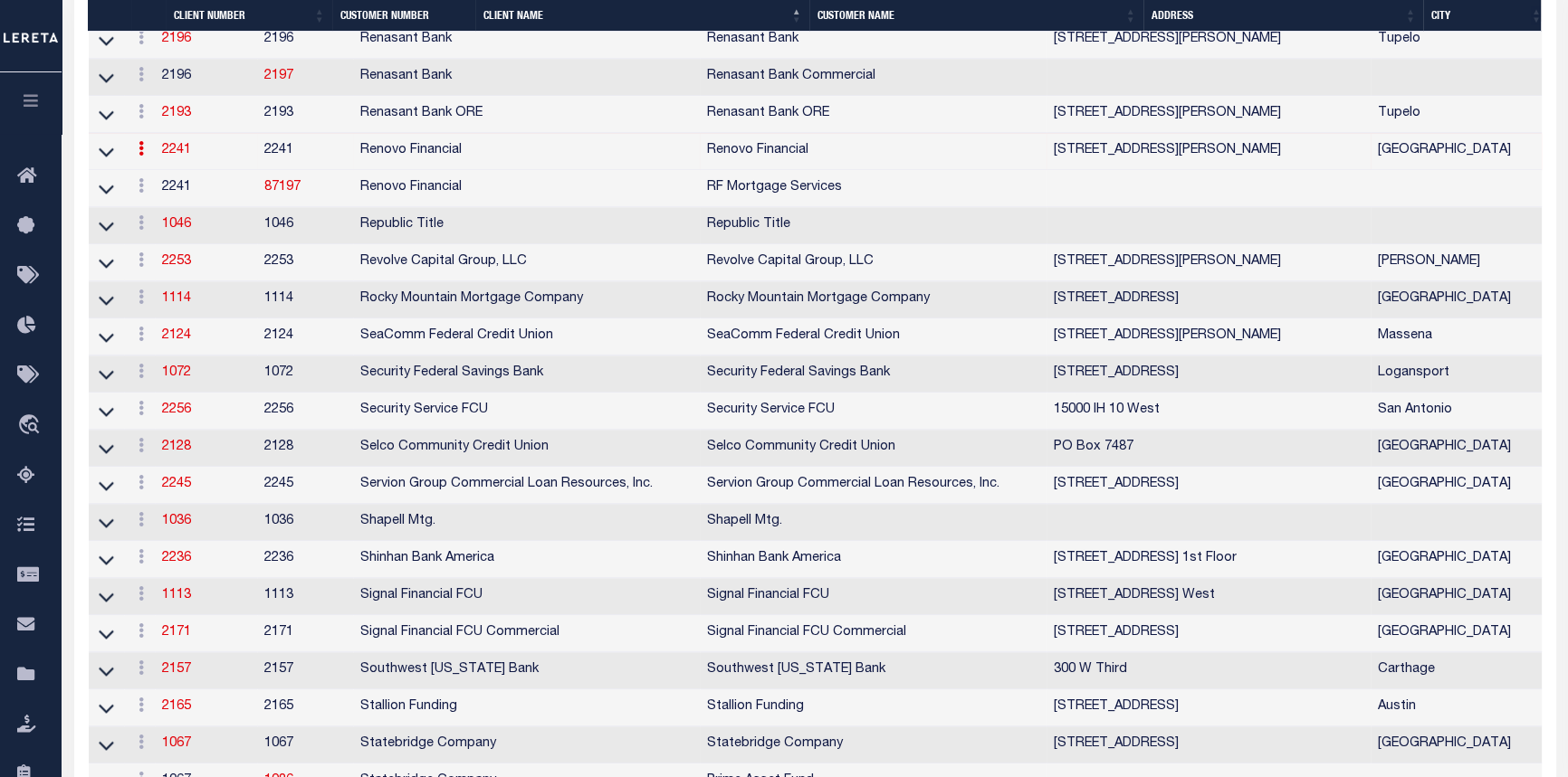
click at [182, 157] on link "2241" at bounding box center [176, 150] width 29 height 12
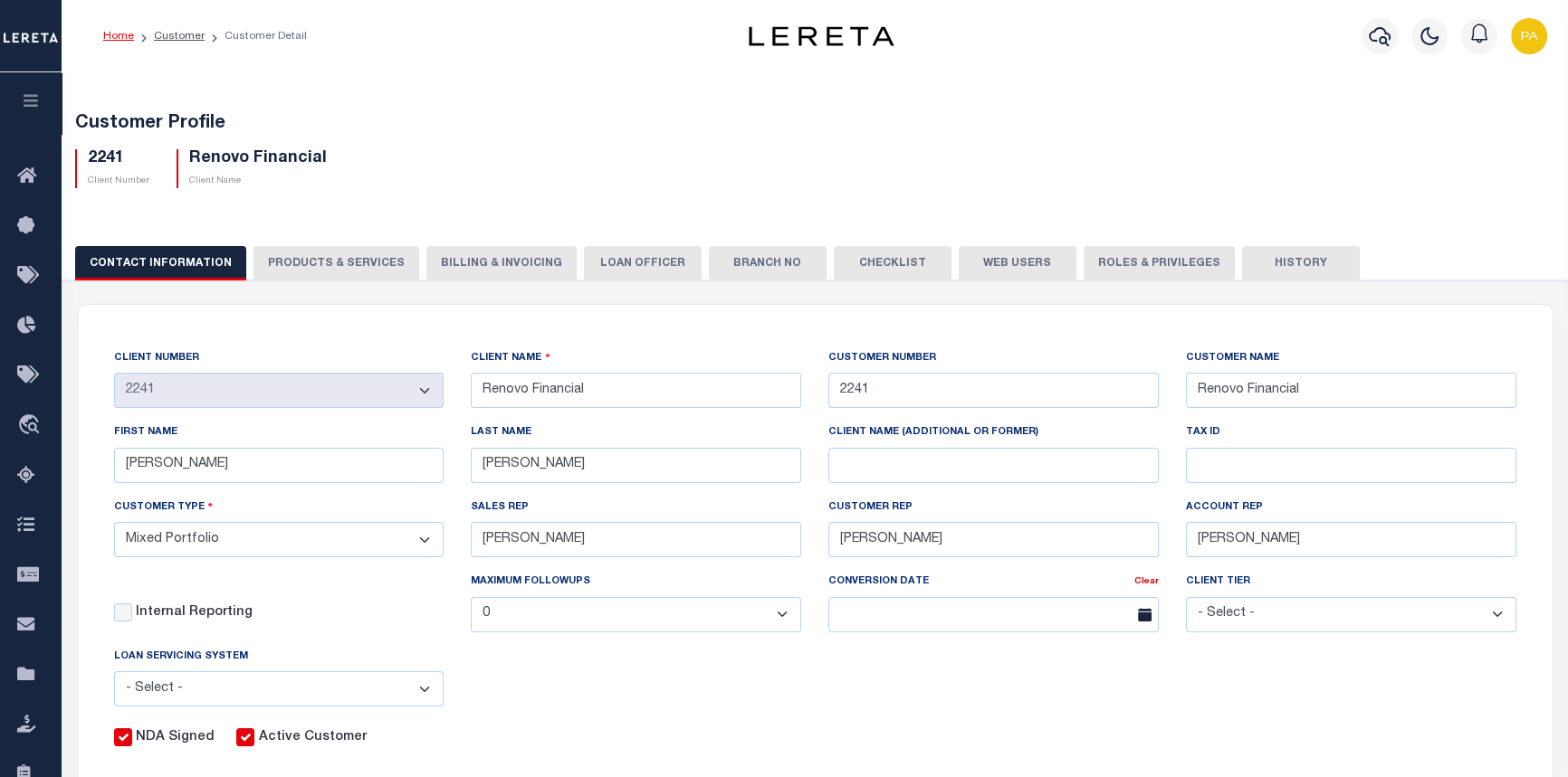
scroll to position [81, 0]
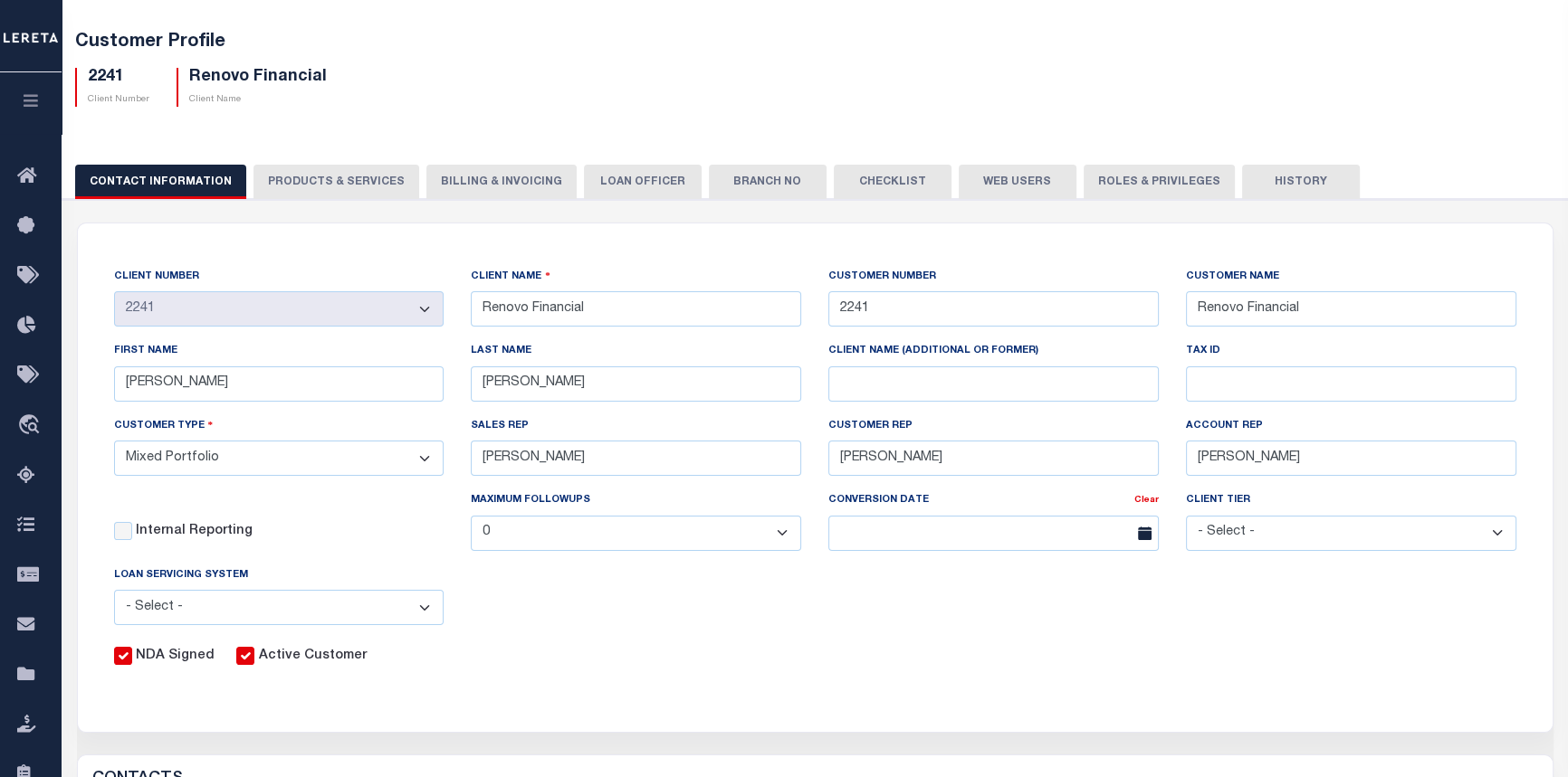
click at [959, 177] on button "Web Users" at bounding box center [1017, 182] width 118 height 34
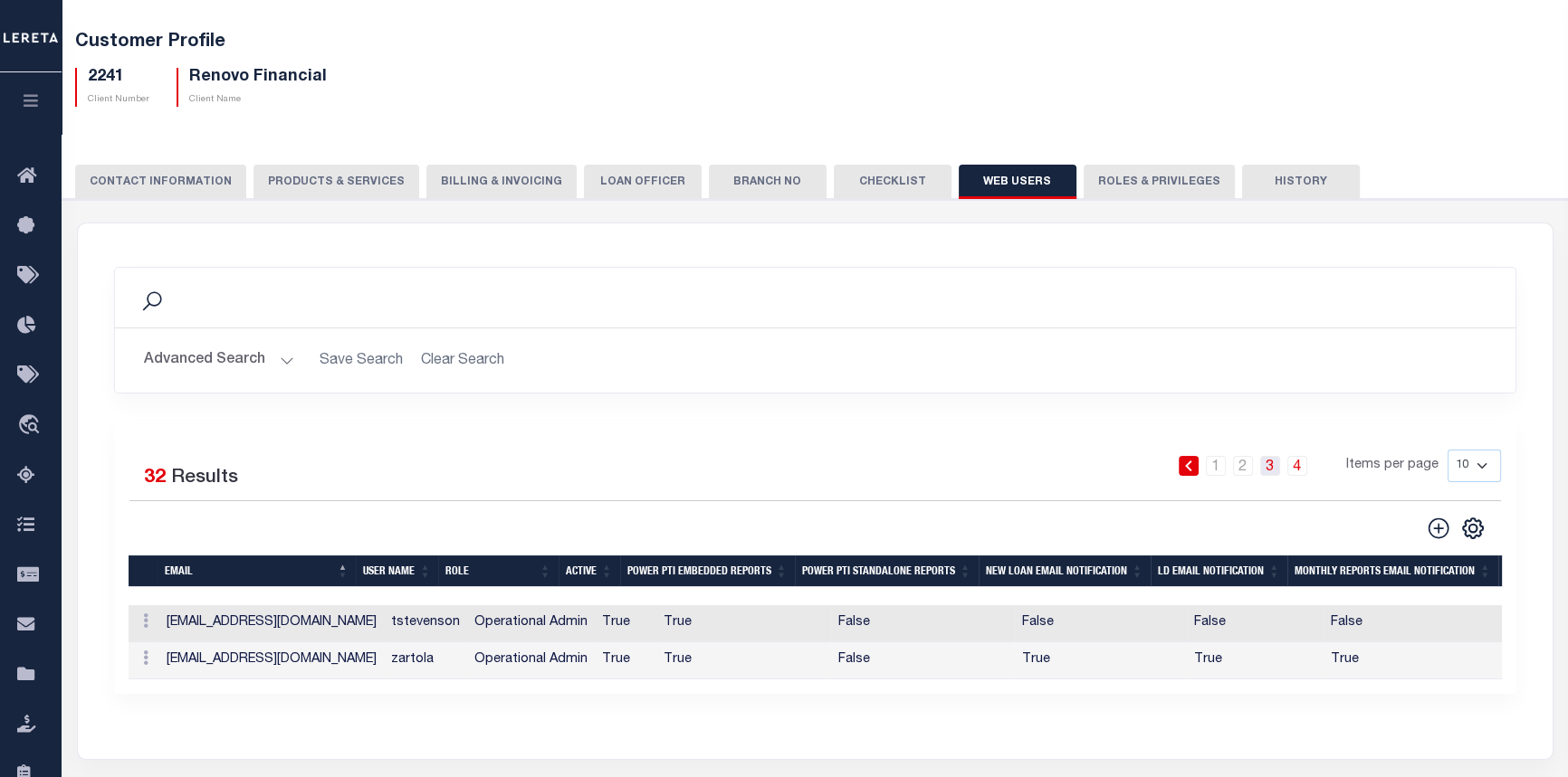
click at [1273, 471] on link "3" at bounding box center [1270, 466] width 20 height 20
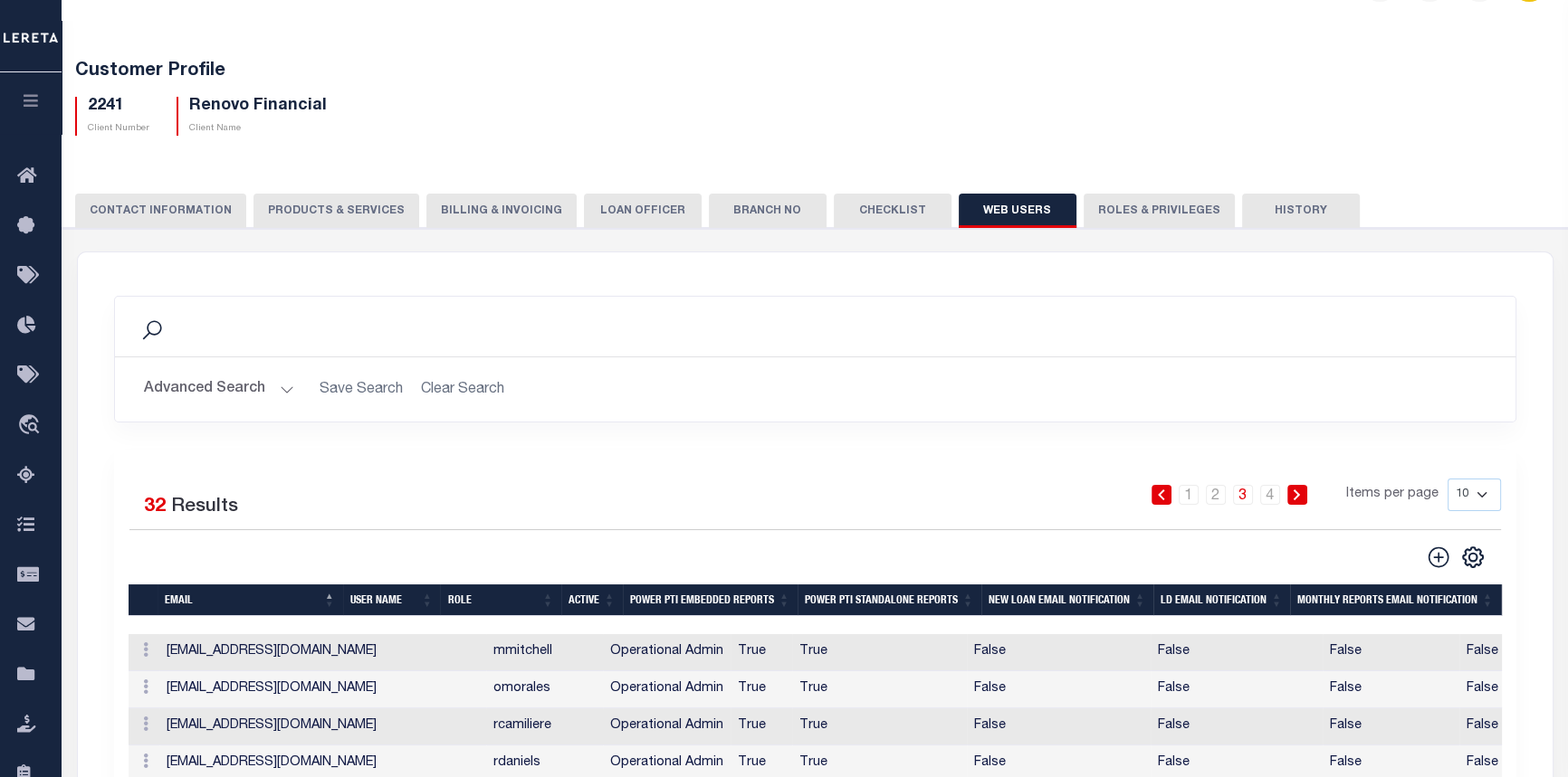
scroll to position [0, 0]
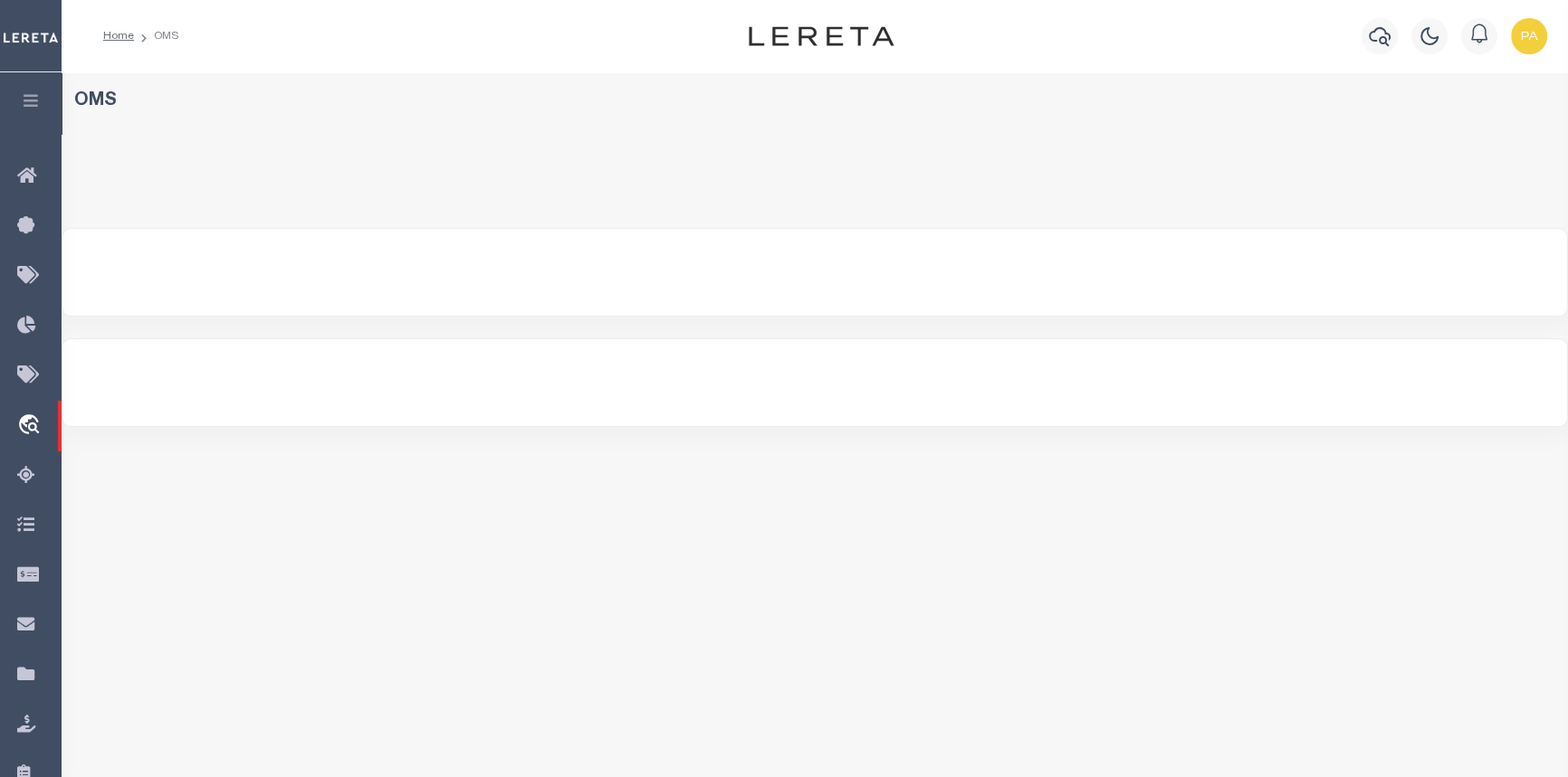
select select "200"
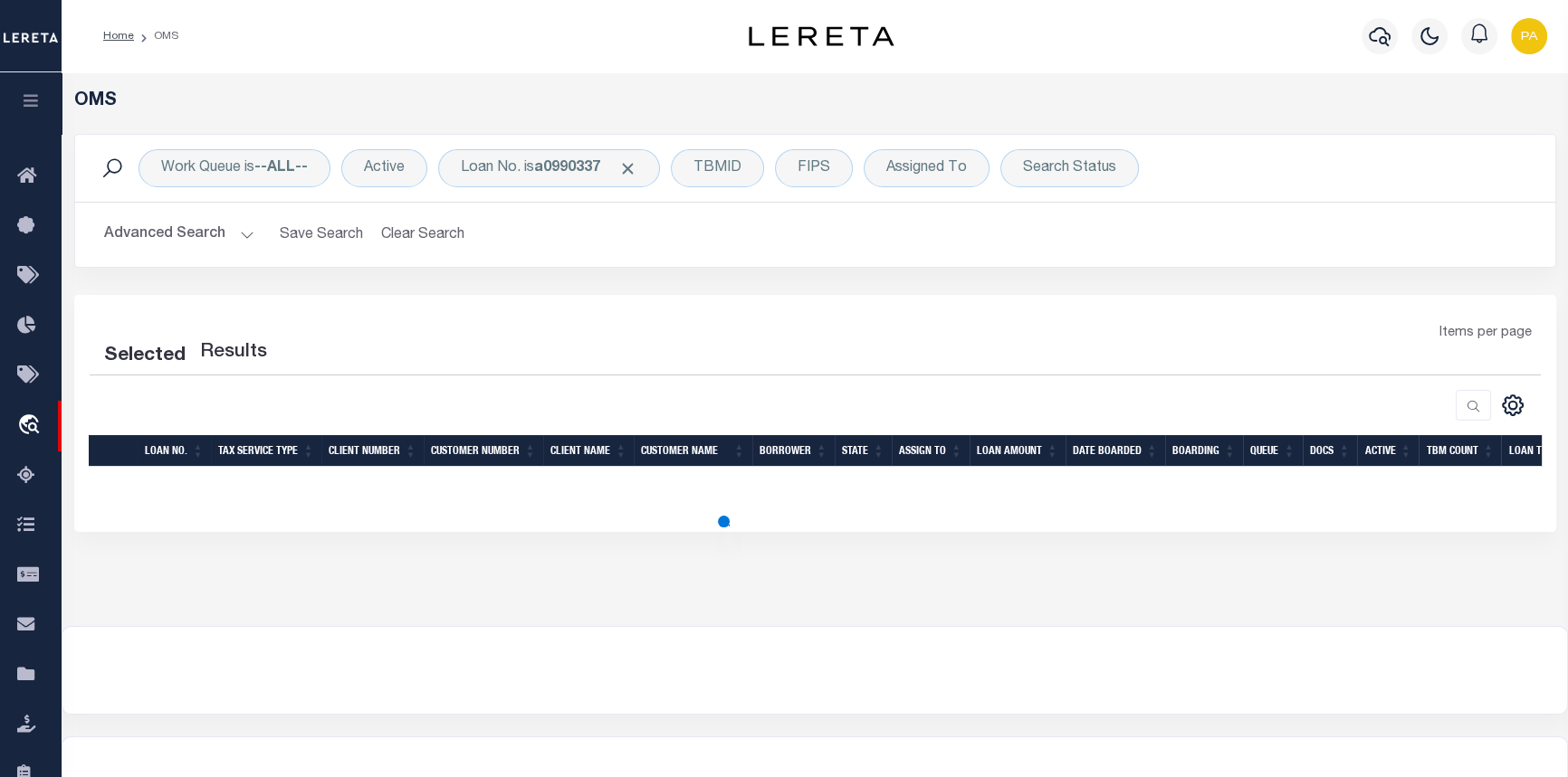
select select "200"
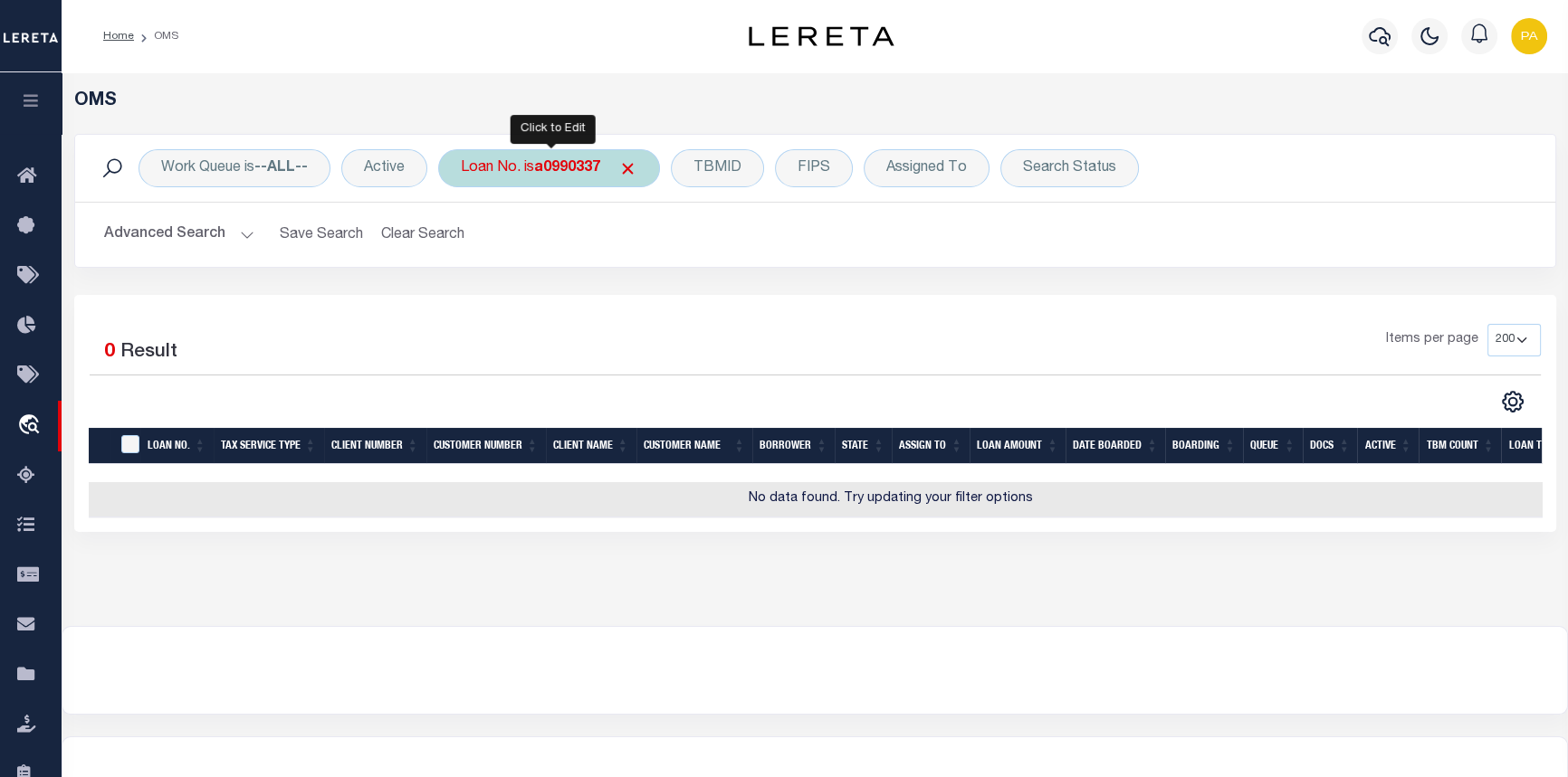
click at [543, 175] on b "a0990337" at bounding box center [567, 168] width 66 height 14
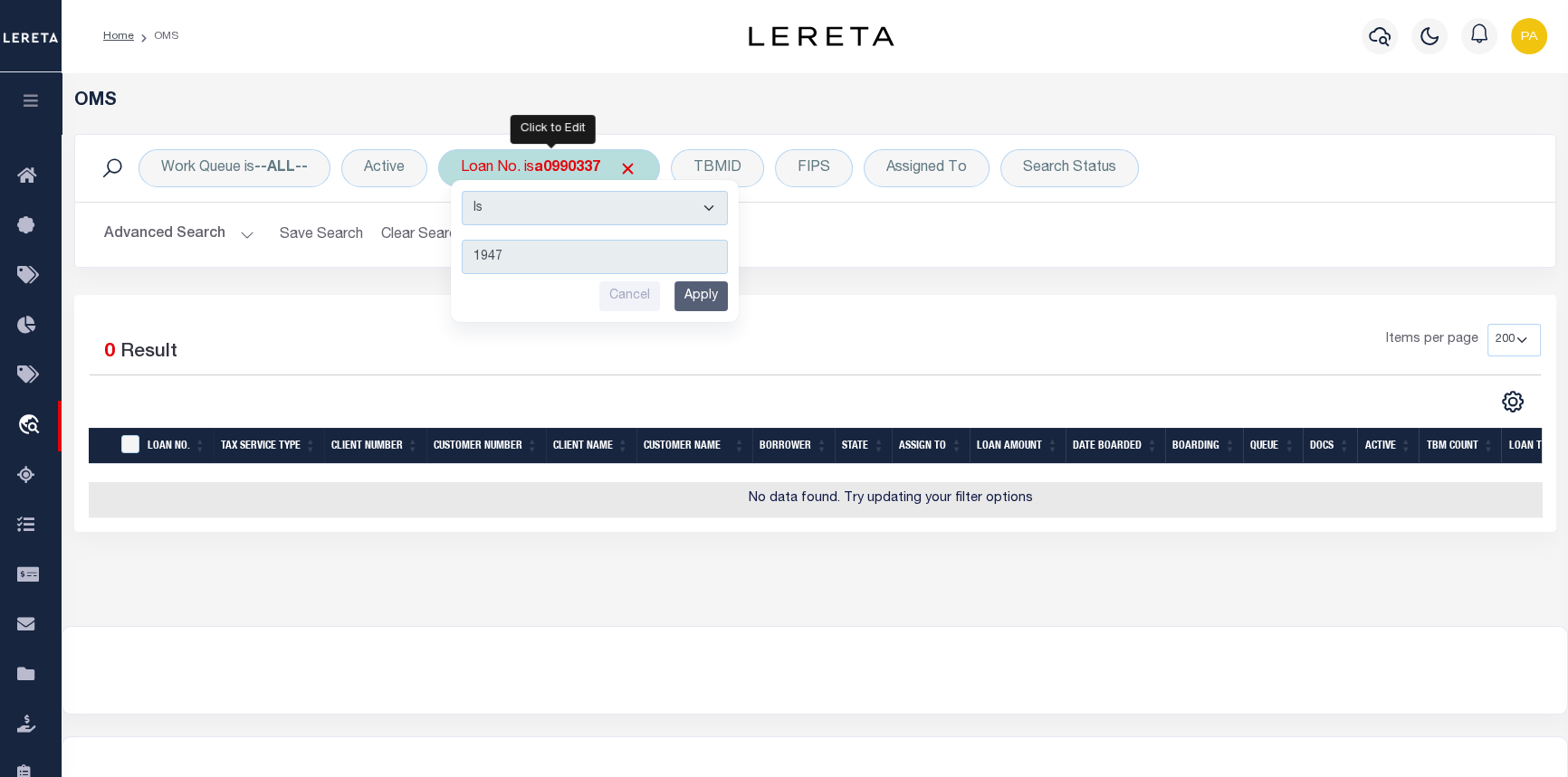
type input "19474"
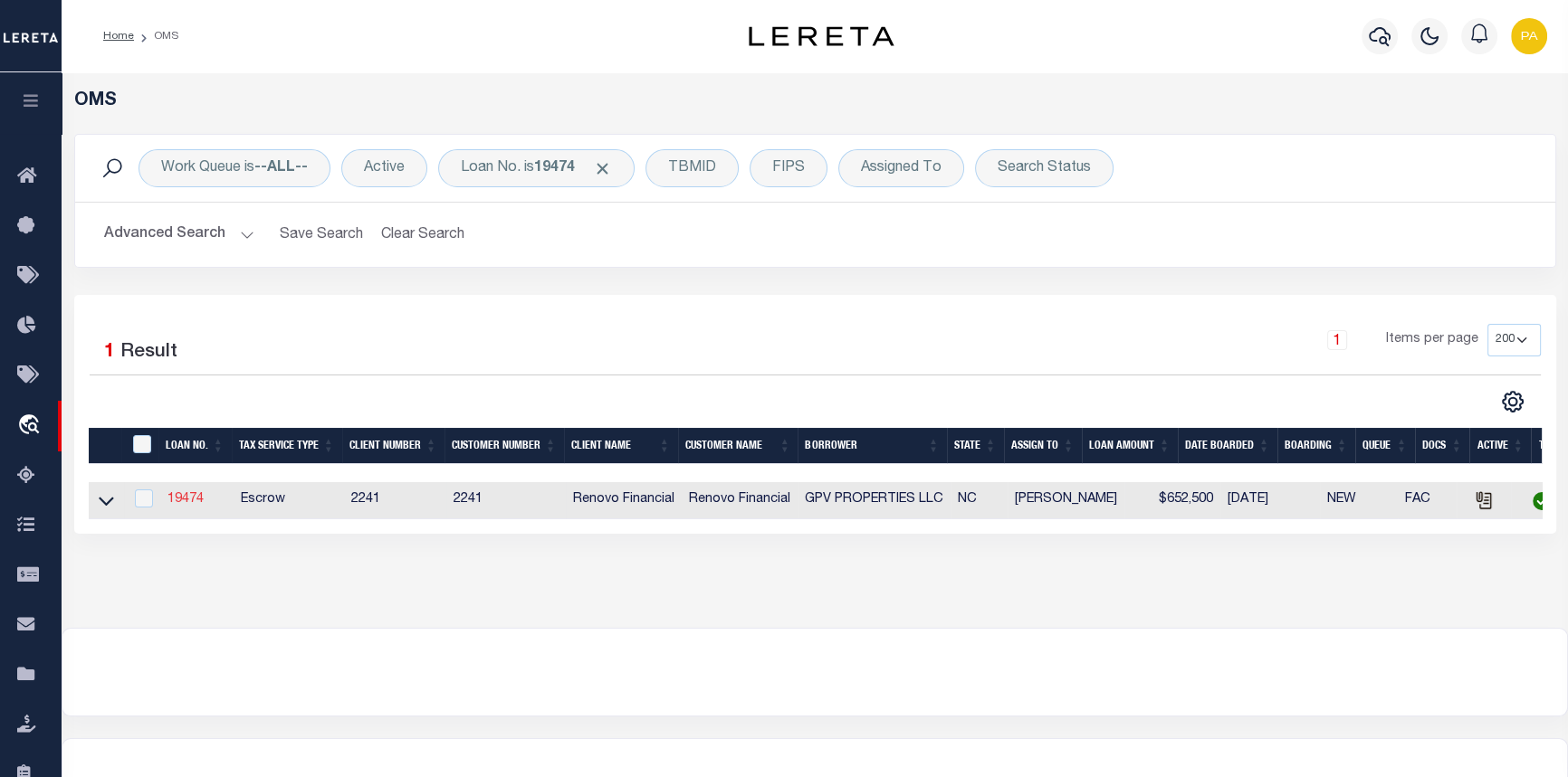
click at [181, 504] on link "19474" at bounding box center [186, 499] width 36 height 12
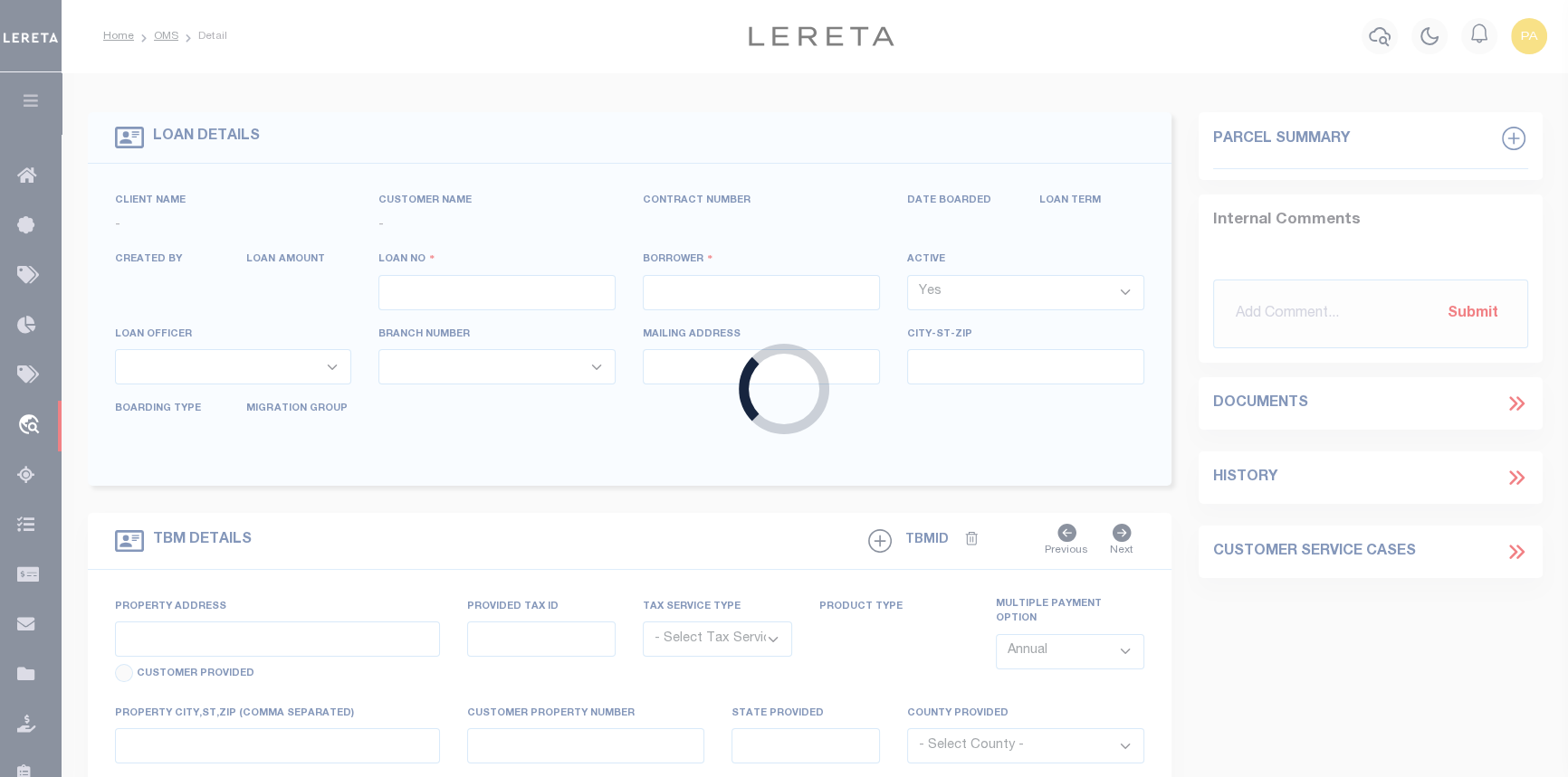
type input "19474"
type input "GPV PROPERTIES LLC"
select select
type input "[STREET_ADDRESS]"
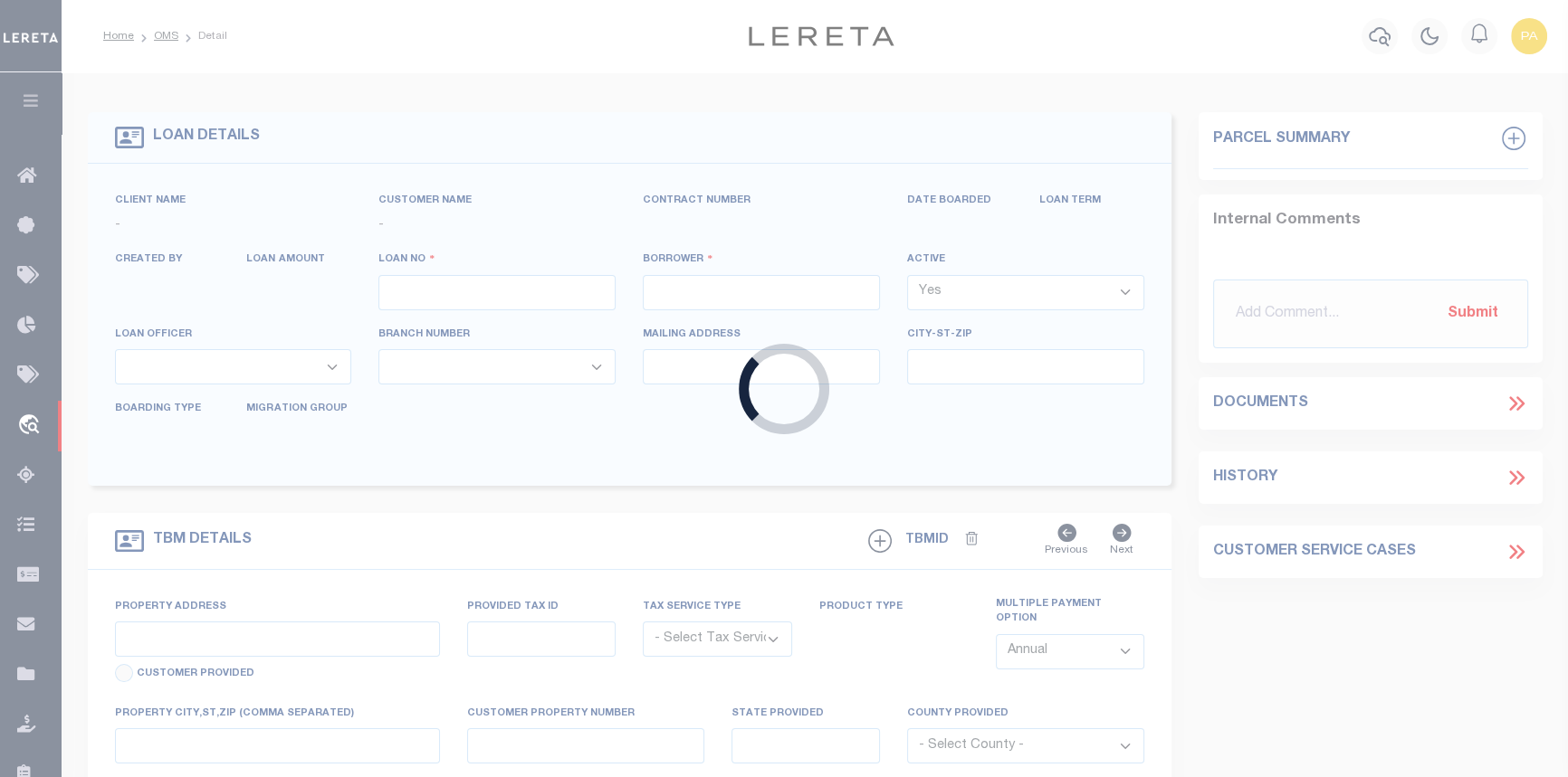
type input "Mooresville NC 28117"
select select "400"
select select "Escrow"
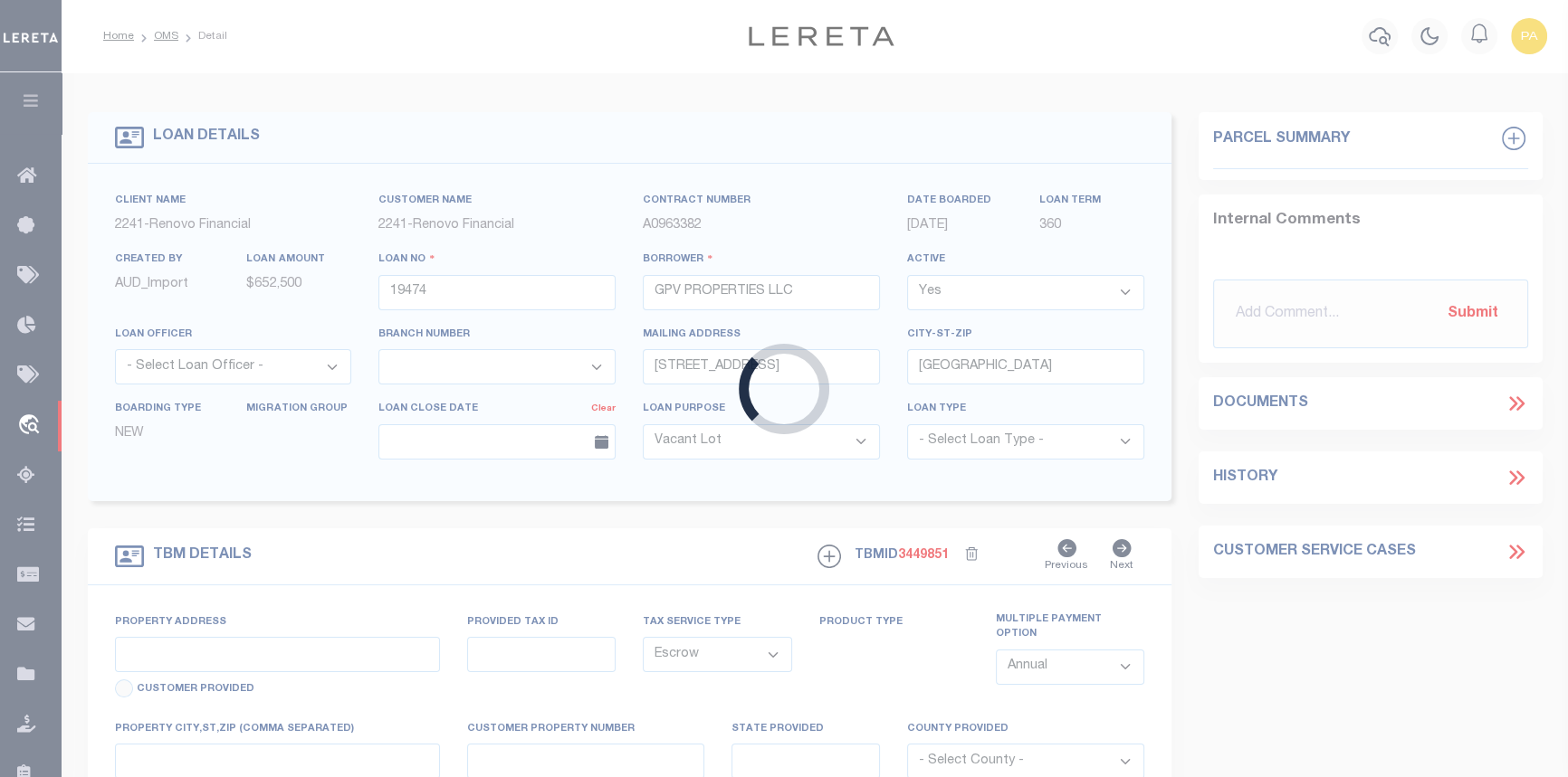
type input "2601 31st Avenue CT NE"
select select
type input "Hickory, NC 28601"
type input "a0kUS00000BJkVT"
type input "NC"
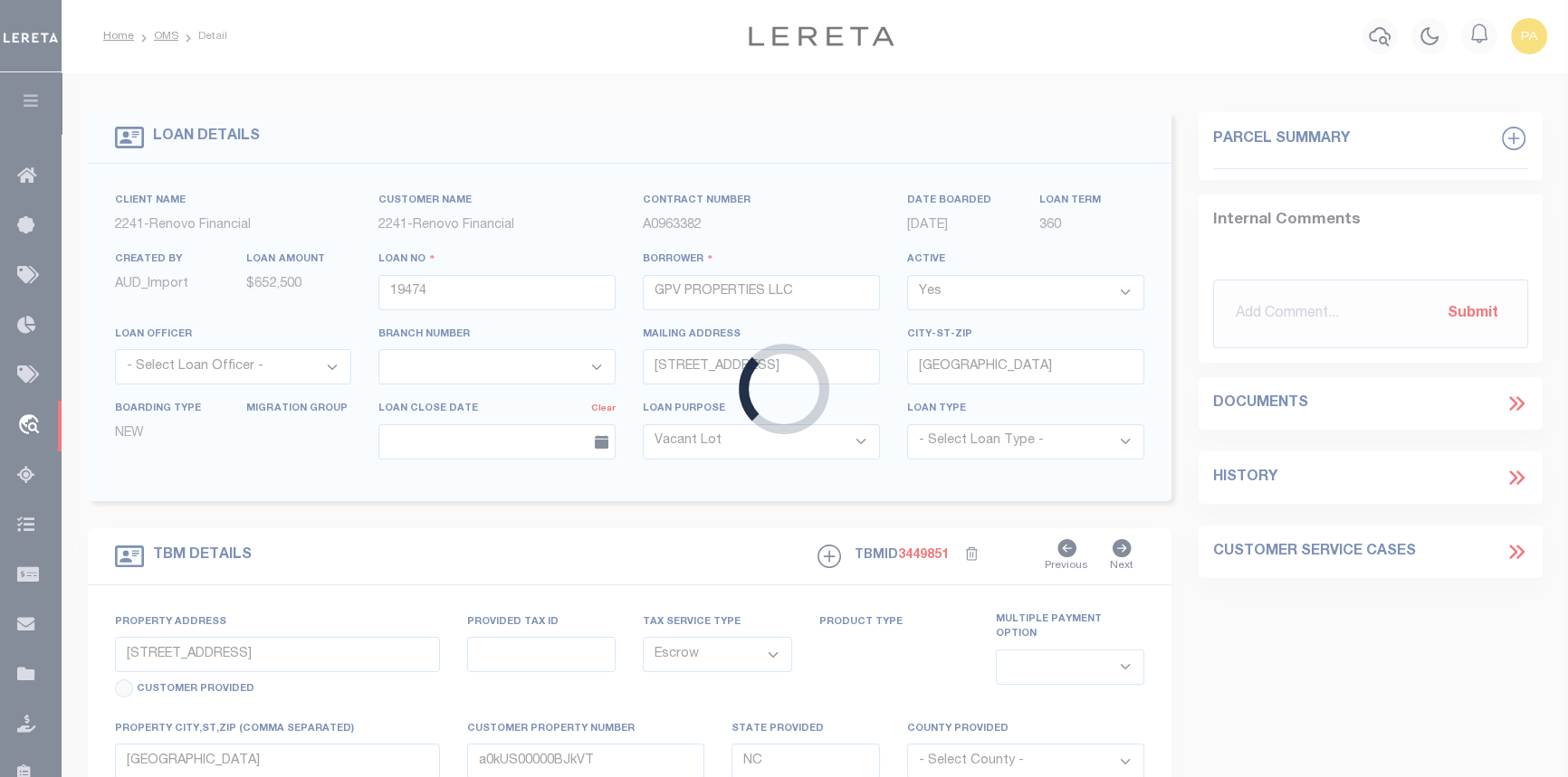
select select
type textarea "LEGAL REQUIRED"
select select "25066"
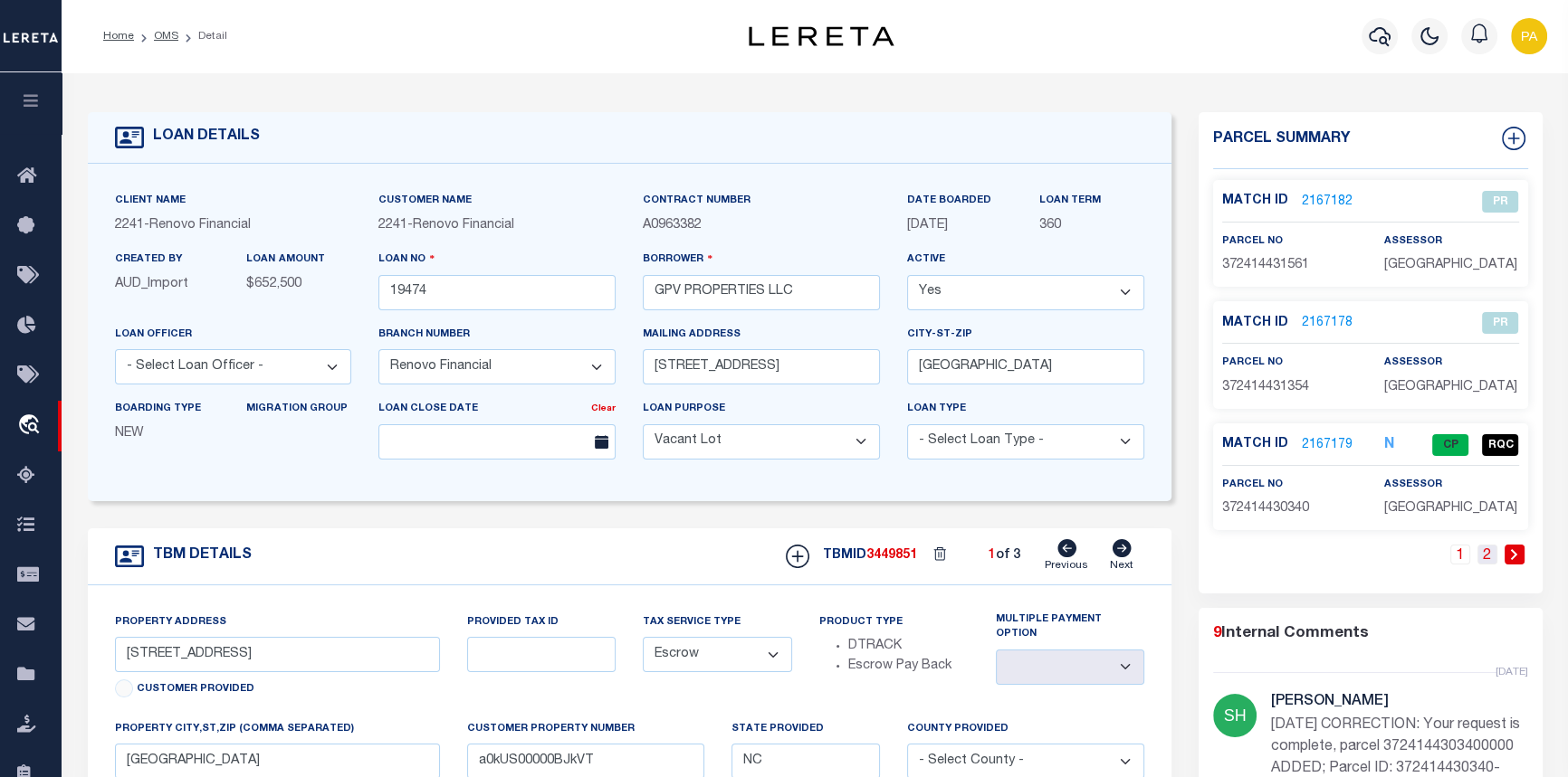
click at [1484, 560] on link "2" at bounding box center [1487, 554] width 20 height 20
click at [1304, 202] on link "2167180" at bounding box center [1327, 202] width 51 height 19
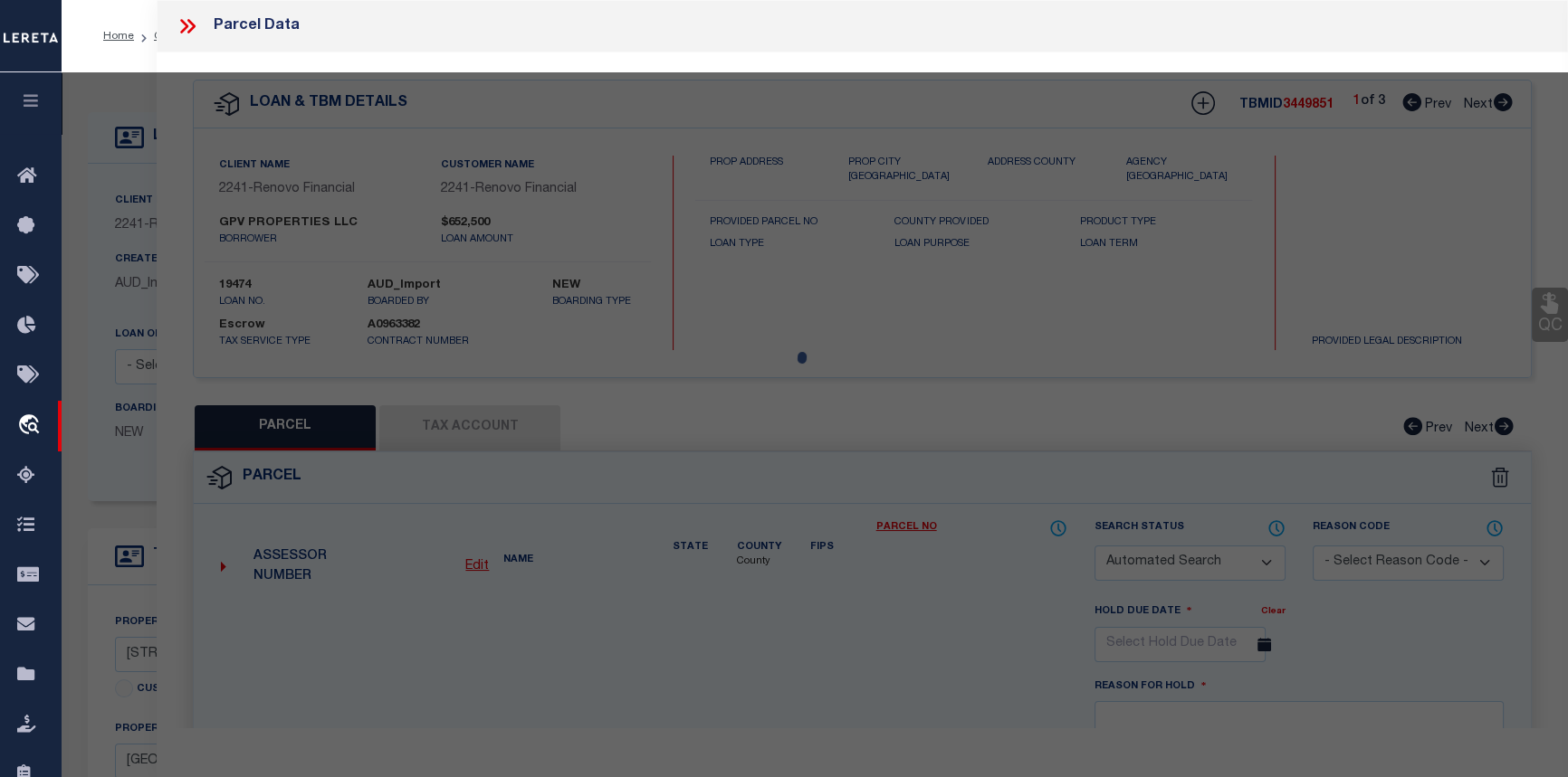
checkbox input "false"
select select "PR"
select select "099"
type input "MIKE TANGO ENTERPRISES LLC"
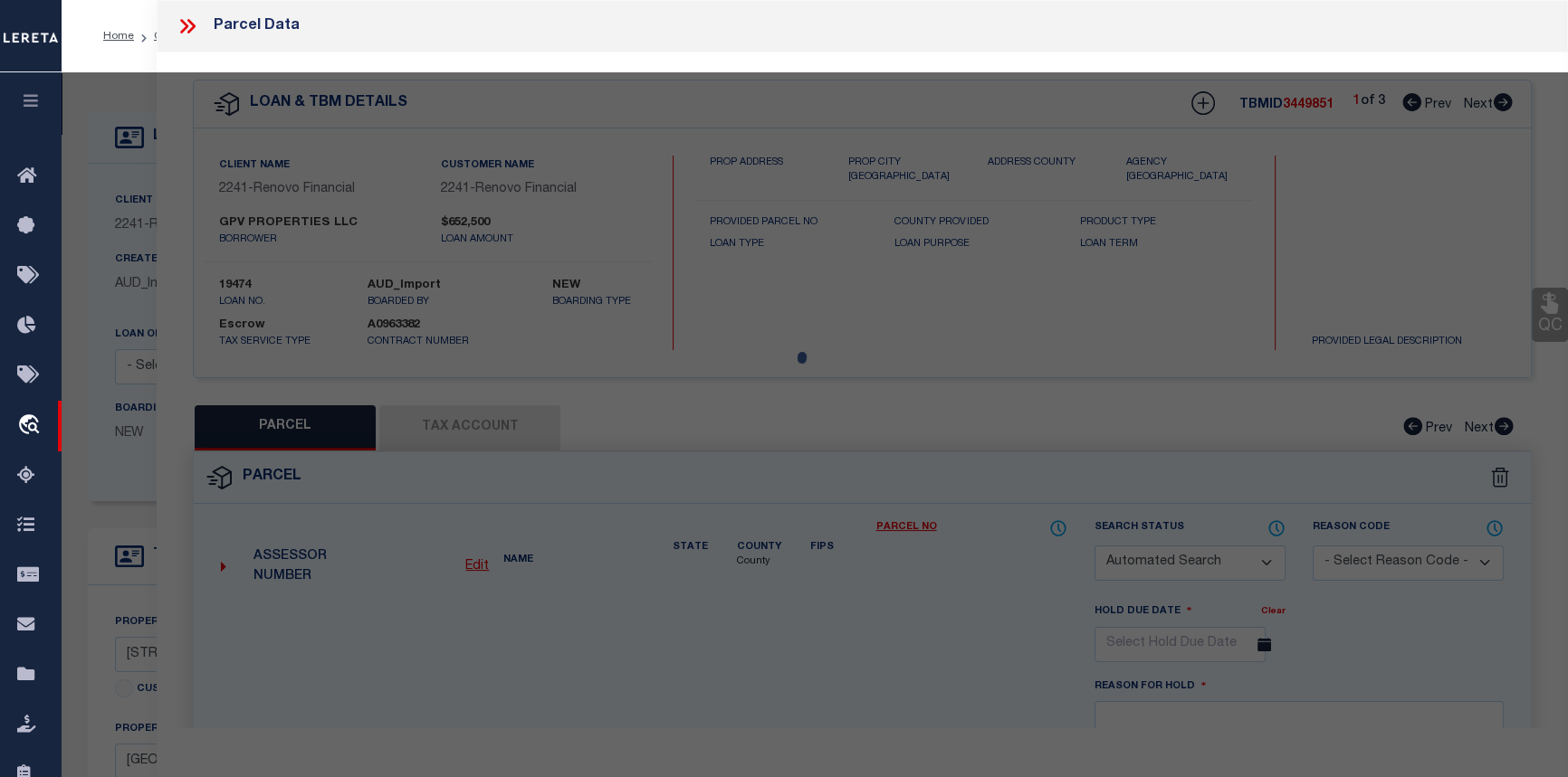
select select "ATL"
select select "ADD"
type input "2602 31ST AVENUE CT NE"
type input "HICKORY, NC 28601"
type textarea "LOT 6 PLAT 42-135"
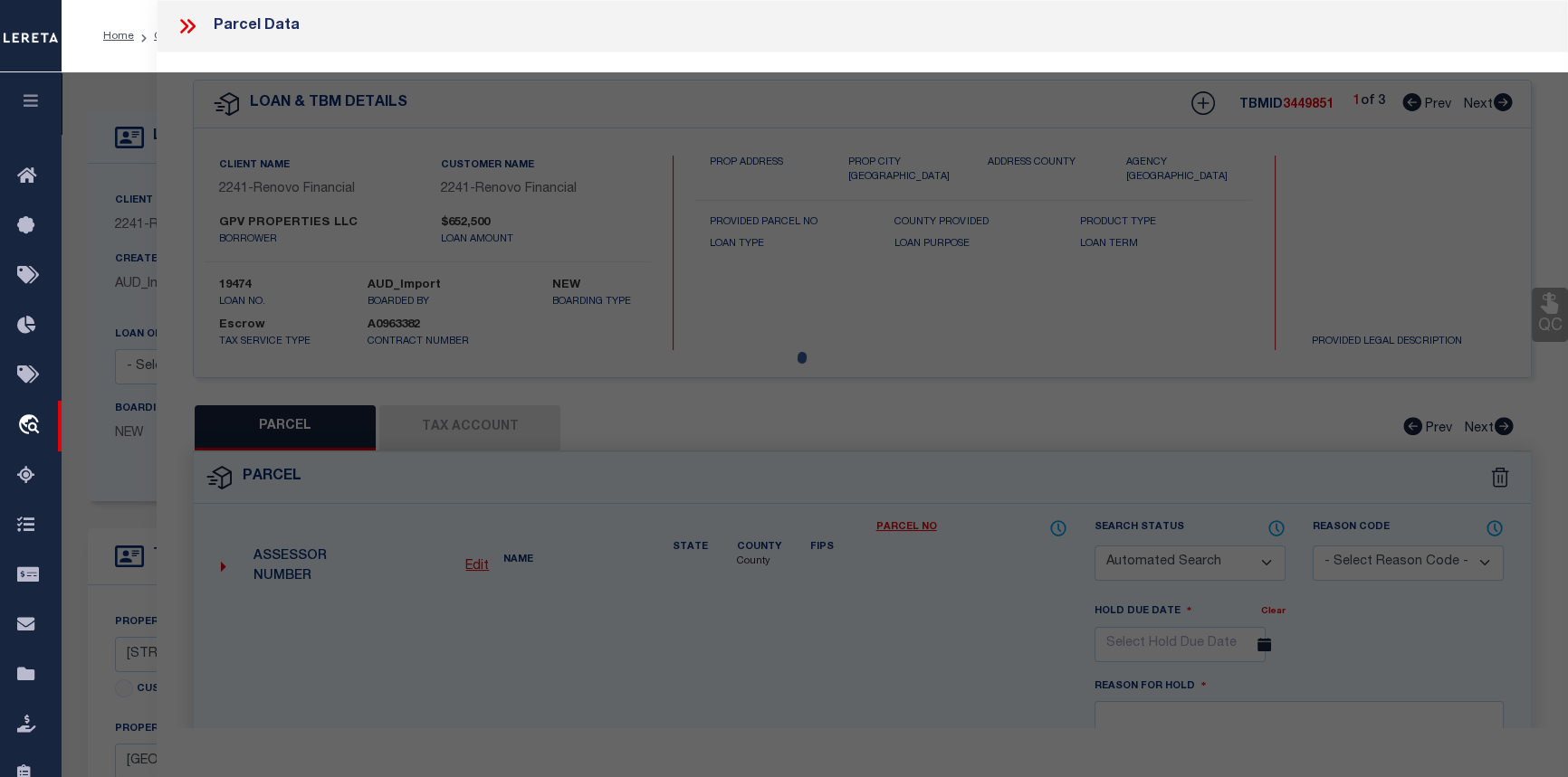
type textarea "Parcel not required."
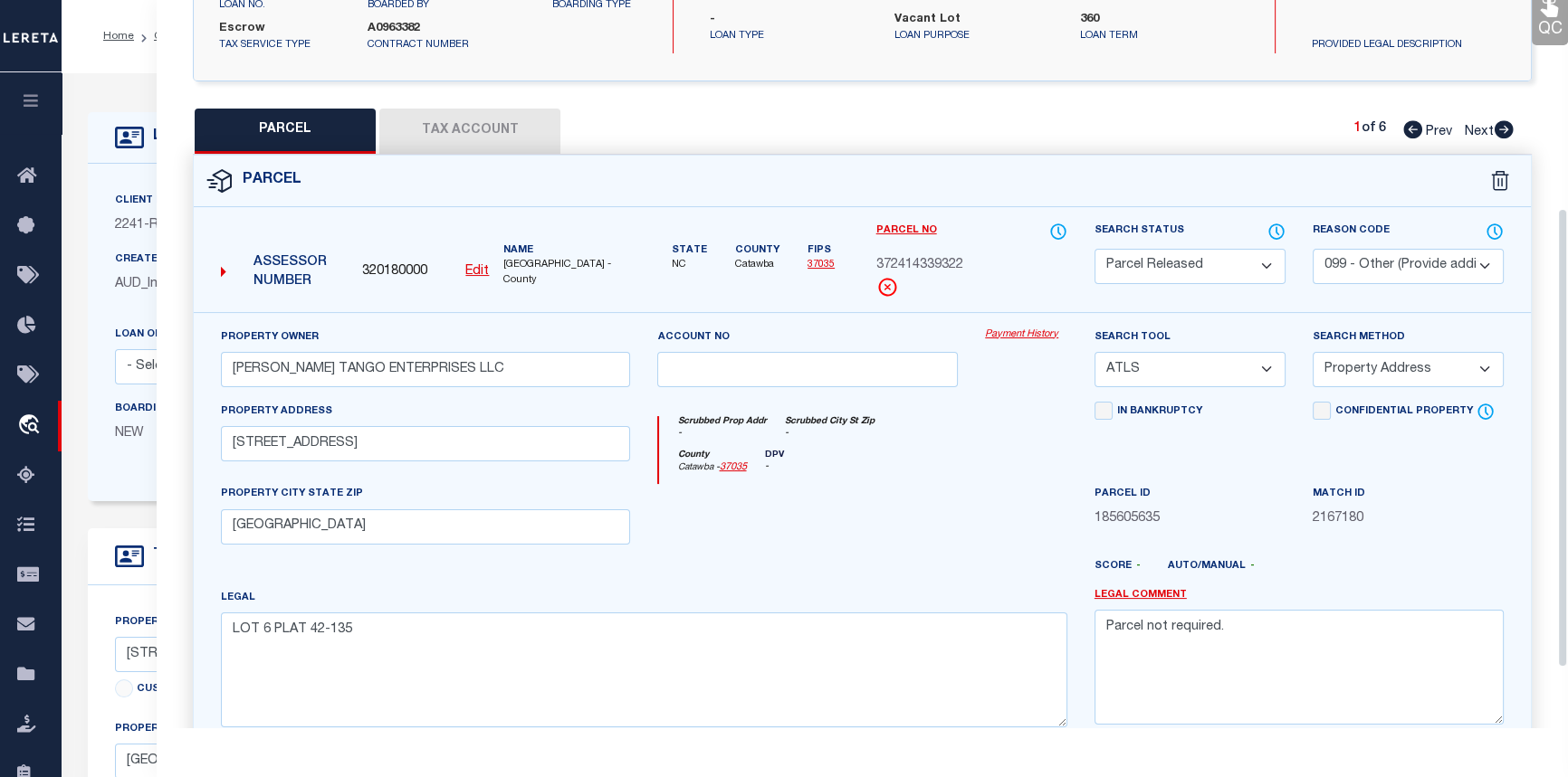
scroll to position [328, 0]
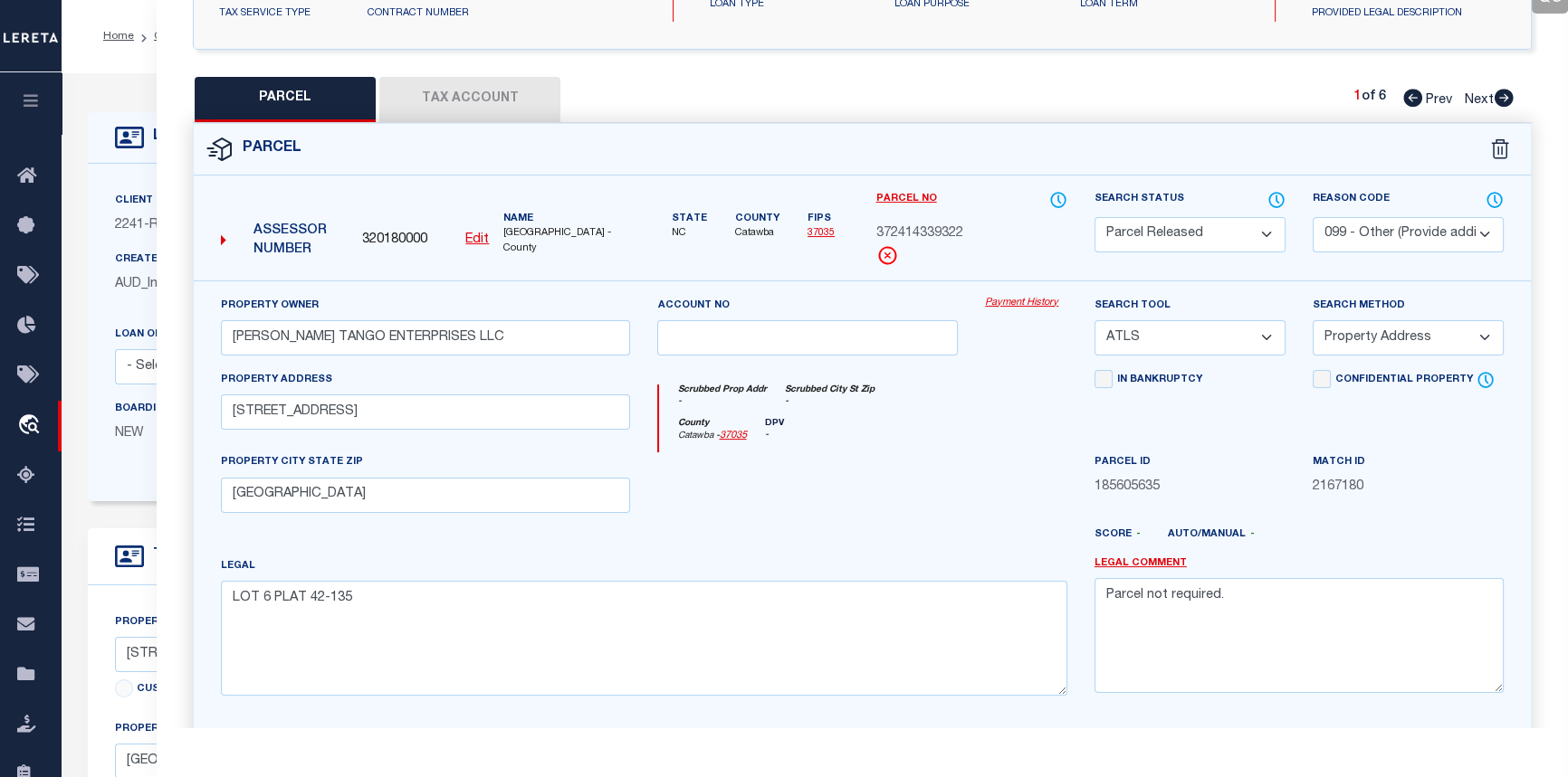
click at [1507, 94] on icon at bounding box center [1505, 97] width 19 height 18
select select "AS"
select select
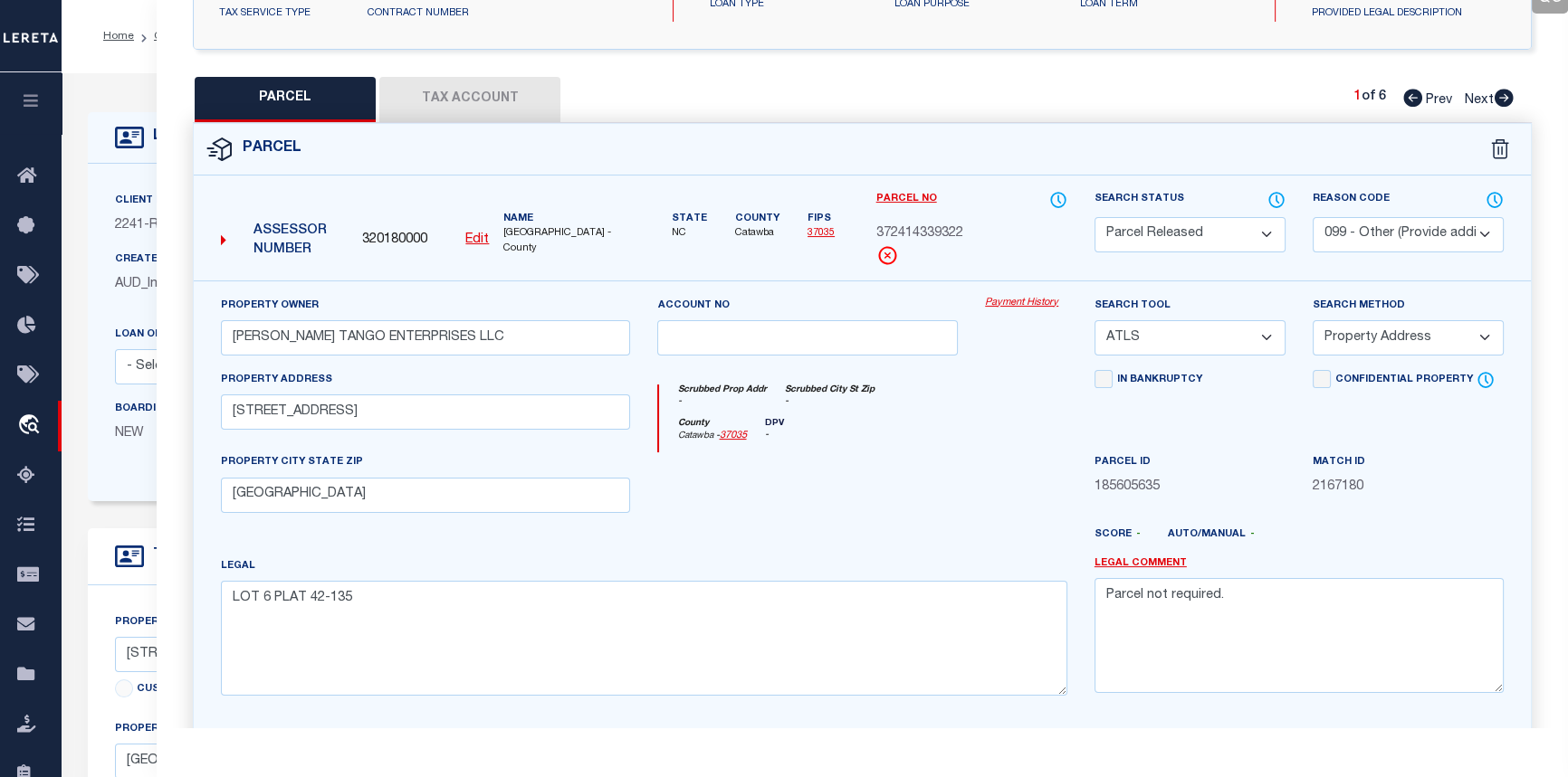
checkbox input "false"
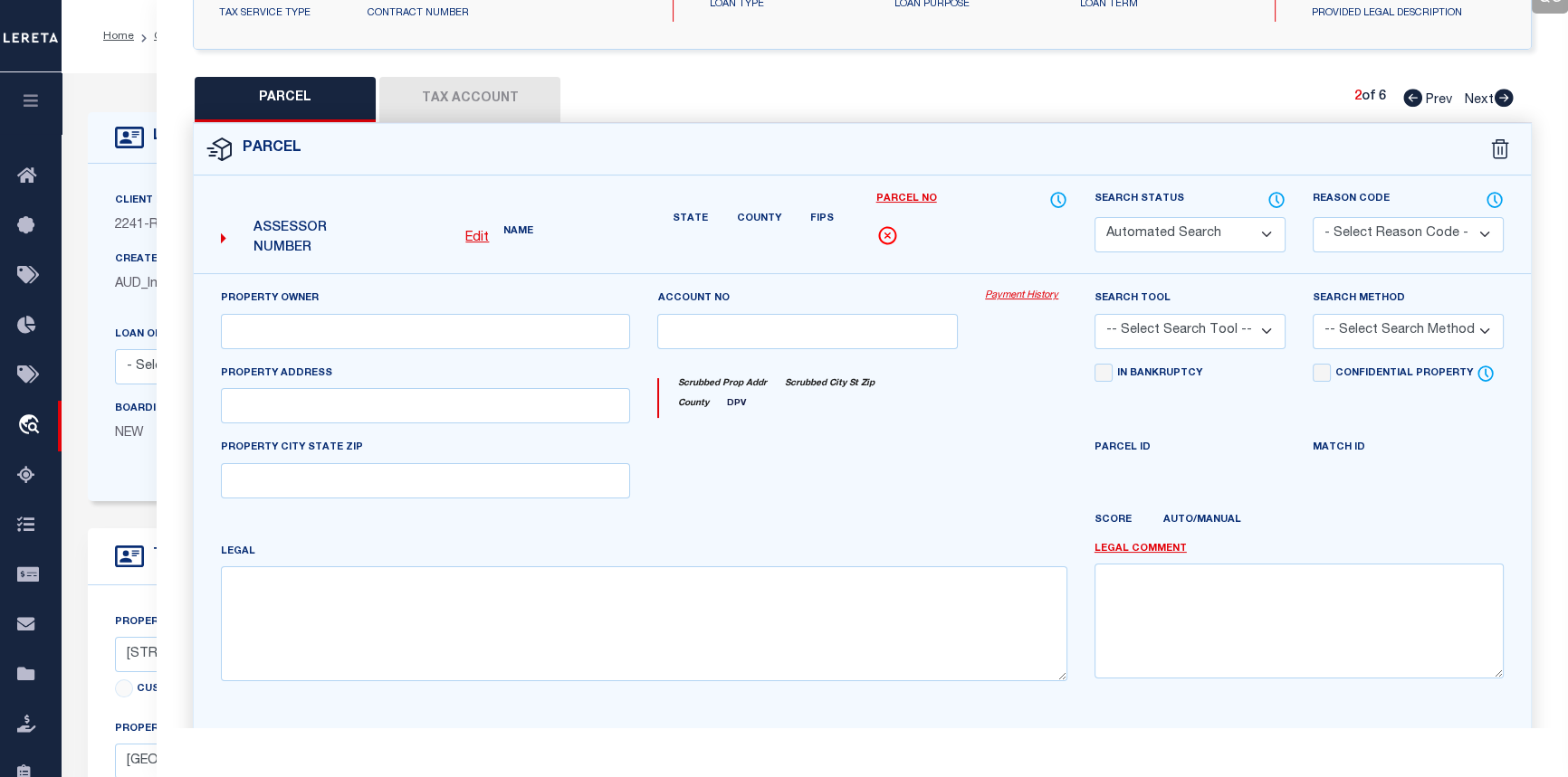
select select "PR"
select select "099"
type input "MIKE TANGO ENTS LLC"
select select "ATL"
select select "ADD"
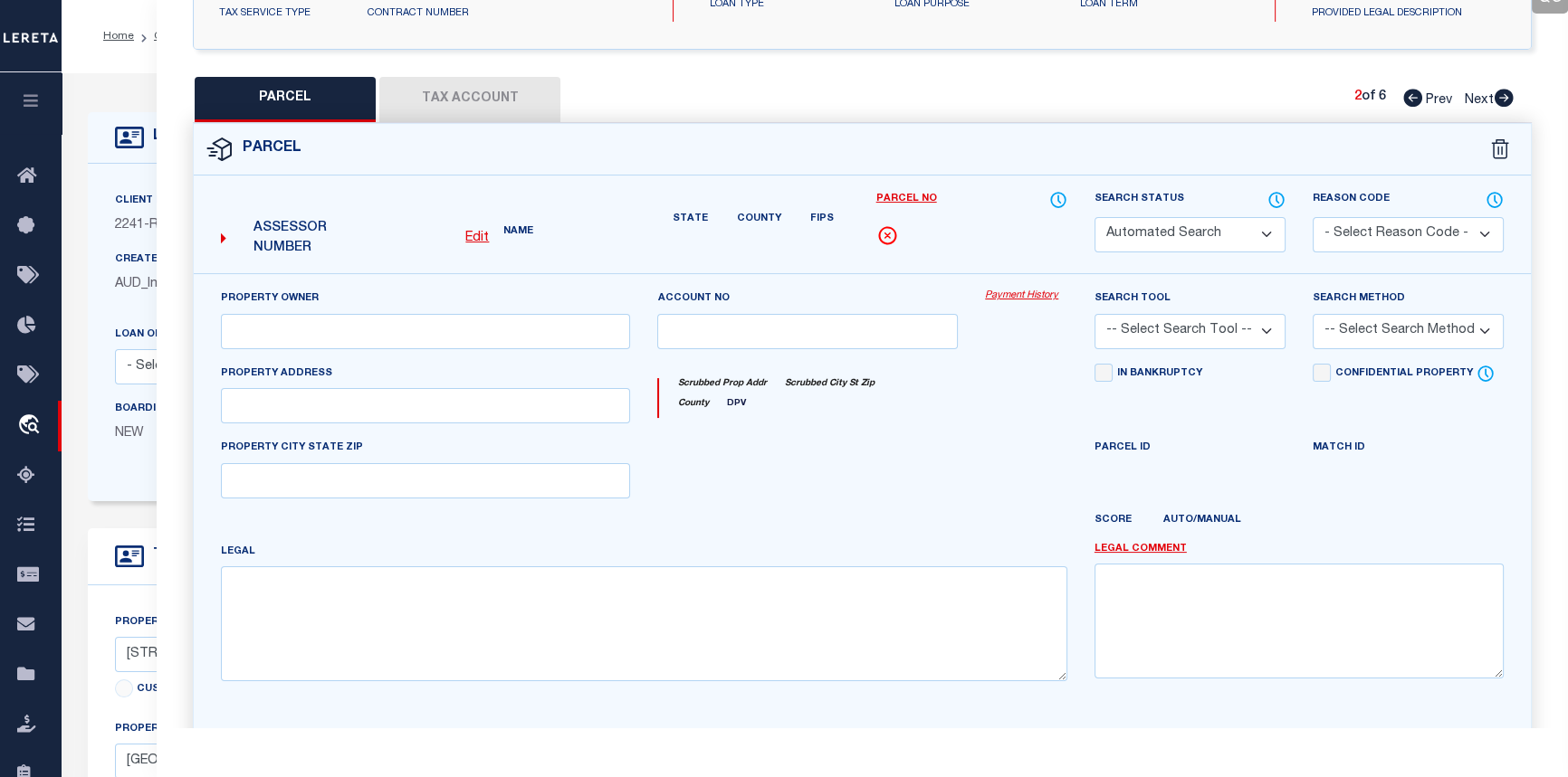
type input "2622 31ST AVENUE CT NE"
checkbox input "false"
type input "HICKORY, NC 28601"
type textarea "LOT 4 PLAT 42-135"
type textarea "Parcel not required."
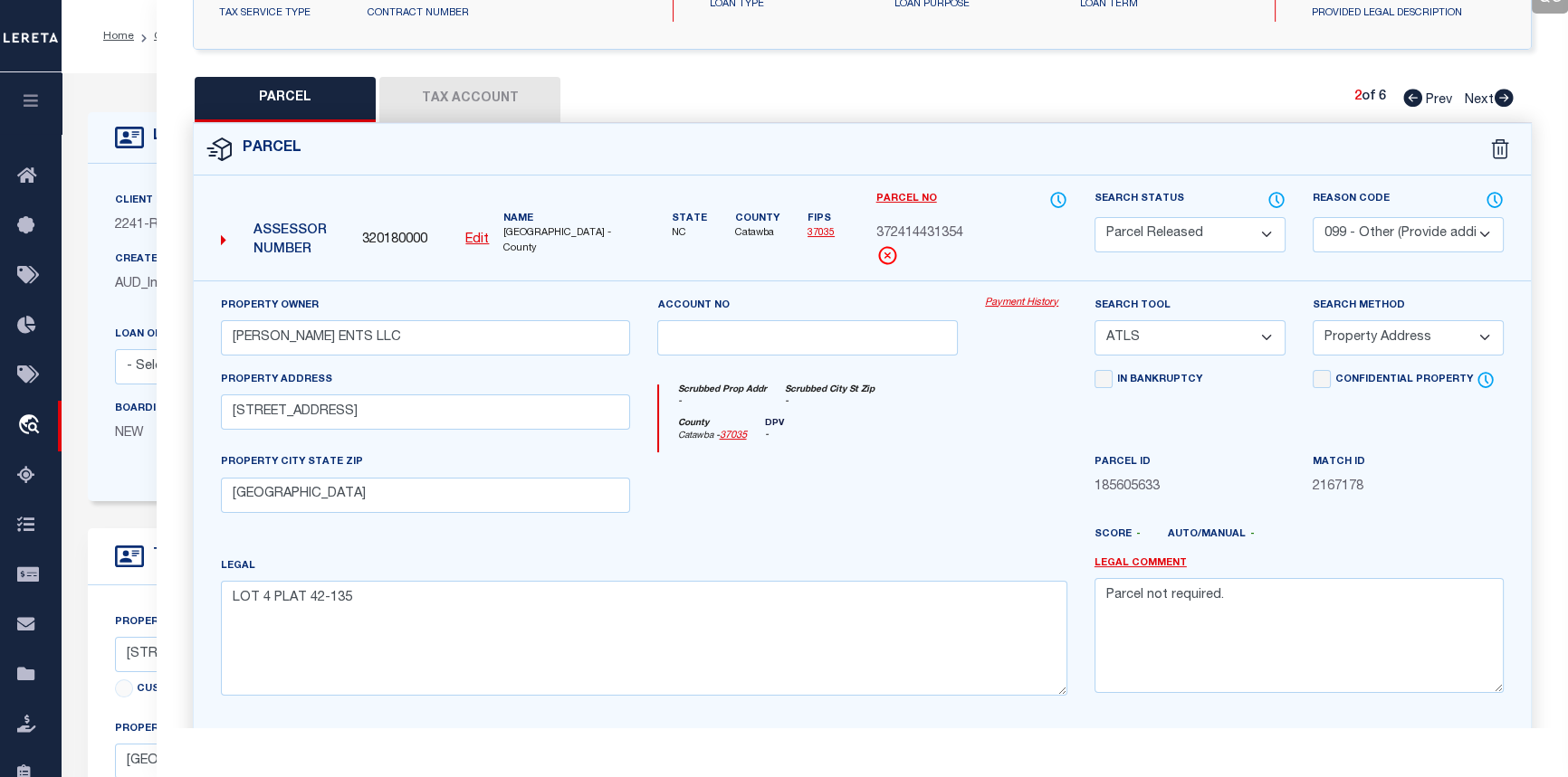
click at [1507, 94] on icon at bounding box center [1505, 97] width 19 height 18
select select "AS"
select select
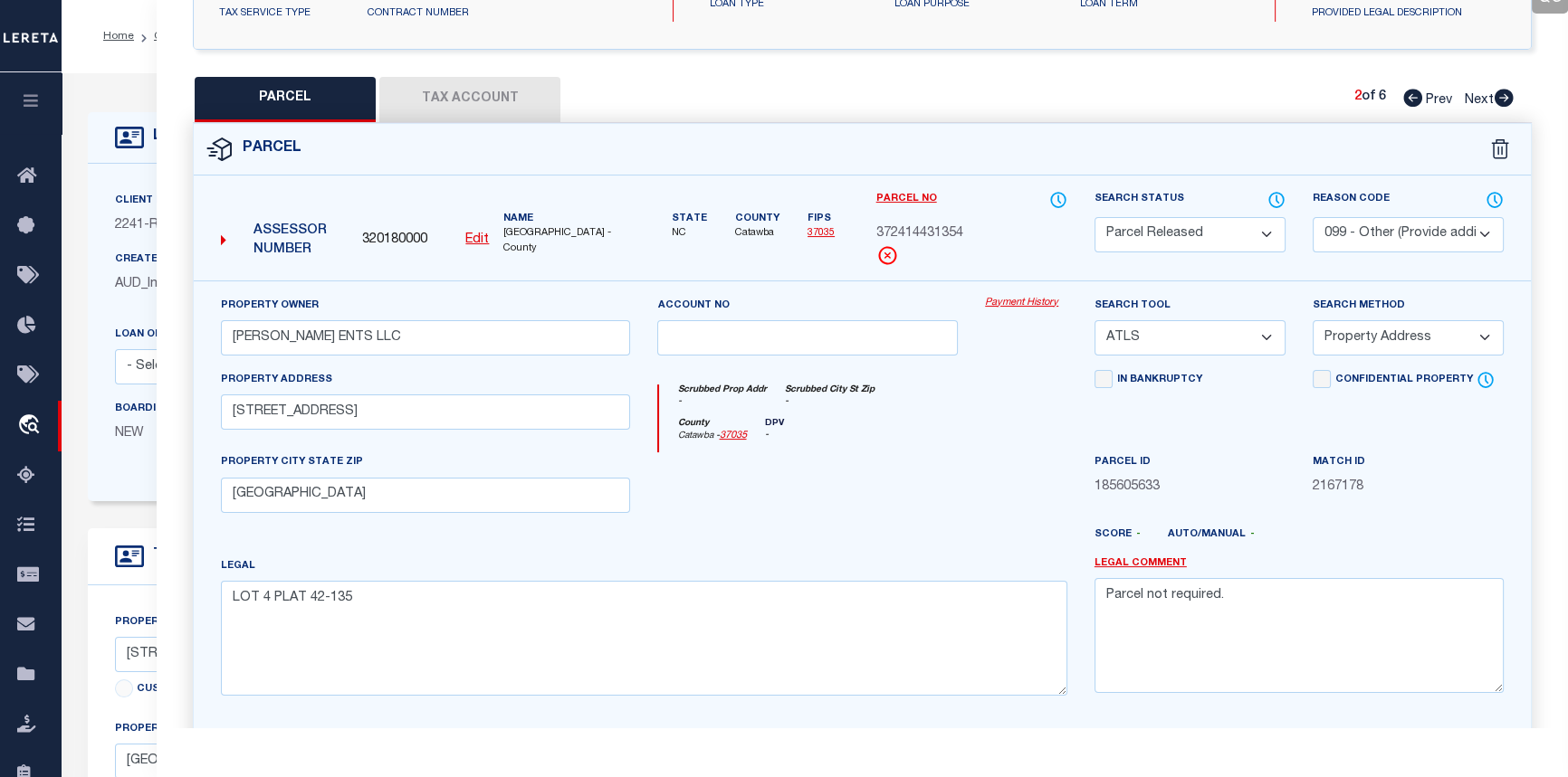
checkbox input "false"
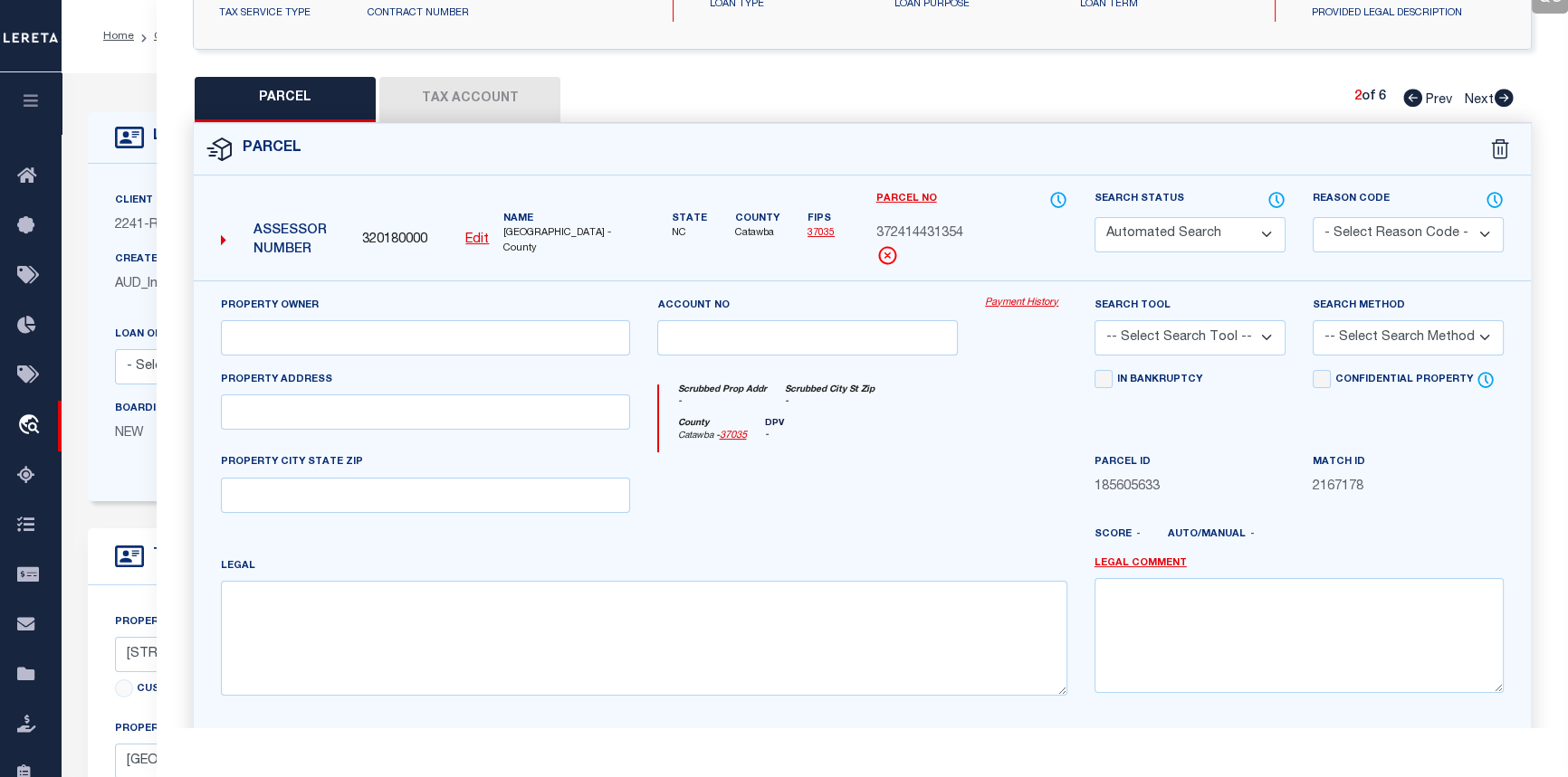
select select "CP"
select select "ADL"
type input "MIKE TANGO ENTERPRISES LLC"
select select "ATL"
select select
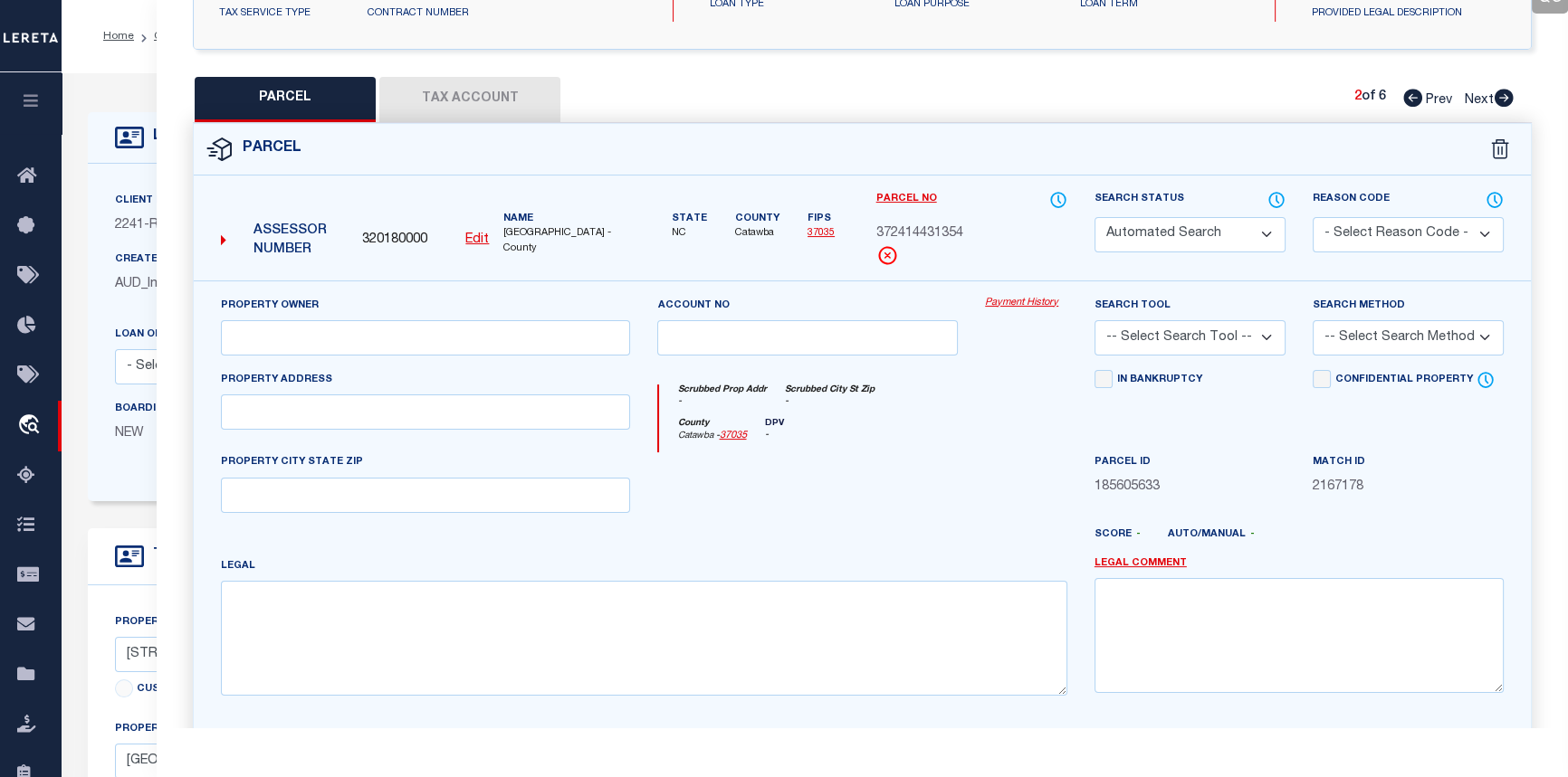
type input "2612 31ST AVENUE CT NE"
type input "HICKORY, NC 28601"
type textarea "LOT 5 PLAT 42-135"
type textarea "8/22/25 • CORRECTION: Your request is complete, parcel 3724144303400000 ADDED; …"
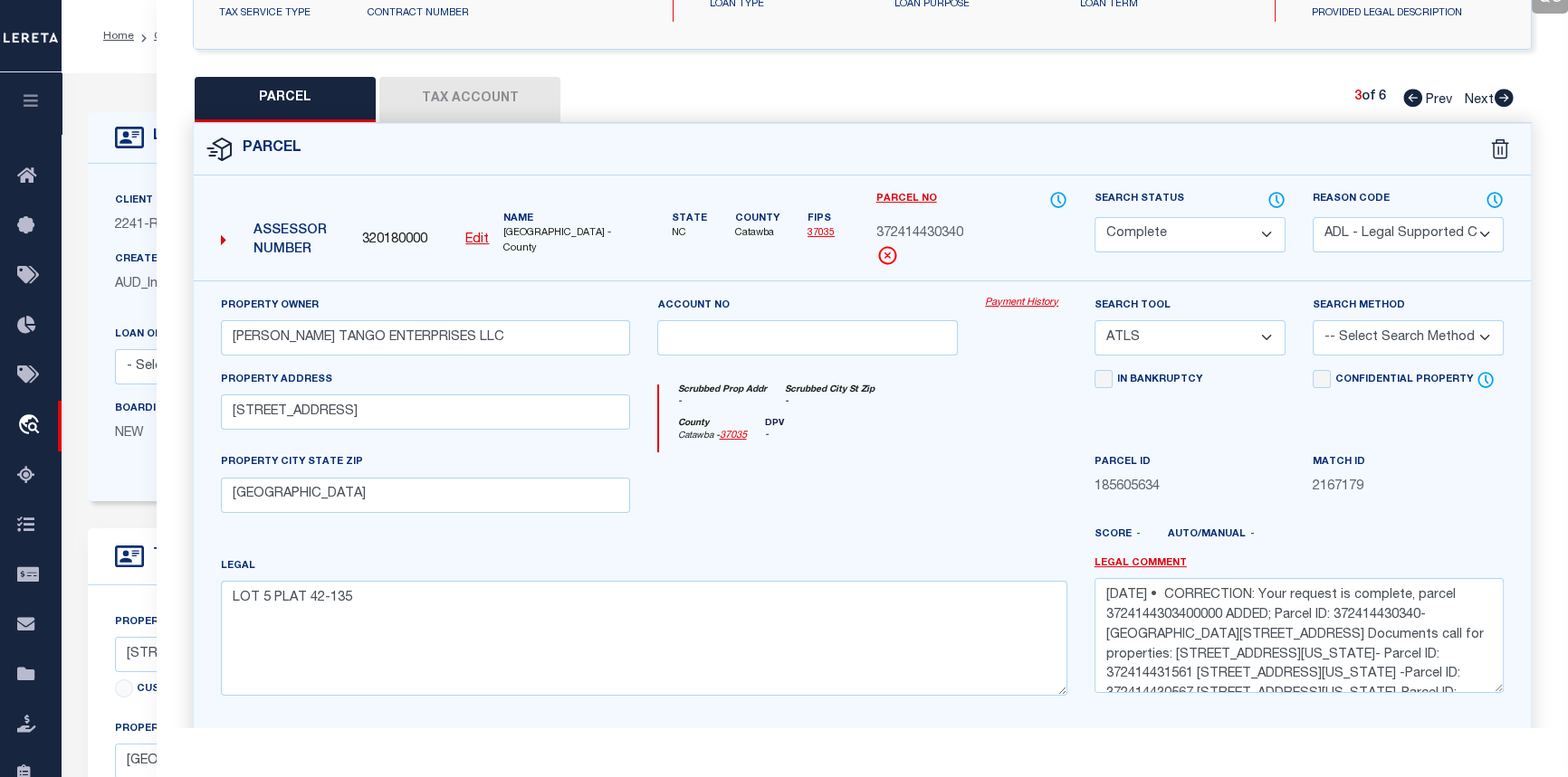
click at [1507, 94] on icon at bounding box center [1505, 97] width 19 height 18
select select "AS"
select select
checkbox input "false"
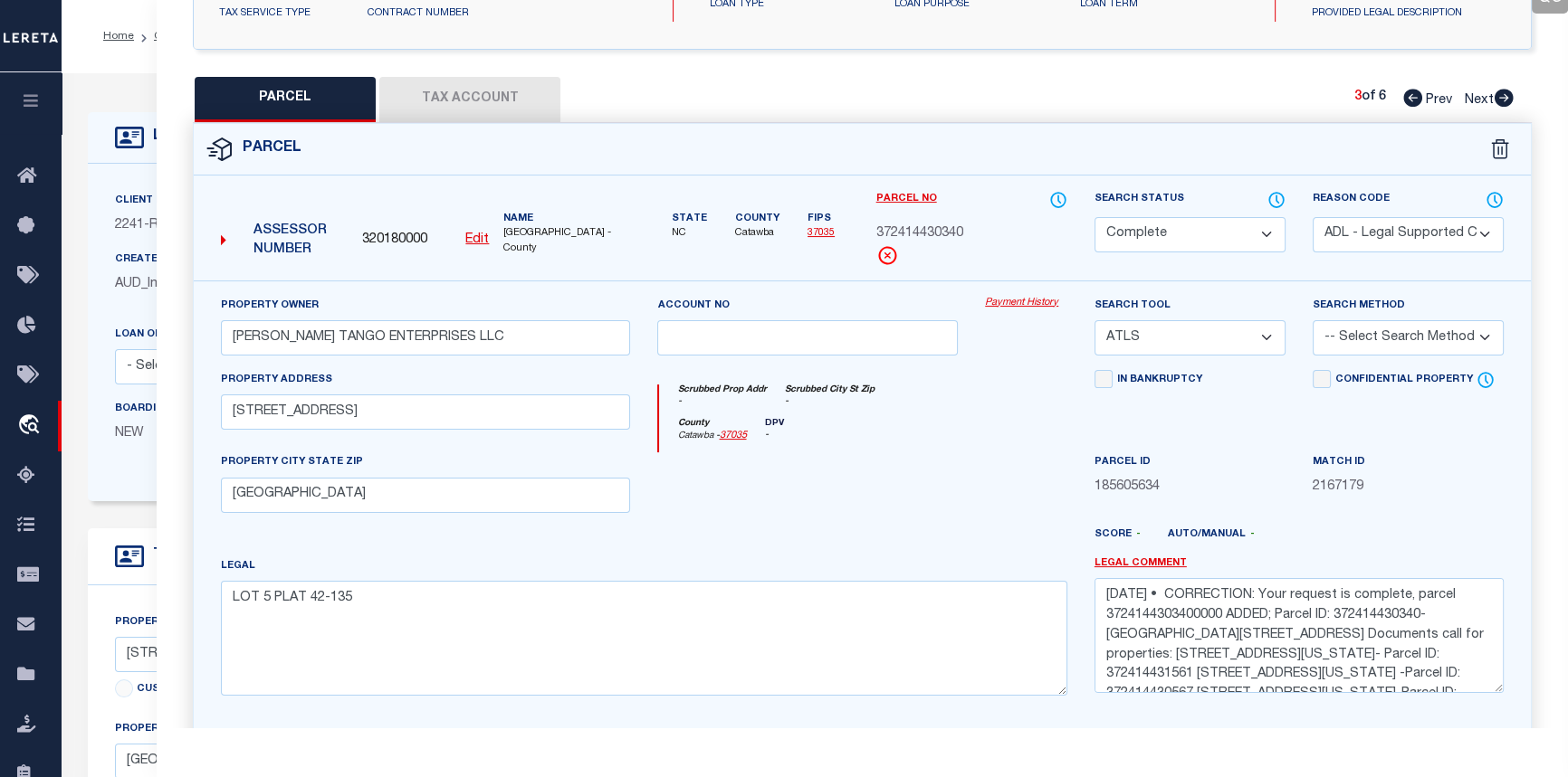
checkbox input "false"
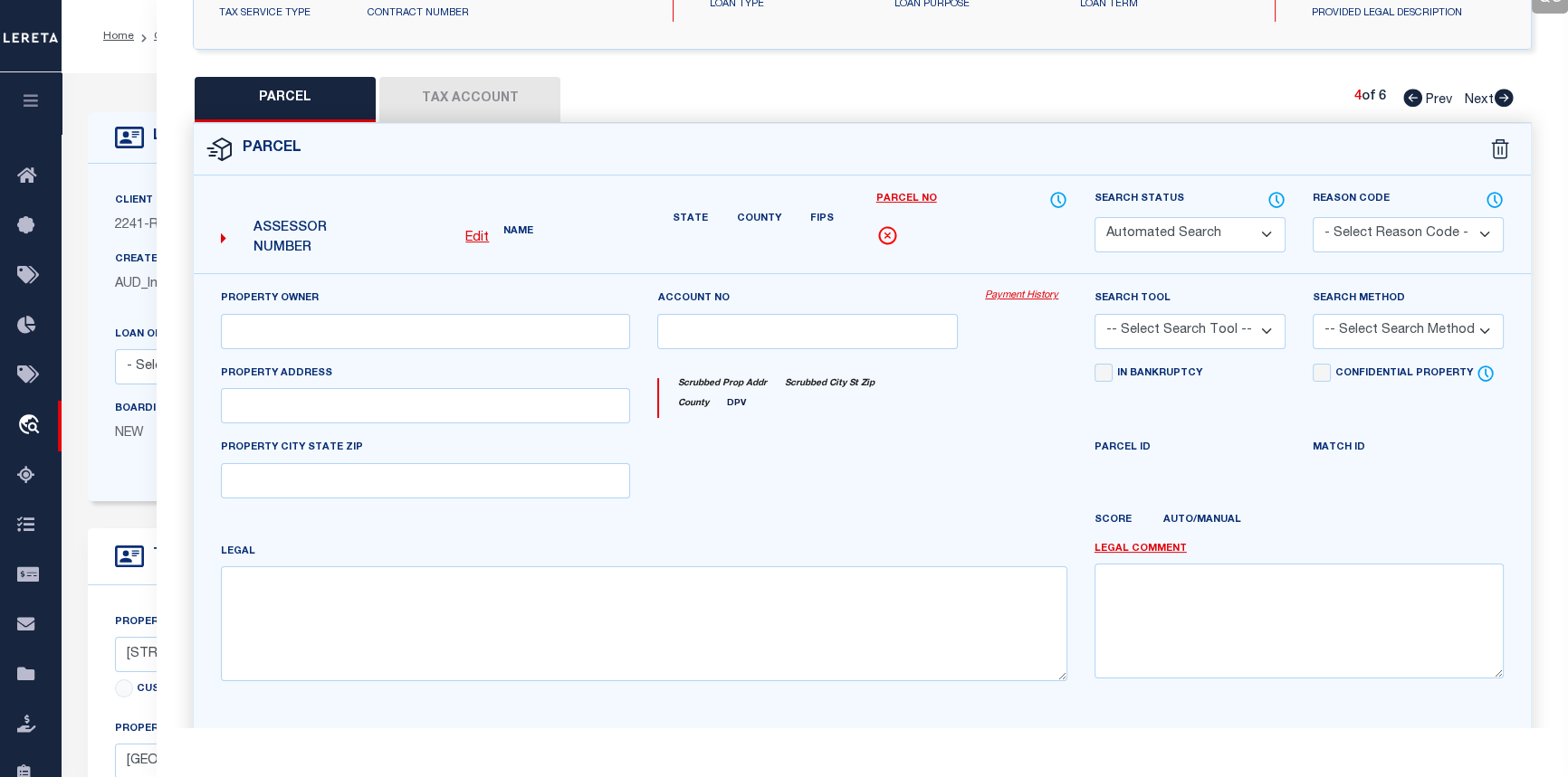
select select "PR"
type input "MIKE TANGO ENTERPRISES LLC"
select select "ATL"
select select "ADD"
type input "2621 31ST AVENUE CT NE"
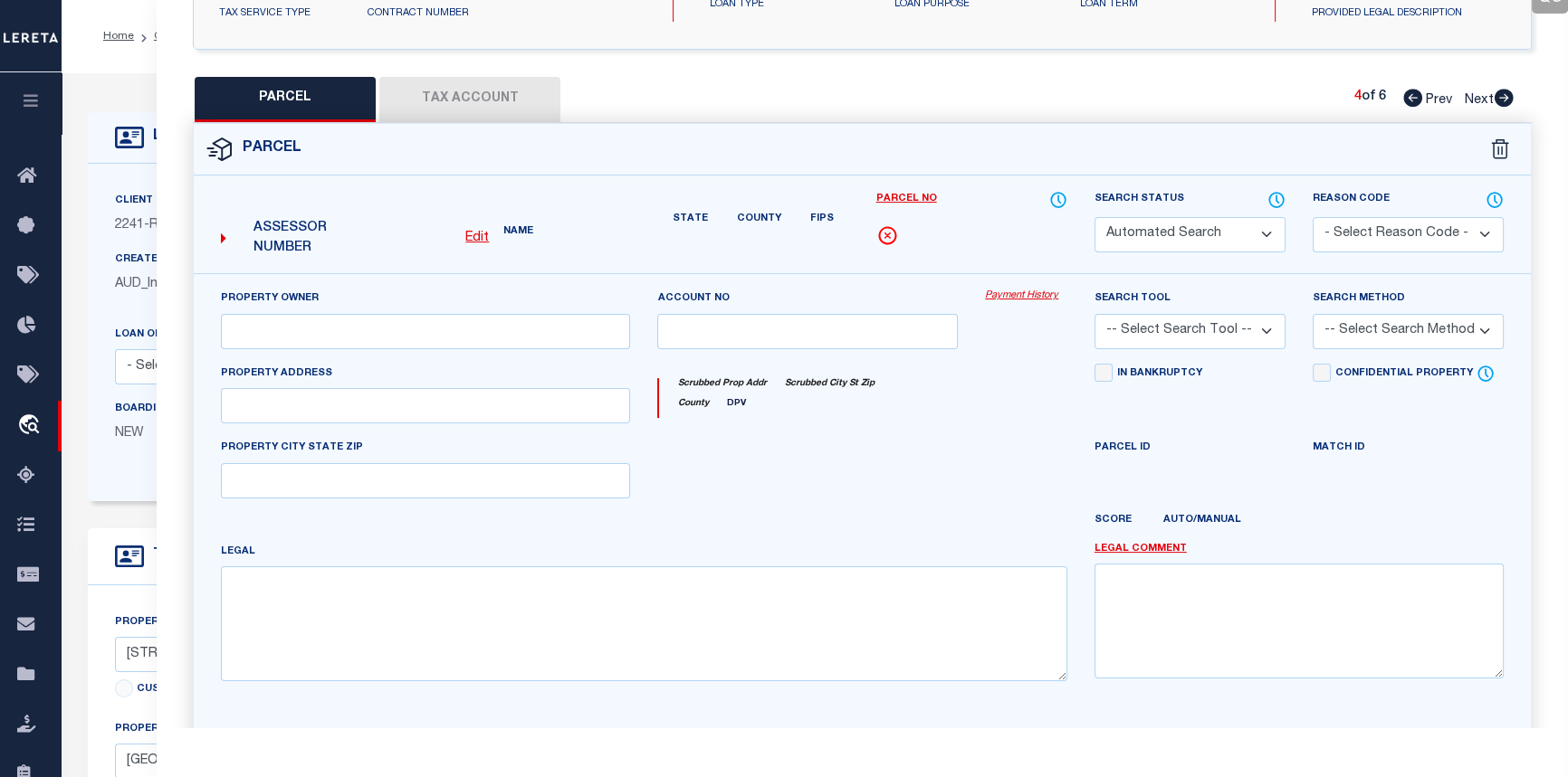
type input "HICKORY, NC 28601"
type textarea "LOT 3 PLAT 42-135"
type textarea "Parcel not required."
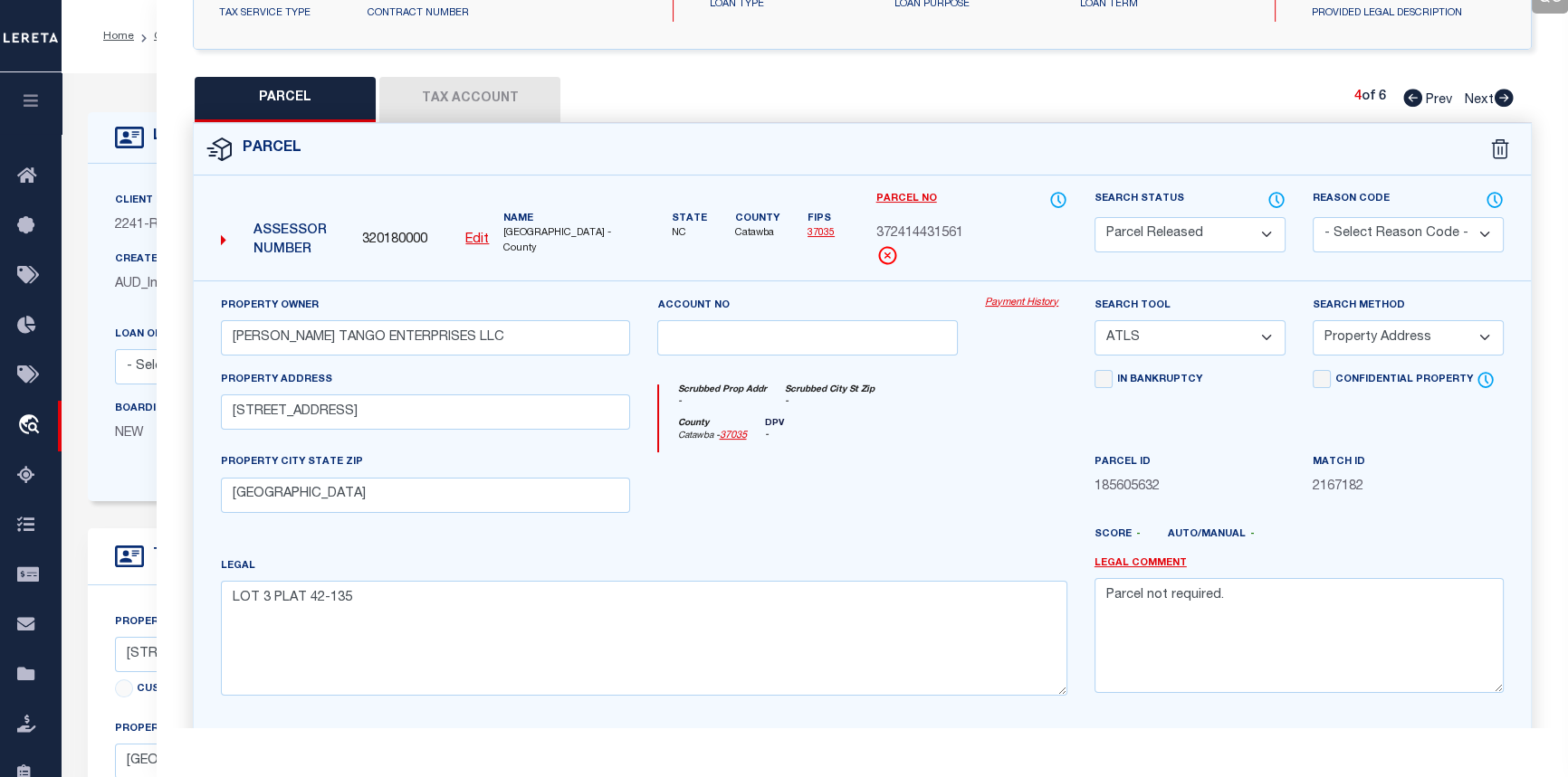
click at [1507, 94] on icon at bounding box center [1505, 97] width 19 height 18
select select "AS"
select select
checkbox input "false"
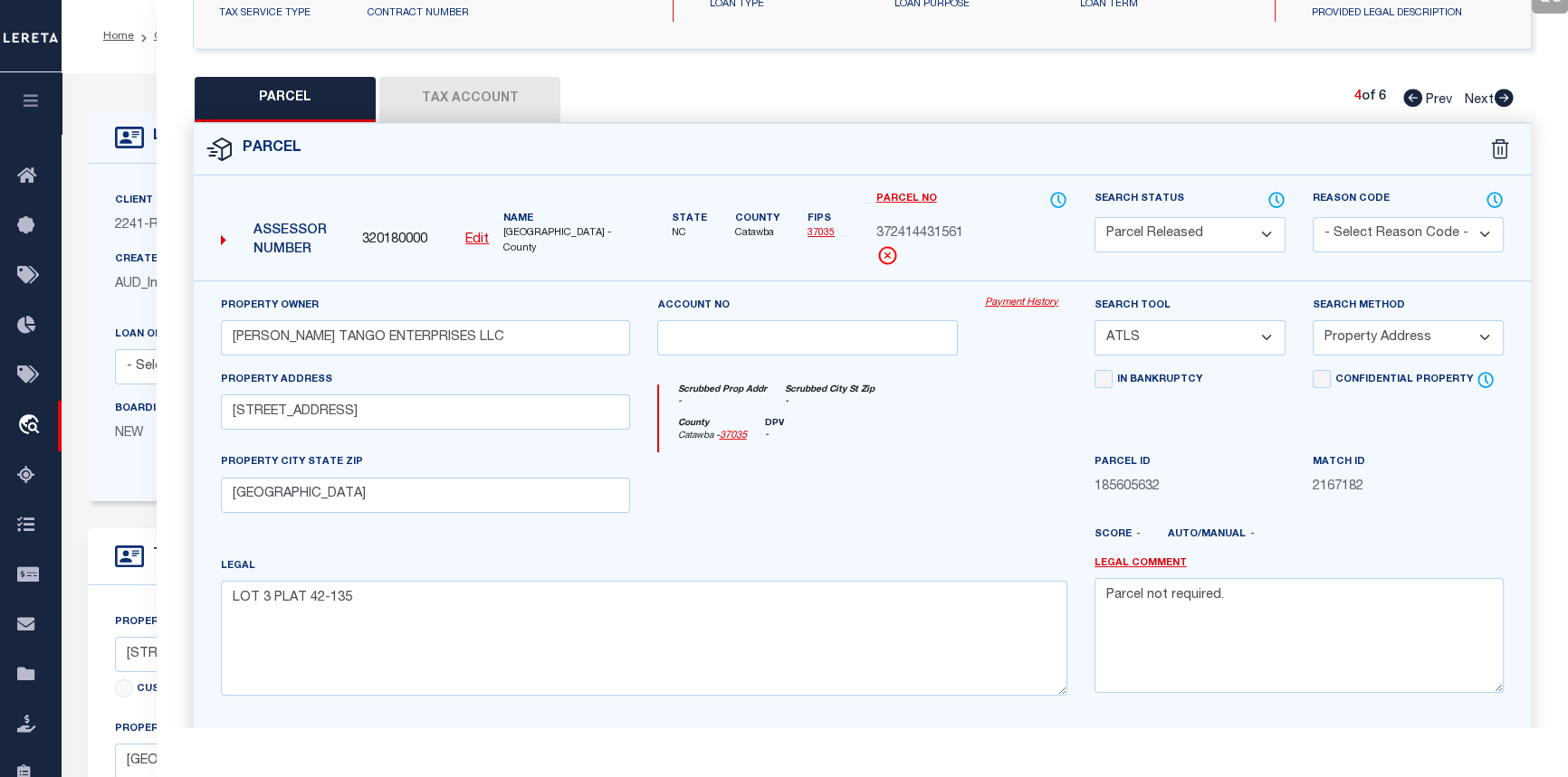
checkbox input "false"
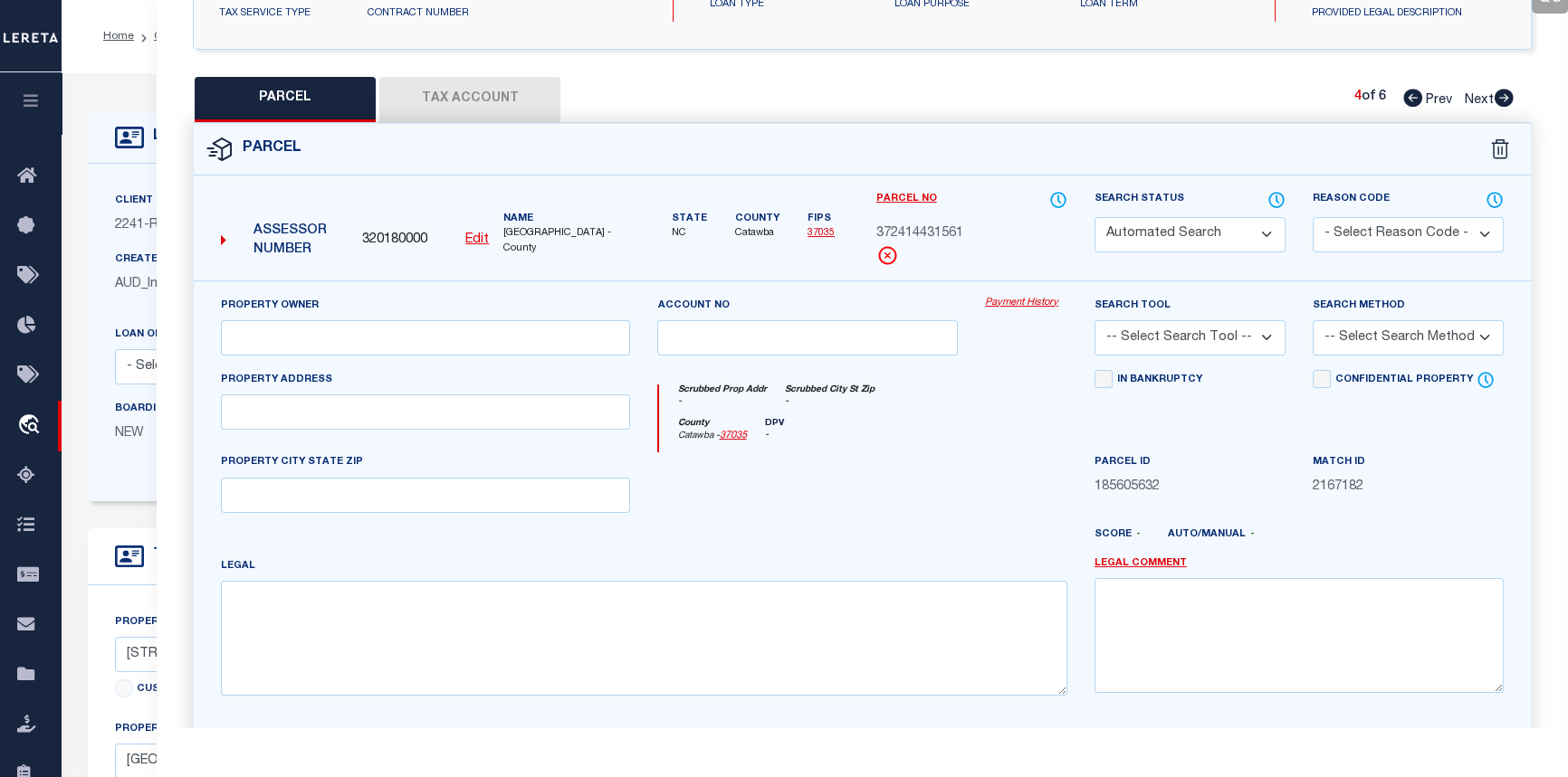
select select "CP"
select select "099"
type input "MIKE TANGO ENTS LLC"
select select "AGW"
select select "LEG"
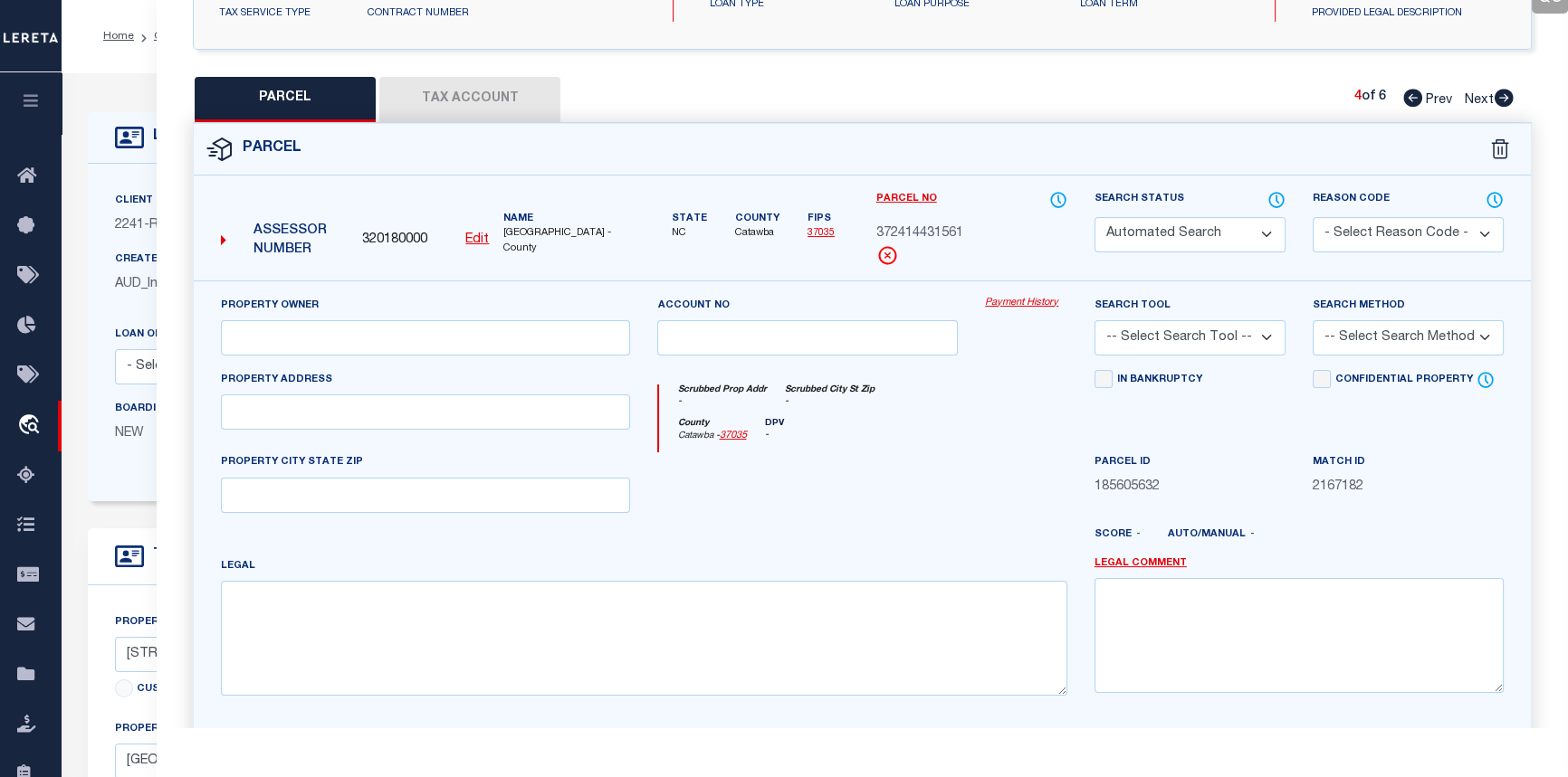
type input "2601 31ST AVENUE CT NE"
checkbox input "false"
type input "HICKORY, NC 28601"
type textarea "LOT 1 PLAT 42-135"
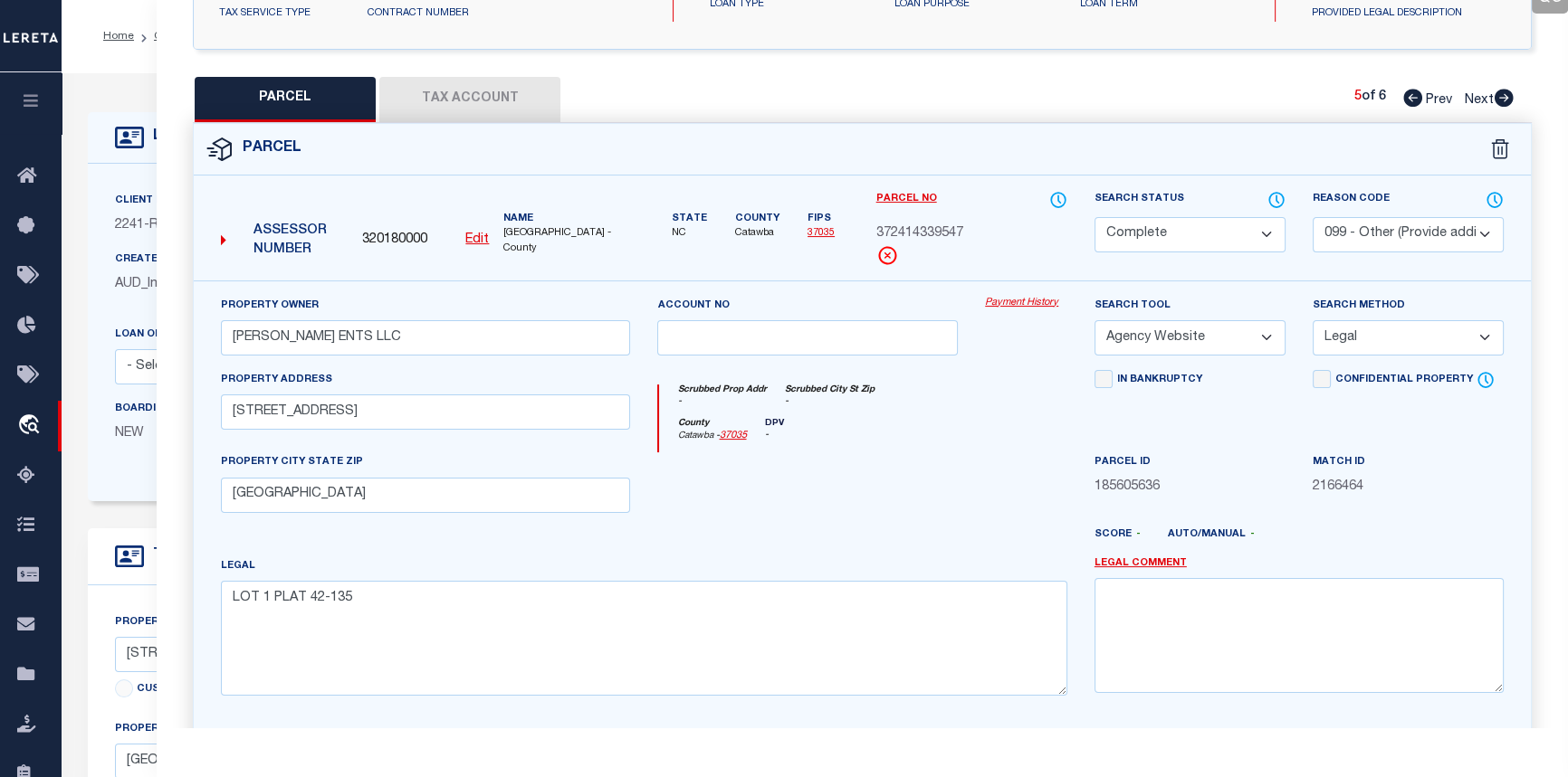
click at [1507, 94] on icon at bounding box center [1505, 97] width 19 height 18
select select "AS"
select select
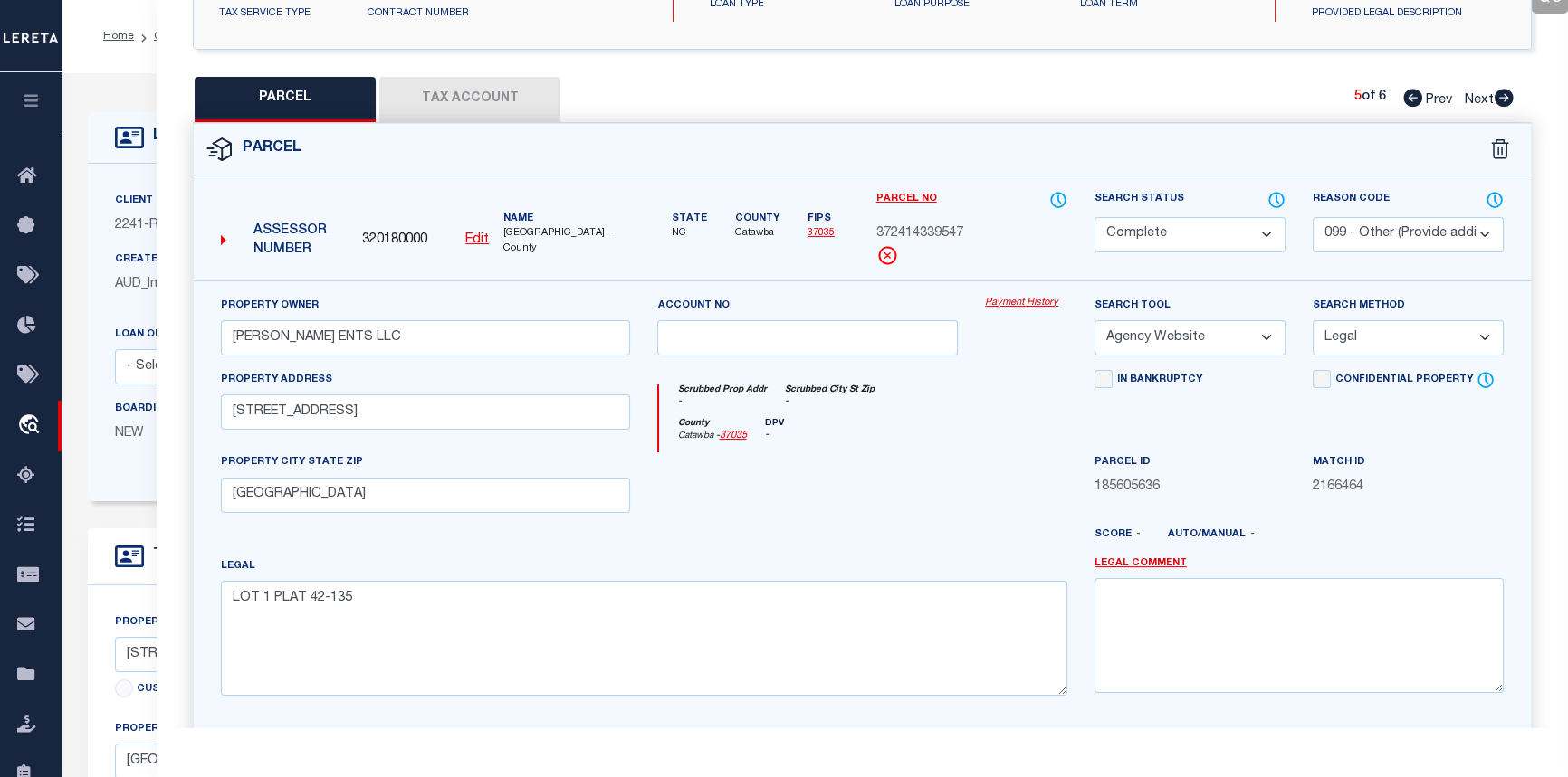
checkbox input "false"
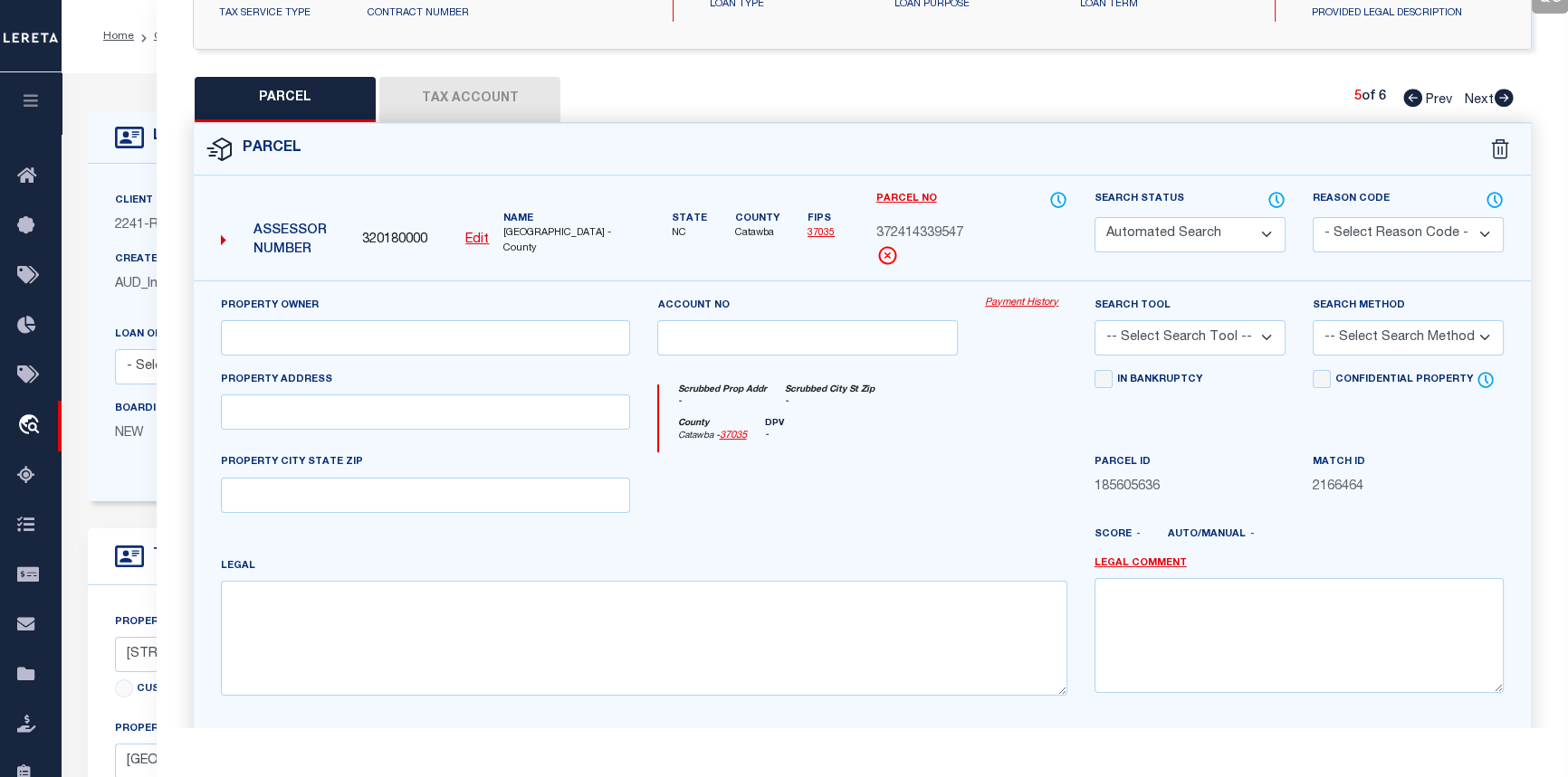
select select "PR"
select select "099"
type input "MIKE TANGO ENTERPRISES LLC"
select select "ATL"
select select "ADD"
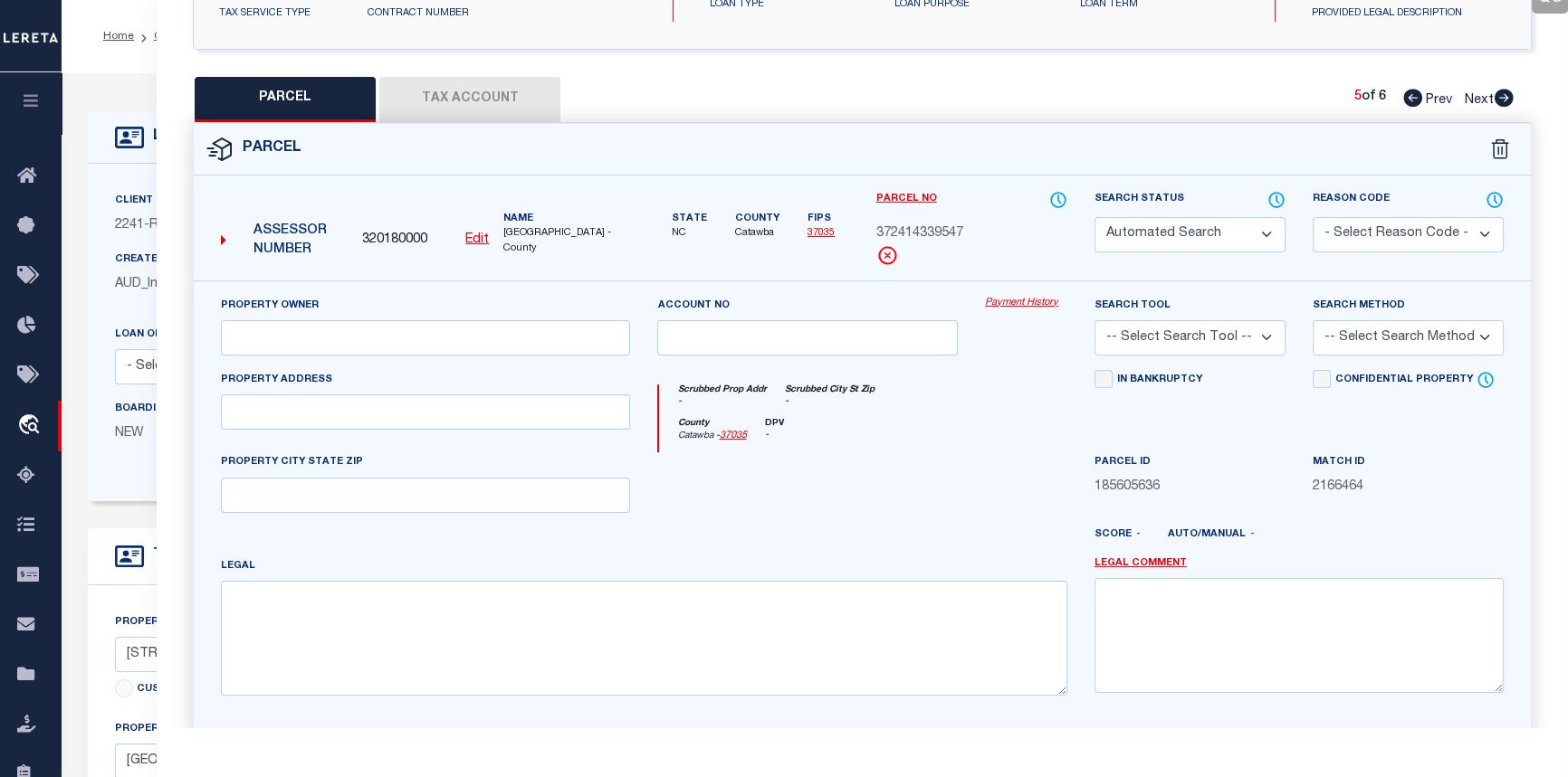
type input "2611 31ST AVENUE CT NE"
checkbox input "false"
type input "HICKORY, NC 28601"
type textarea "LOT 2 PLAT 42-135"
type textarea "Parcel not required."
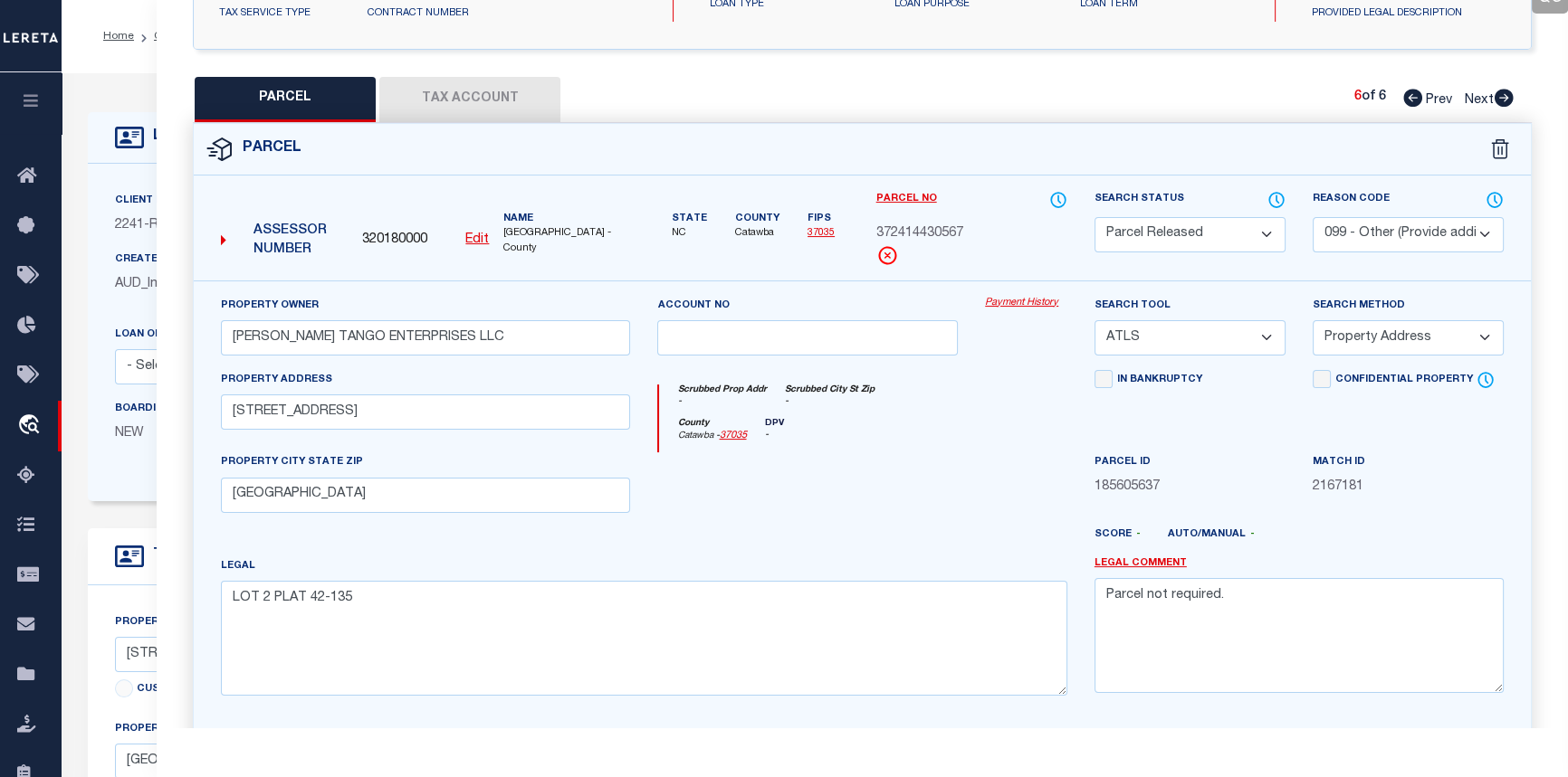
click at [1507, 94] on icon at bounding box center [1505, 97] width 19 height 18
click at [1404, 94] on icon at bounding box center [1413, 97] width 19 height 18
select select "AS"
select select
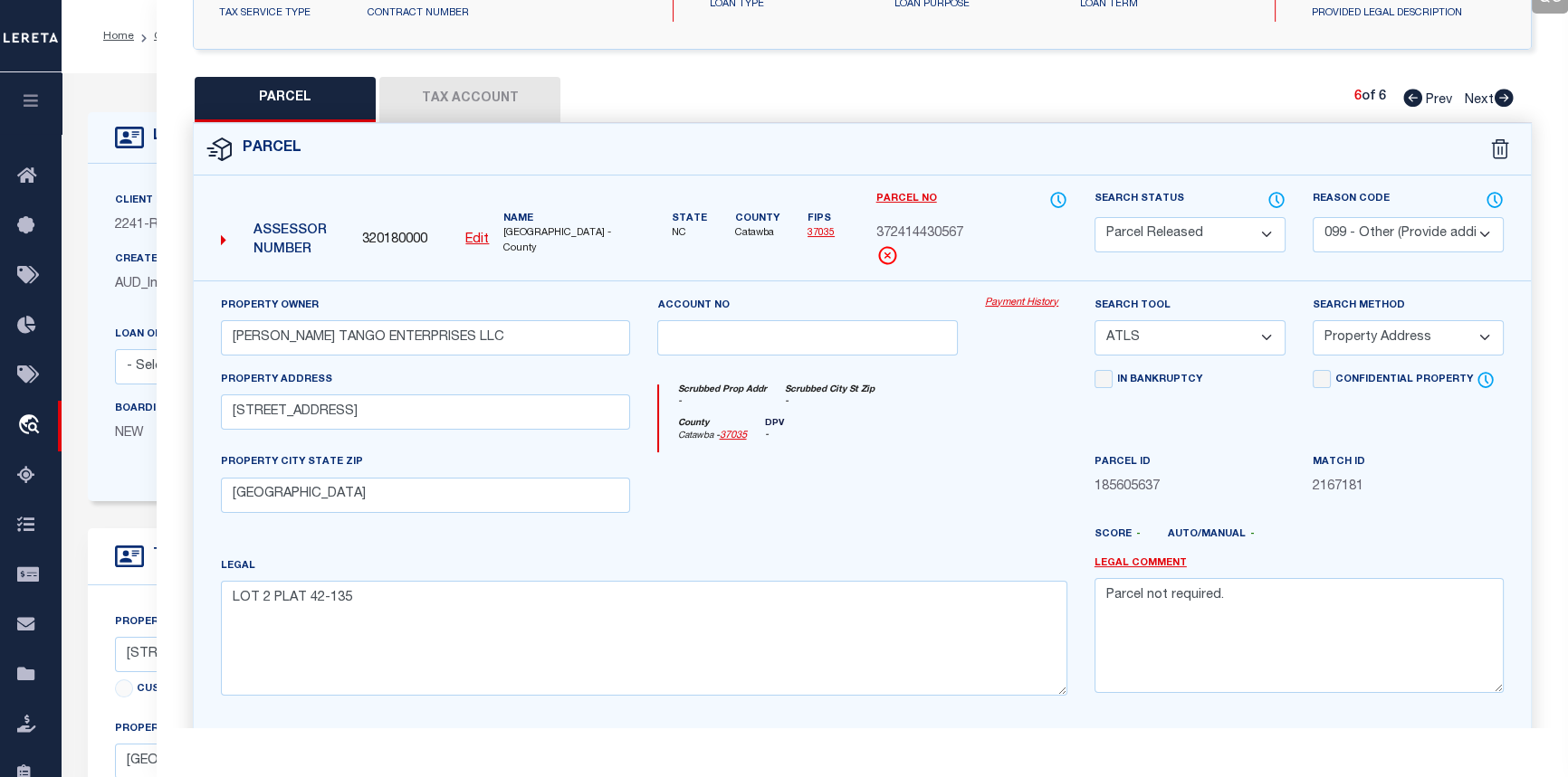
select select
checkbox input "false"
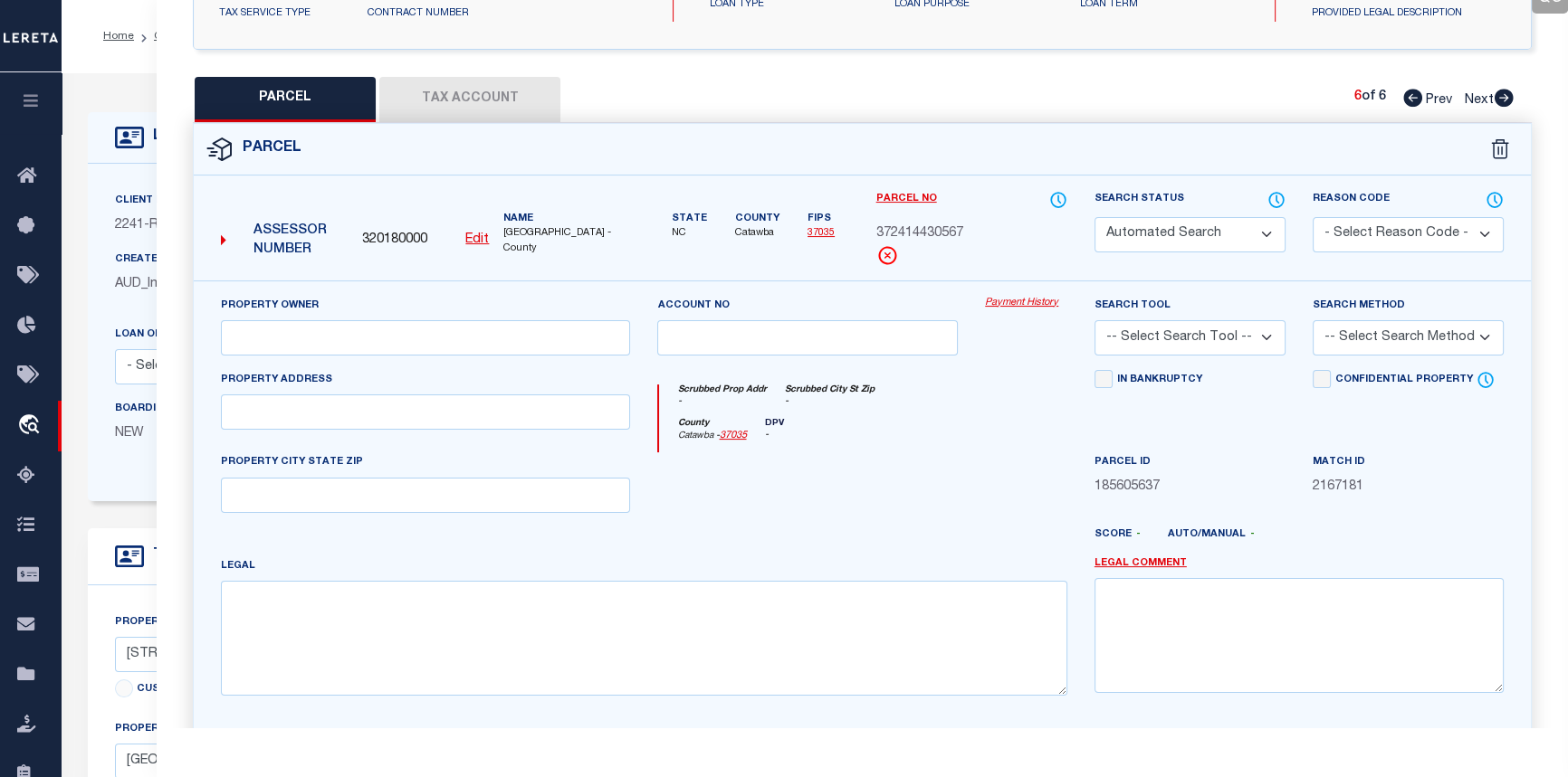
select select "CP"
select select "099"
type input "MIKE TANGO ENTS LLC"
select select "AGW"
select select "LEG"
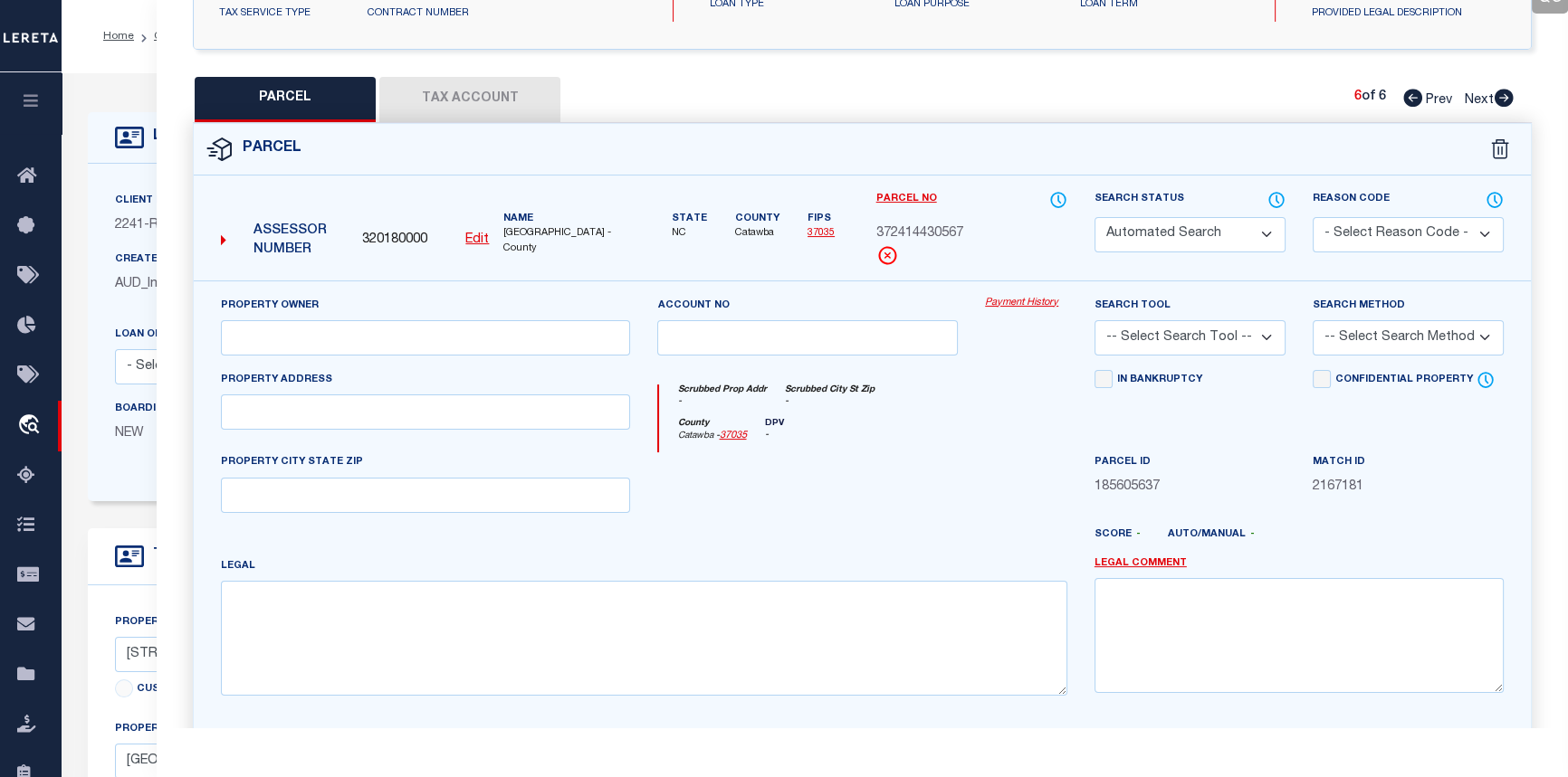
type input "2601 31ST AVENUE CT NE"
checkbox input "false"
type input "HICKORY, NC 28601"
type textarea "LOT 1 PLAT 42-135"
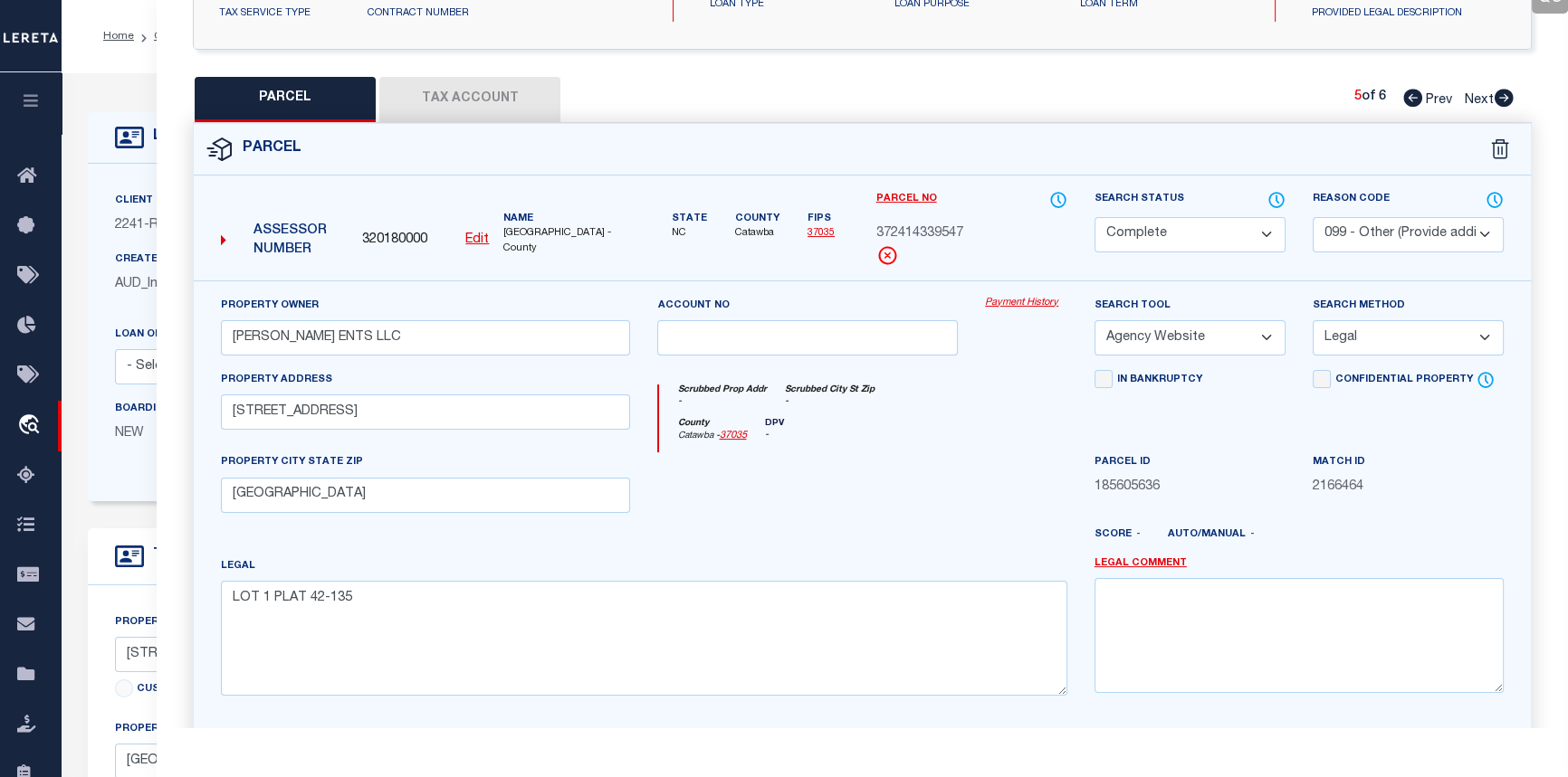
click at [1404, 94] on icon at bounding box center [1413, 97] width 19 height 18
select select "AS"
select select
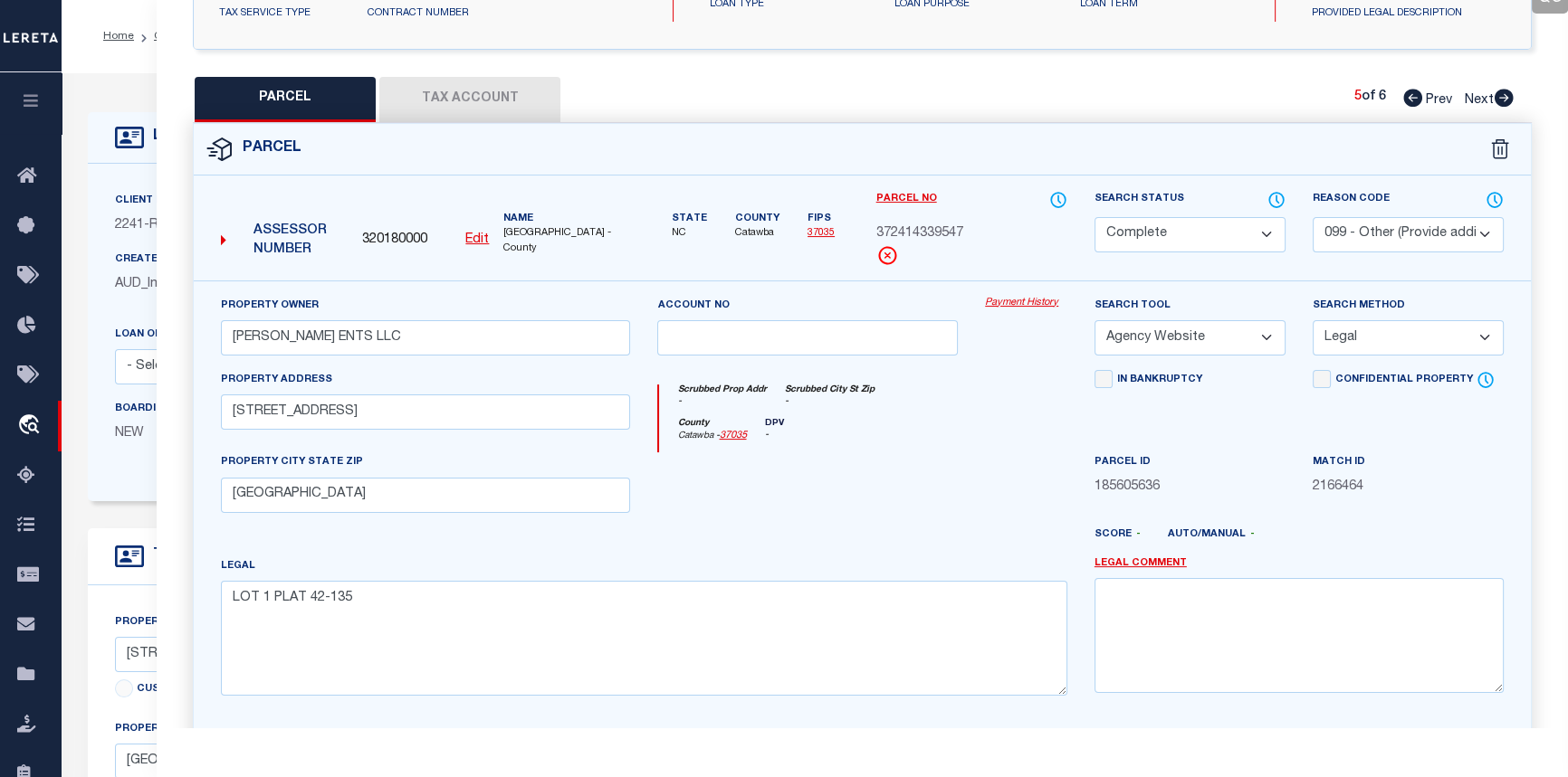
checkbox input "false"
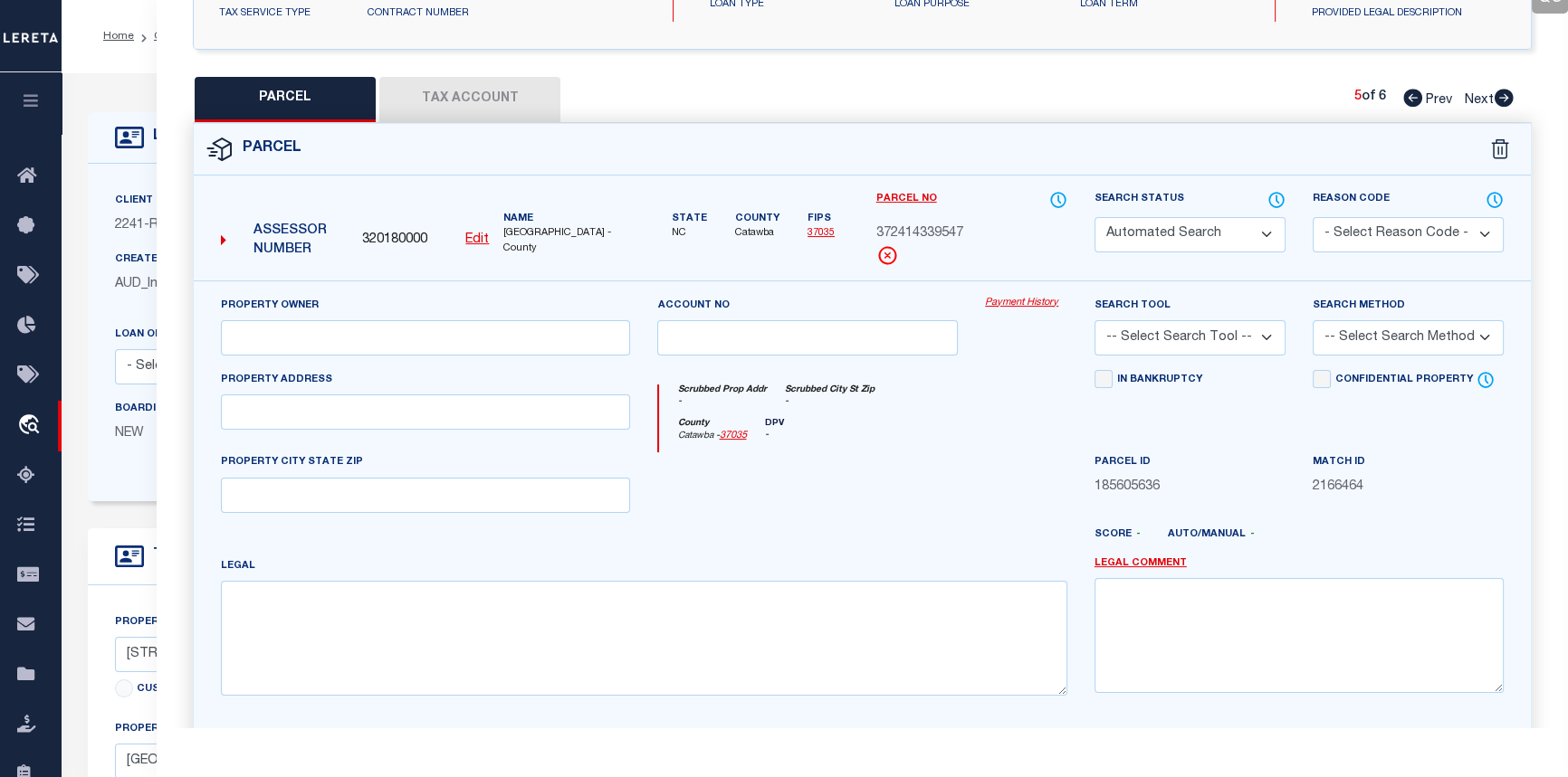
select select "PR"
type input "MIKE TANGO ENTERPRISES LLC"
select select "ATL"
select select "ADD"
type input "2621 31ST AVENUE CT NE"
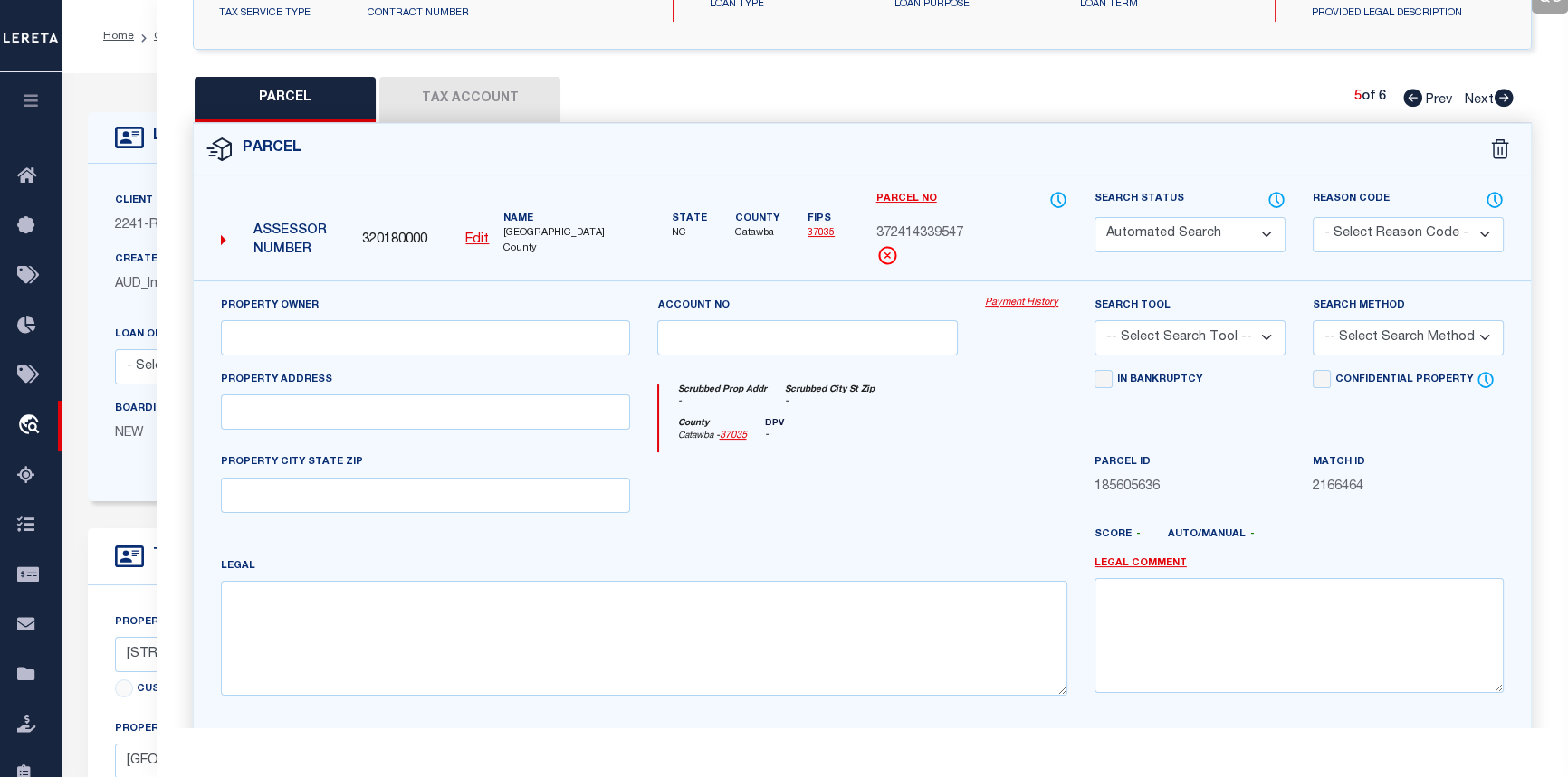
type input "HICKORY, NC 28601"
type textarea "LOT 3 PLAT 42-135"
type textarea "Parcel not required."
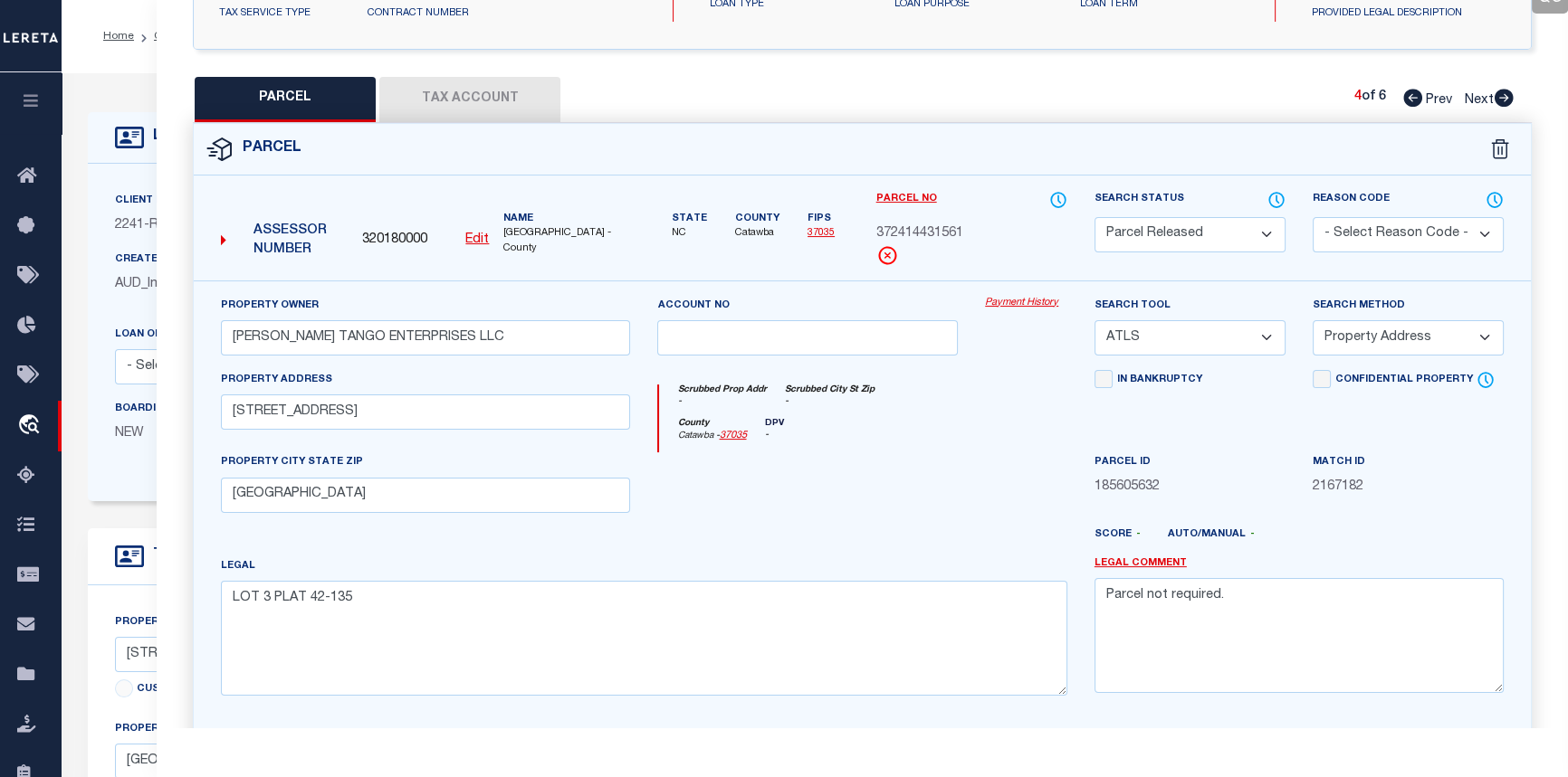
click at [1404, 94] on icon at bounding box center [1413, 97] width 19 height 18
select select "AS"
select select
checkbox input "false"
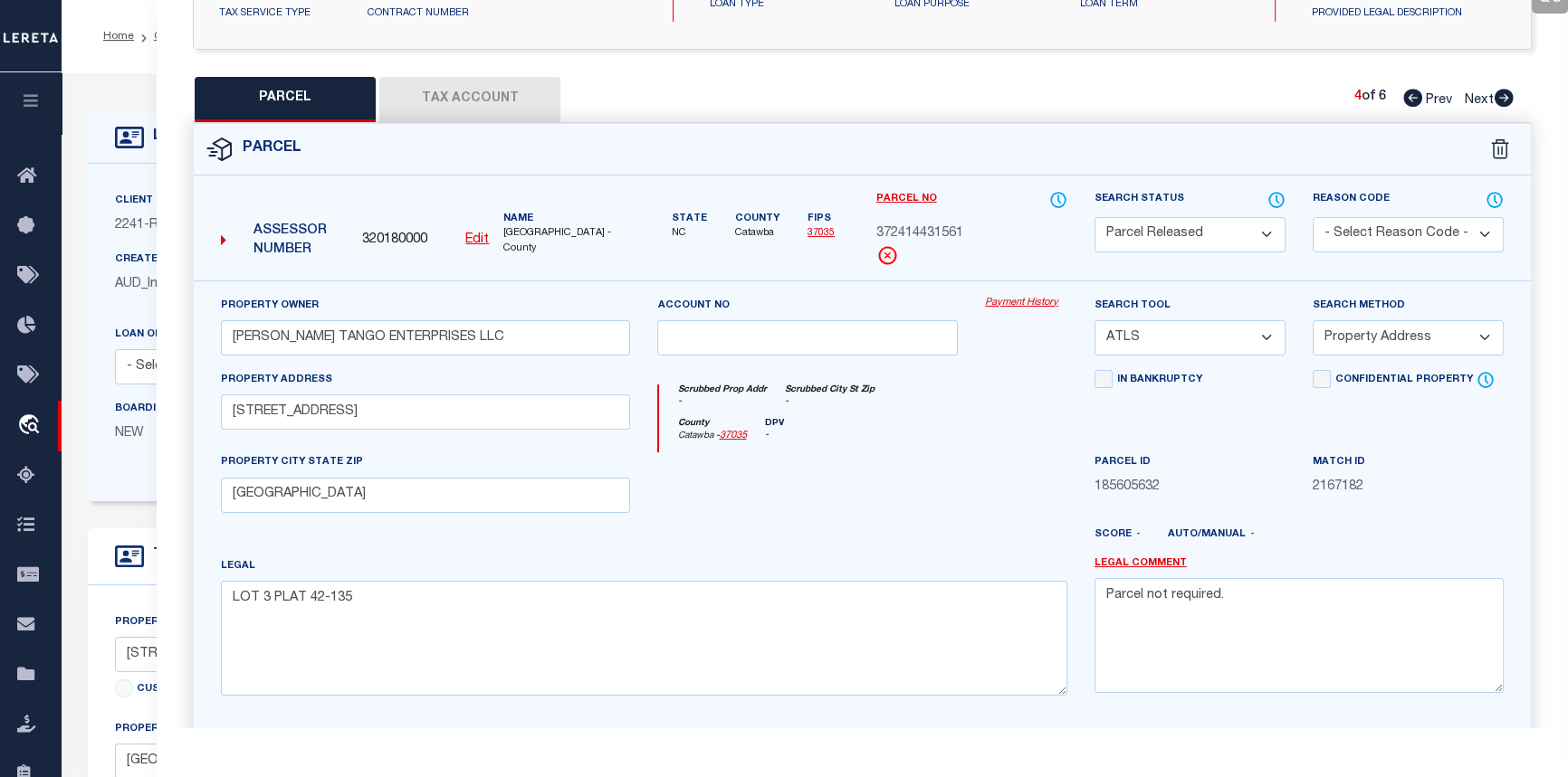
checkbox input "false"
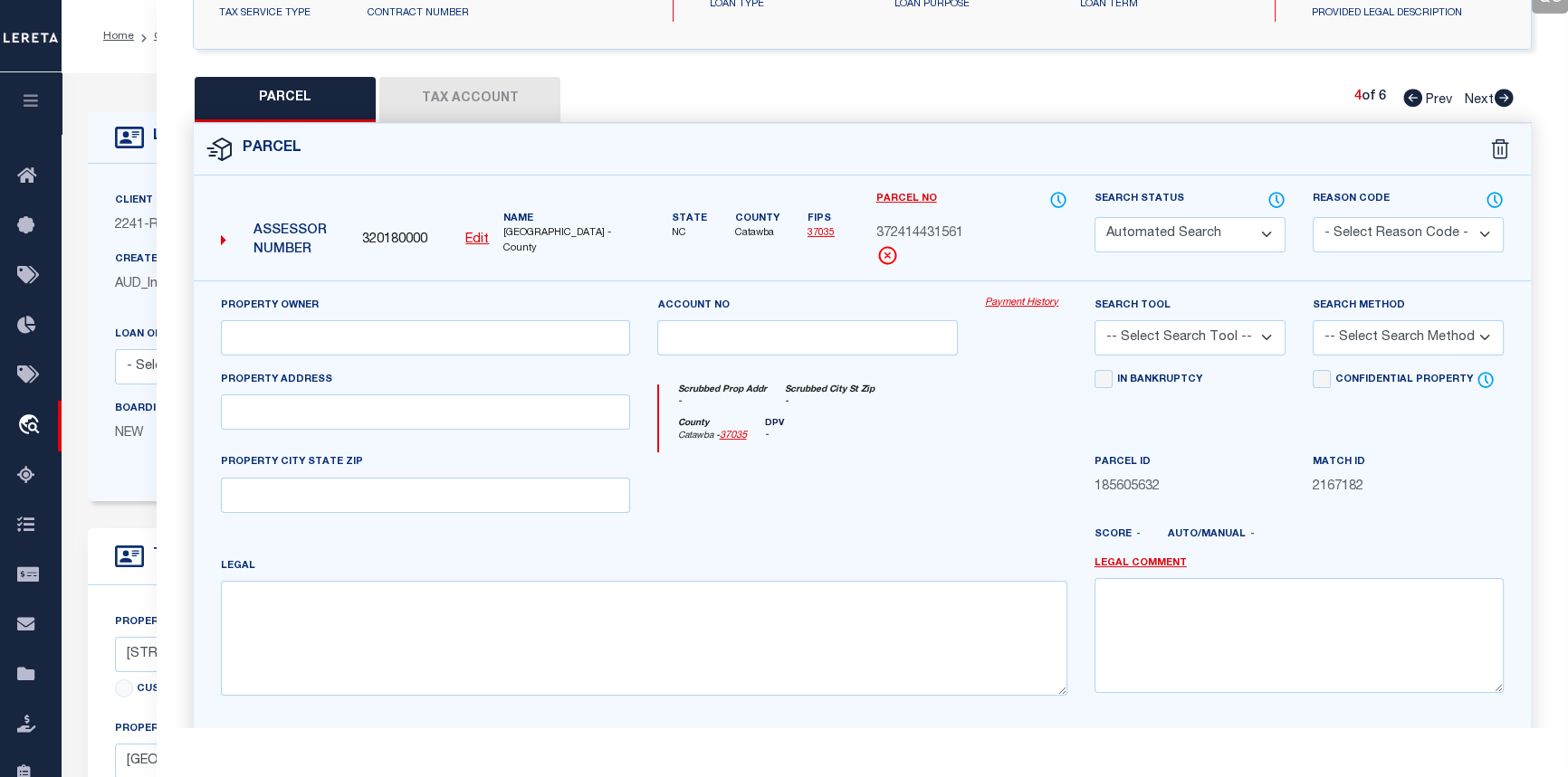
select select "CP"
select select "ADL"
type input "MIKE TANGO ENTERPRISES LLC"
select select "ATL"
select select
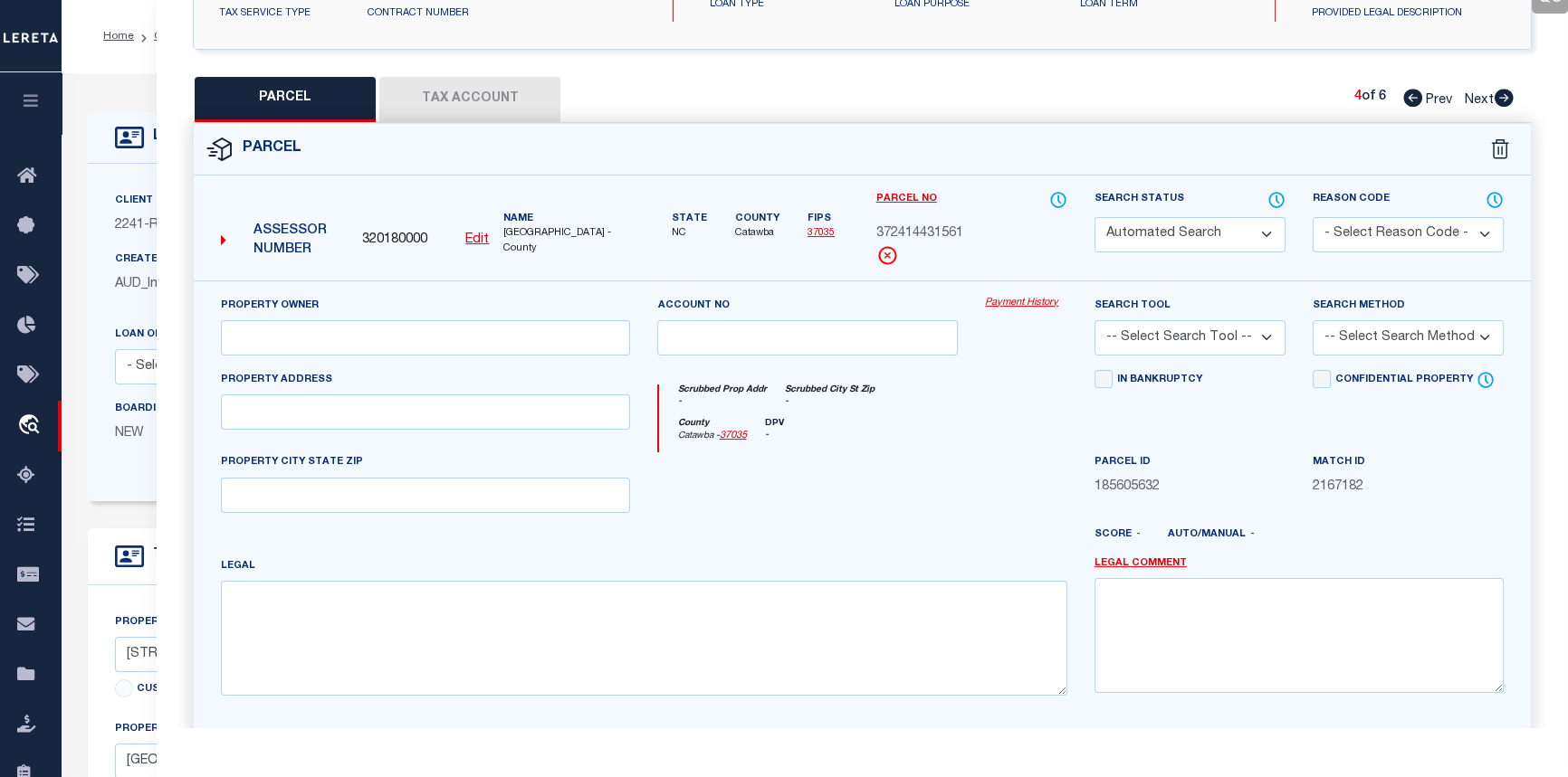
type input "2612 31ST AVENUE CT NE"
type input "HICKORY, NC 28601"
type textarea "LOT 5 PLAT 42-135"
type textarea "8/22/25 • CORRECTION: Your request is complete, parcel 3724144303400000 ADDED; …"
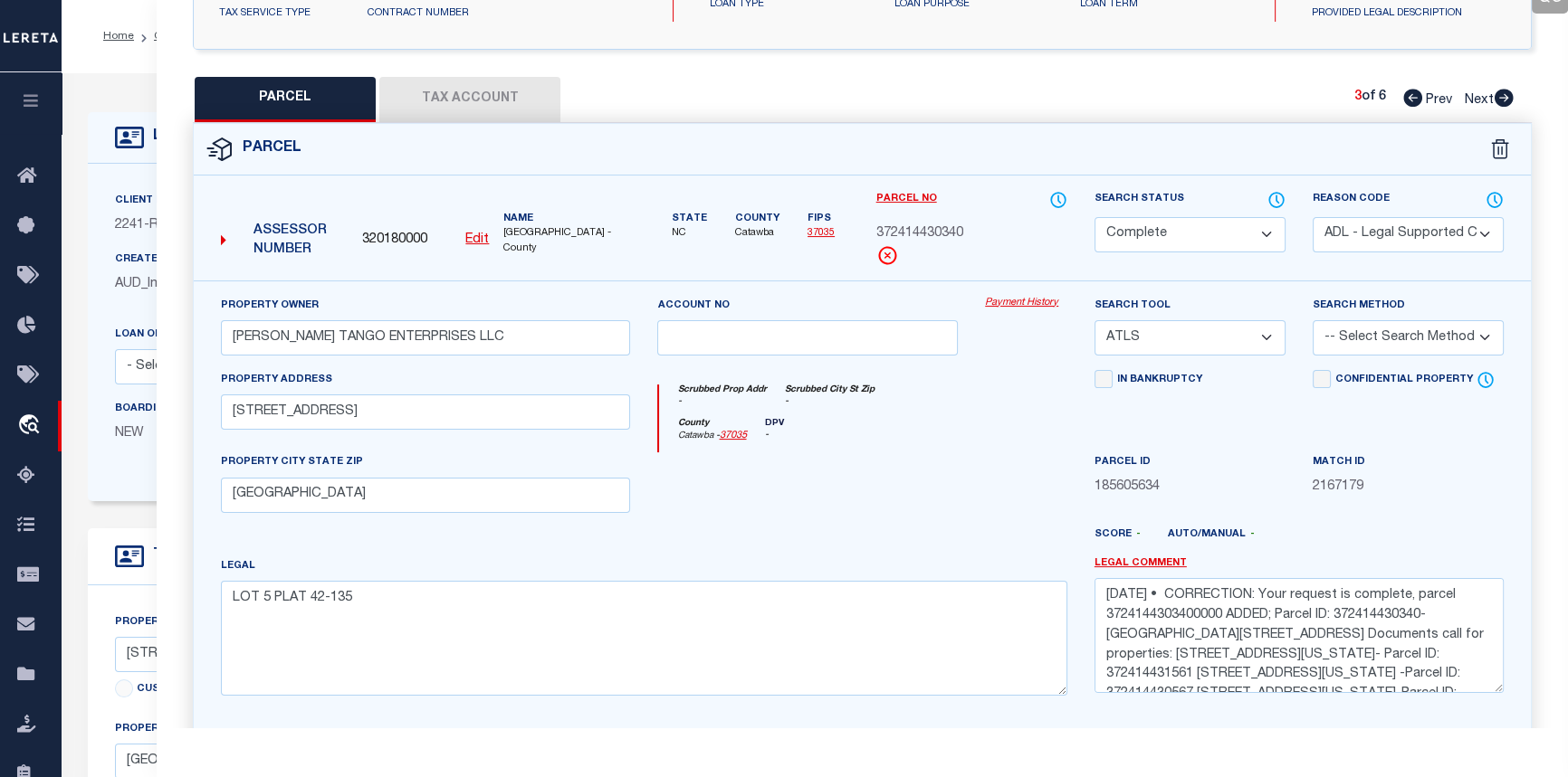
click at [1404, 94] on icon at bounding box center [1413, 97] width 19 height 18
select select "AS"
select select
checkbox input "false"
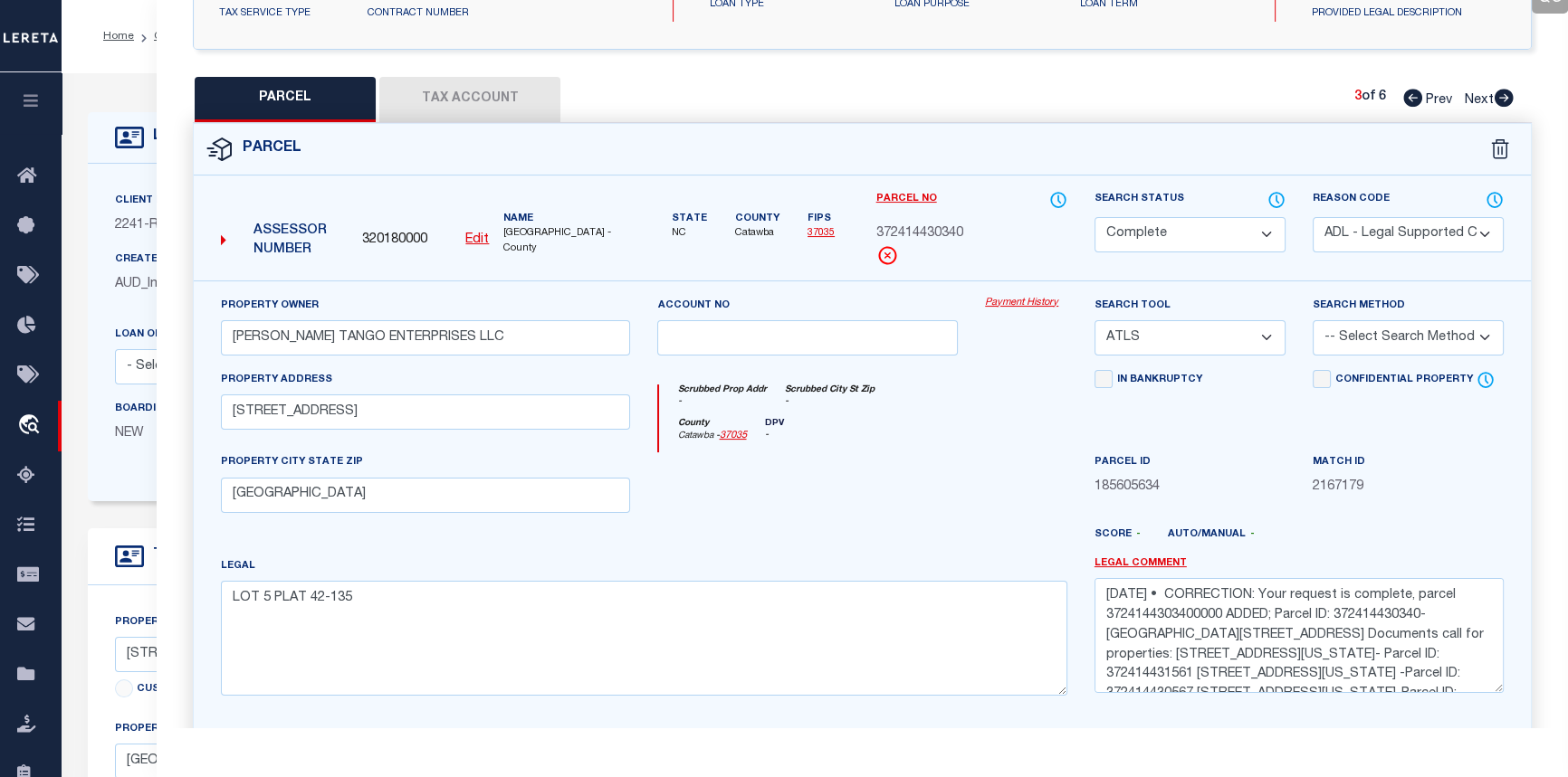
checkbox input "false"
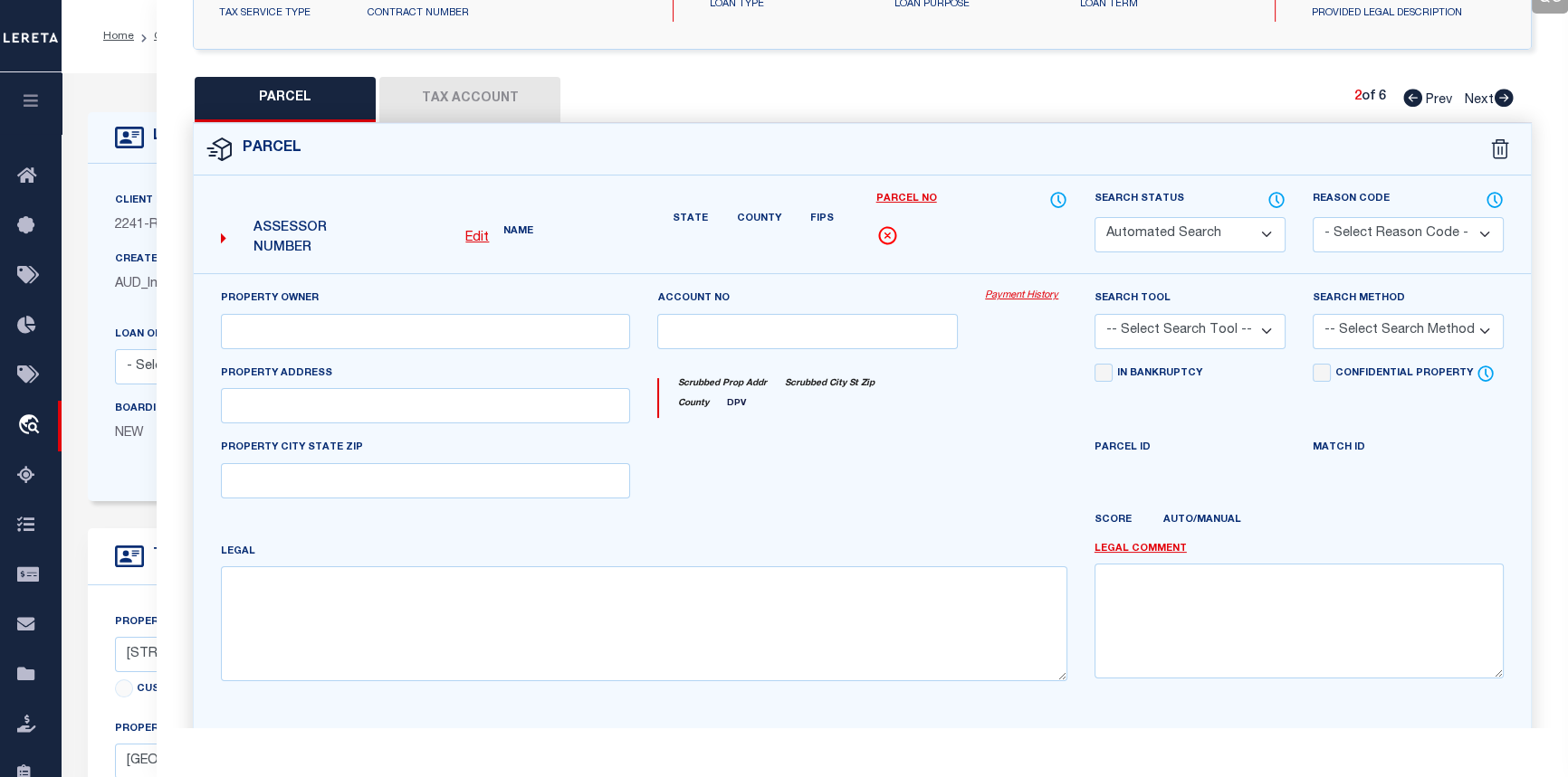
select select "PR"
select select "099"
type input "MIKE TANGO ENTS LLC"
select select "ATL"
select select "ADD"
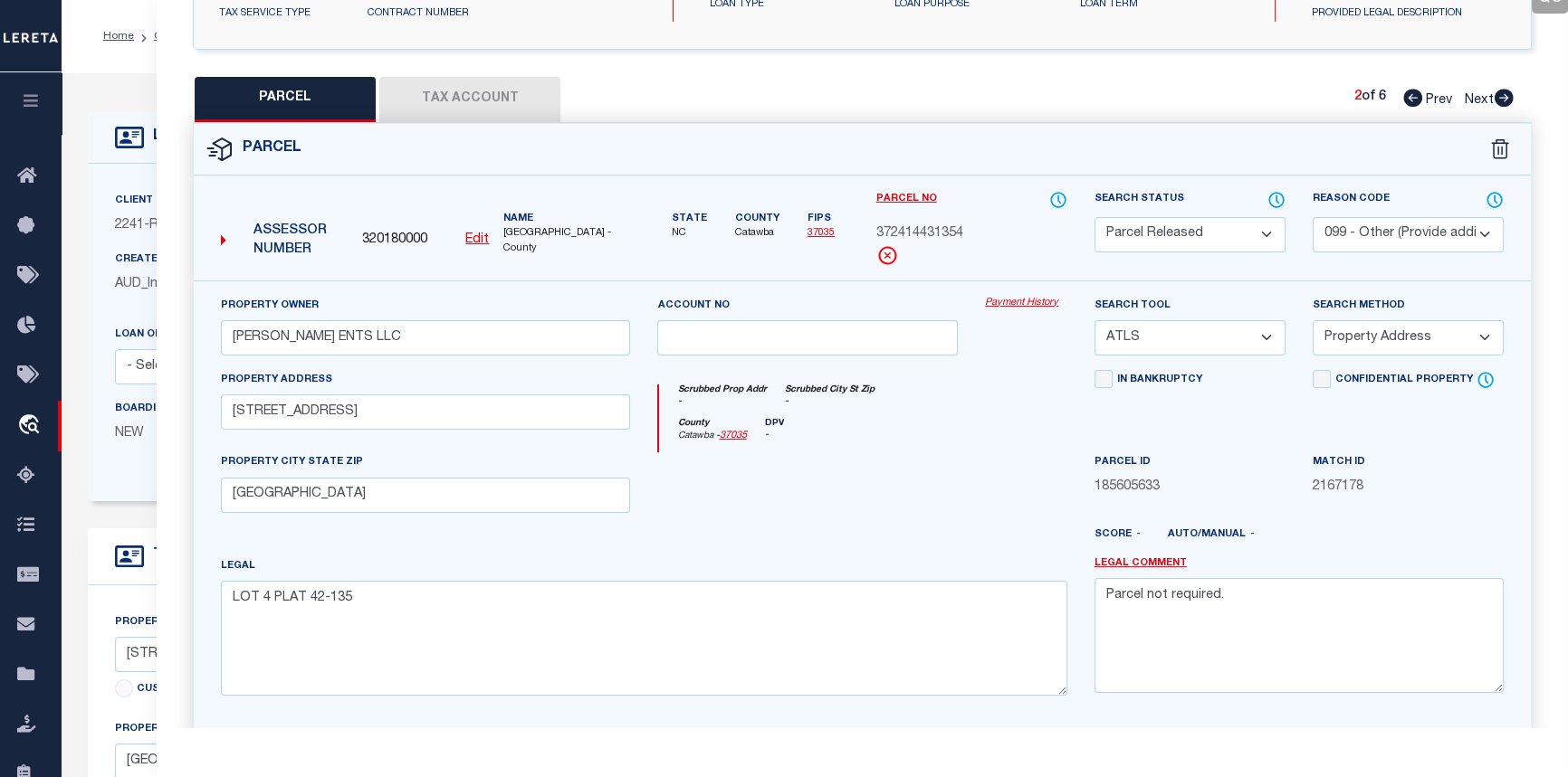
click at [1404, 94] on icon at bounding box center [1413, 97] width 19 height 18
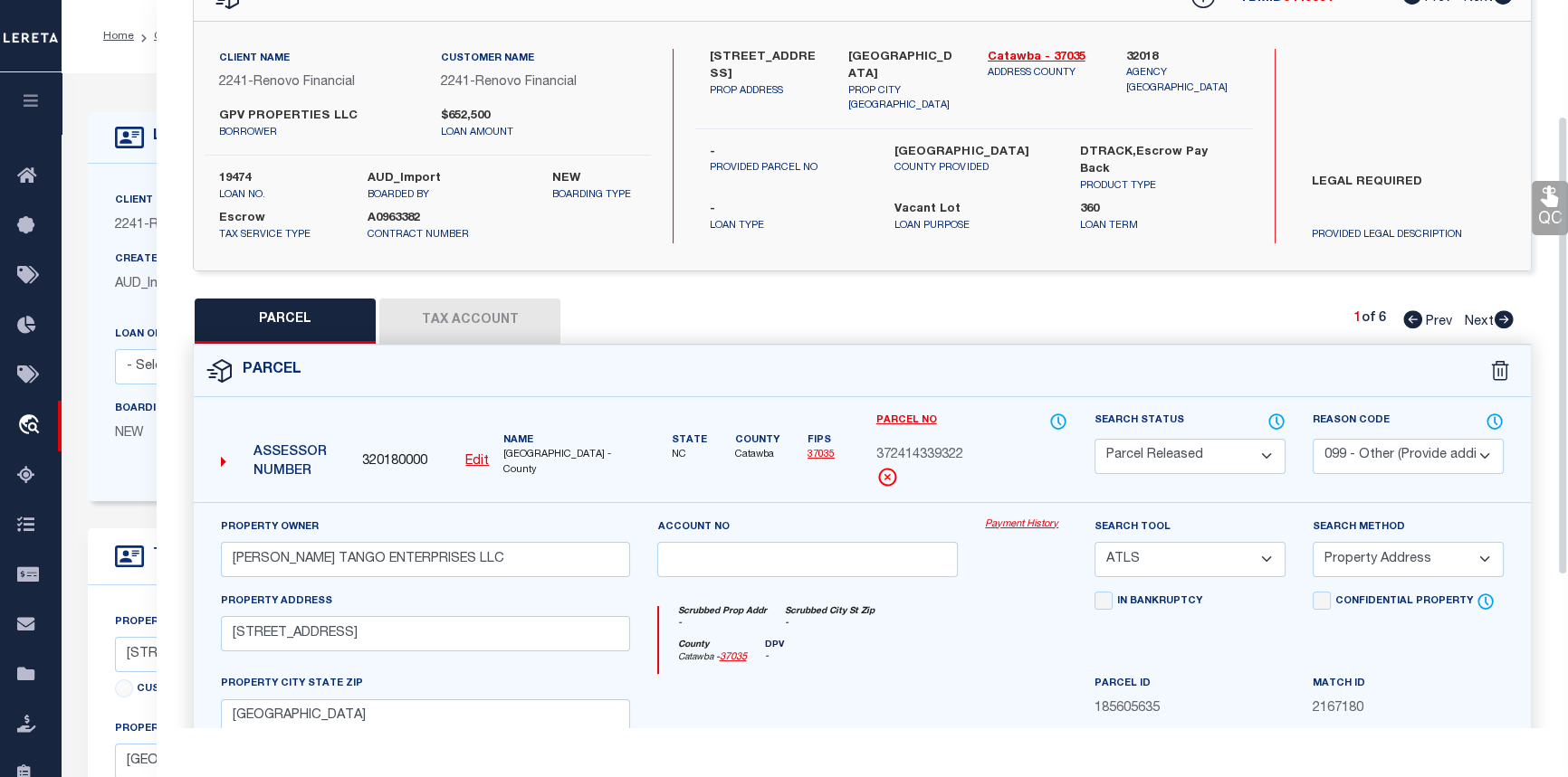
scroll to position [0, 0]
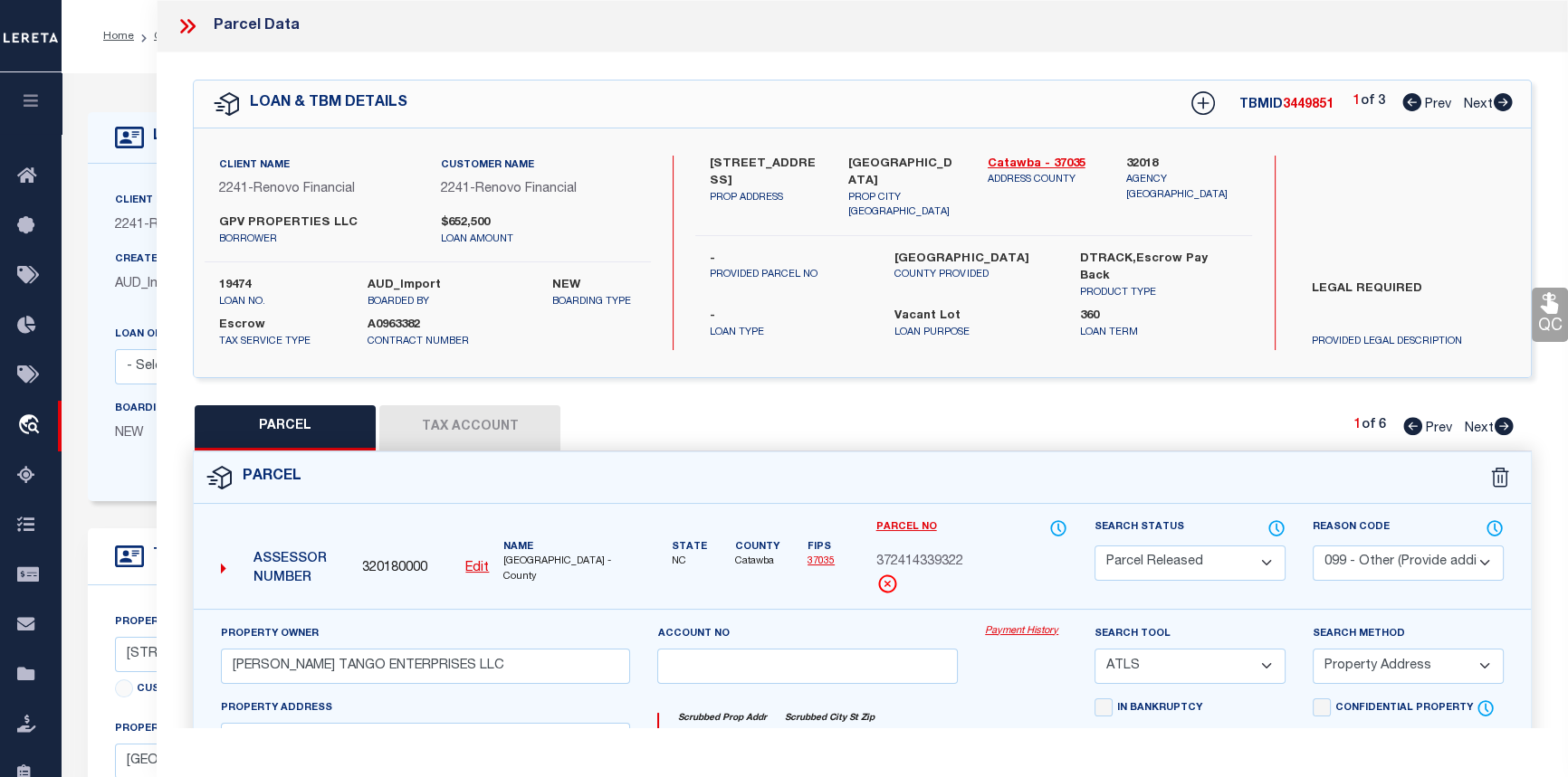
click at [1500, 102] on icon at bounding box center [1504, 102] width 19 height 18
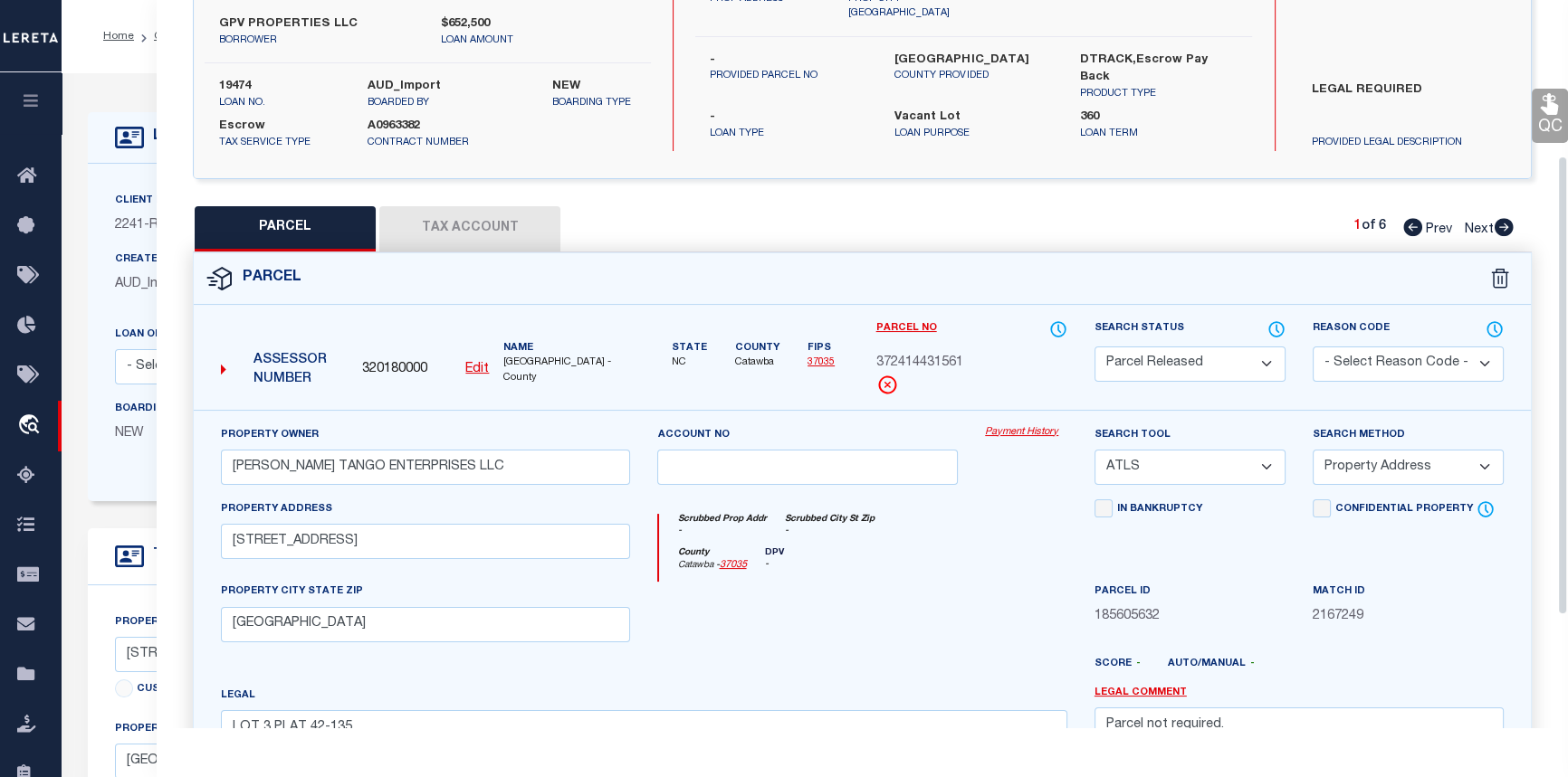
scroll to position [246, 0]
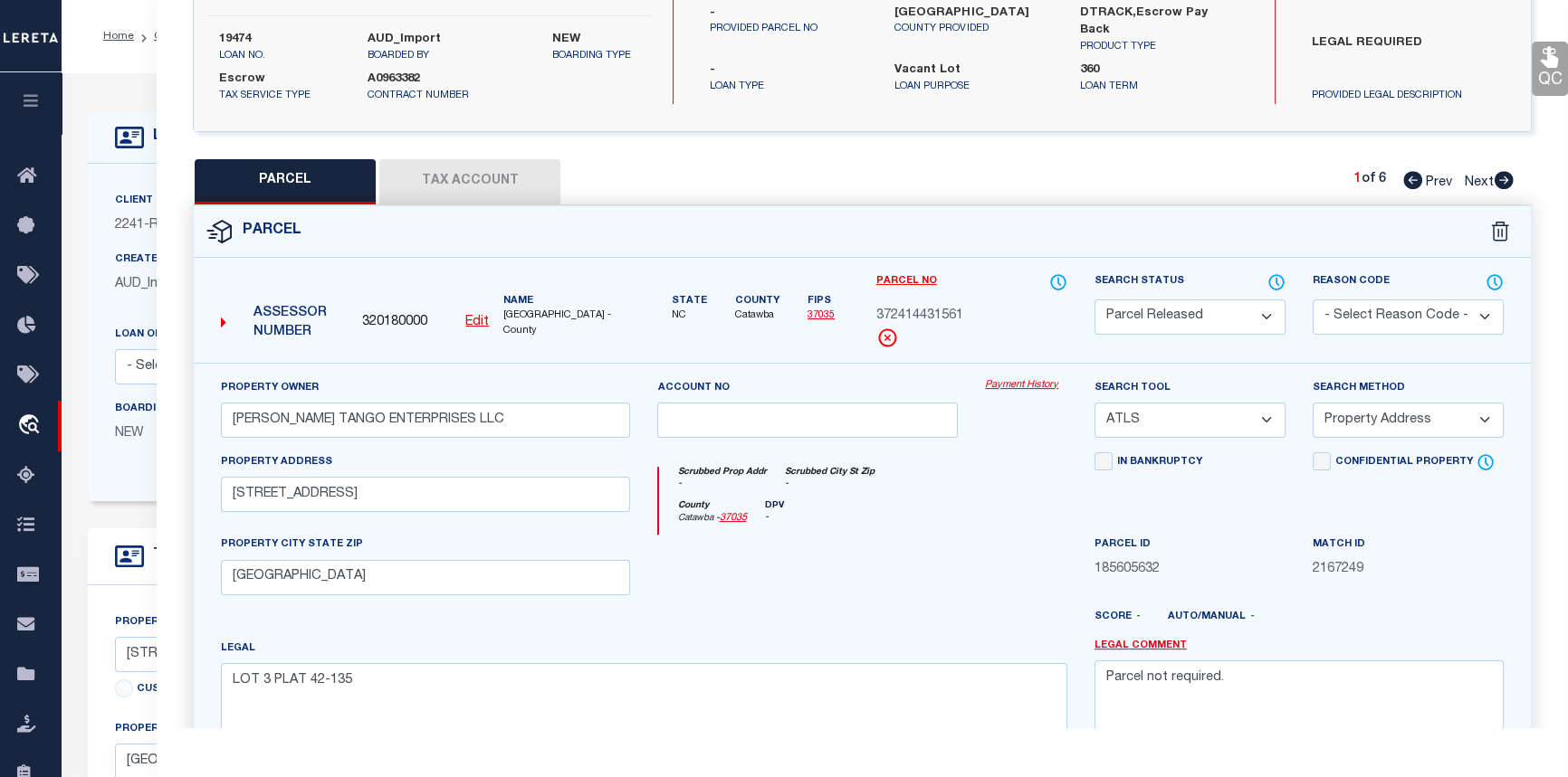
click at [1504, 179] on icon at bounding box center [1504, 179] width 20 height 18
click at [1499, 181] on icon at bounding box center [1505, 179] width 19 height 18
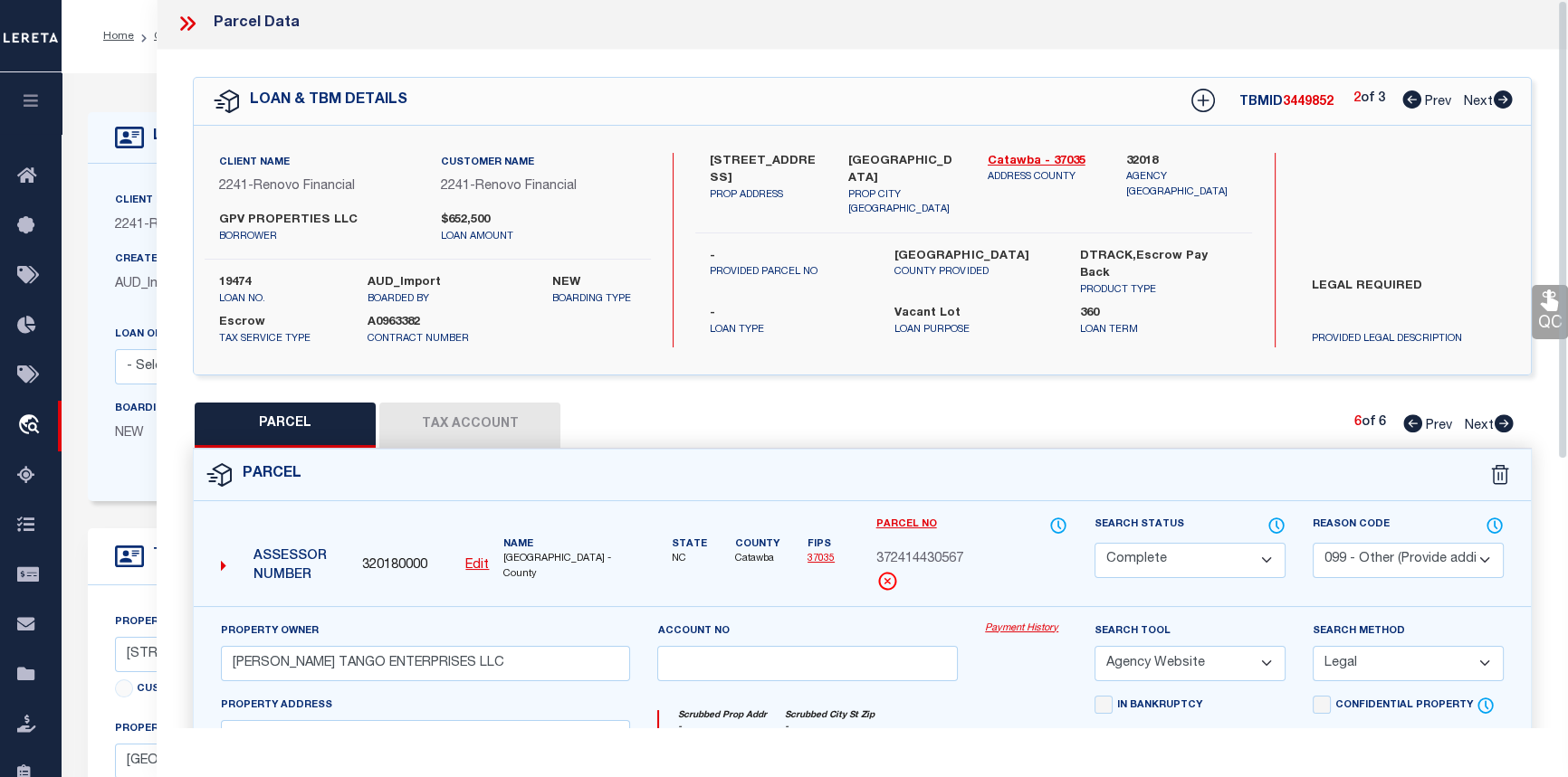
scroll to position [0, 0]
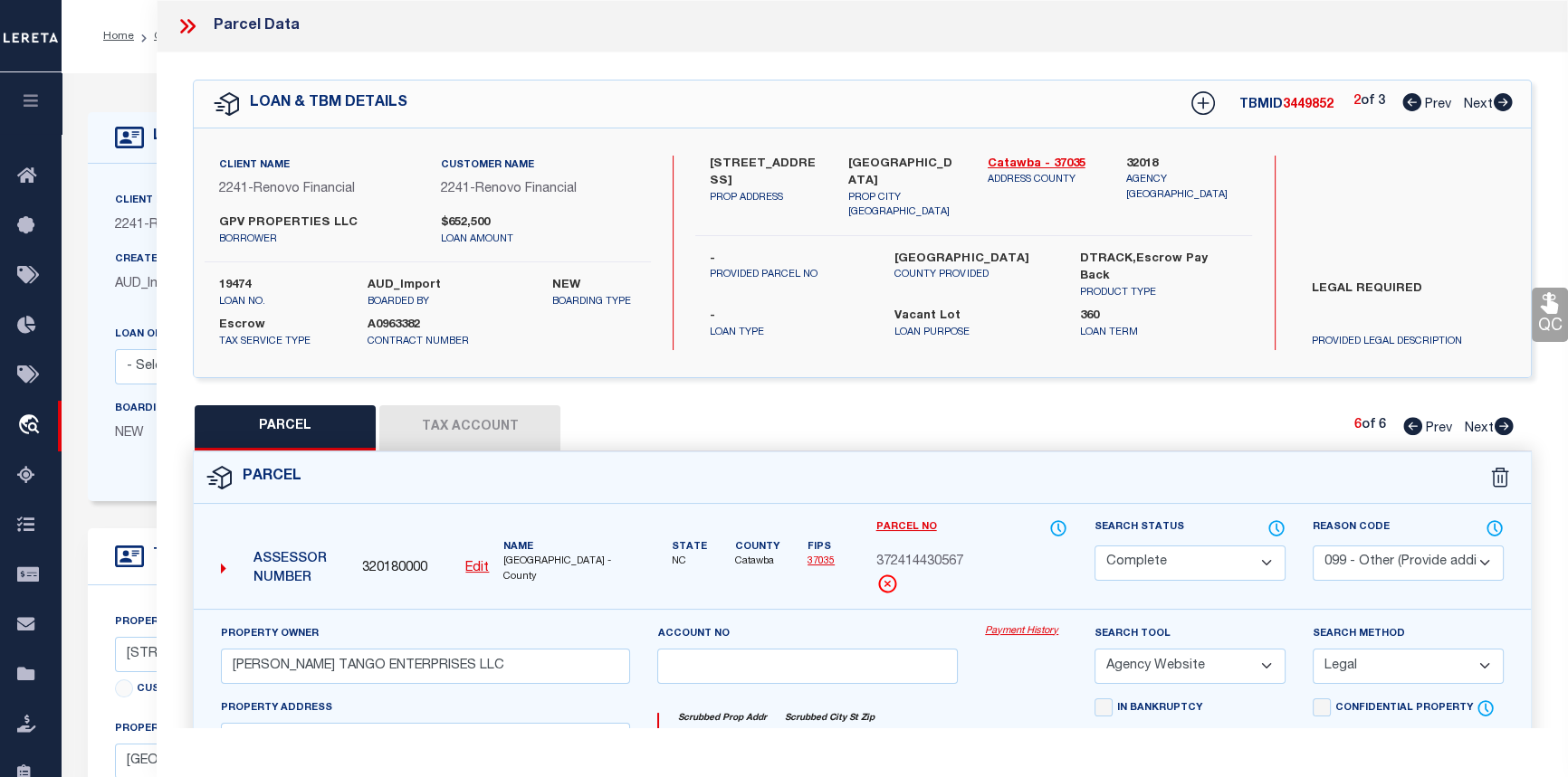
drag, startPoint x: 1505, startPoint y: 103, endPoint x: 1497, endPoint y: 116, distance: 15.3
click at [1506, 104] on icon at bounding box center [1503, 102] width 20 height 18
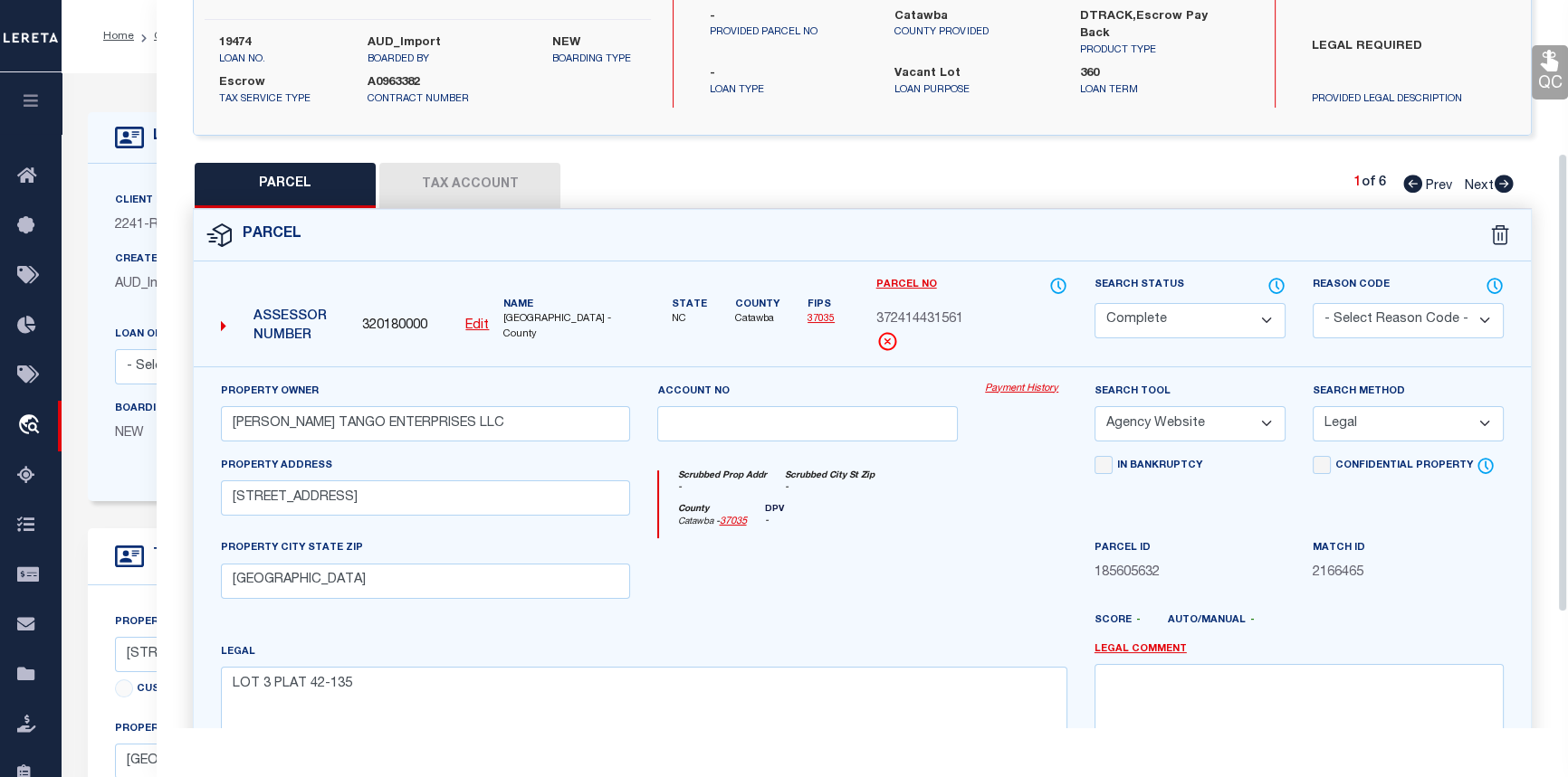
scroll to position [246, 0]
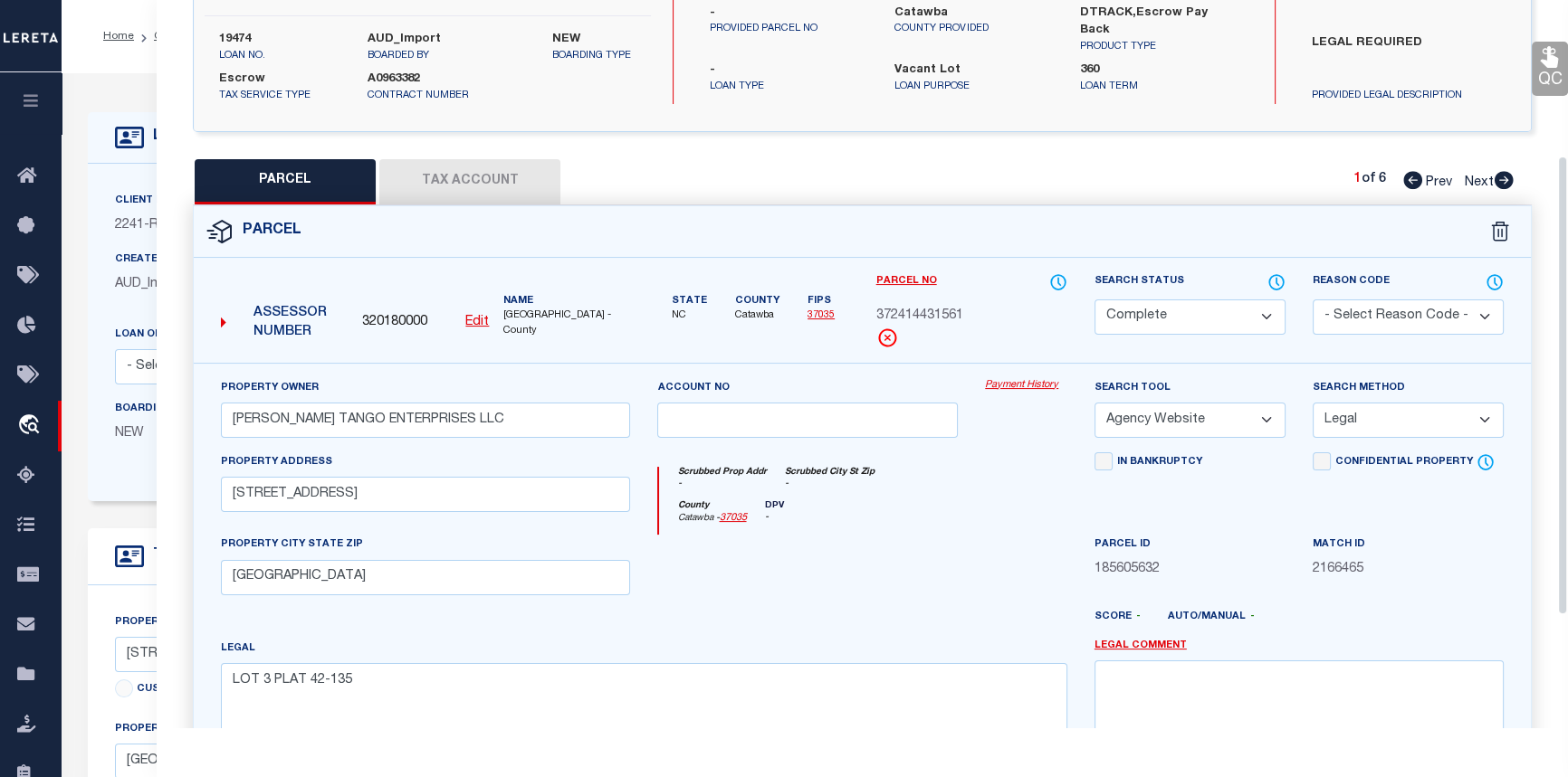
click at [1504, 182] on icon at bounding box center [1504, 179] width 20 height 18
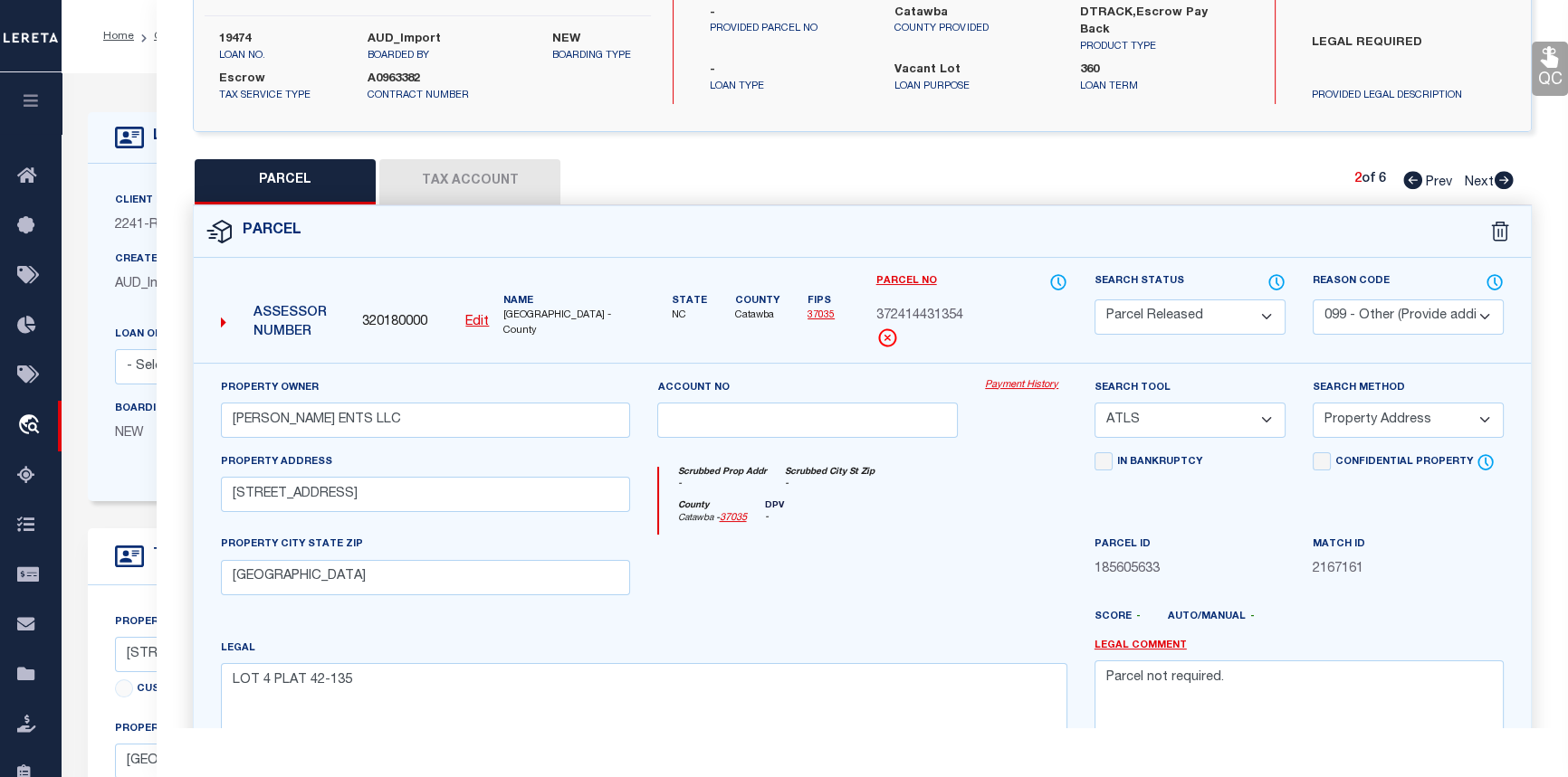
click at [1504, 182] on icon at bounding box center [1504, 179] width 20 height 18
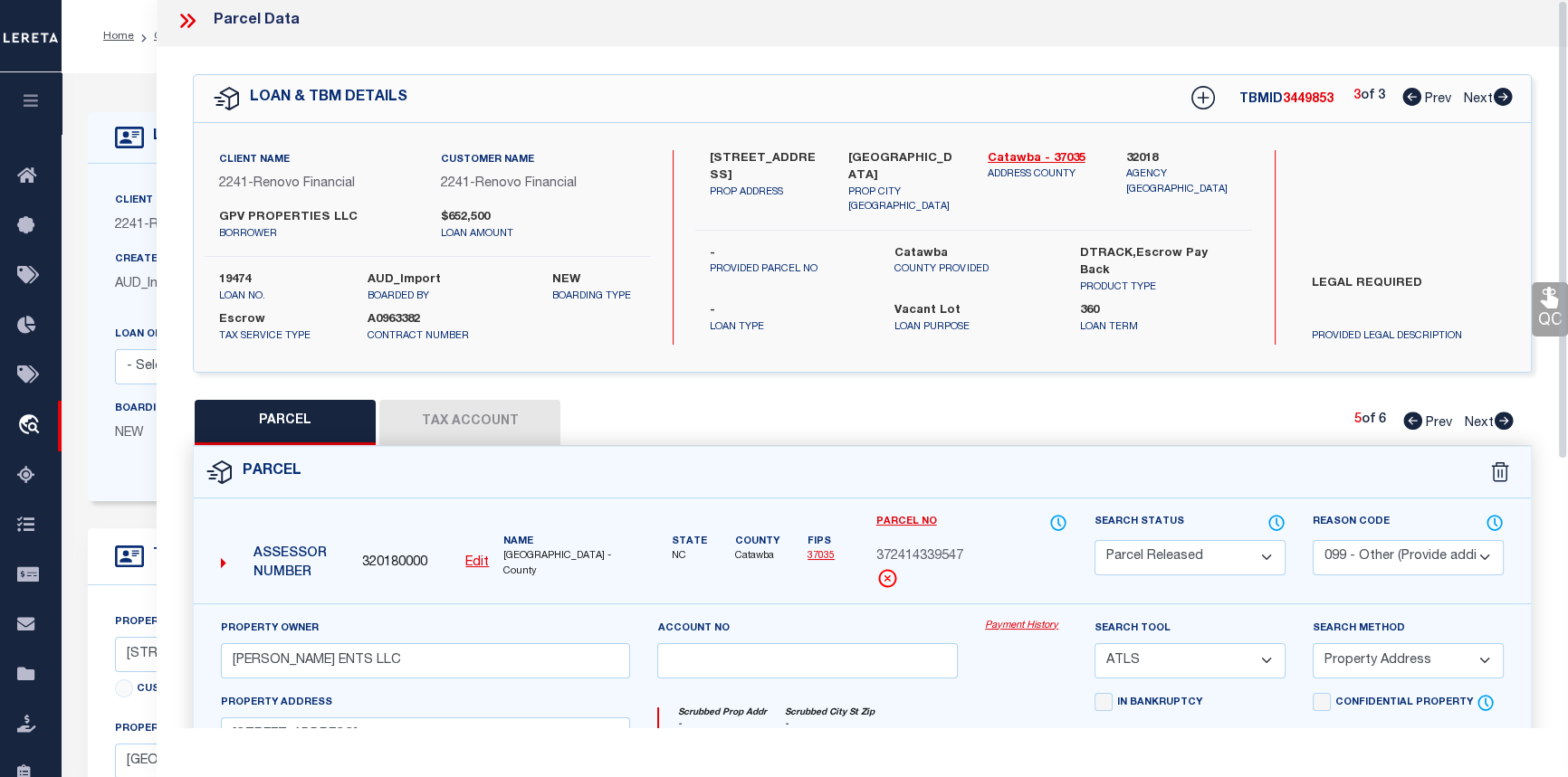
scroll to position [0, 0]
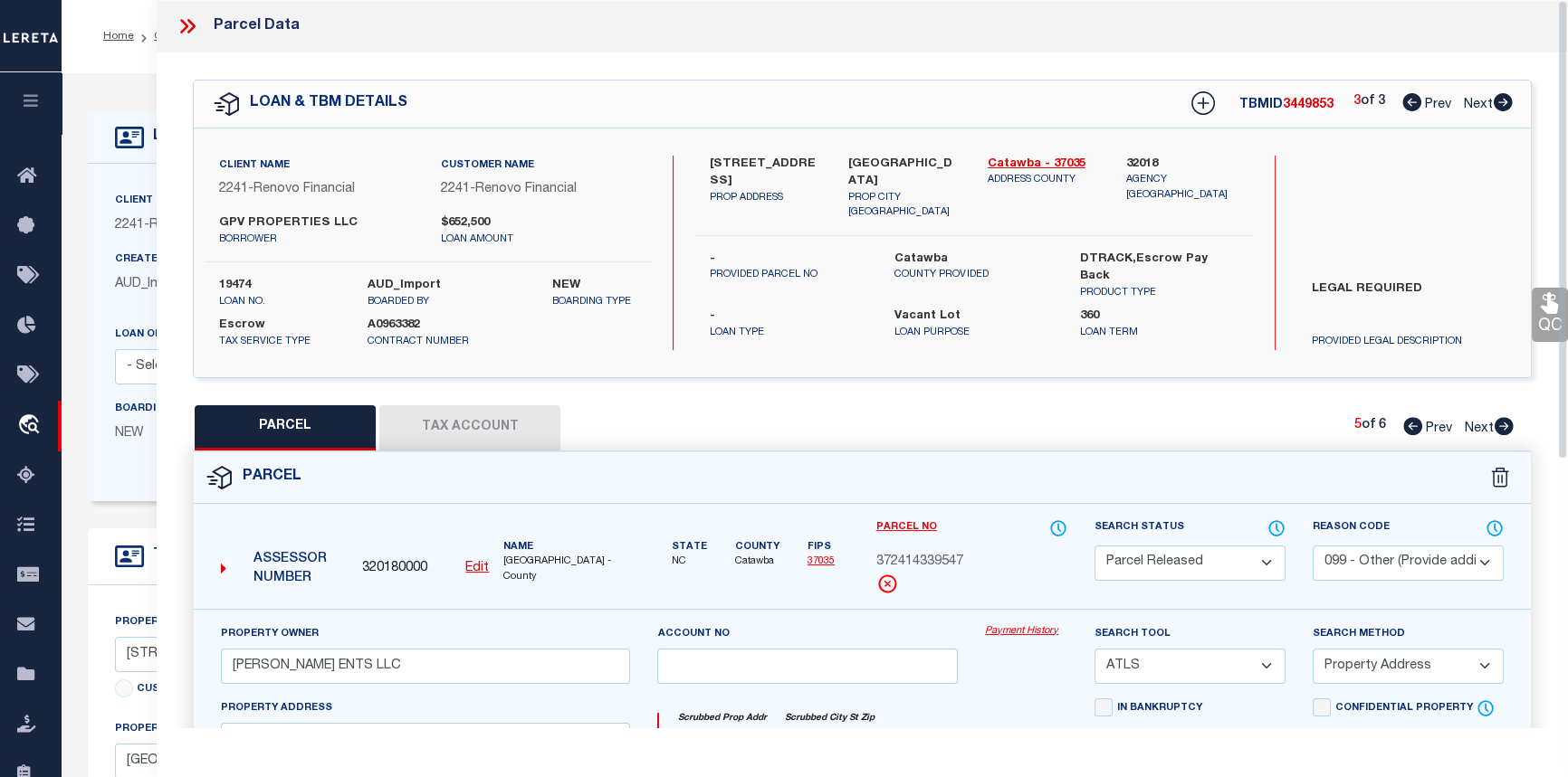
click at [189, 25] on icon at bounding box center [187, 25] width 24 height 24
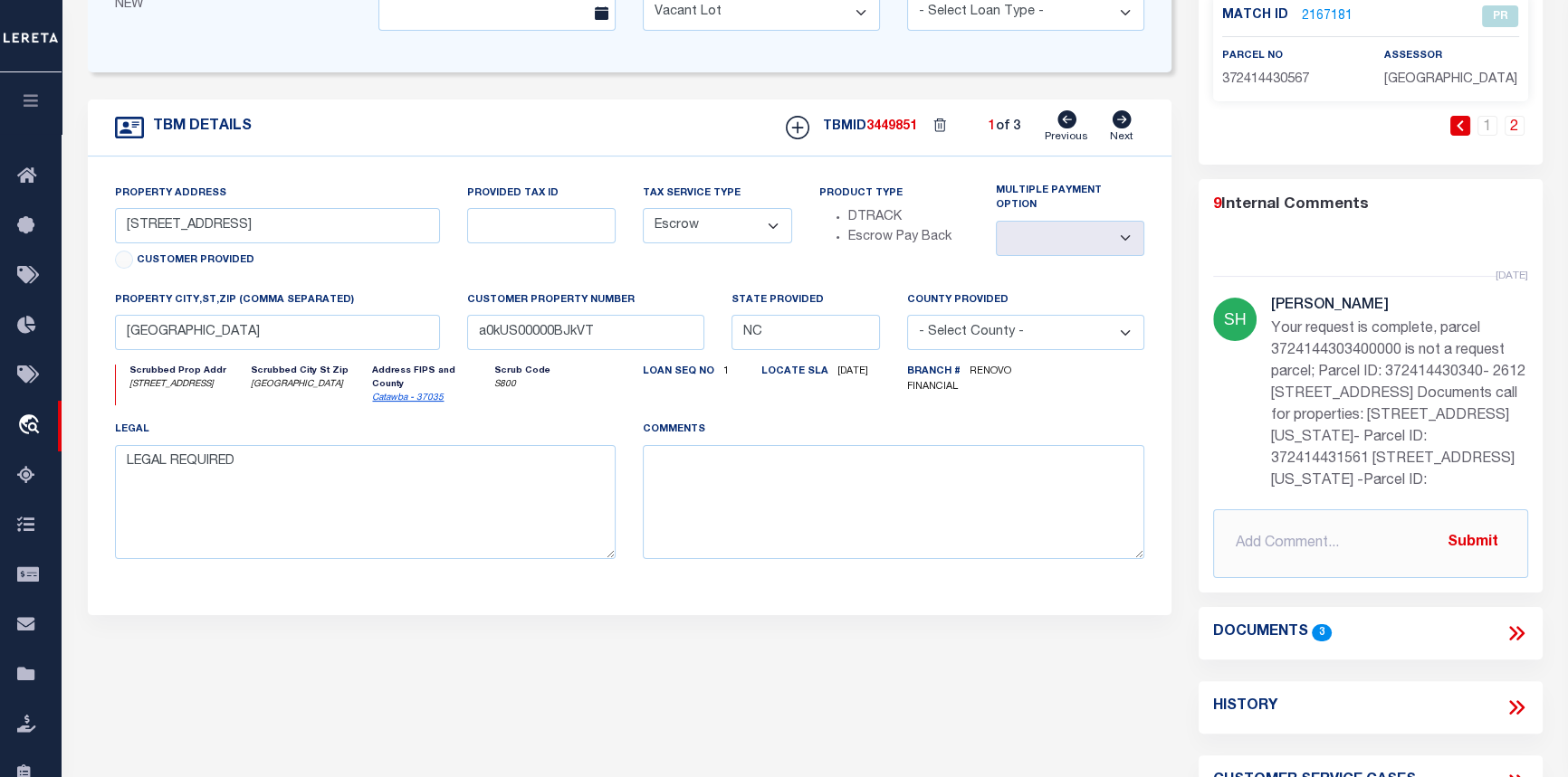
scroll to position [658, 0]
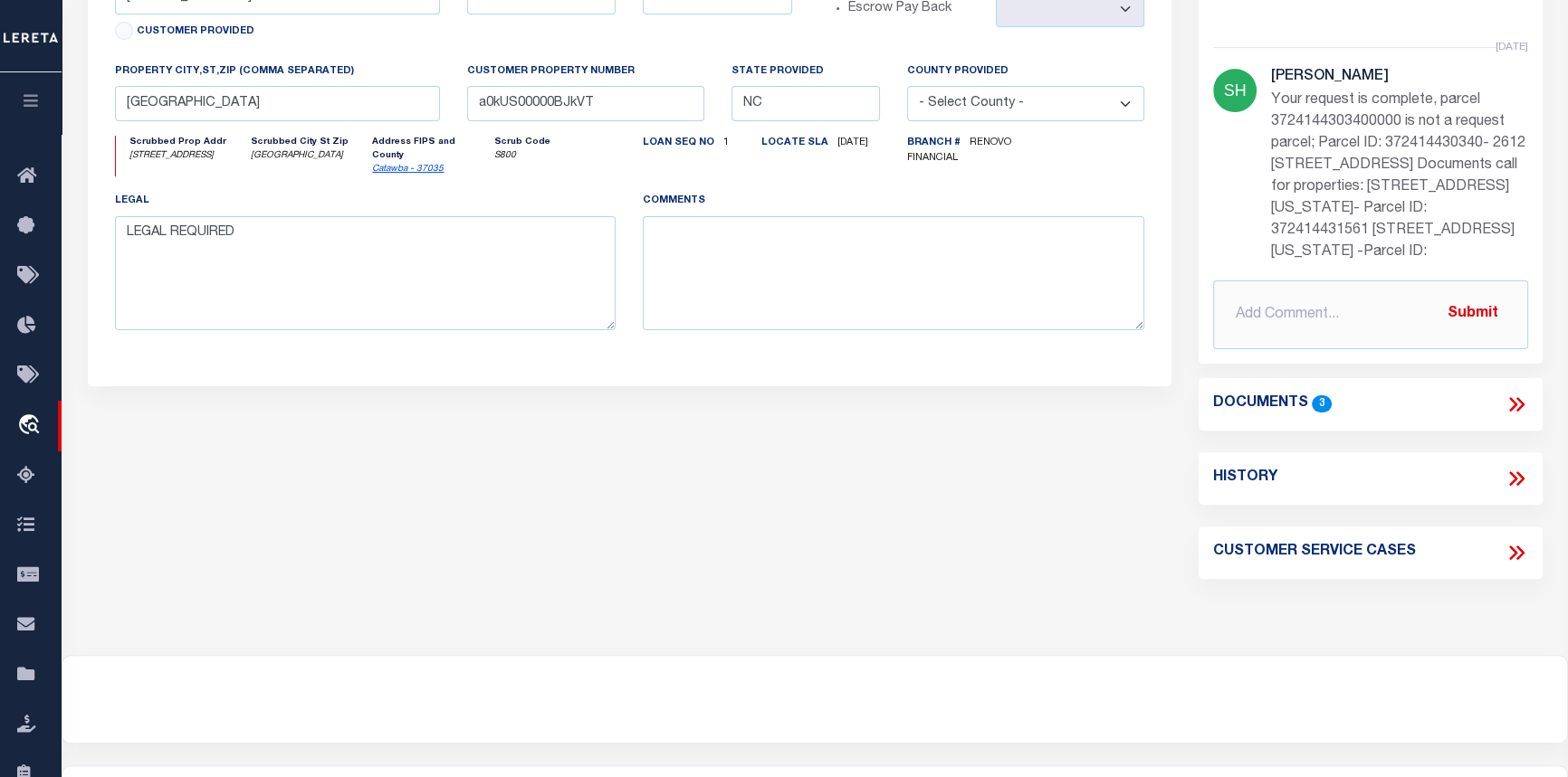
click at [1518, 404] on icon at bounding box center [1516, 405] width 24 height 24
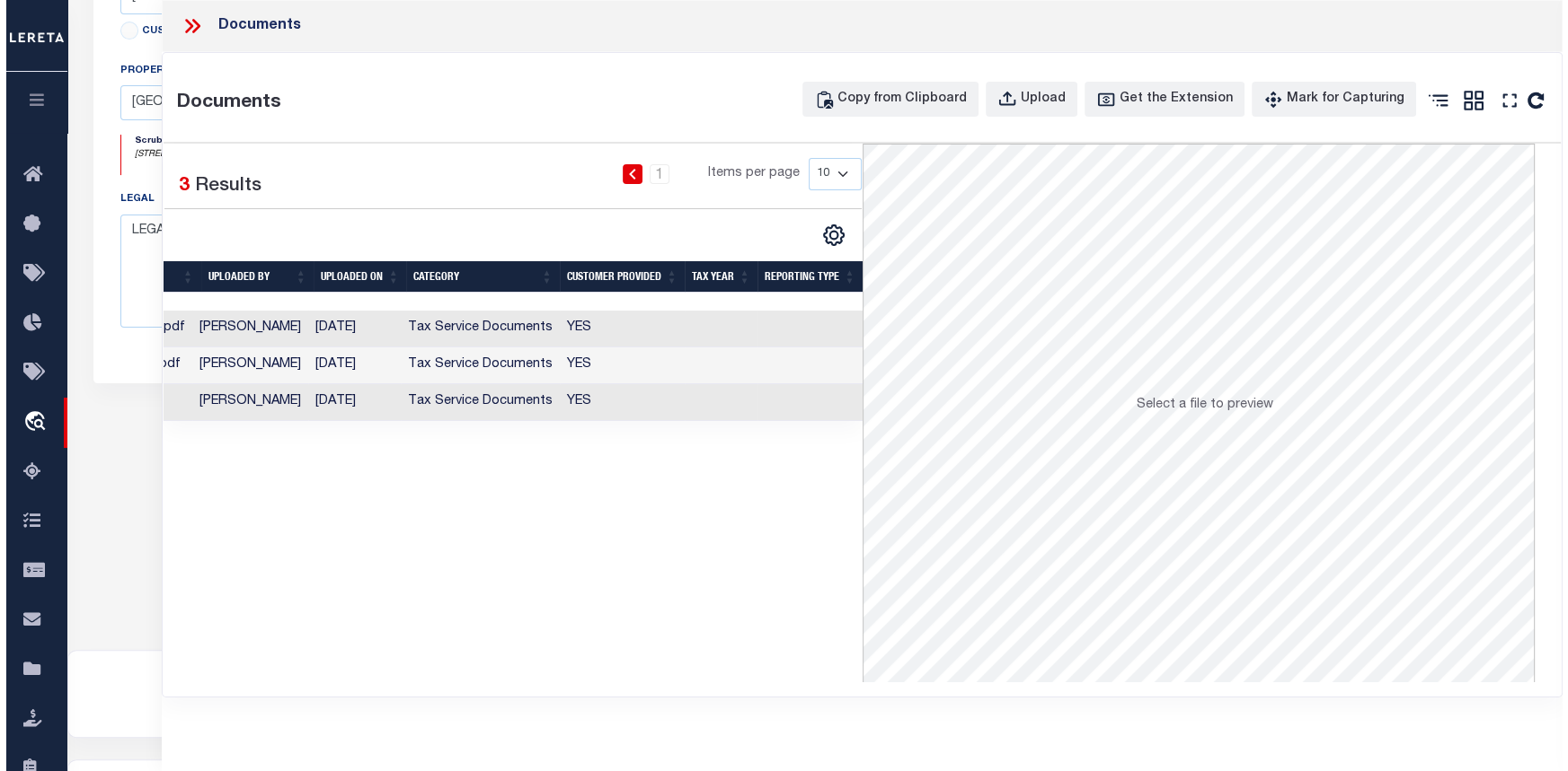
scroll to position [0, 0]
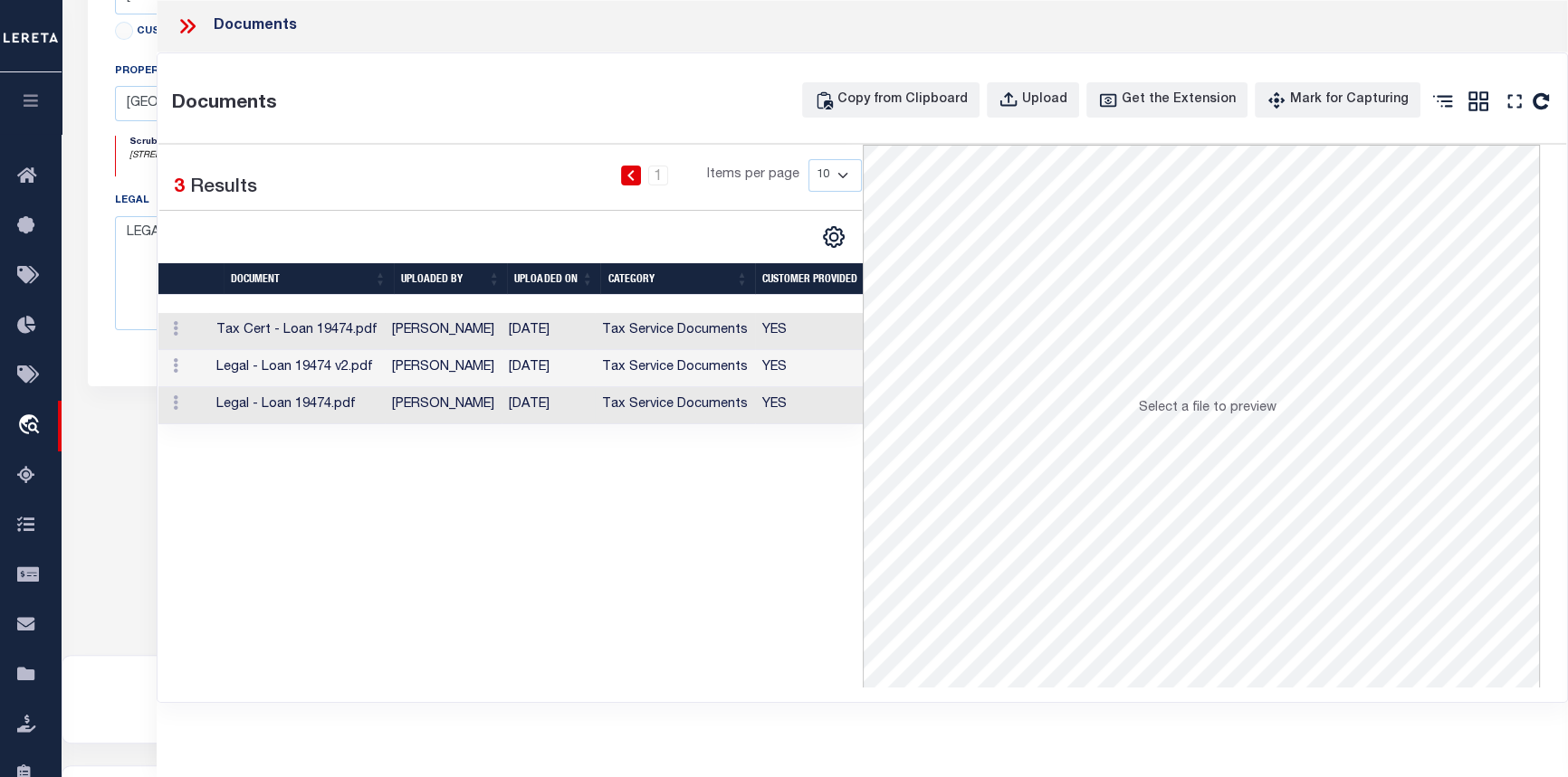
click at [478, 405] on td "Robert Camiliere" at bounding box center [443, 405] width 117 height 37
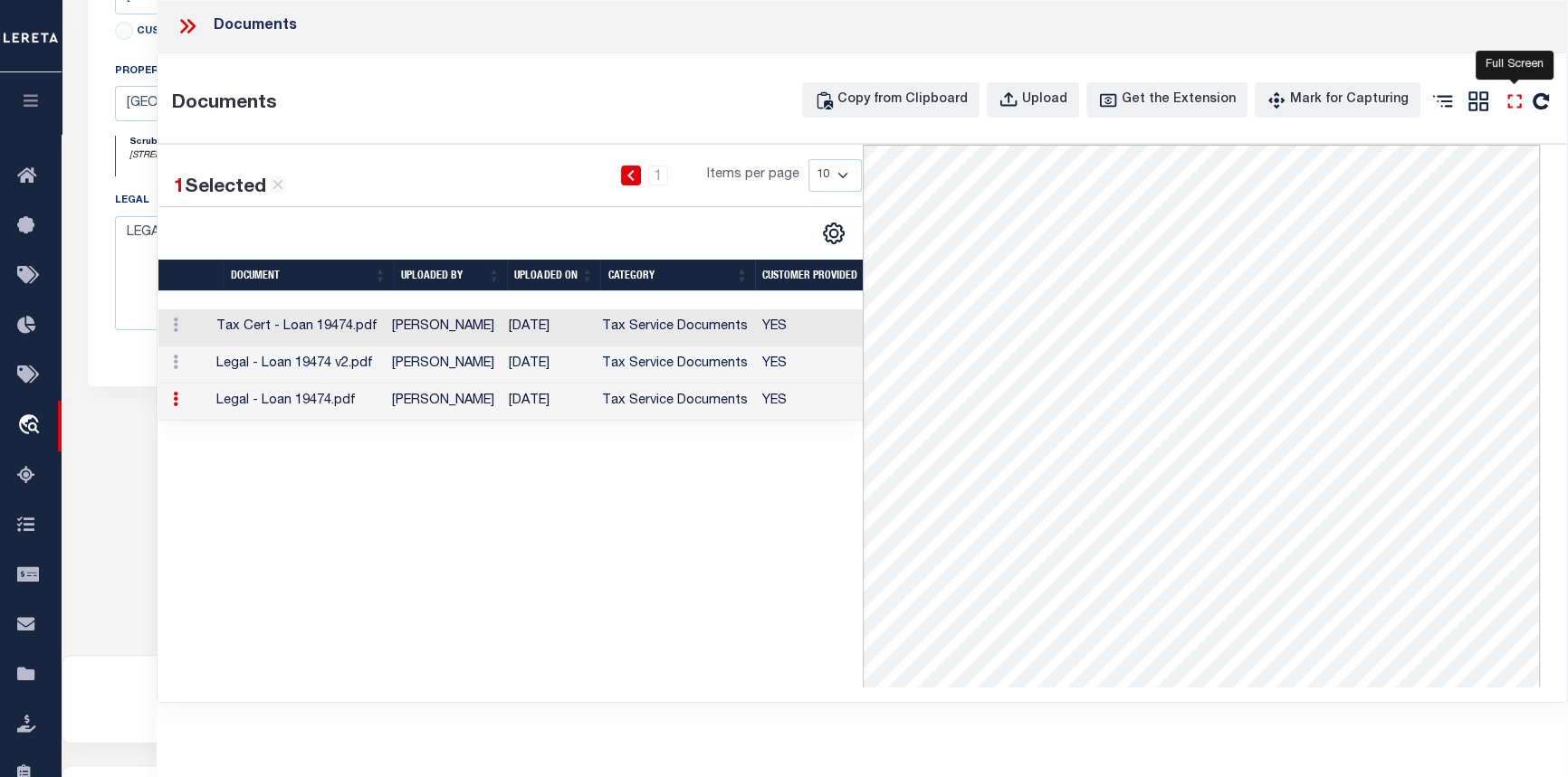
click at [1518, 99] on icon "" at bounding box center [1514, 101] width 24 height 24
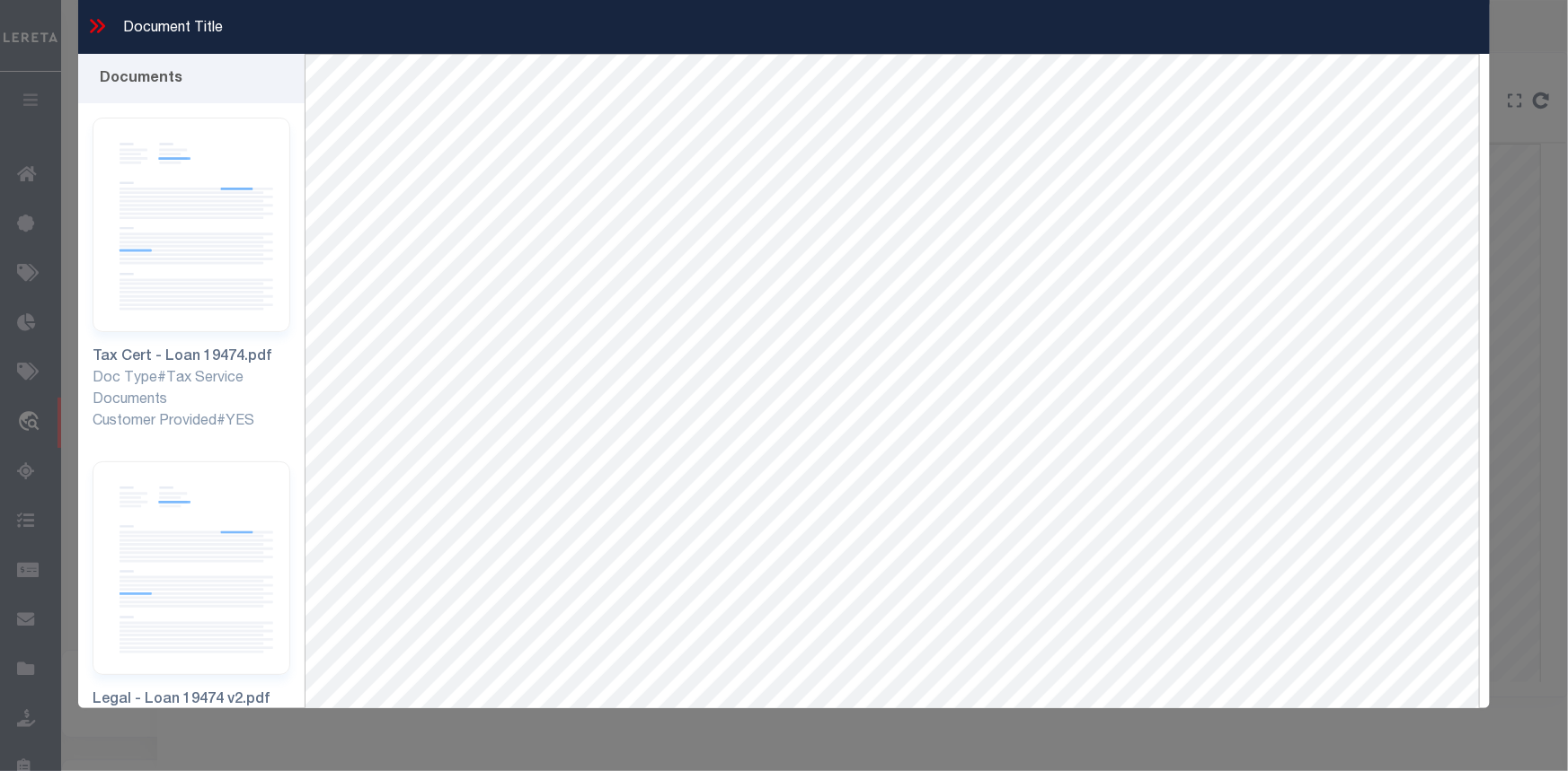
click at [94, 22] on icon at bounding box center [94, 25] width 8 height 14
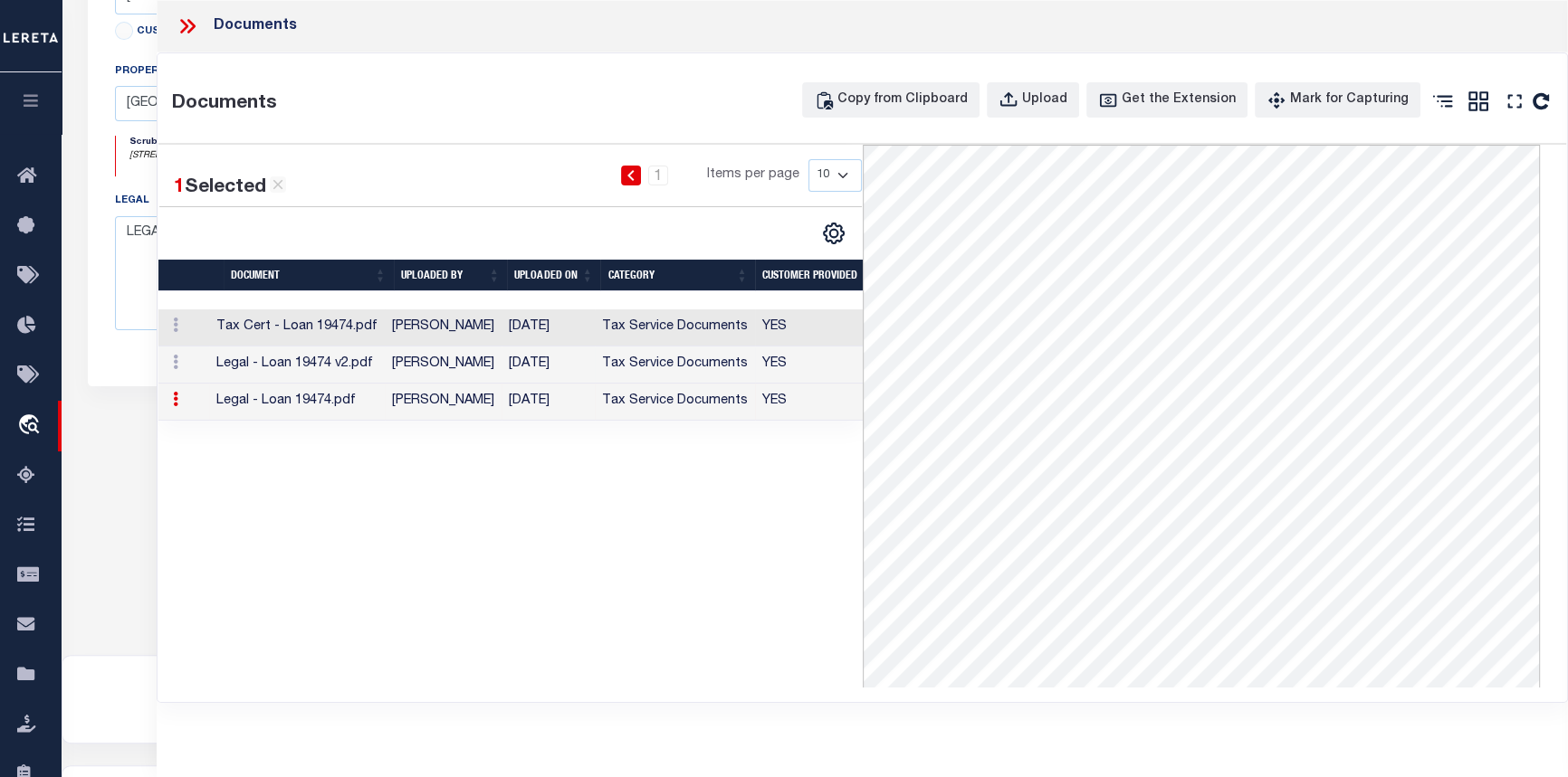
click at [558, 362] on td "09/02/2025" at bounding box center [548, 365] width 93 height 37
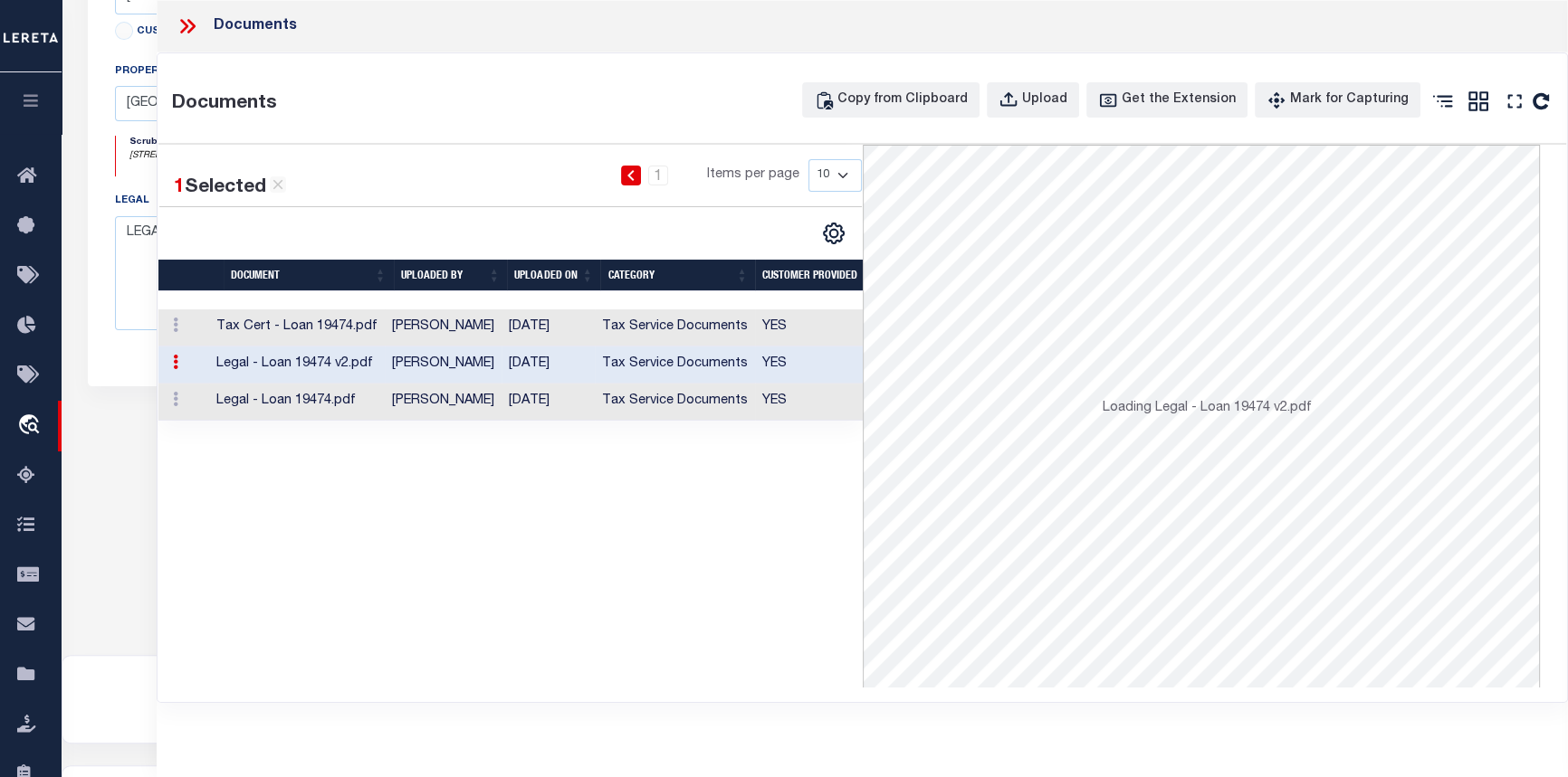
click at [558, 362] on td "09/02/2025" at bounding box center [548, 365] width 93 height 37
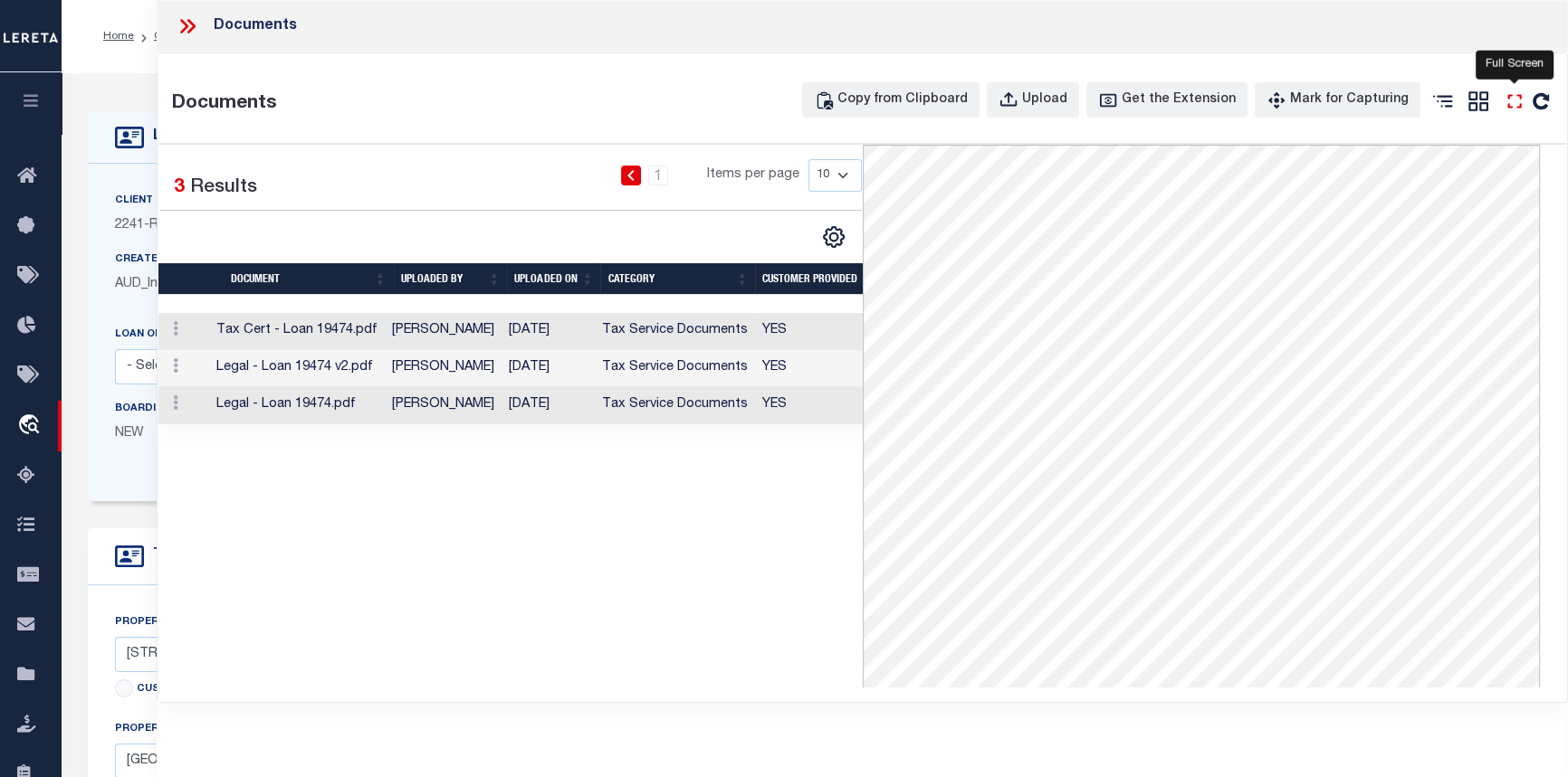
click at [1513, 101] on icon "" at bounding box center [1514, 101] width 24 height 24
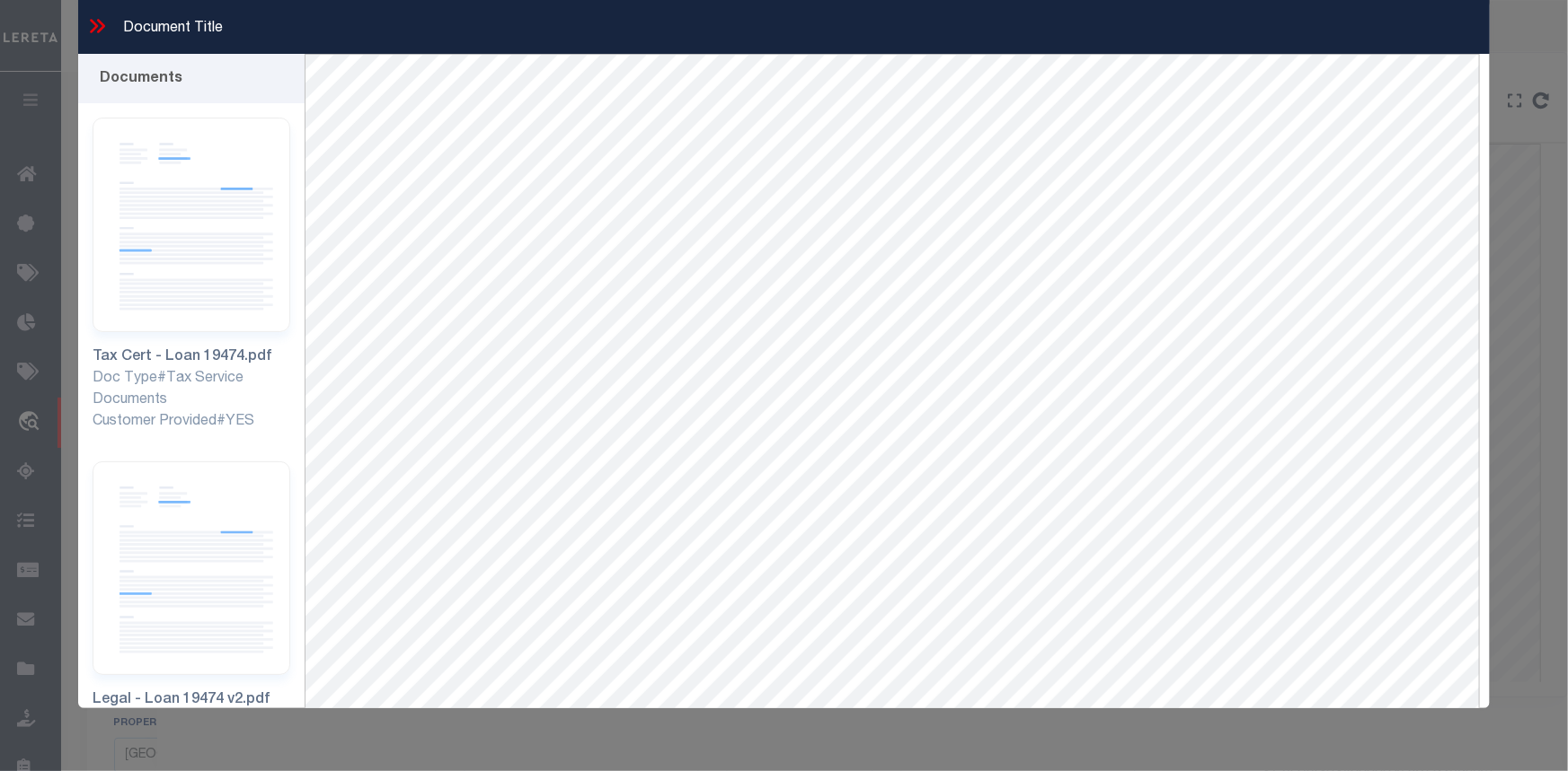
click at [99, 31] on icon at bounding box center [101, 25] width 8 height 14
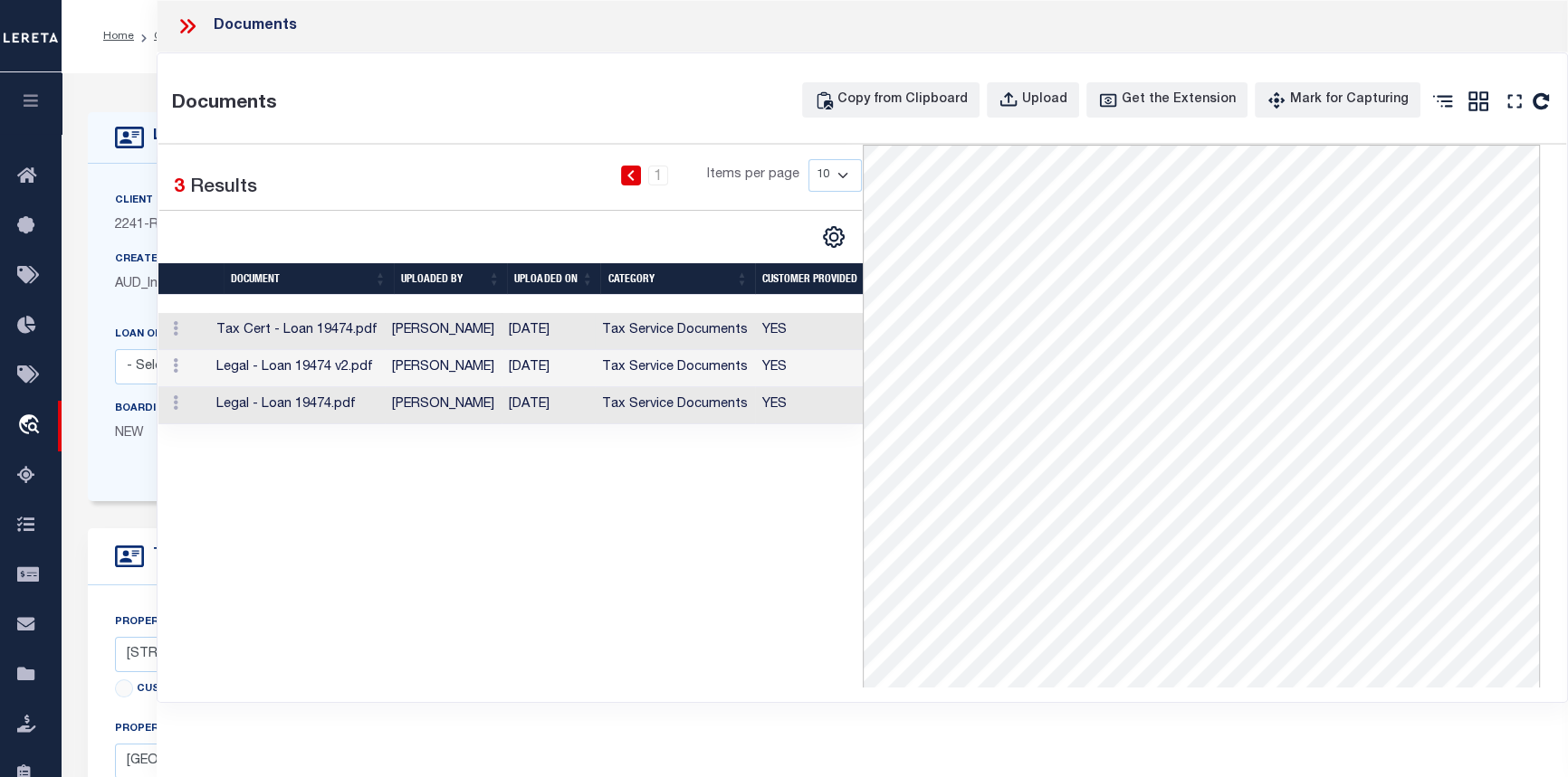
click at [448, 327] on td "[PERSON_NAME]" at bounding box center [443, 331] width 117 height 37
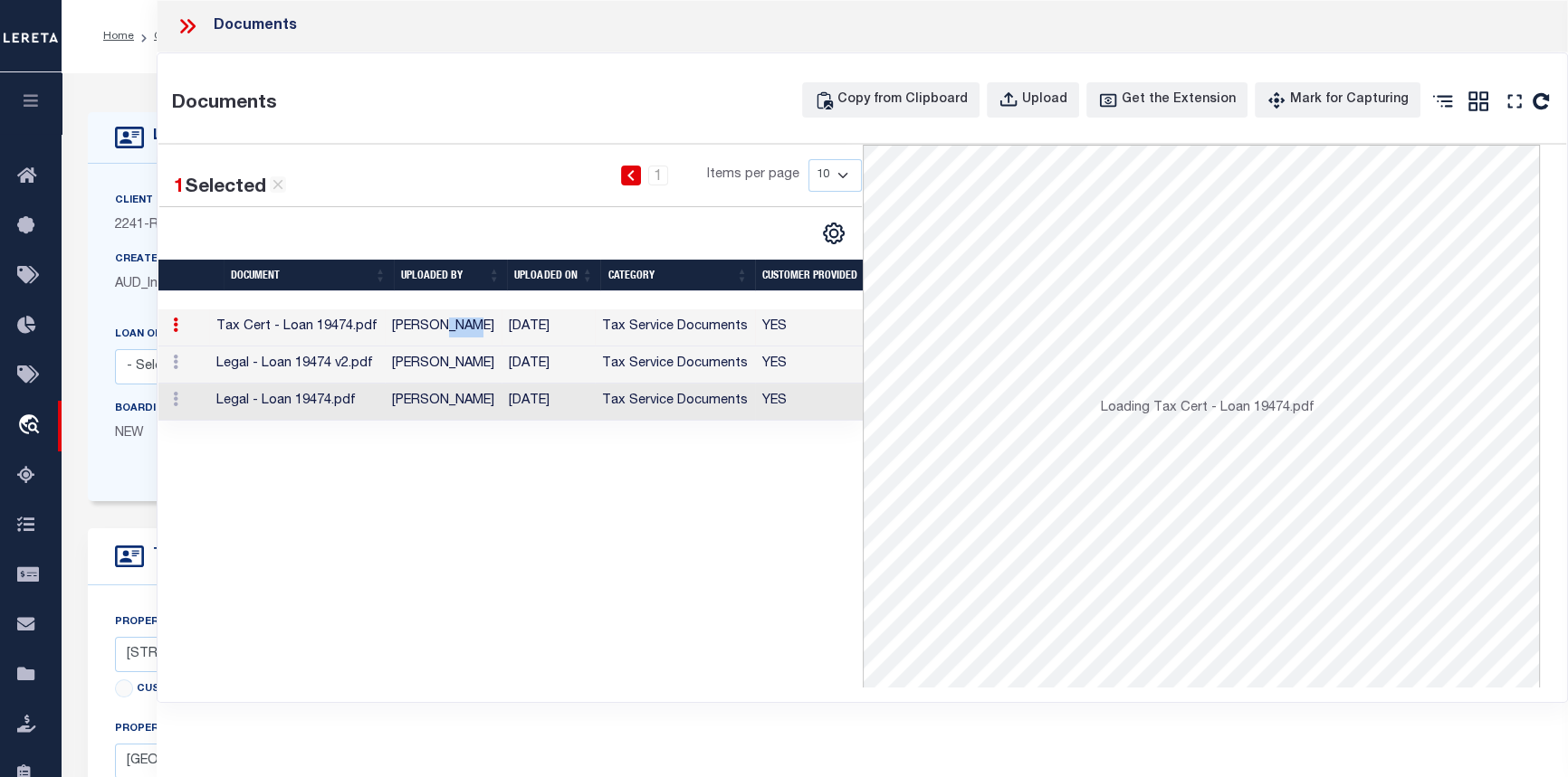
click at [448, 327] on td "[PERSON_NAME]" at bounding box center [443, 327] width 117 height 37
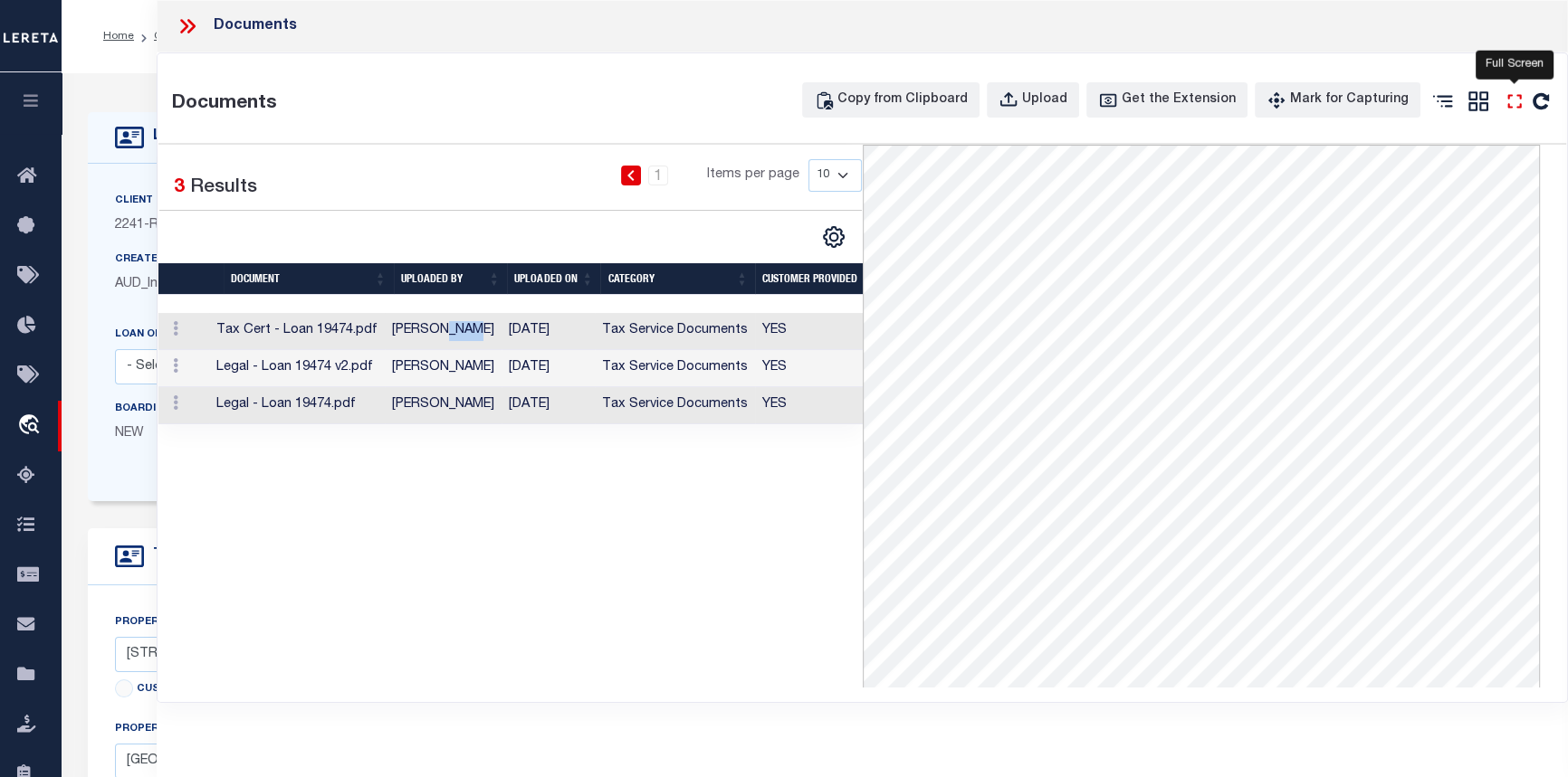
click at [1515, 104] on icon "" at bounding box center [1514, 101] width 24 height 24
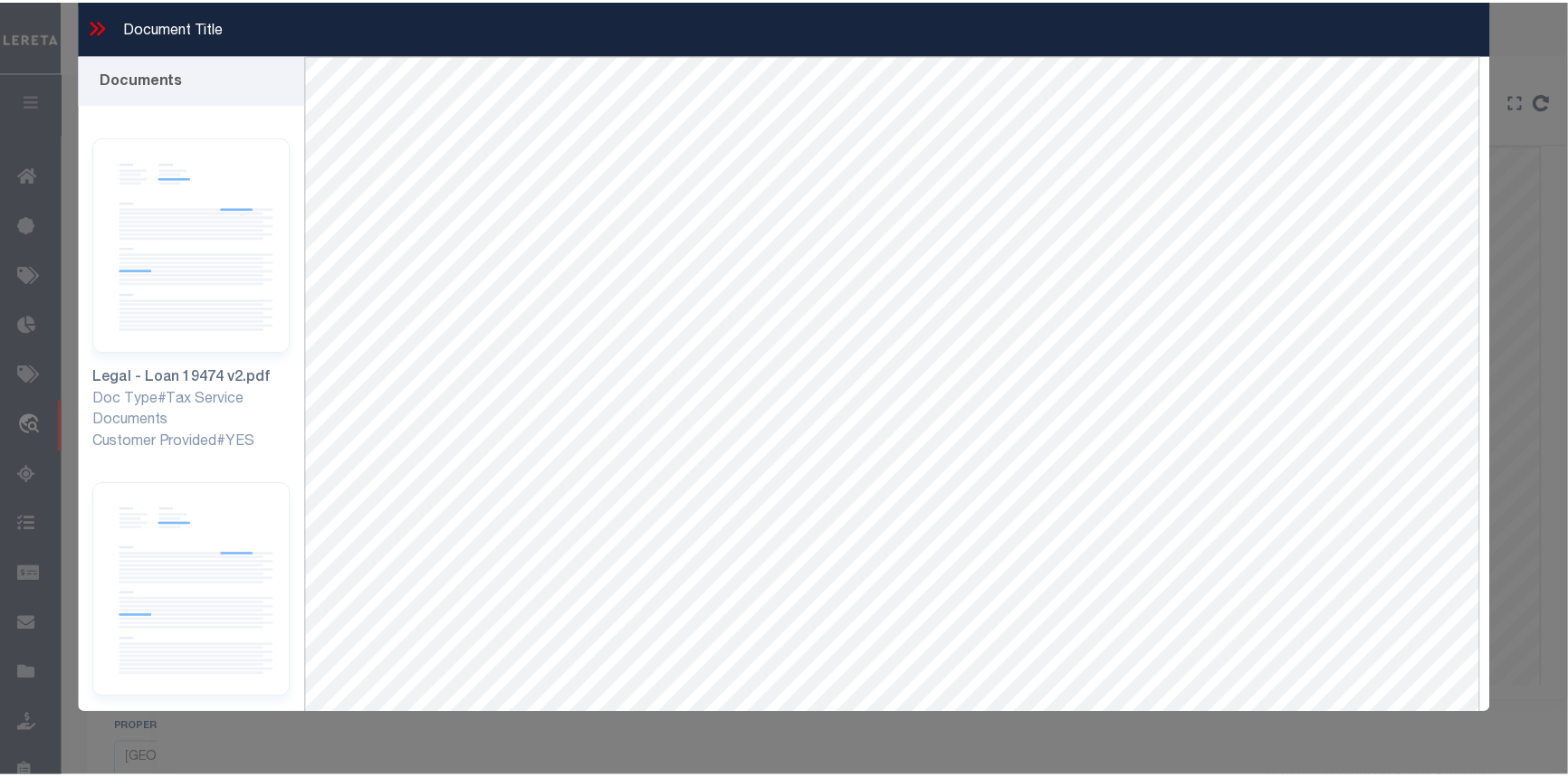
scroll to position [329, 0]
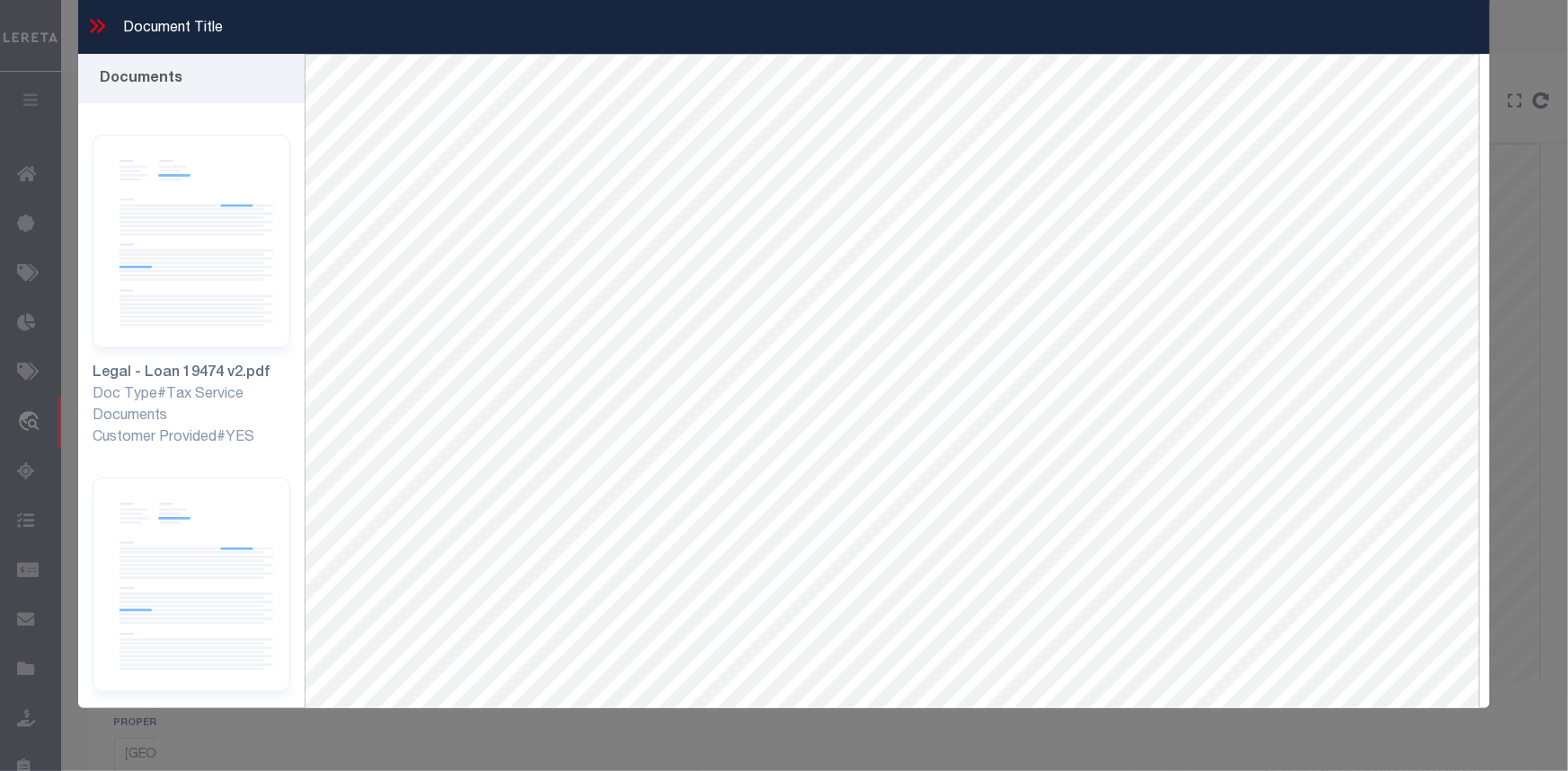
click at [100, 29] on icon at bounding box center [101, 25] width 8 height 14
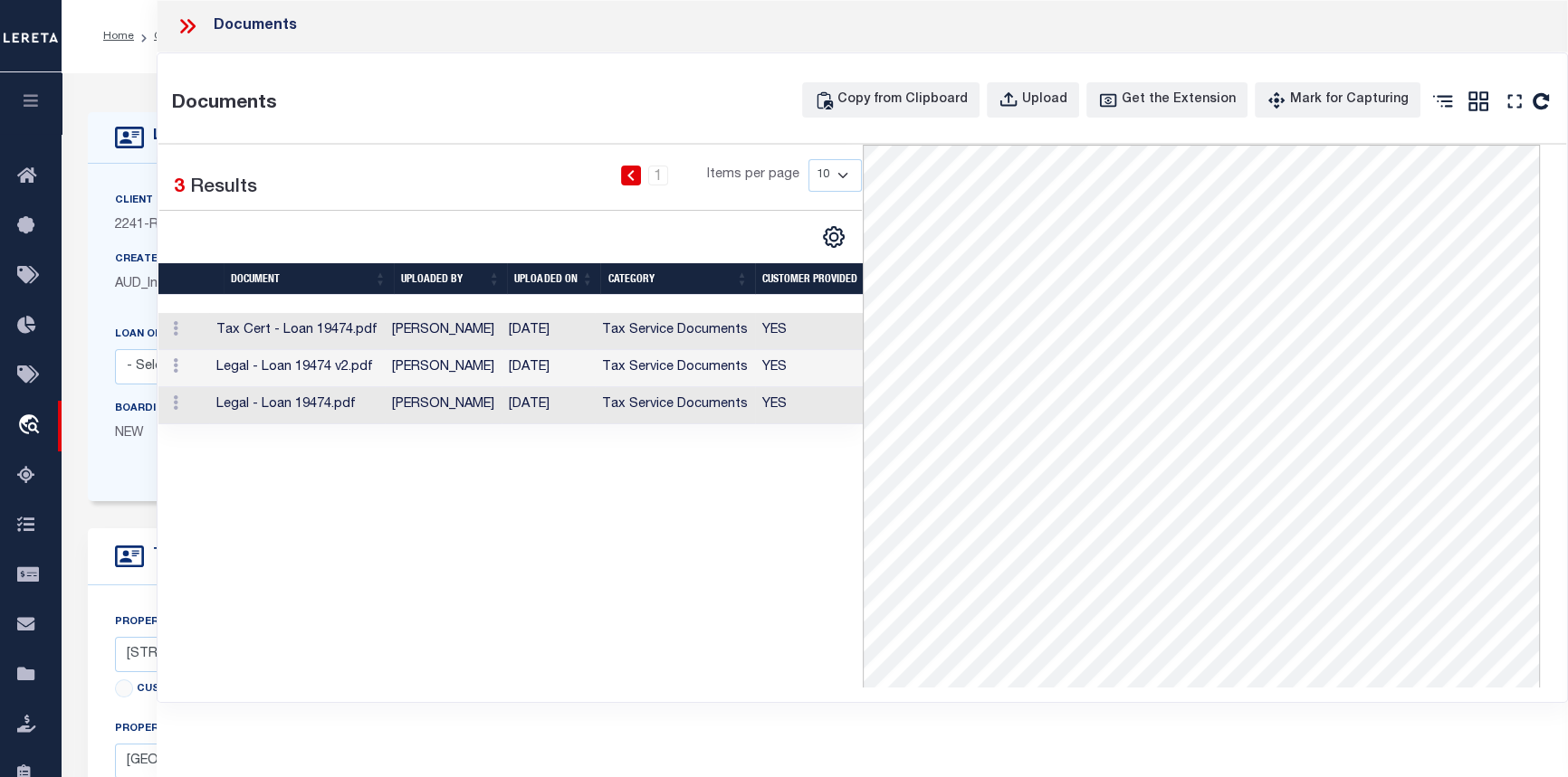
click at [186, 22] on icon at bounding box center [187, 25] width 24 height 24
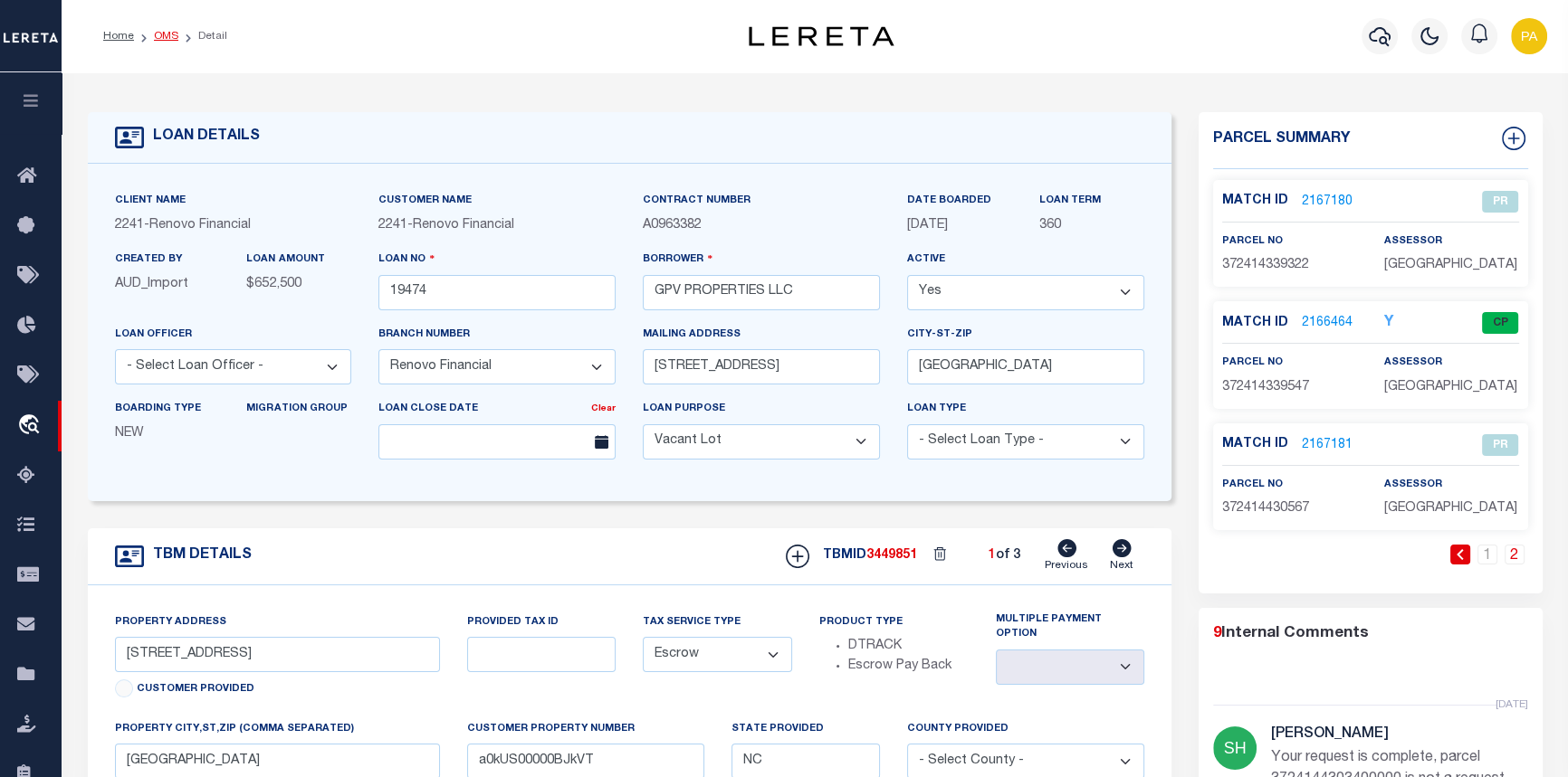
click at [161, 38] on link "OMS" at bounding box center [166, 37] width 25 height 11
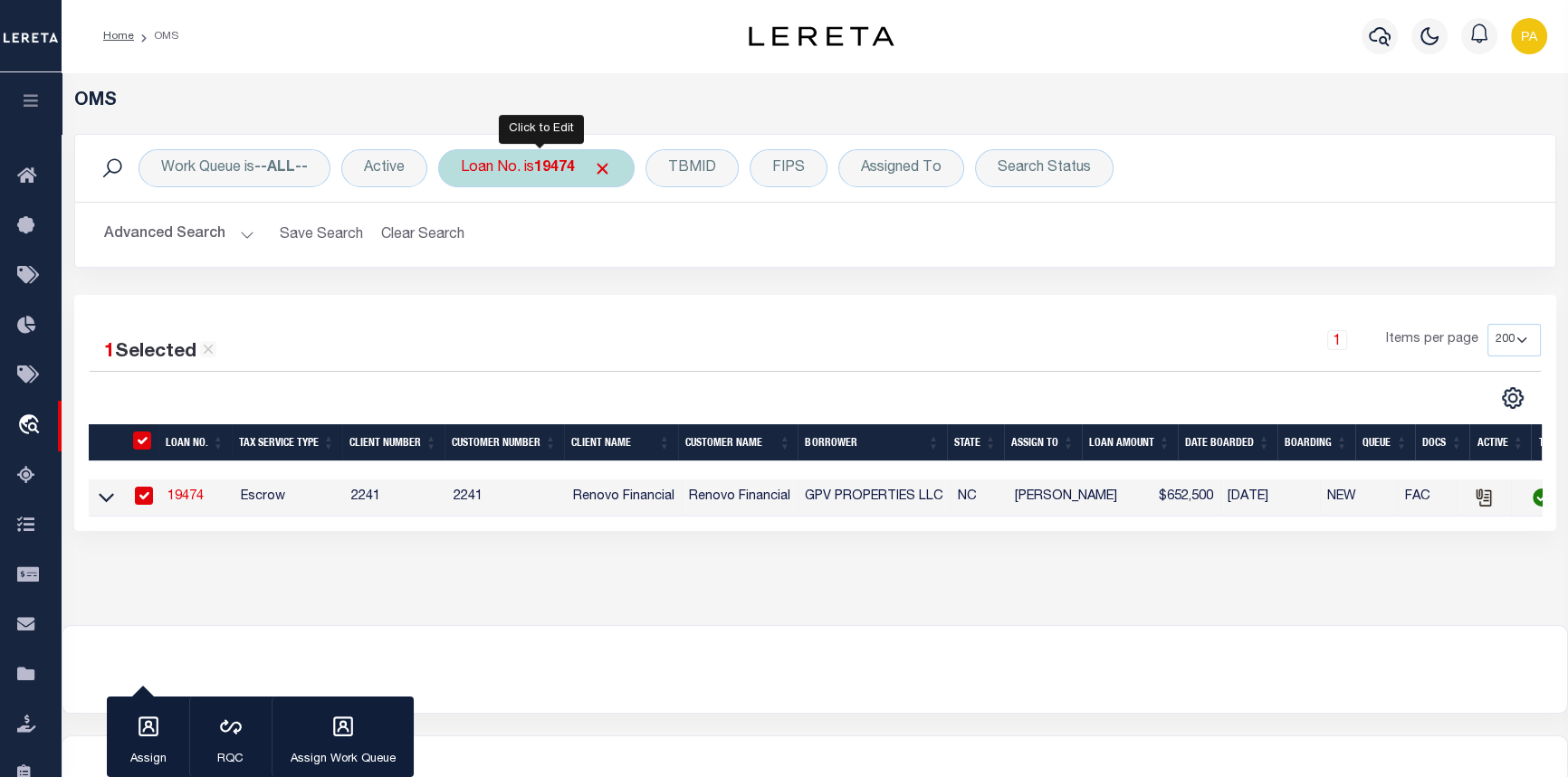
click at [542, 168] on b "19474" at bounding box center [554, 168] width 41 height 14
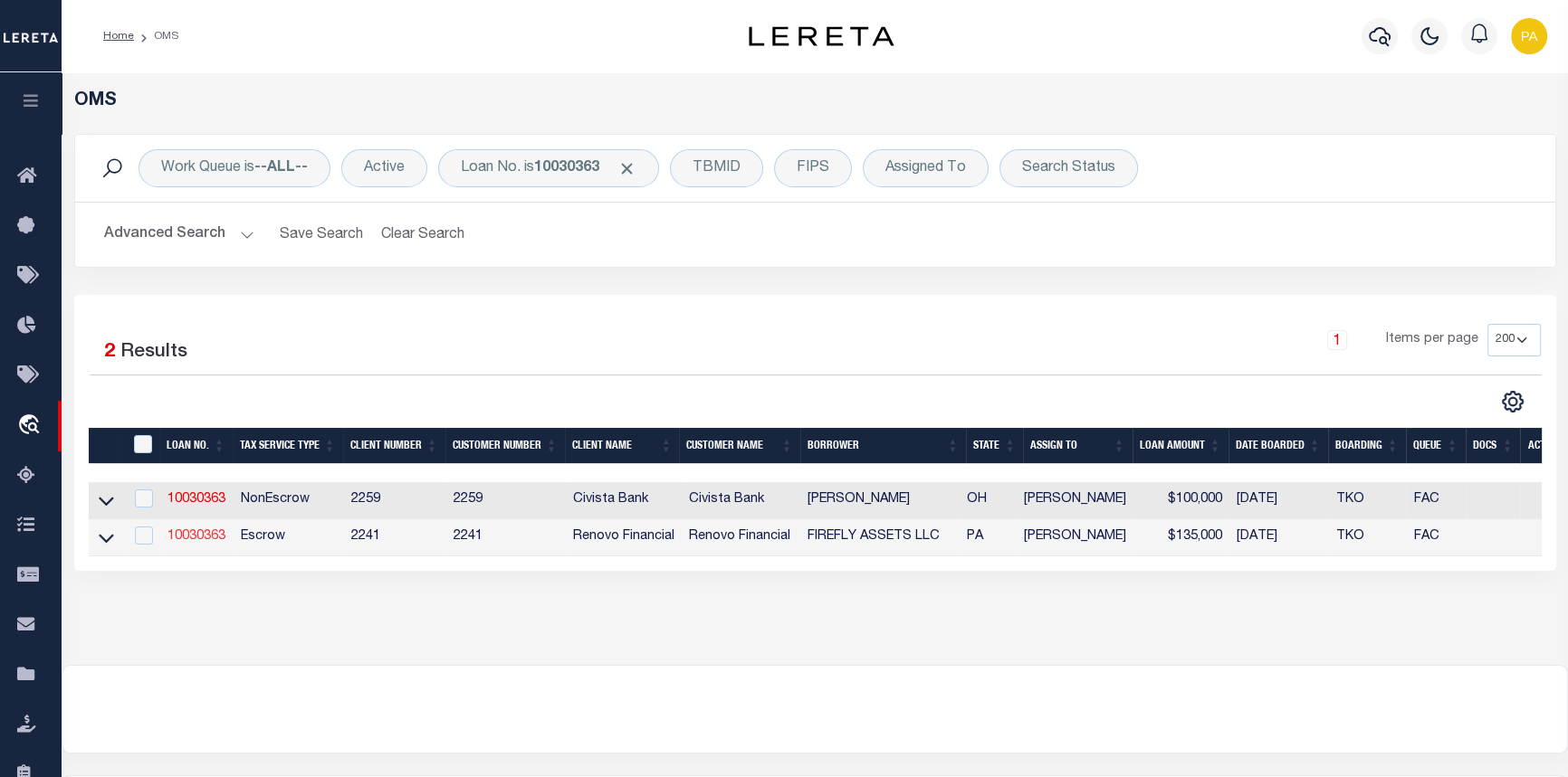
click at [208, 543] on link "10030363" at bounding box center [196, 536] width 58 height 12
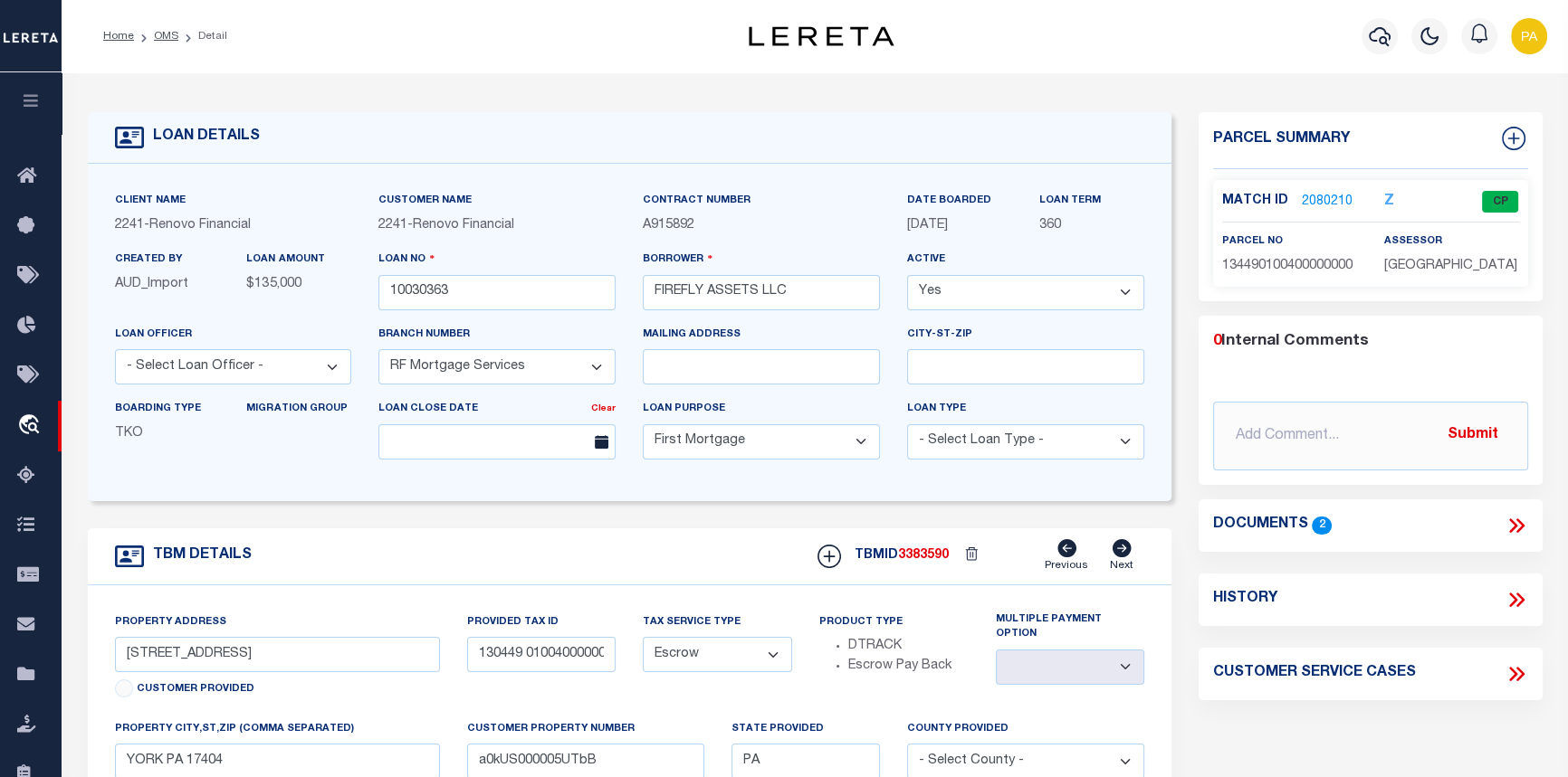
click at [1320, 195] on link "2080210" at bounding box center [1327, 202] width 51 height 19
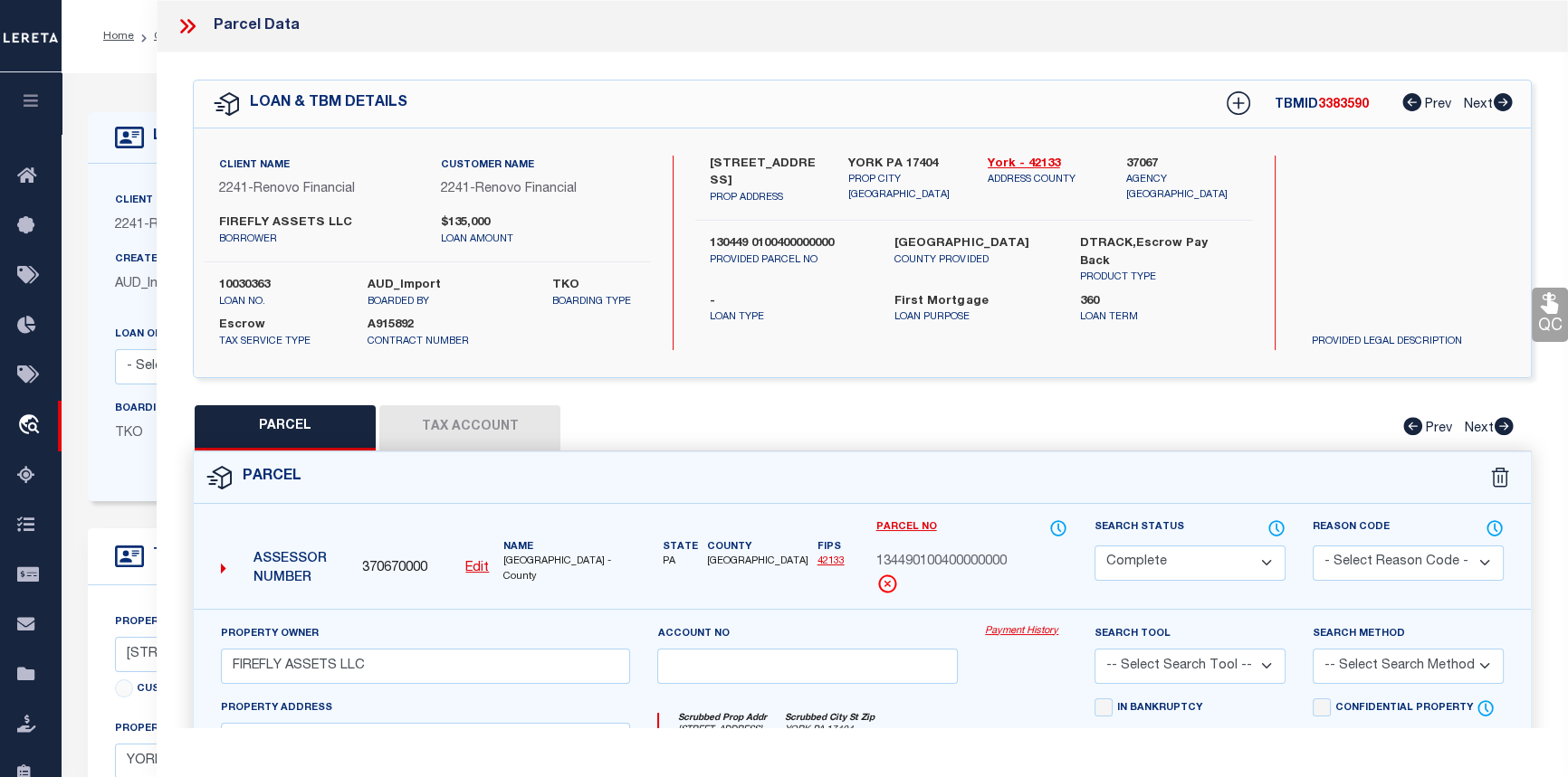
click at [1043, 629] on link "Payment History" at bounding box center [1026, 632] width 82 height 15
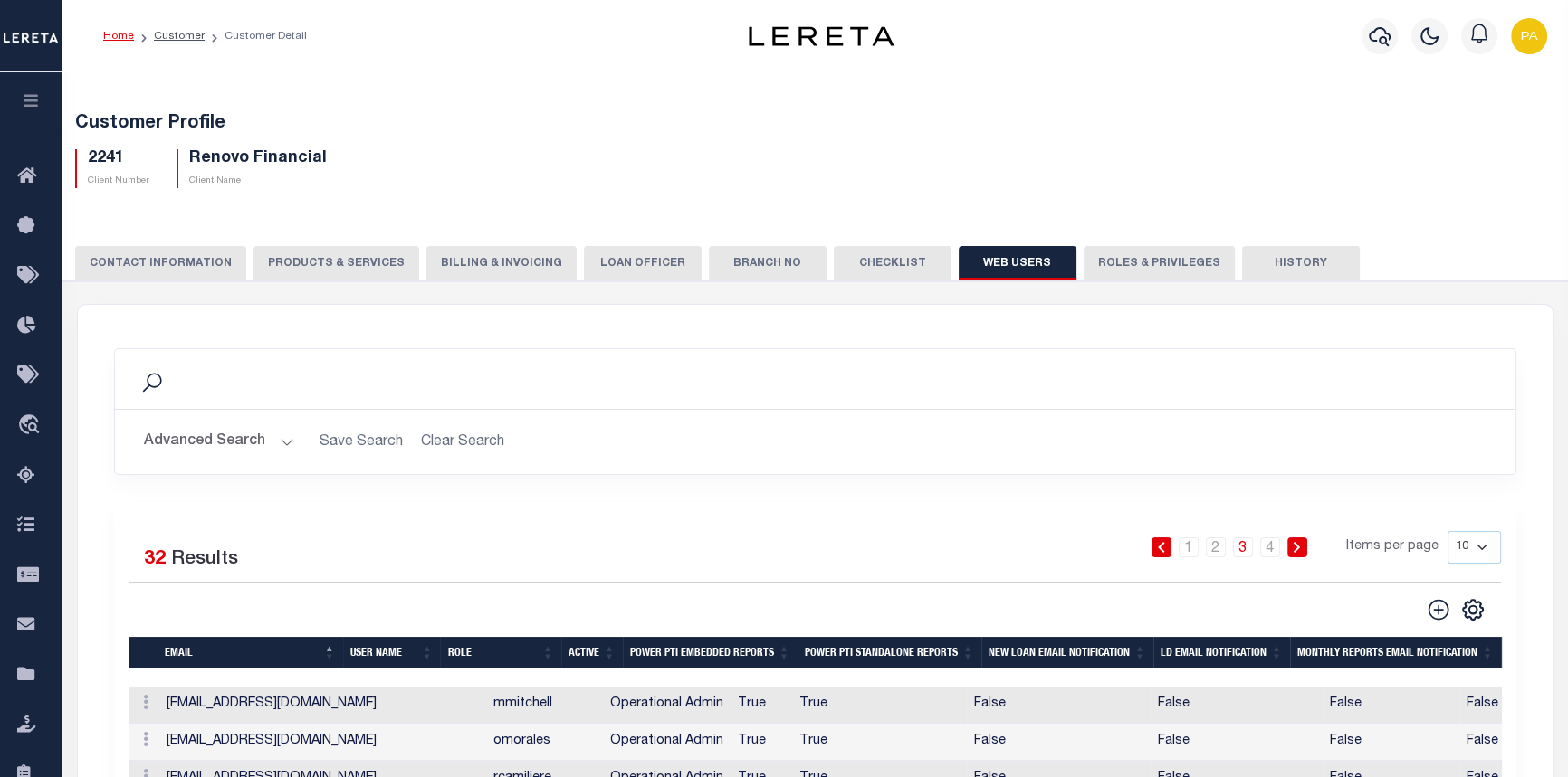
click at [36, 107] on icon "button" at bounding box center [31, 100] width 21 height 16
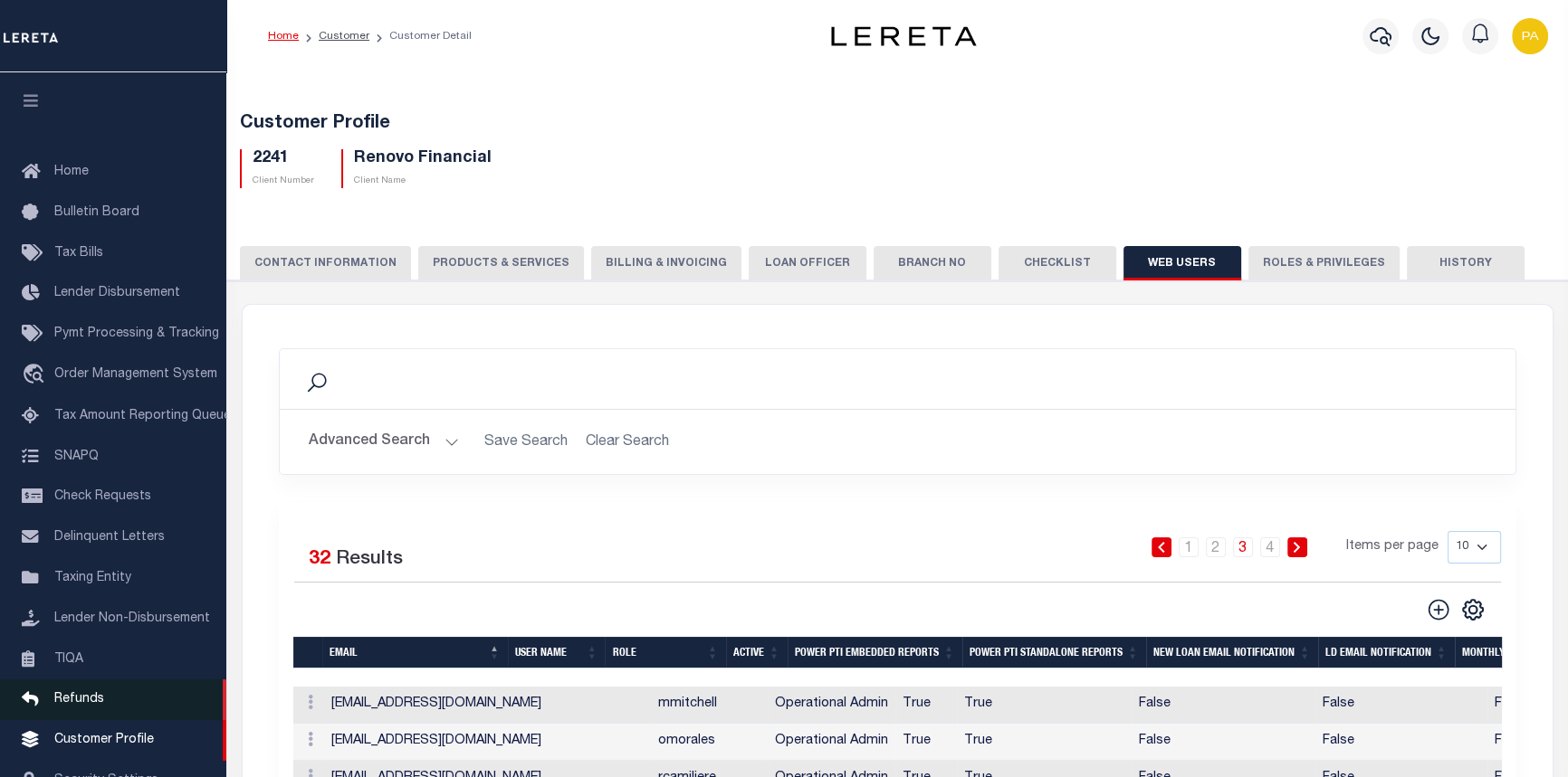
click at [57, 706] on span "Refunds" at bounding box center [79, 699] width 50 height 12
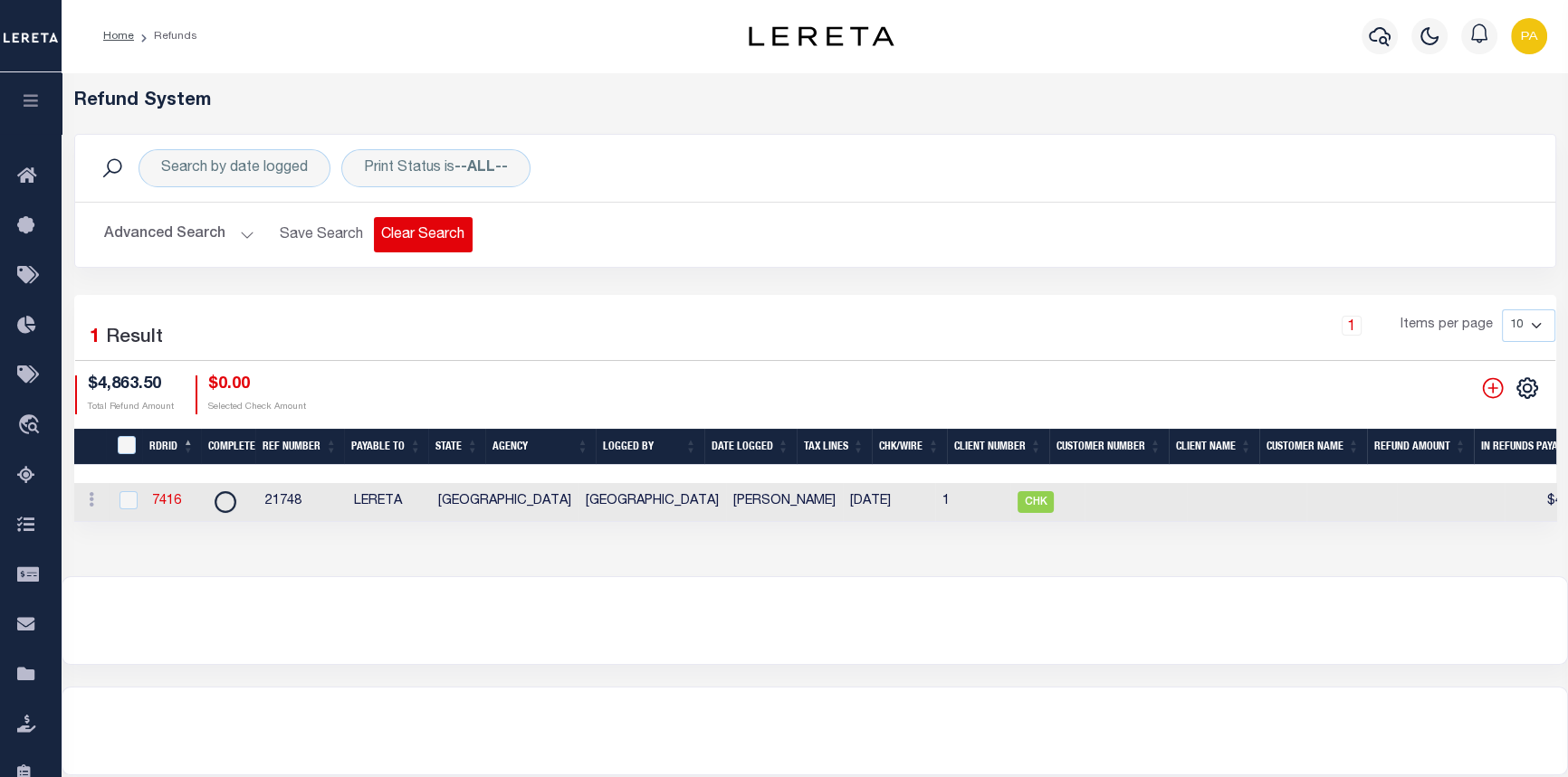
click at [425, 233] on button "Clear Search" at bounding box center [423, 234] width 99 height 35
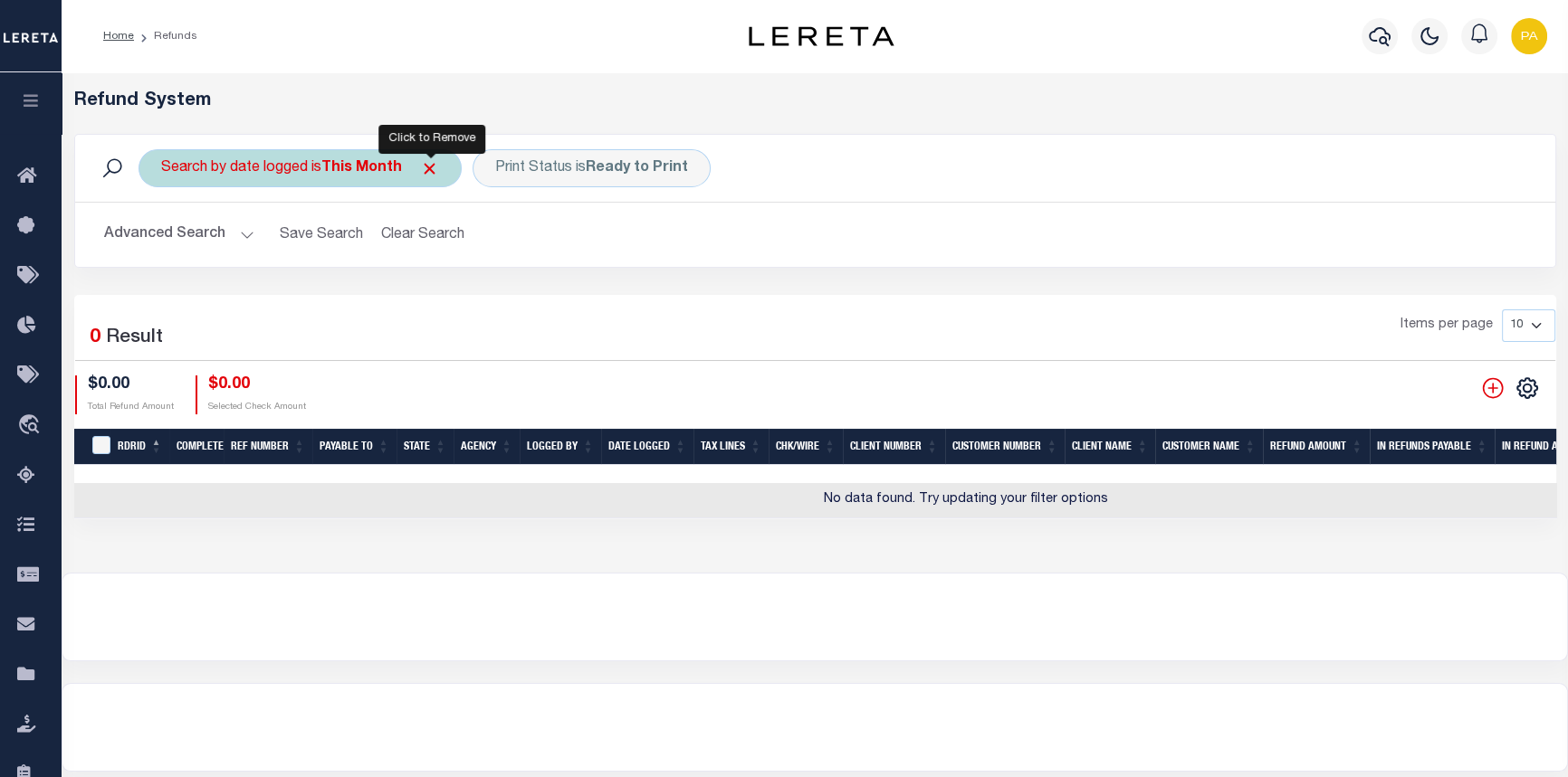
click at [428, 169] on span "Click to Remove" at bounding box center [429, 169] width 19 height 19
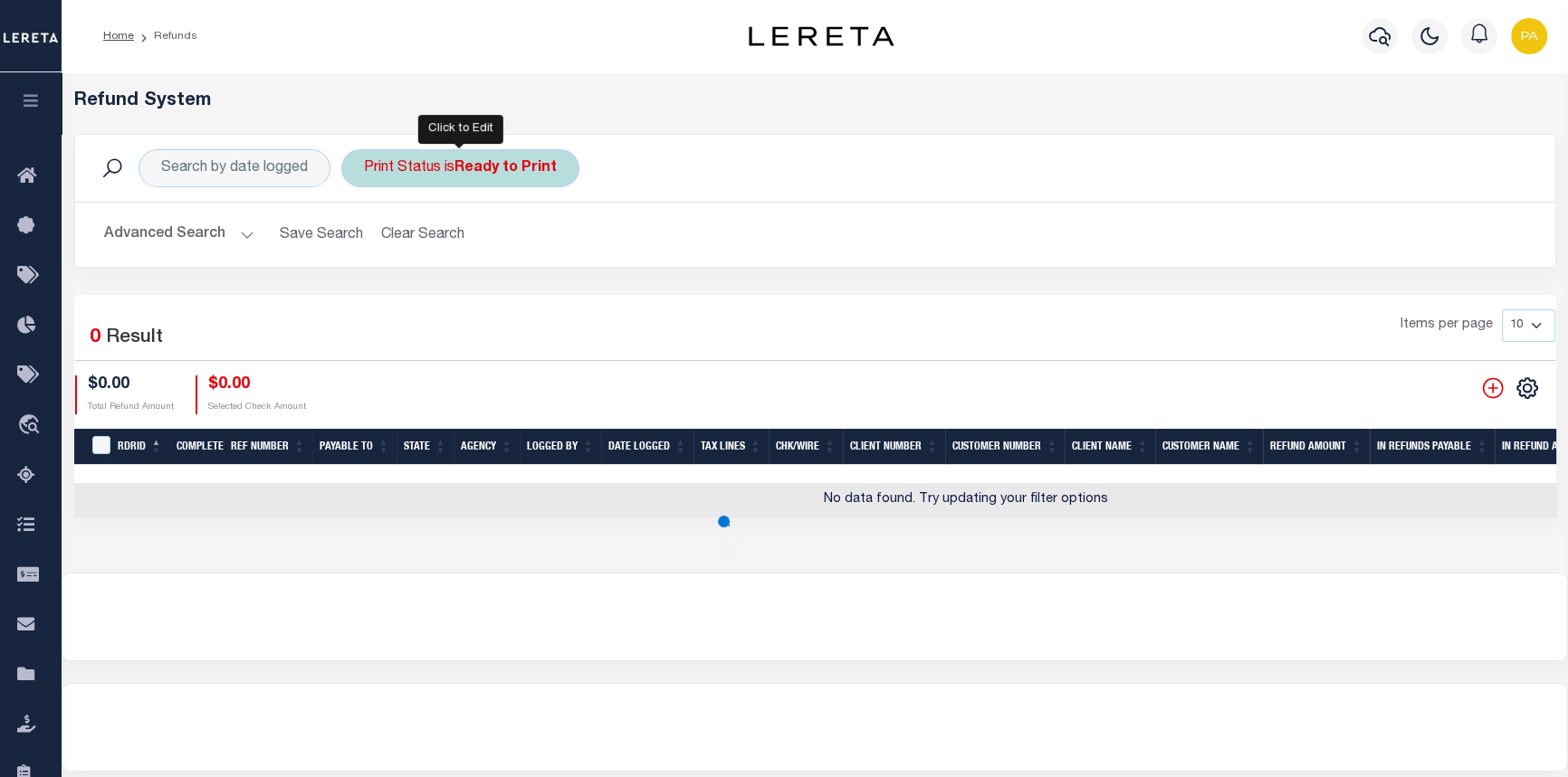
click at [568, 165] on div "Print Status is Ready to Print" at bounding box center [460, 168] width 238 height 38
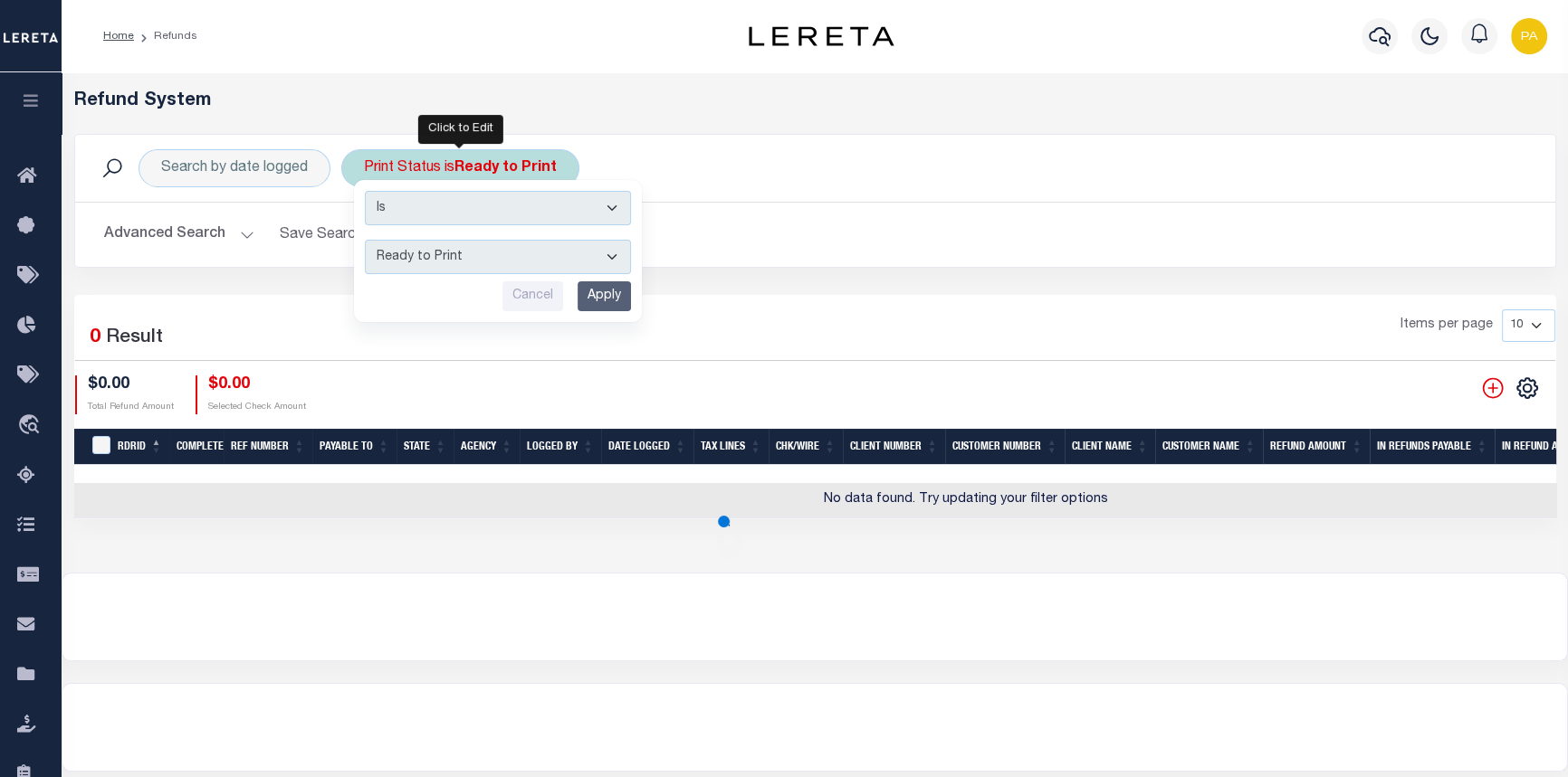
click at [609, 254] on select "--ALL-- Ready to Write Ready to Print Printed" at bounding box center [498, 256] width 266 height 34
select select "All"
click at [365, 240] on select "--ALL-- Ready to Write Ready to Print Printed" at bounding box center [498, 256] width 266 height 34
click at [600, 289] on input "Apply" at bounding box center [604, 296] width 54 height 30
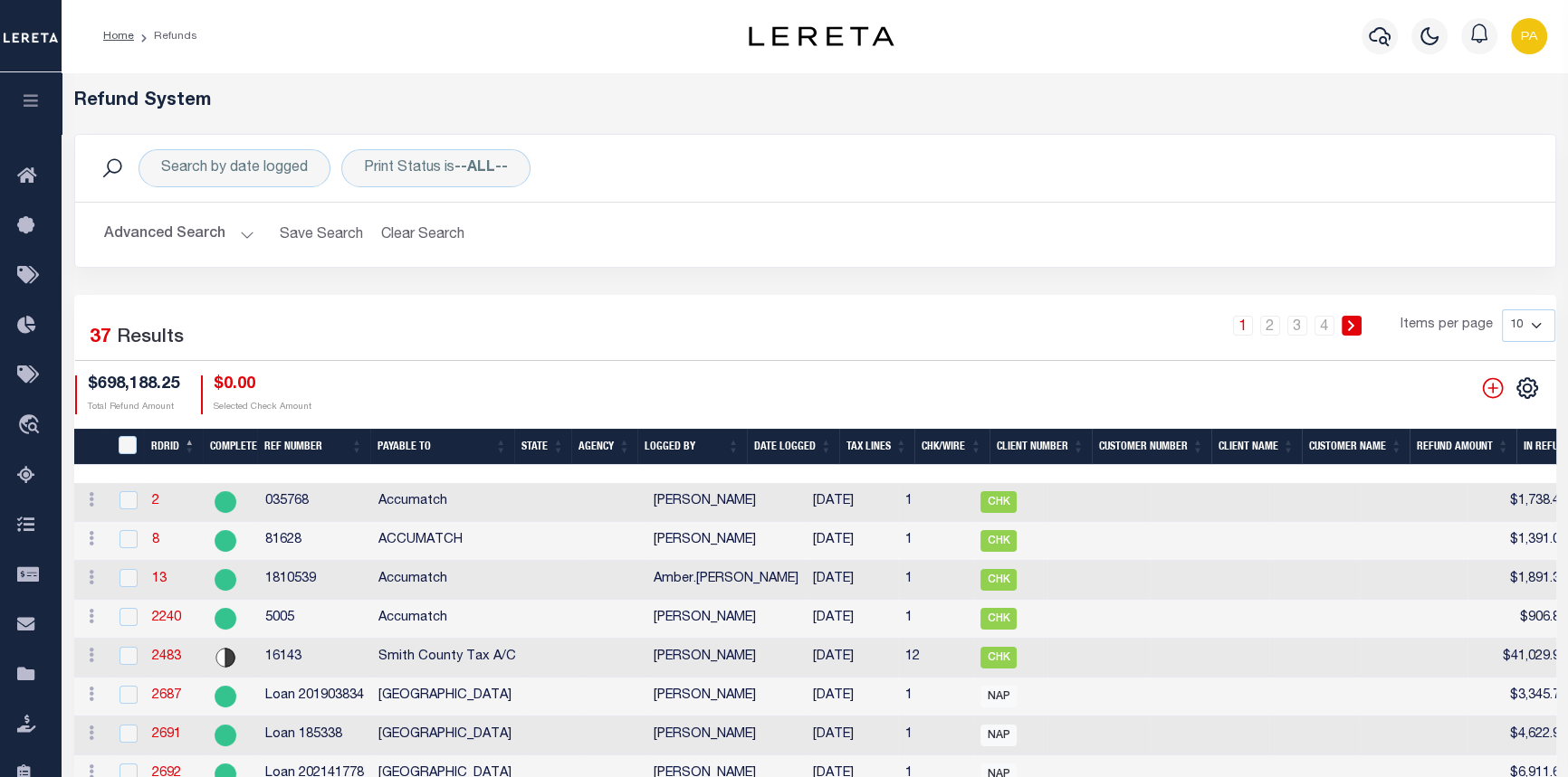
click at [243, 233] on button "Advanced Search" at bounding box center [178, 234] width 150 height 35
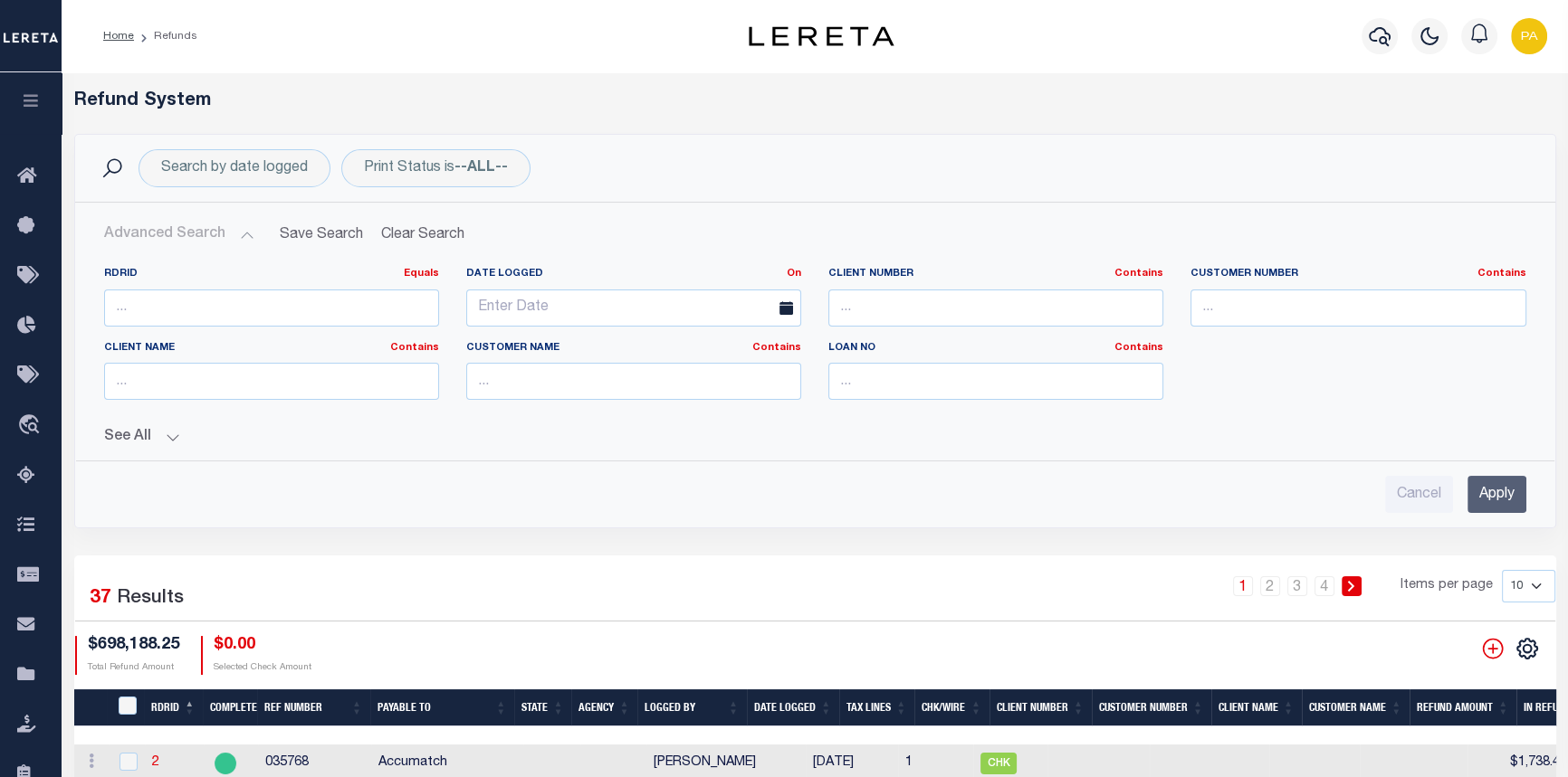
click at [181, 434] on button "See All" at bounding box center [815, 438] width 1423 height 17
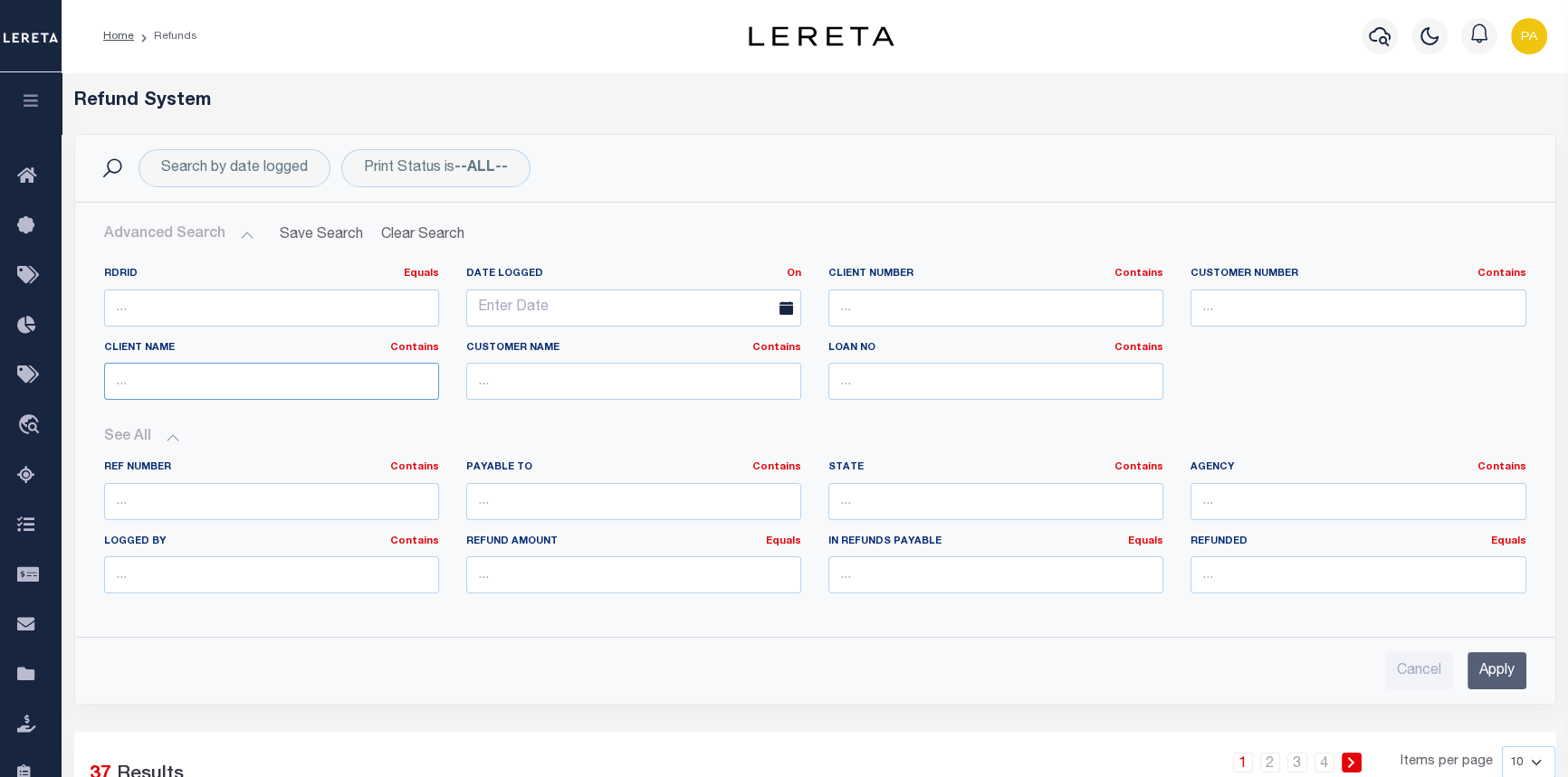
click at [140, 380] on input "text" at bounding box center [271, 381] width 335 height 37
type input "Renovo"
click at [1481, 670] on input "Apply" at bounding box center [1497, 670] width 58 height 37
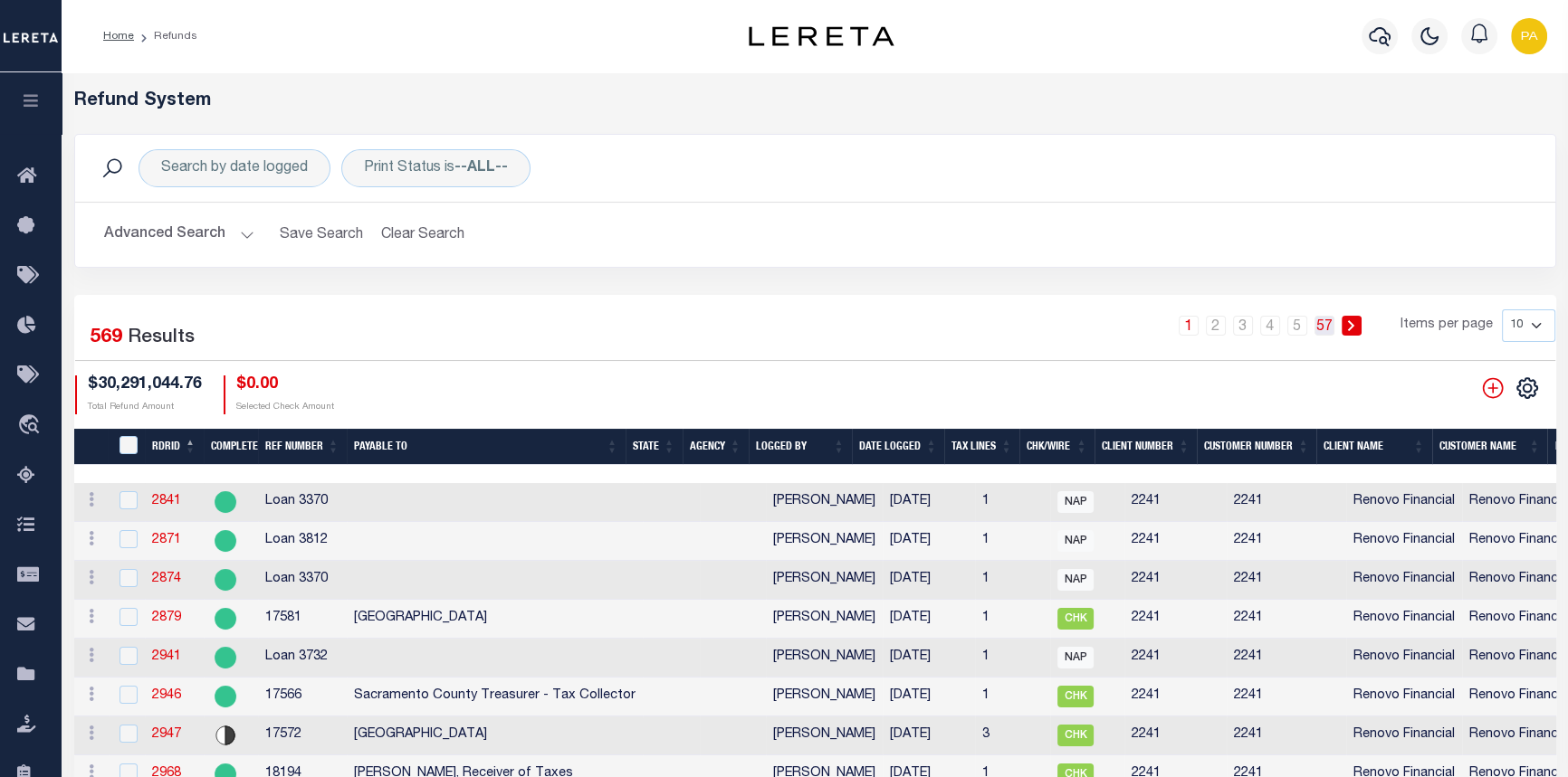
click at [1331, 326] on link "57" at bounding box center [1325, 325] width 20 height 20
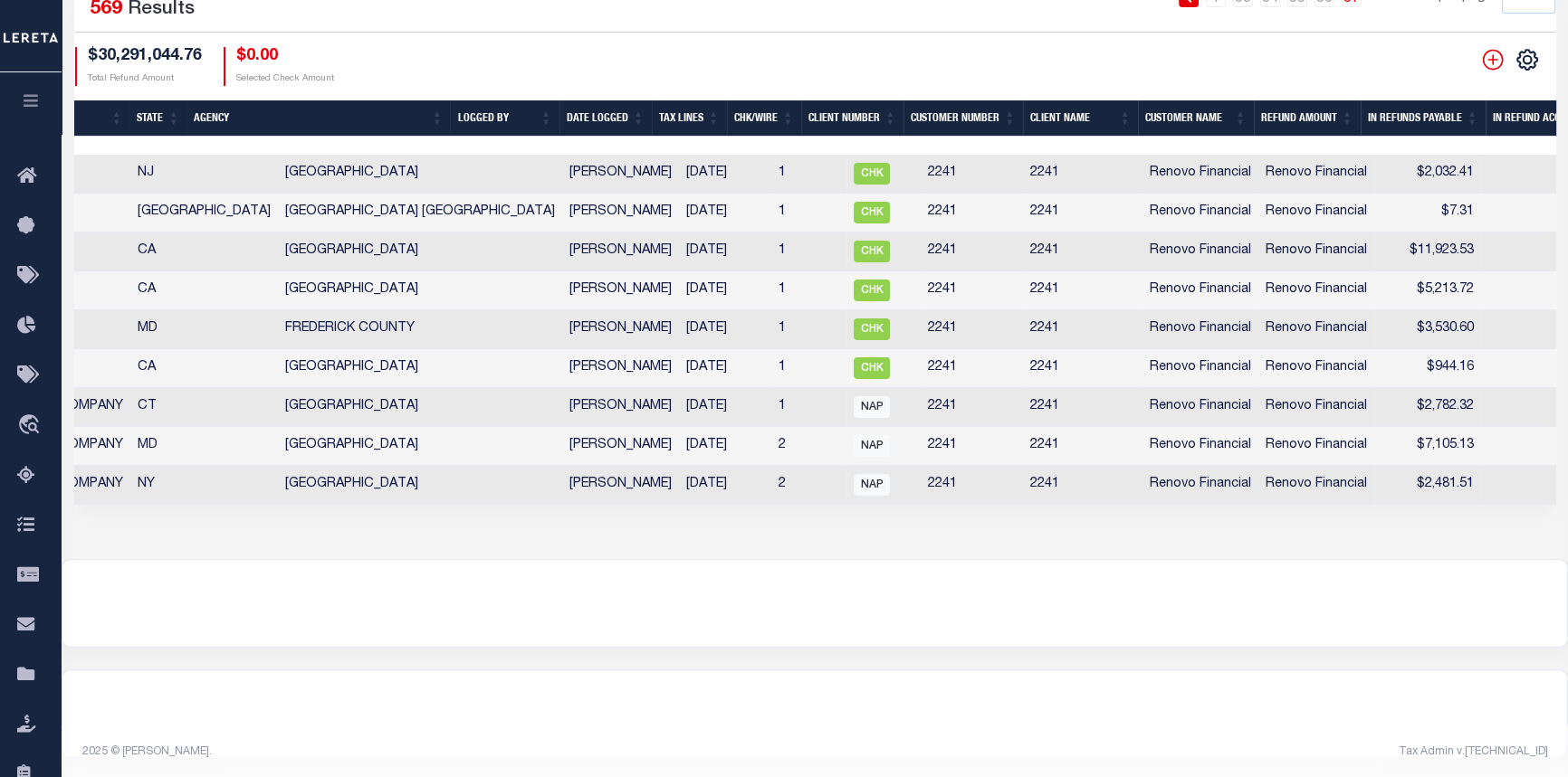
scroll to position [0, 443]
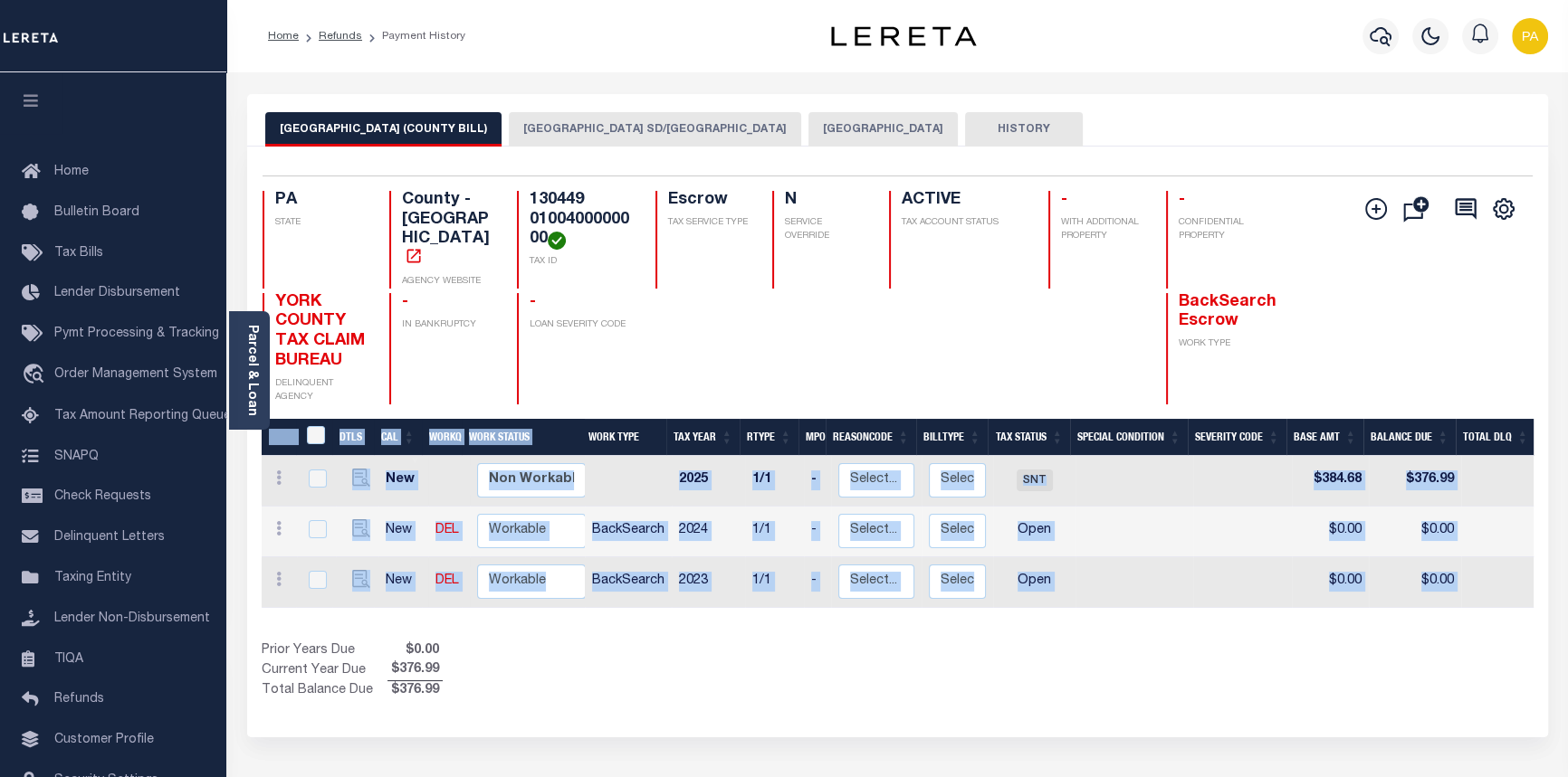
drag, startPoint x: 1098, startPoint y: 603, endPoint x: 1513, endPoint y: 599, distance: 415.0
click at [1514, 600] on div "DTLS CAL WorkQ Work Status Work Type Tax Year RType MPO ReasonCode BillType Tax…" at bounding box center [897, 560] width 1272 height 283
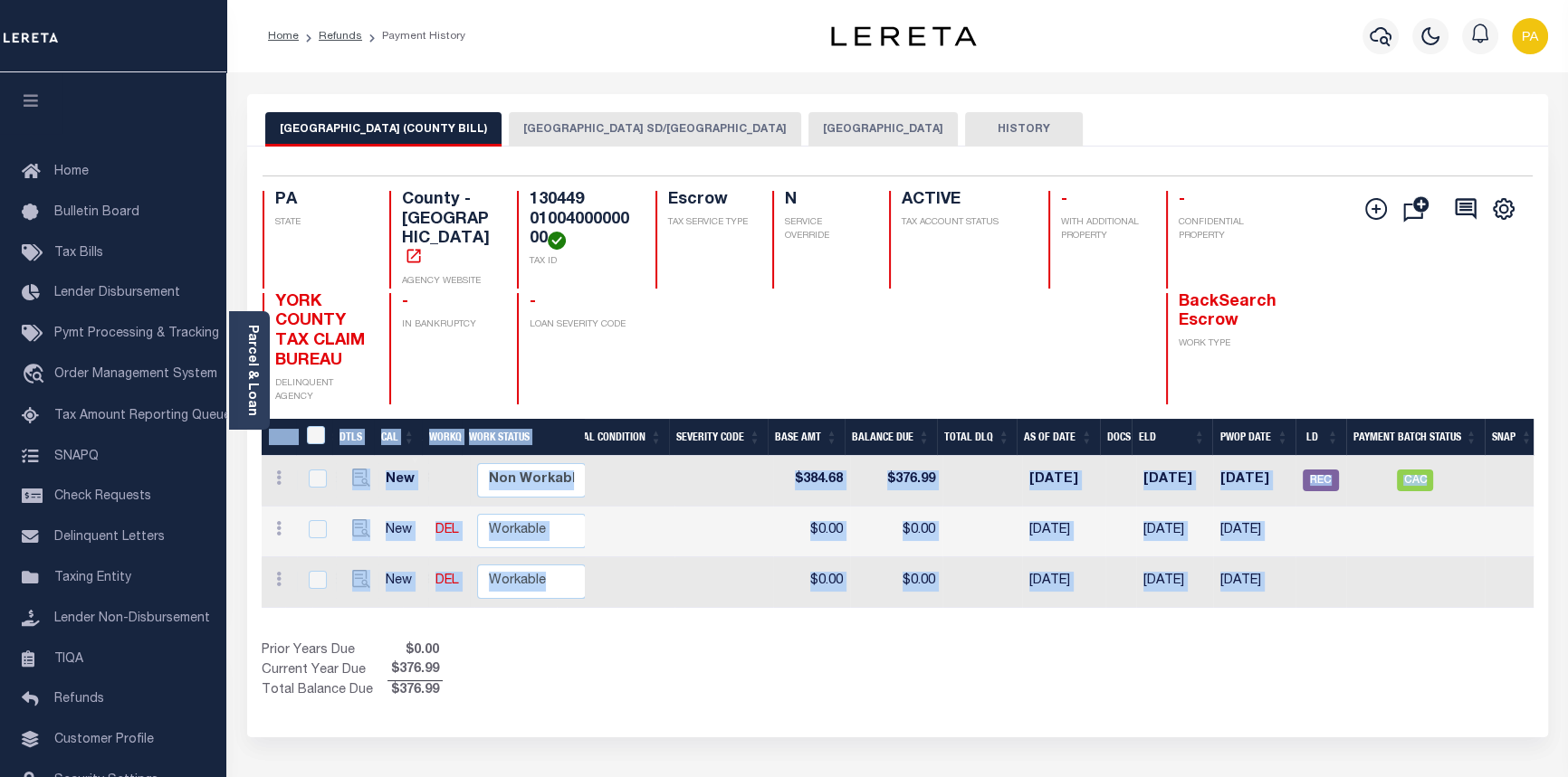
click at [809, 127] on button "[GEOGRAPHIC_DATA]" at bounding box center [883, 129] width 149 height 34
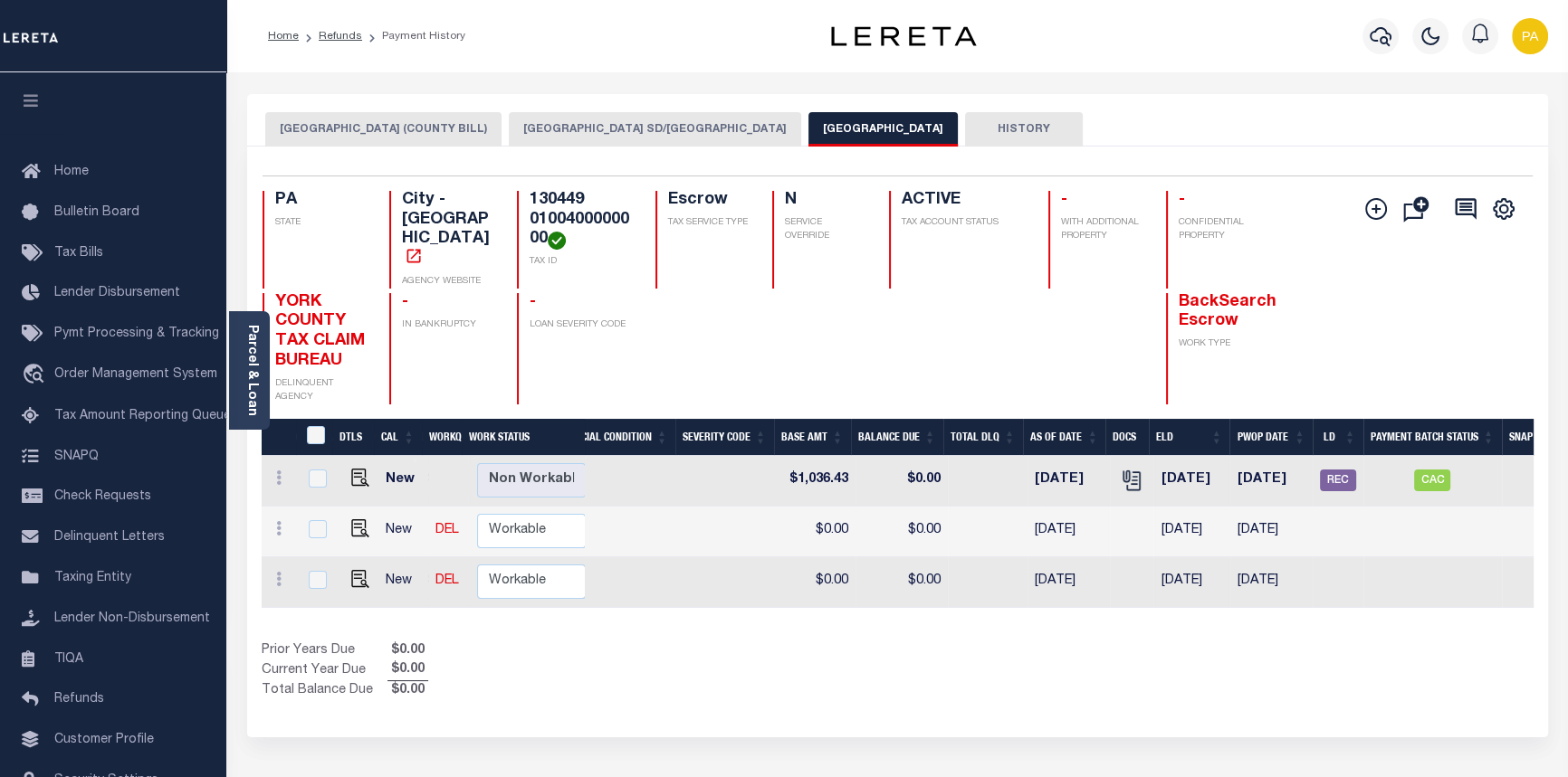
scroll to position [0, 536]
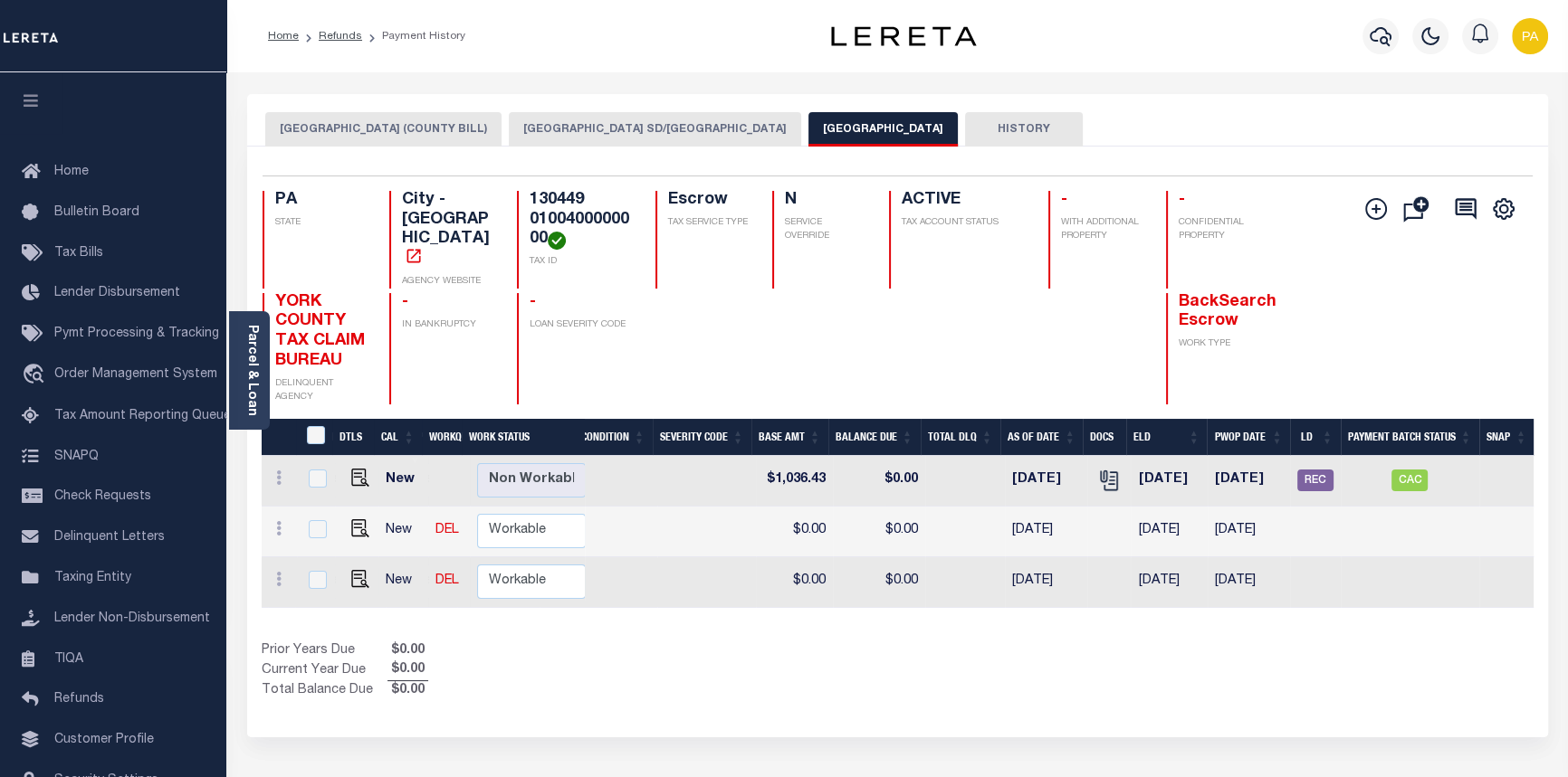
click at [530, 124] on button "[GEOGRAPHIC_DATA] SD/[GEOGRAPHIC_DATA]" at bounding box center [655, 129] width 292 height 34
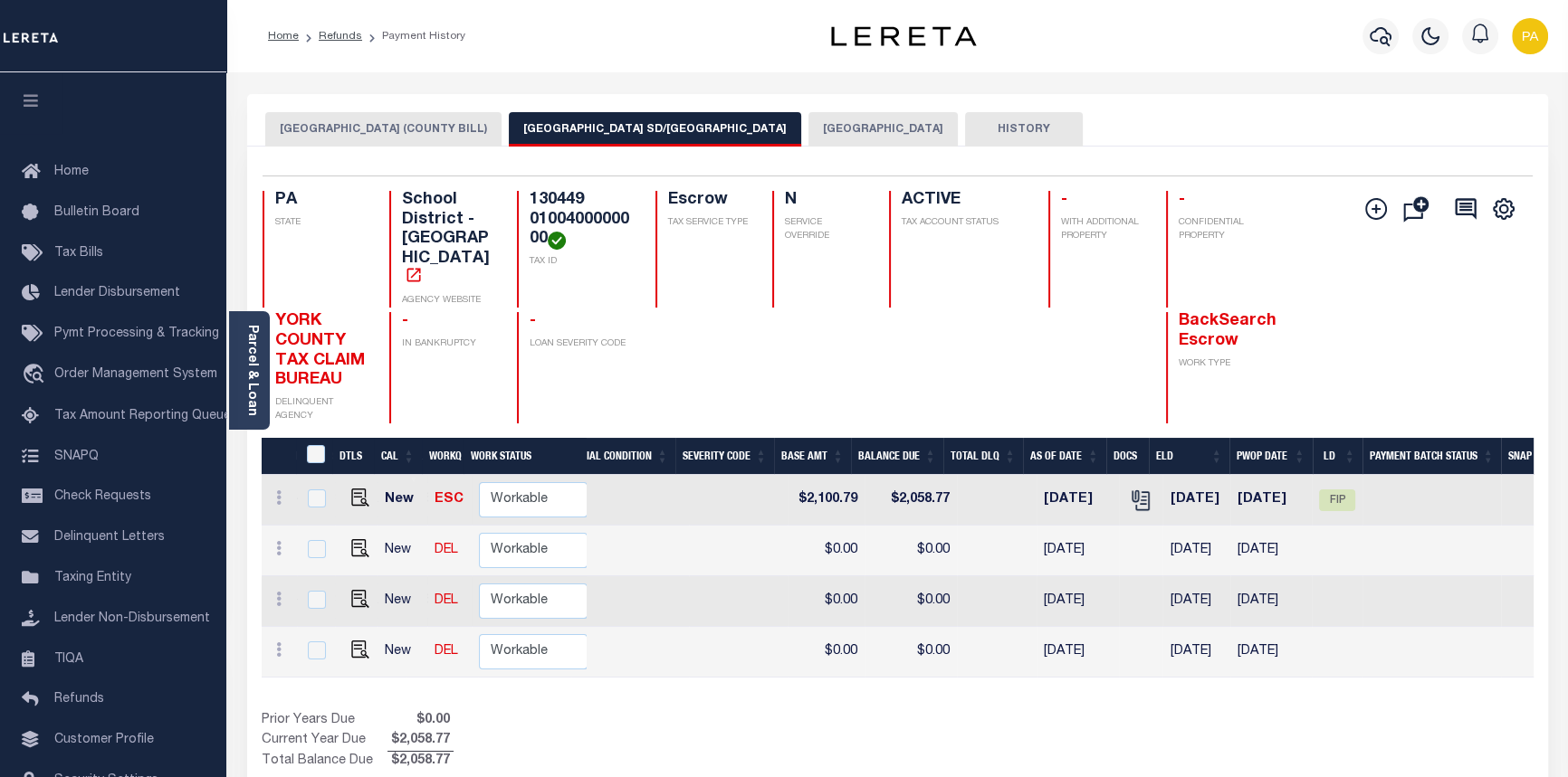
scroll to position [0, 542]
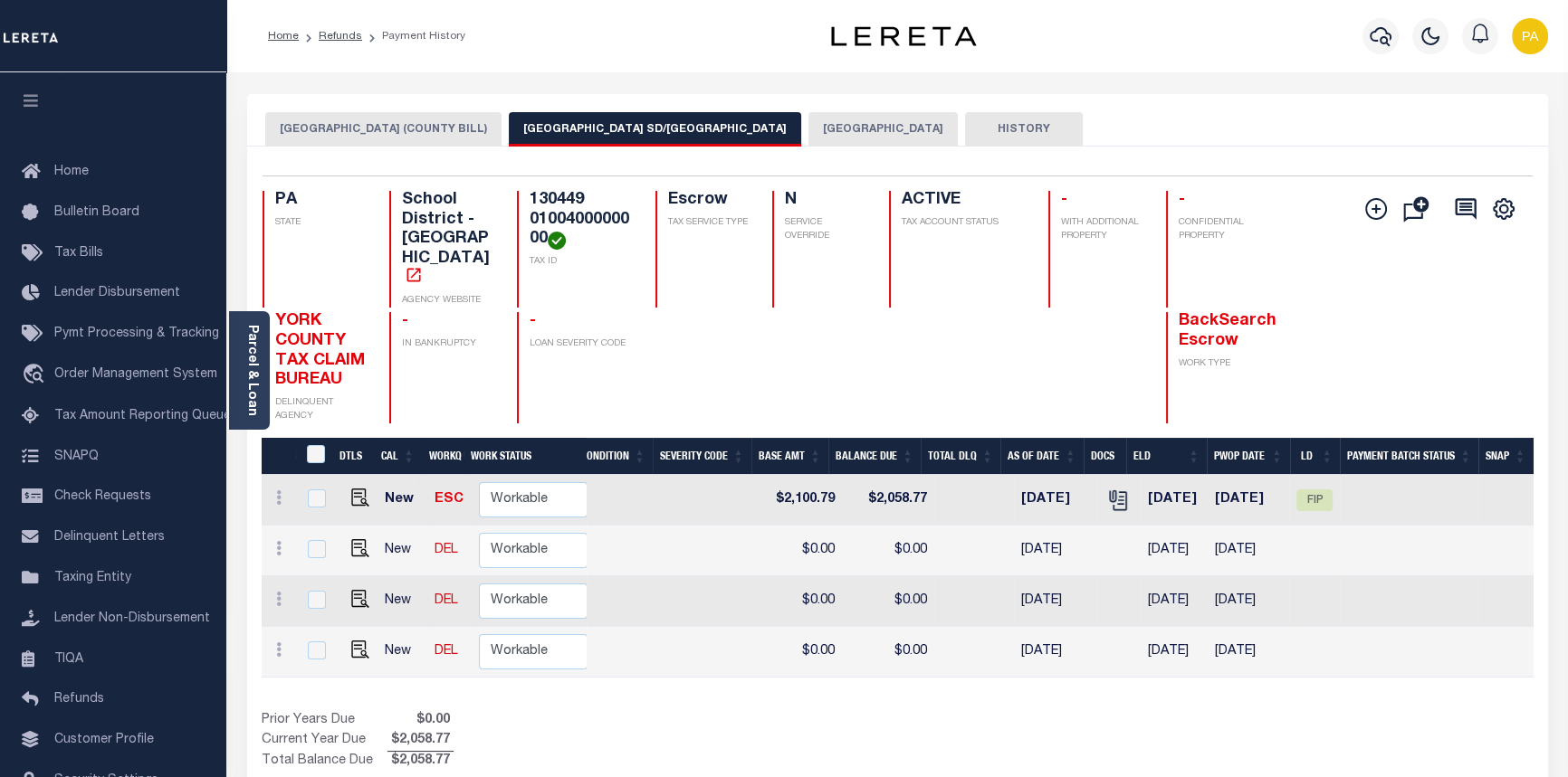
click at [809, 131] on button "[GEOGRAPHIC_DATA]" at bounding box center [883, 129] width 149 height 34
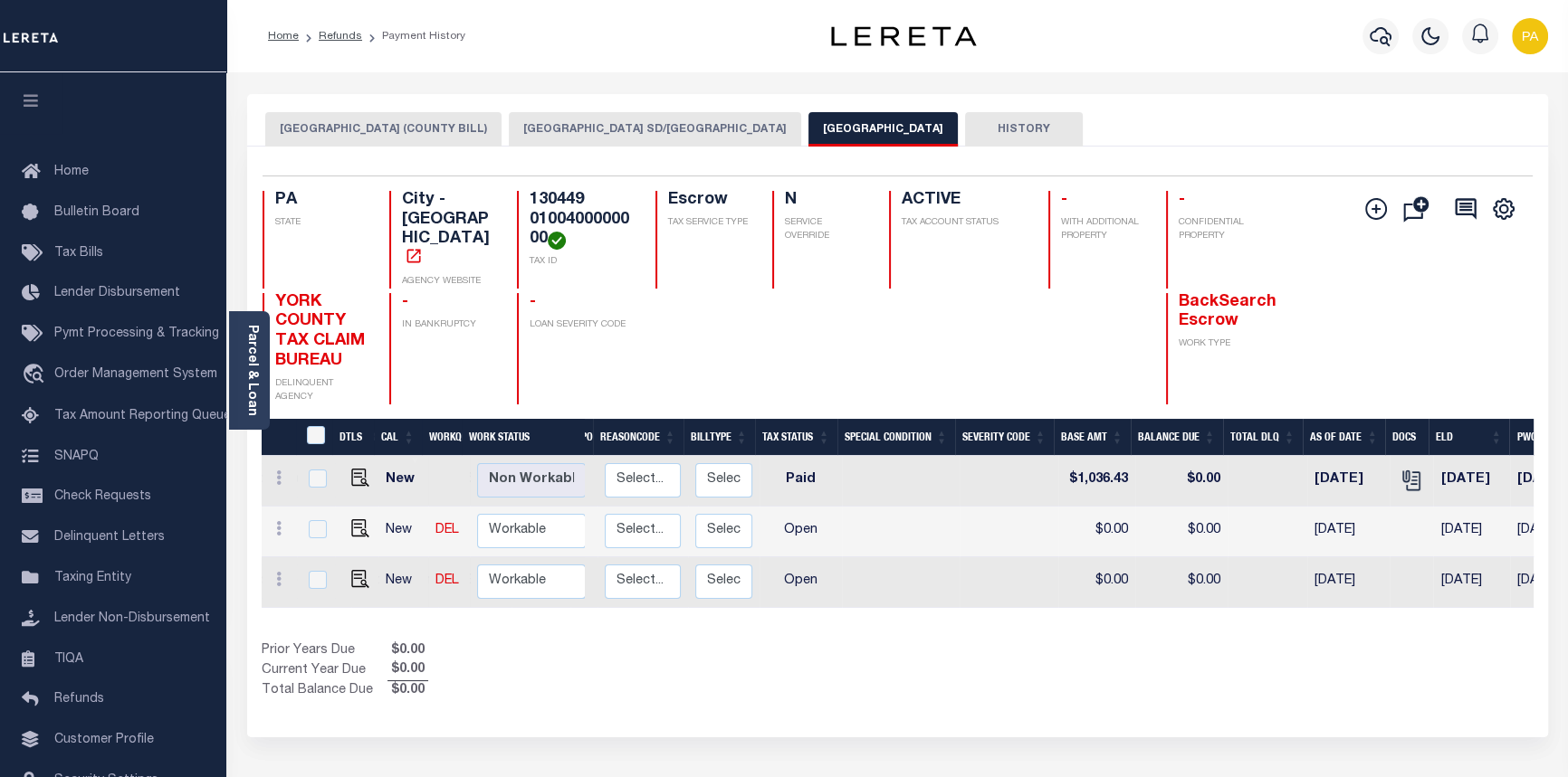
scroll to position [0, 536]
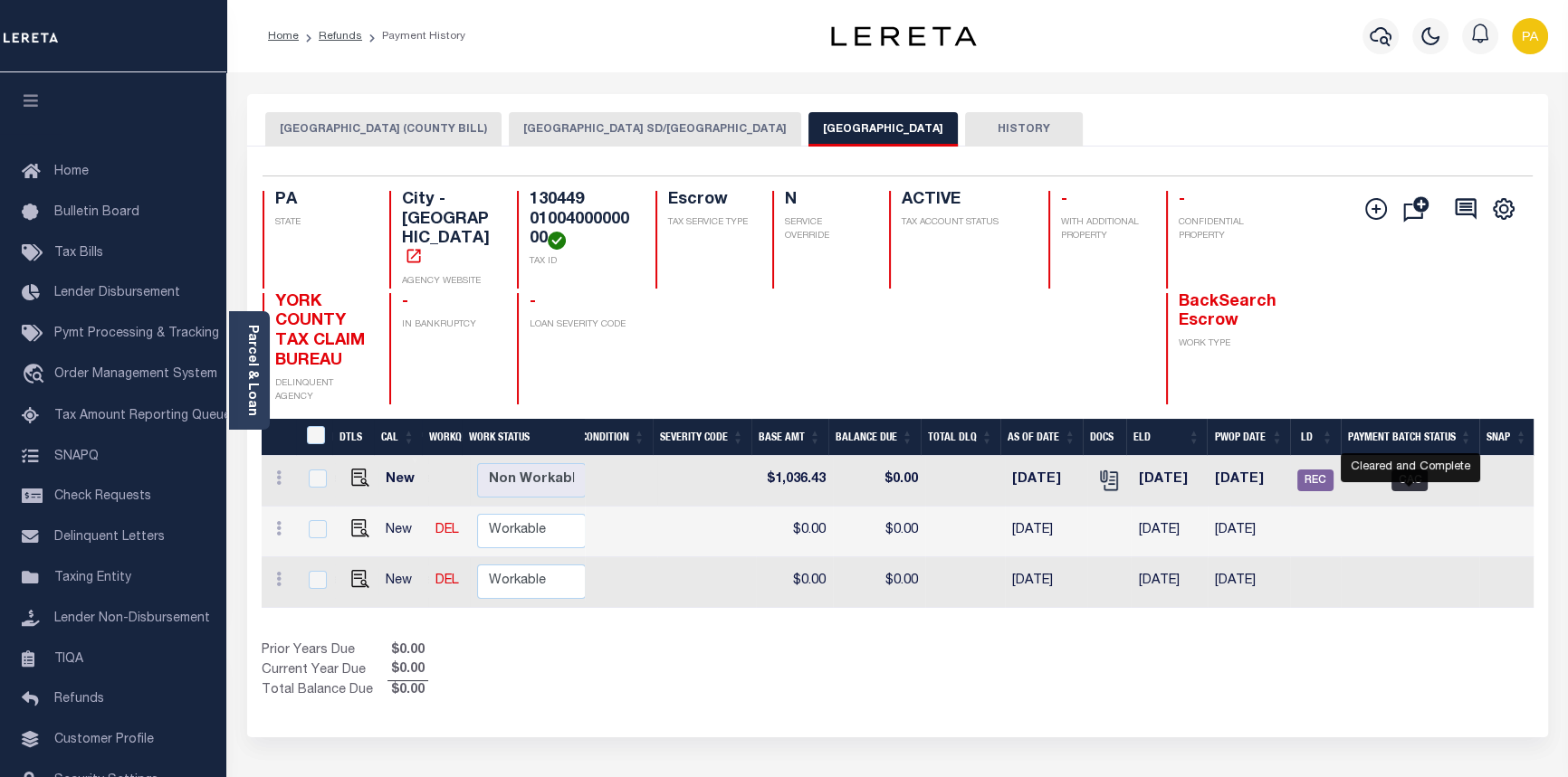
click at [1404, 470] on span "CAC" at bounding box center [1410, 480] width 36 height 22
checkbox input "true"
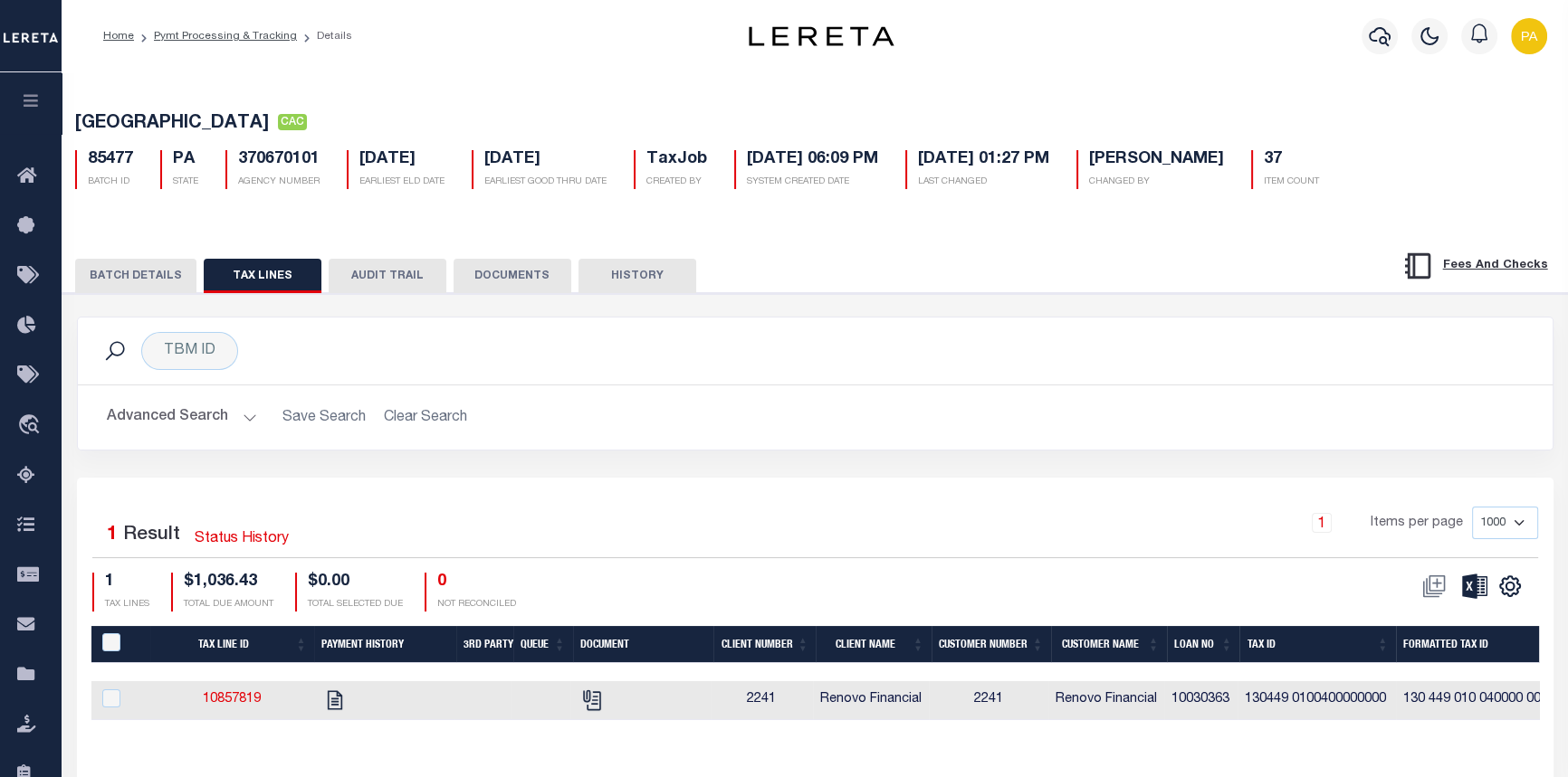
click at [119, 278] on button "BATCH DETAILS" at bounding box center [136, 275] width 122 height 34
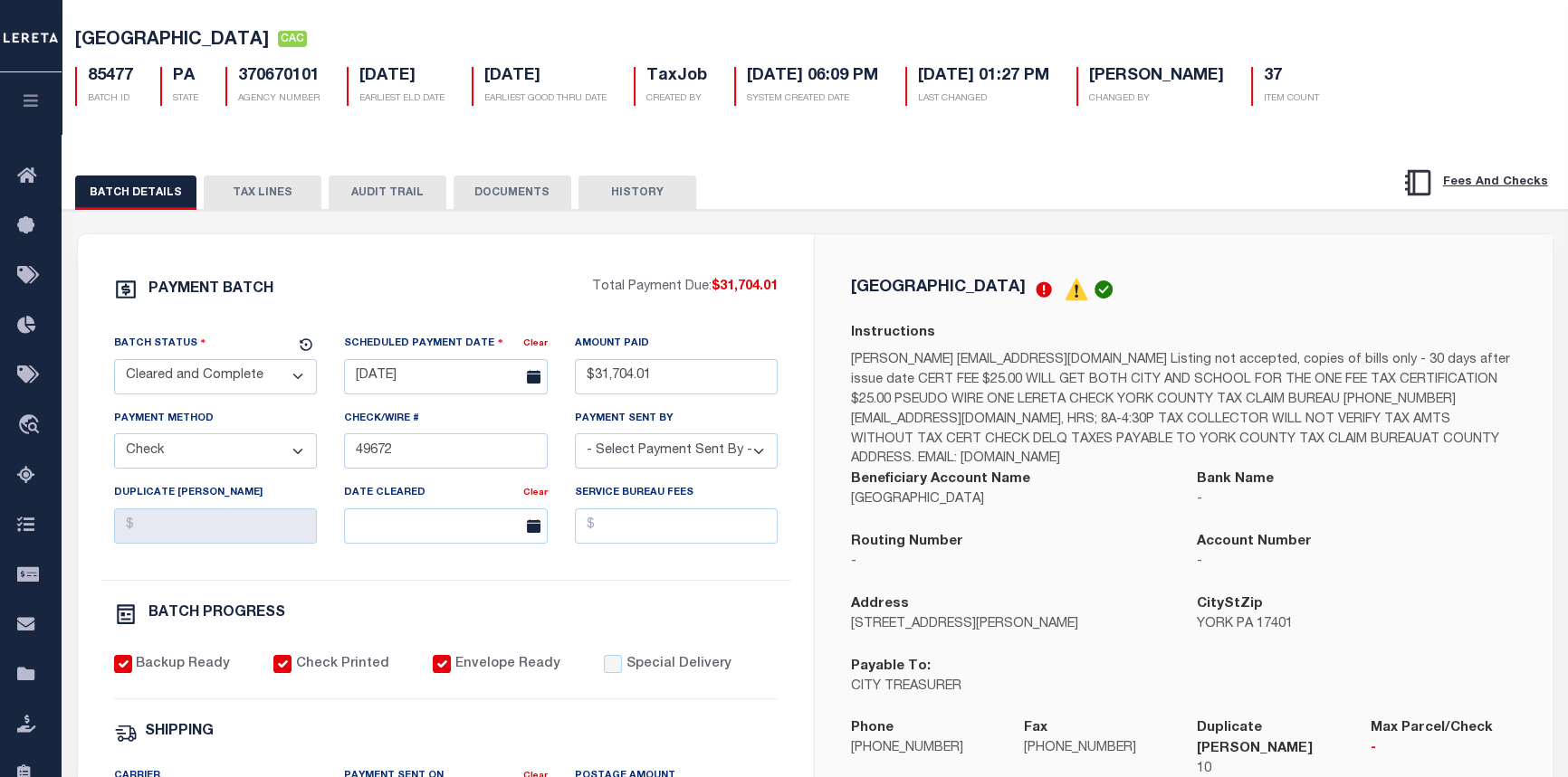
scroll to position [81, 0]
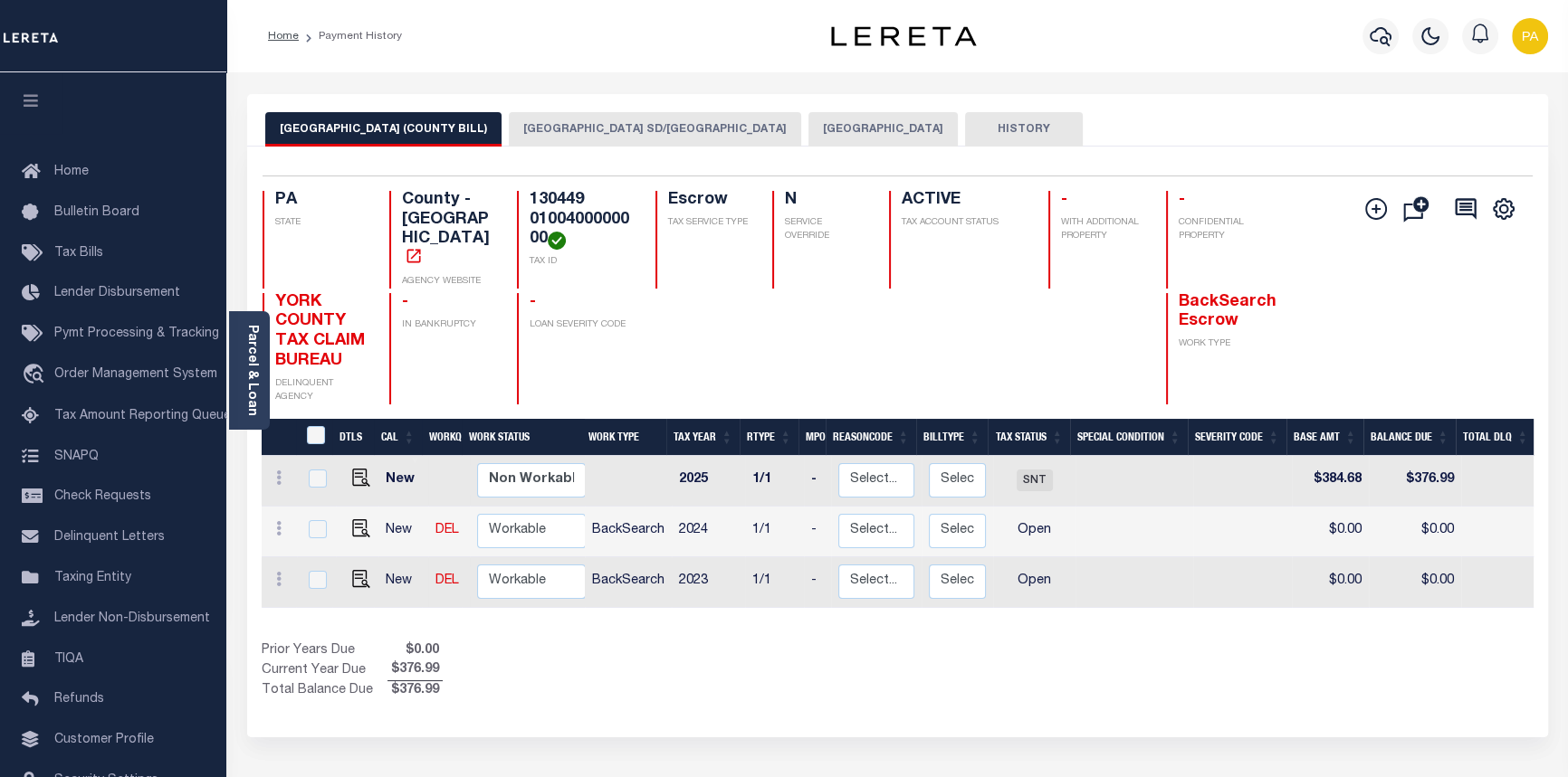
click at [809, 141] on button "[GEOGRAPHIC_DATA]" at bounding box center [883, 129] width 149 height 34
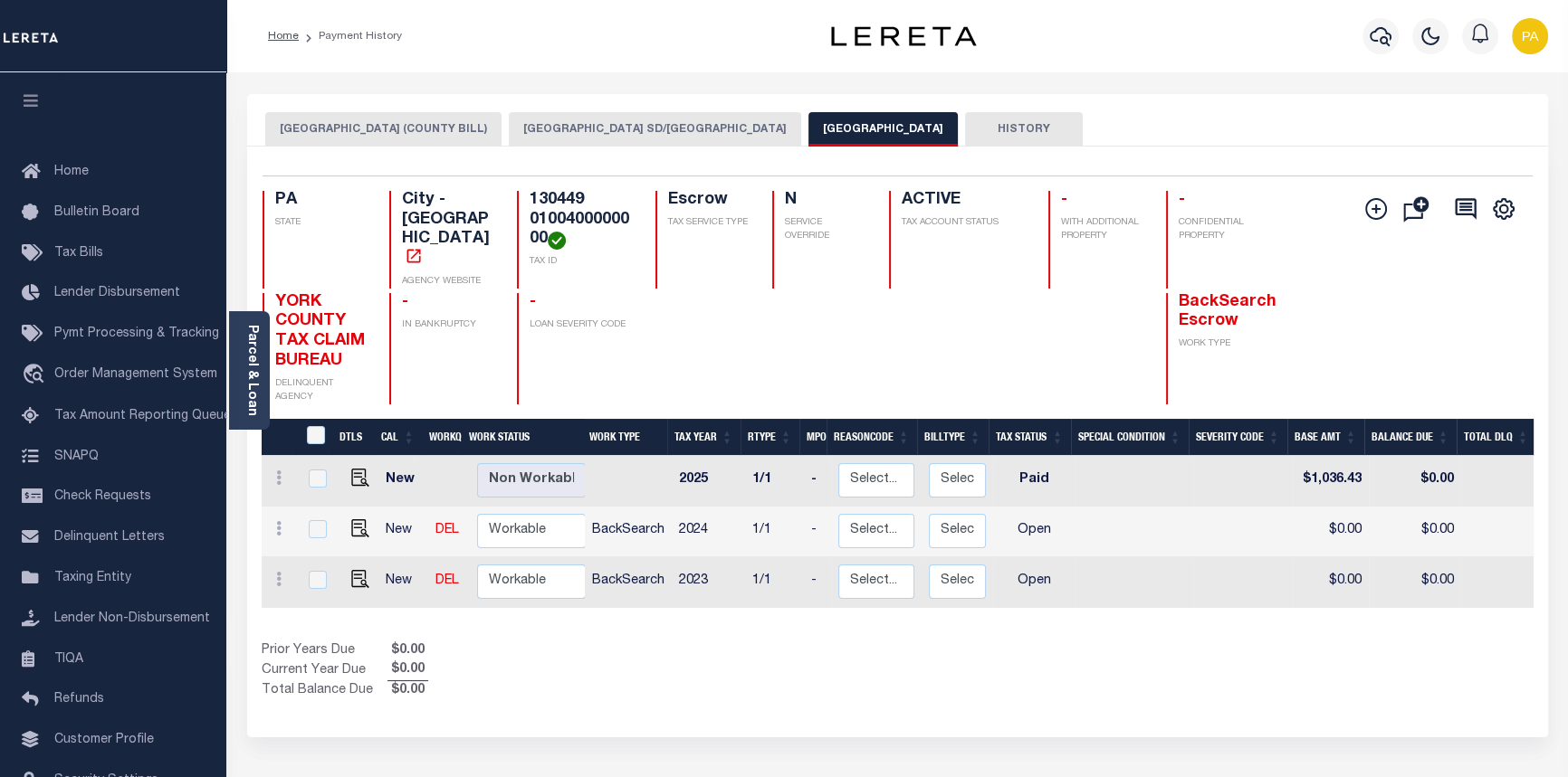
click at [362, 34] on li "Payment History" at bounding box center [350, 36] width 103 height 16
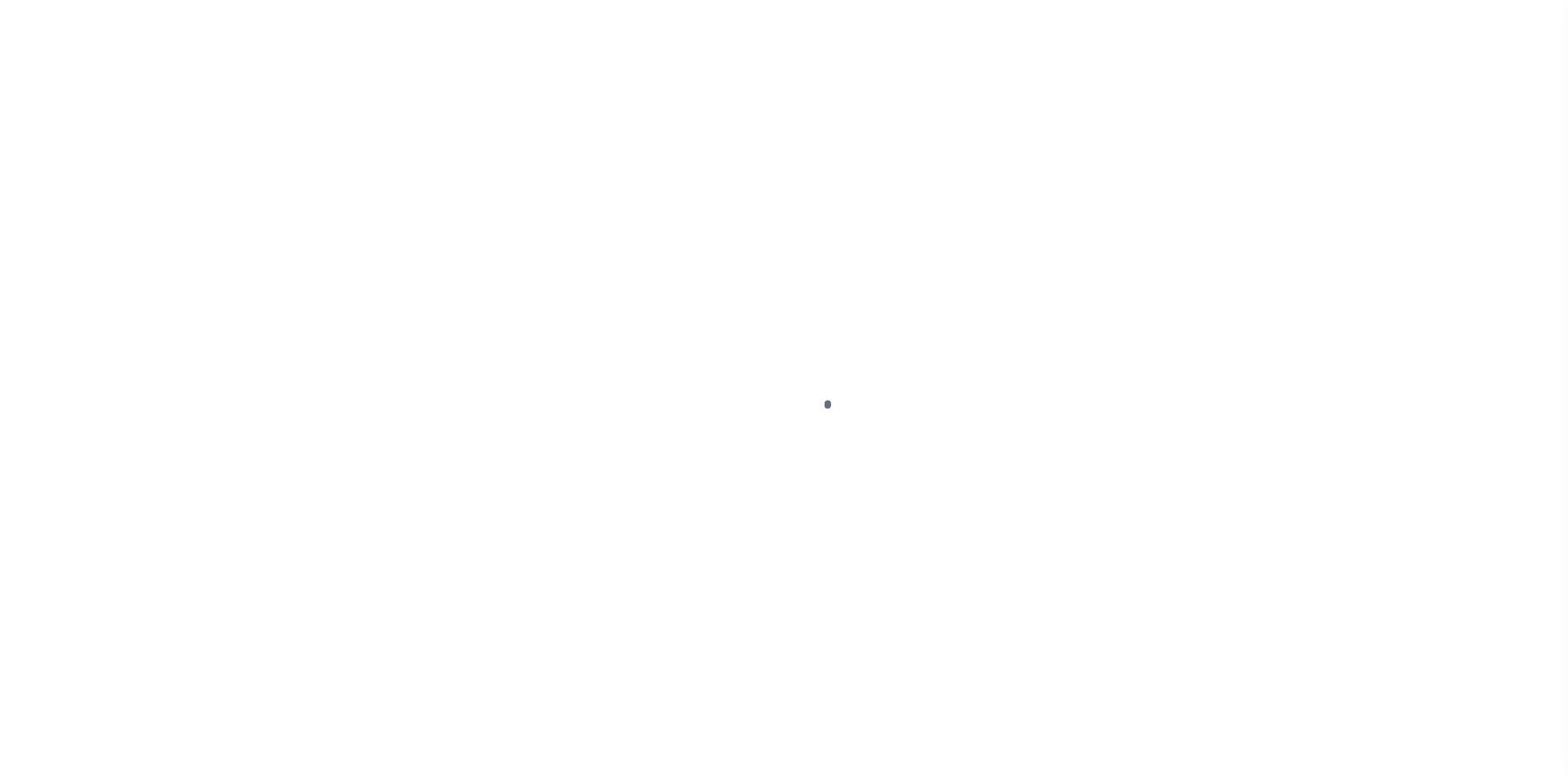
select select "25067"
select select "10"
select select "Escrow"
select select
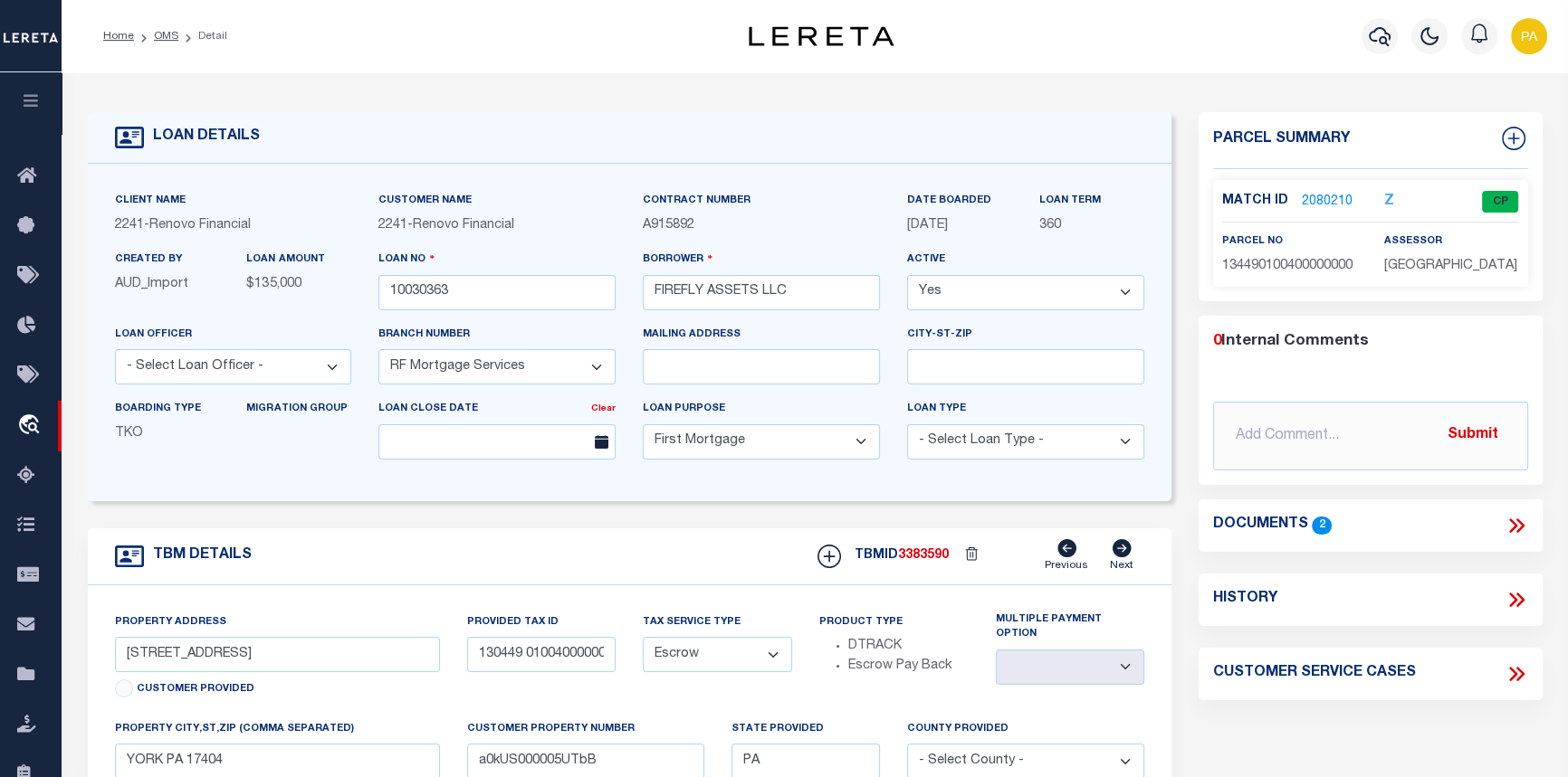
click at [1318, 201] on link "2080210" at bounding box center [1327, 202] width 51 height 19
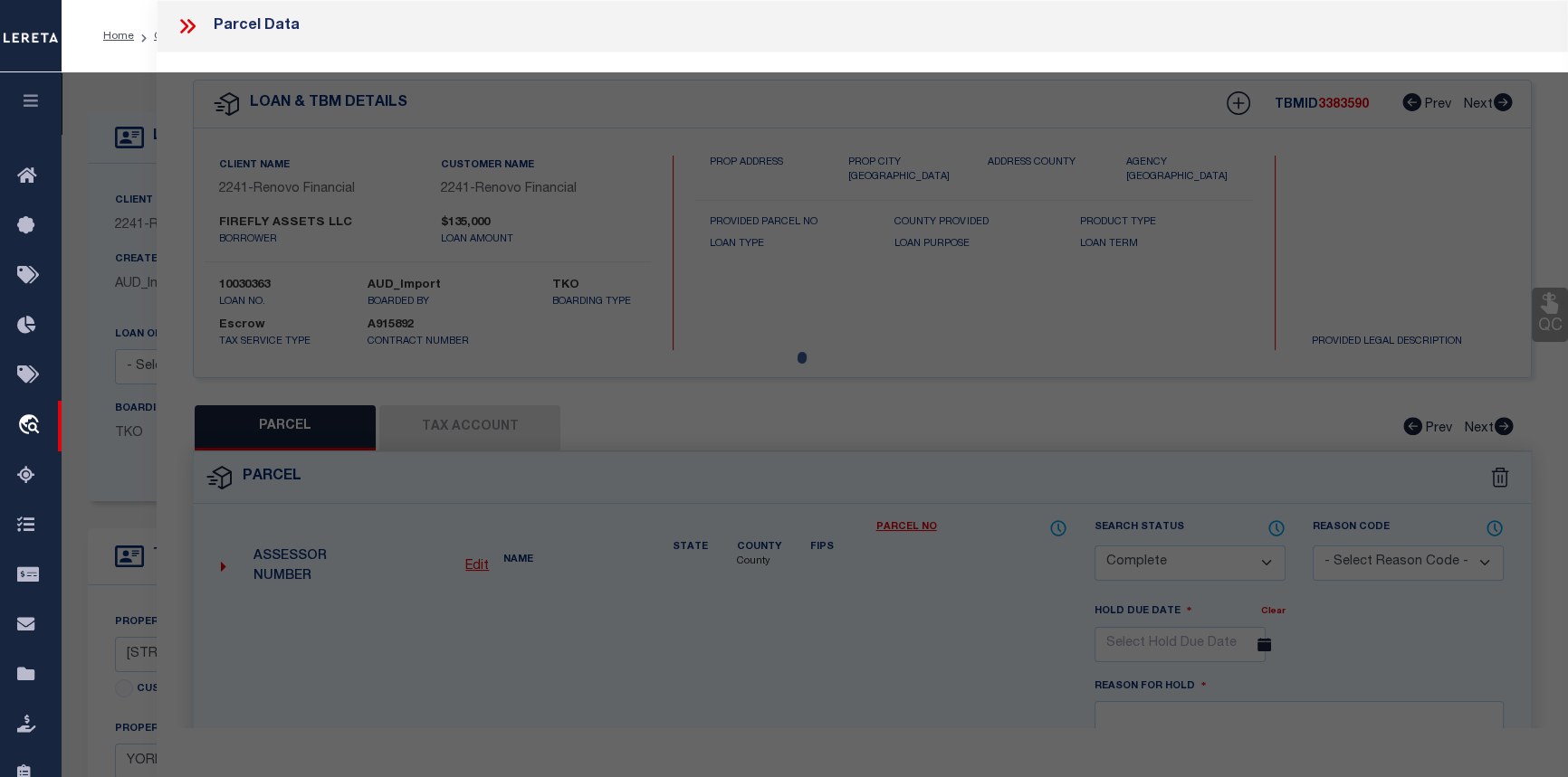
select select "AS"
checkbox input "false"
select select "CP"
type input "FIREFLY ASSETS LLC"
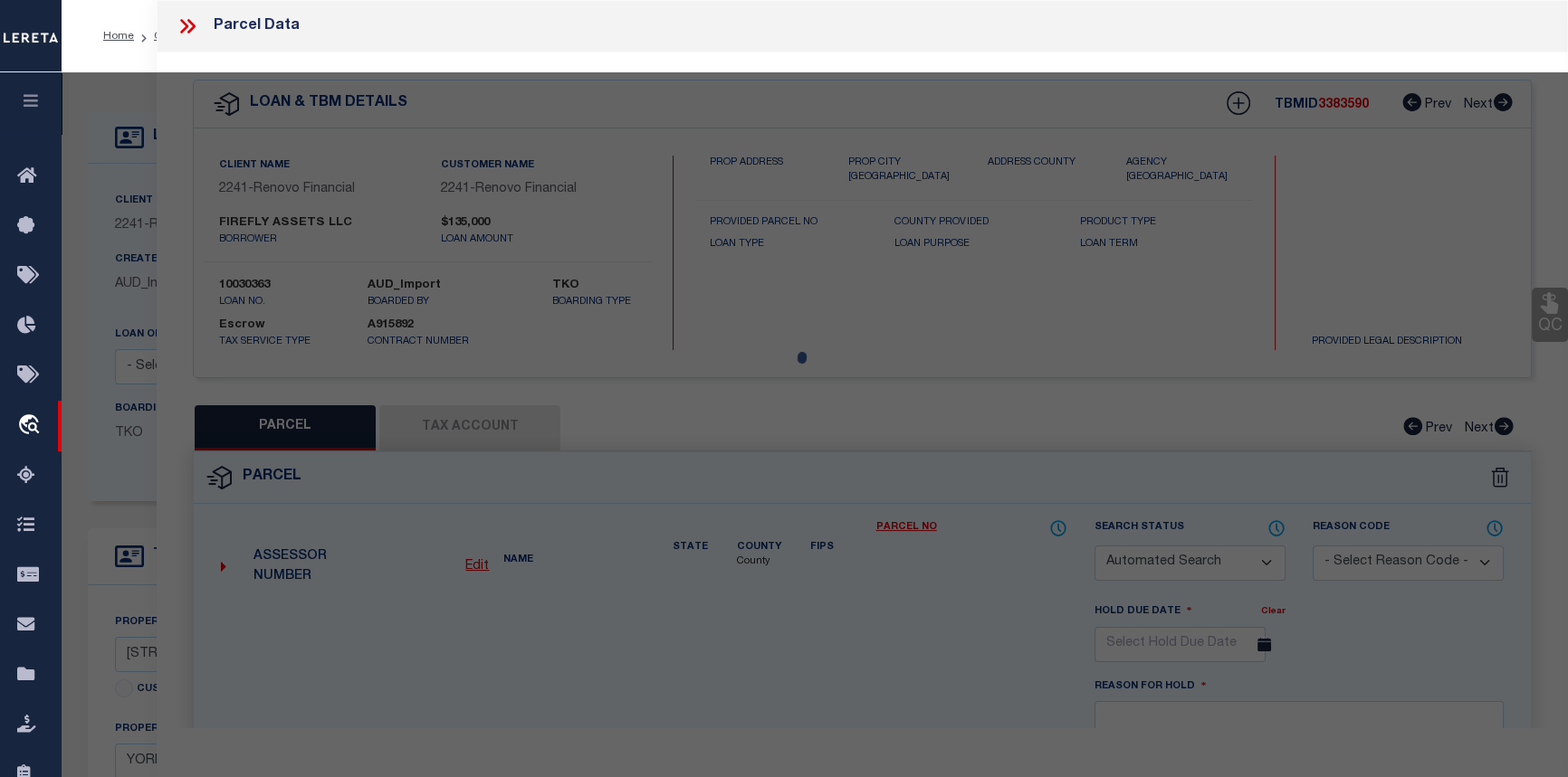
select select
type input "229 W FRONT ST"
checkbox input "false"
type input "YORK PA 17404"
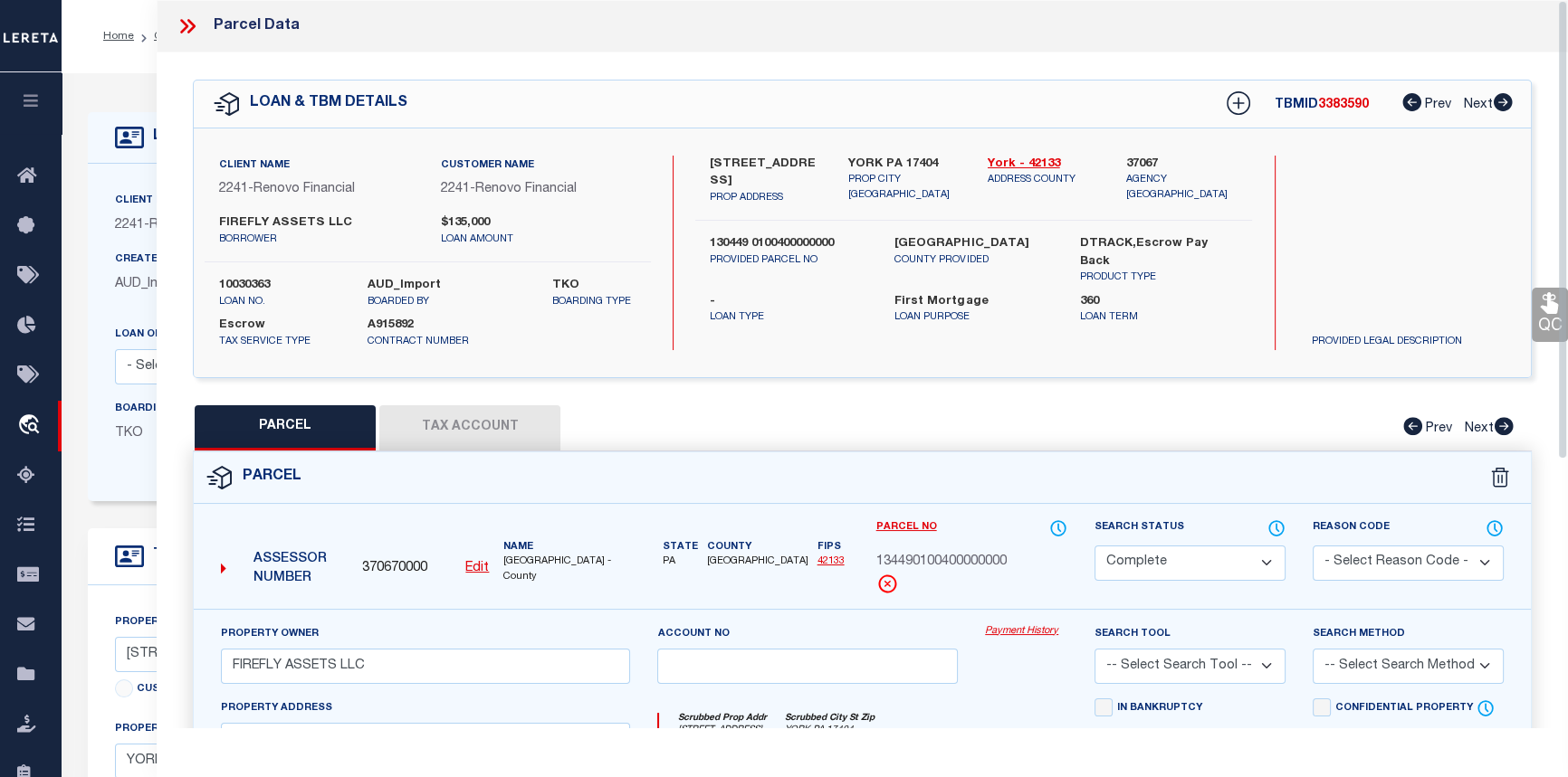
click at [1030, 631] on link "Payment History" at bounding box center [1026, 632] width 82 height 15
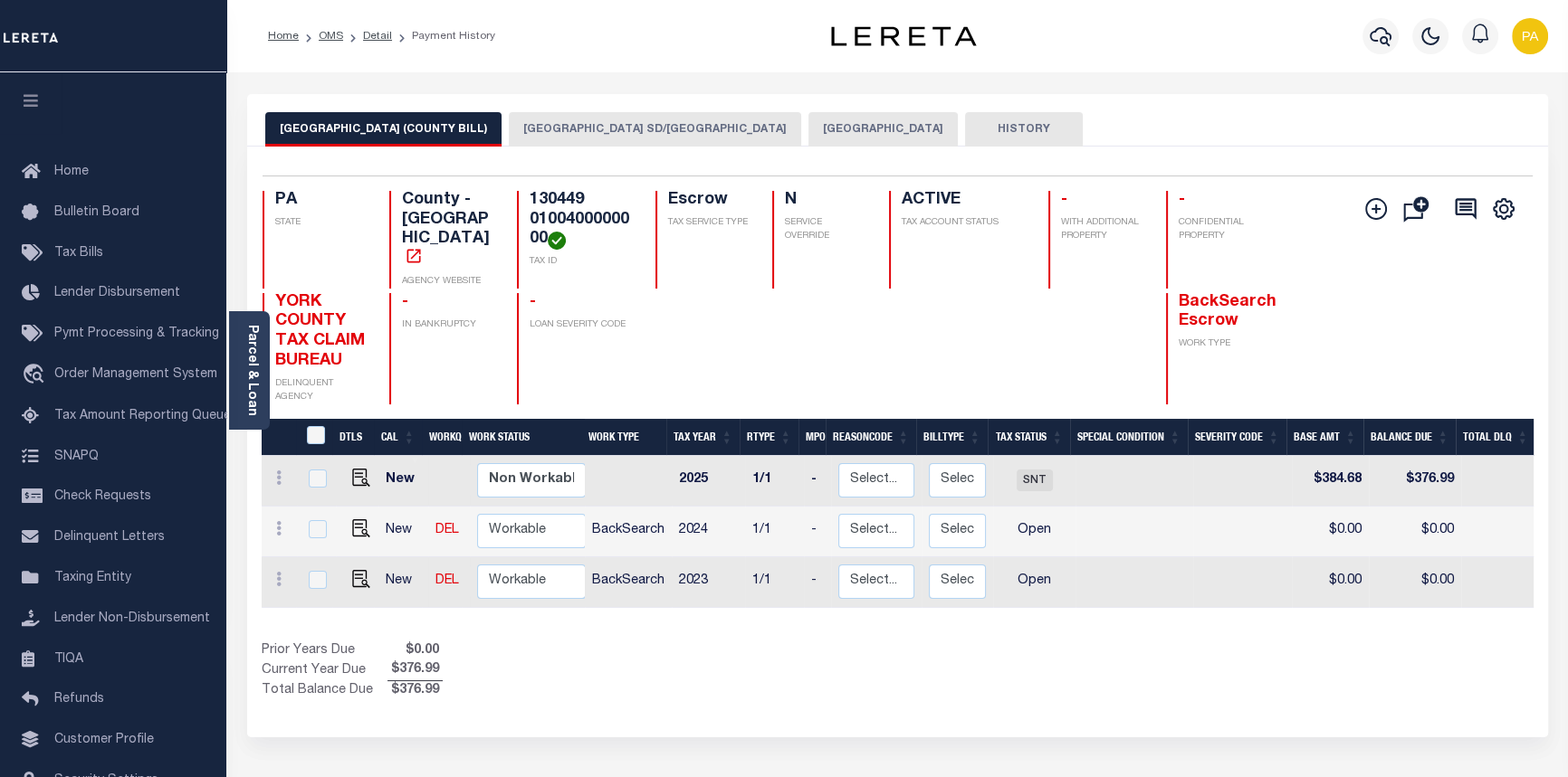
click at [509, 126] on button "[GEOGRAPHIC_DATA] SD/[GEOGRAPHIC_DATA]" at bounding box center [655, 129] width 292 height 34
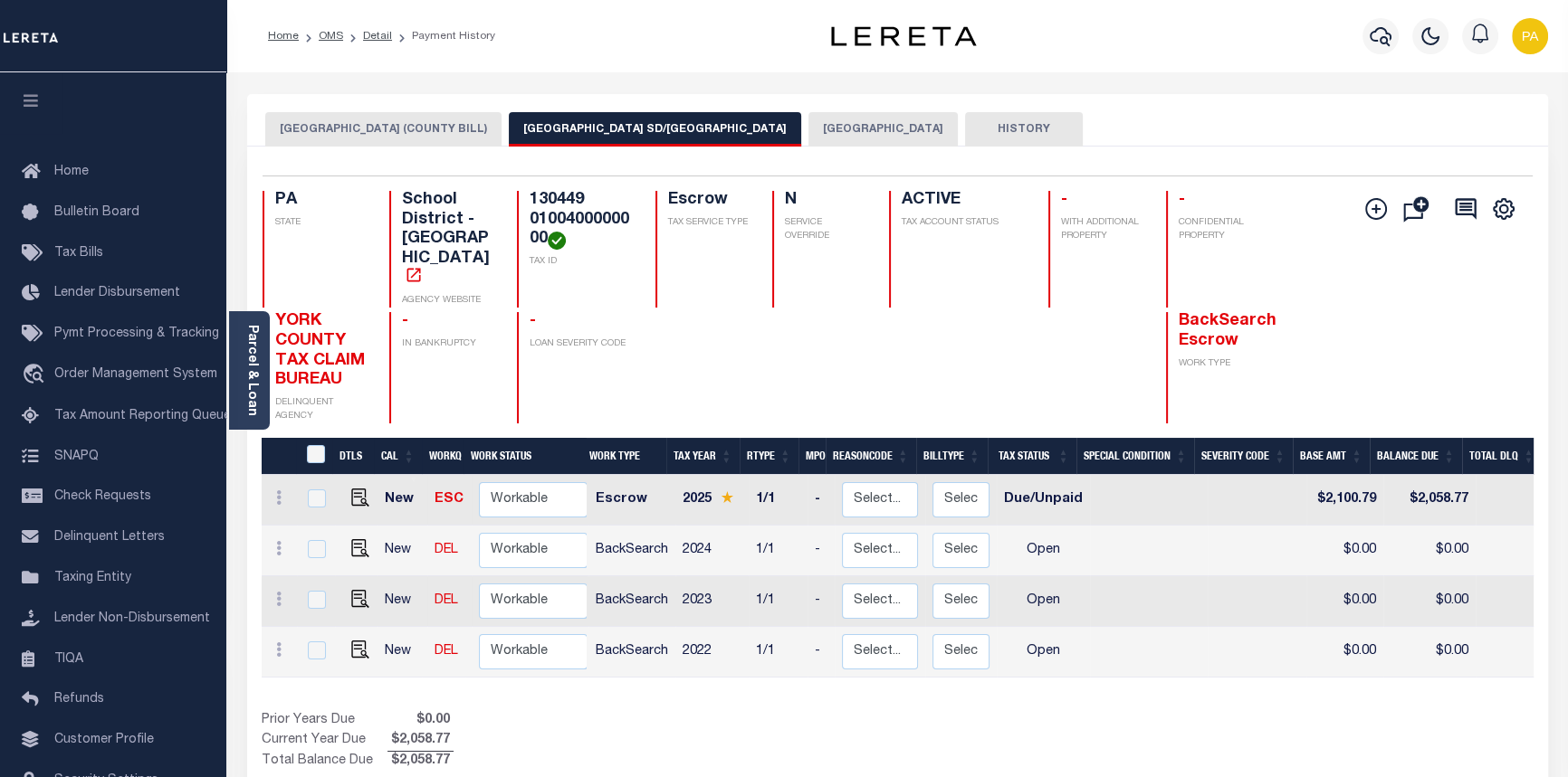
click at [809, 124] on button "[GEOGRAPHIC_DATA]" at bounding box center [883, 129] width 149 height 34
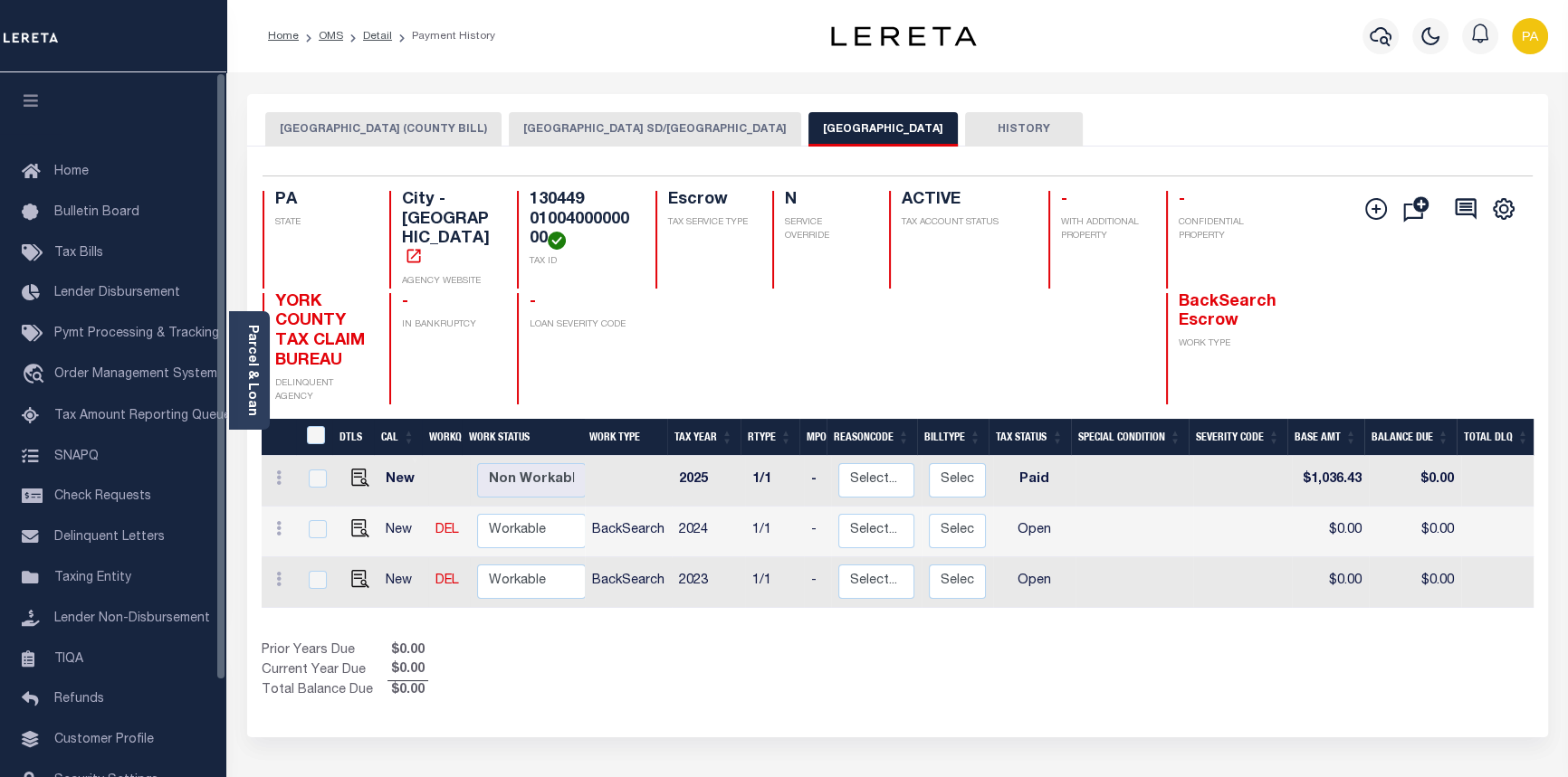
click at [567, 124] on button "[GEOGRAPHIC_DATA] SD/[GEOGRAPHIC_DATA]" at bounding box center [655, 129] width 292 height 34
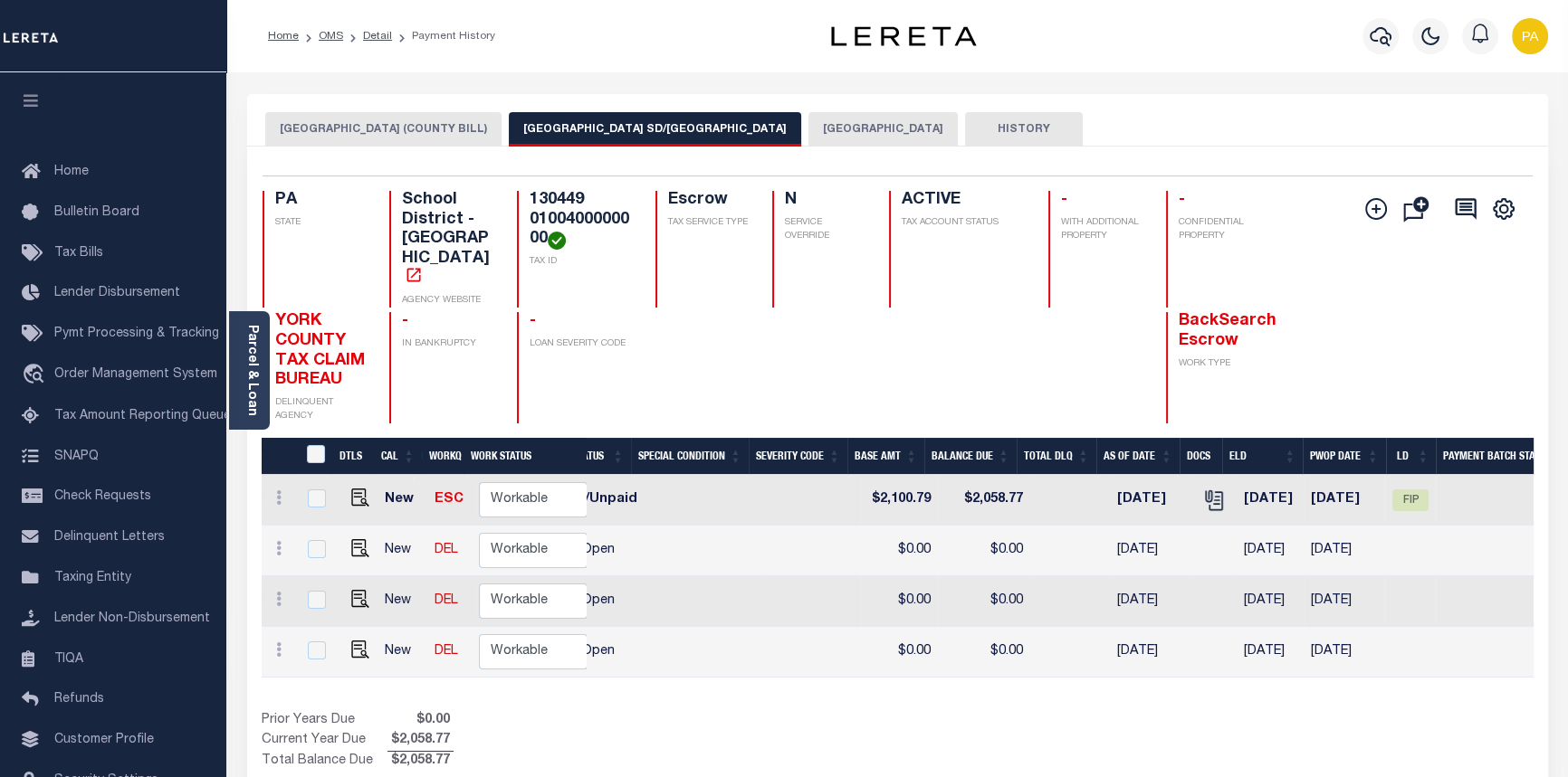
scroll to position [0, 542]
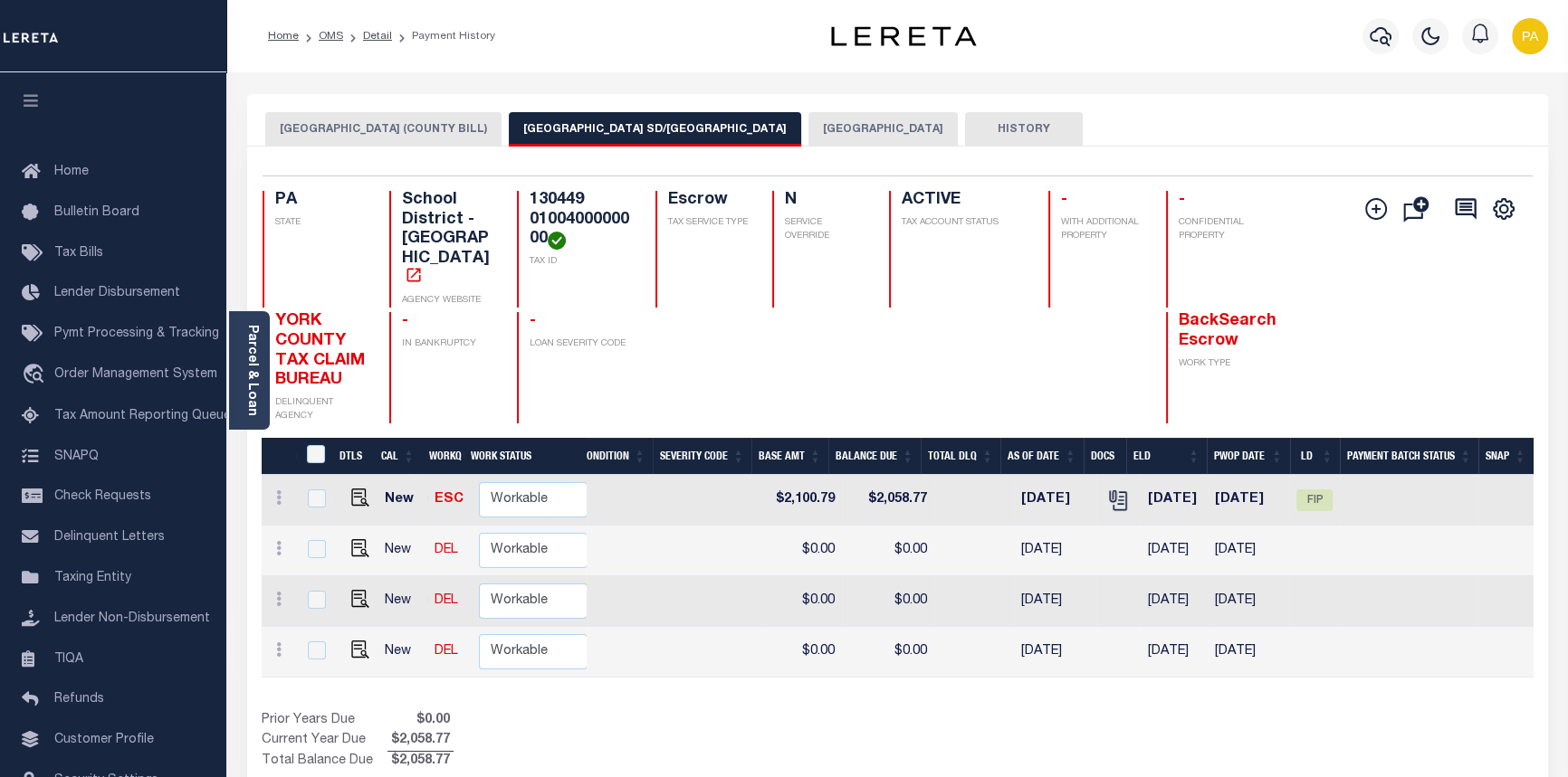
click at [809, 124] on button "[GEOGRAPHIC_DATA]" at bounding box center [883, 129] width 149 height 34
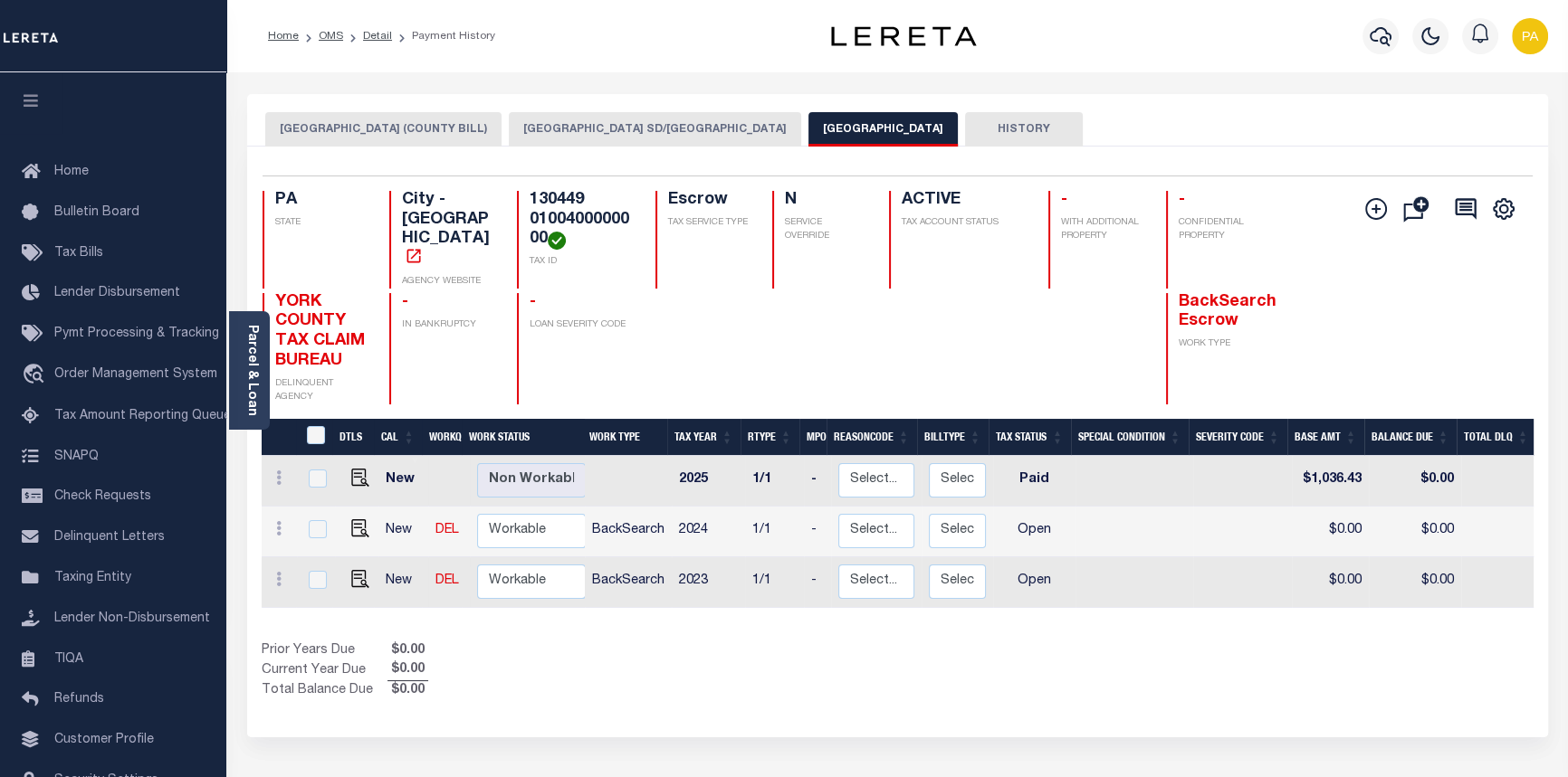
scroll to position [0, 536]
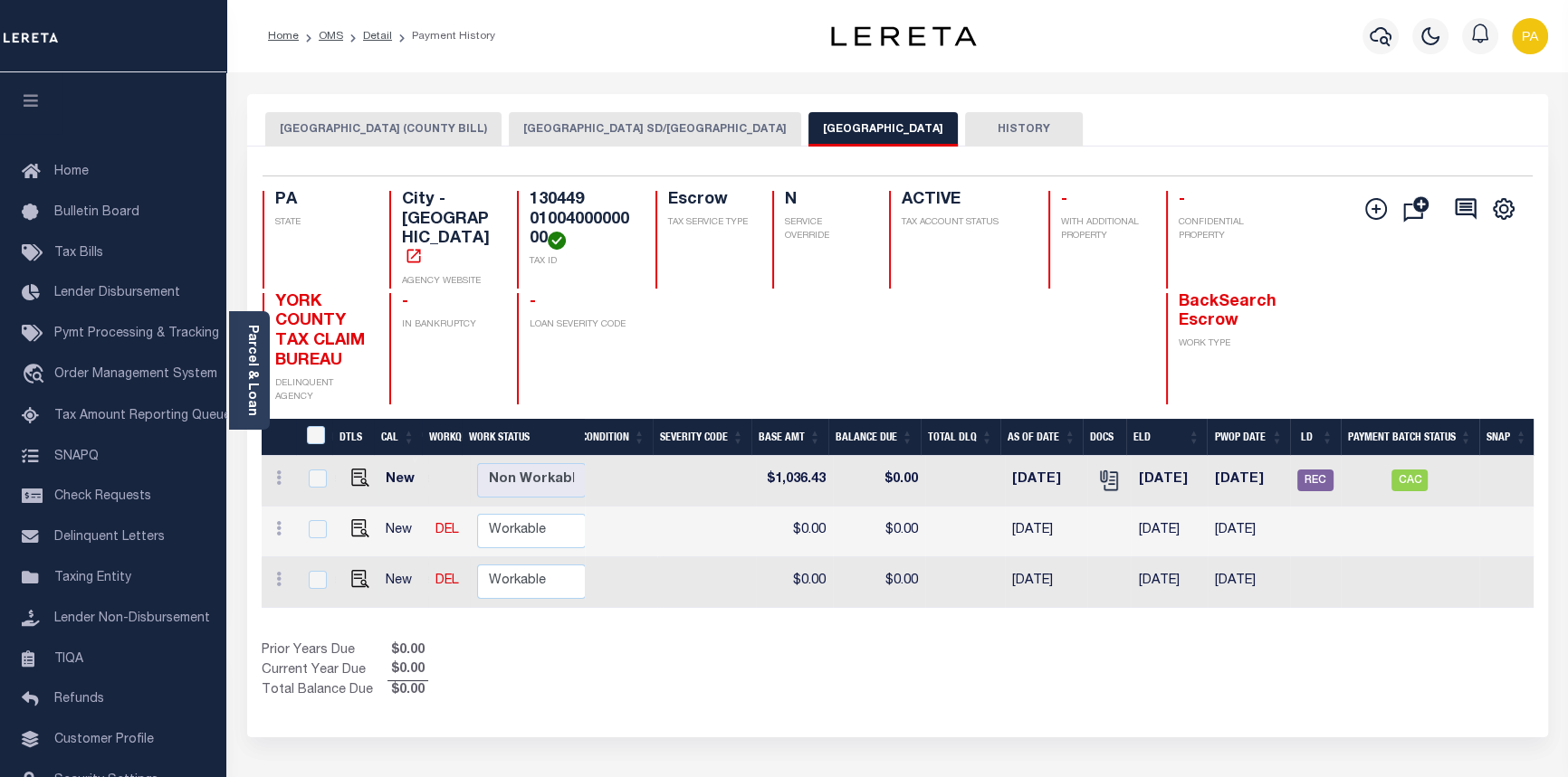
click at [509, 134] on button "[GEOGRAPHIC_DATA] SD/[GEOGRAPHIC_DATA]" at bounding box center [655, 129] width 292 height 34
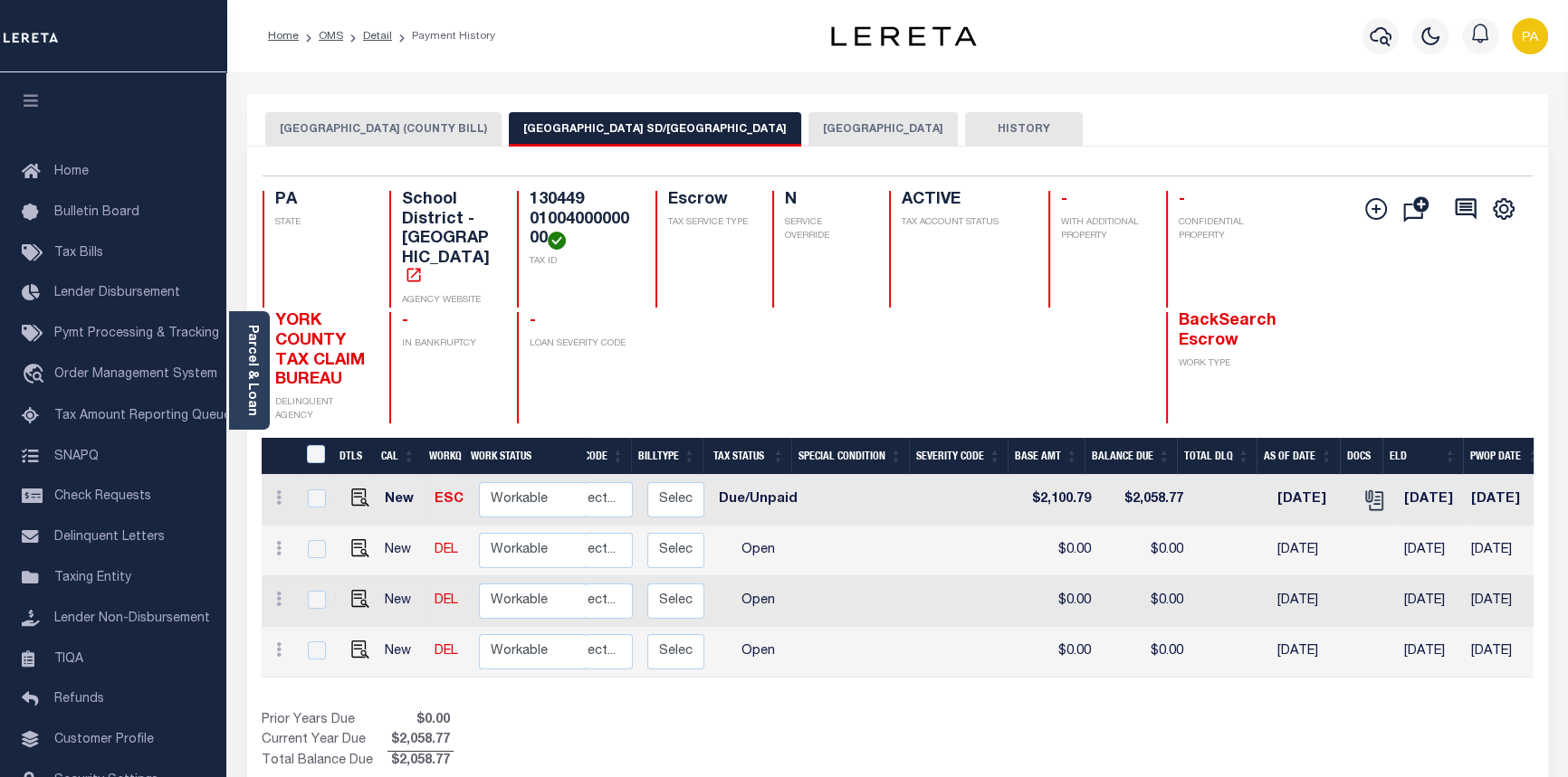
scroll to position [0, 0]
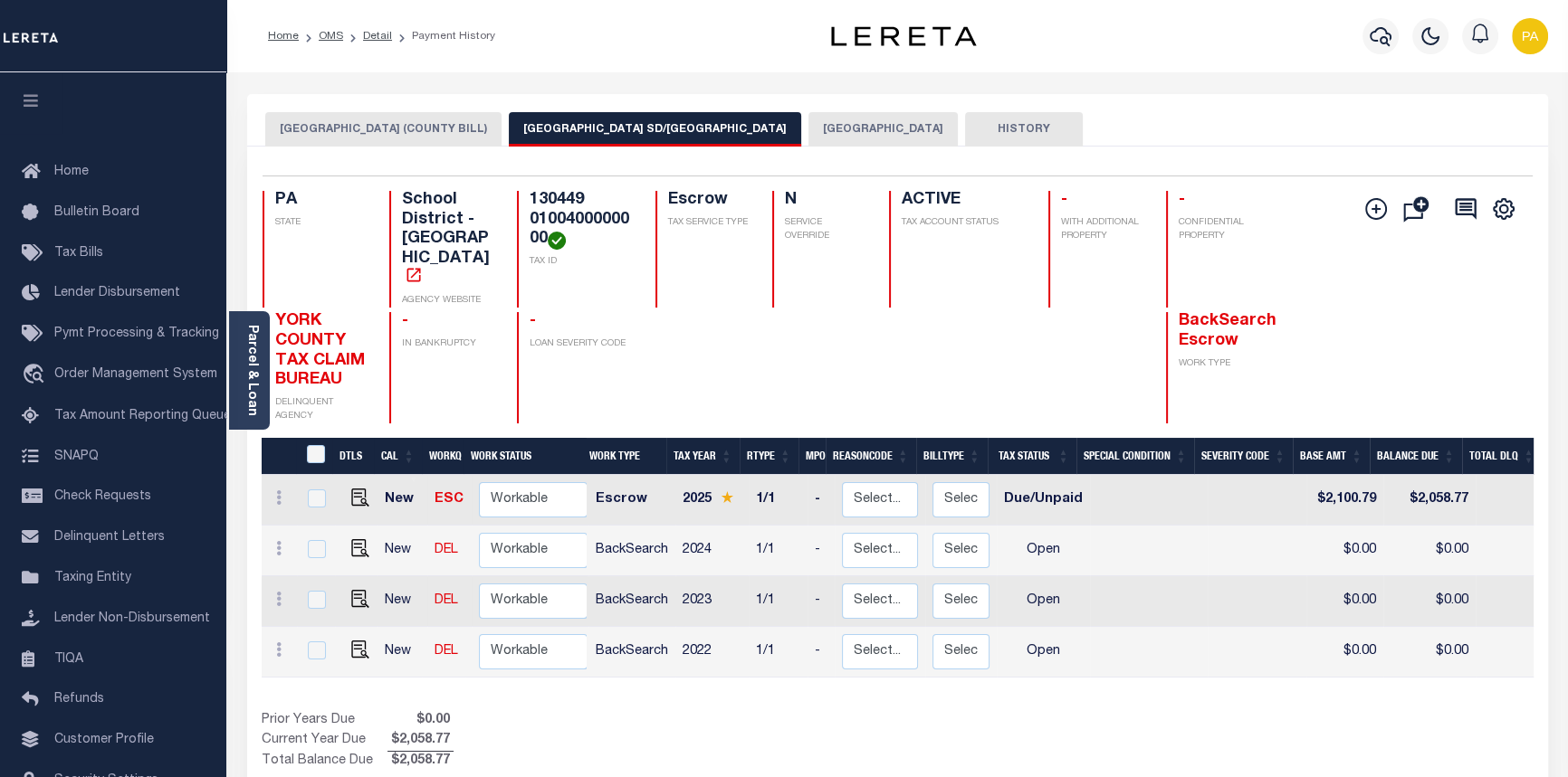
click at [329, 128] on button "[GEOGRAPHIC_DATA] (COUNTY BILL)" at bounding box center [383, 129] width 236 height 34
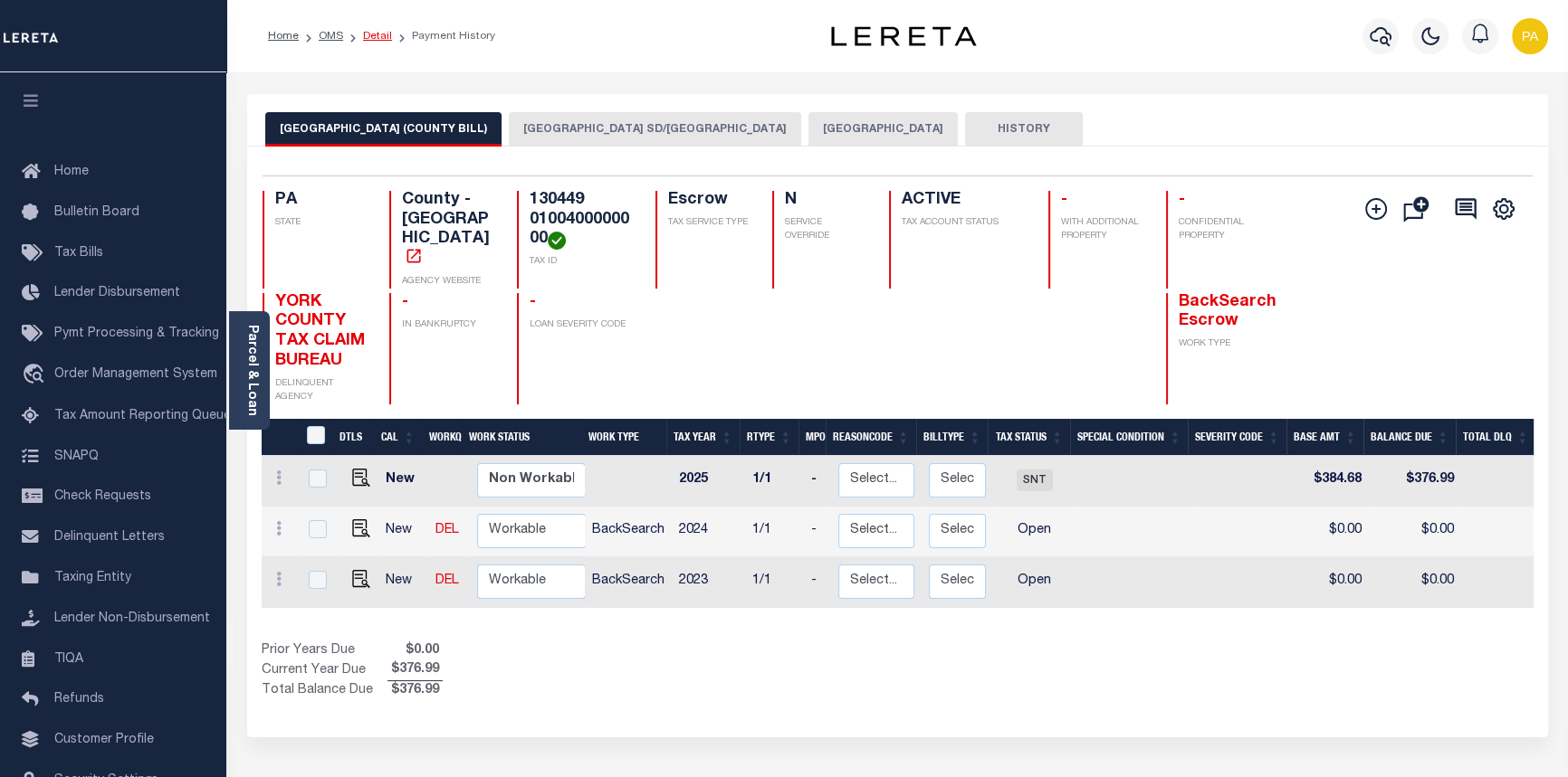
click at [372, 36] on link "Detail" at bounding box center [377, 37] width 29 height 11
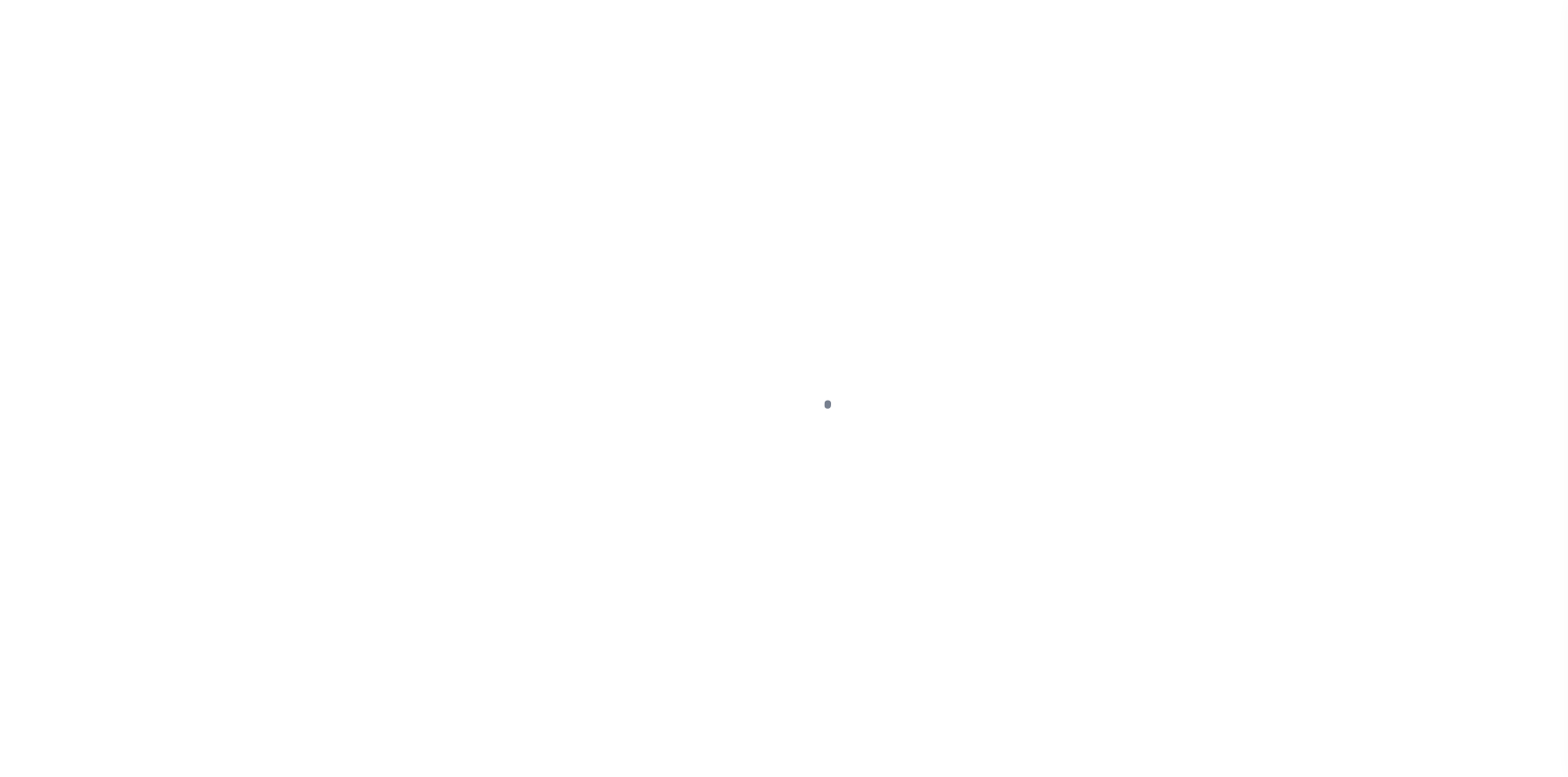
select select "10"
select select "Escrow"
type input "[STREET_ADDRESS]"
type input "130449 0100400000000"
select select
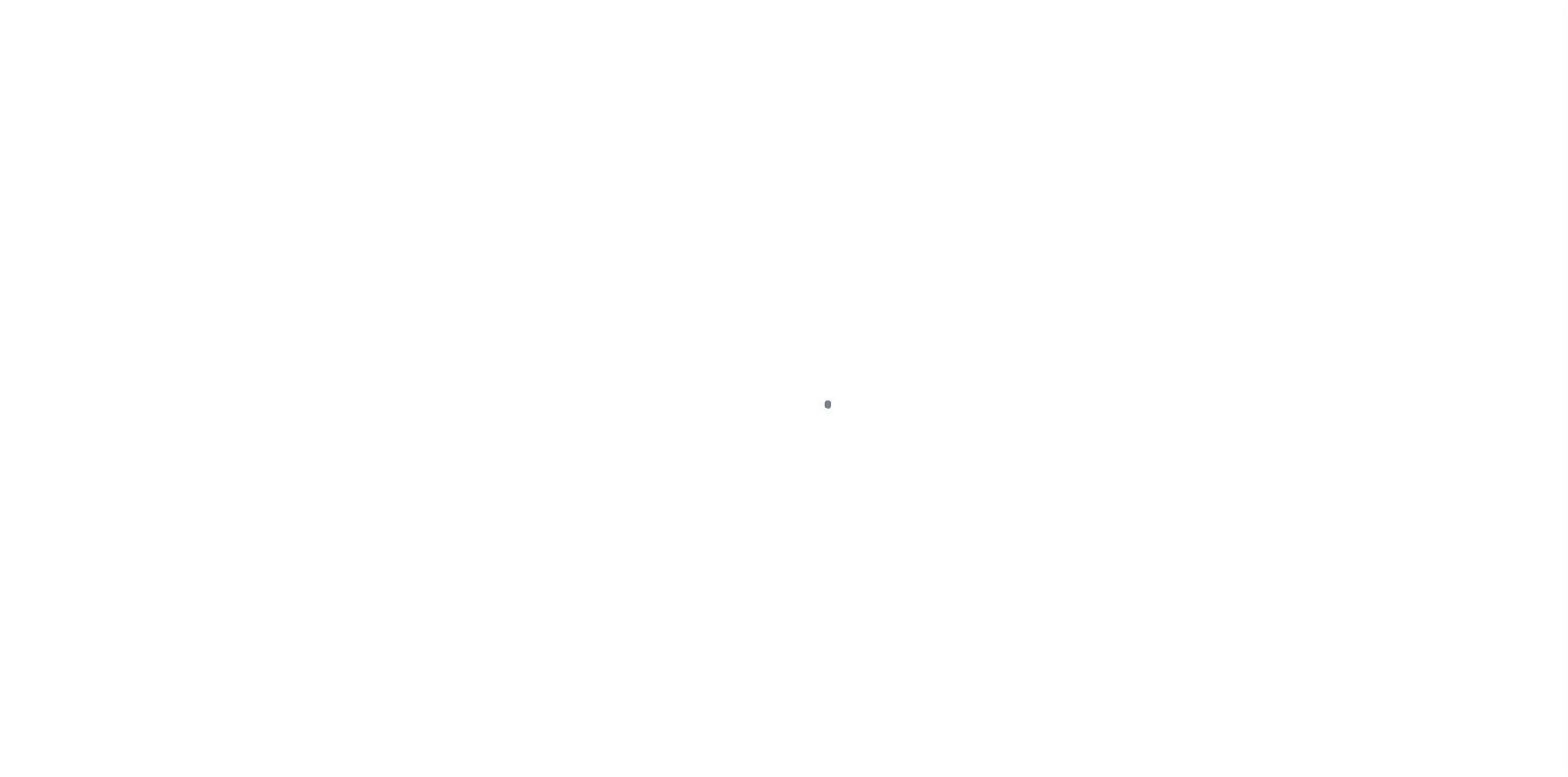
type input "YORK PA 17404"
type input "a0kUS000005UTbB"
type input "PA"
select select
select select "25067"
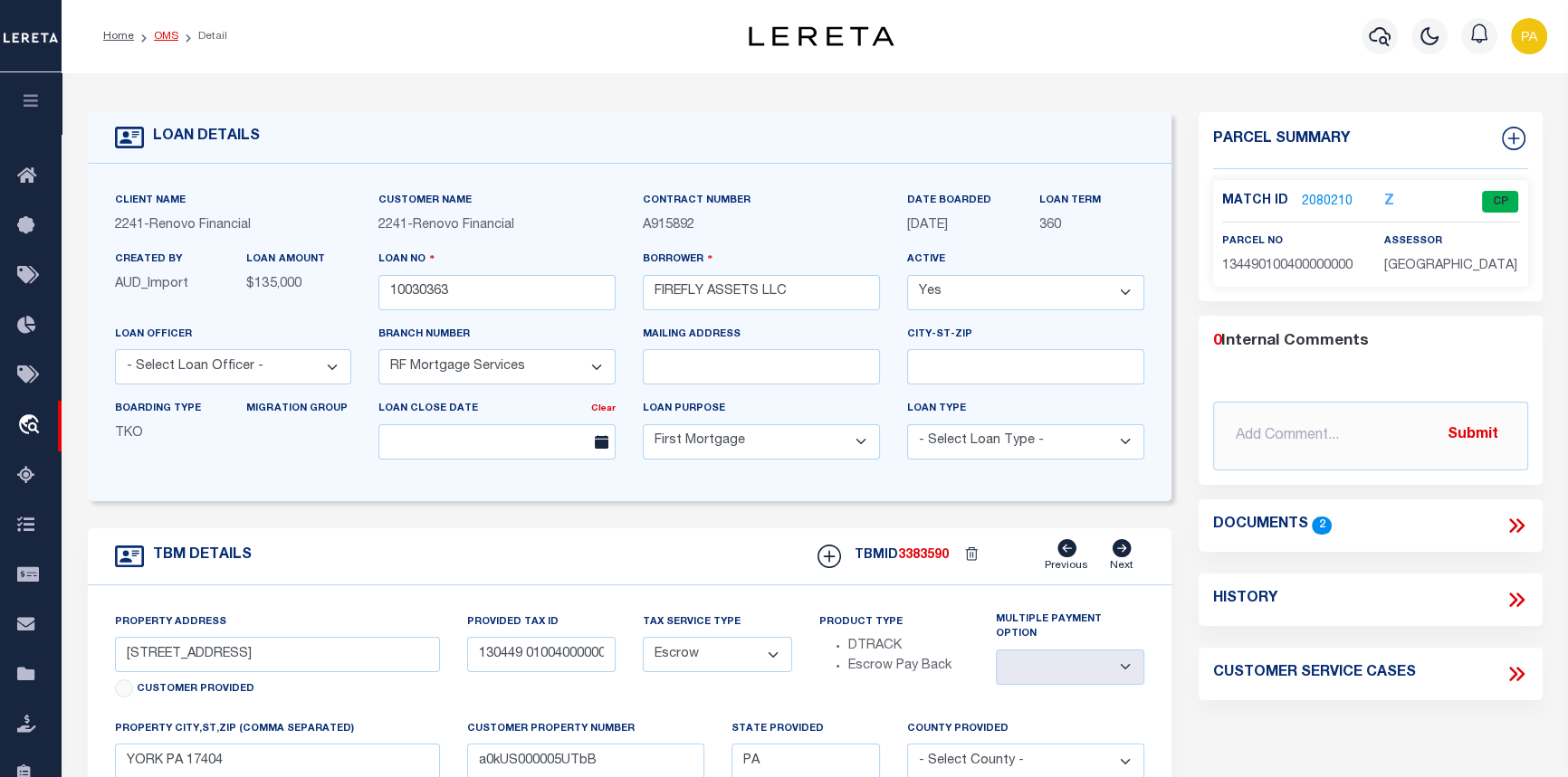
click at [170, 31] on link "OMS" at bounding box center [166, 37] width 25 height 11
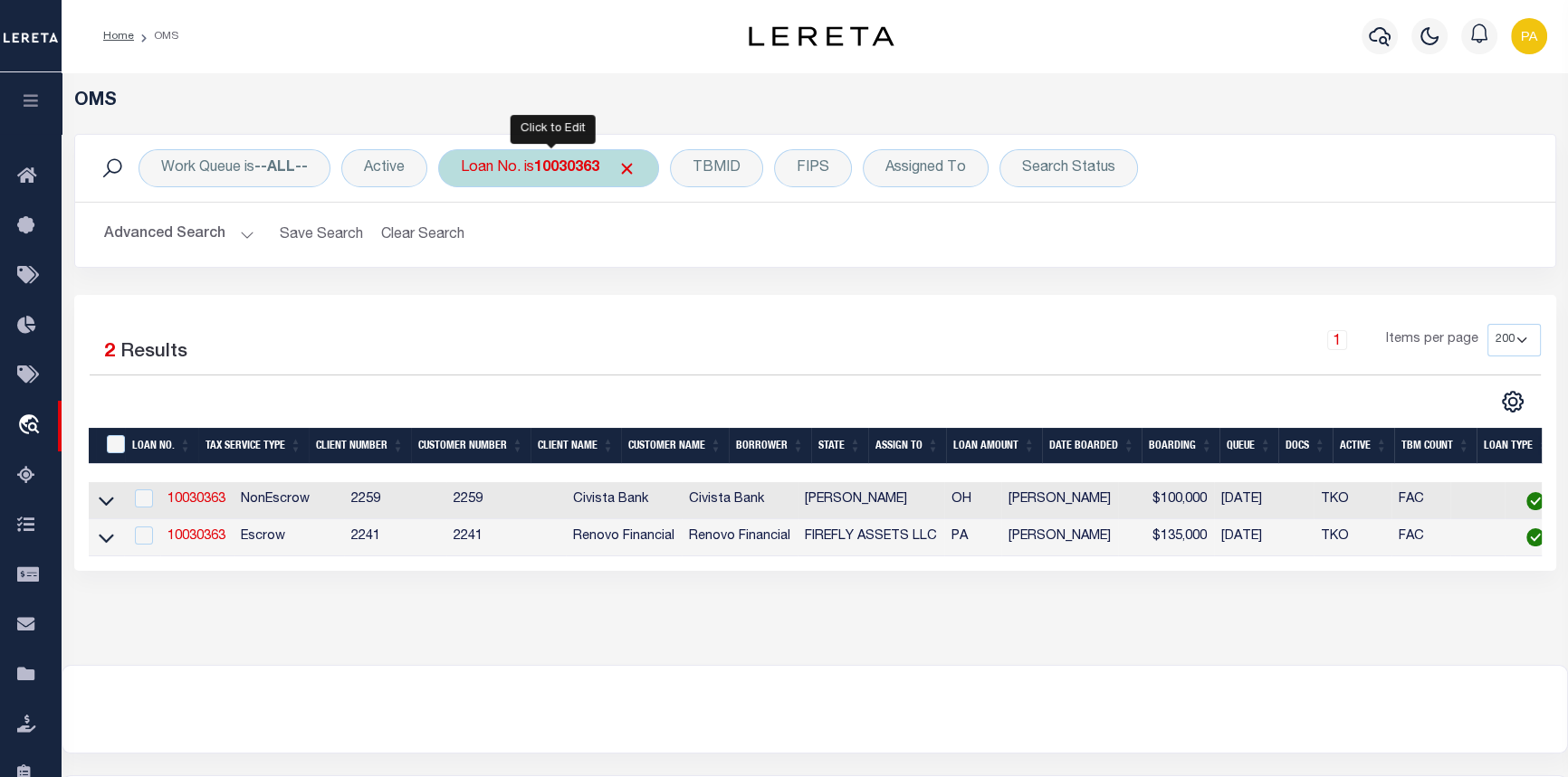
click at [518, 166] on div "Loan No. is 10030363" at bounding box center [549, 168] width 221 height 38
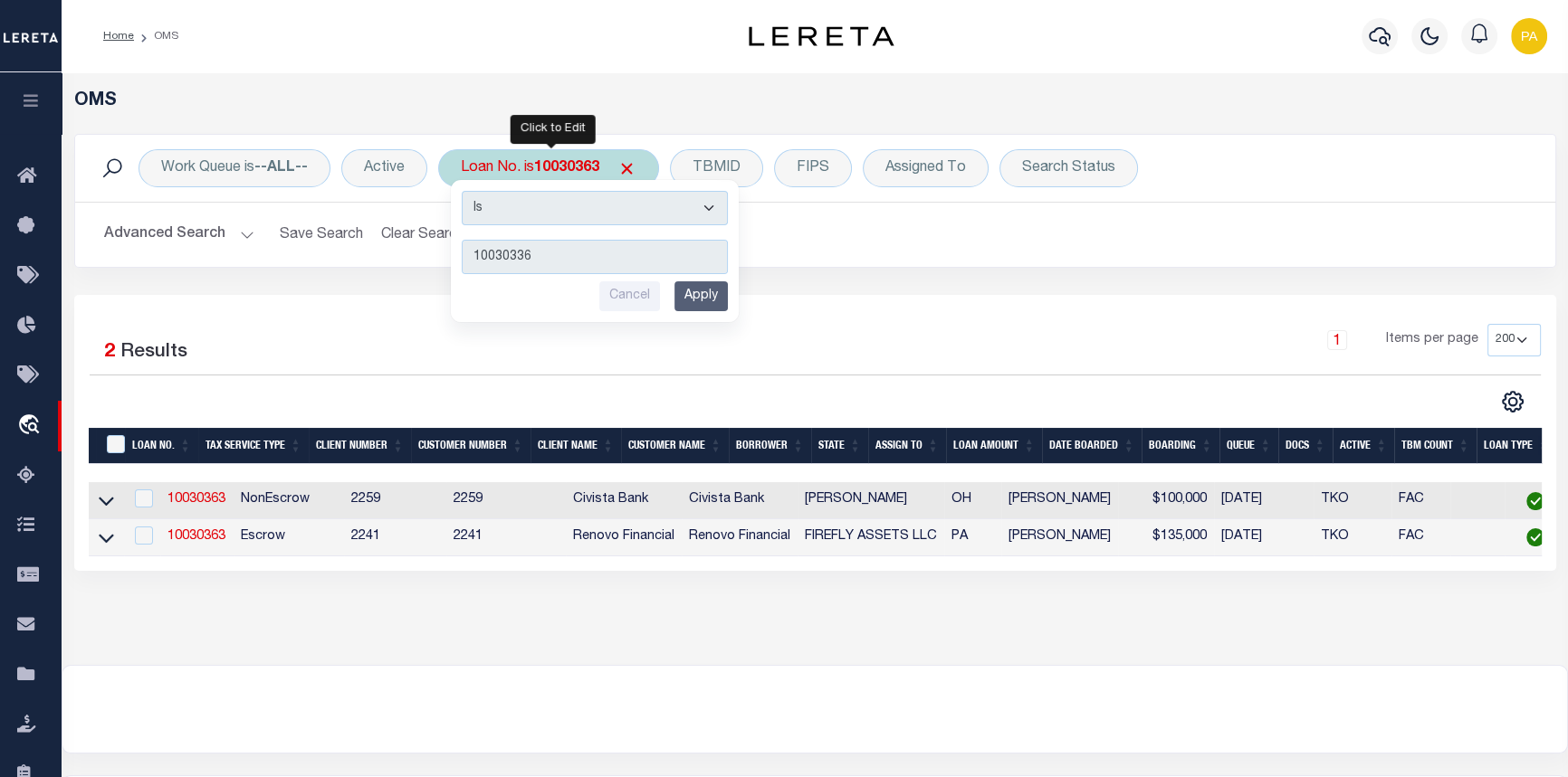
type input "10030336"
click at [711, 289] on input "Apply" at bounding box center [701, 296] width 54 height 30
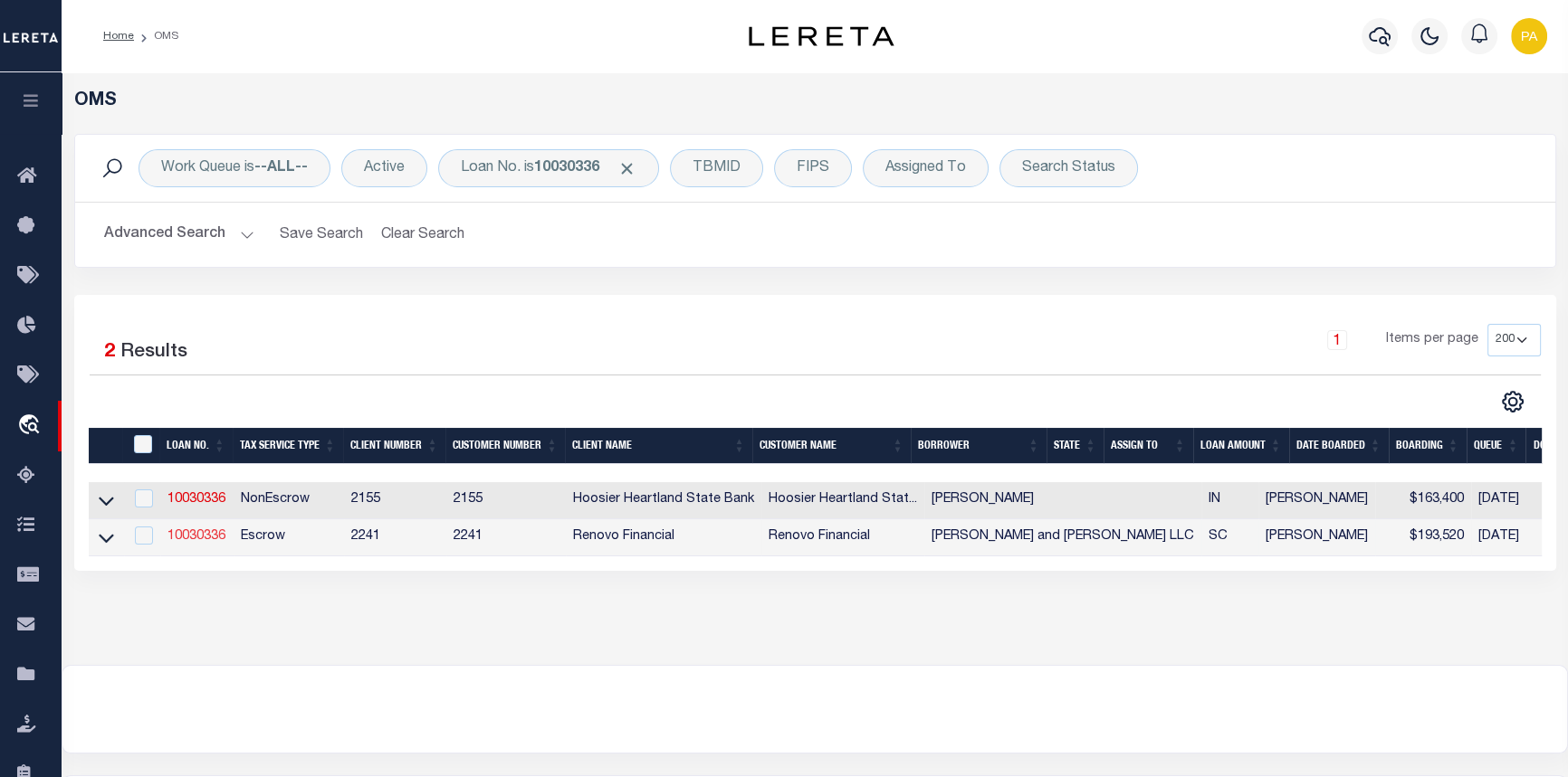
click at [192, 543] on link "10030336" at bounding box center [196, 536] width 58 height 12
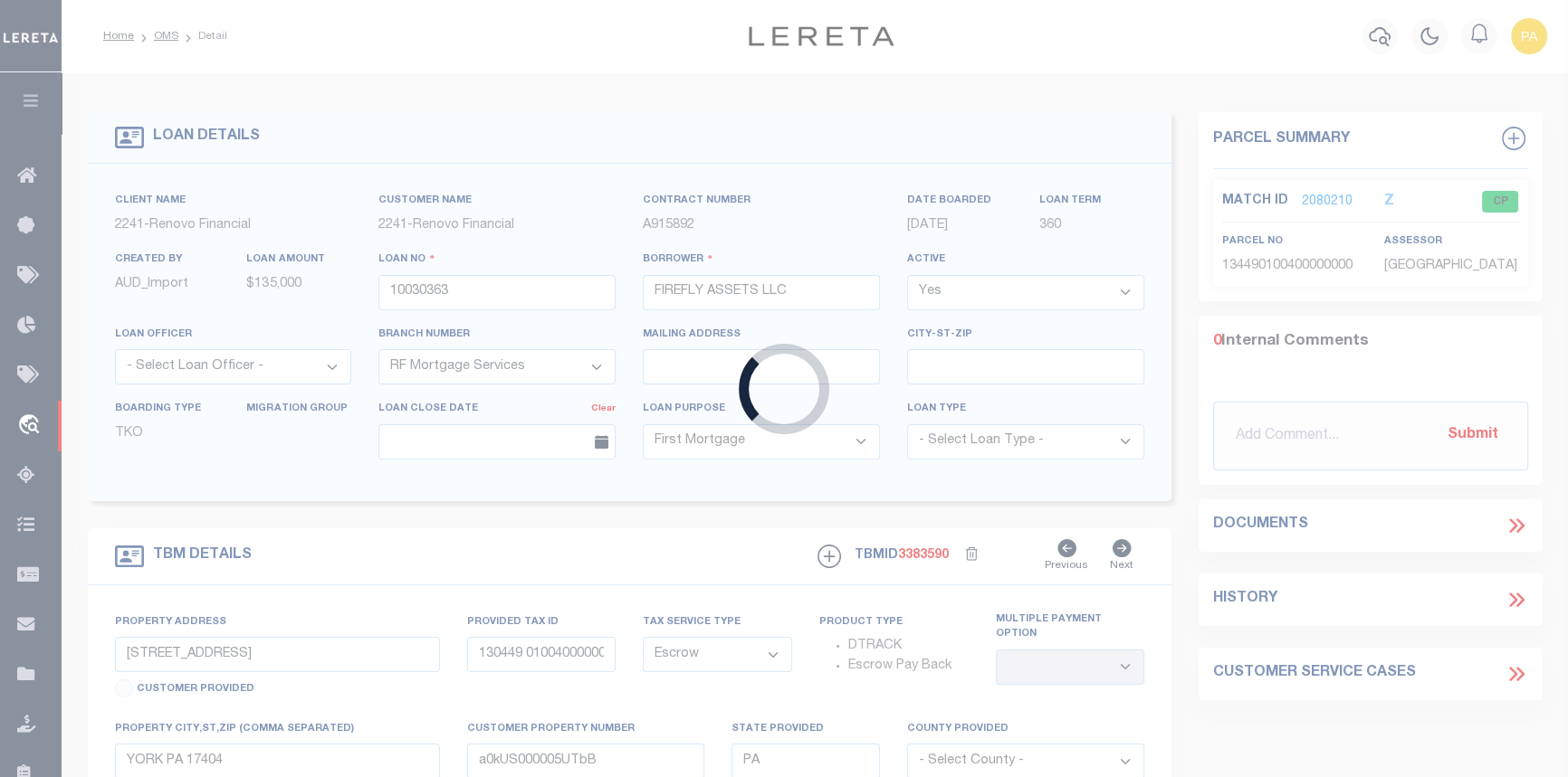
type input "10030336"
type input "[PERSON_NAME] and [PERSON_NAME] LLC"
type input "[STREET_ADDRESS]"
type input "[GEOGRAPHIC_DATA]"
select select
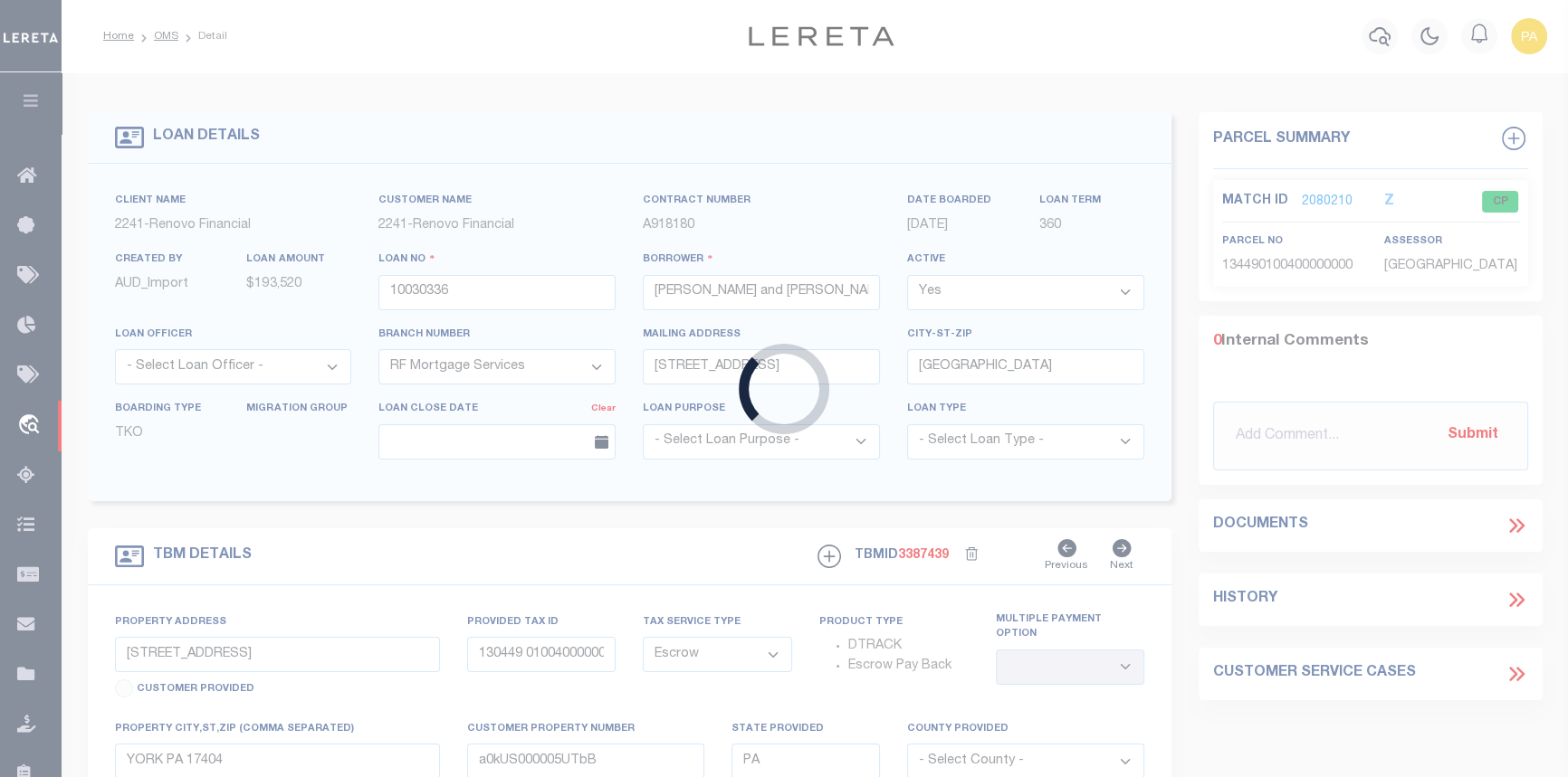
type input "[STREET_ADDRESS][PERSON_NAME]"
type input "[PHONE_NUMBER]"
select select
type input "Summerville SC, 29485"
type input "a0kUS000005UReE"
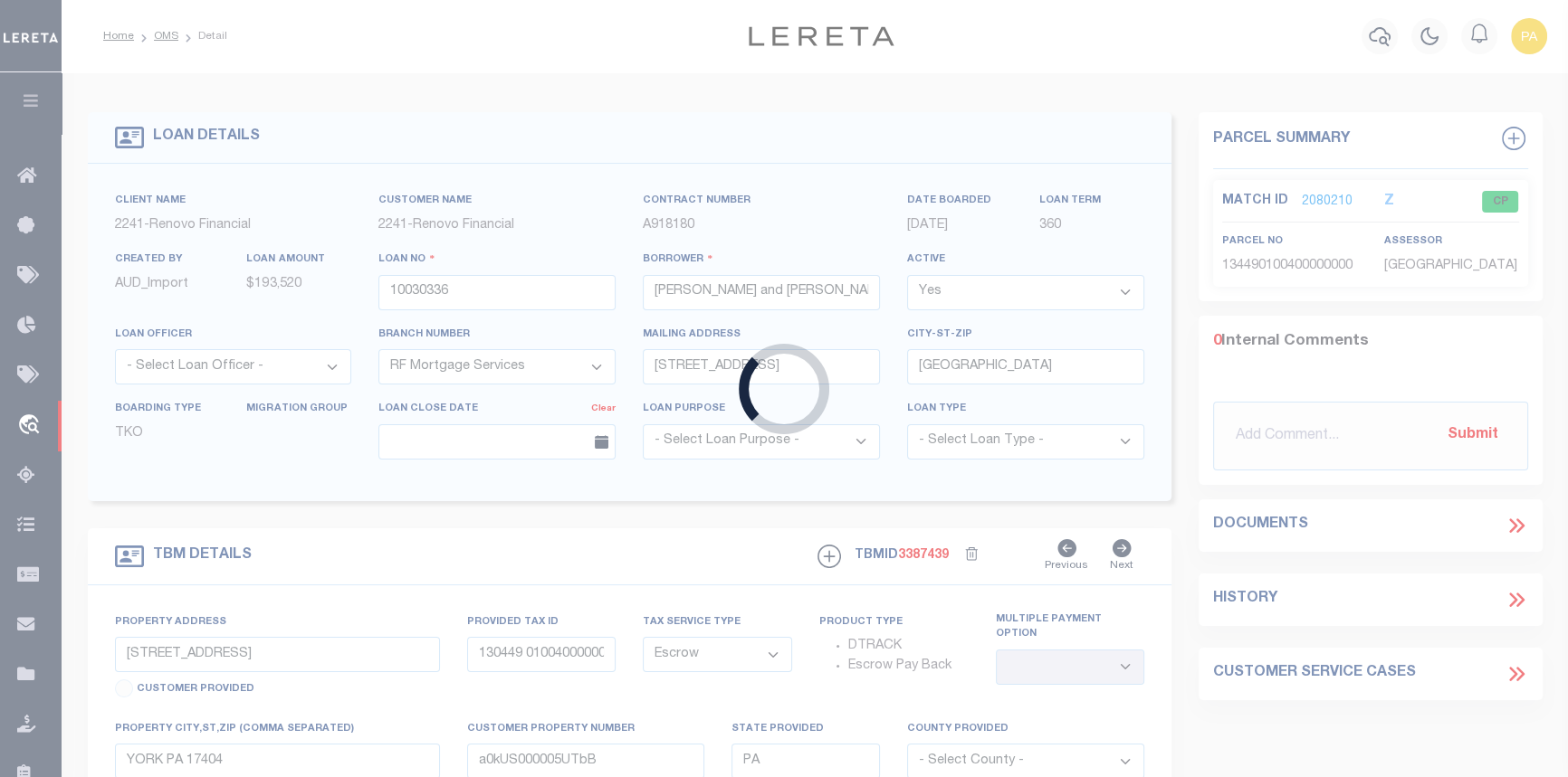
type input "SC"
select select
